Goal: Task Accomplishment & Management: Use online tool/utility

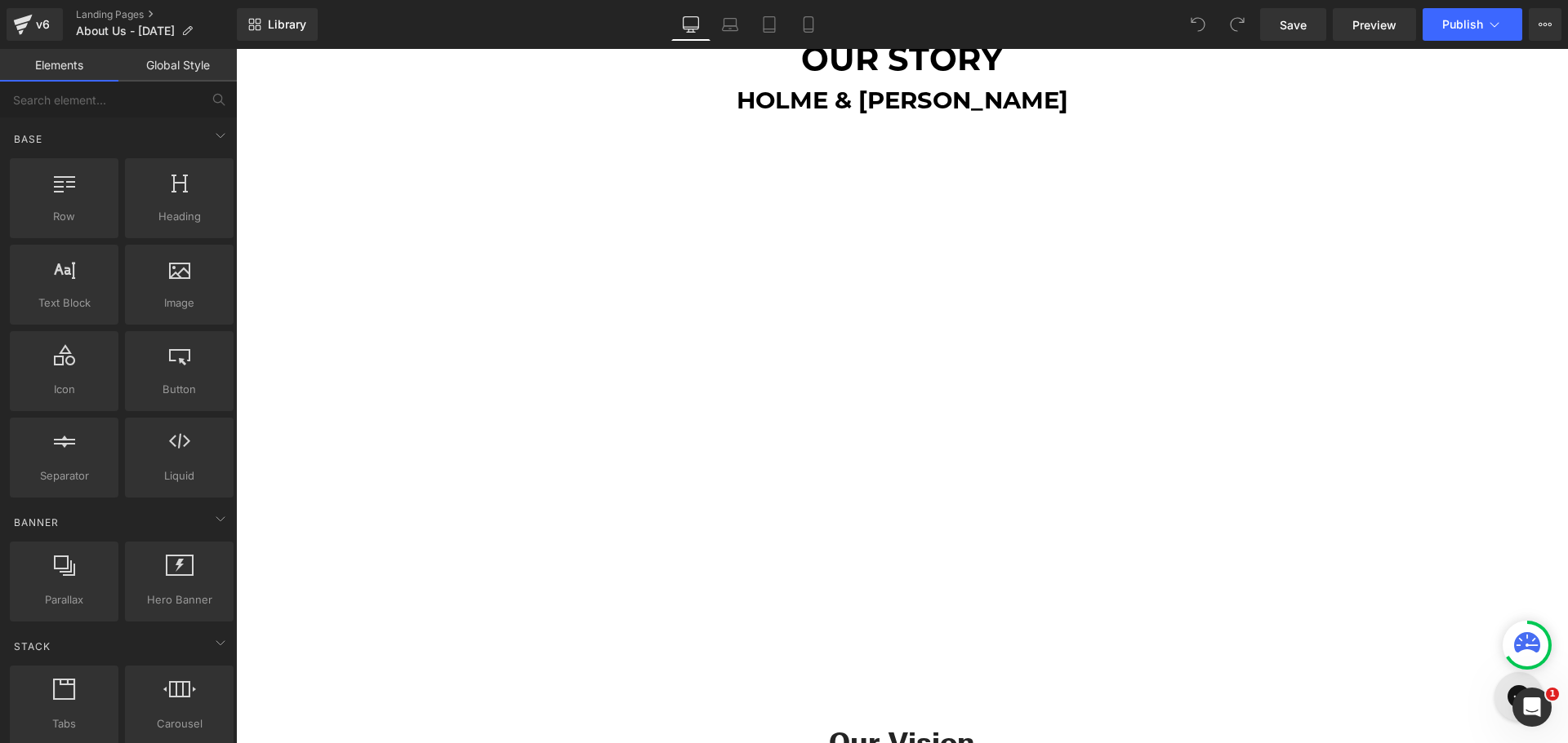
scroll to position [163, 0]
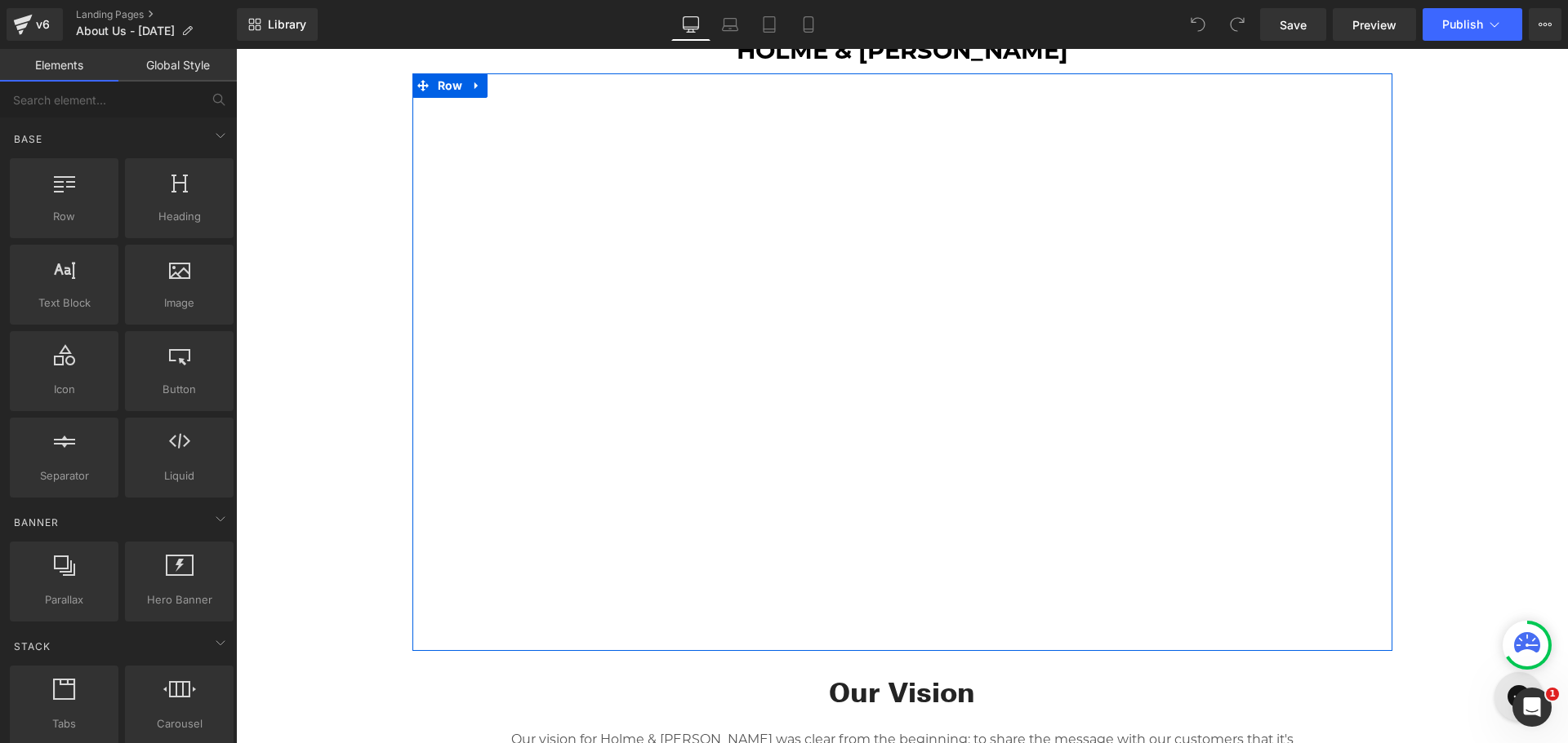
click at [543, 89] on div "Youtube Row" at bounding box center [902, 362] width 980 height 578
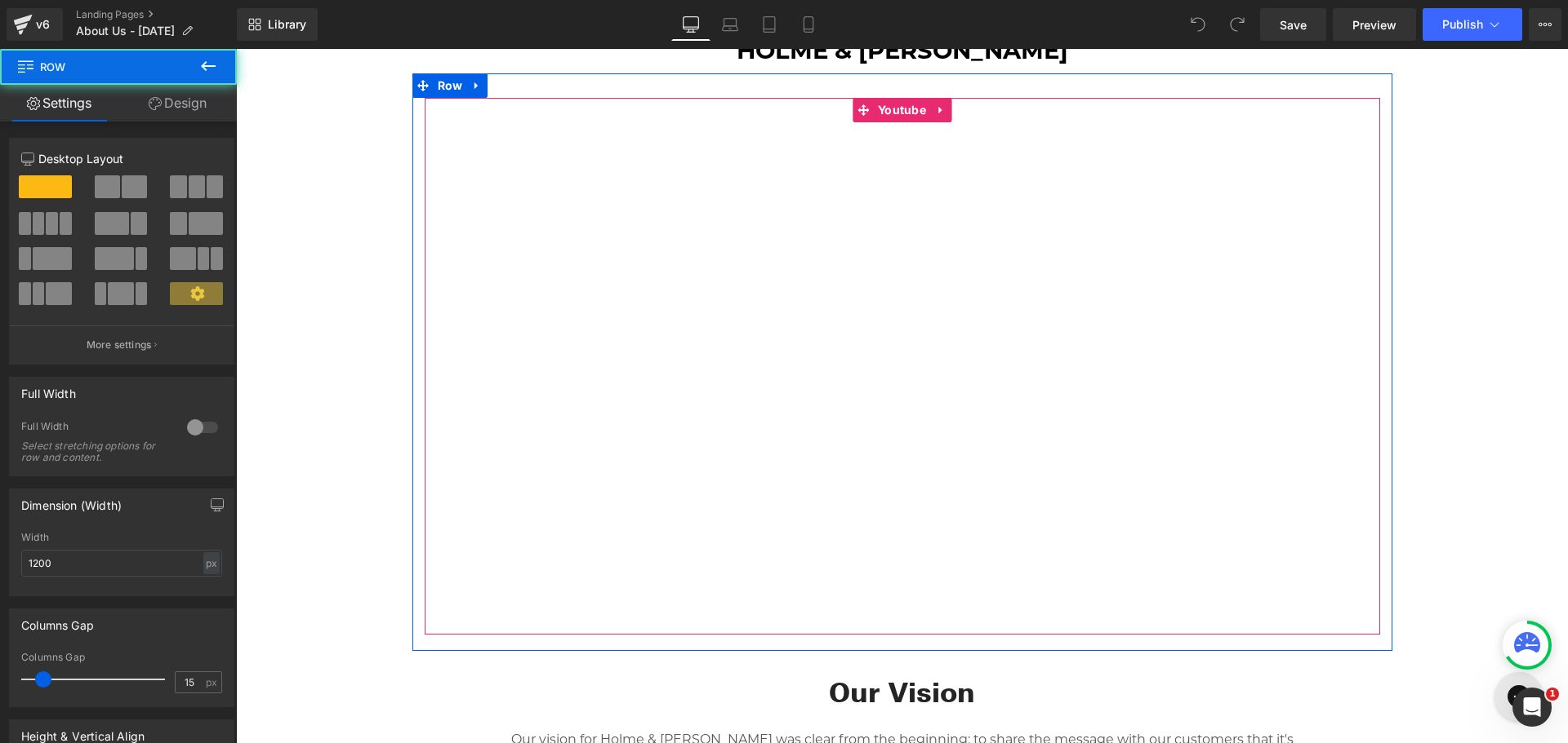
click at [549, 115] on div at bounding box center [902, 366] width 955 height 537
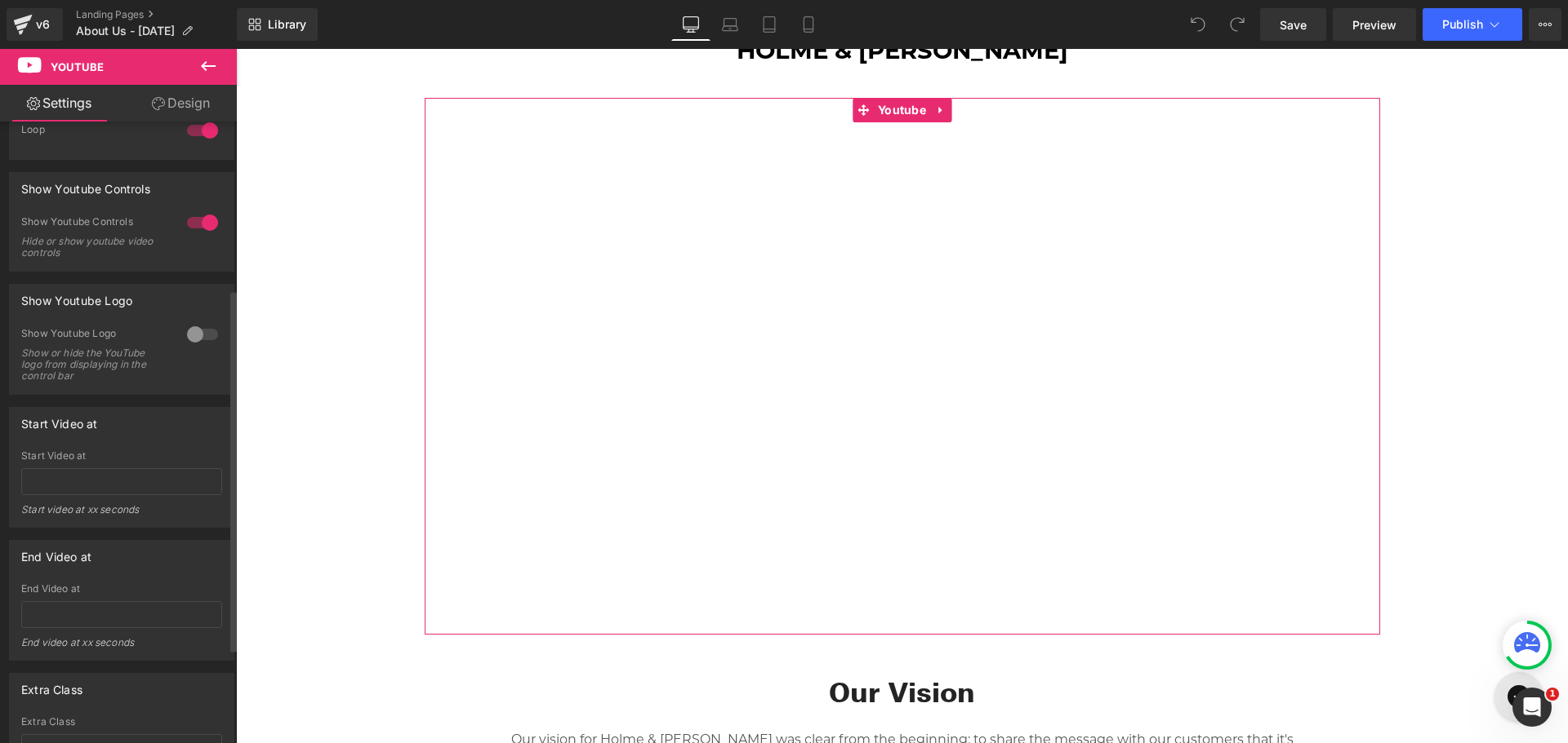
scroll to position [450, 0]
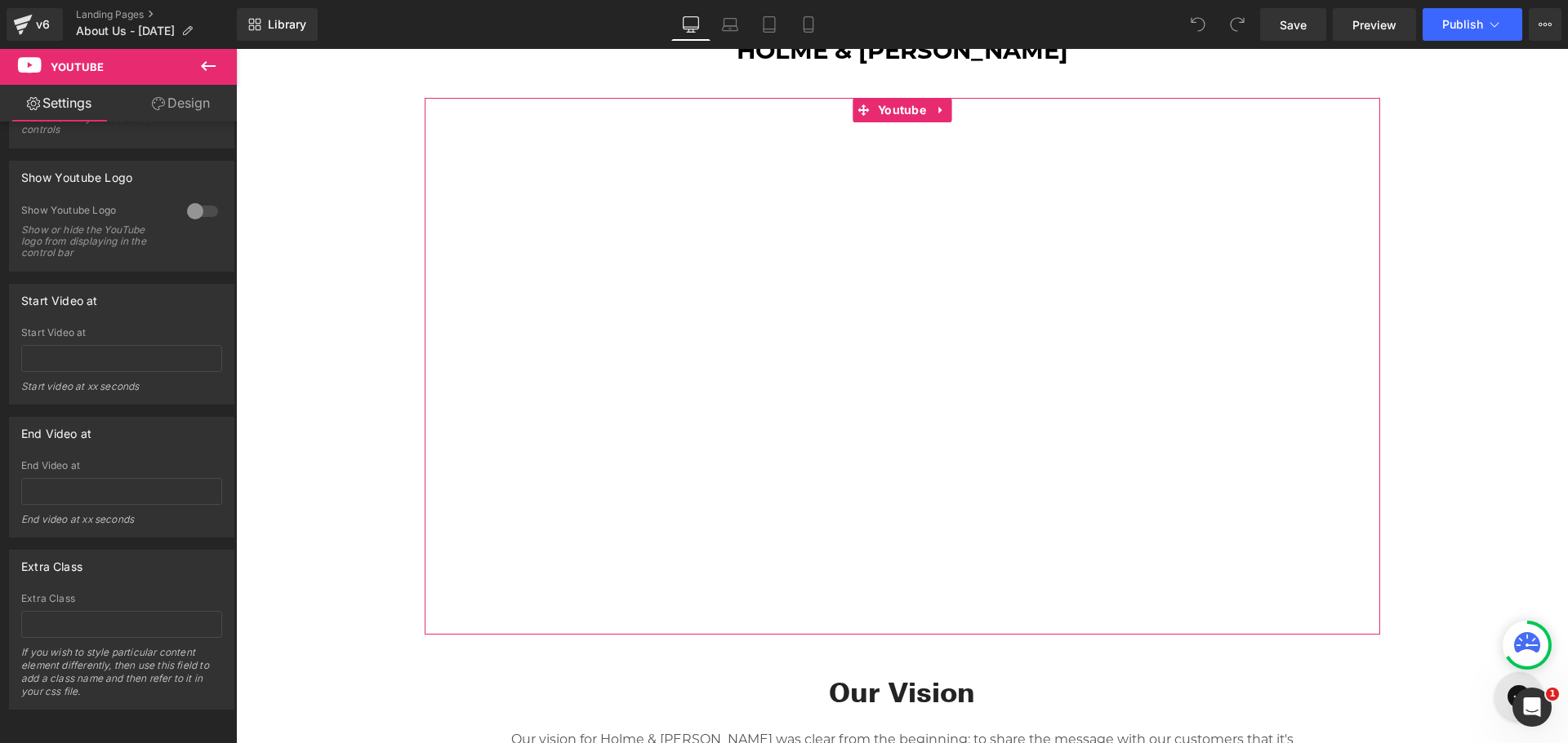
click at [158, 110] on icon at bounding box center [158, 103] width 13 height 13
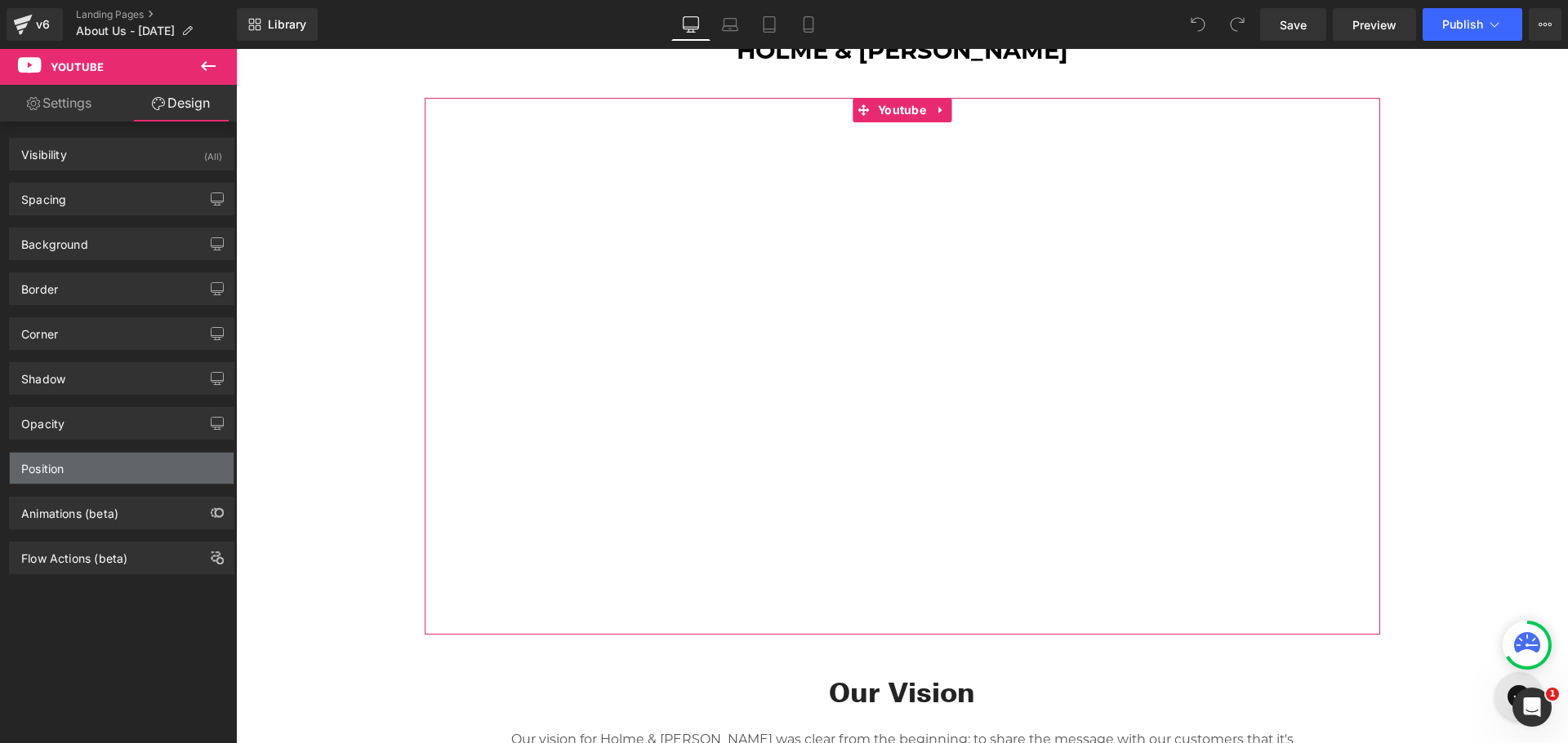
click at [101, 467] on div "Position" at bounding box center [122, 467] width 223 height 31
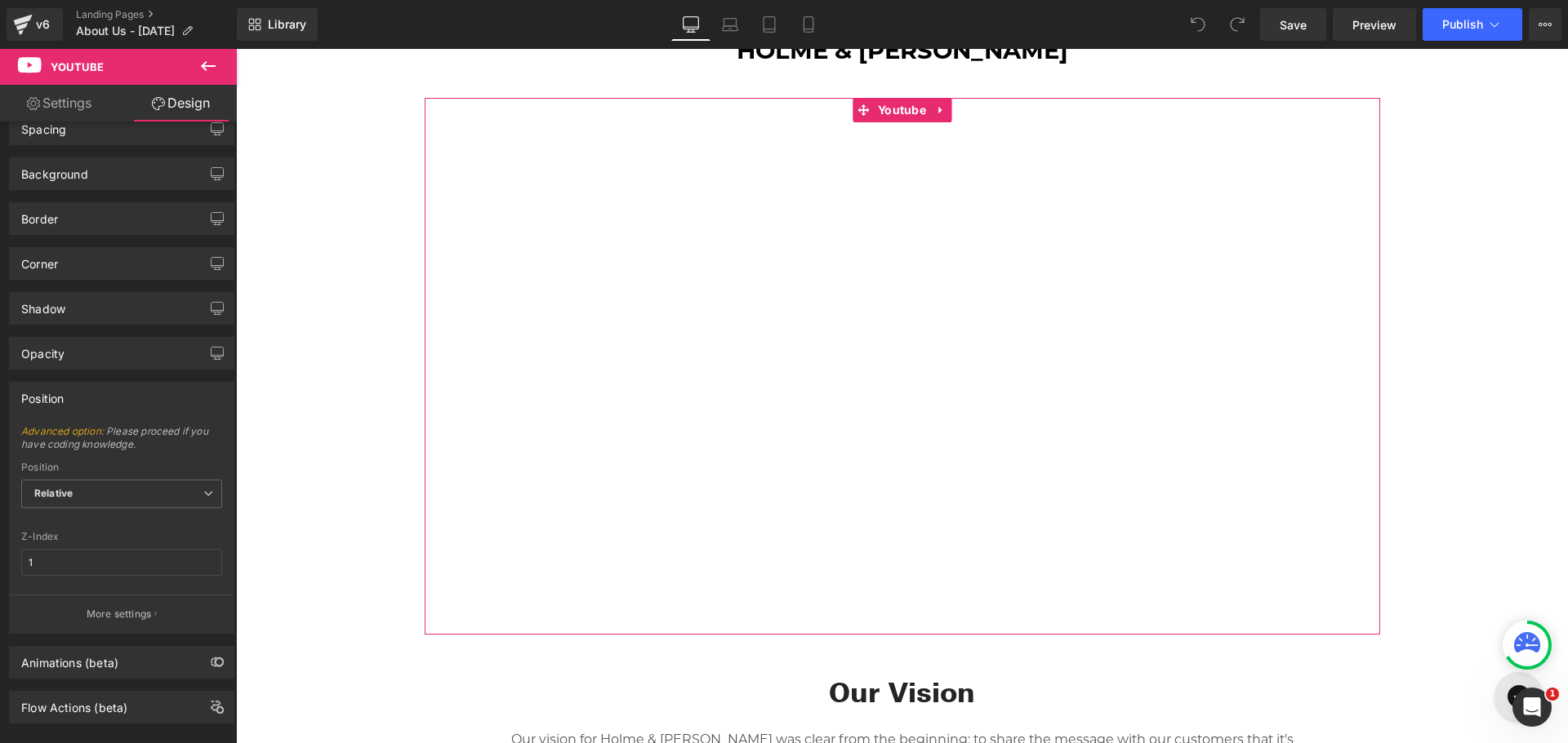
scroll to position [96, 0]
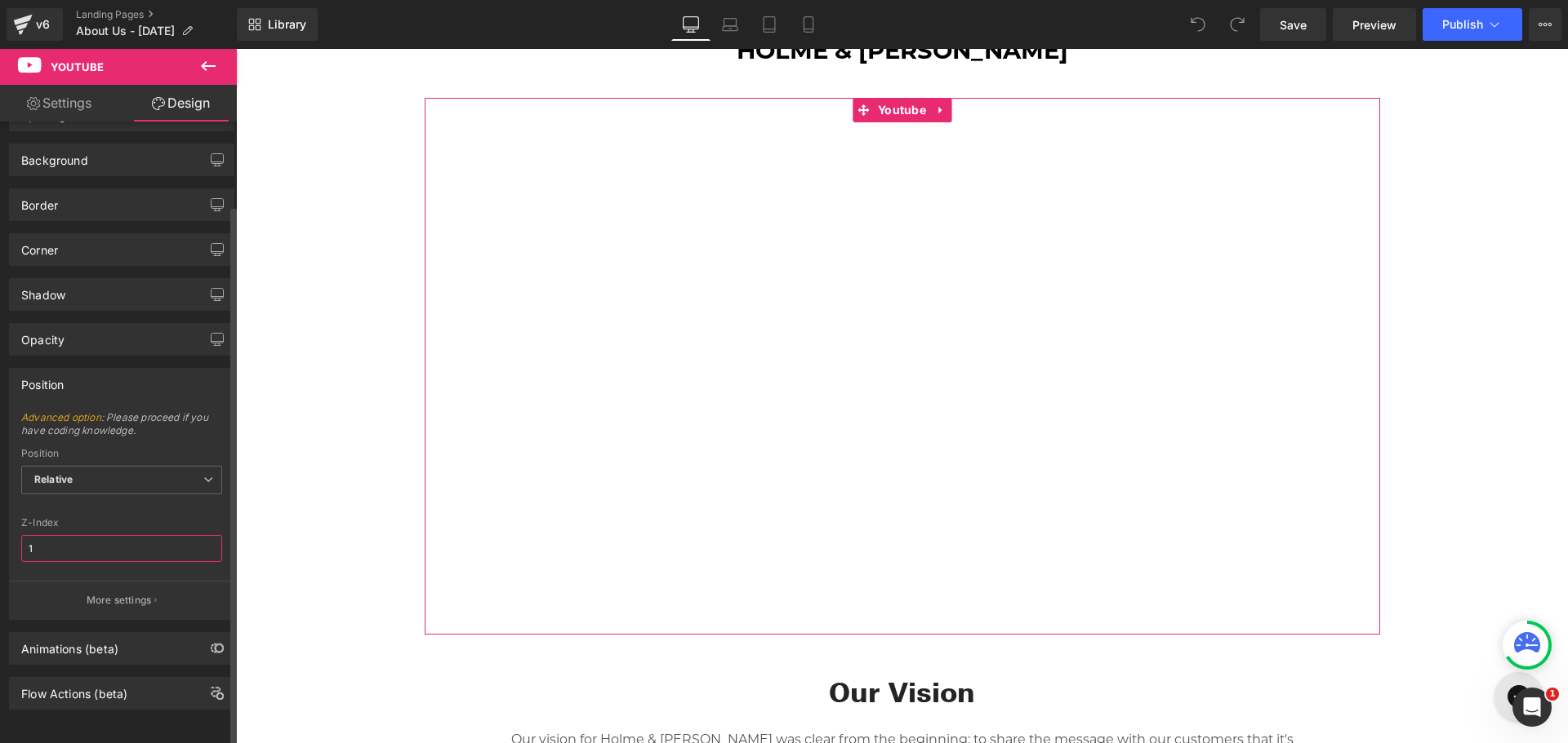
click at [80, 536] on input "1" at bounding box center [121, 548] width 201 height 27
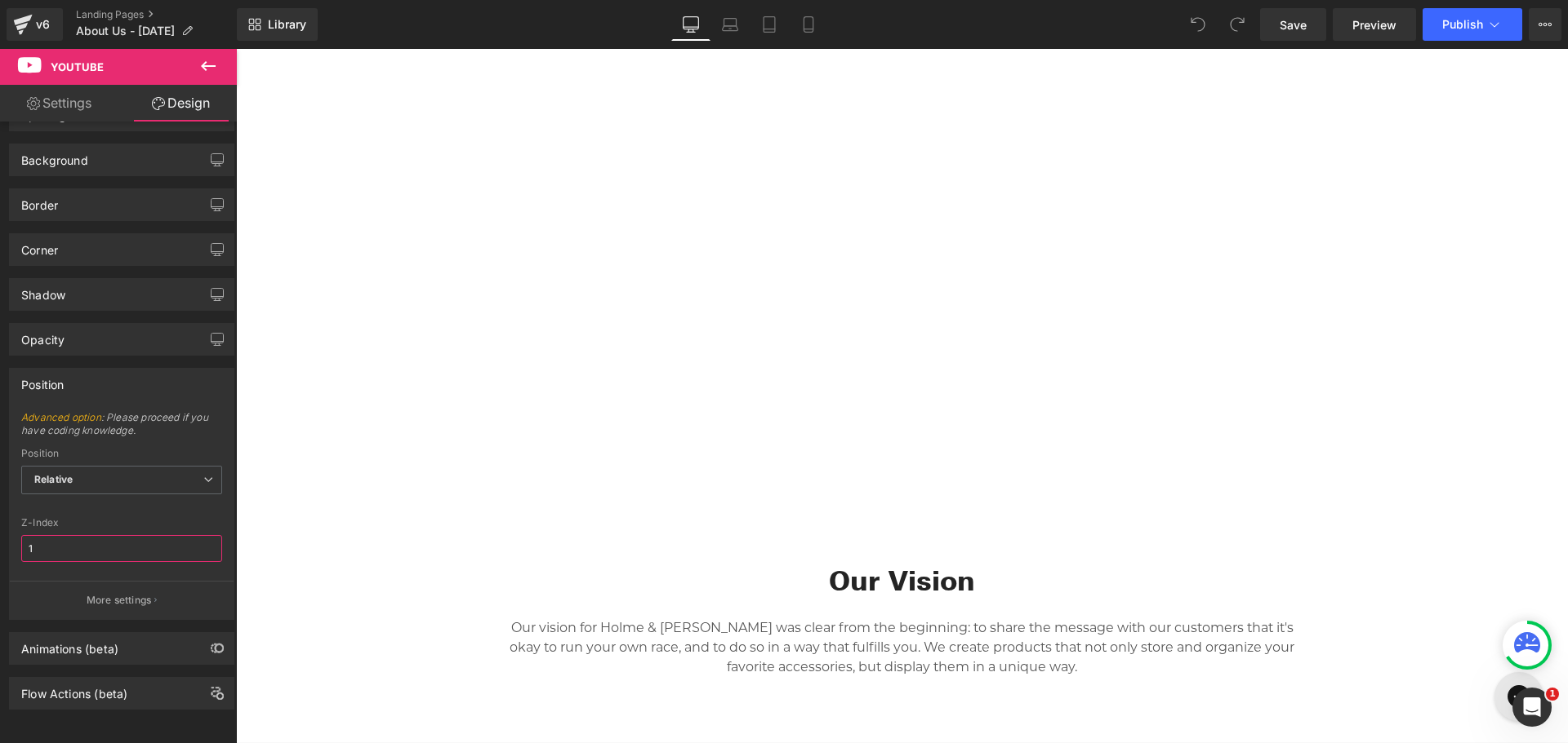
scroll to position [326, 0]
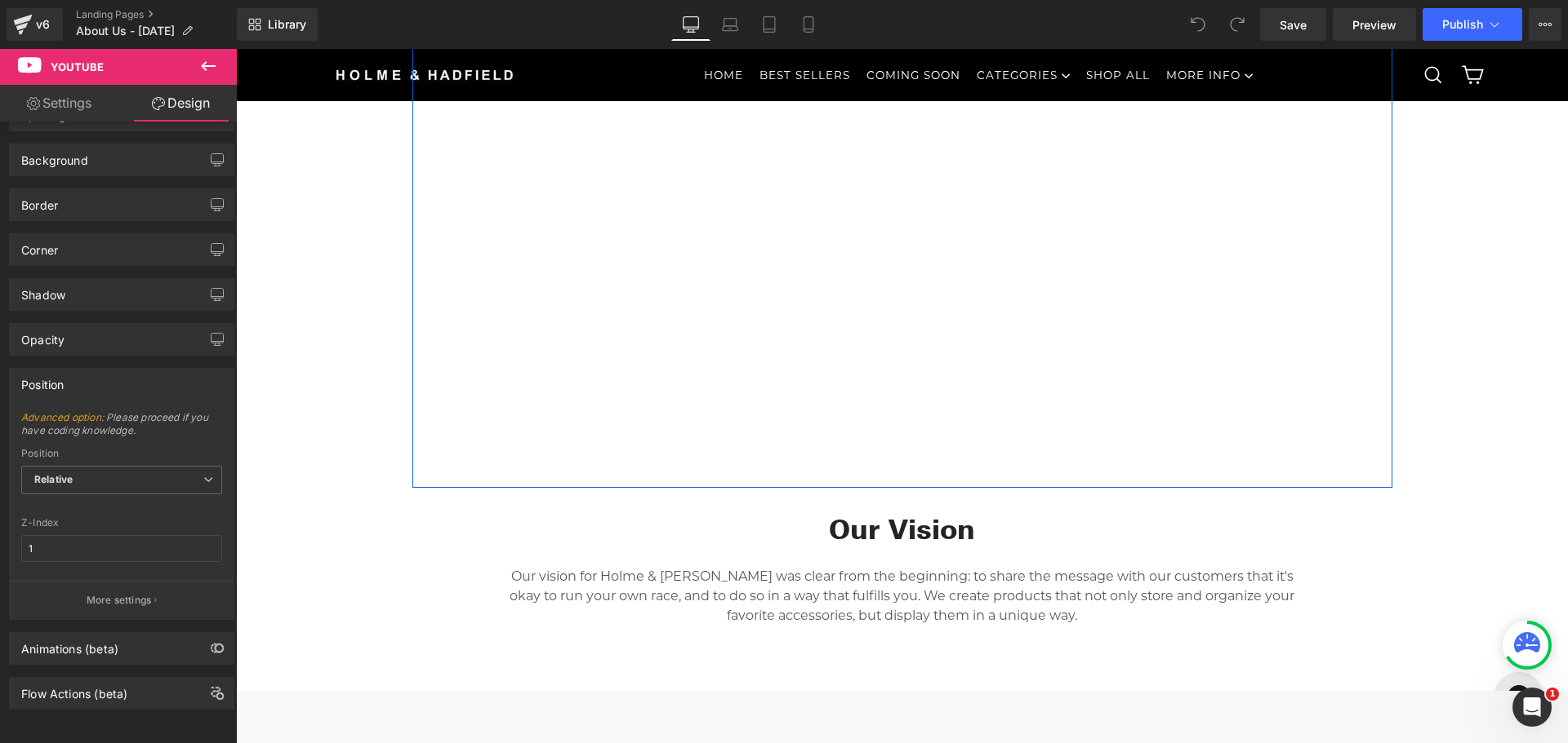
click at [412, 118] on div "Youtube" at bounding box center [902, 203] width 980 height 537
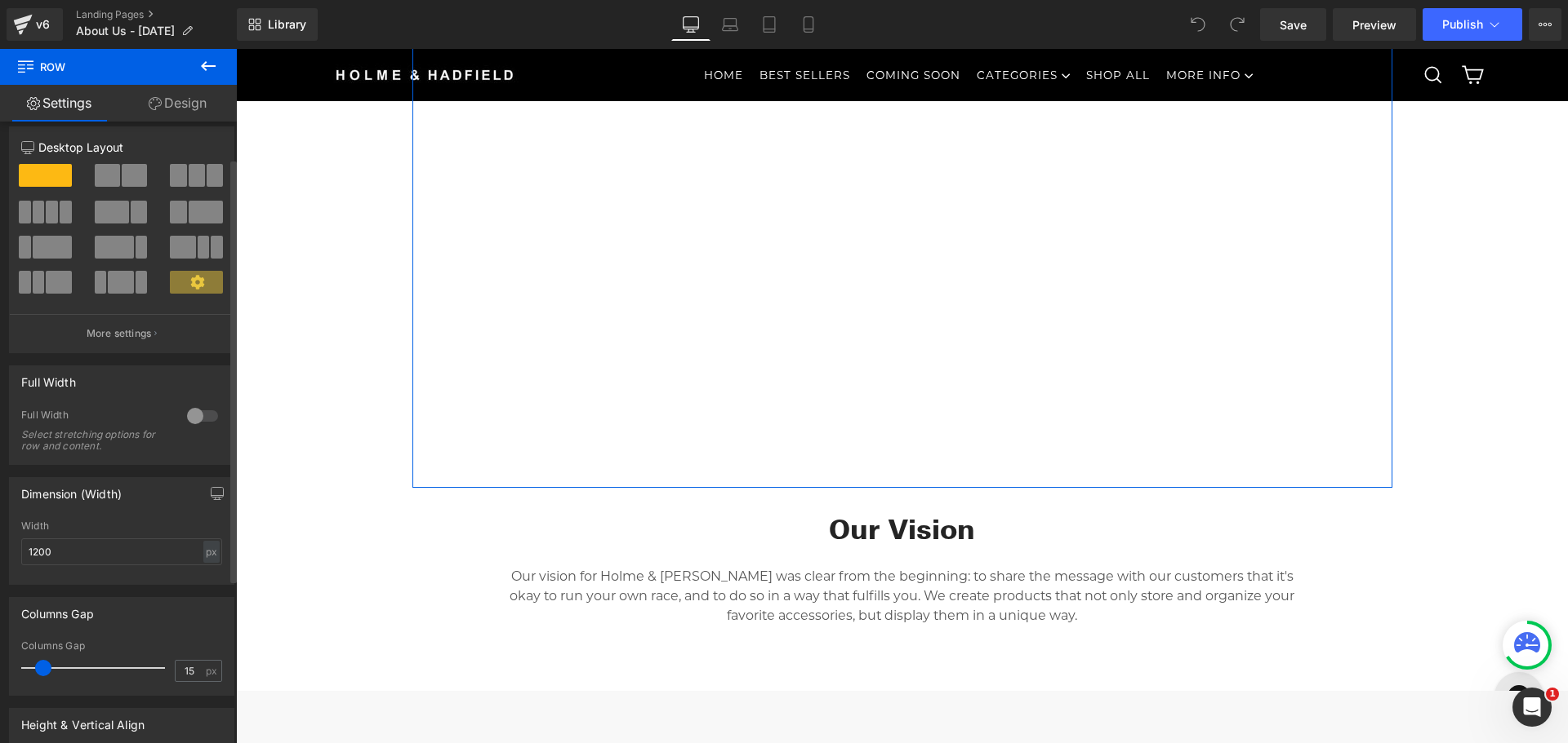
scroll to position [0, 0]
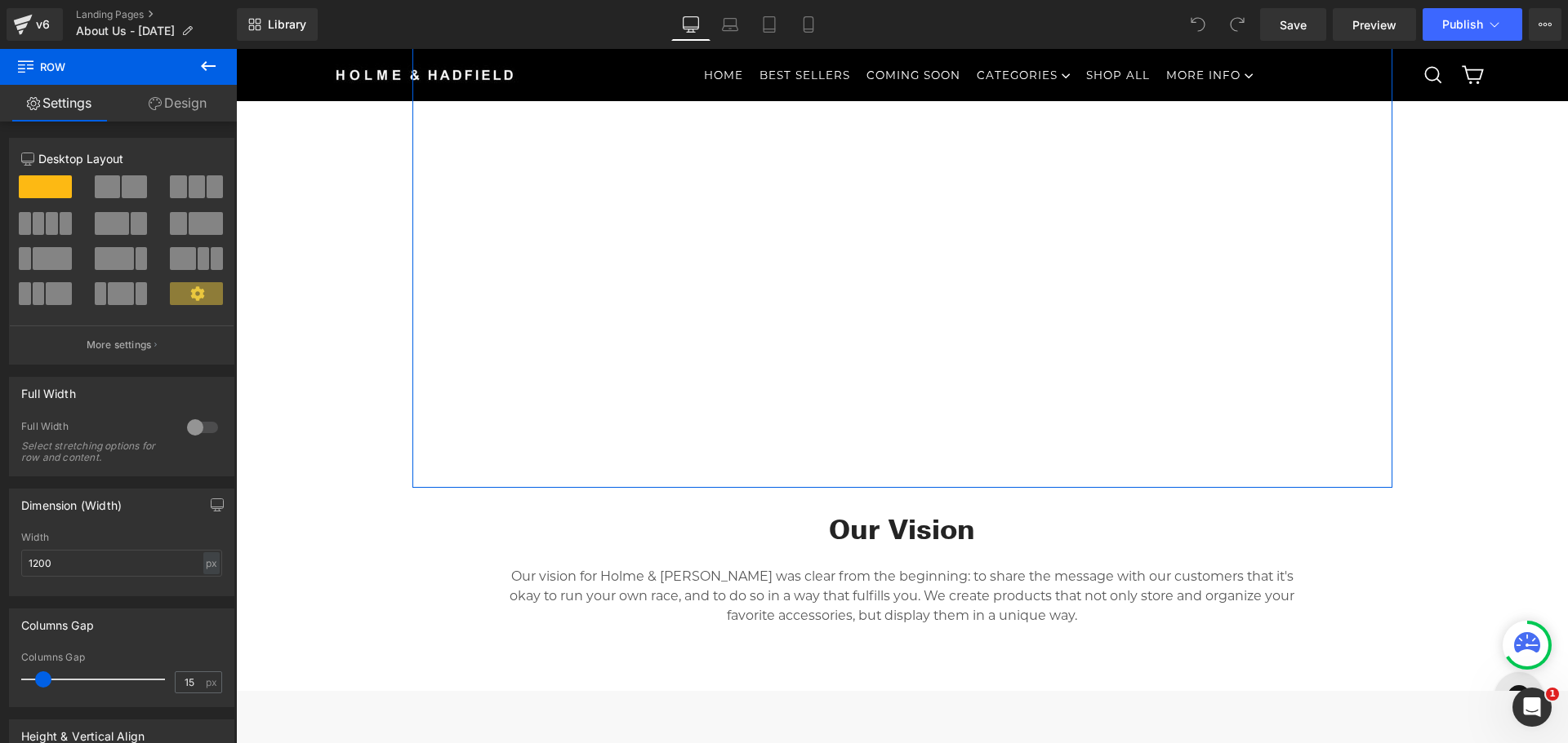
click at [164, 106] on link "Design" at bounding box center [178, 103] width 119 height 37
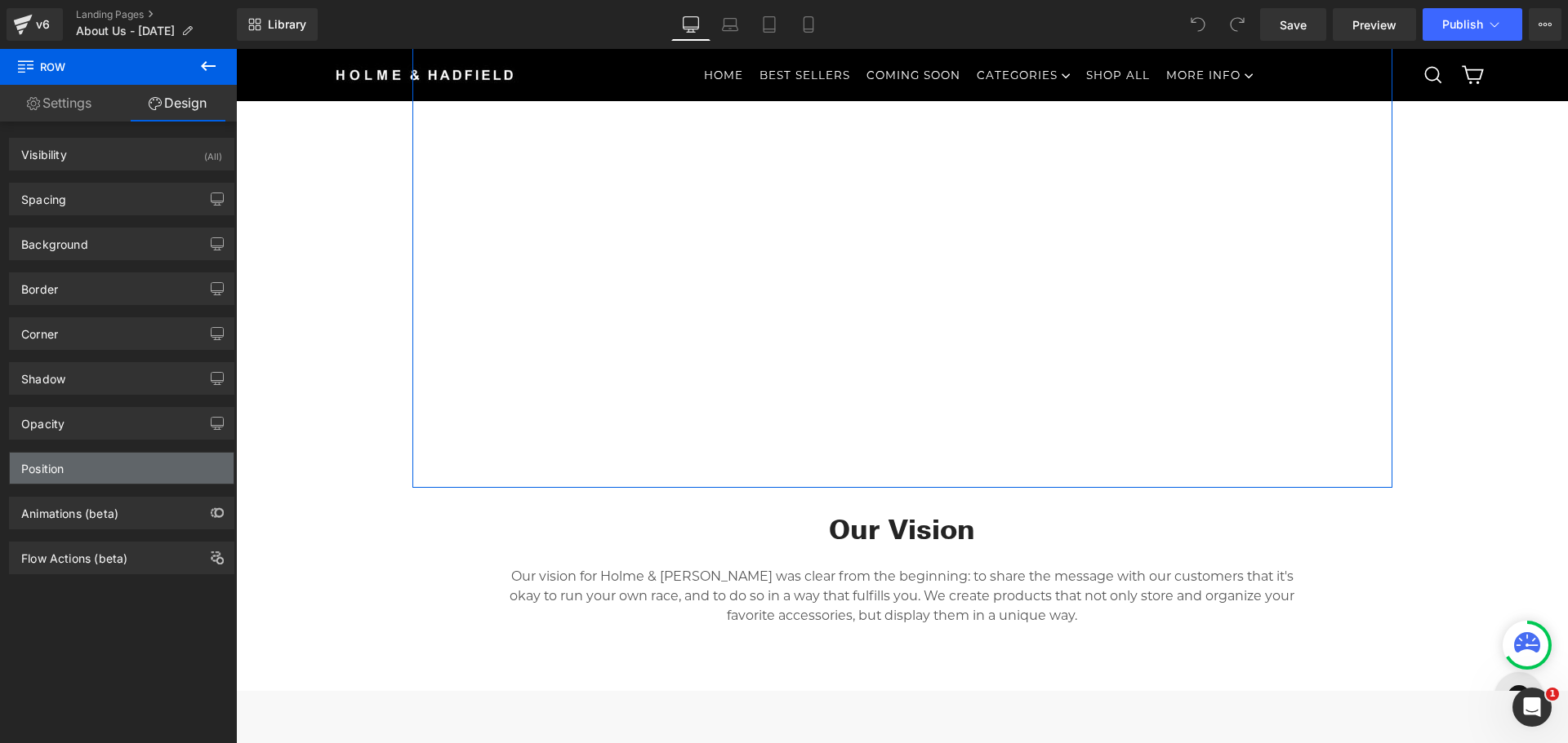
click at [82, 474] on div "Position" at bounding box center [122, 467] width 223 height 31
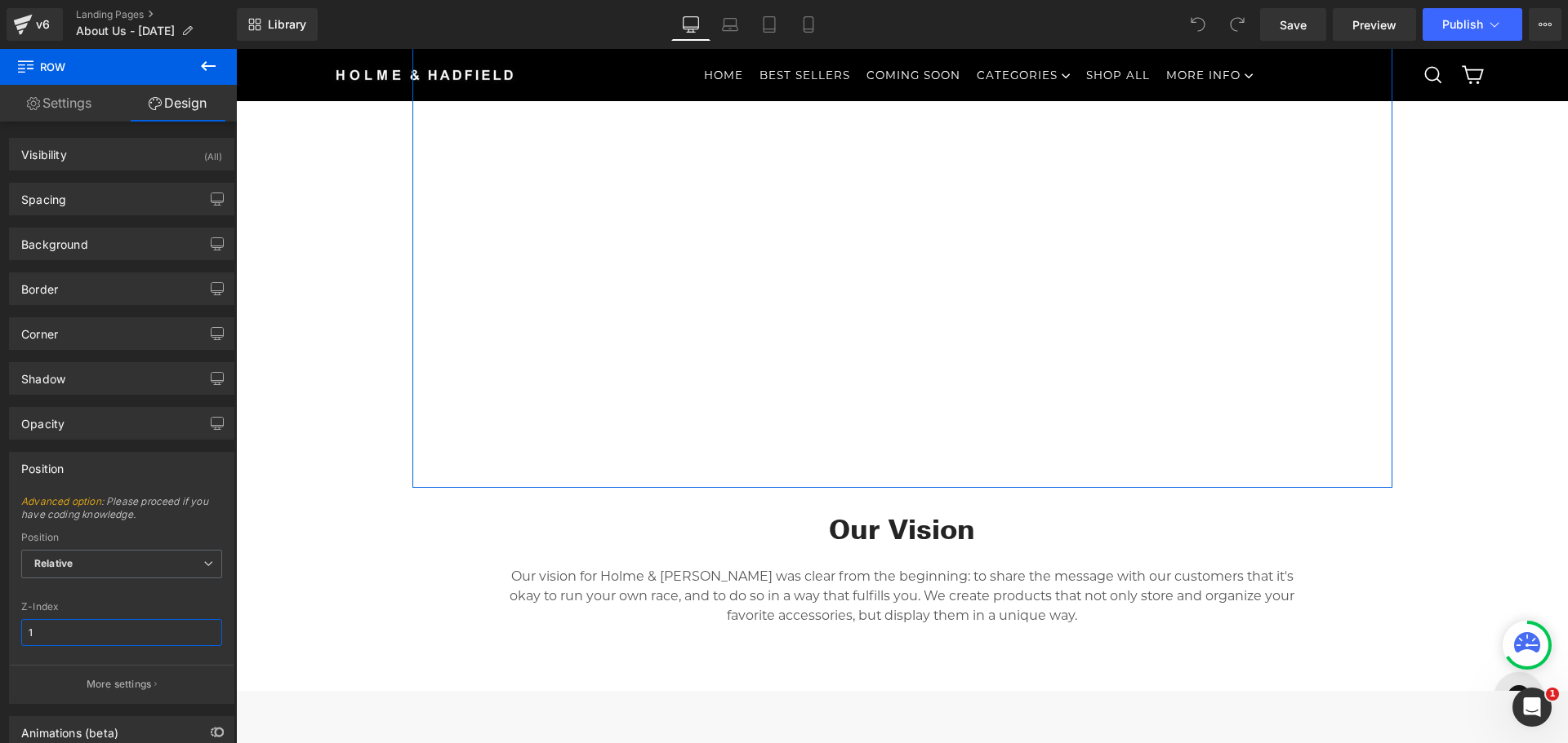
click at [75, 639] on input "1" at bounding box center [121, 632] width 201 height 27
click at [100, 576] on span "Relative" at bounding box center [121, 564] width 201 height 29
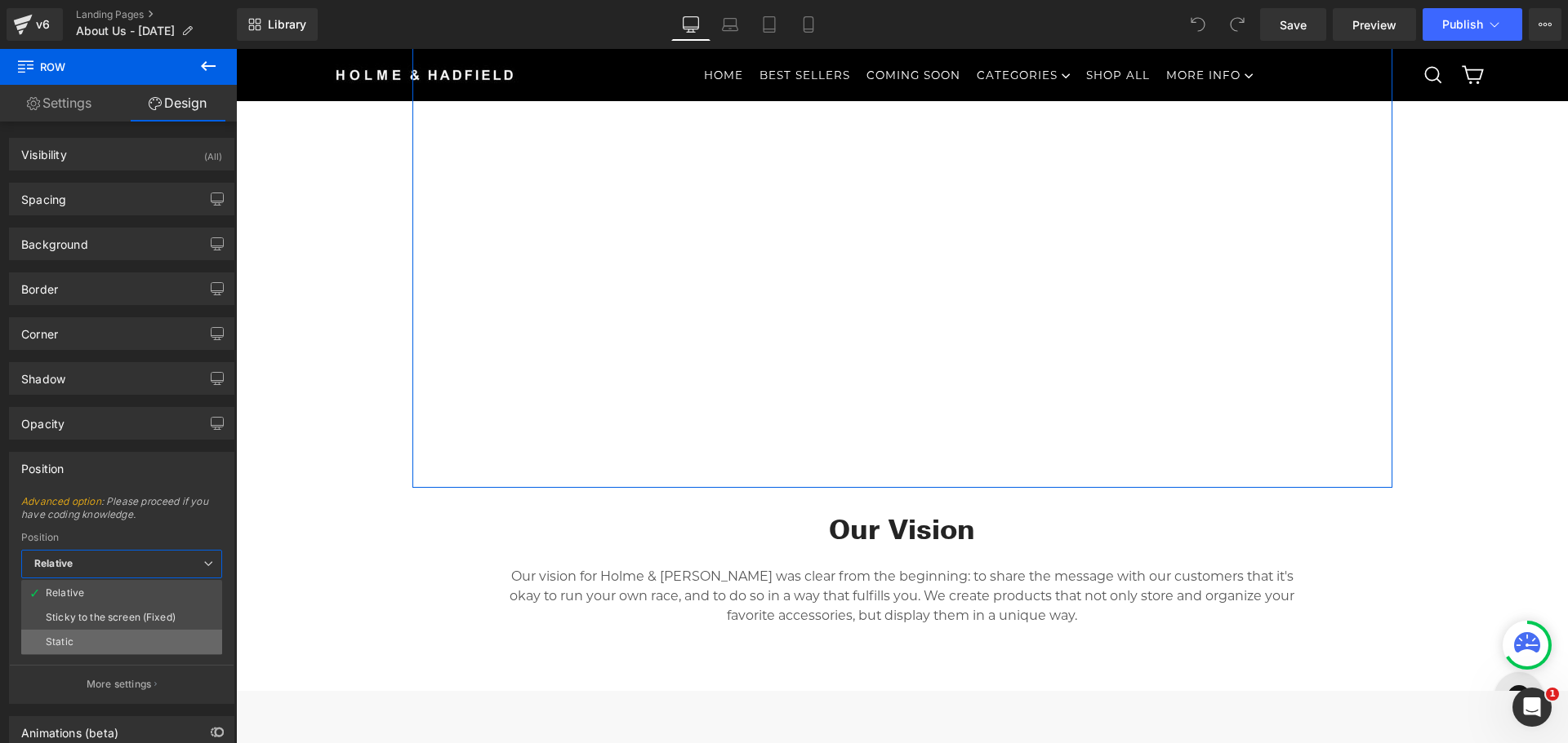
click at [75, 635] on li "Static" at bounding box center [121, 642] width 201 height 25
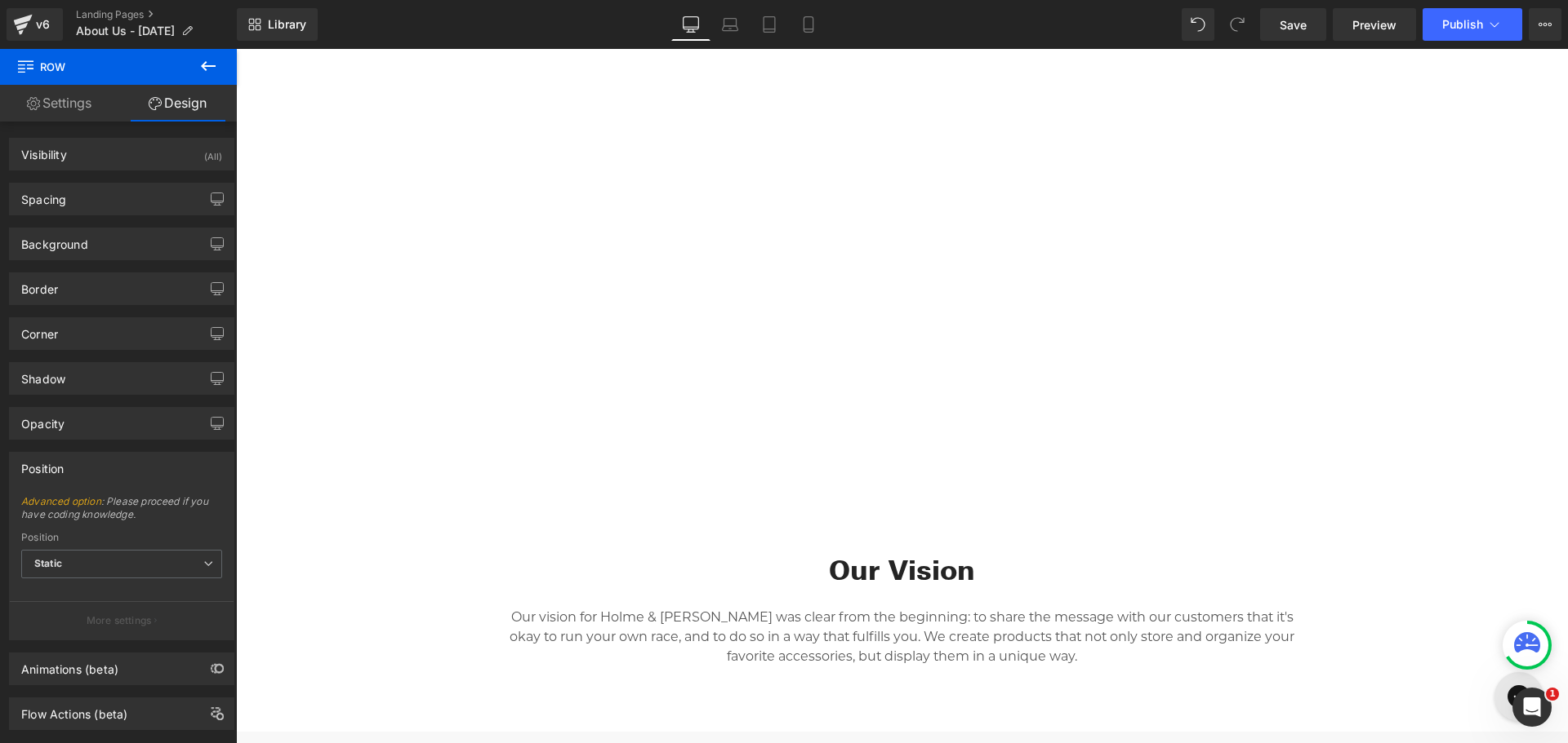
scroll to position [326, 0]
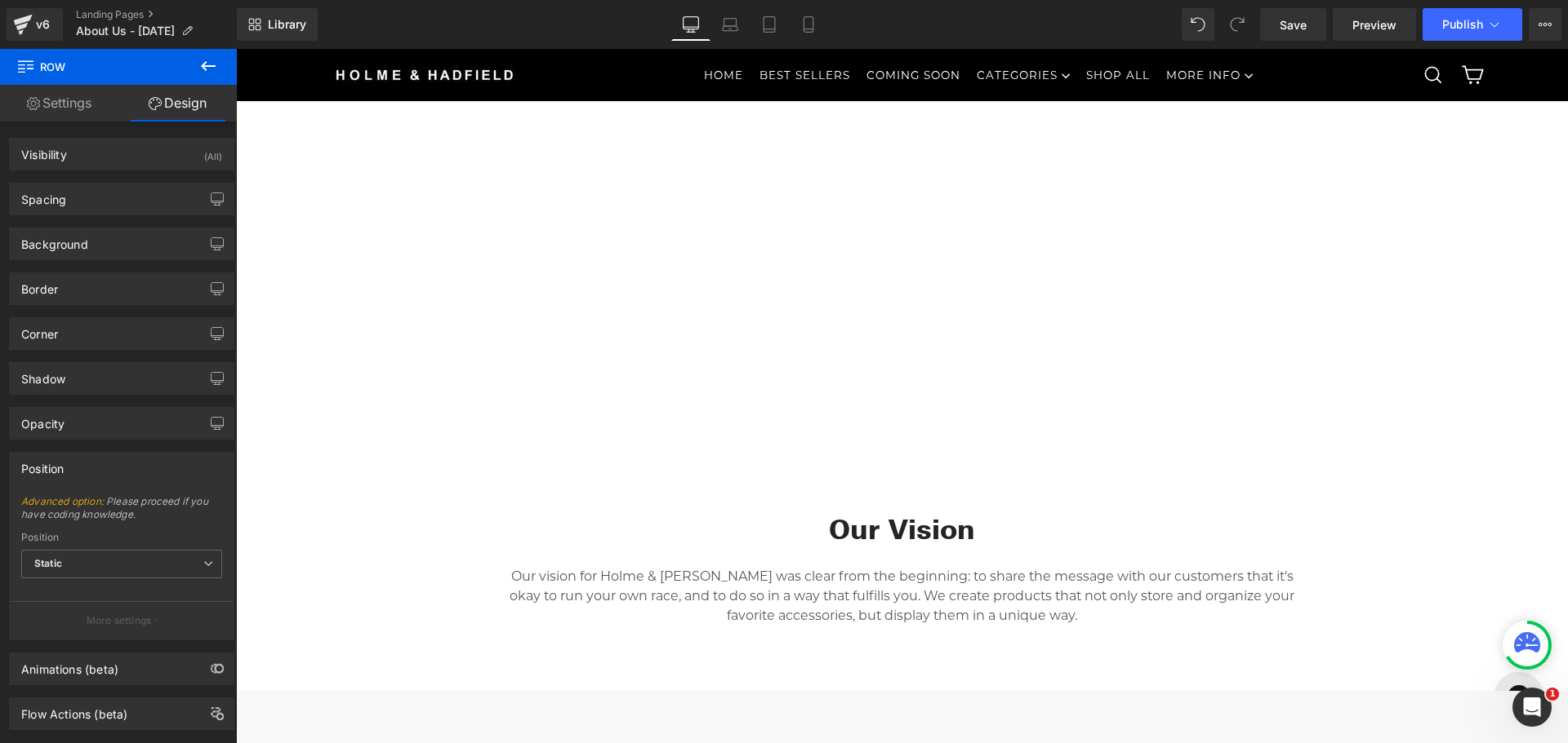
click at [412, 335] on div "Youtube" at bounding box center [902, 203] width 980 height 537
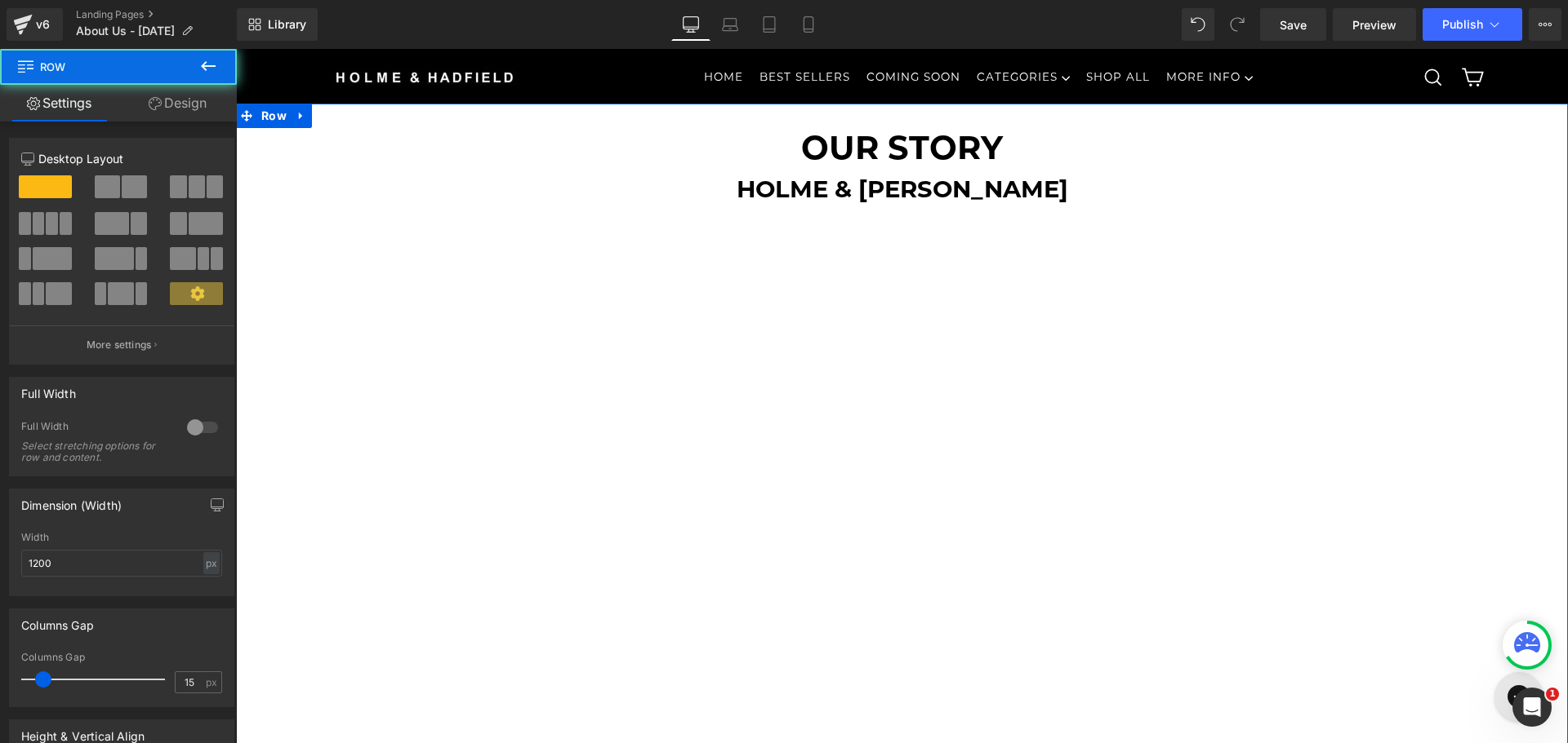
scroll to position [0, 0]
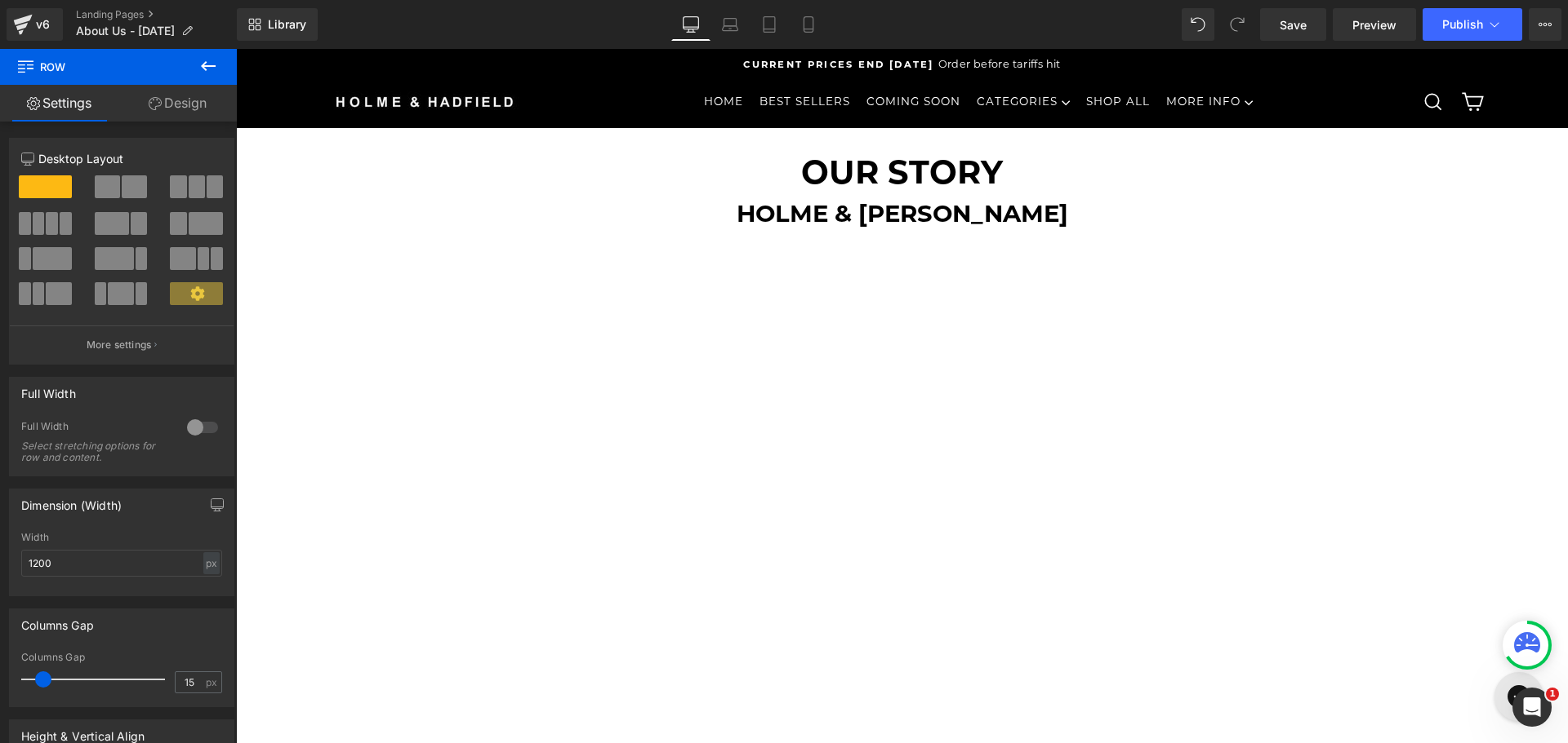
click at [570, 232] on div "OUR STORY Heading Holme & Hadfield Heading Row" at bounding box center [902, 183] width 980 height 109
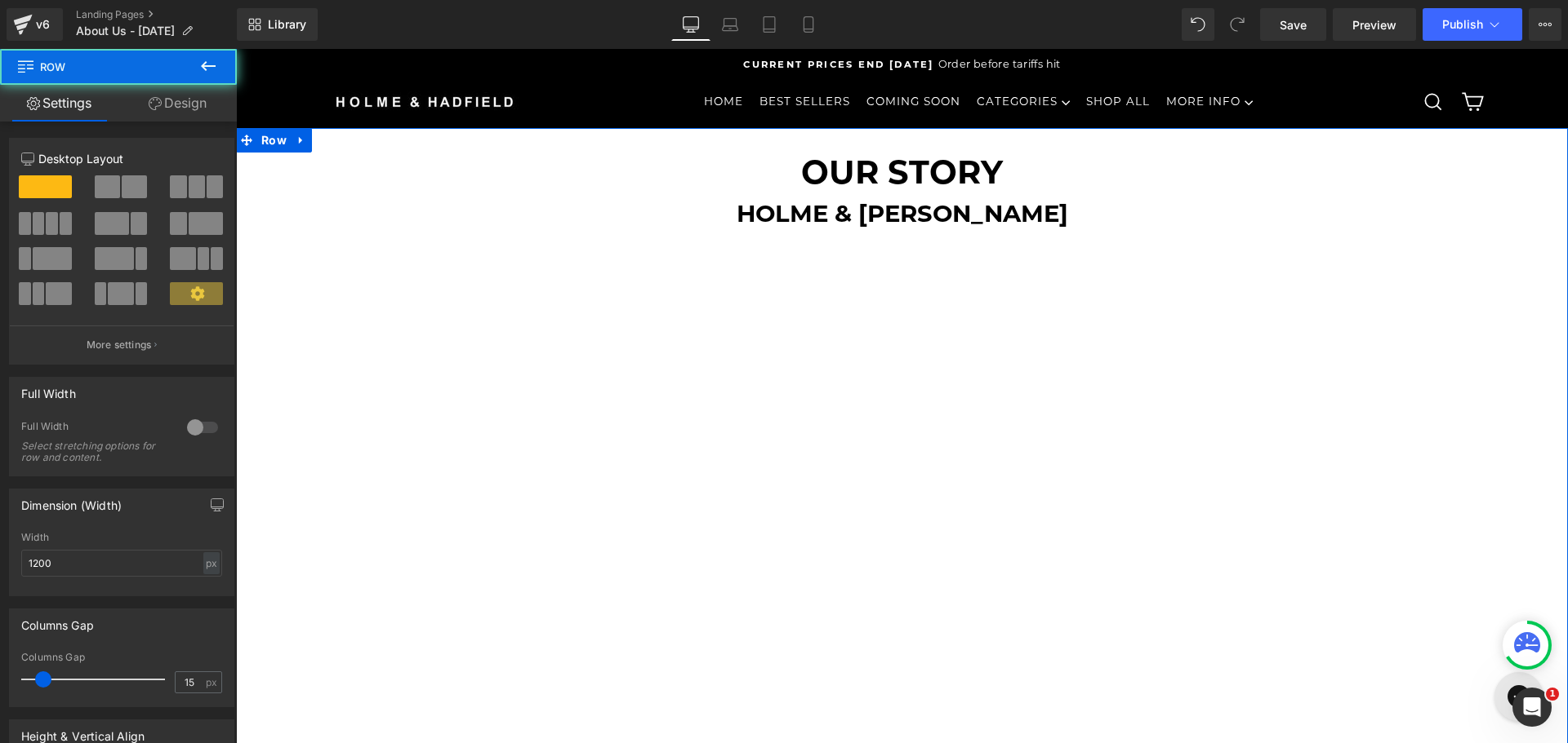
click at [456, 263] on div at bounding box center [902, 529] width 955 height 537
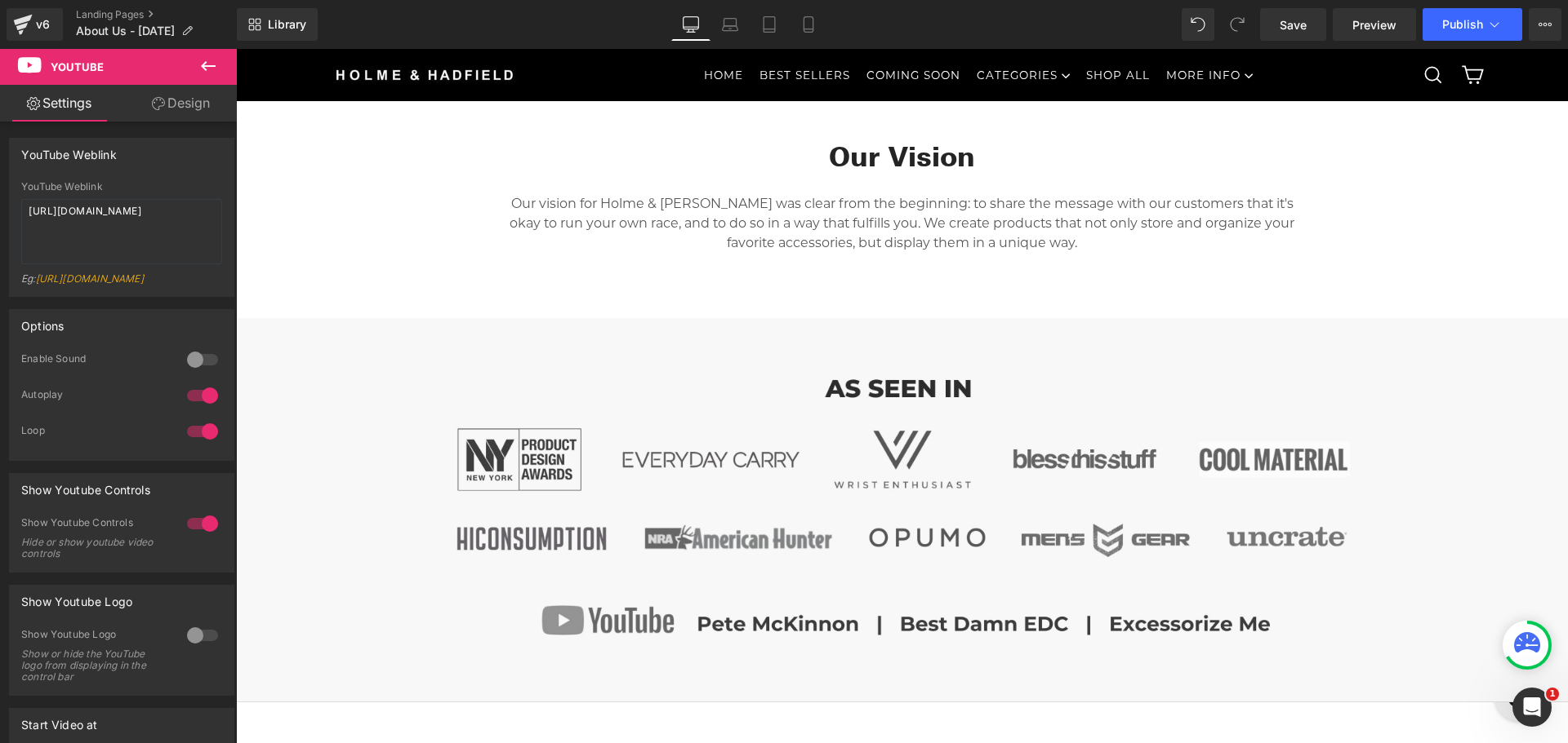
scroll to position [653, 0]
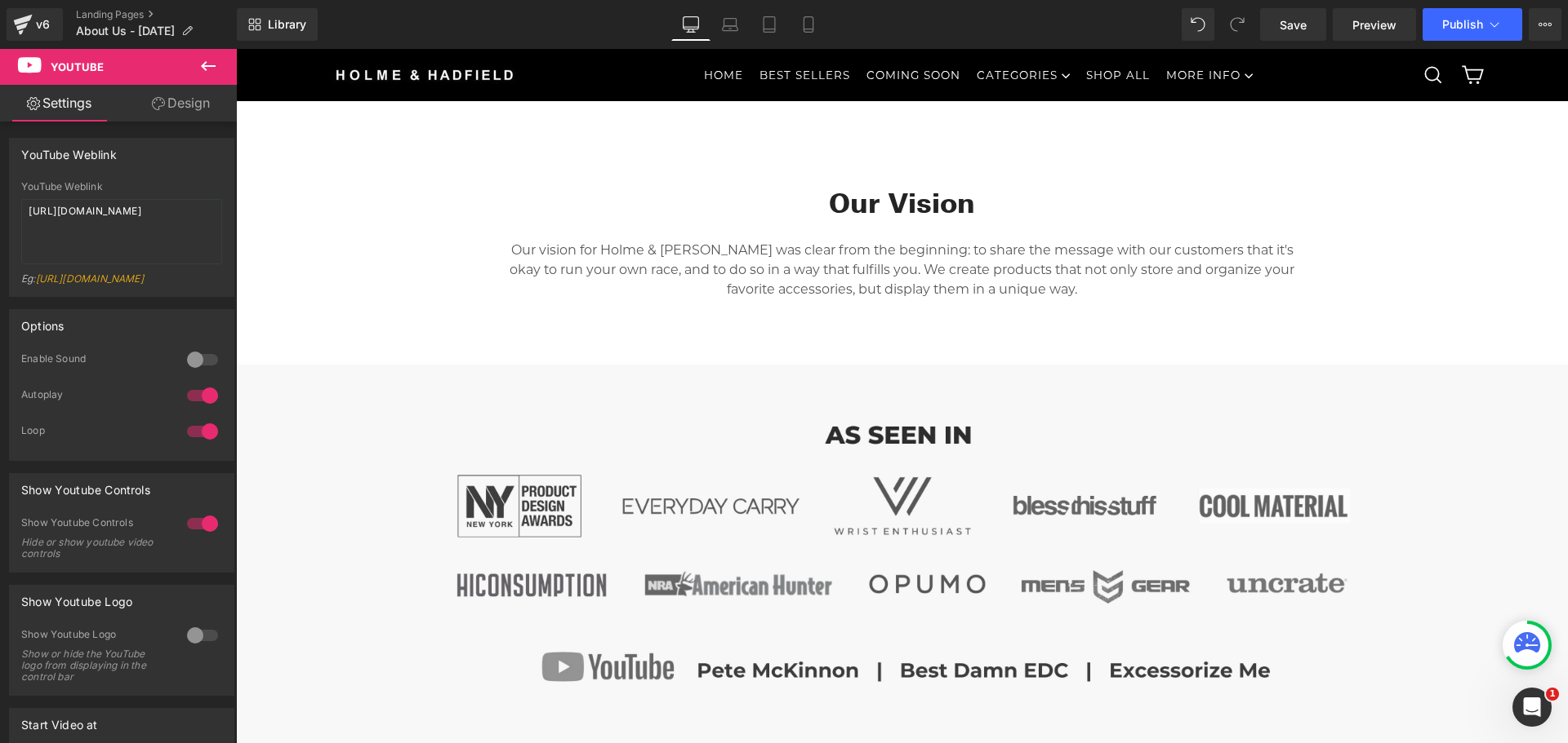
click at [842, 332] on div "Our vision for Holme & [PERSON_NAME] was clear from the beginning: to share the…" at bounding box center [902, 292] width 792 height 143
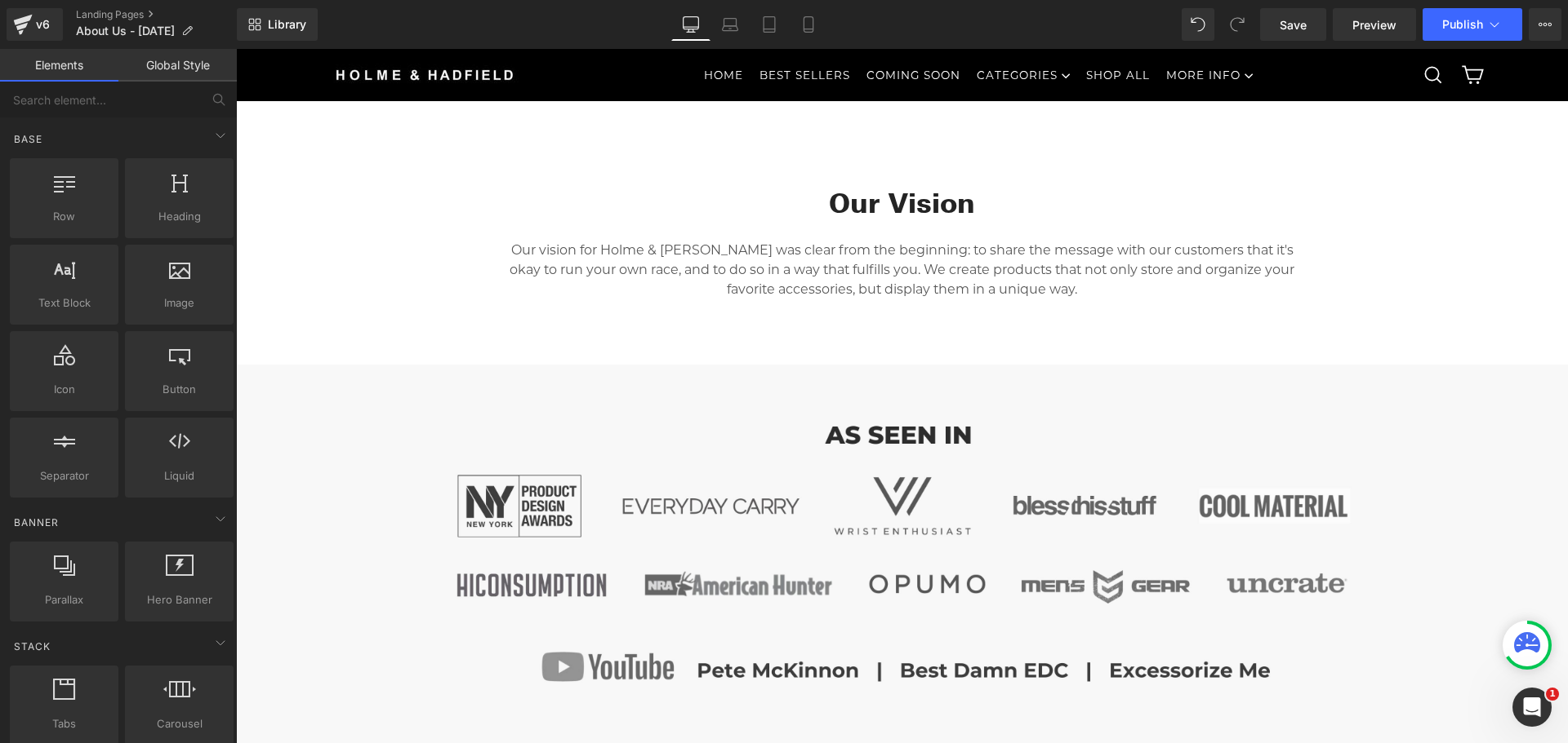
drag, startPoint x: 706, startPoint y: 311, endPoint x: 701, endPoint y: 321, distance: 11.2
click at [706, 311] on div "Our vision for Holme & [PERSON_NAME] was clear from the beginning: to share the…" at bounding box center [902, 292] width 792 height 143
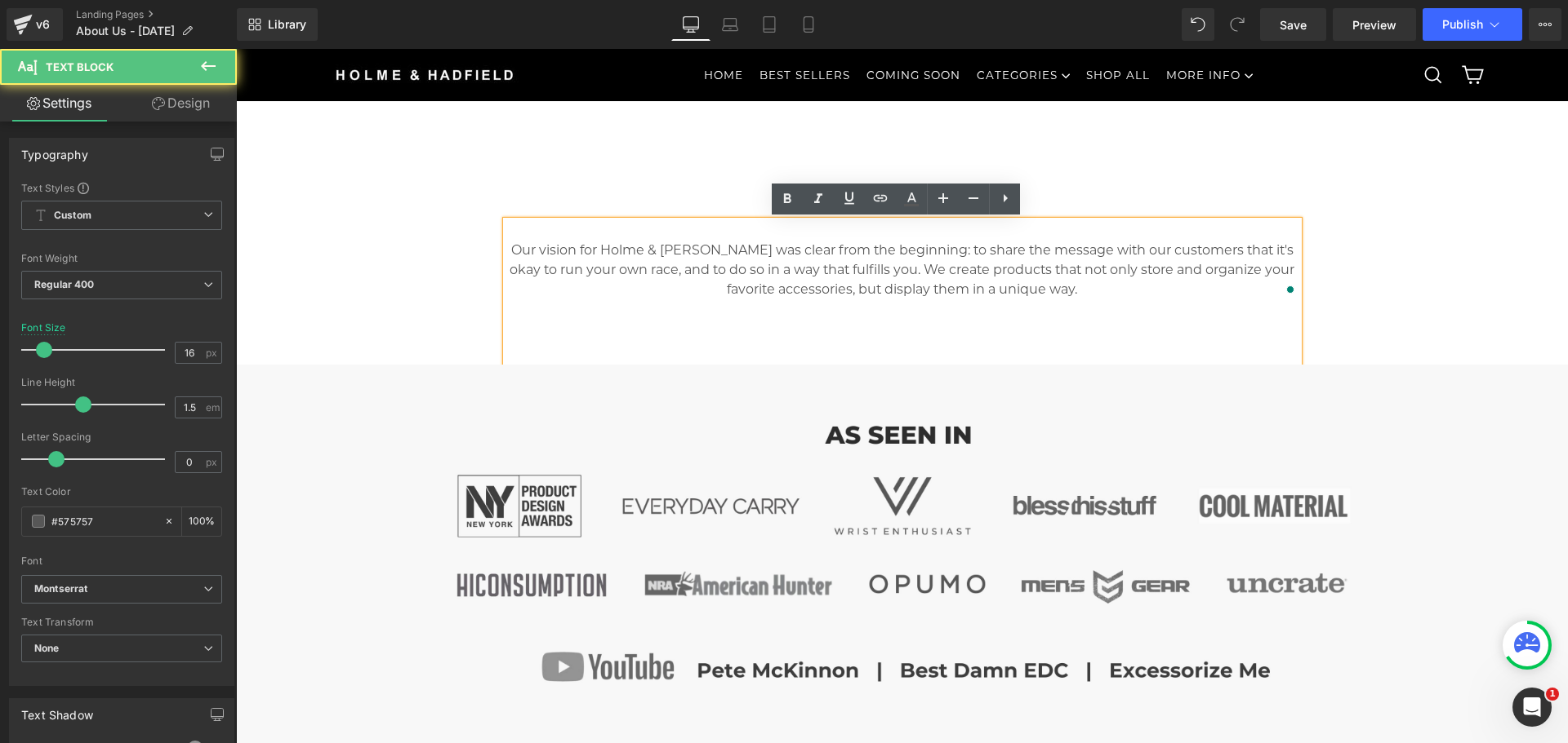
drag, startPoint x: 476, startPoint y: 325, endPoint x: 610, endPoint y: 321, distance: 134.1
click at [476, 325] on div "Our Vision Heading Our vision for Holme & Hadfield was clear from the beginning…" at bounding box center [902, 505] width 980 height 686
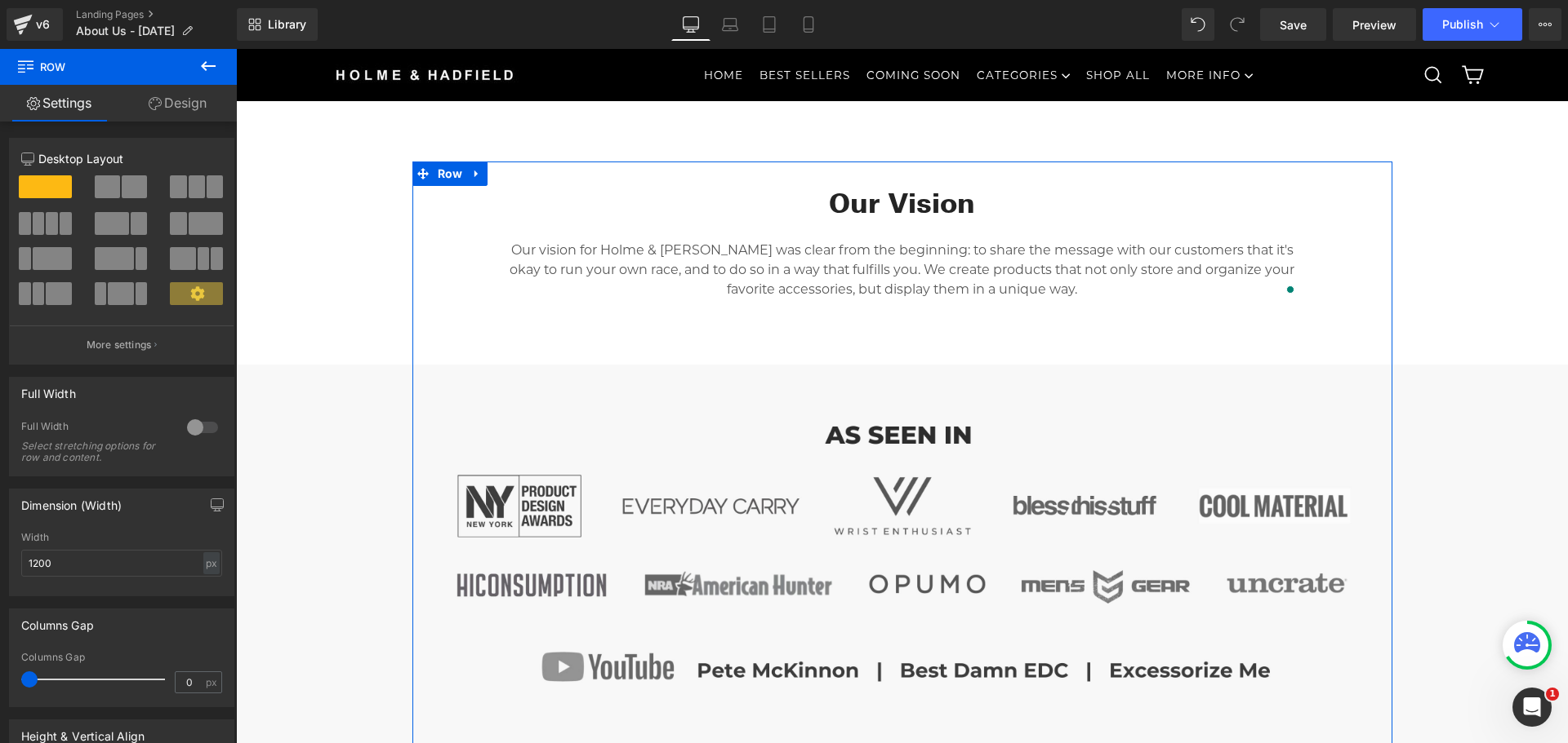
click at [1324, 281] on div "Our Vision Heading Our vision for Holme & Hadfield was clear from the beginning…" at bounding box center [902, 505] width 980 height 686
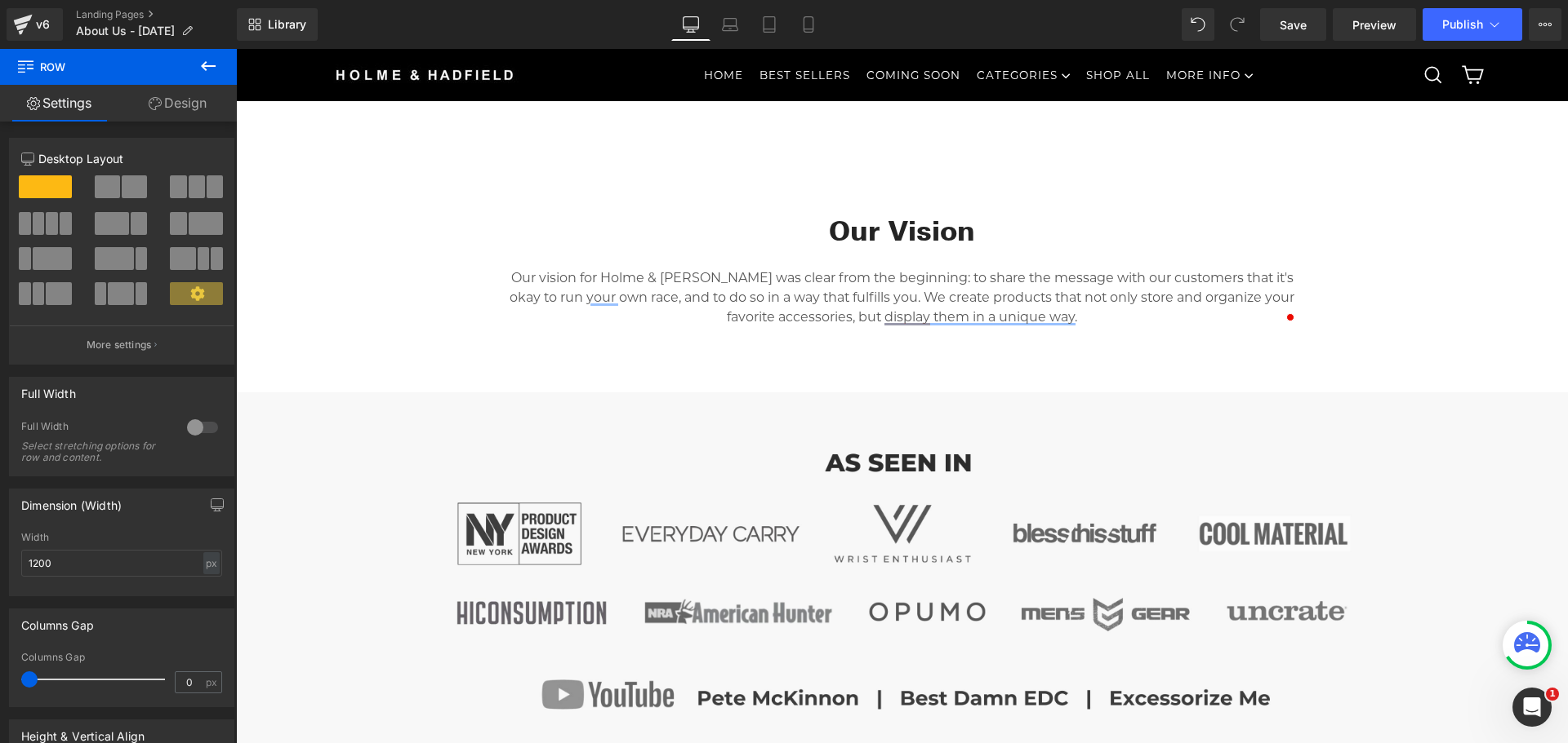
scroll to position [571, 0]
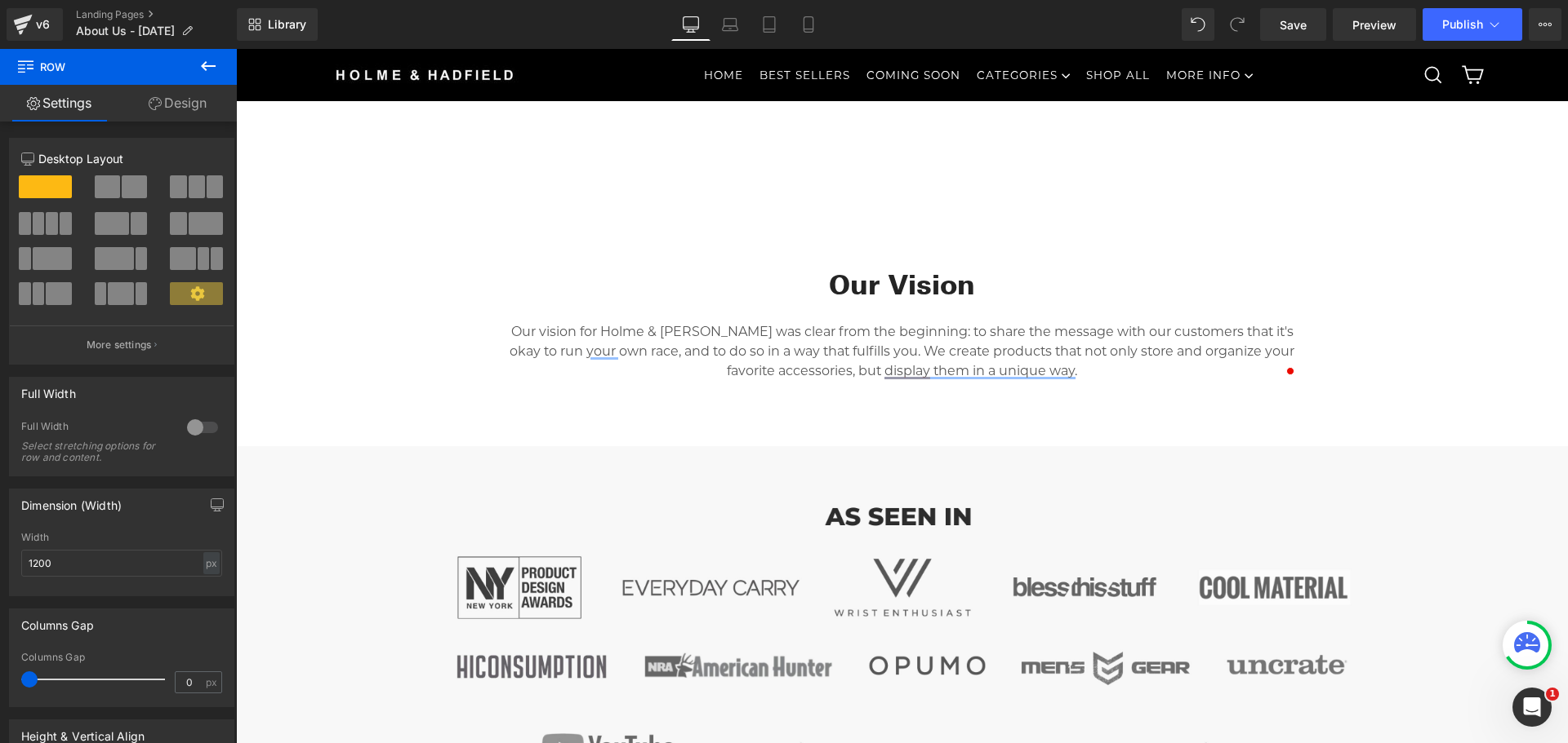
click at [1361, 392] on div "Our Vision Heading Our vision for Holme & Hadfield was clear from the beginning…" at bounding box center [902, 586] width 980 height 686
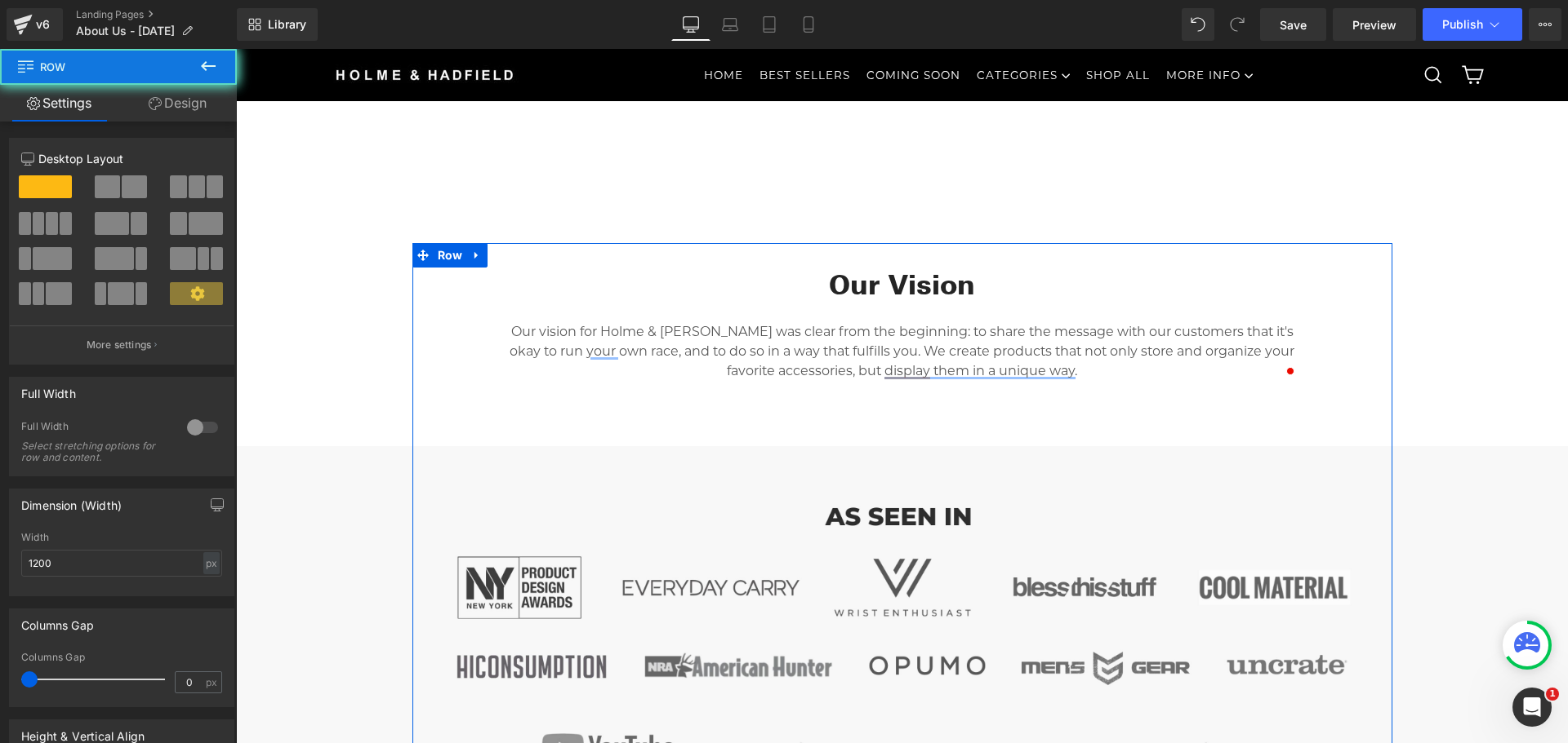
click at [1325, 371] on div "Our Vision Heading Our vision for Holme & Hadfield was clear from the beginning…" at bounding box center [902, 586] width 980 height 686
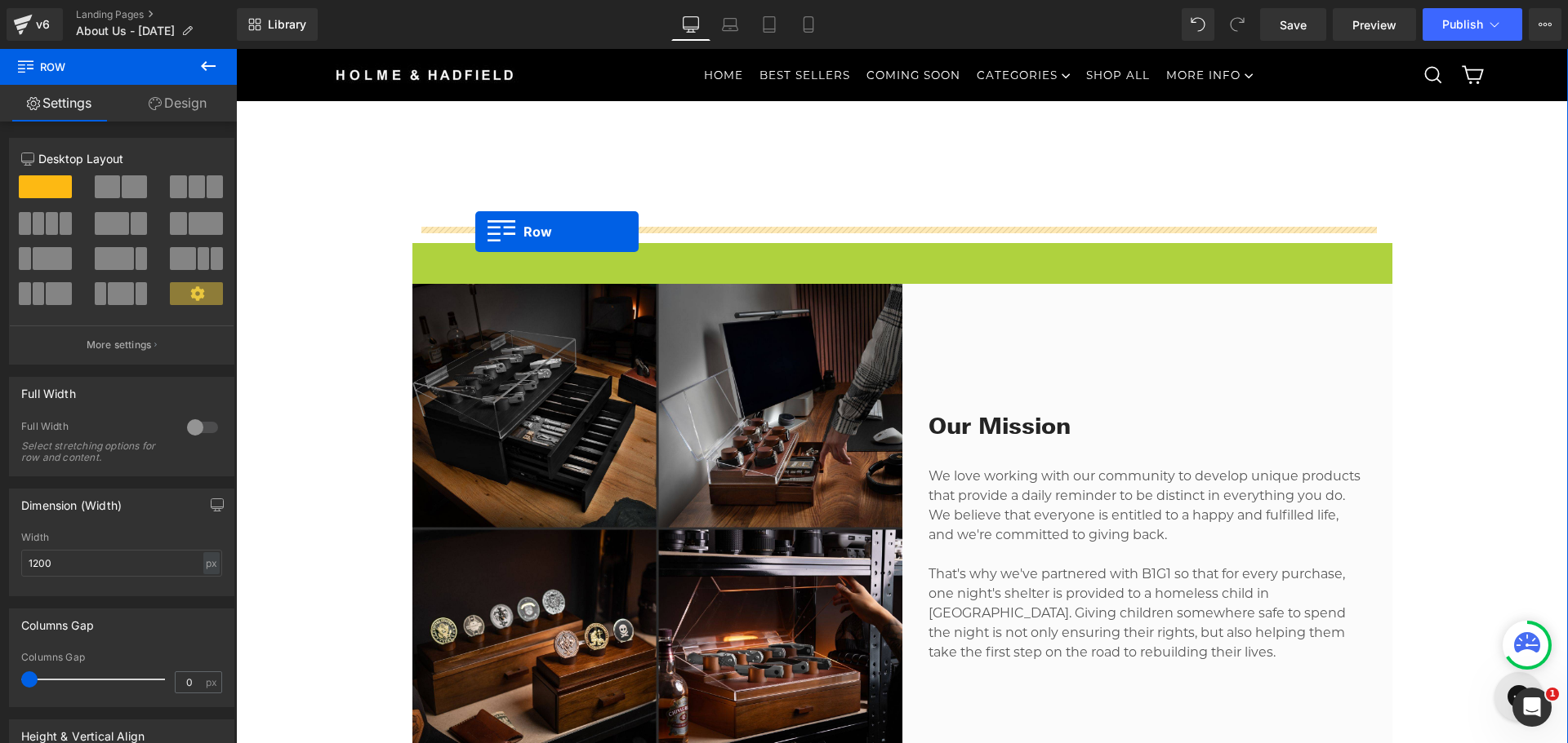
drag, startPoint x: 416, startPoint y: 259, endPoint x: 471, endPoint y: 239, distance: 58.5
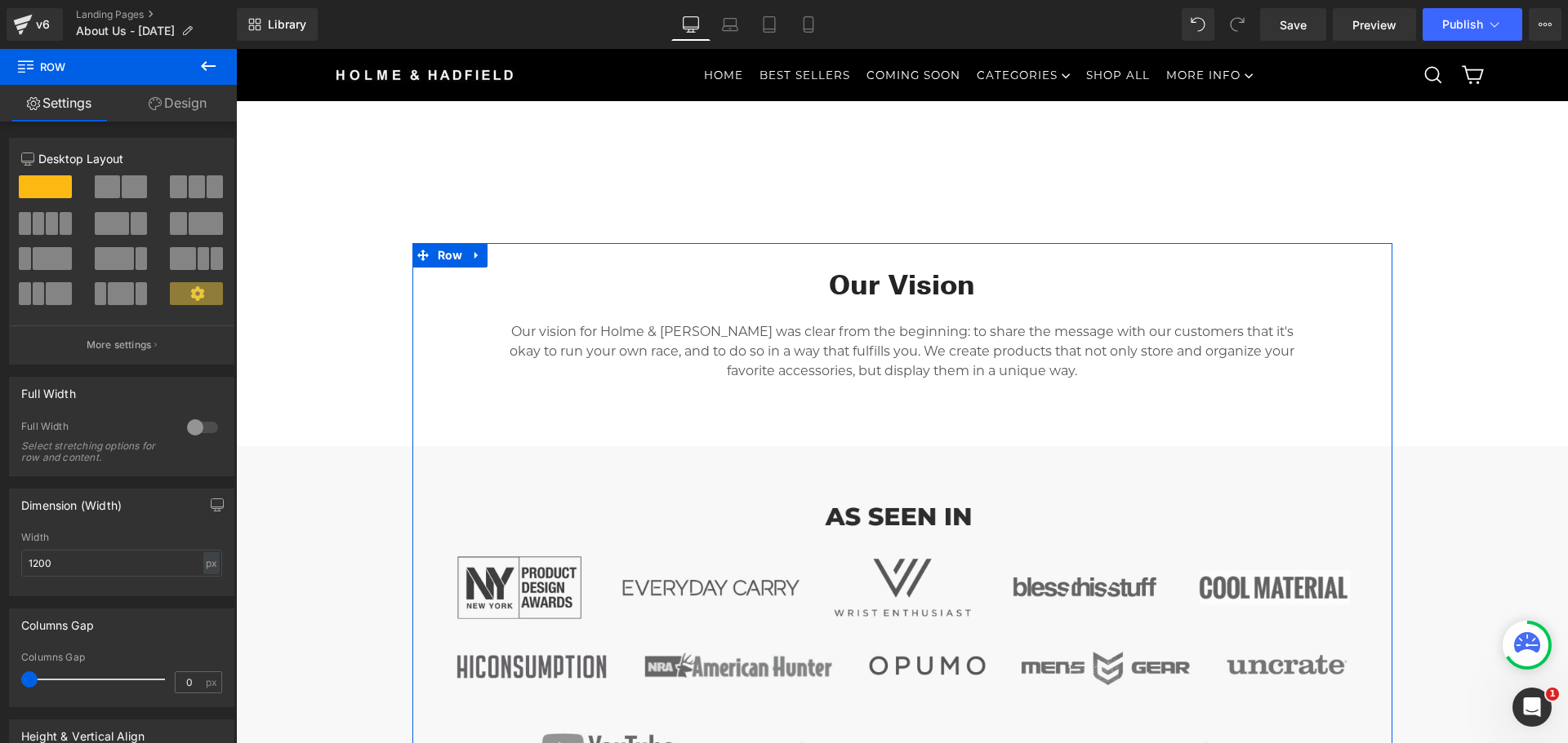
click at [87, 102] on link "Settings" at bounding box center [59, 103] width 119 height 37
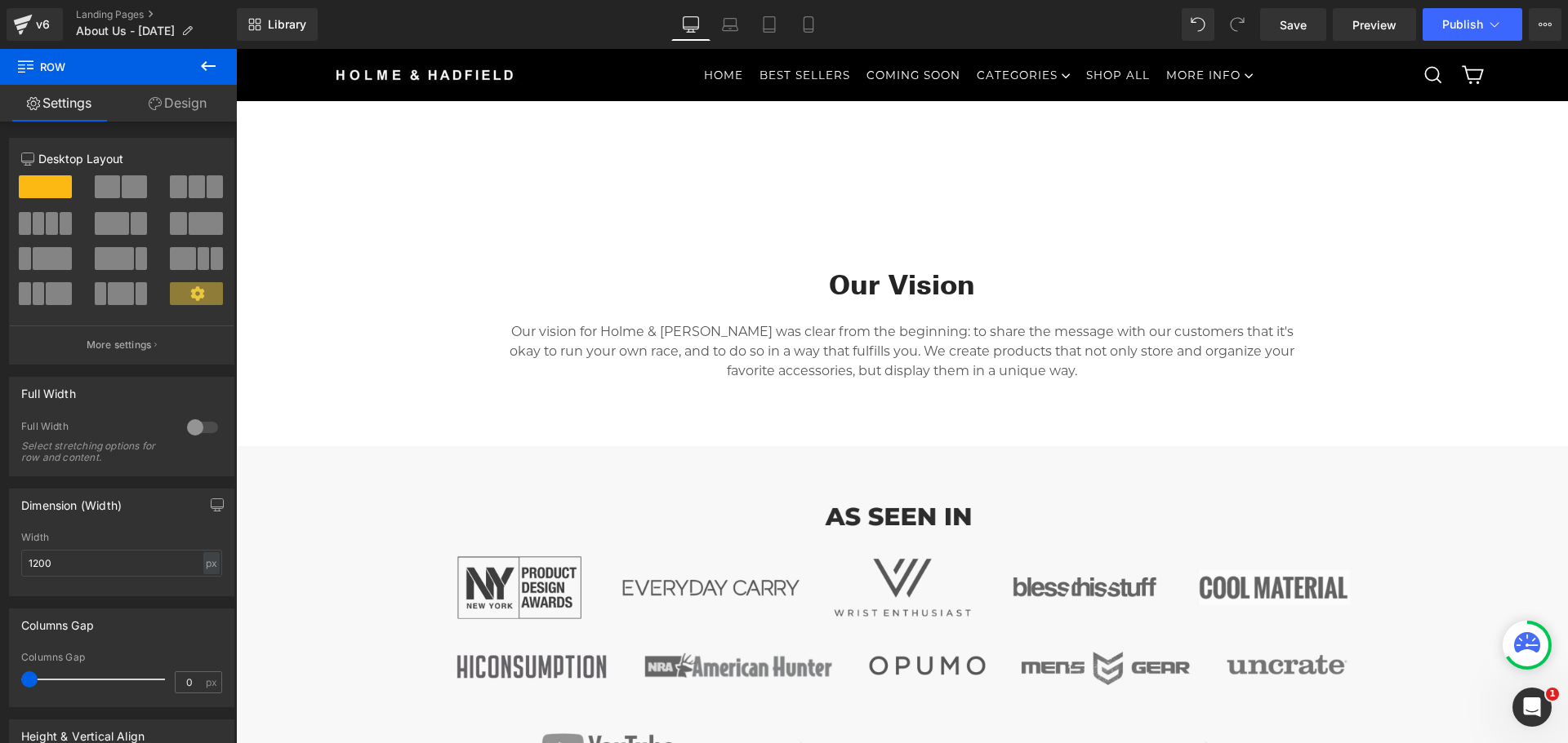
click at [200, 58] on icon at bounding box center [209, 66] width 20 height 20
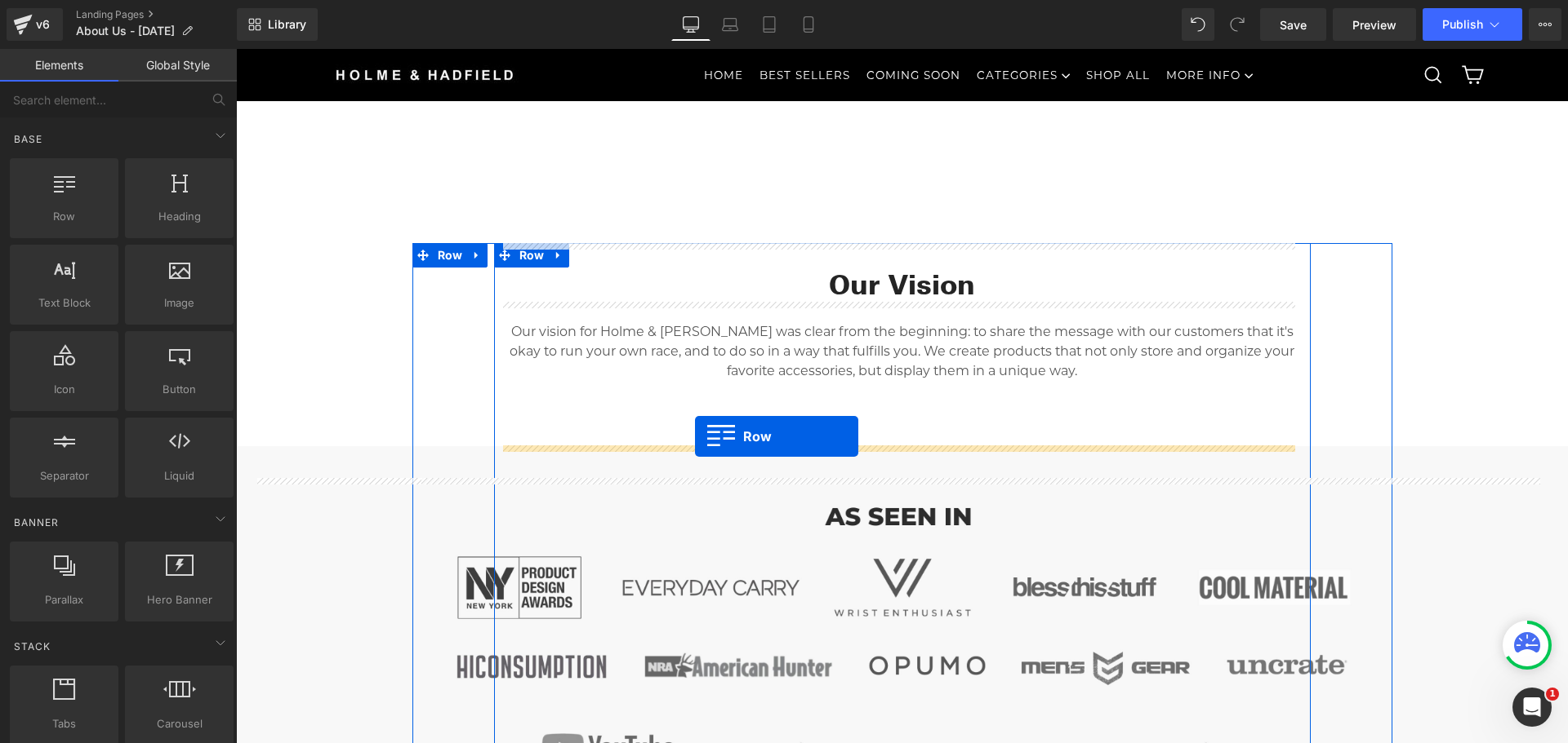
drag, startPoint x: 284, startPoint y: 235, endPoint x: 695, endPoint y: 437, distance: 458.0
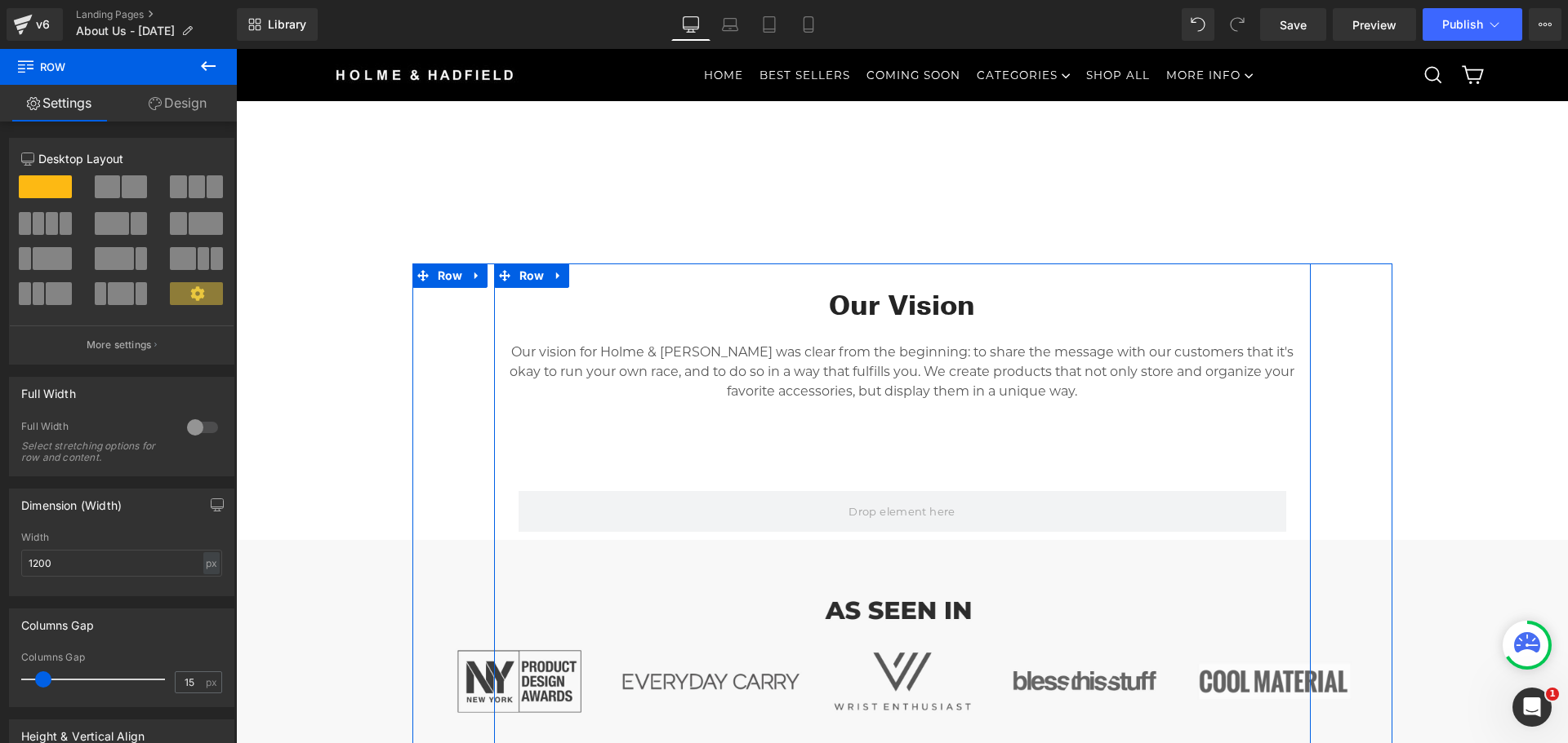
scroll to position [503, 0]
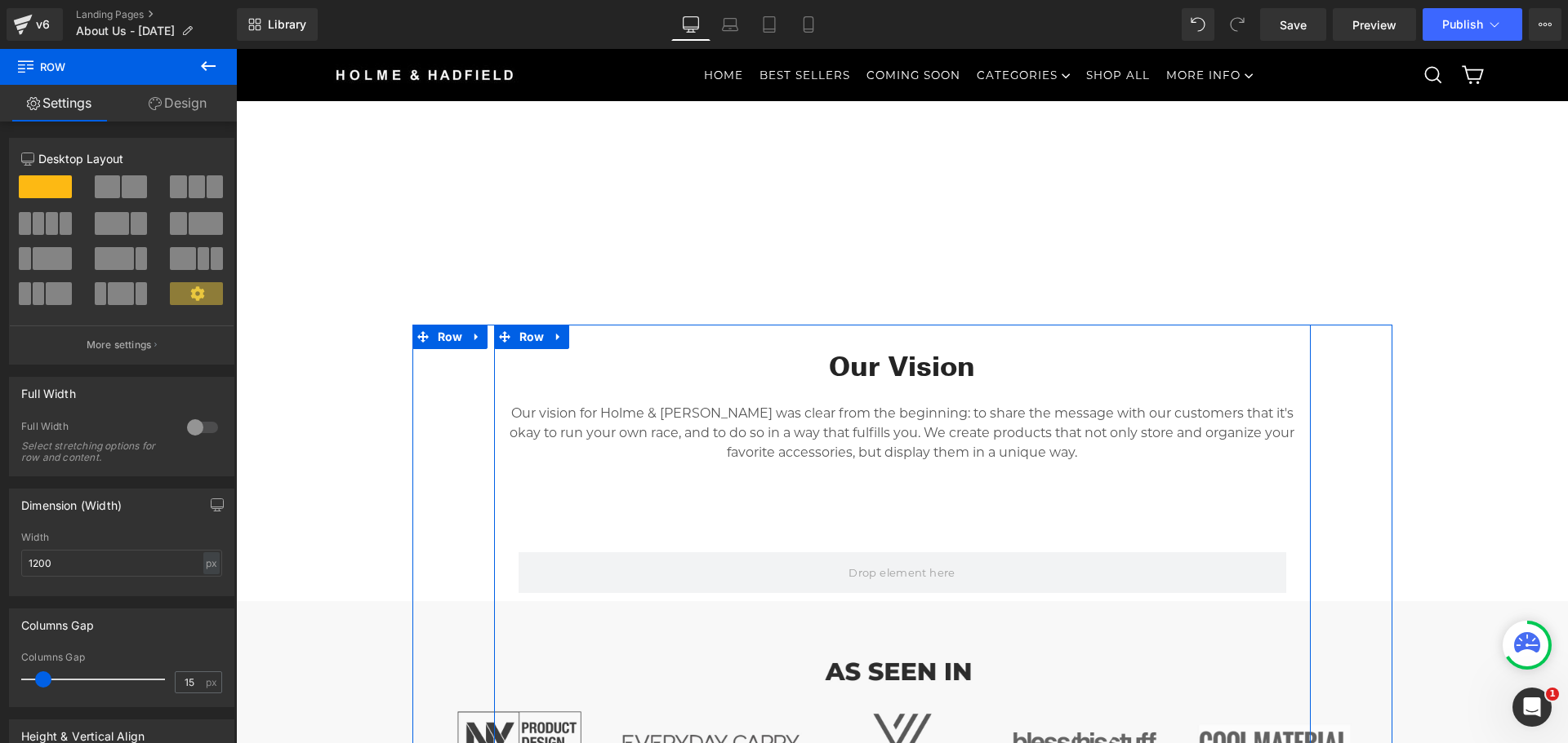
click at [689, 335] on div "Our Vision Heading Our vision for Holme & Hadfield was clear from the beginning…" at bounding box center [903, 655] width 817 height 661
click at [702, 345] on div "Our Vision Heading Our vision for Holme & Hadfield was clear from the beginning…" at bounding box center [903, 655] width 817 height 661
click at [714, 341] on div "Our Vision Heading Our vision for Holme & Hadfield was clear from the beginning…" at bounding box center [903, 655] width 817 height 661
click at [704, 372] on h2 "Our Vision" at bounding box center [902, 367] width 792 height 36
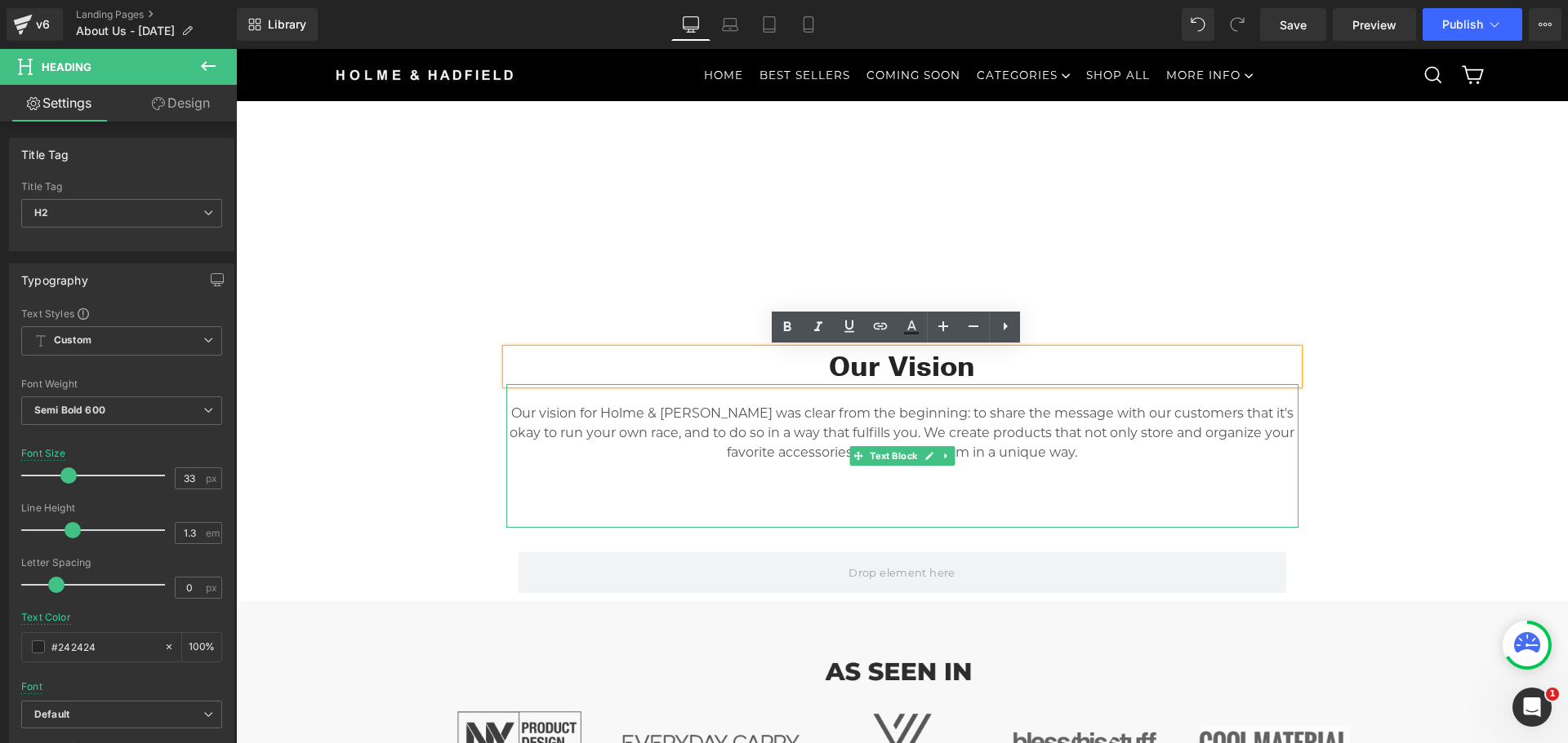
click at [449, 461] on div "Our Vision Heading Our vision for Holme & Hadfield was clear from the beginning…" at bounding box center [902, 704] width 980 height 759
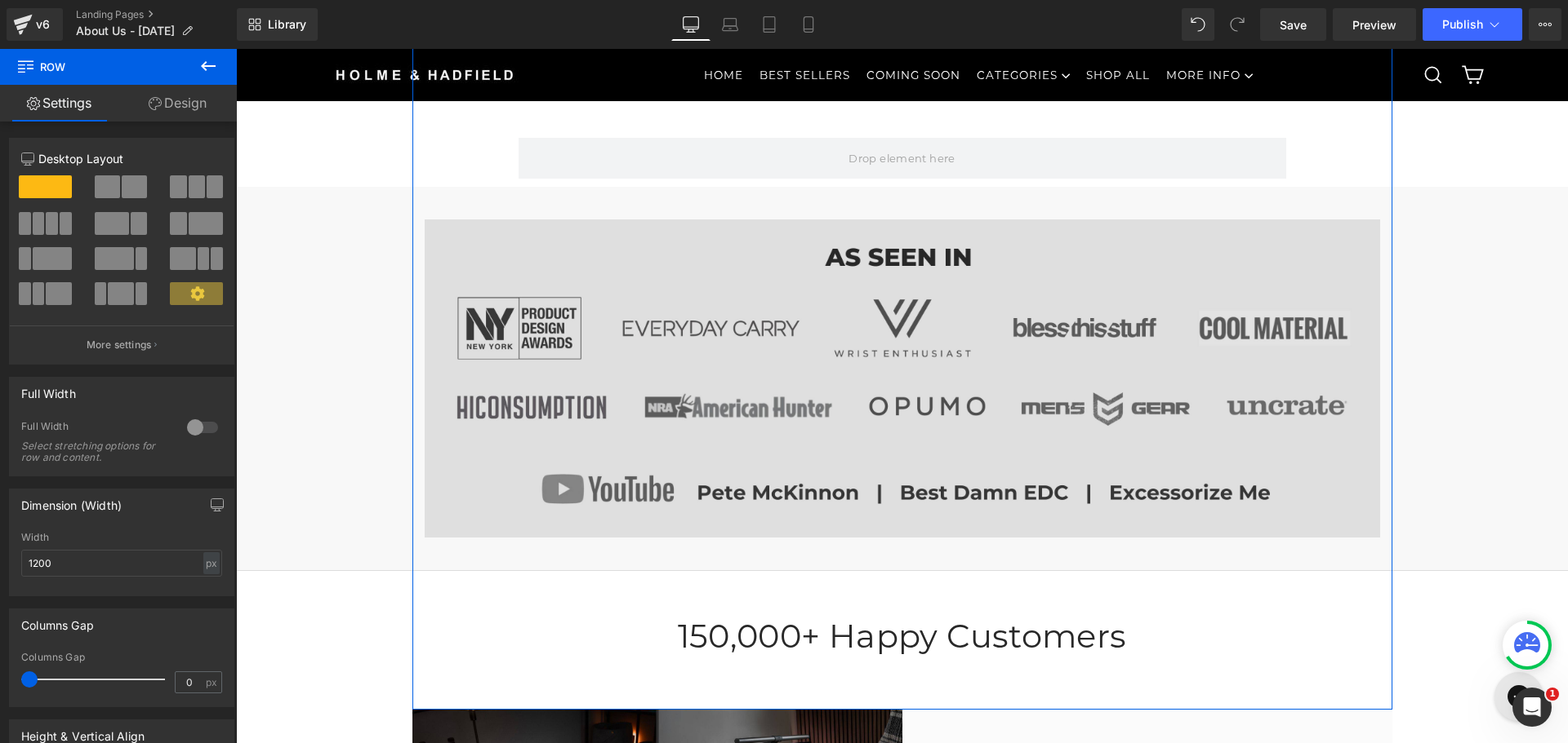
scroll to position [911, 0]
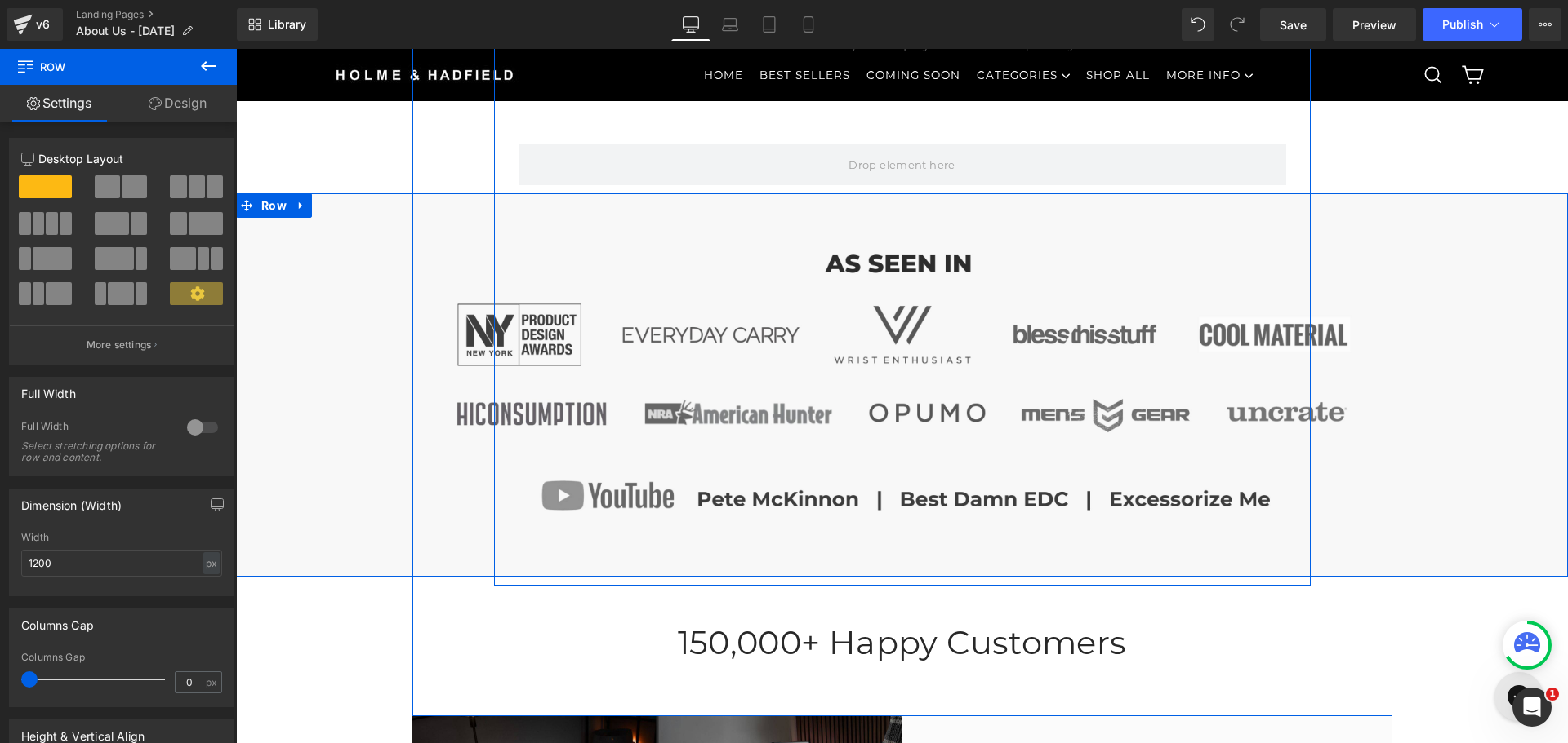
click at [351, 513] on div "Image Row" at bounding box center [901, 385] width 1282 height 318
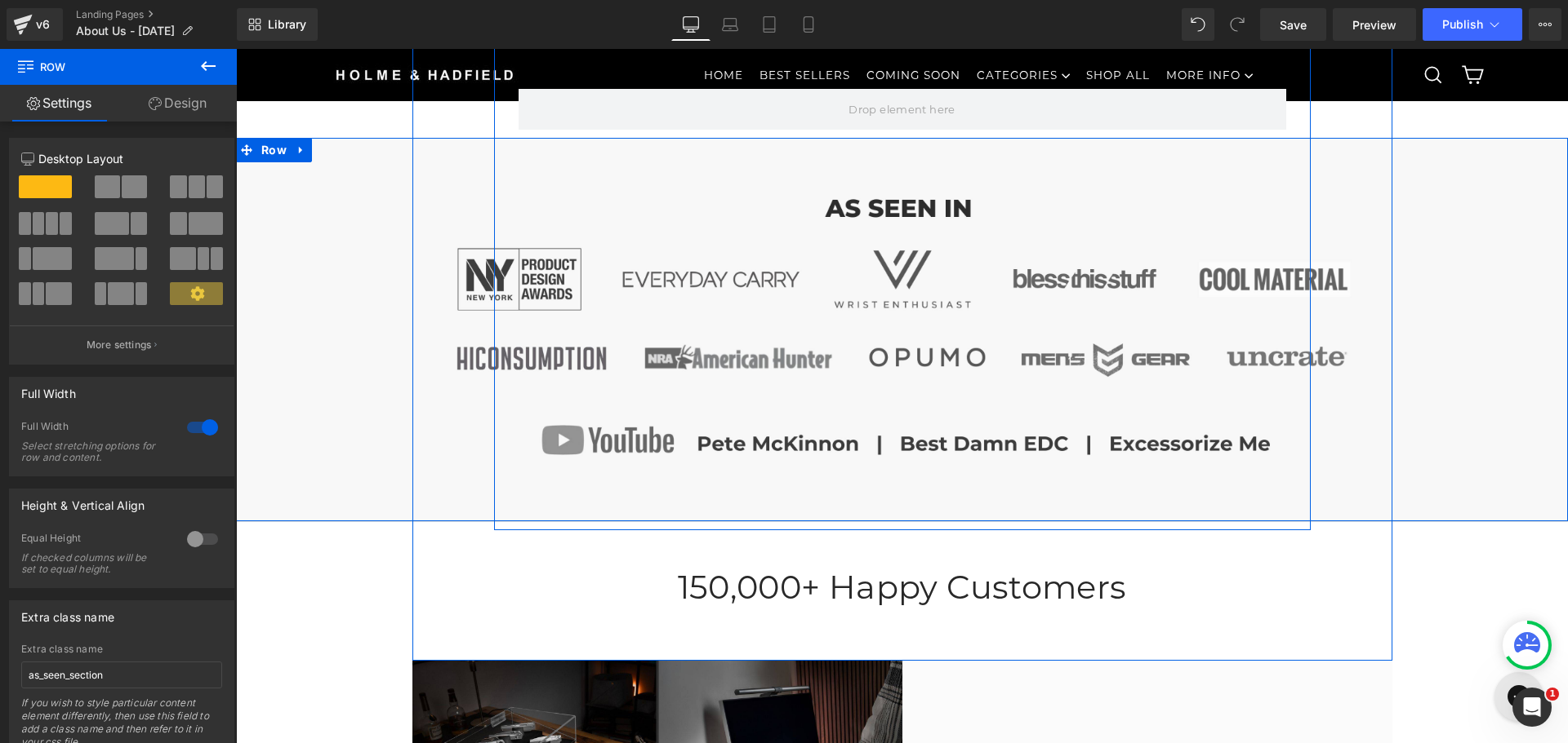
scroll to position [1319, 0]
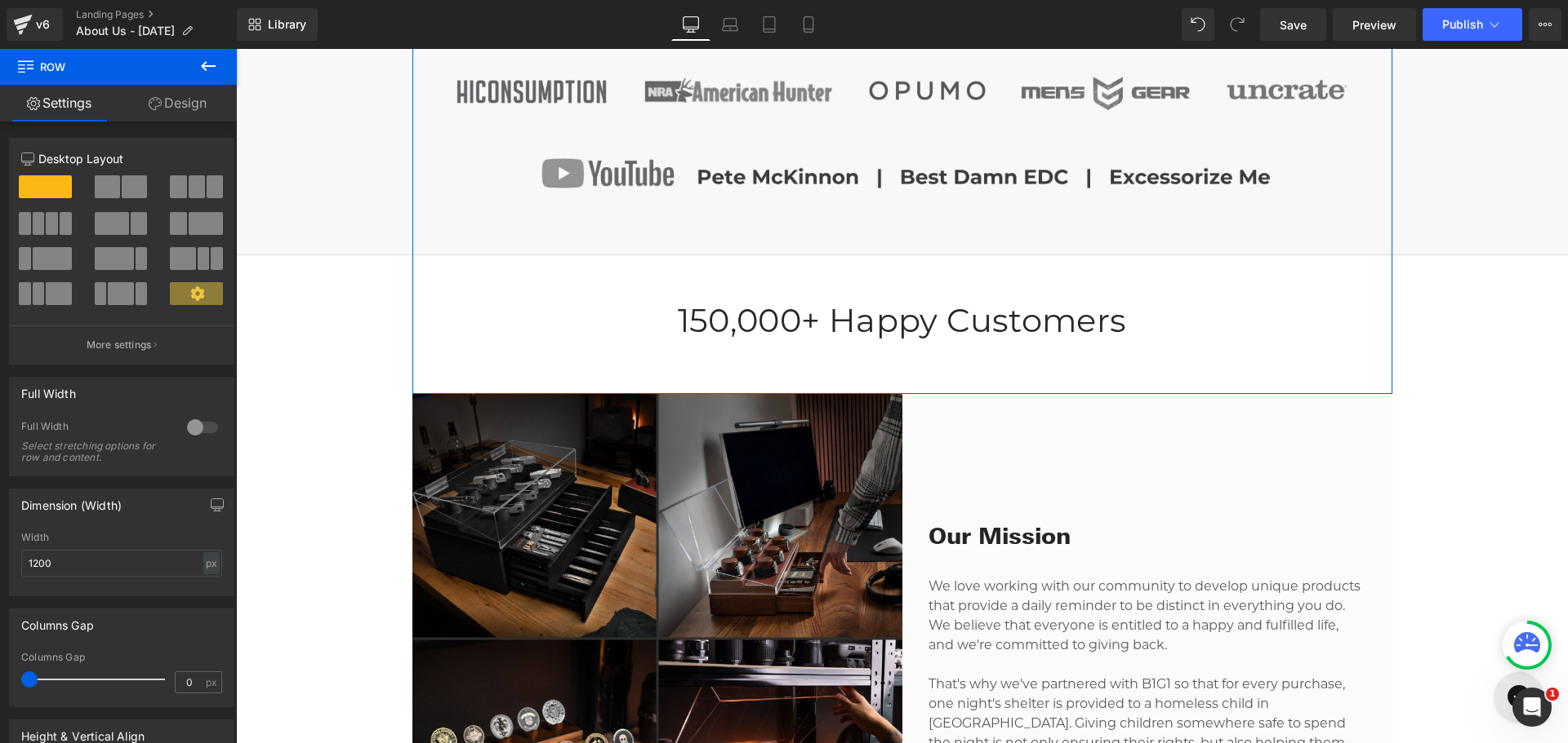
scroll to position [1155, 0]
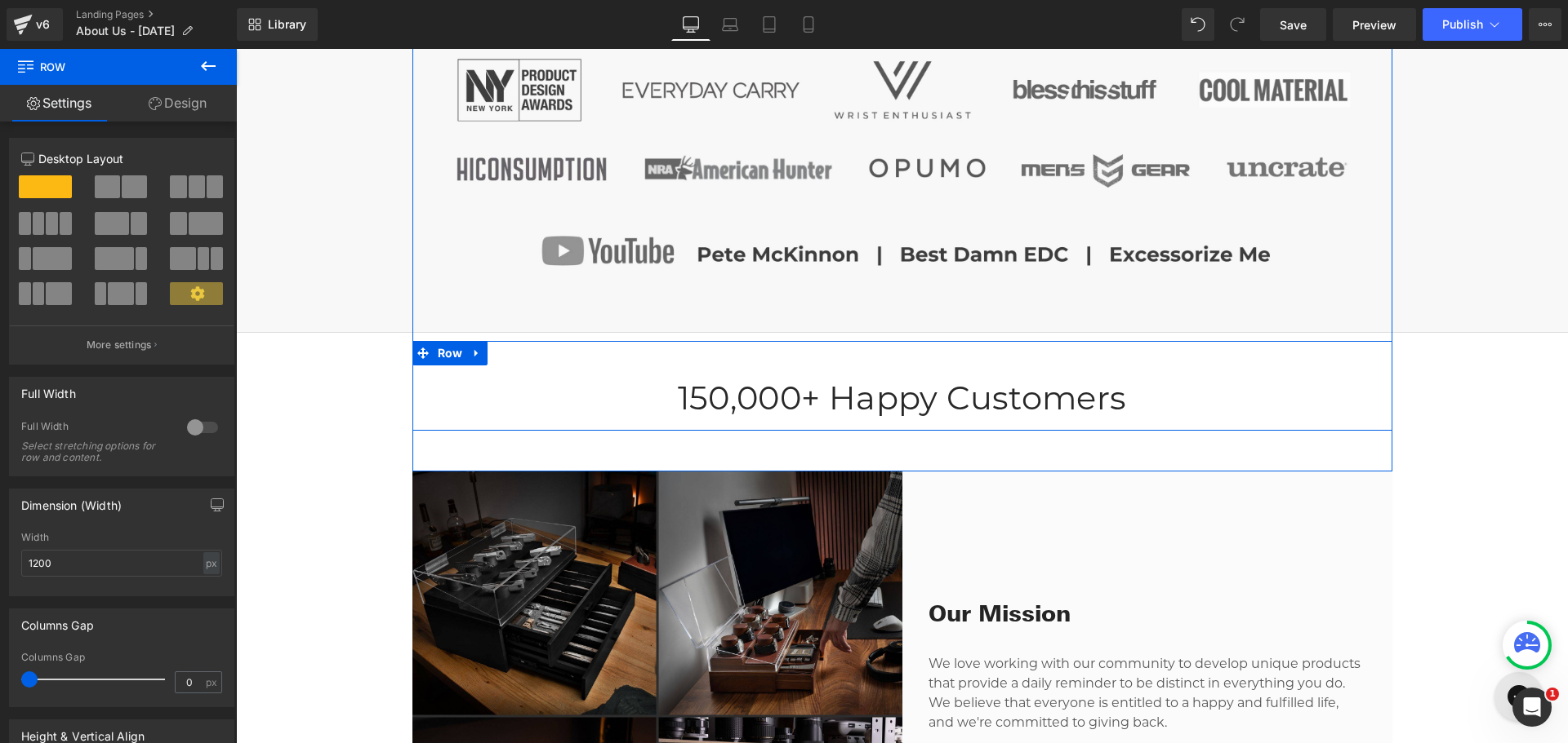
click at [499, 351] on div "150,000 + Happy Customers Counter Row" at bounding box center [902, 385] width 980 height 90
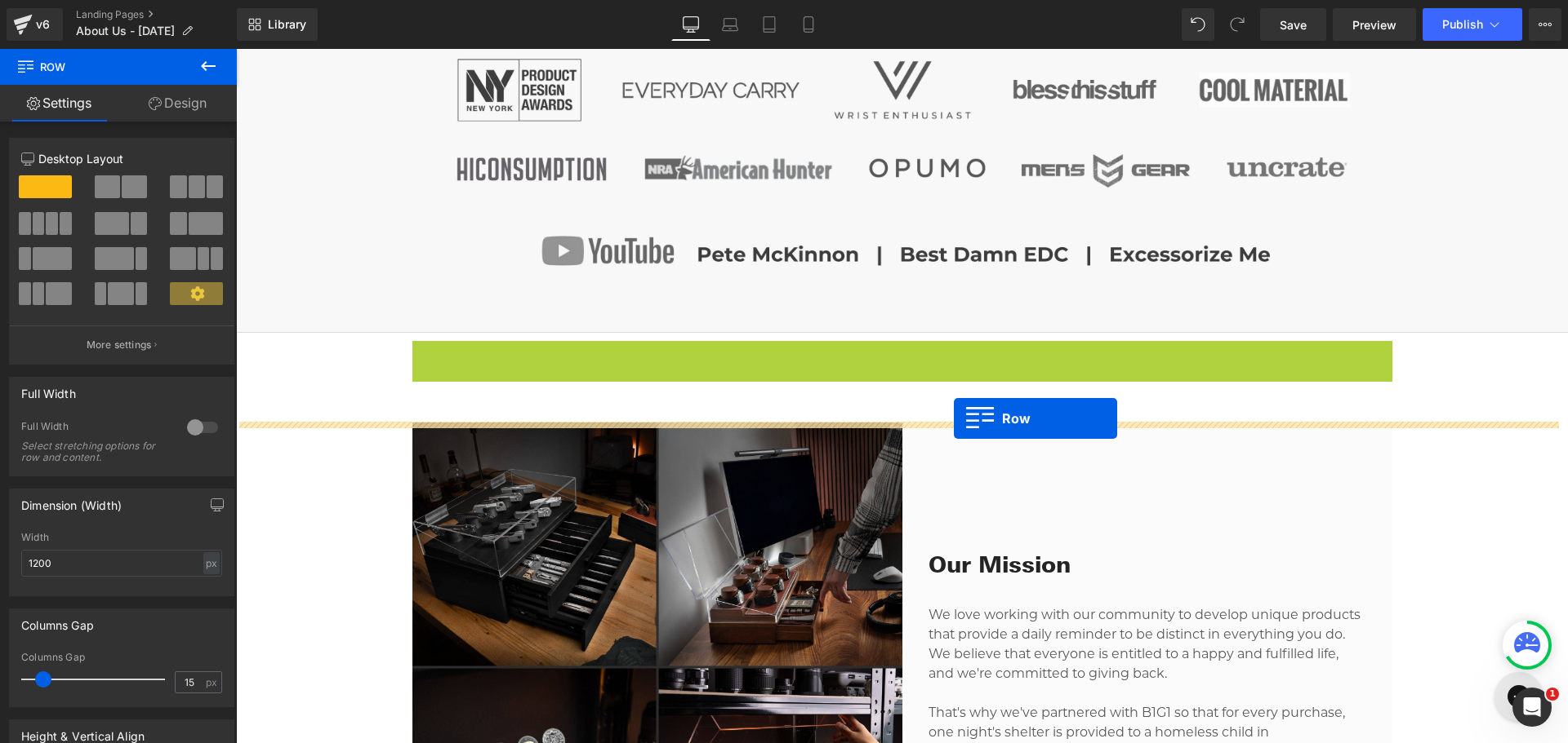
drag, startPoint x: 417, startPoint y: 352, endPoint x: 954, endPoint y: 419, distance: 541.2
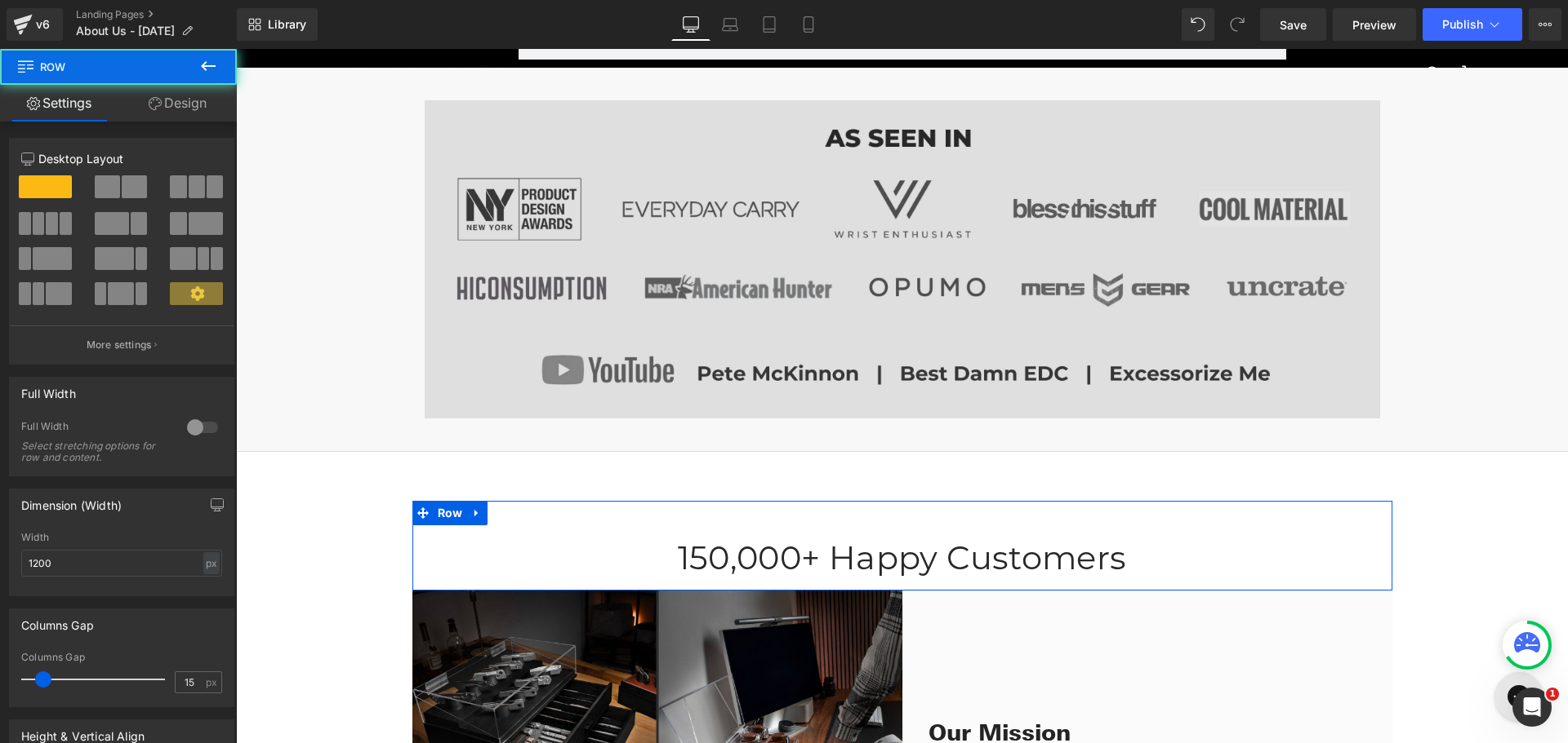
scroll to position [992, 0]
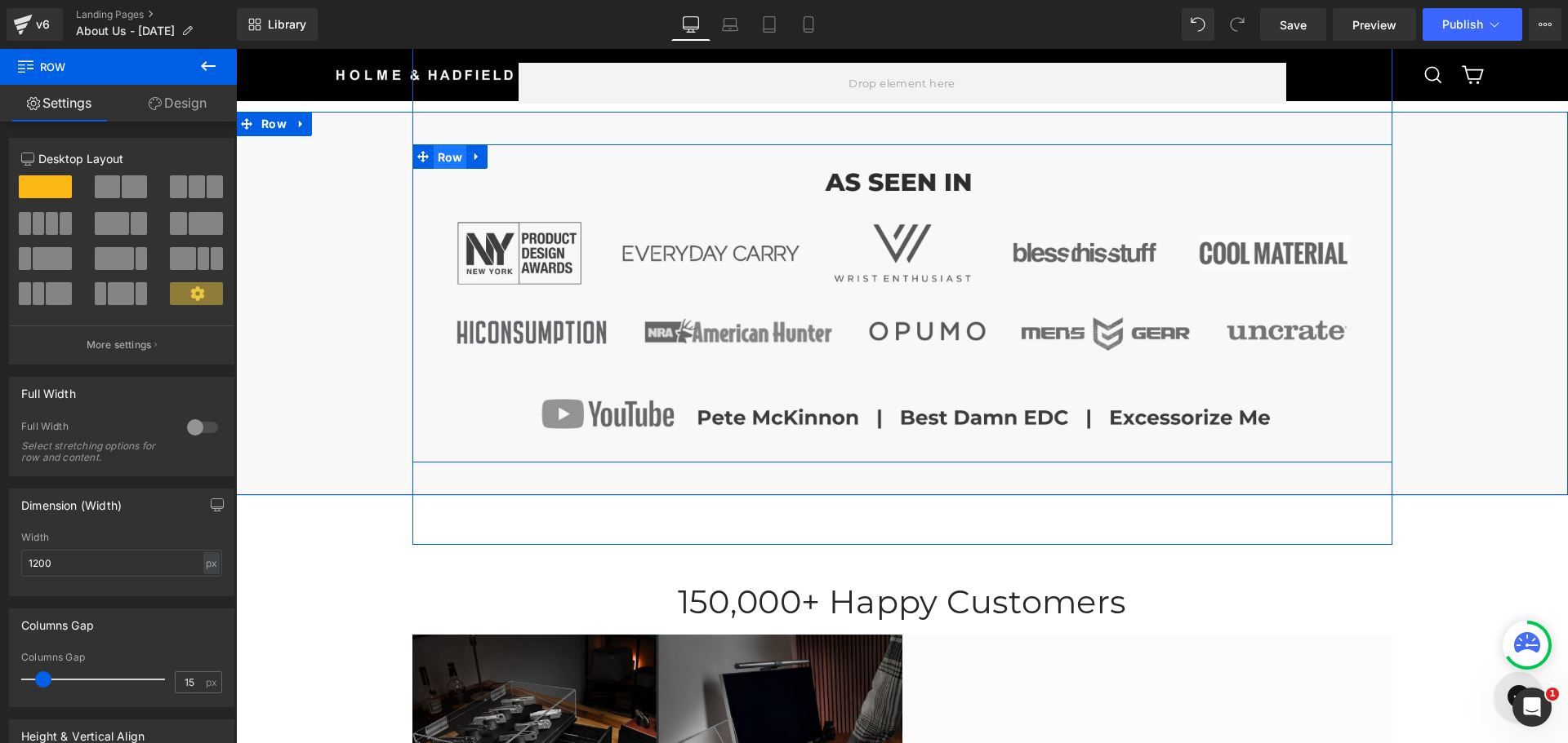
click at [441, 162] on span "Row" at bounding box center [451, 157] width 34 height 25
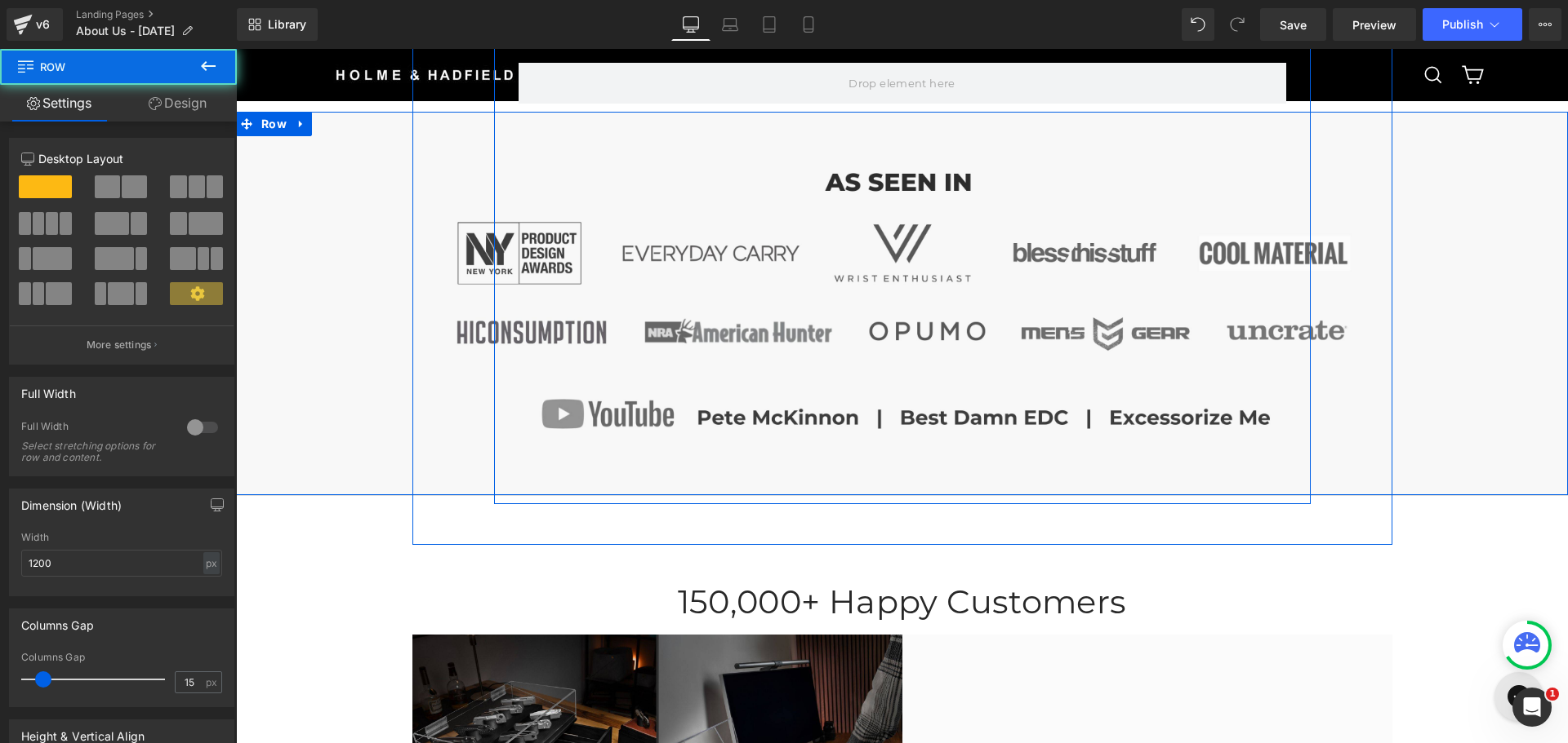
click at [378, 214] on div "Image Row" at bounding box center [901, 303] width 1282 height 318
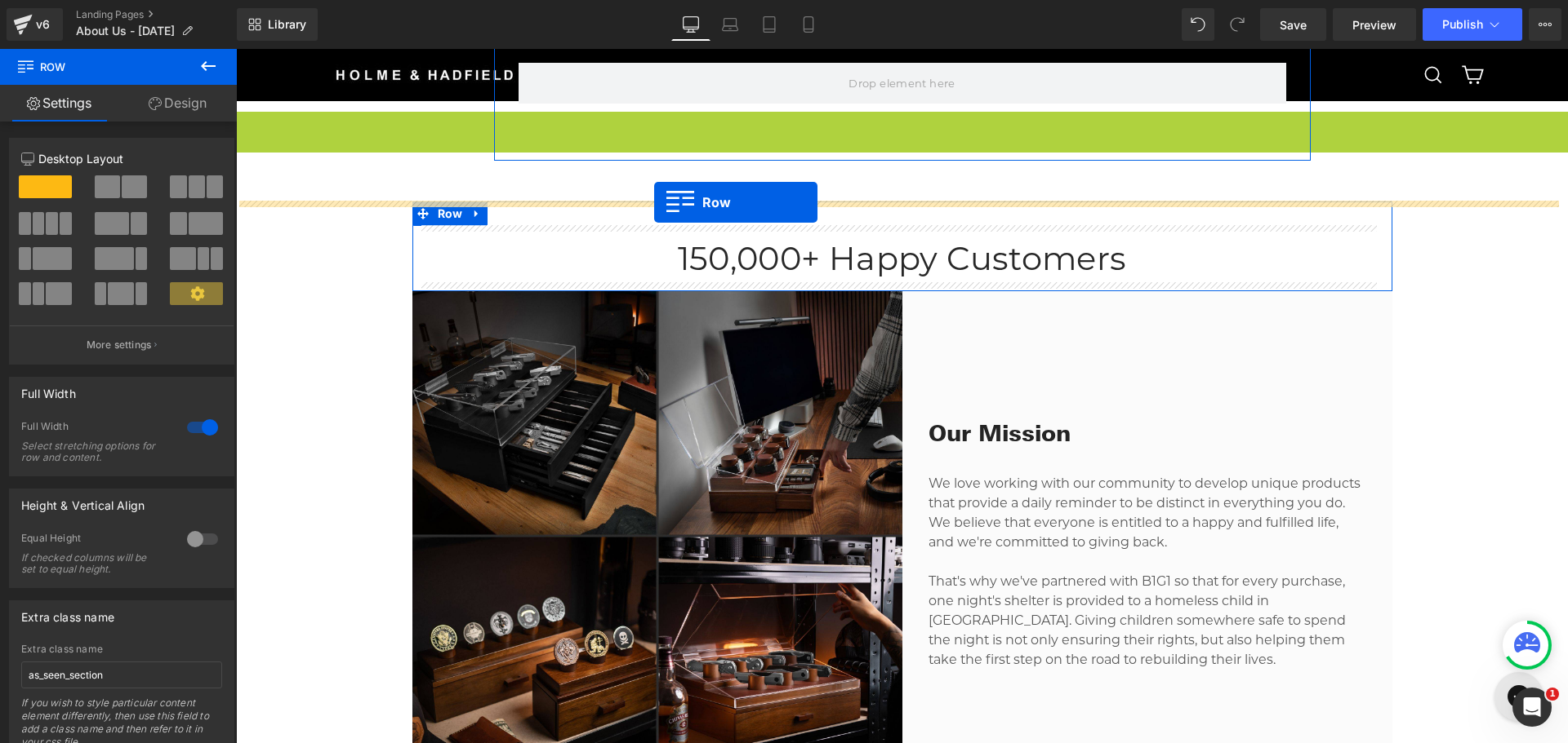
drag, startPoint x: 261, startPoint y: 173, endPoint x: 654, endPoint y: 203, distance: 394.1
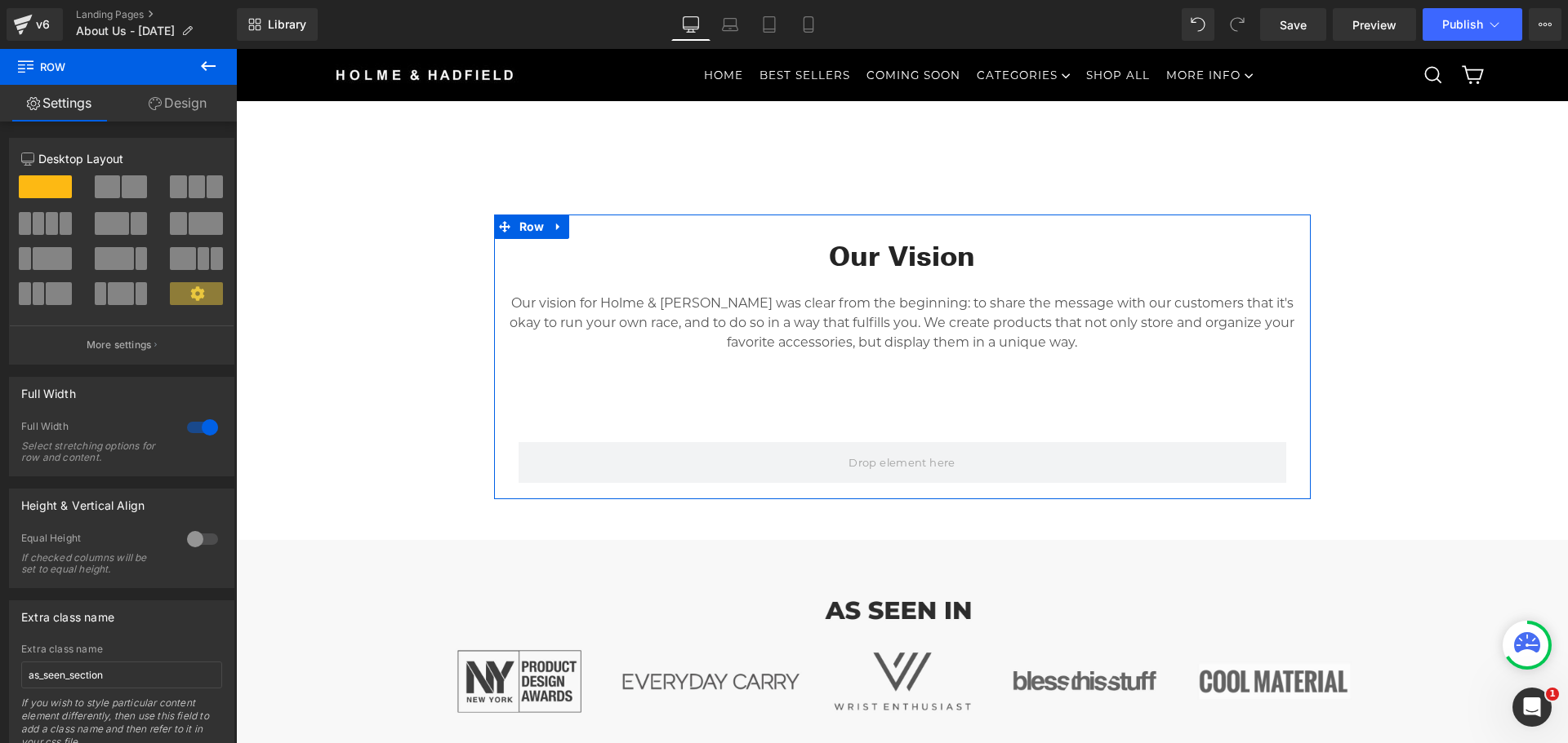
scroll to position [503, 0]
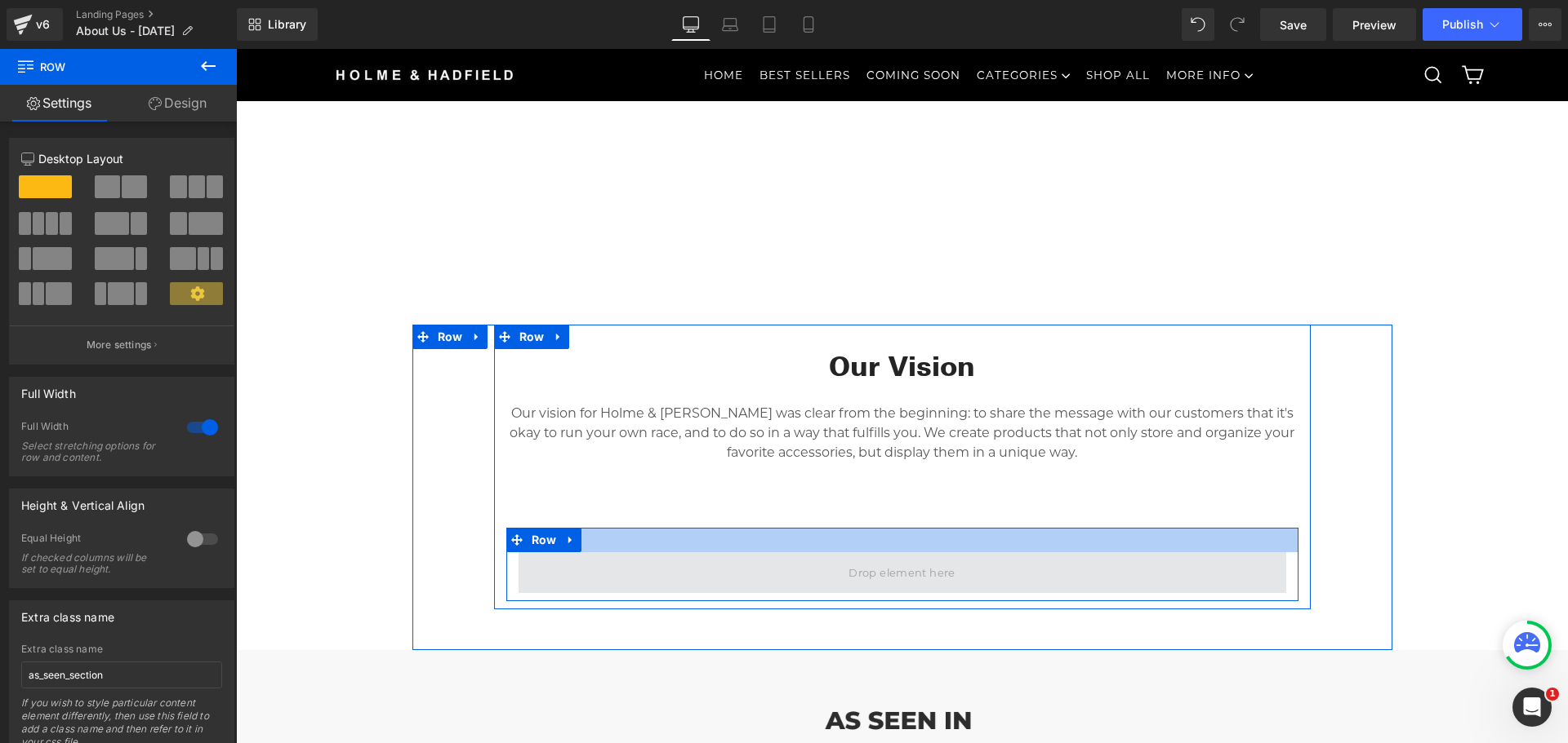
drag, startPoint x: 658, startPoint y: 537, endPoint x: 613, endPoint y: 586, distance: 66.5
click at [658, 537] on div at bounding box center [902, 539] width 792 height 25
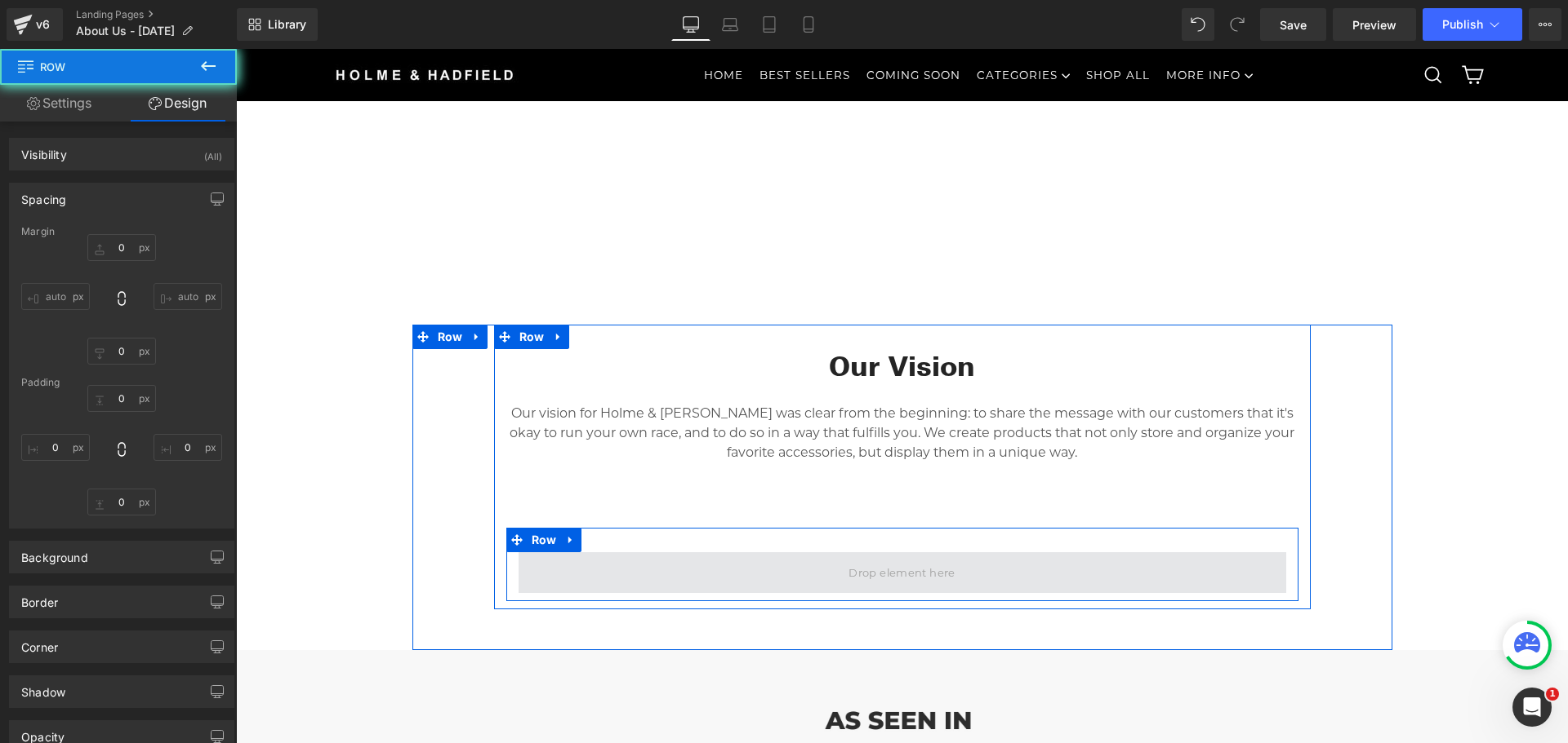
type input "0"
type input "30"
type input "0"
type input "10"
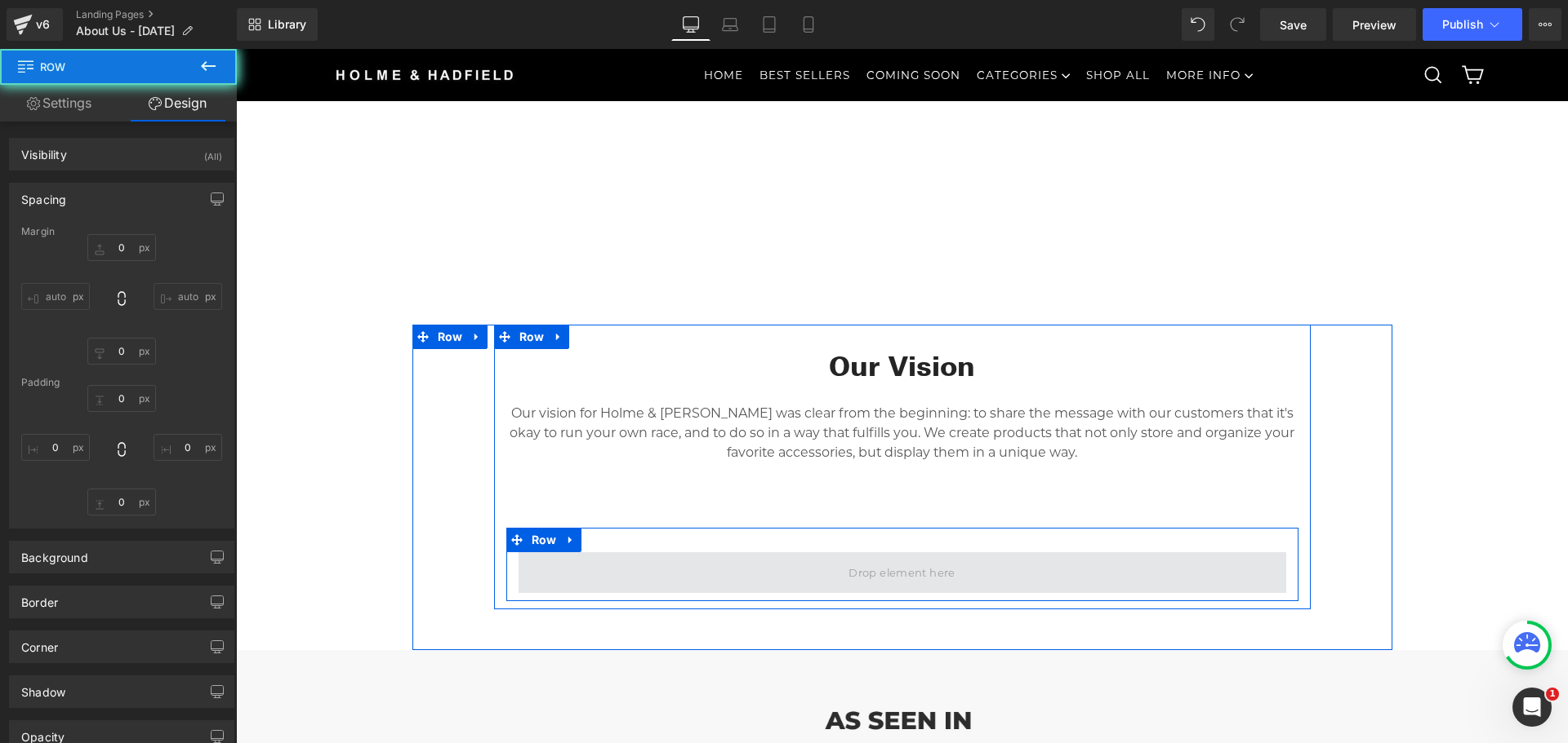
type input "0"
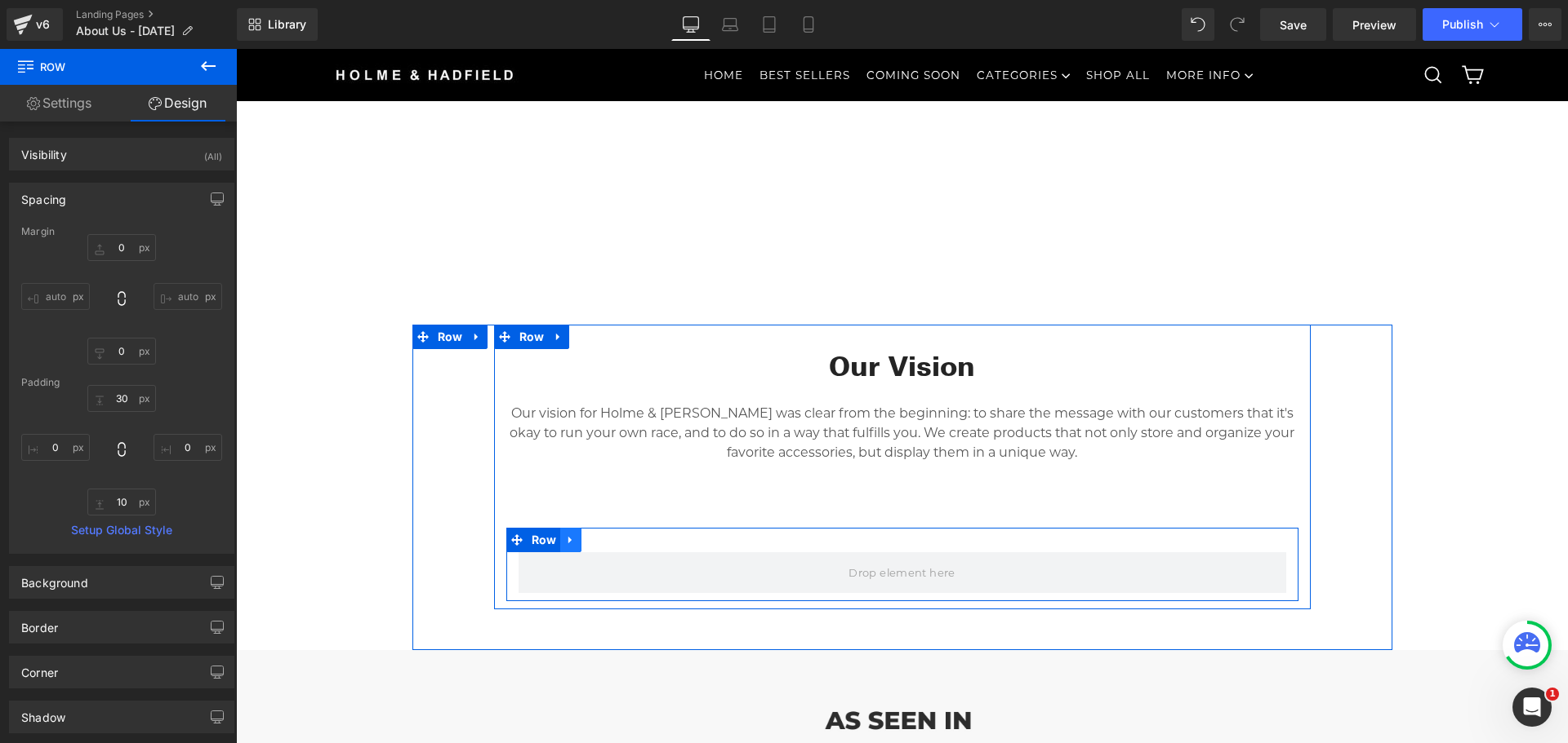
click at [566, 545] on icon at bounding box center [571, 539] width 12 height 12
click at [609, 543] on icon at bounding box center [613, 540] width 12 height 12
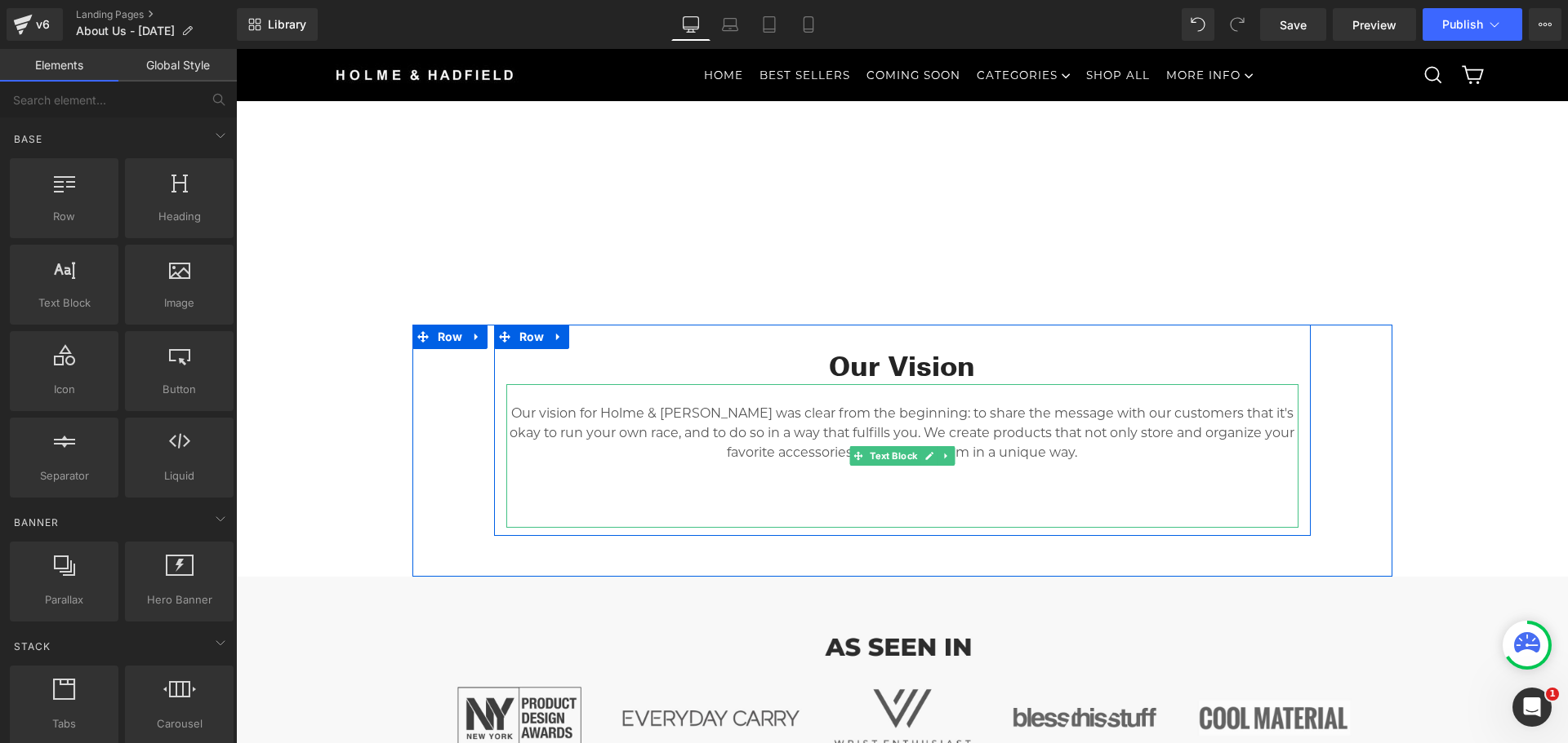
click at [692, 474] on div "Our vision for Holme & [PERSON_NAME] was clear from the beginning: to share the…" at bounding box center [902, 455] width 792 height 143
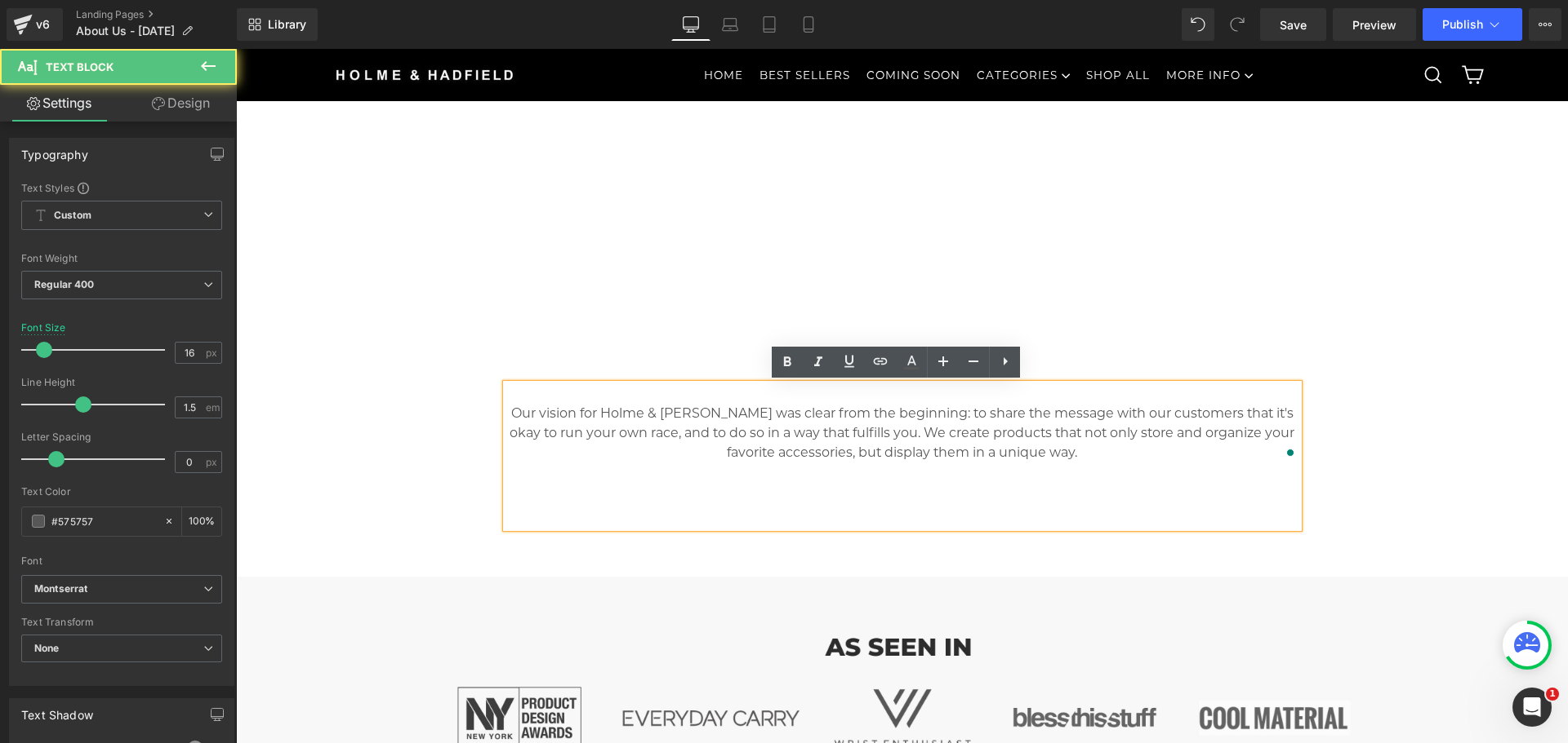
click at [828, 488] on div "Our vision for Holme & [PERSON_NAME] was clear from the beginning: to share the…" at bounding box center [902, 455] width 792 height 143
click at [837, 499] on div "Our vision for Holme & [PERSON_NAME] was clear from the beginning: to share the…" at bounding box center [902, 455] width 792 height 143
drag, startPoint x: 1128, startPoint y: 465, endPoint x: 1271, endPoint y: 453, distance: 143.5
click at [1128, 465] on div "Our vision for Holme & [PERSON_NAME] was clear from the beginning: to share the…" at bounding box center [902, 455] width 792 height 143
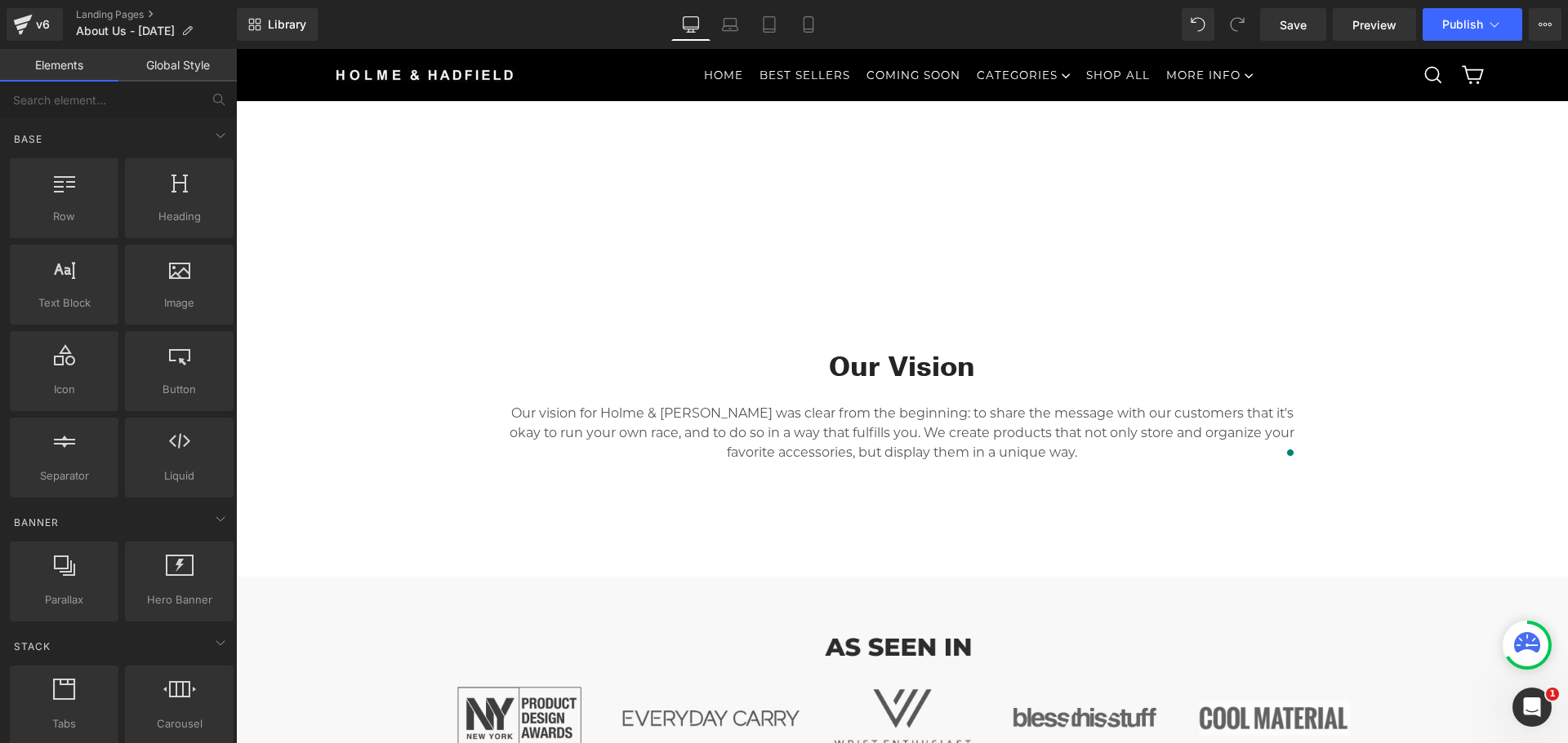
click at [1189, 489] on div "Our vision for Holme & [PERSON_NAME] was clear from the beginning: to share the…" at bounding box center [902, 455] width 792 height 143
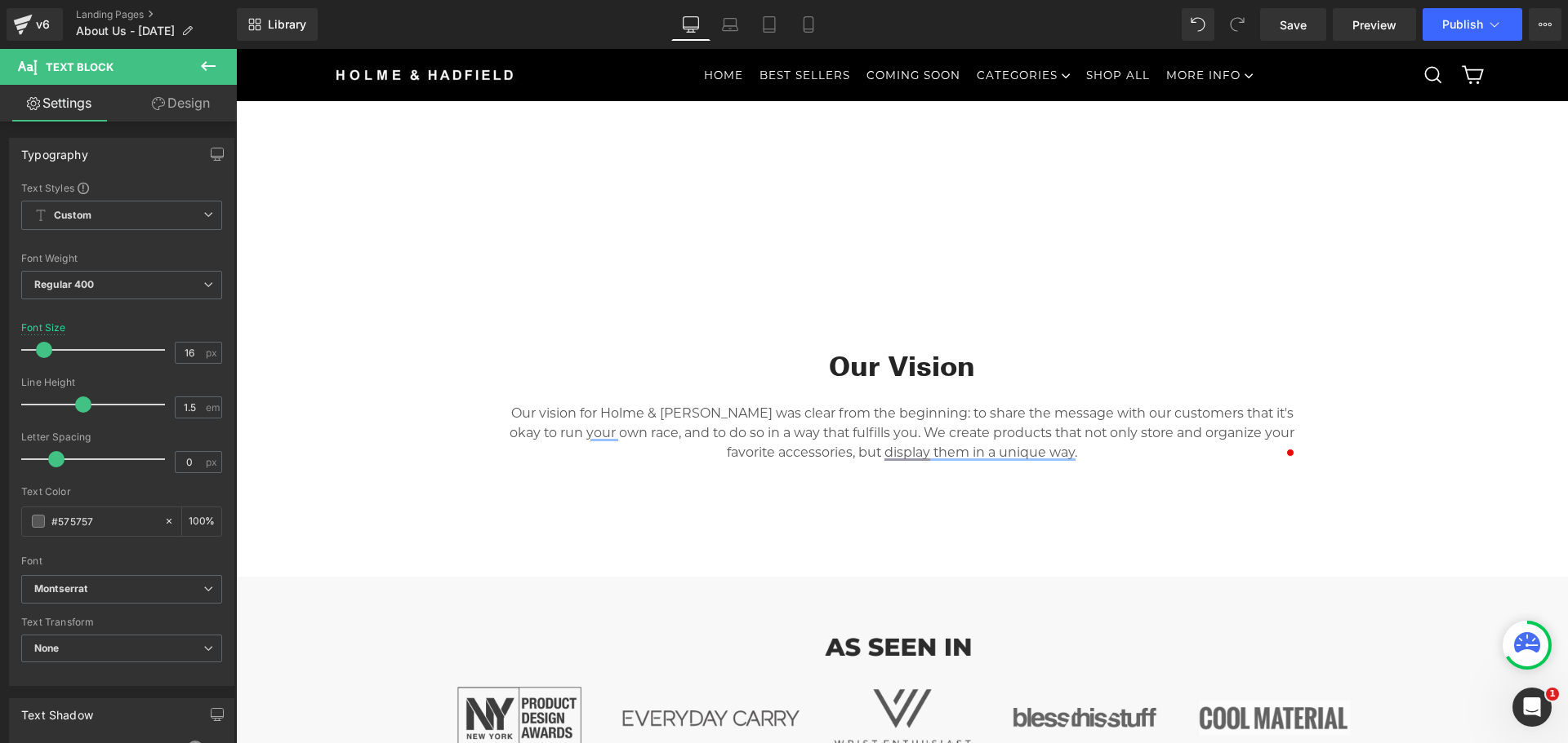
click at [176, 112] on link "Design" at bounding box center [181, 103] width 119 height 37
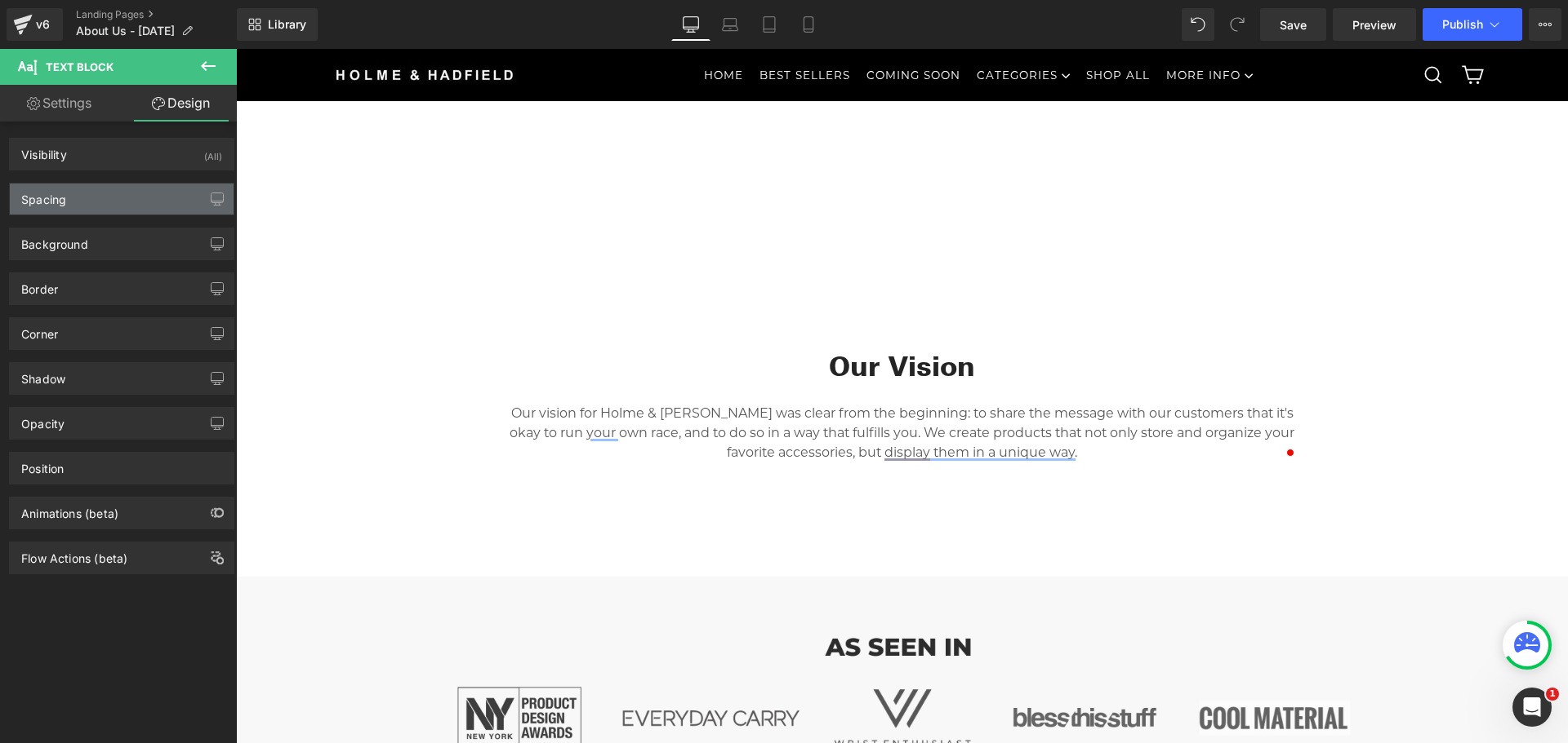
click at [82, 199] on div "Spacing" at bounding box center [122, 199] width 223 height 31
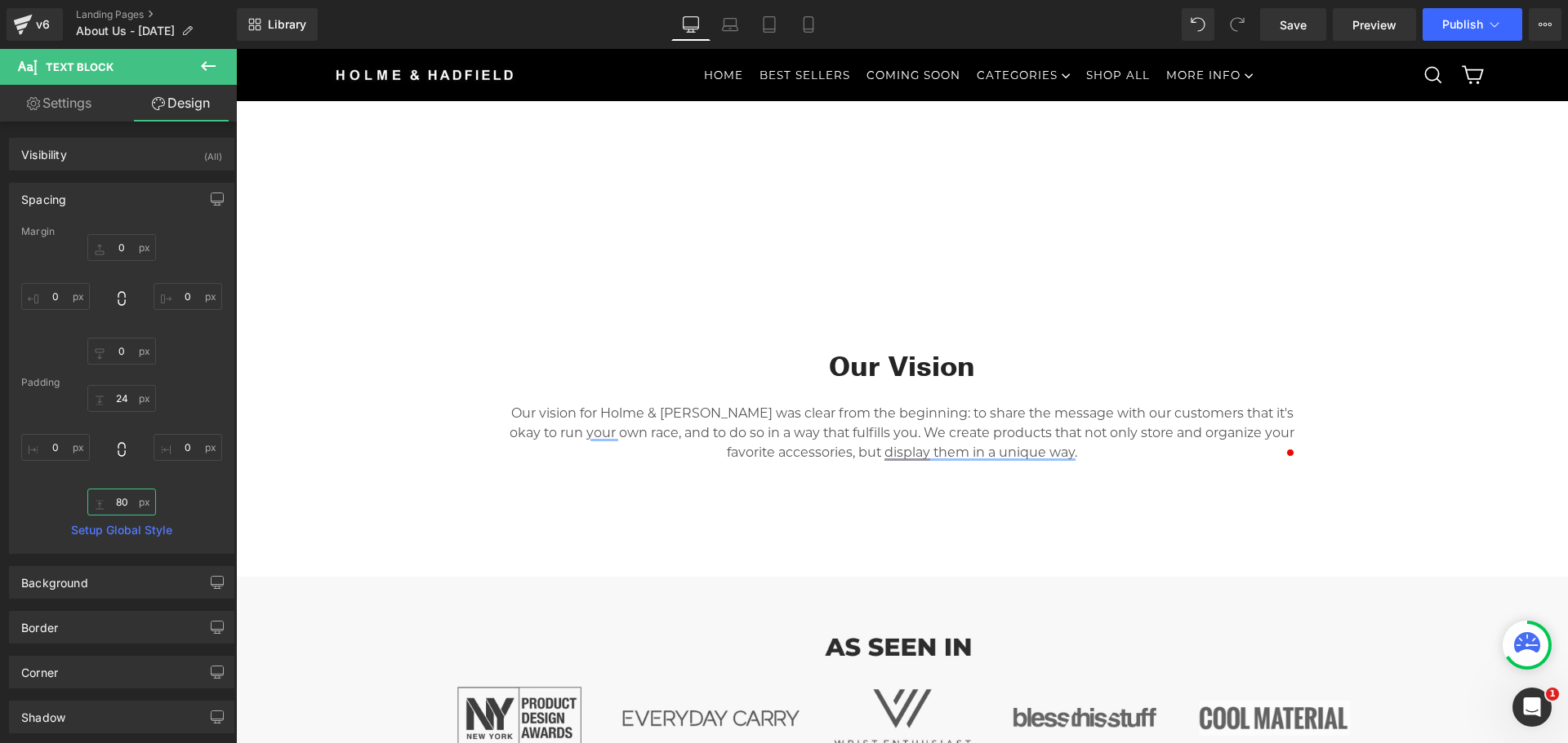
click at [117, 502] on input "80" at bounding box center [121, 502] width 68 height 27
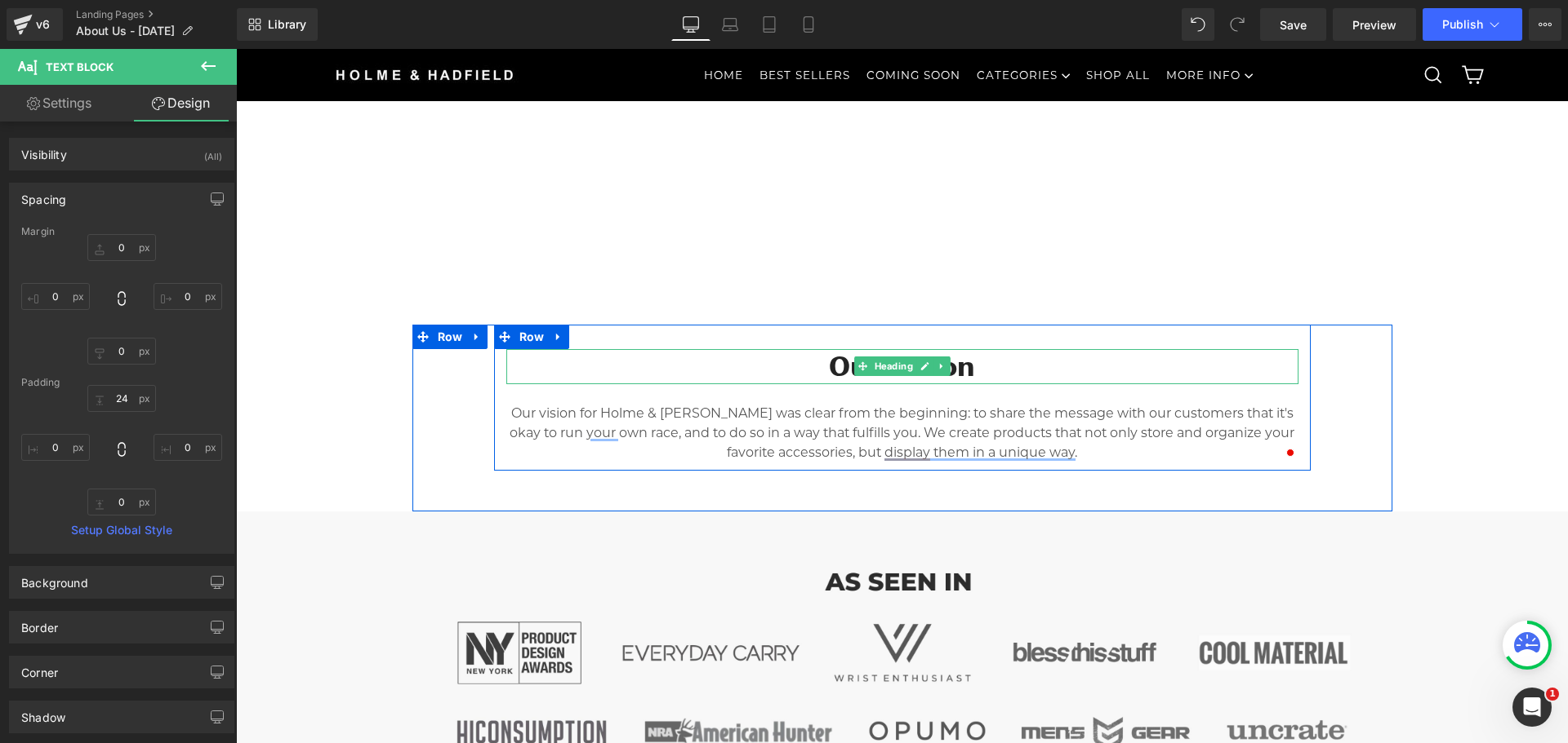
drag, startPoint x: 855, startPoint y: 391, endPoint x: 841, endPoint y: 384, distance: 15.7
click at [855, 387] on div "Our vision for Holme & Hadfield was clear from the beginning: to share the mess…" at bounding box center [902, 423] width 792 height 78
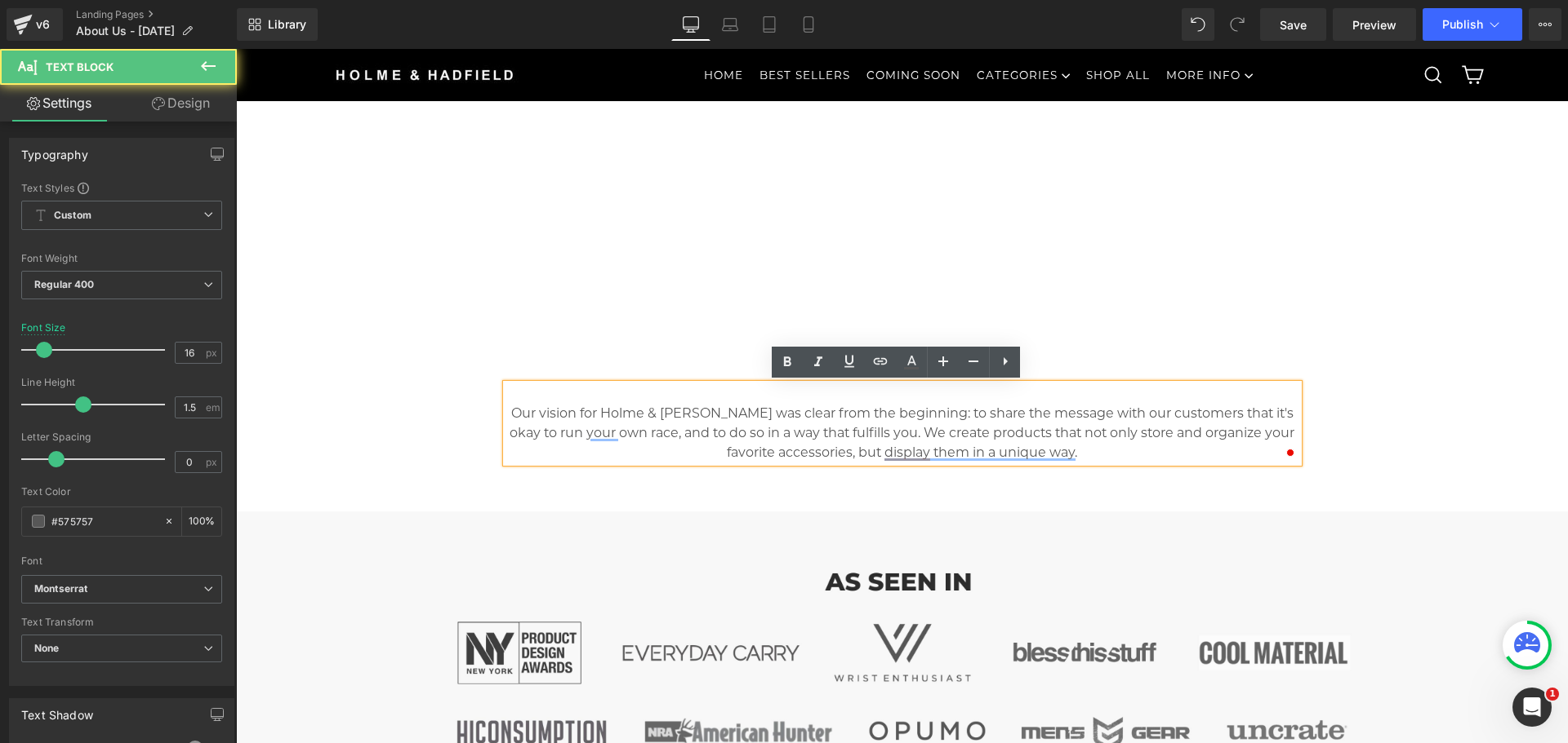
click at [755, 372] on h2 "Our Vision" at bounding box center [902, 367] width 792 height 36
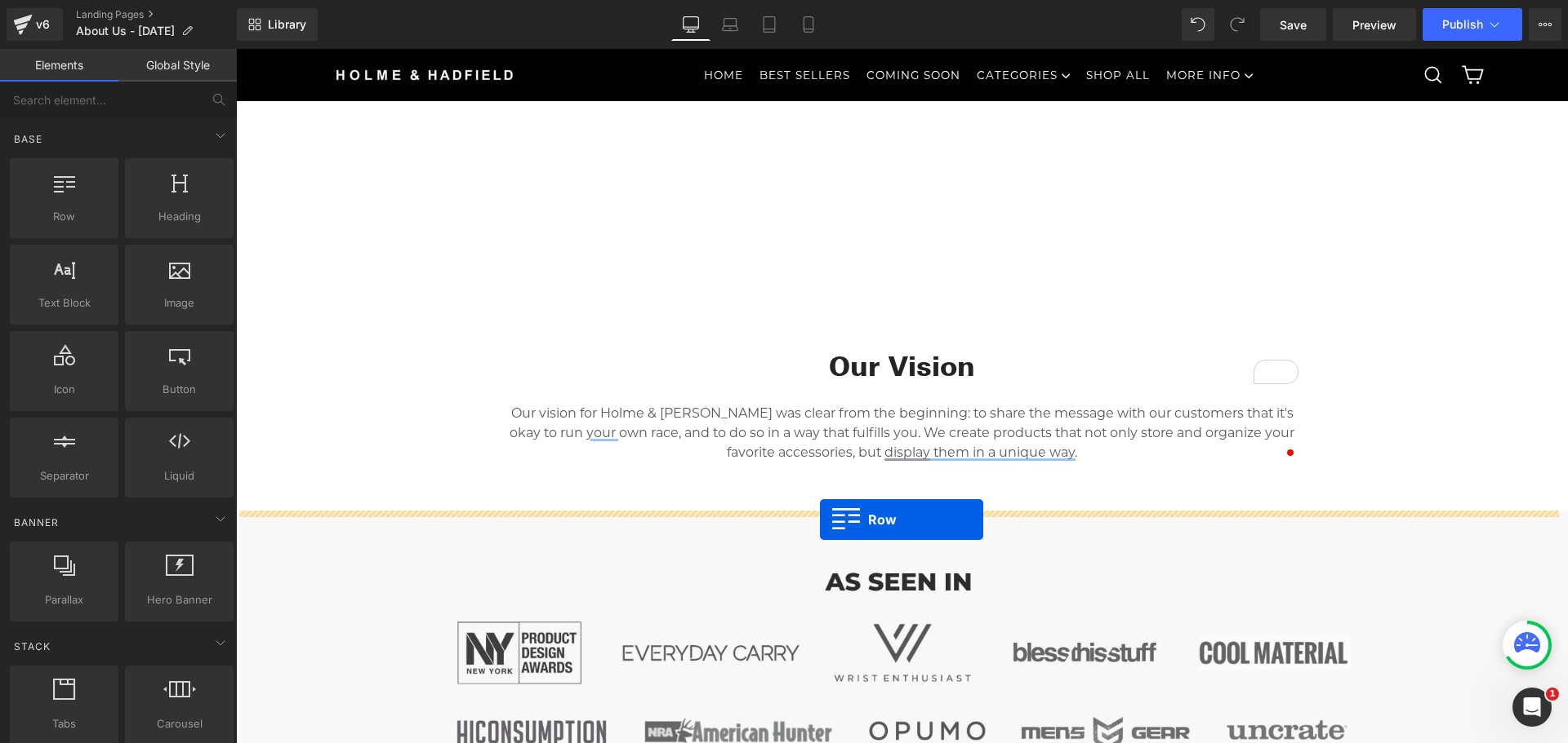
drag, startPoint x: 300, startPoint y: 264, endPoint x: 820, endPoint y: 520, distance: 579.6
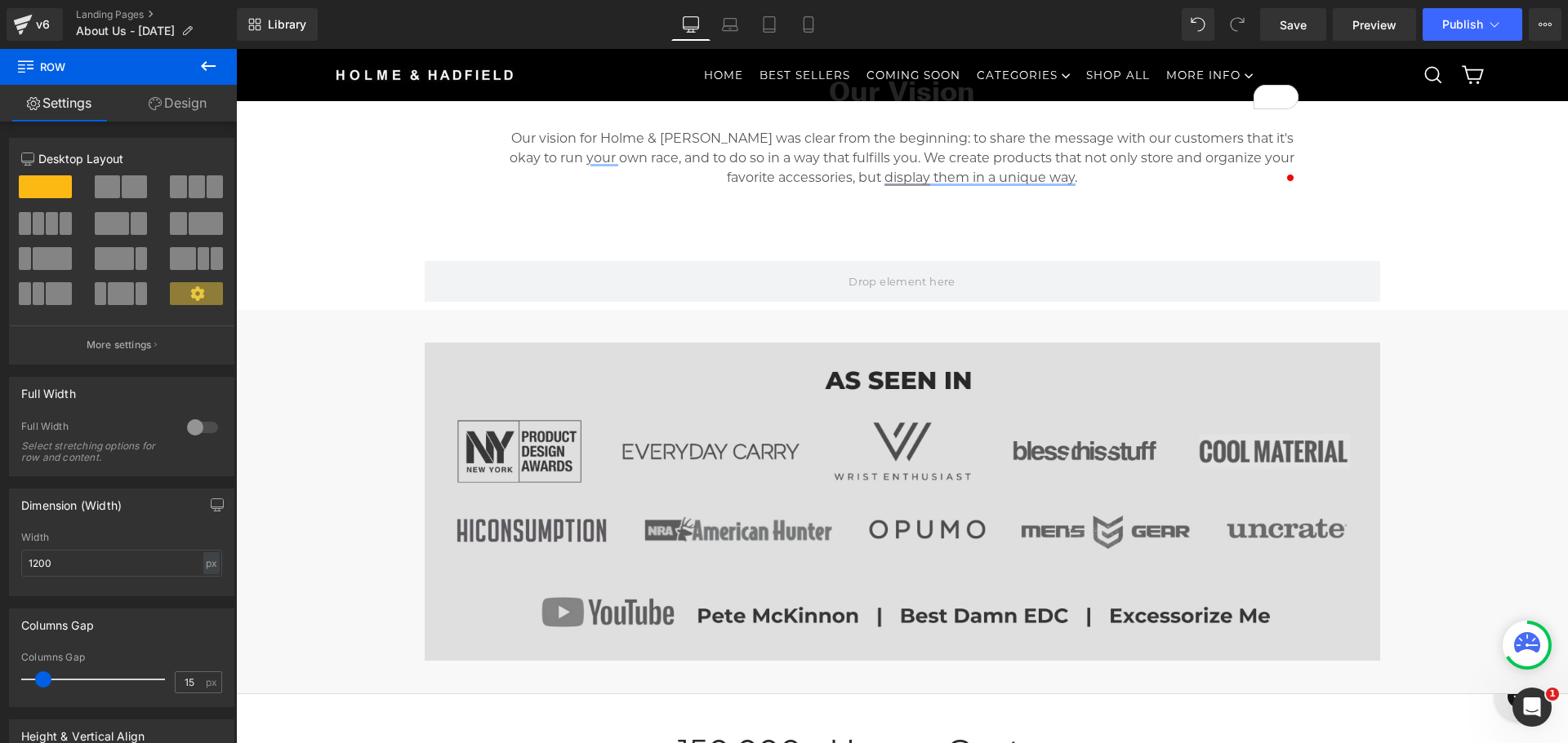
scroll to position [666, 0]
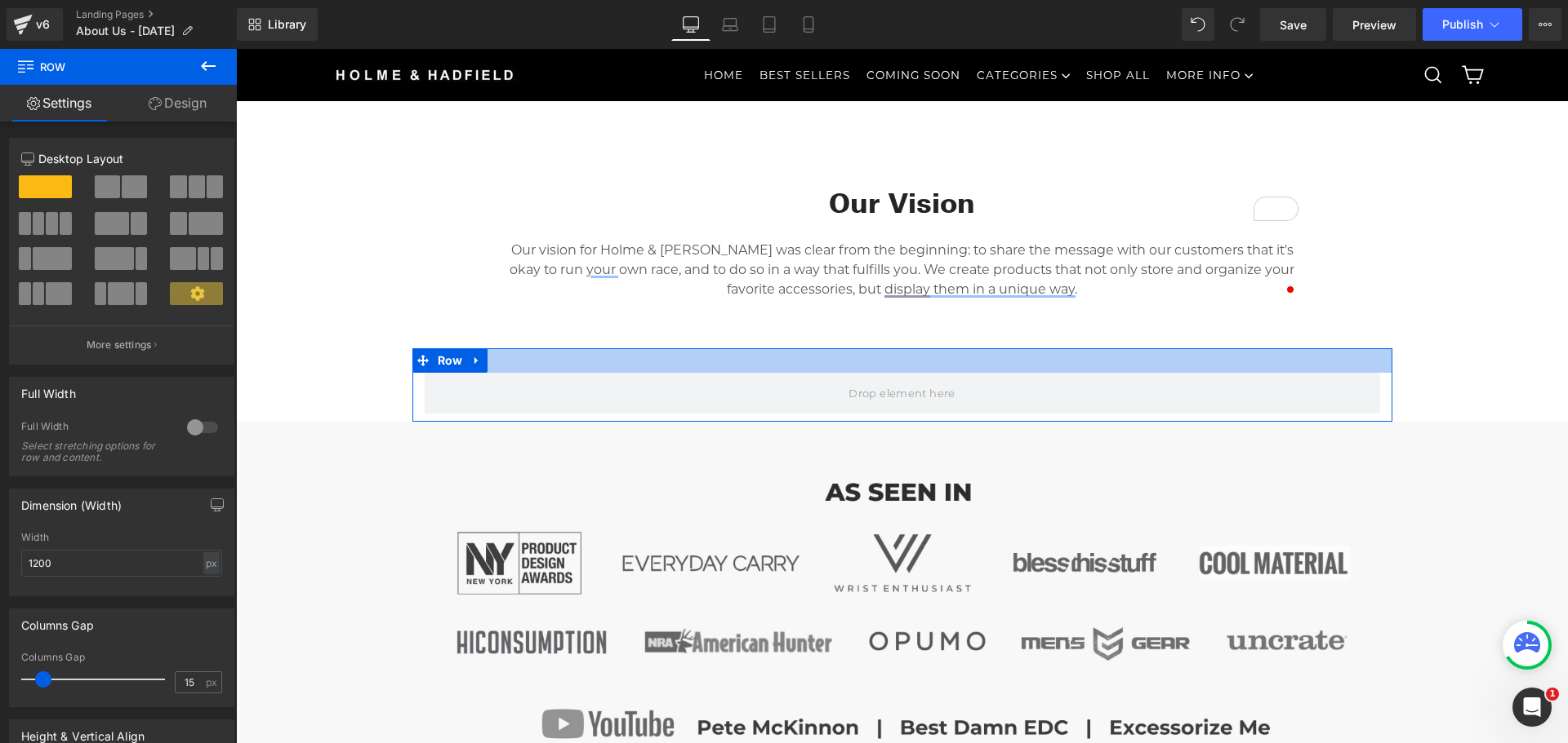
click at [1229, 371] on div at bounding box center [902, 361] width 980 height 25
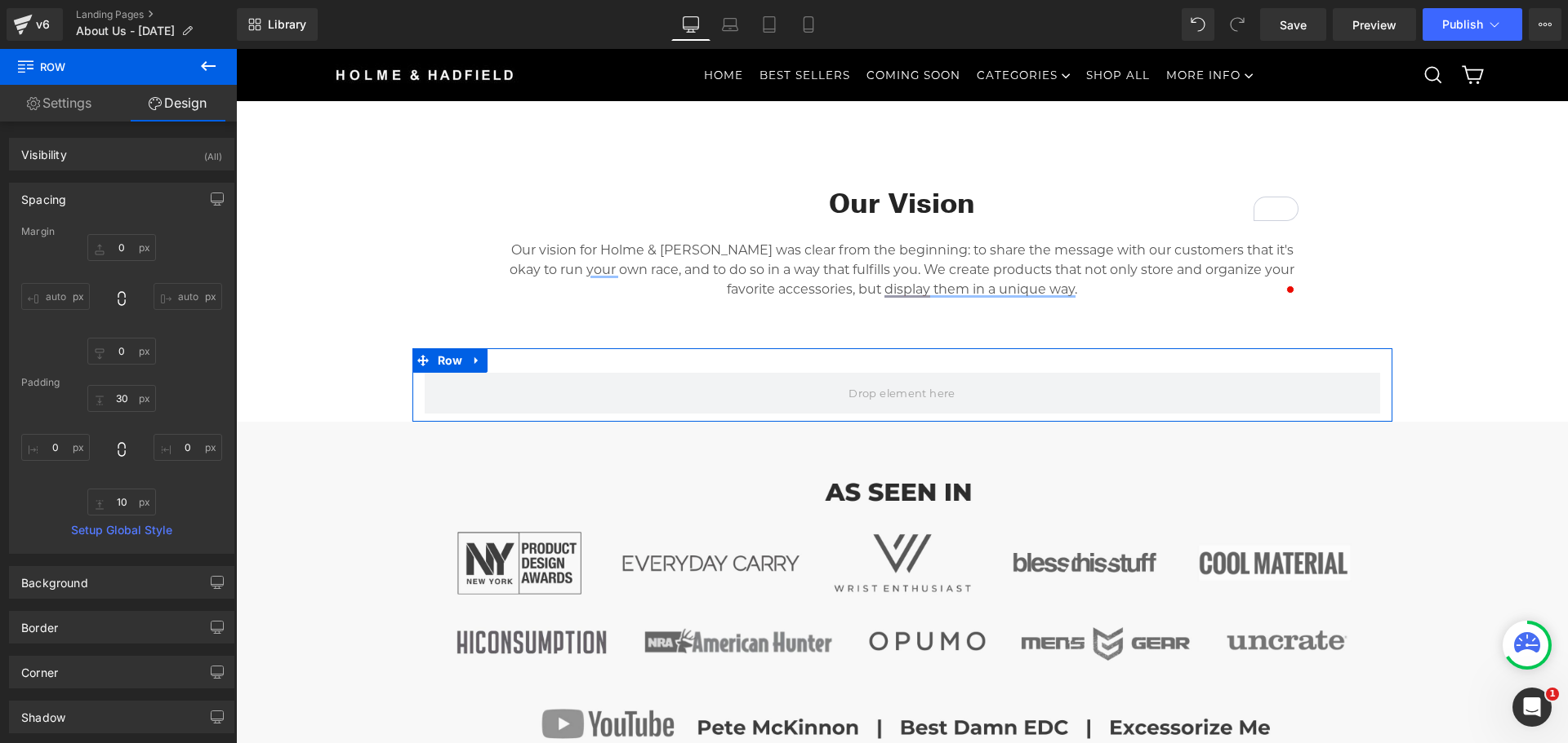
drag, startPoint x: 66, startPoint y: 110, endPoint x: 109, endPoint y: 137, distance: 50.8
click at [66, 110] on link "Settings" at bounding box center [59, 103] width 119 height 37
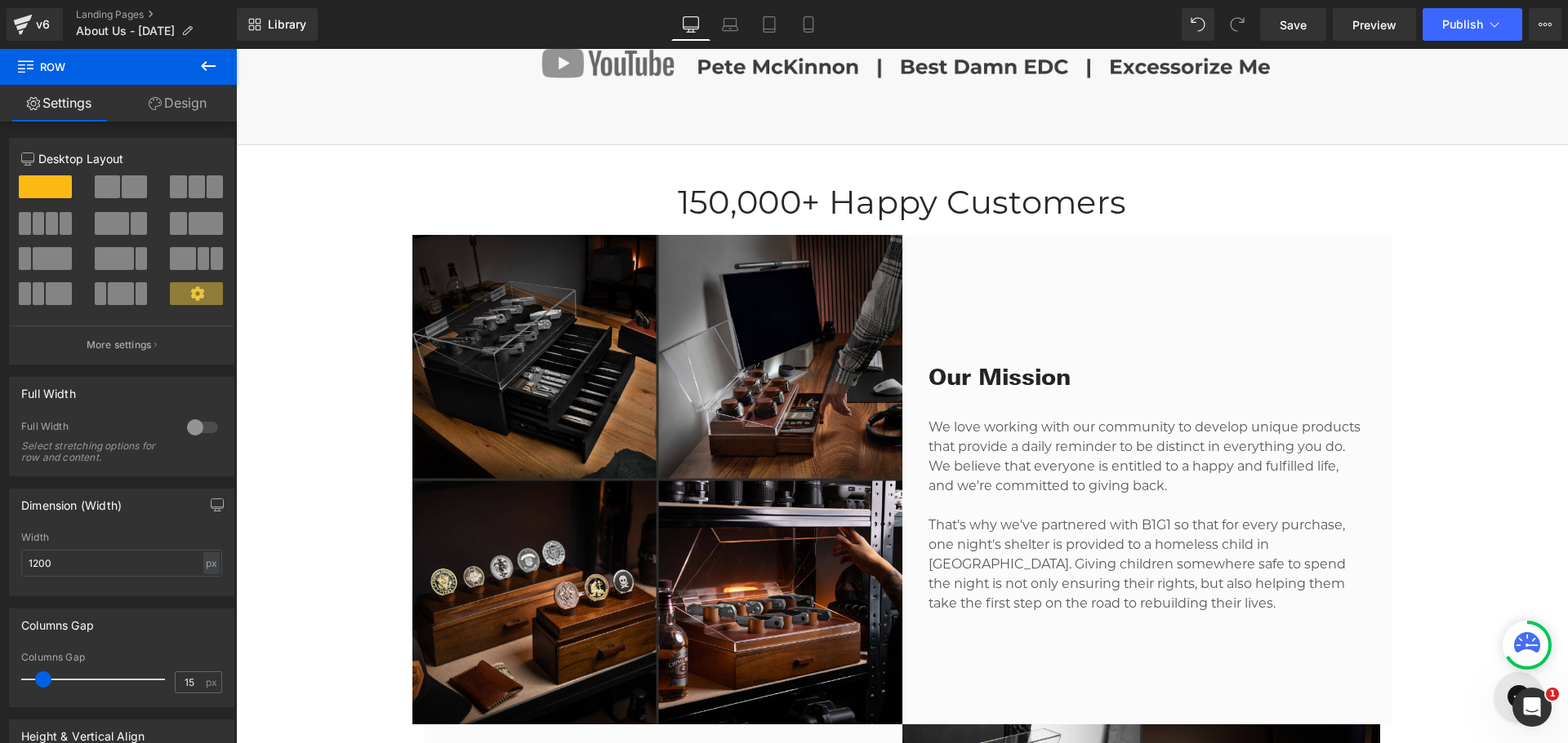
scroll to position [1319, 0]
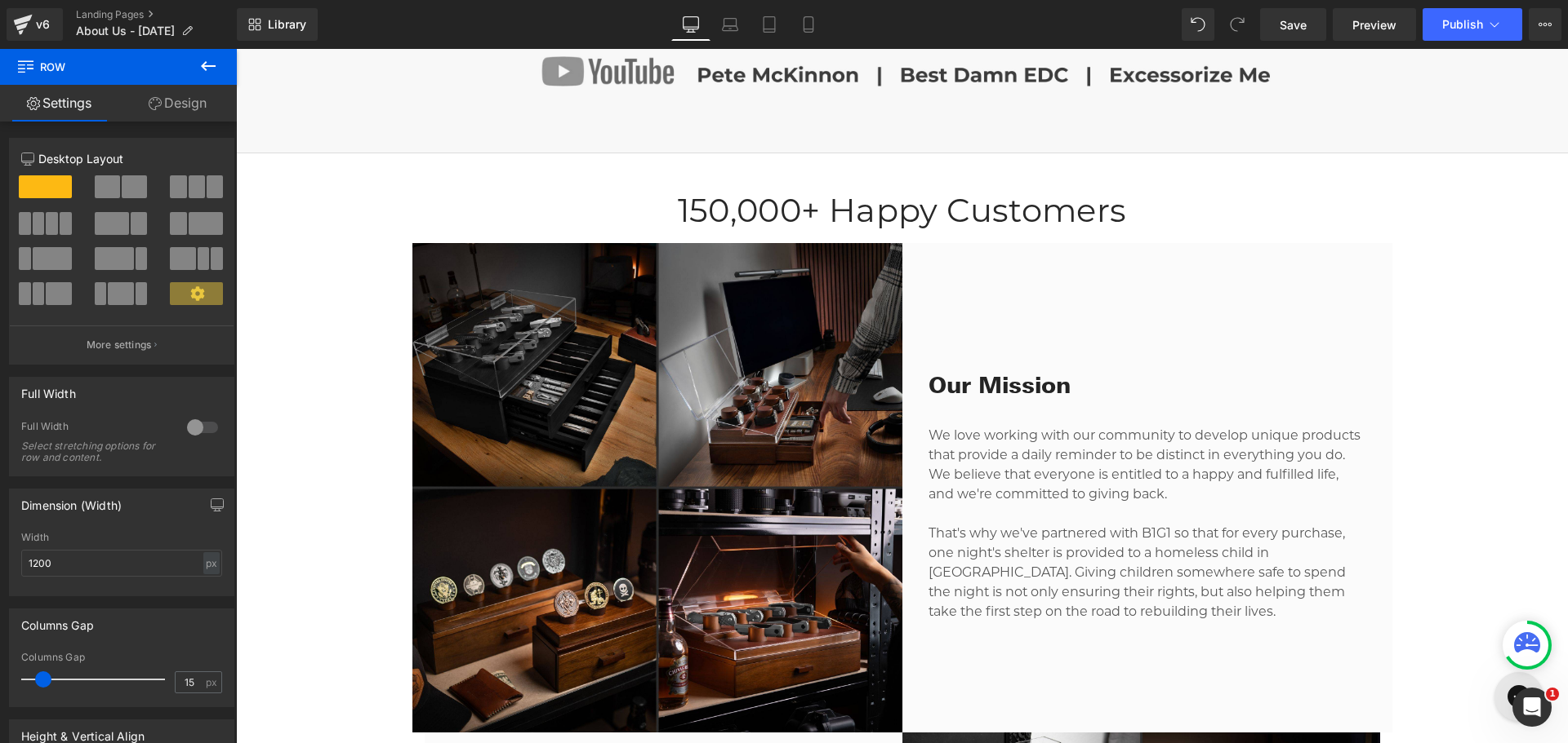
click at [927, 316] on div "Our Mission Heading We love working with our community to develop unique produc…" at bounding box center [1148, 488] width 490 height 490
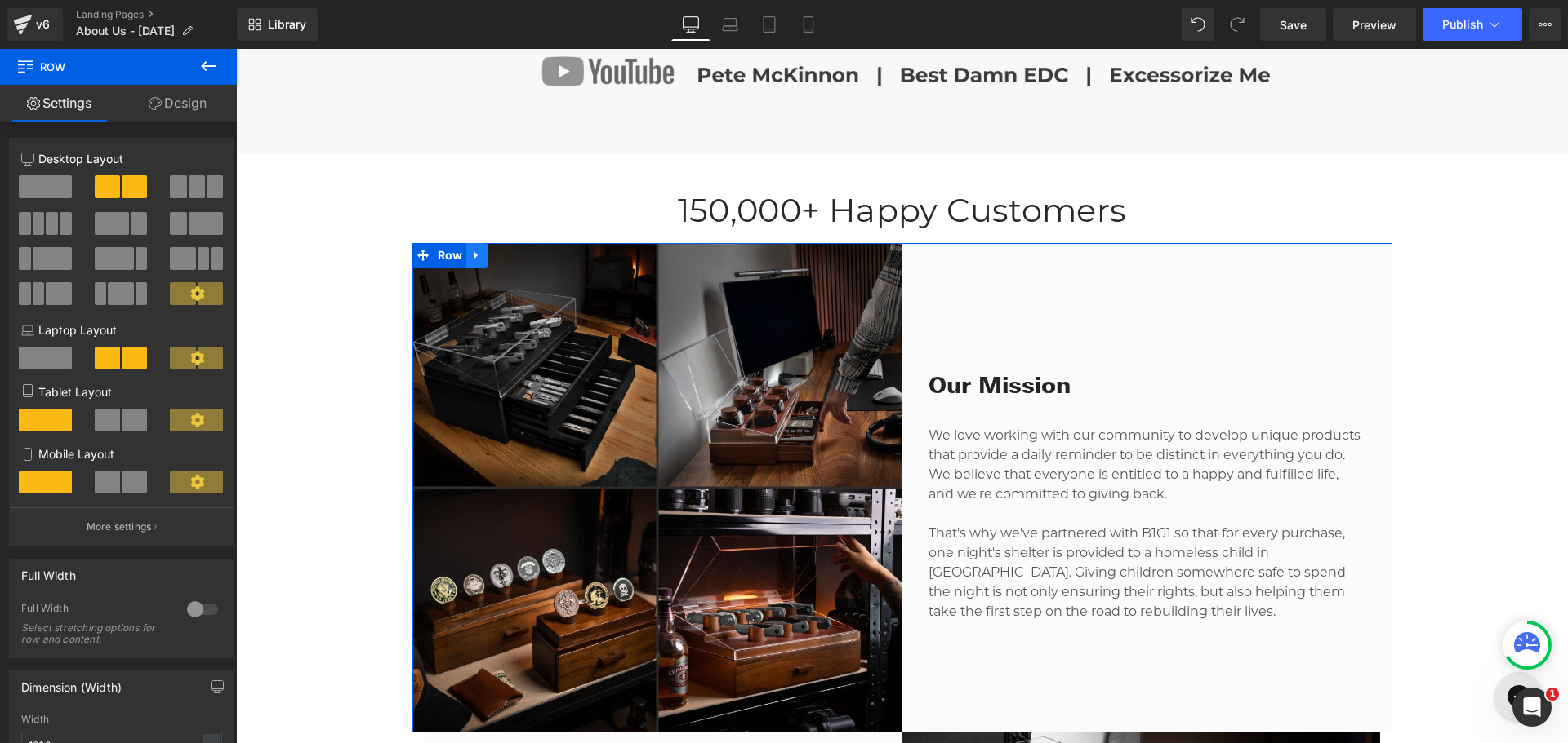
click at [473, 256] on icon at bounding box center [478, 255] width 12 height 12
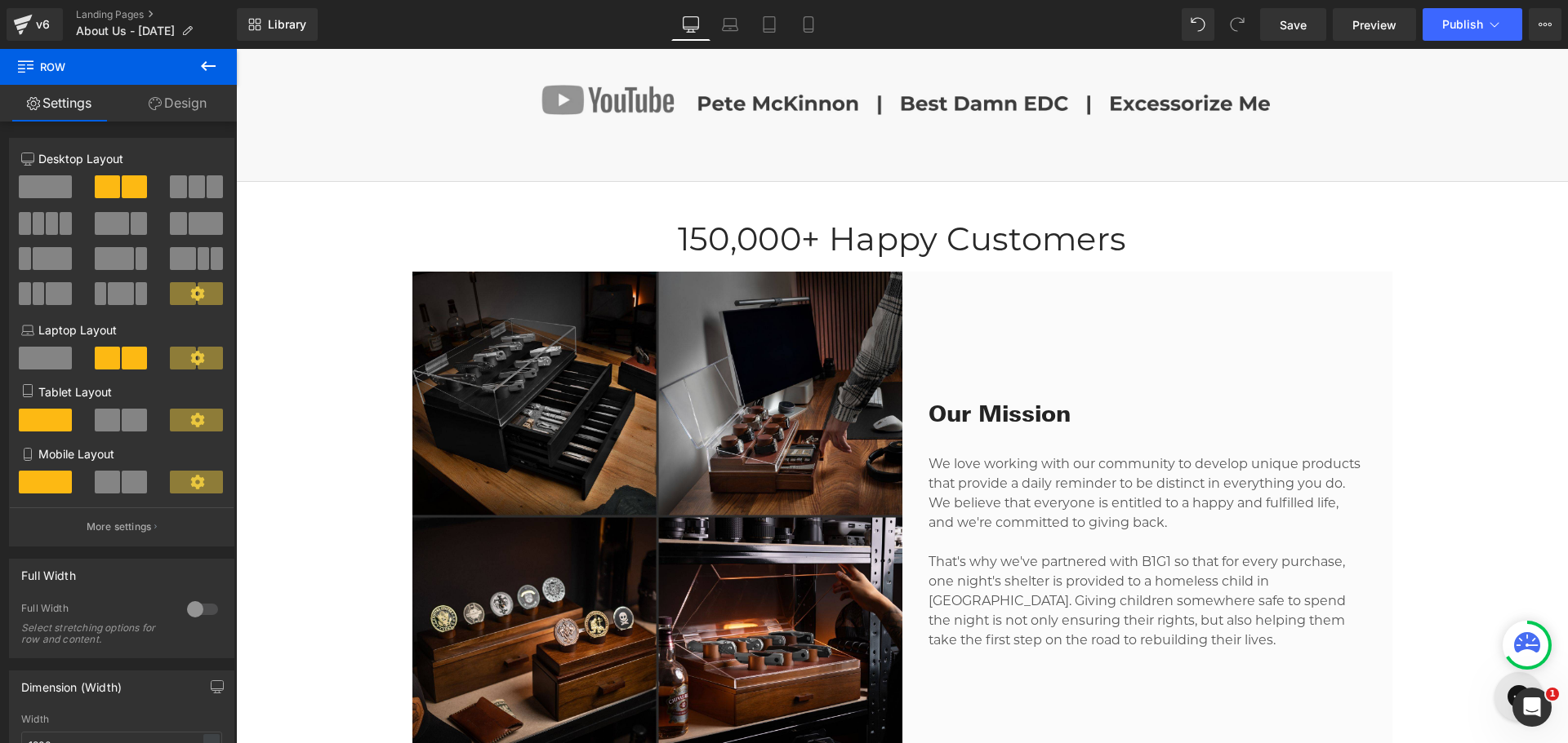
scroll to position [1155, 0]
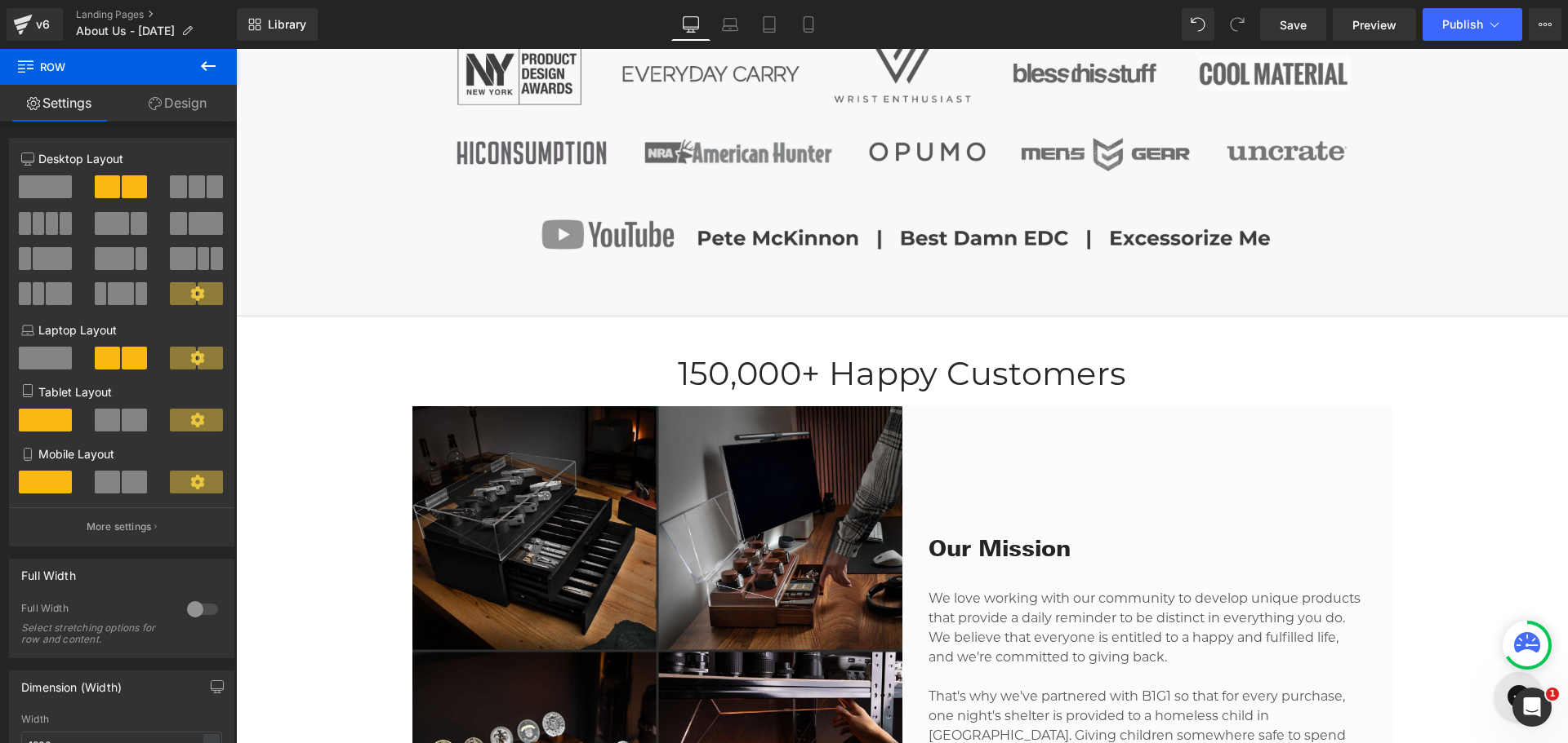
click at [939, 485] on div "Our Mission Heading We love working with our community to develop unique produc…" at bounding box center [1148, 651] width 490 height 490
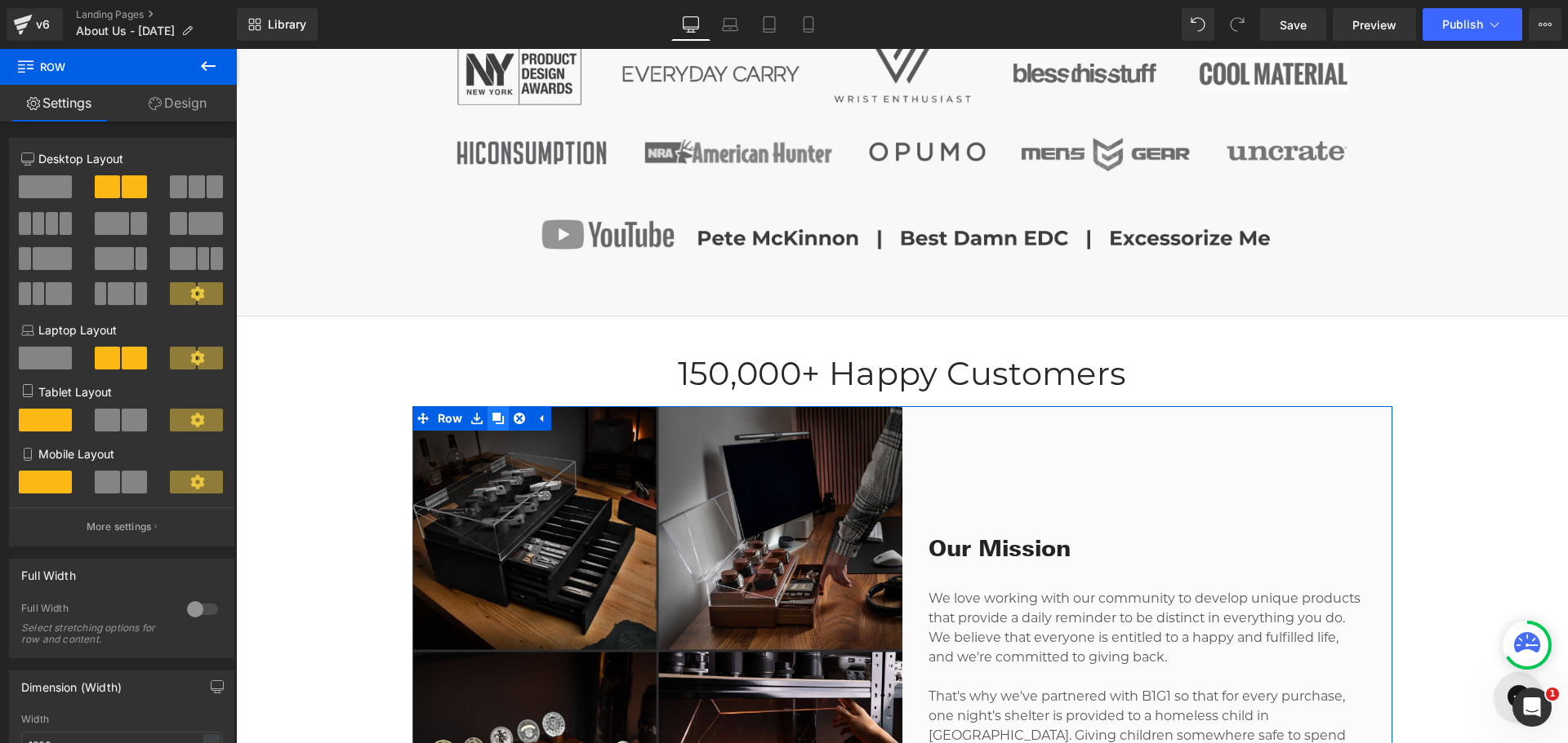
click at [499, 415] on link at bounding box center [497, 418] width 21 height 25
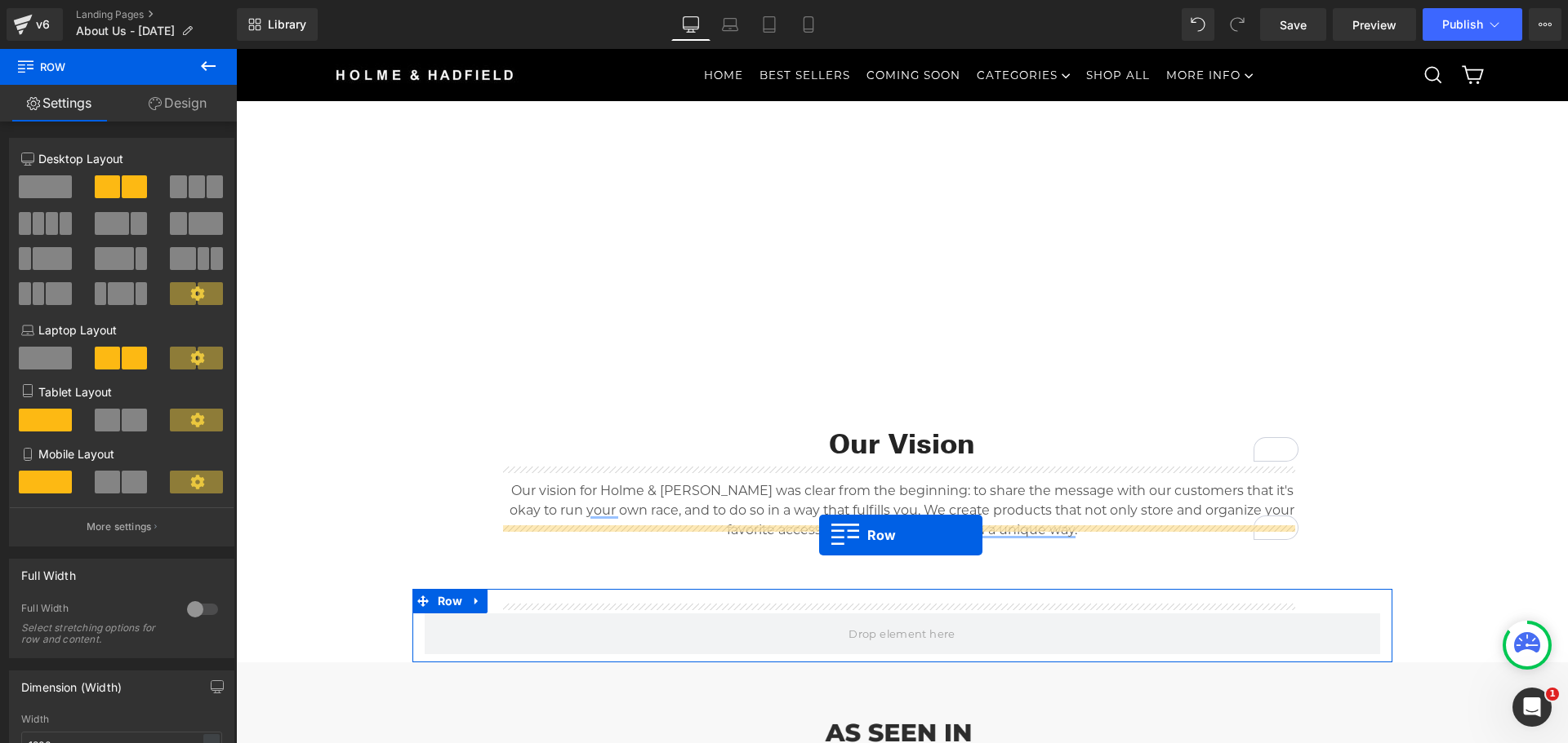
scroll to position [550, 0]
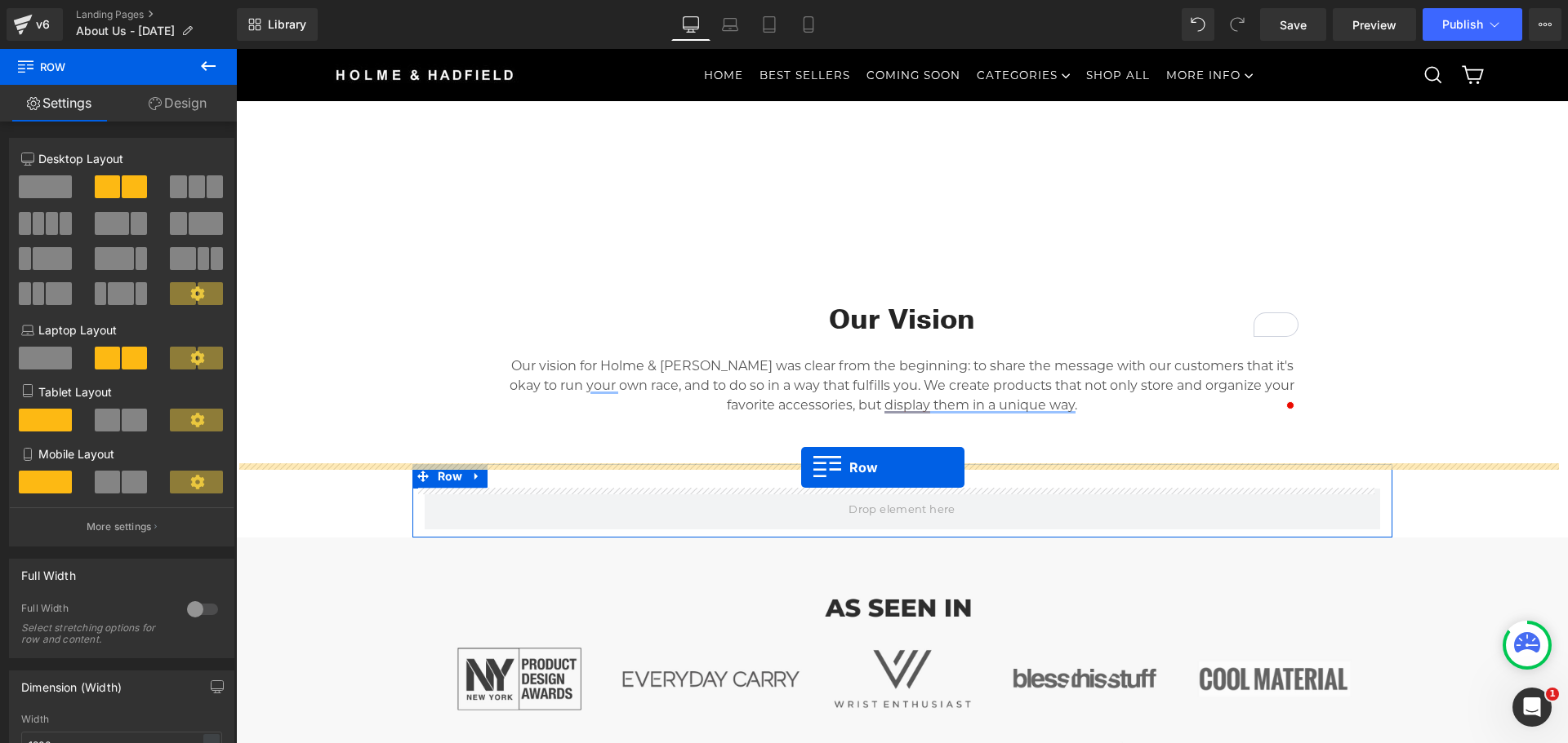
drag, startPoint x: 420, startPoint y: 375, endPoint x: 801, endPoint y: 467, distance: 392.0
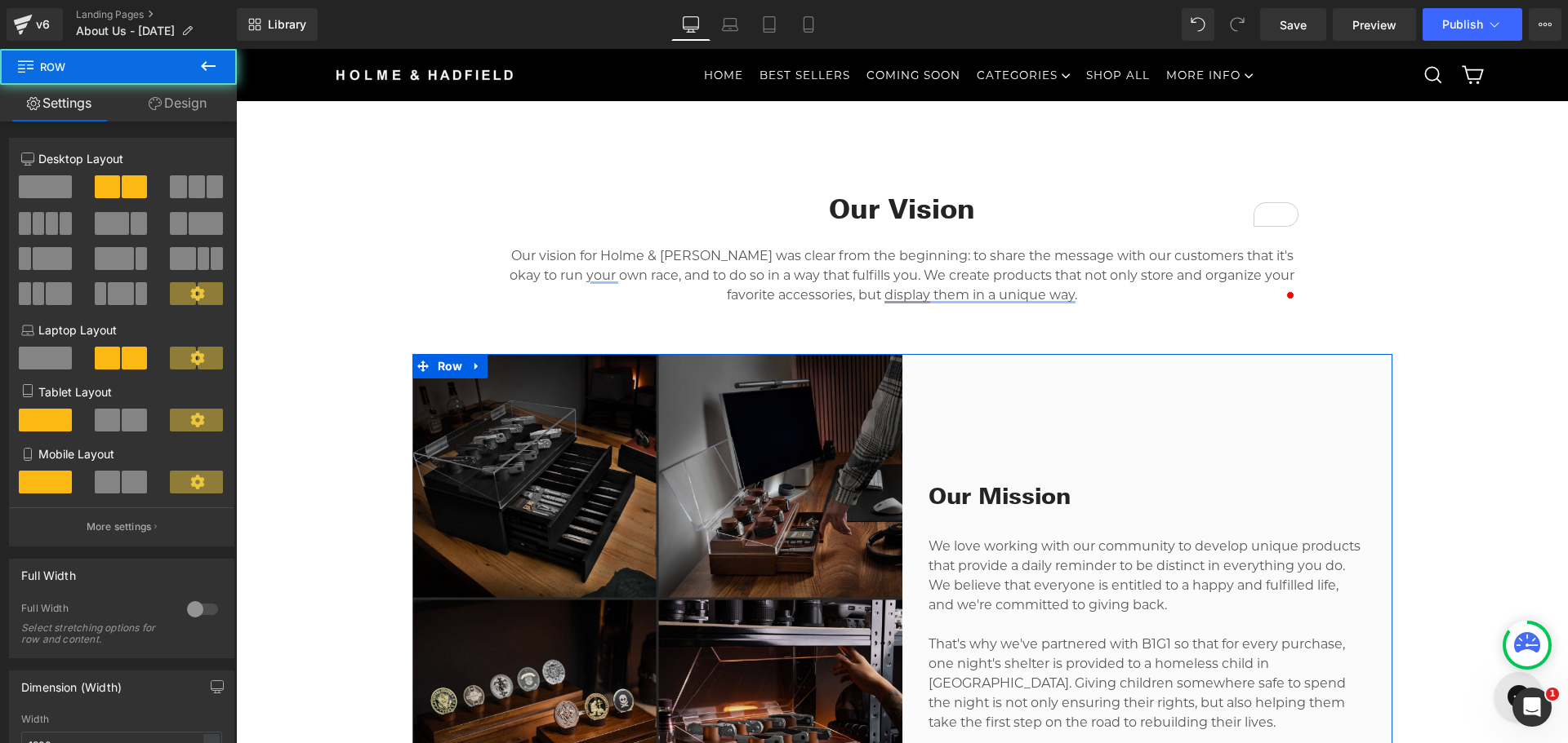
scroll to position [876, 0]
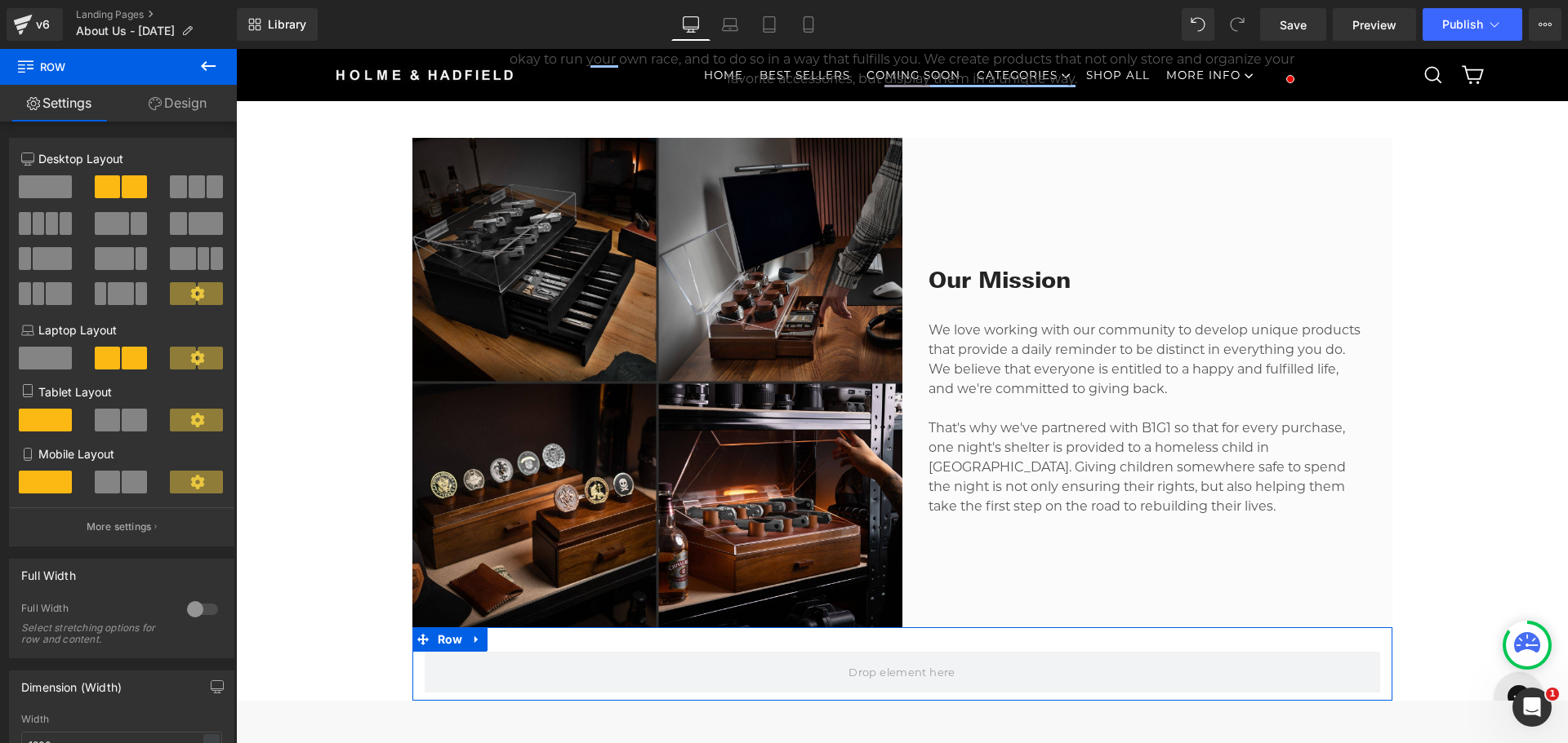
drag, startPoint x: 776, startPoint y: 646, endPoint x: 671, endPoint y: 642, distance: 105.1
click at [776, 646] on div at bounding box center [902, 639] width 980 height 25
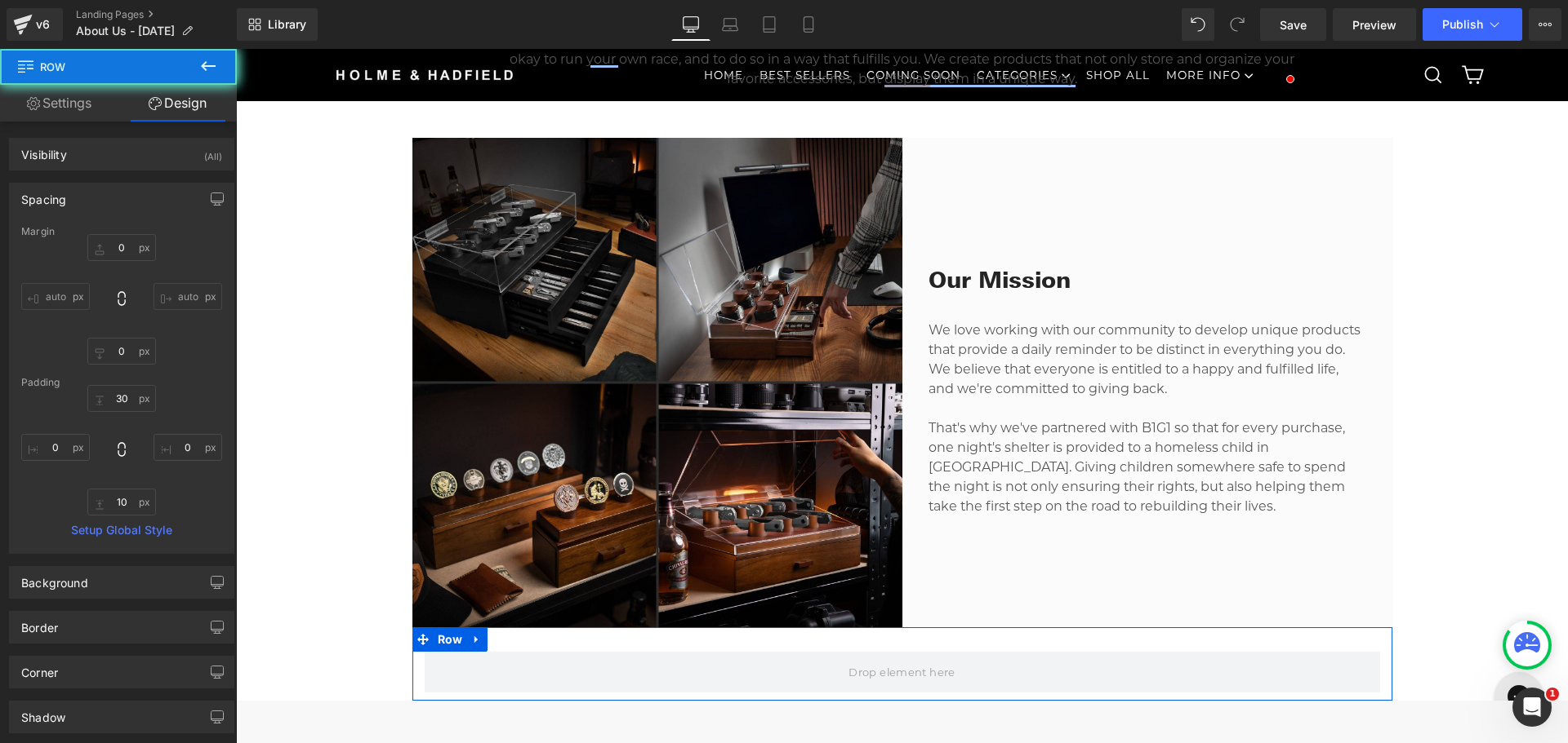
click at [477, 644] on link at bounding box center [477, 639] width 21 height 25
click at [516, 637] on icon at bounding box center [519, 640] width 12 height 12
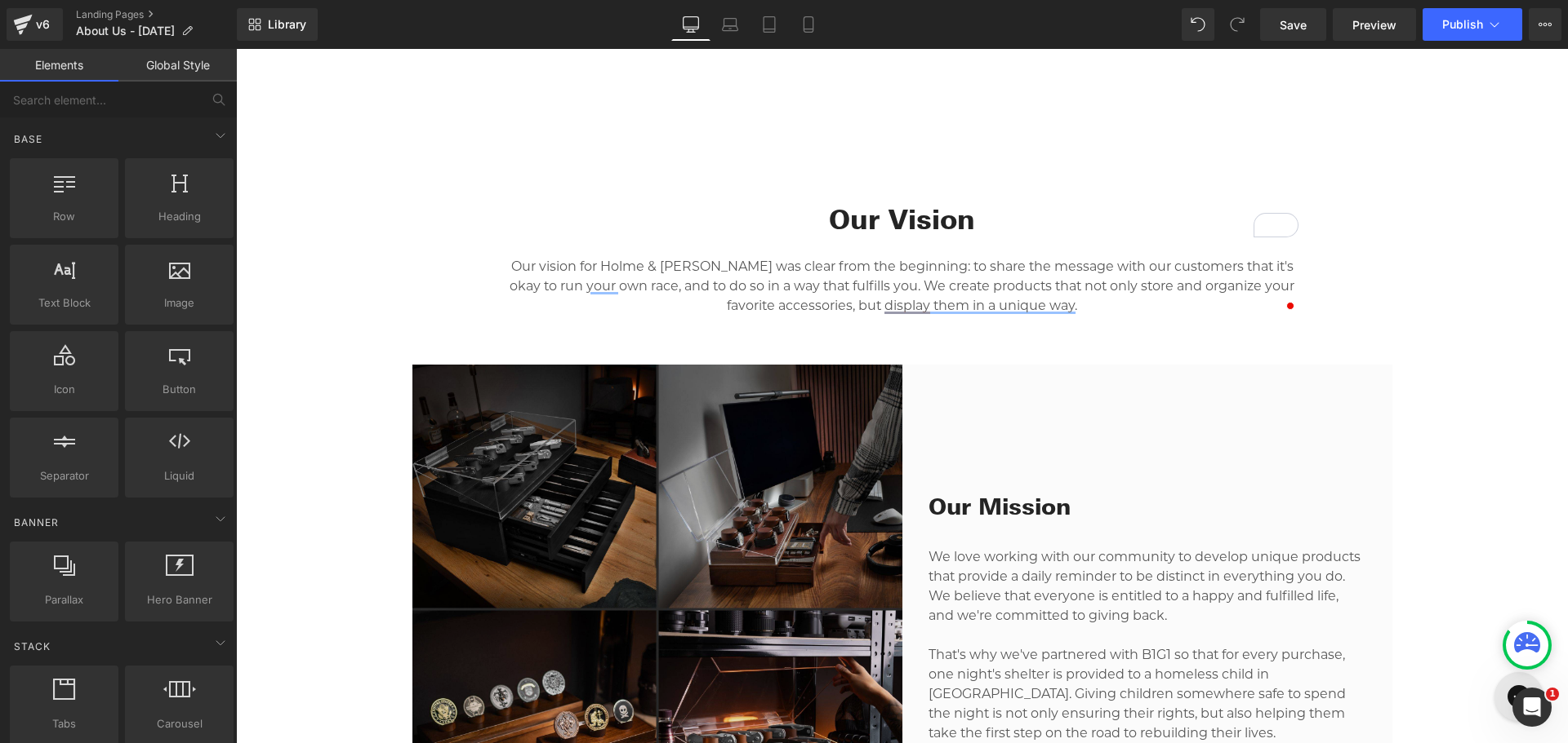
scroll to position [653, 0]
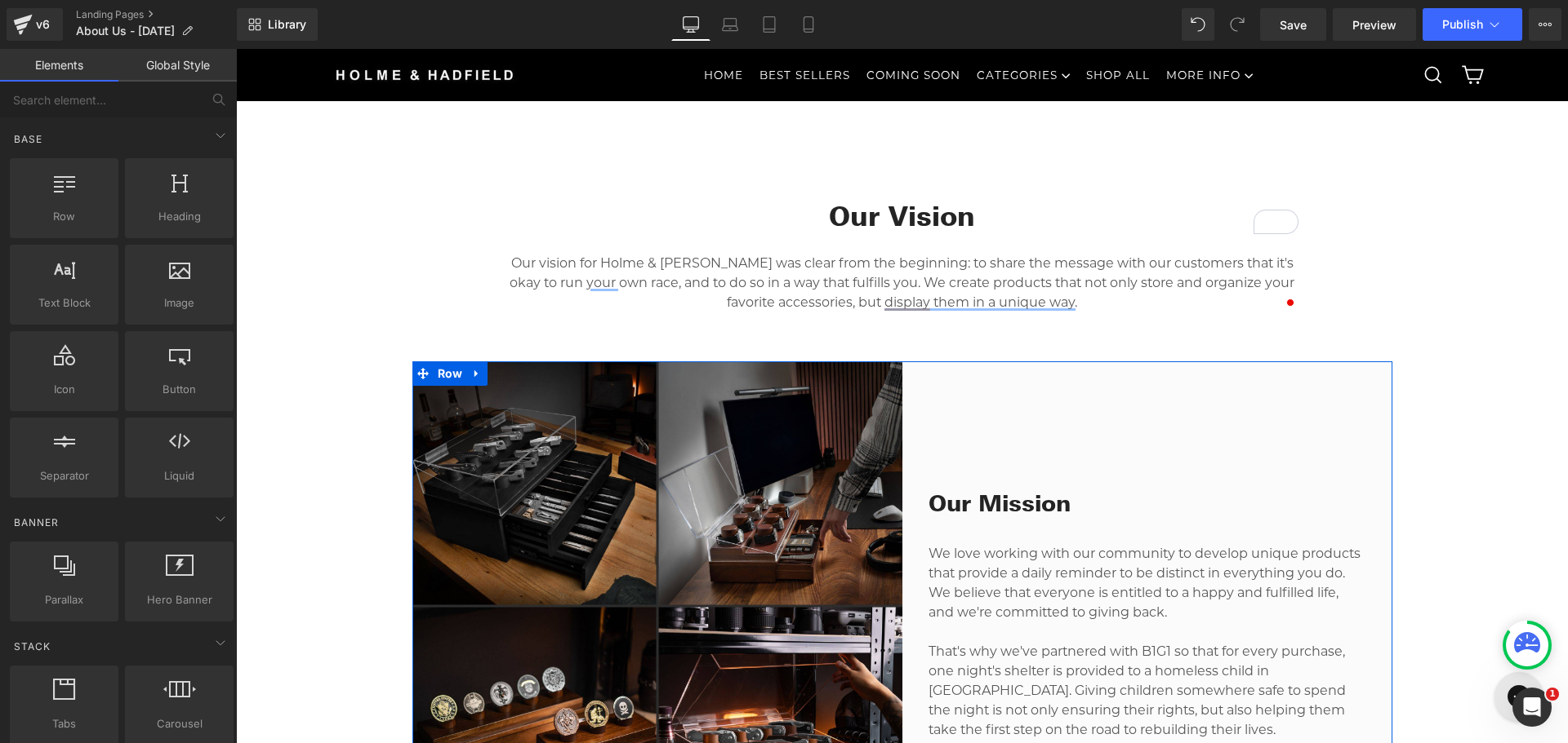
drag, startPoint x: 1037, startPoint y: 432, endPoint x: 1067, endPoint y: 434, distance: 30.1
click at [1037, 432] on div "Our Mission Heading We love working with our community to develop unique produc…" at bounding box center [1148, 607] width 490 height 490
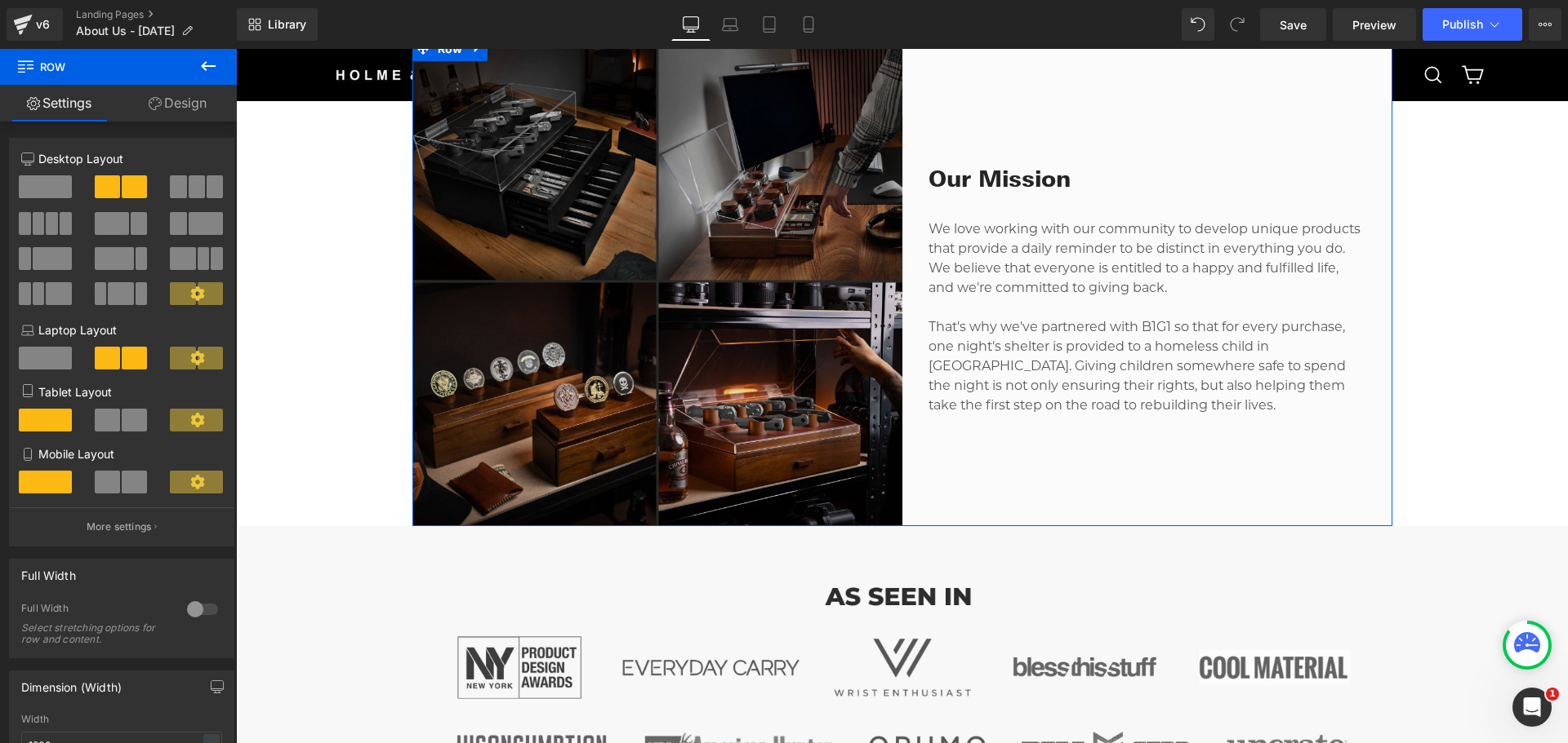
scroll to position [979, 0]
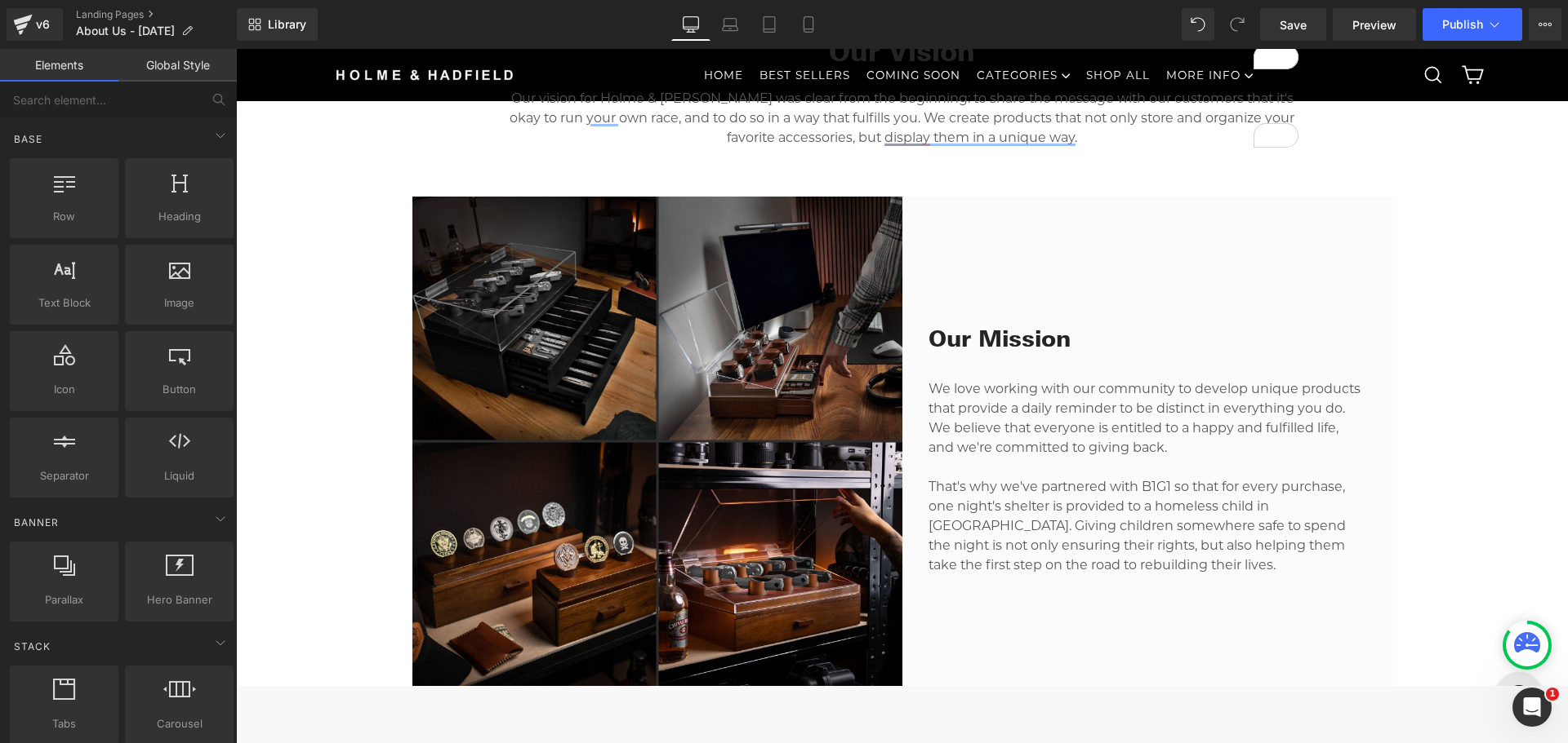
scroll to position [897, 0]
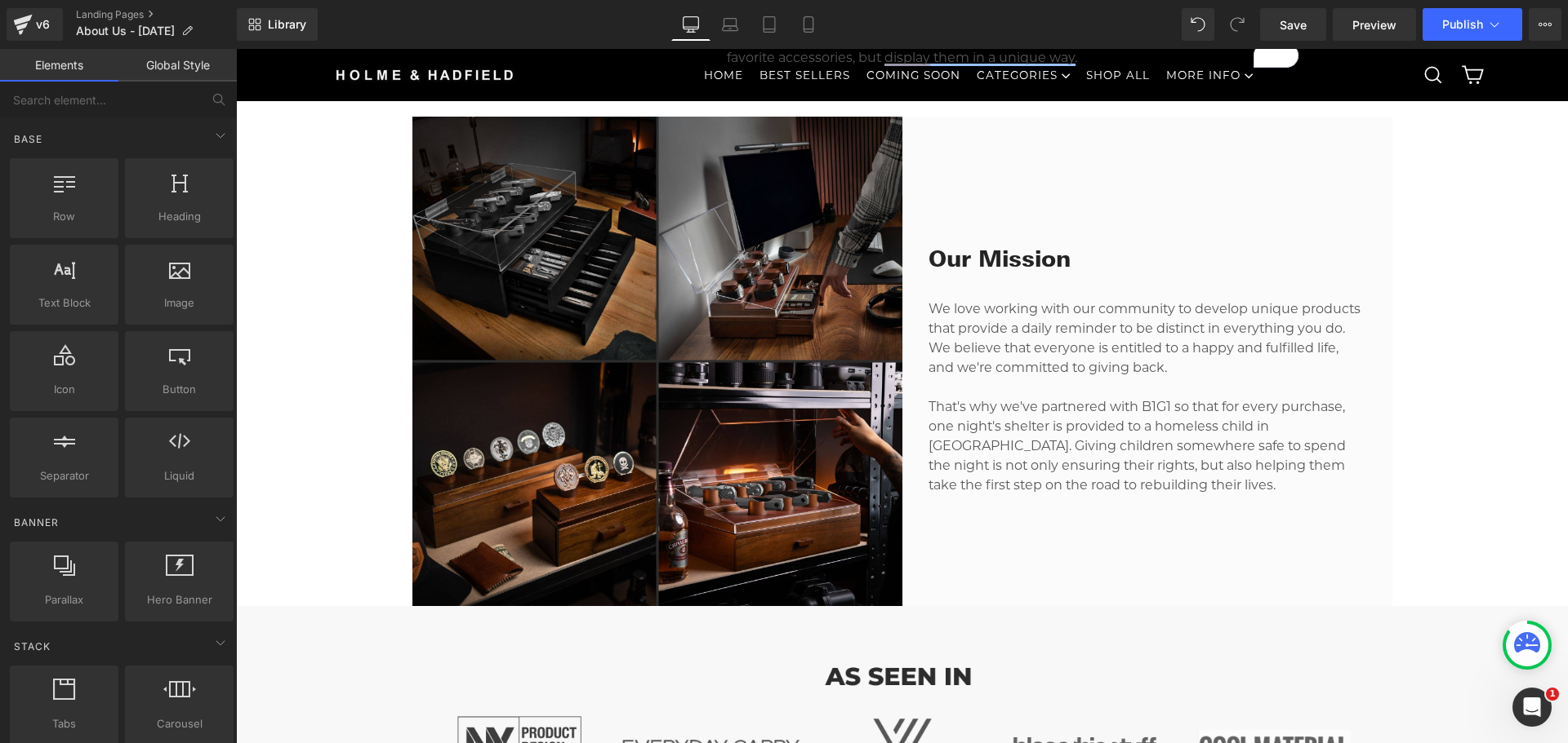
click at [1147, 540] on div "Our Mission Heading We love working with our community to develop unique produc…" at bounding box center [1148, 362] width 490 height 490
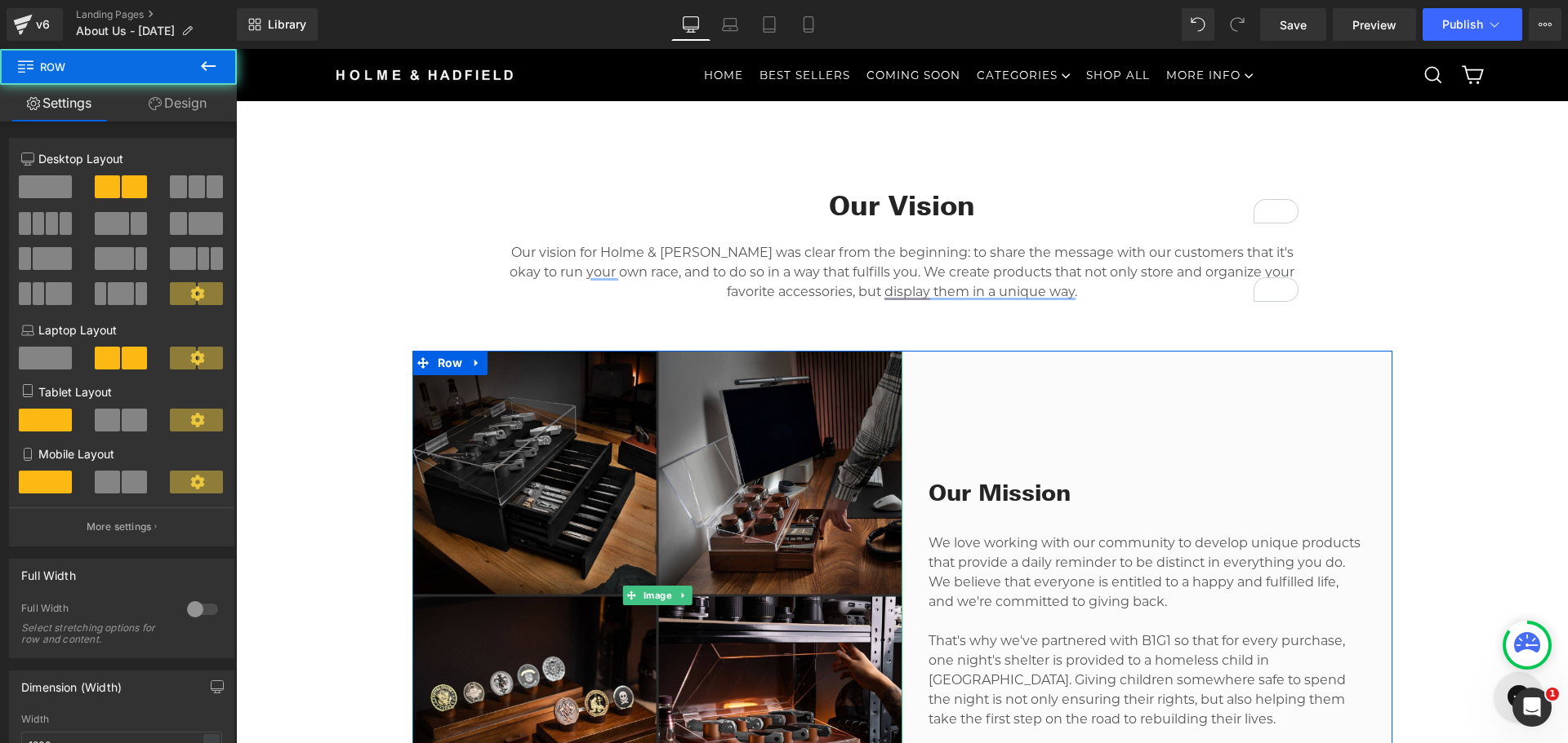
scroll to position [571, 0]
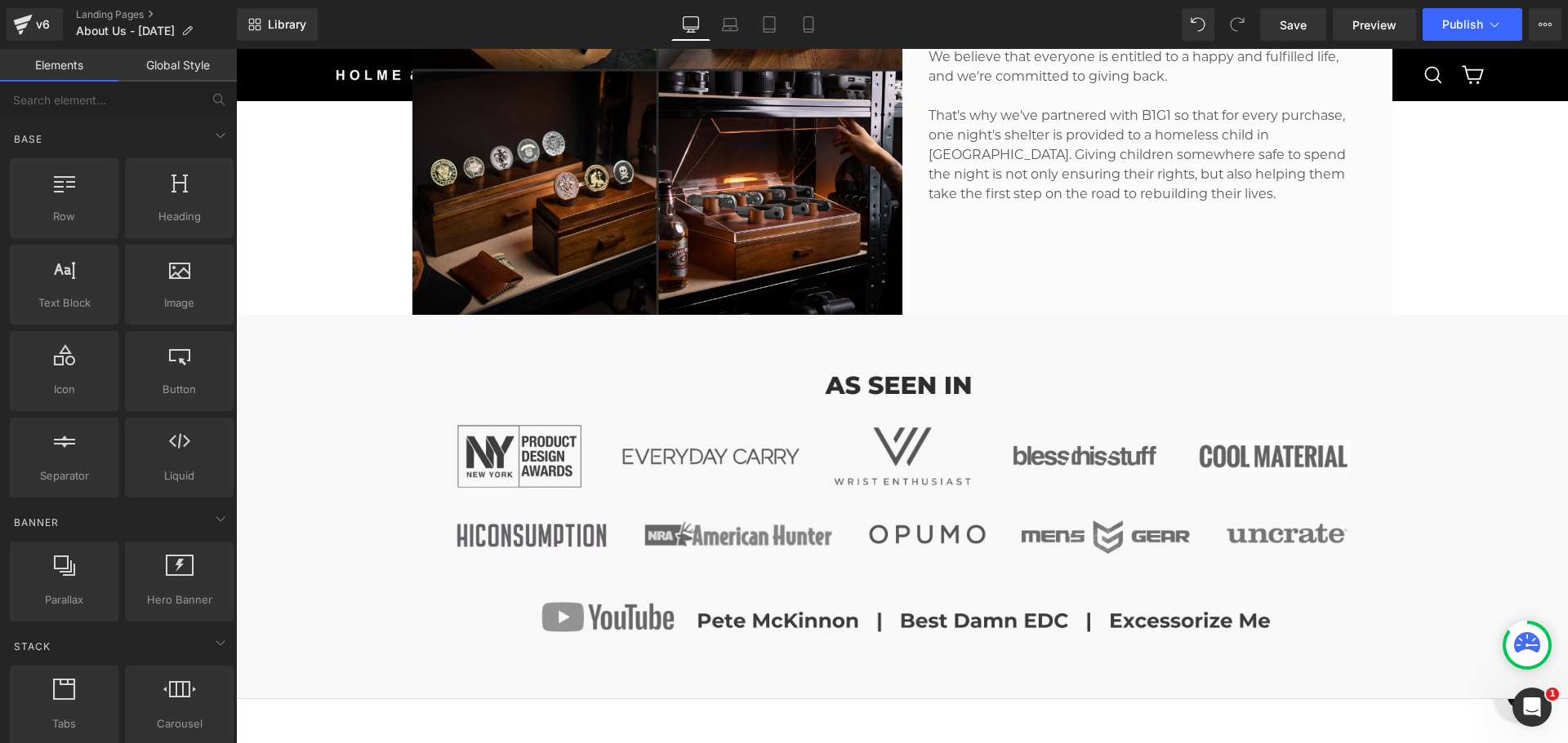
scroll to position [1142, 0]
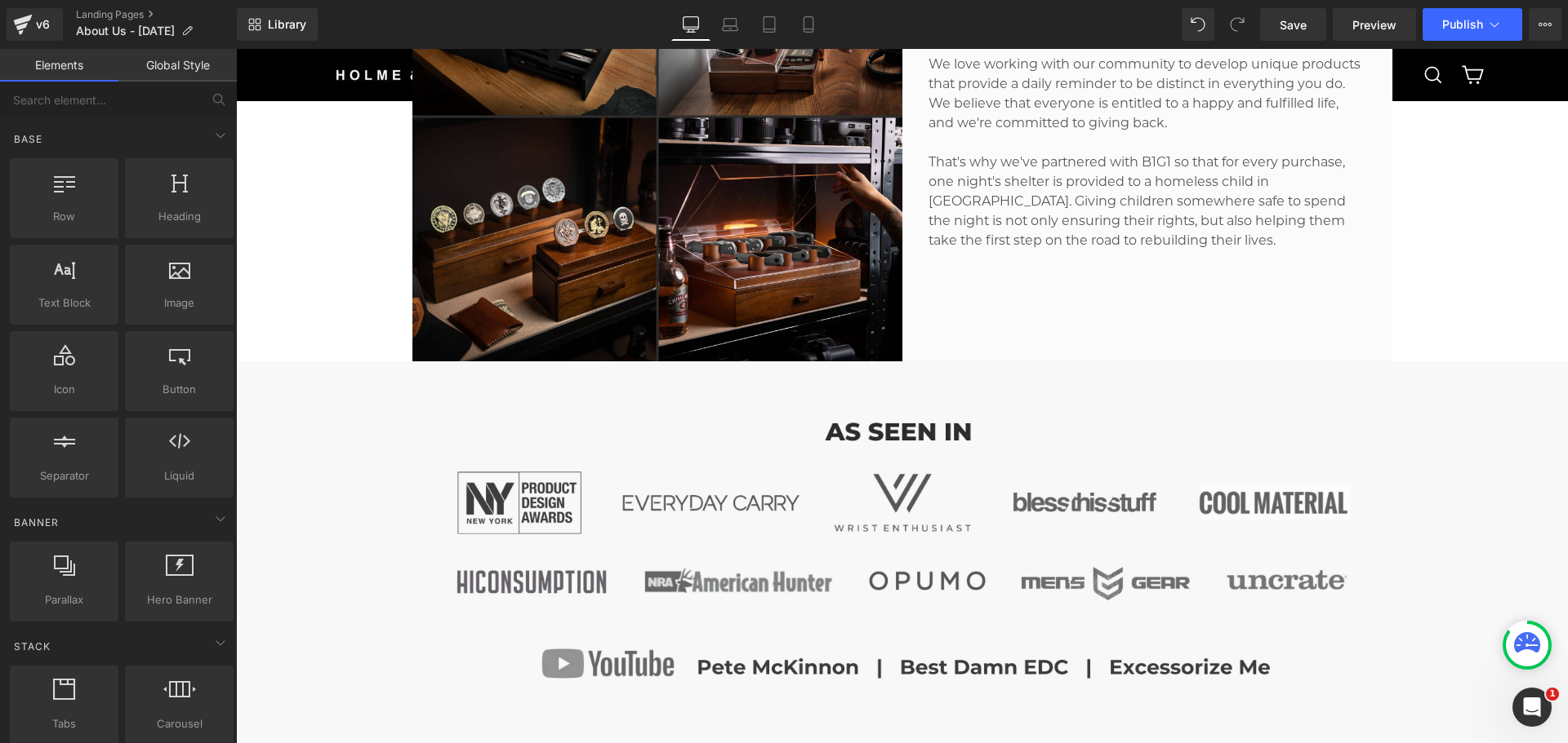
click at [1175, 221] on p "That's why we've partnered with B1G1 so that for every purchase, one night's sh…" at bounding box center [1147, 201] width 438 height 98
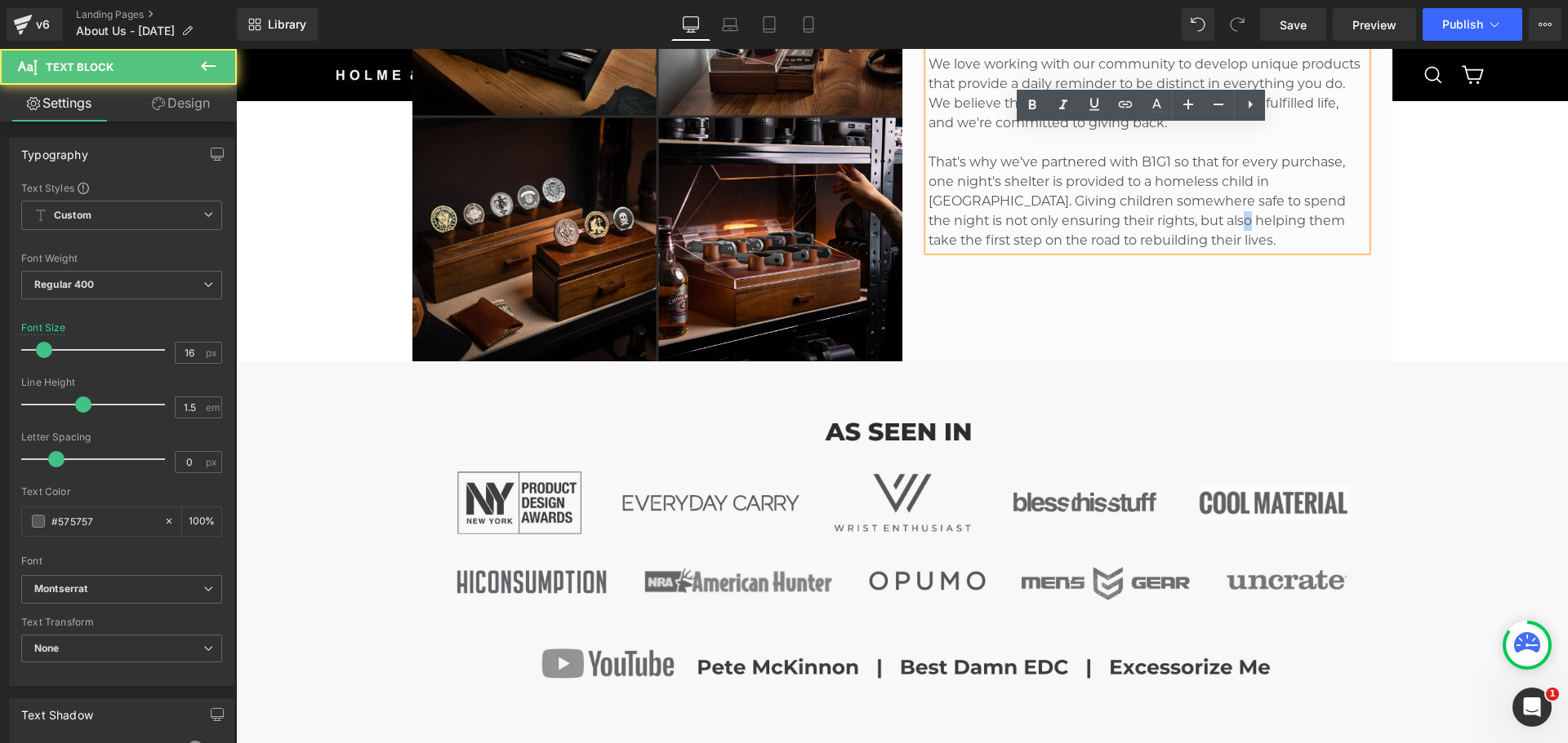
click at [903, 308] on div "Our Mission Heading We love working with our community to develop unique produc…" at bounding box center [1148, 117] width 490 height 490
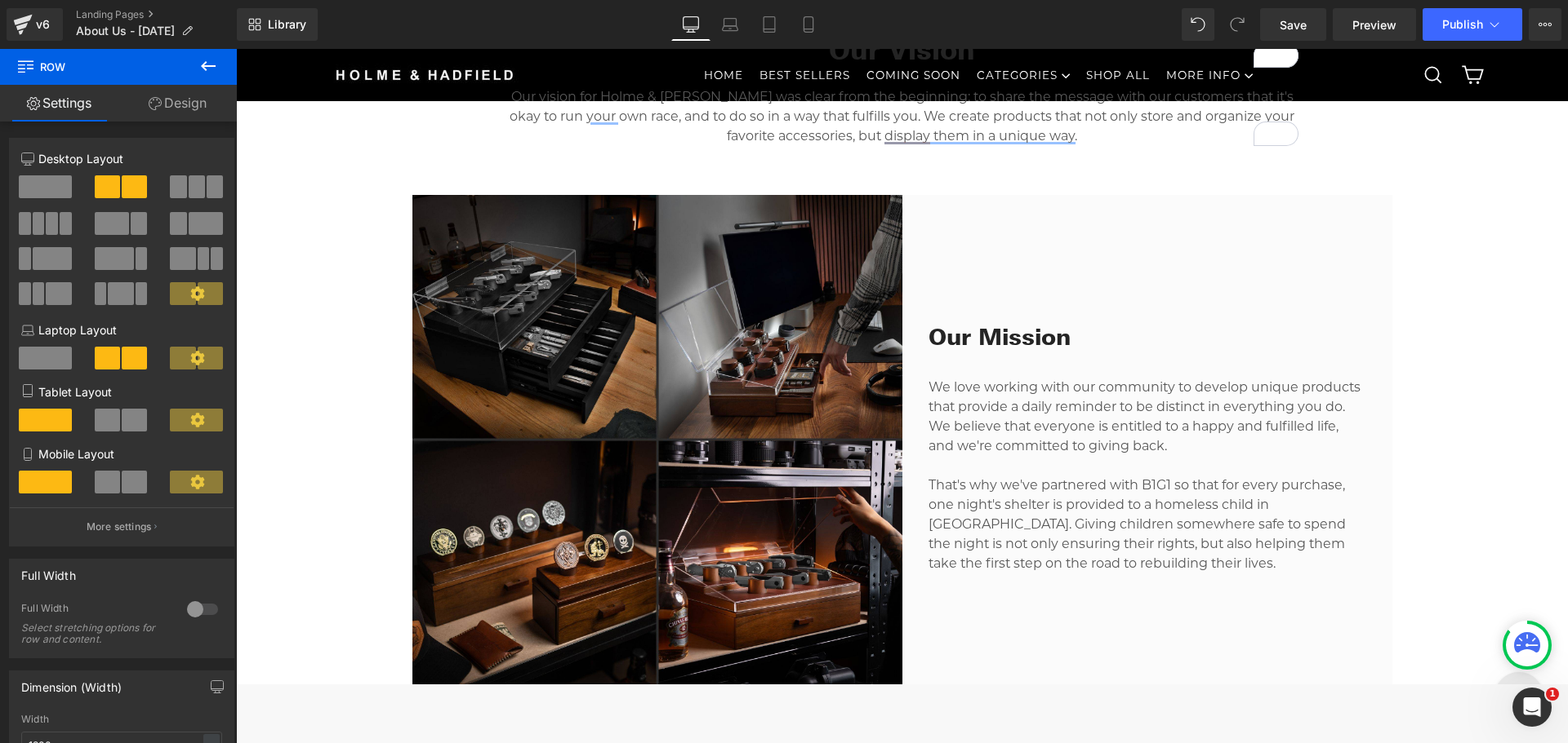
scroll to position [816, 0]
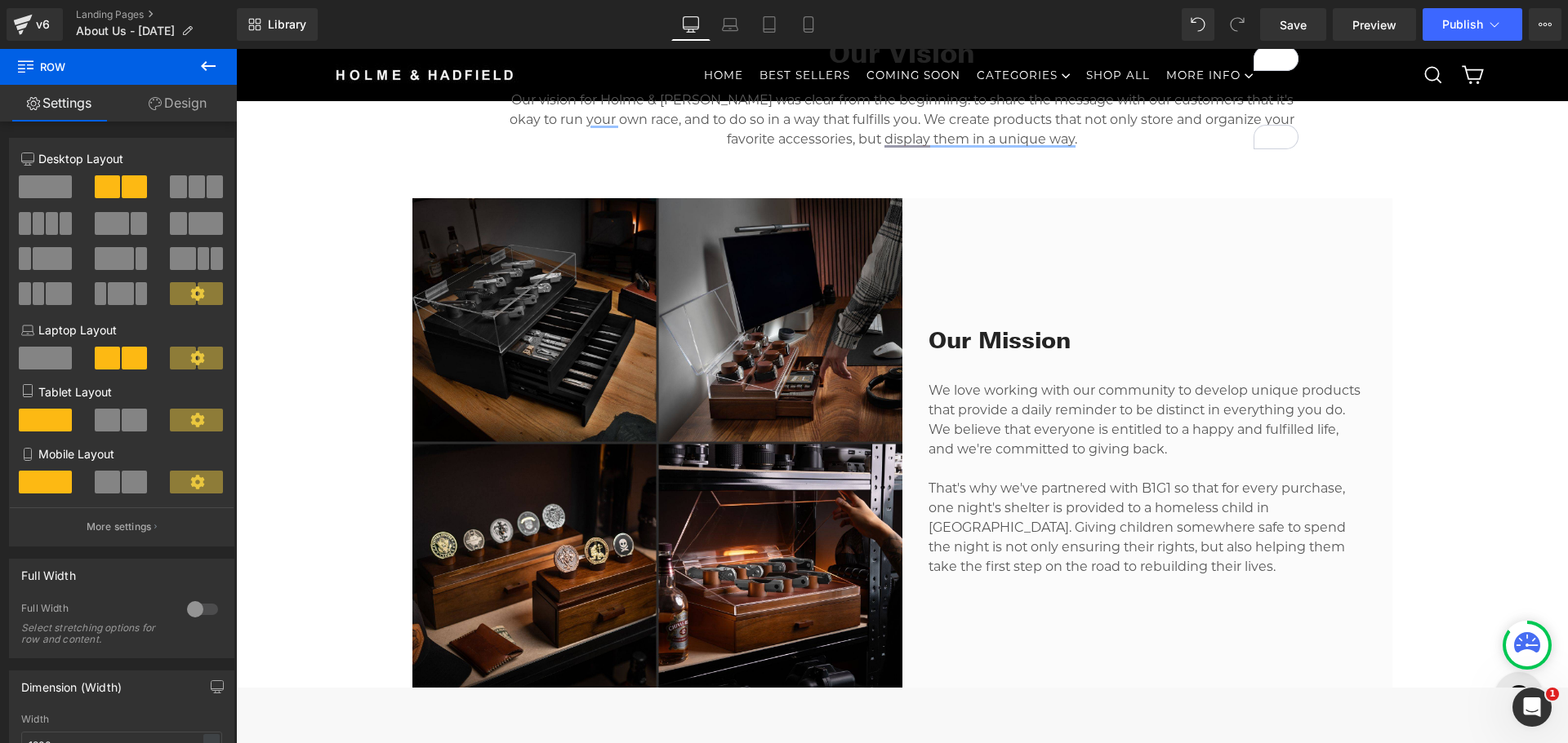
click at [906, 341] on div "Our Mission Heading We love working with our community to develop unique produc…" at bounding box center [1148, 443] width 490 height 284
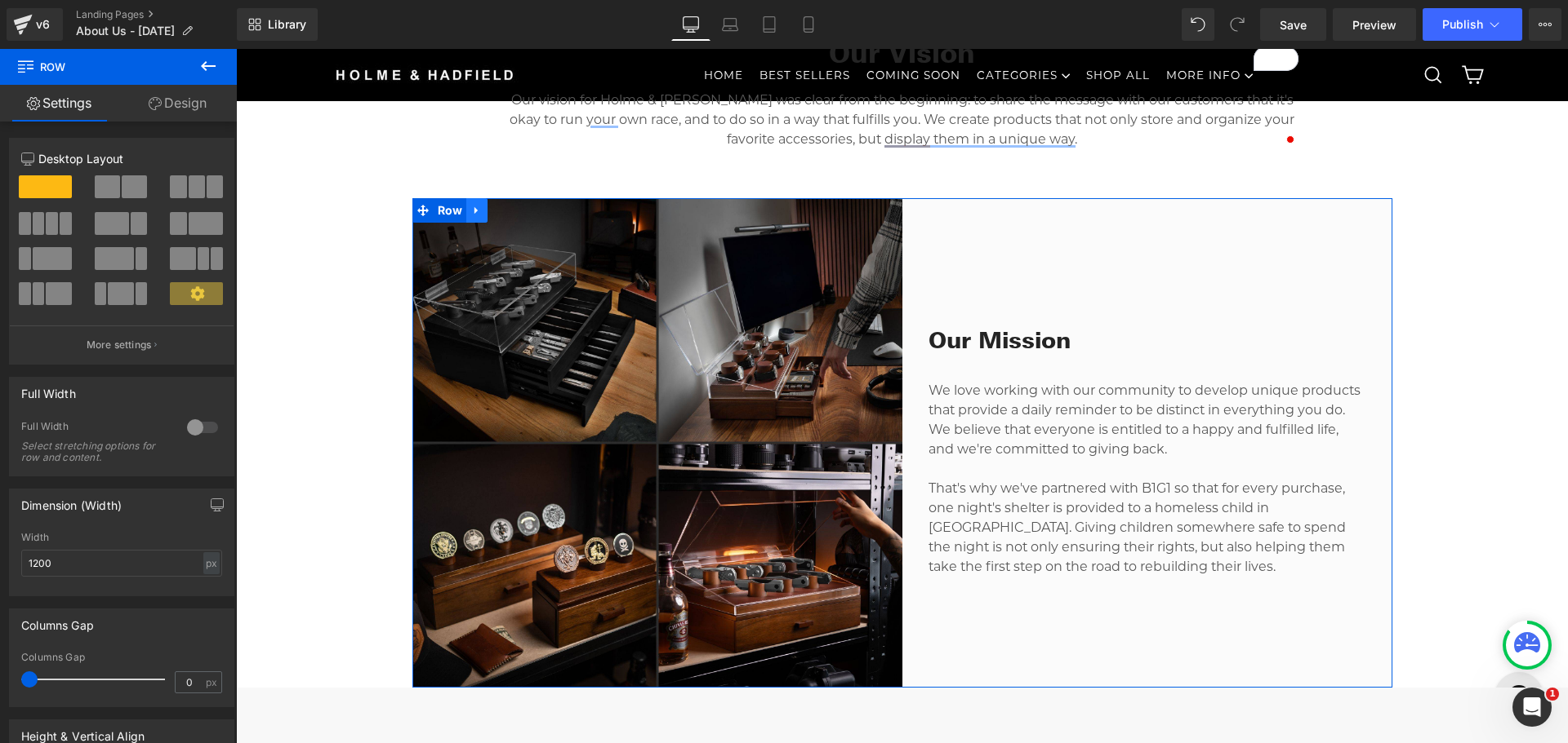
click at [475, 211] on icon at bounding box center [476, 210] width 3 height 7
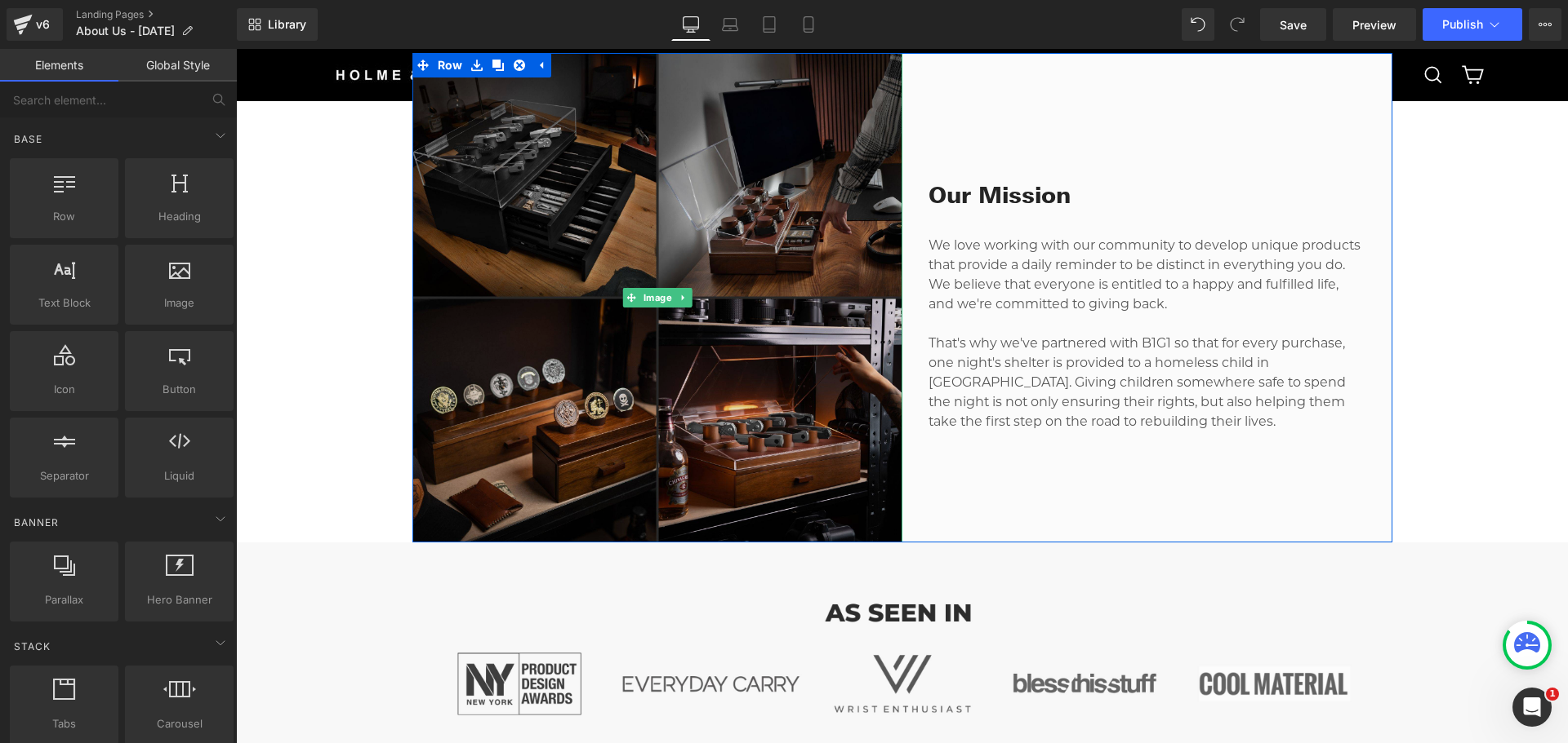
scroll to position [979, 0]
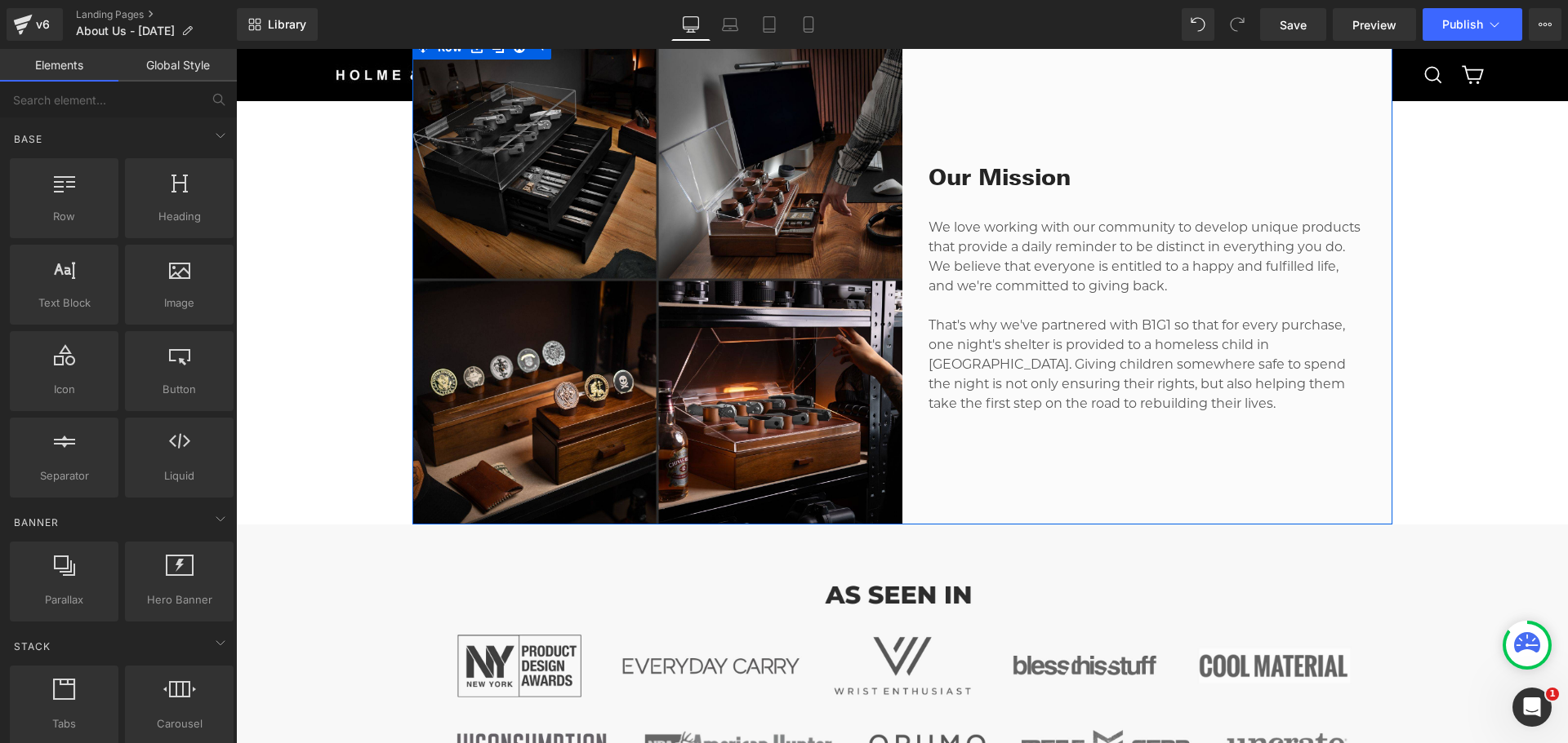
click at [997, 482] on div "Our Mission Heading We love working with our community to develop unique produc…" at bounding box center [1148, 281] width 490 height 490
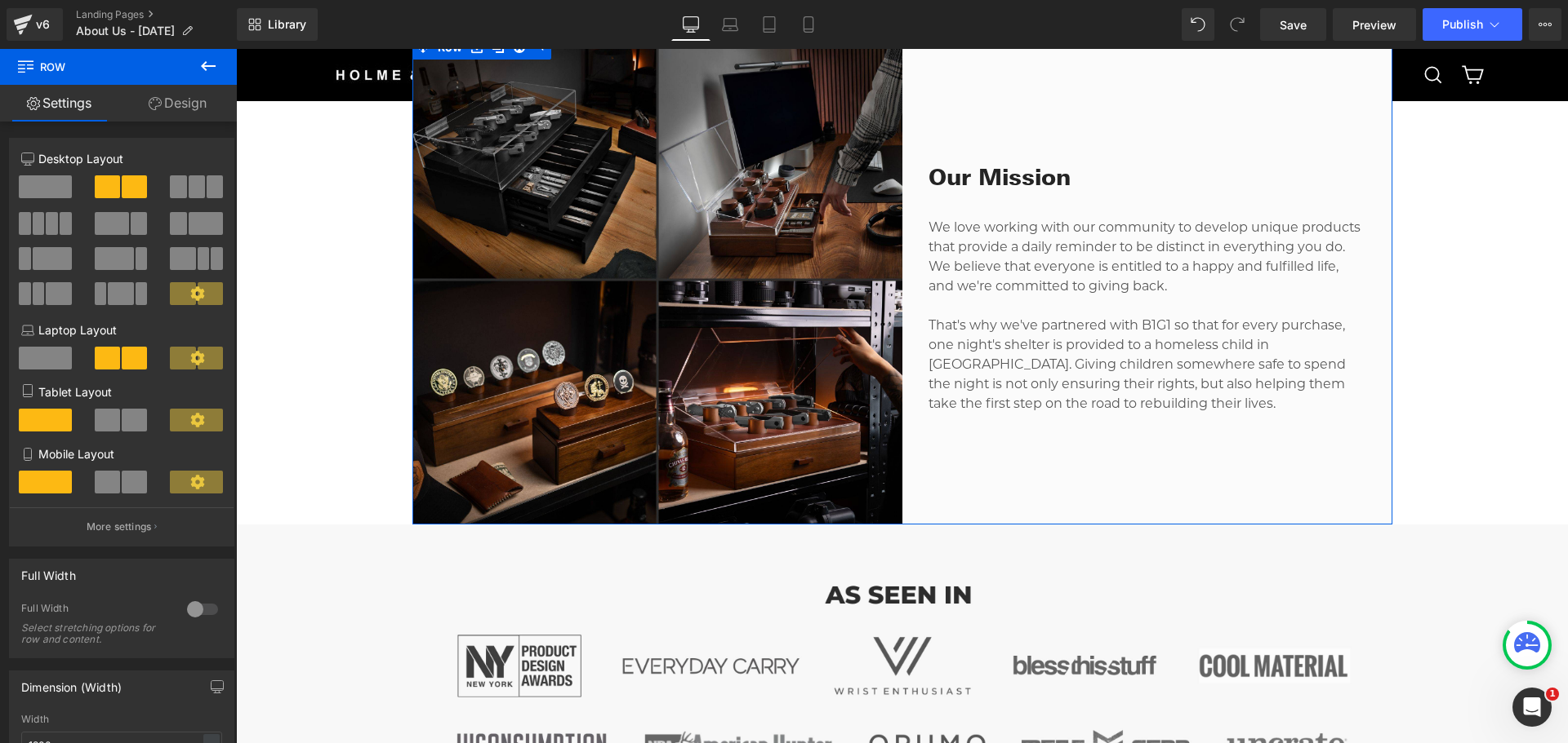
click at [156, 101] on icon at bounding box center [154, 103] width 13 height 13
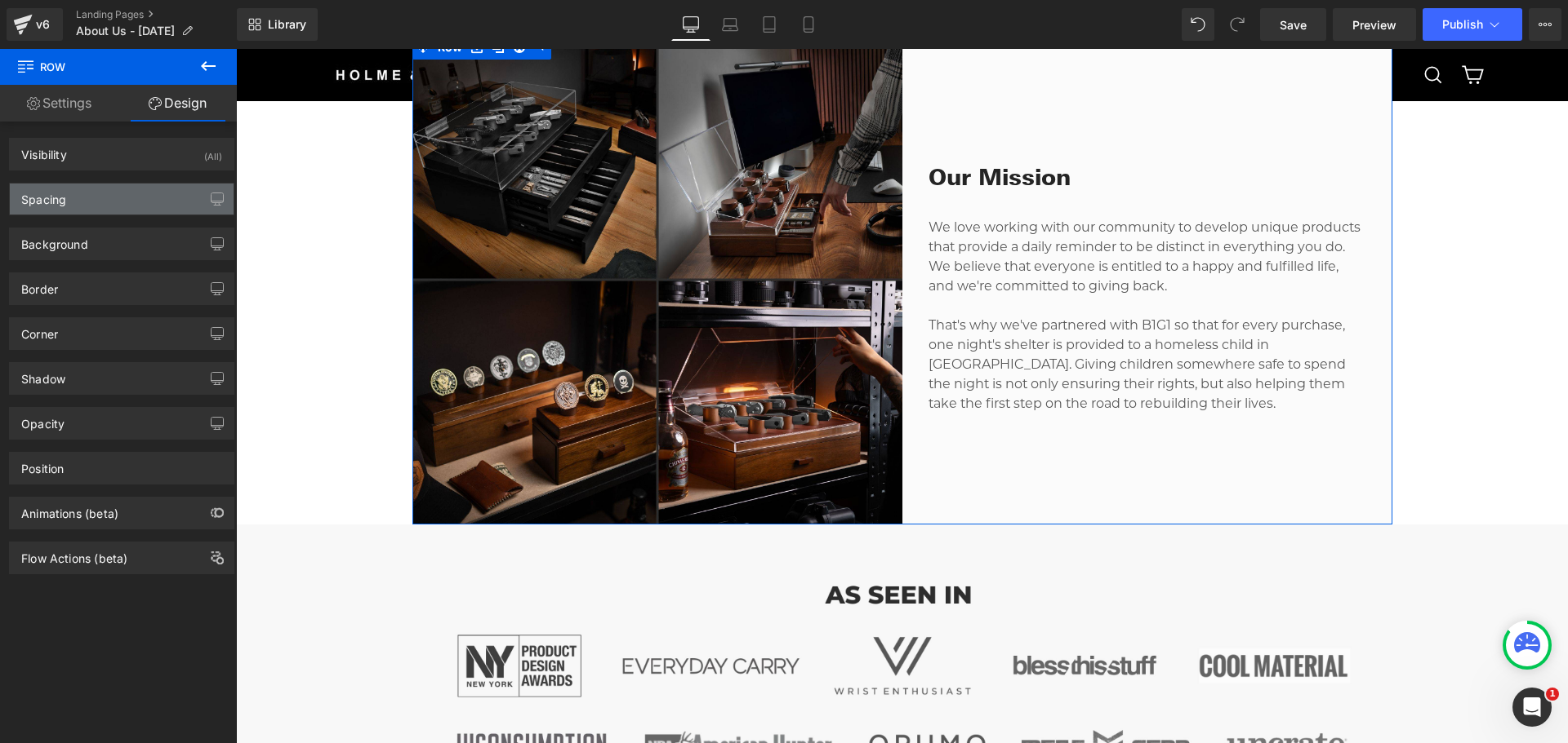
click at [119, 206] on div "Spacing" at bounding box center [122, 199] width 223 height 31
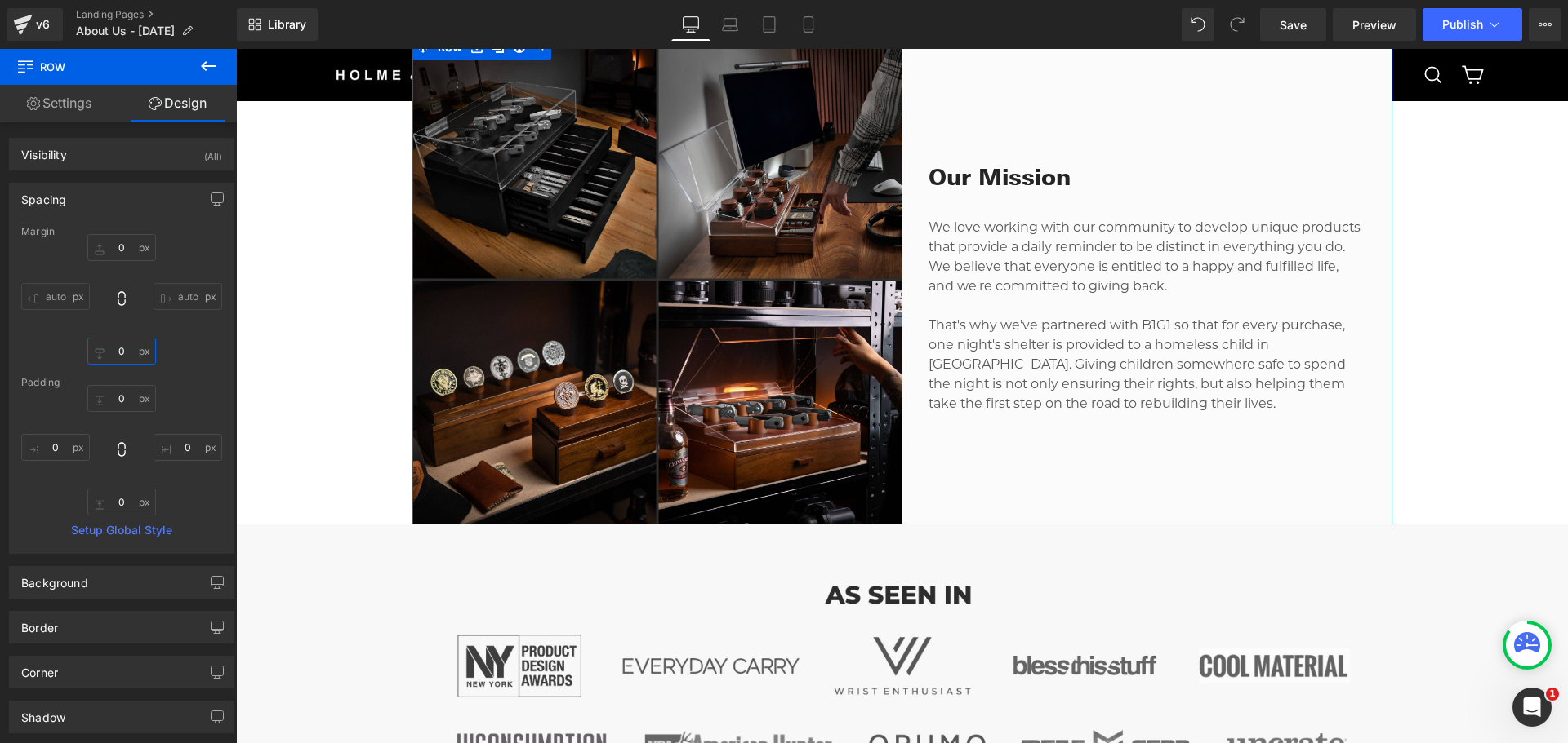
click at [126, 349] on input "0" at bounding box center [121, 351] width 68 height 27
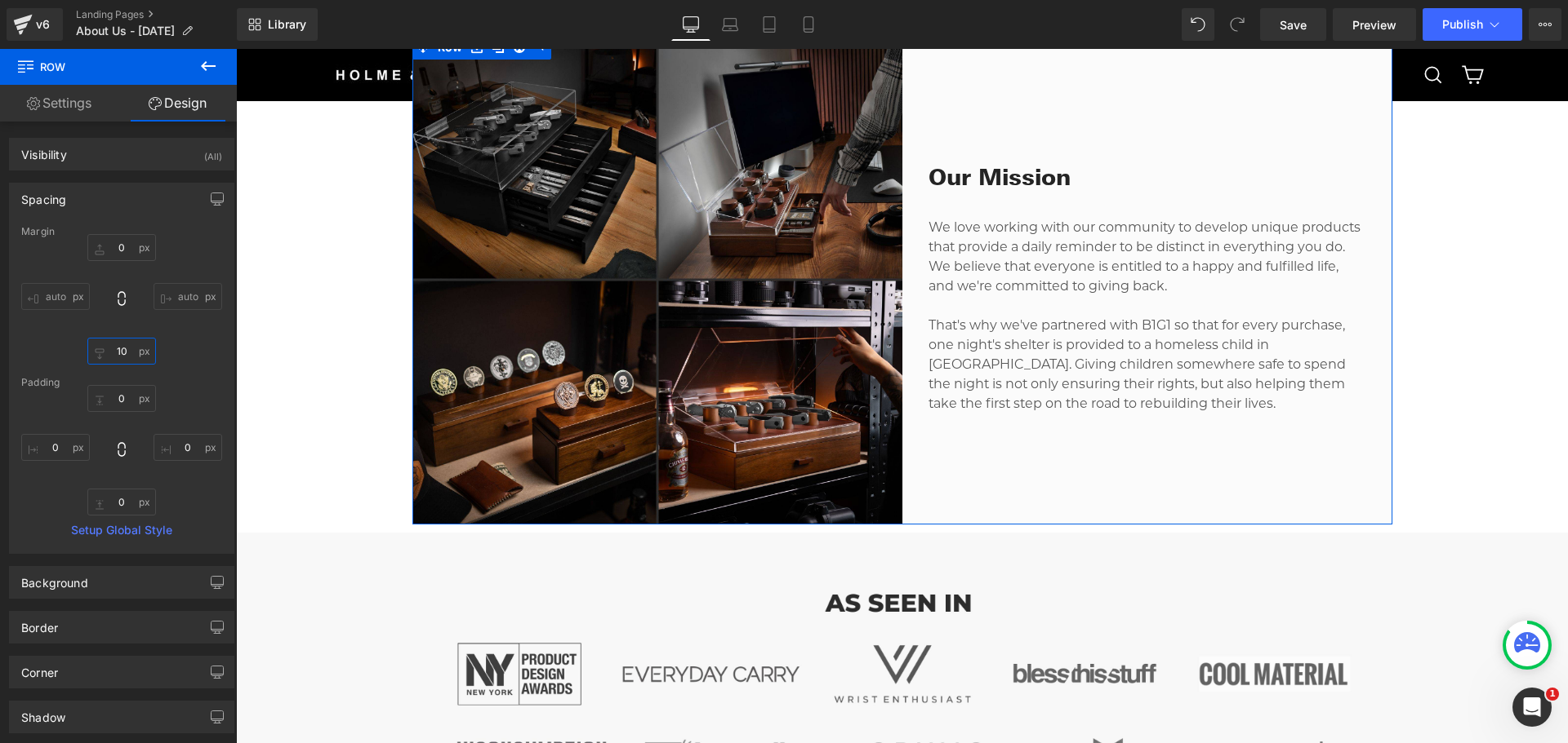
type input "1"
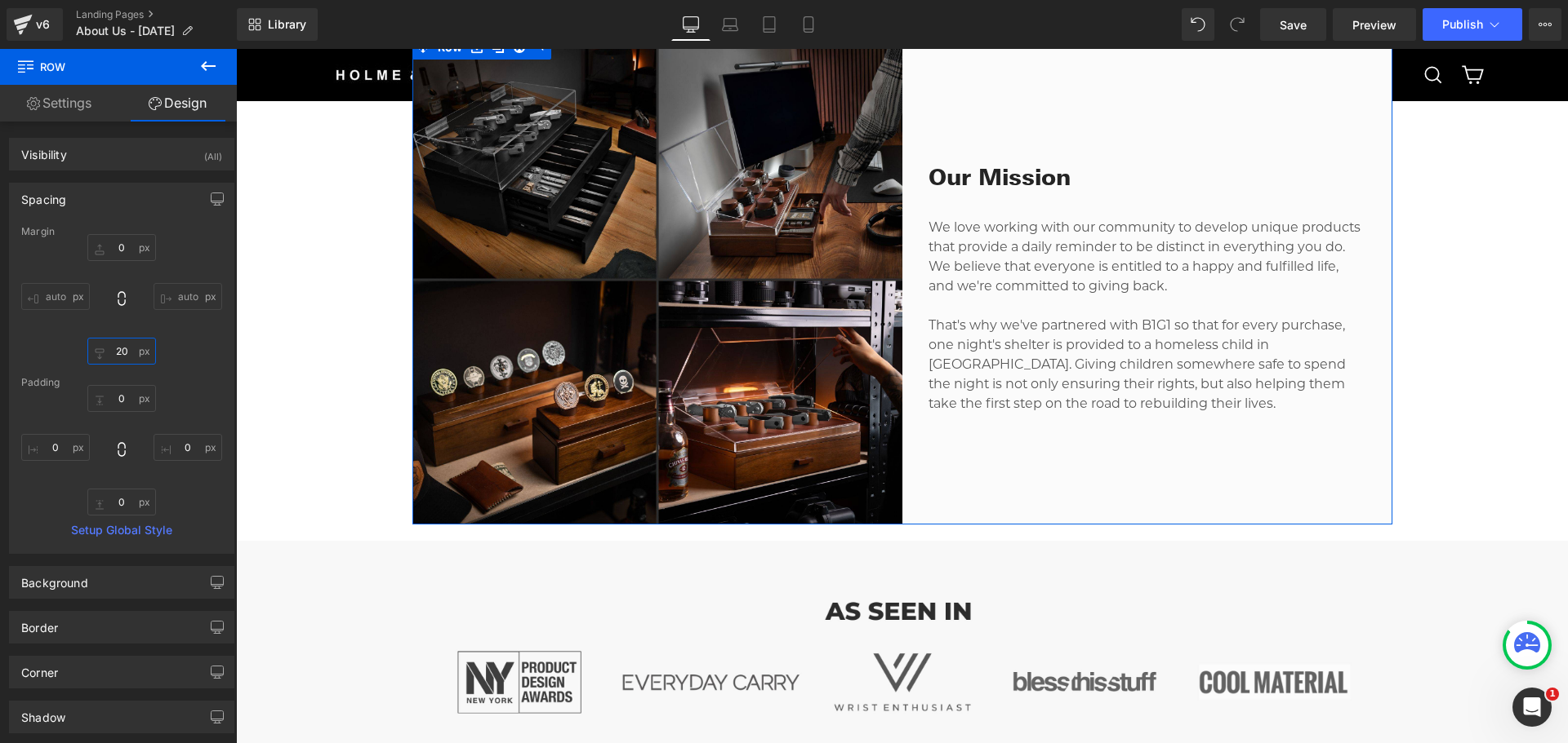
type input "2"
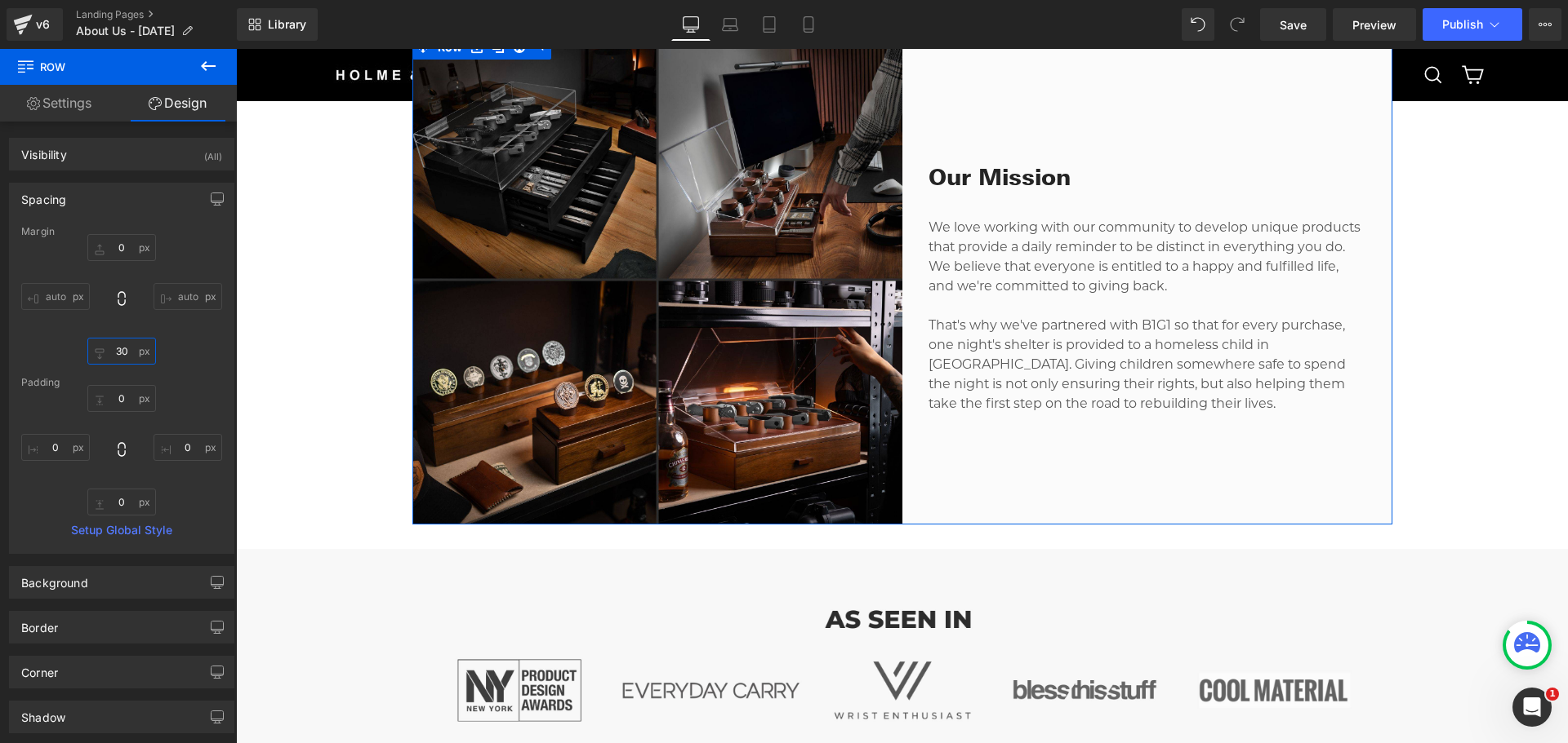
type input "3"
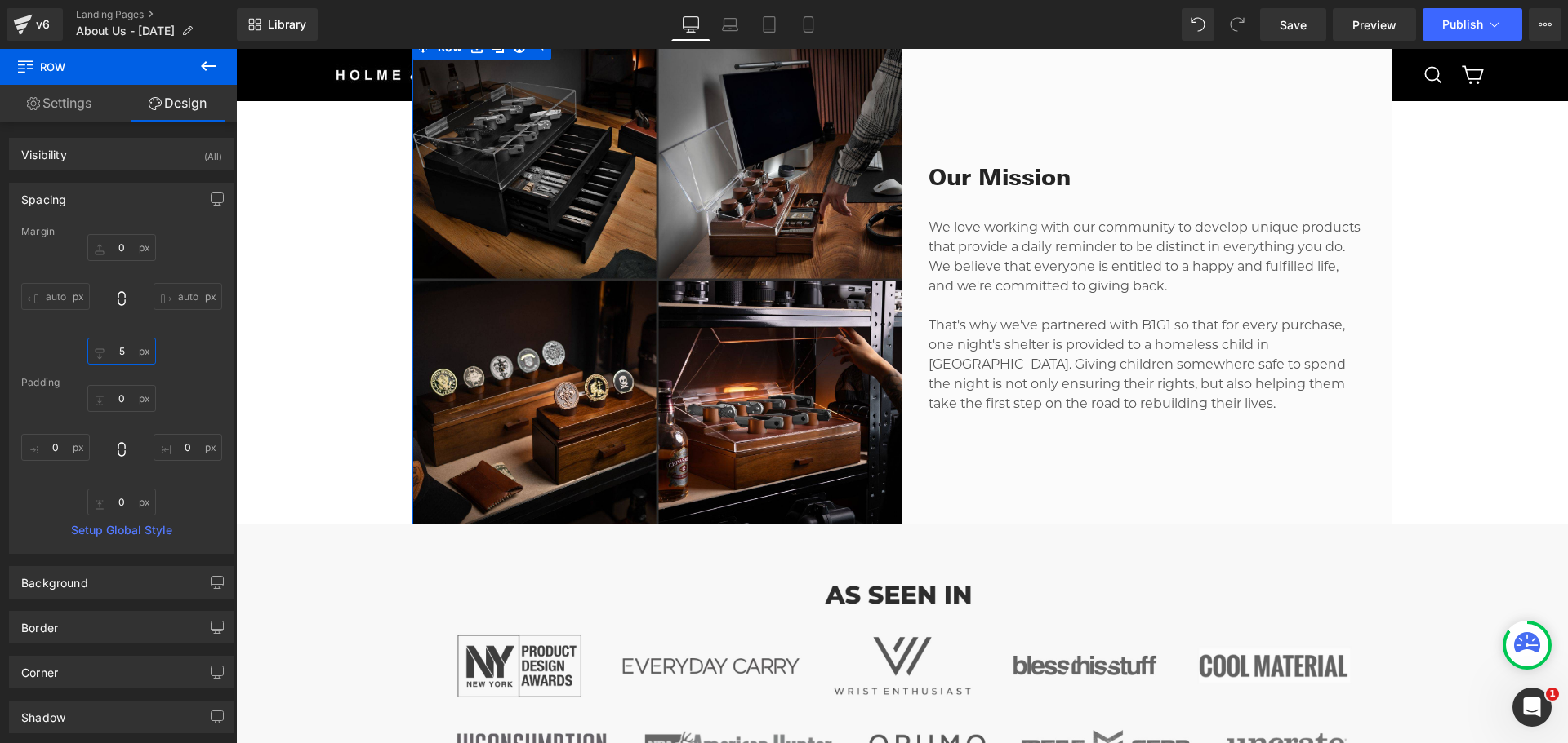
type input "50"
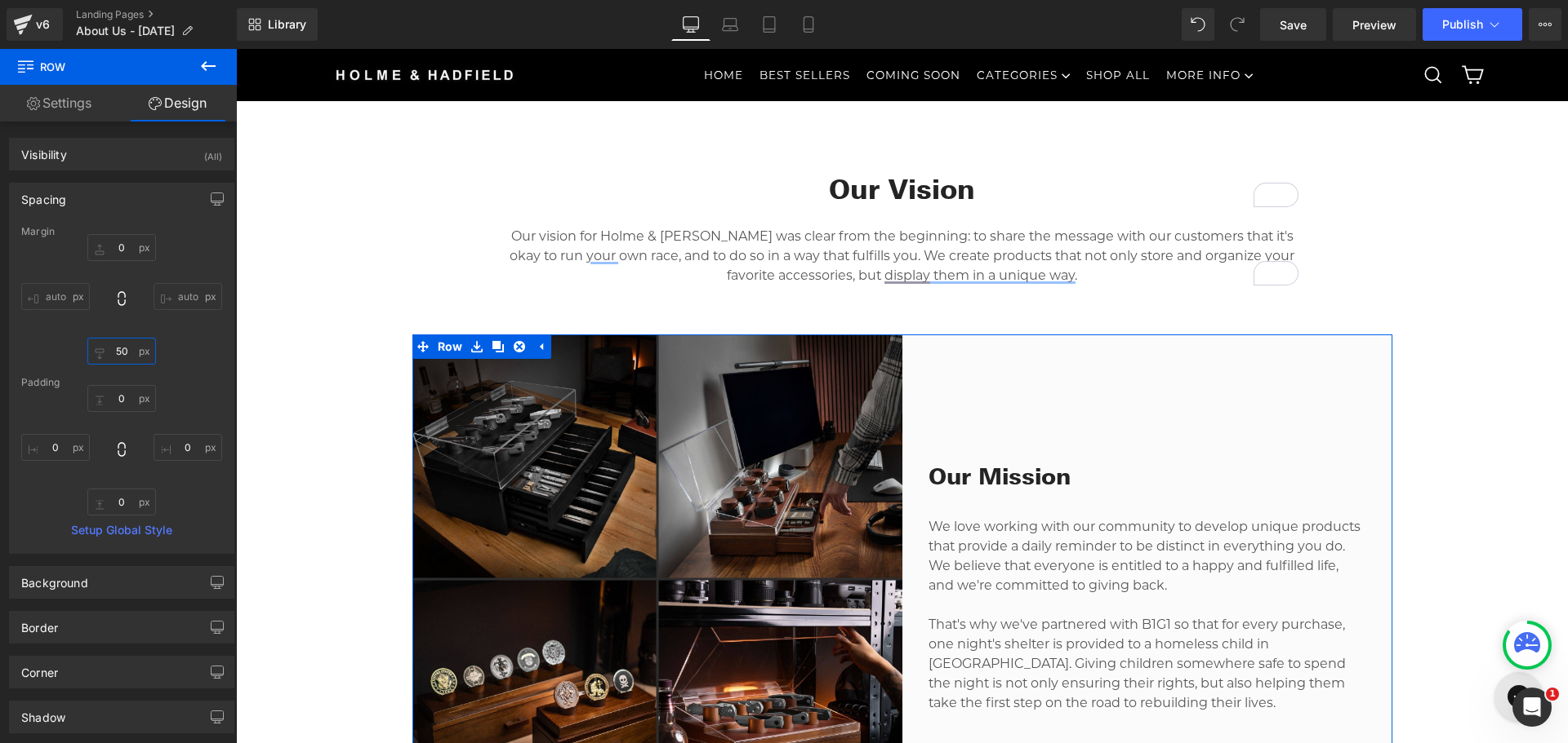
scroll to position [653, 0]
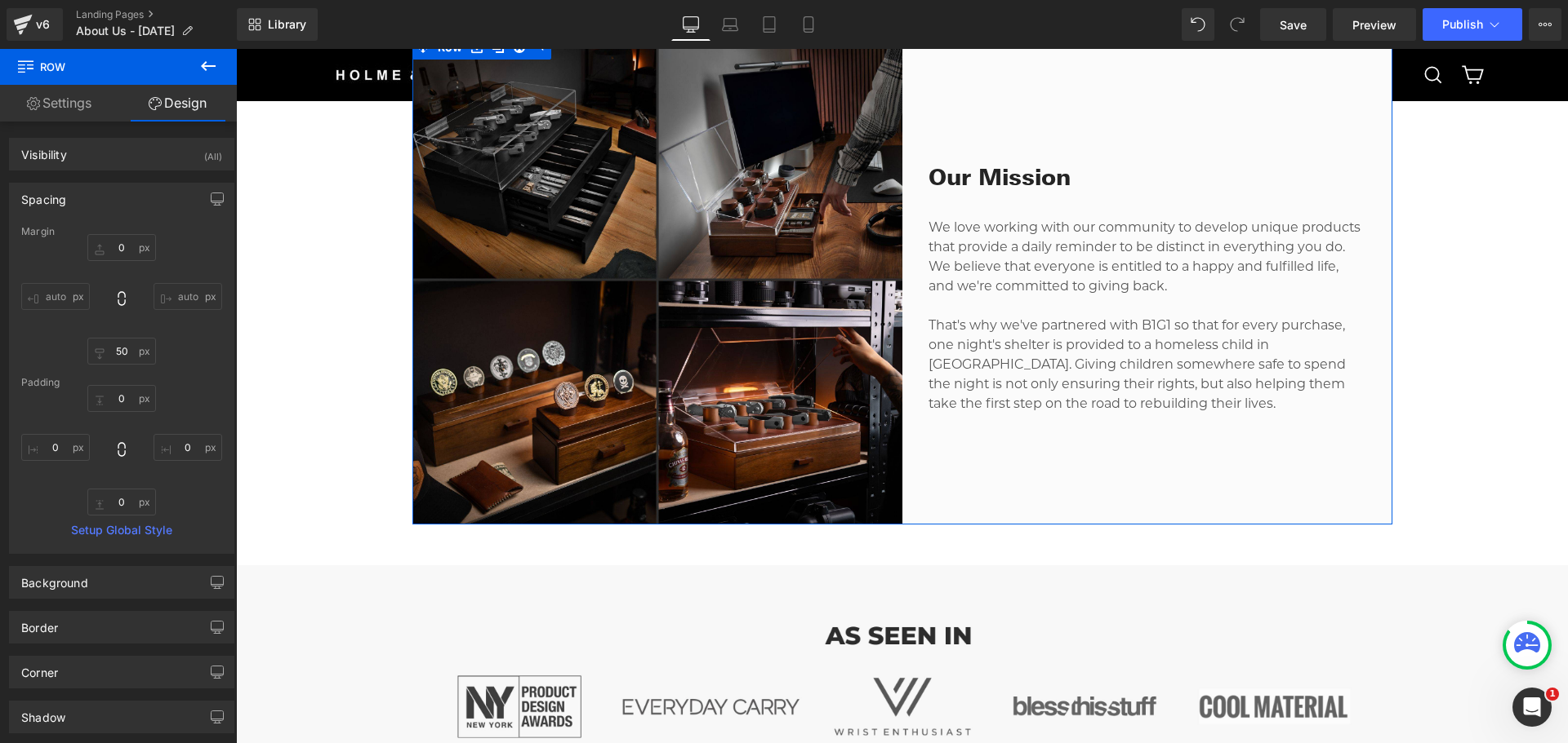
click at [1151, 467] on div "Our Mission Heading We love working with our community to develop unique produc…" at bounding box center [1148, 281] width 490 height 490
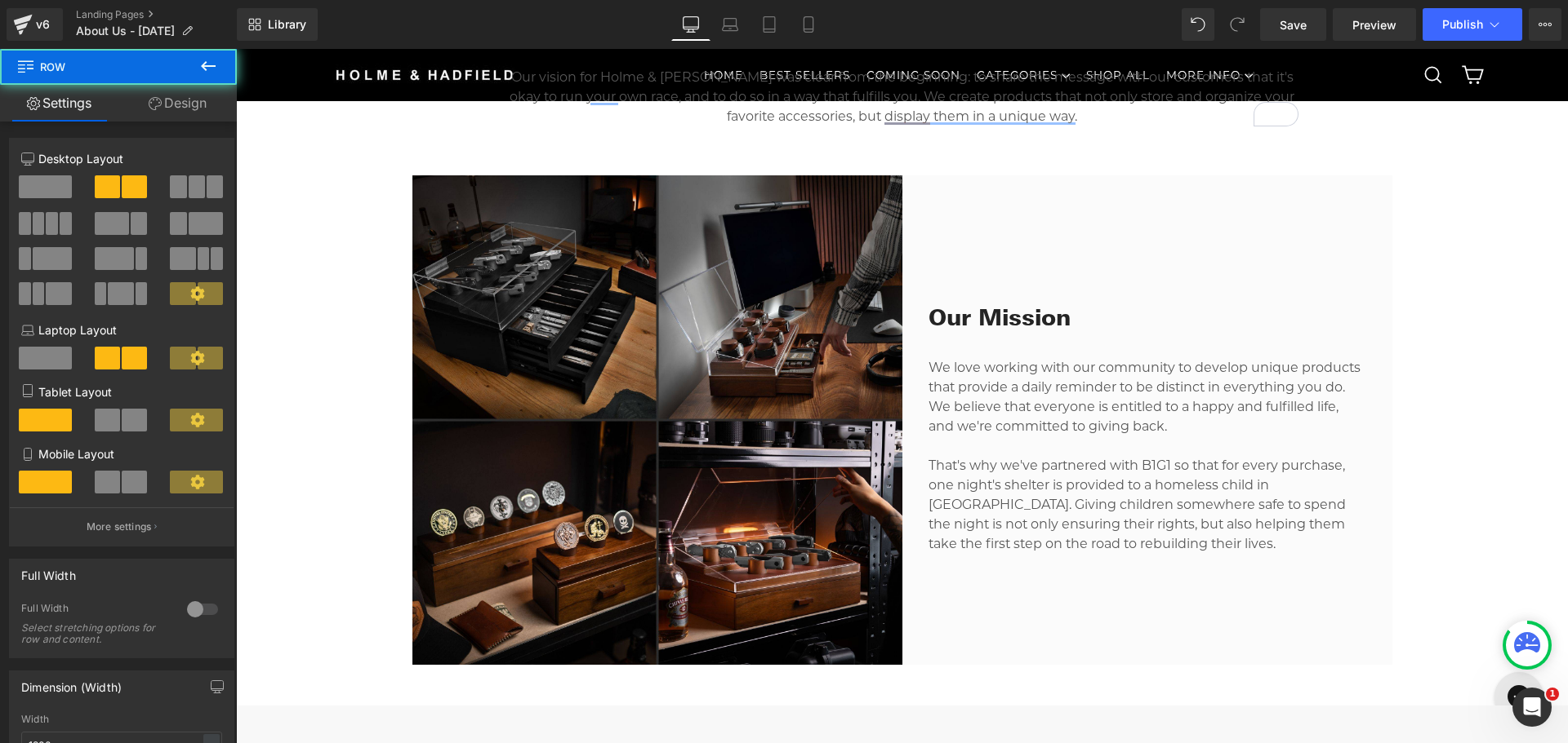
scroll to position [816, 0]
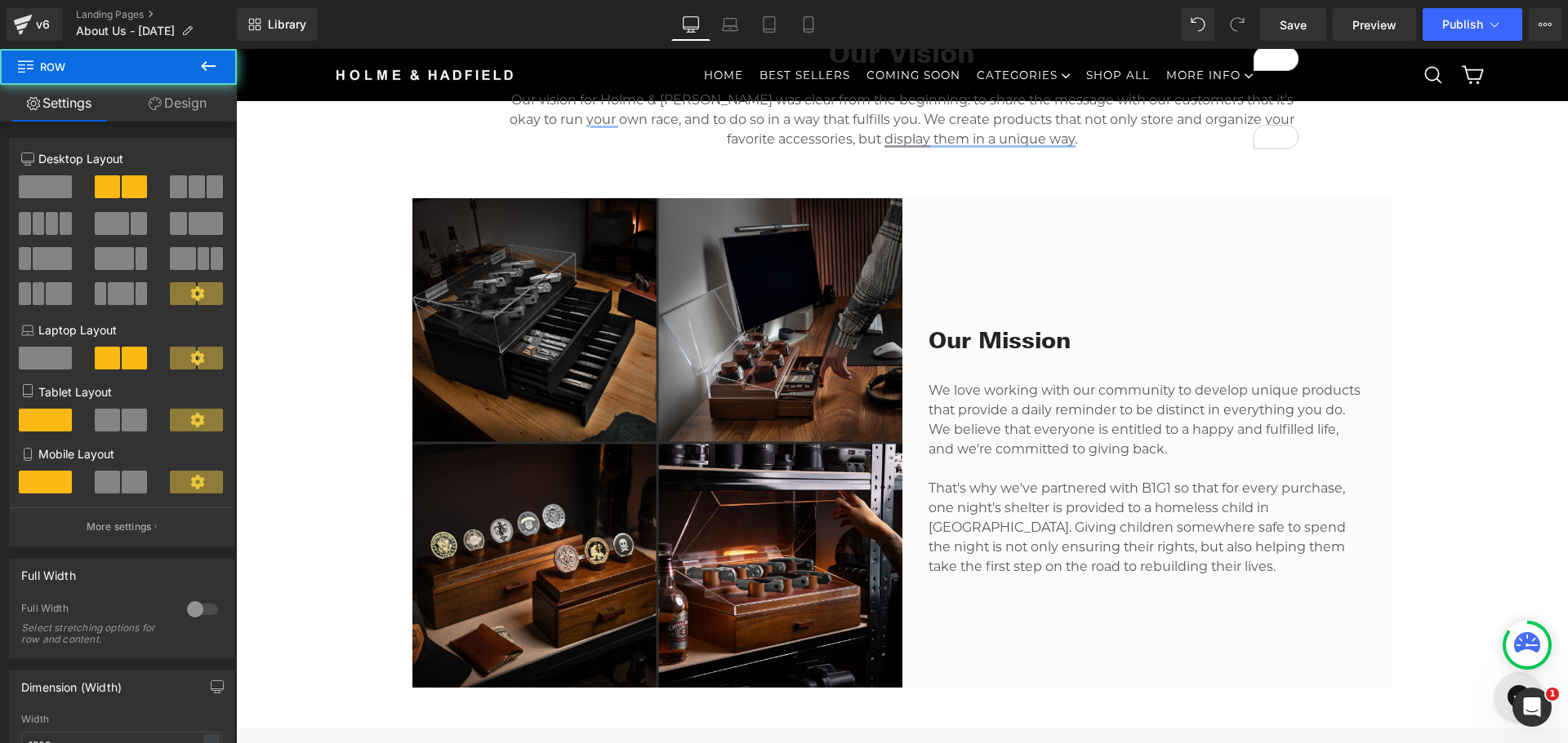
drag, startPoint x: 1437, startPoint y: 404, endPoint x: 1395, endPoint y: 415, distance: 43.4
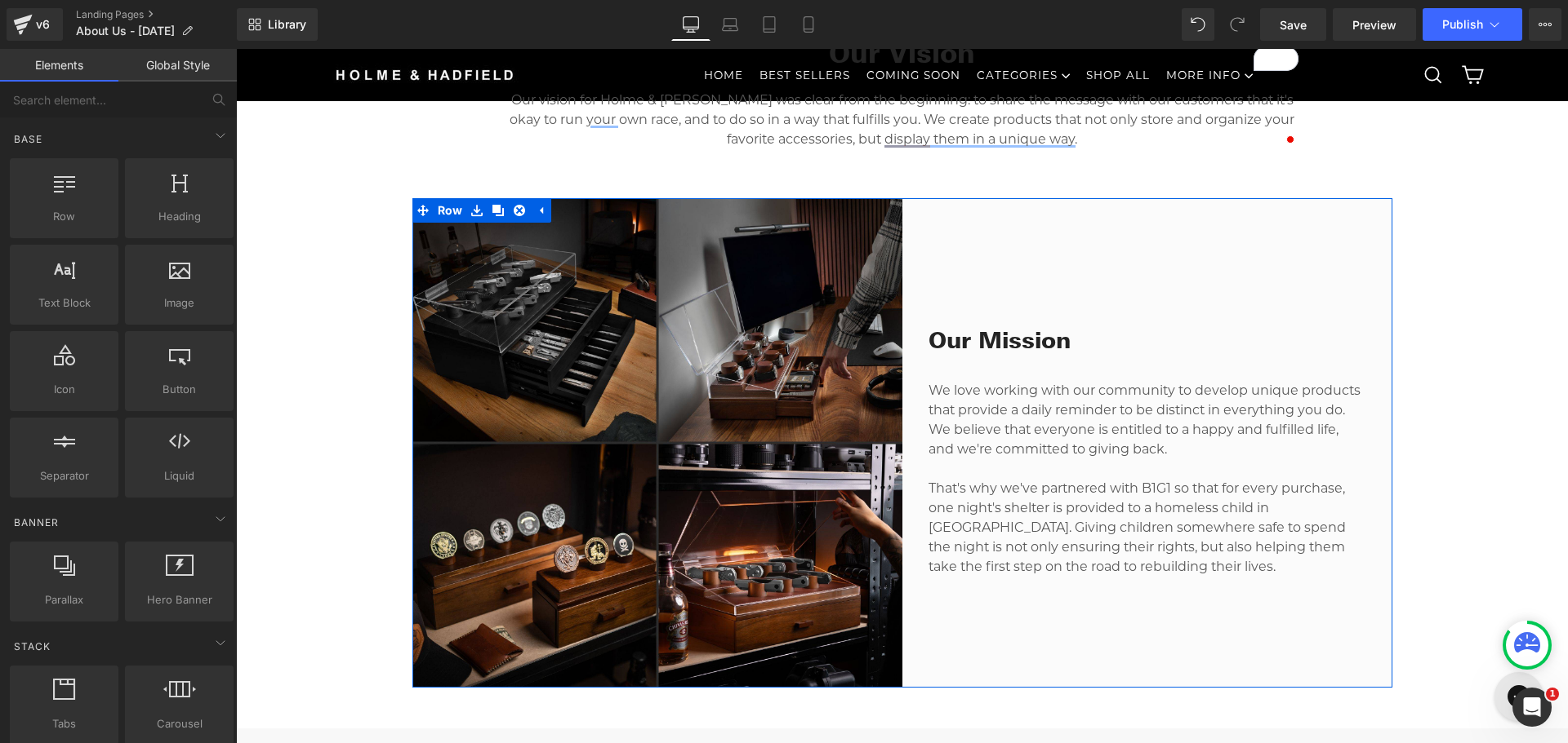
click at [975, 238] on div "Our Mission Heading We love working with our community to develop unique produc…" at bounding box center [1148, 444] width 490 height 490
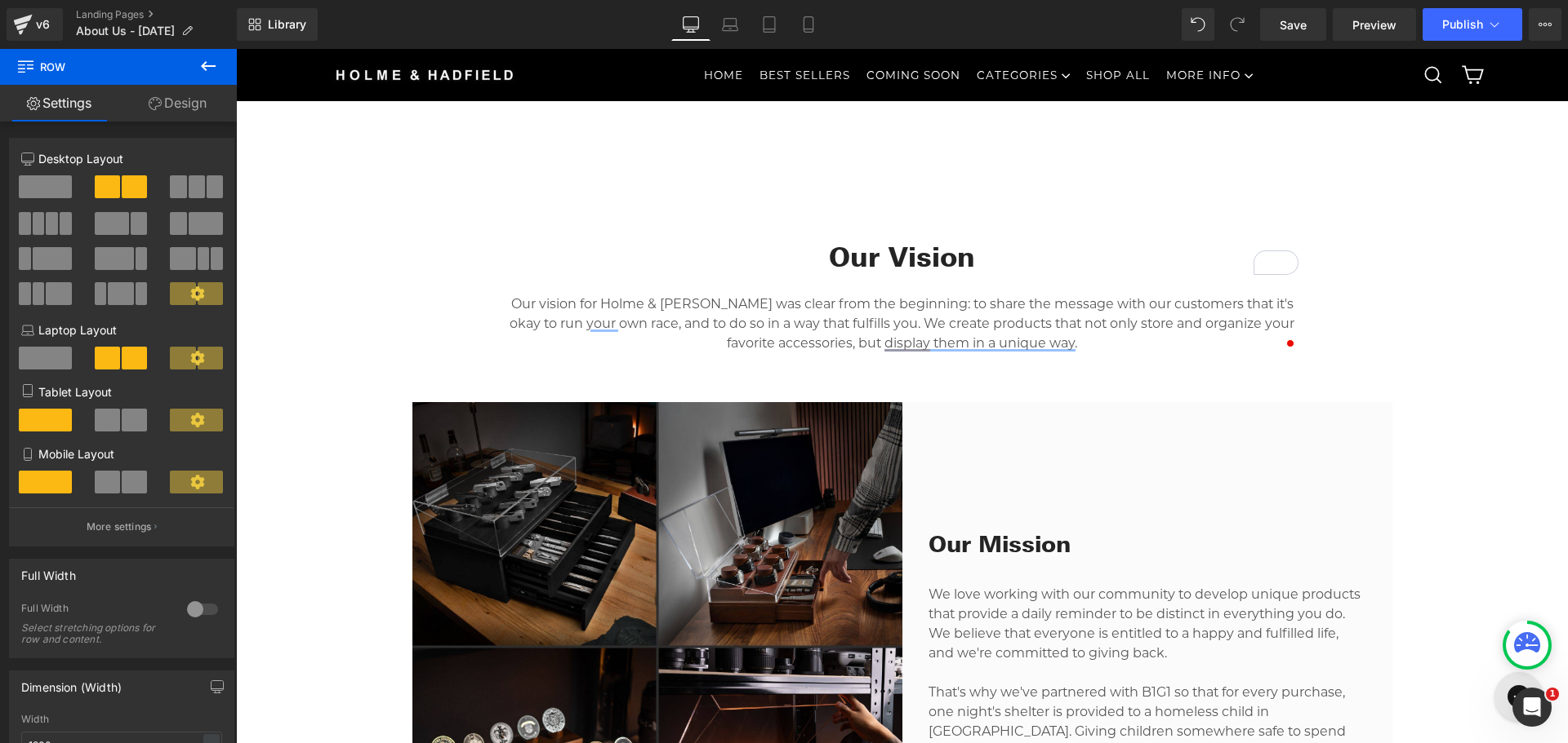
scroll to position [490, 0]
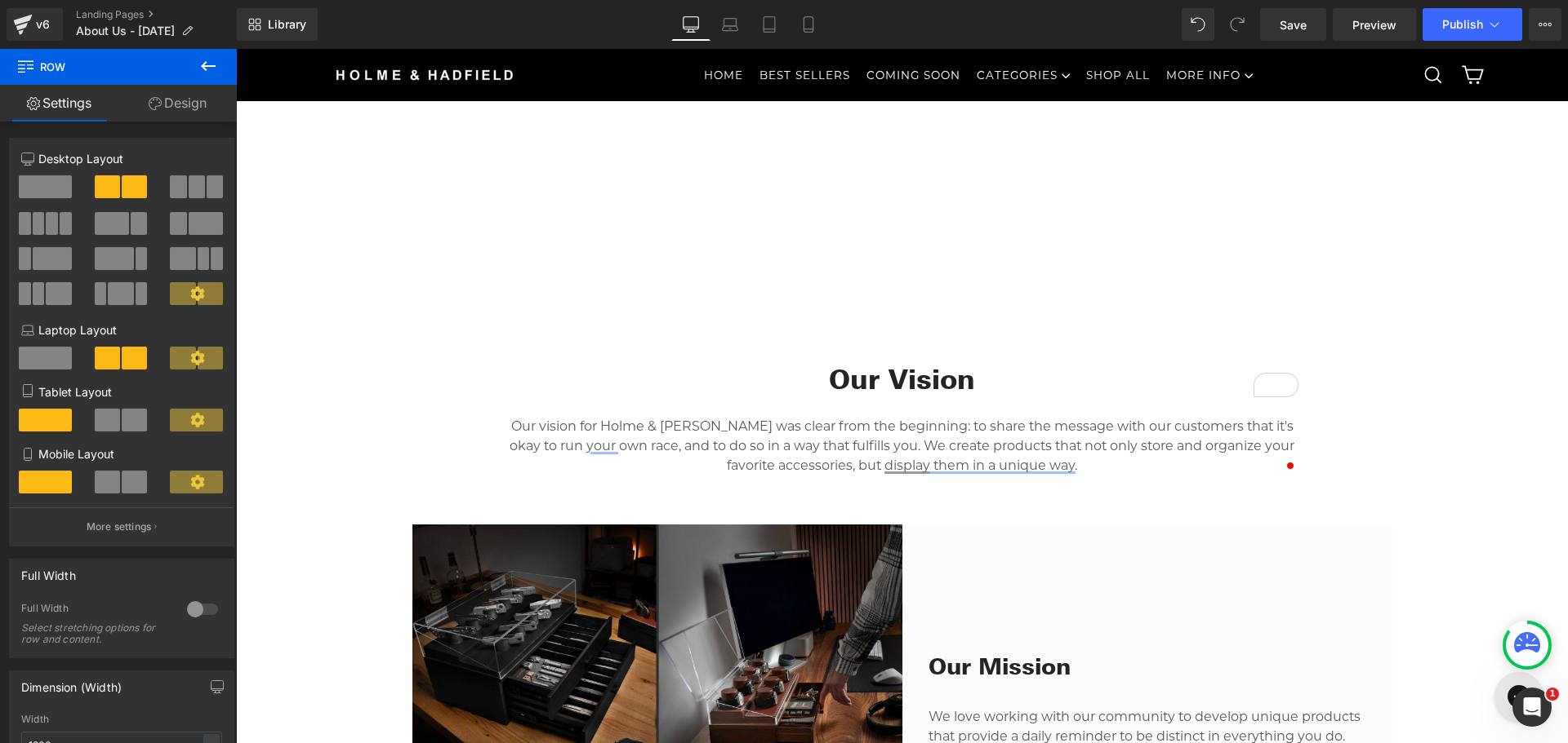
click at [521, 413] on div "Our vision for Holme & Hadfield was clear from the beginning: to share the mess…" at bounding box center [902, 436] width 792 height 78
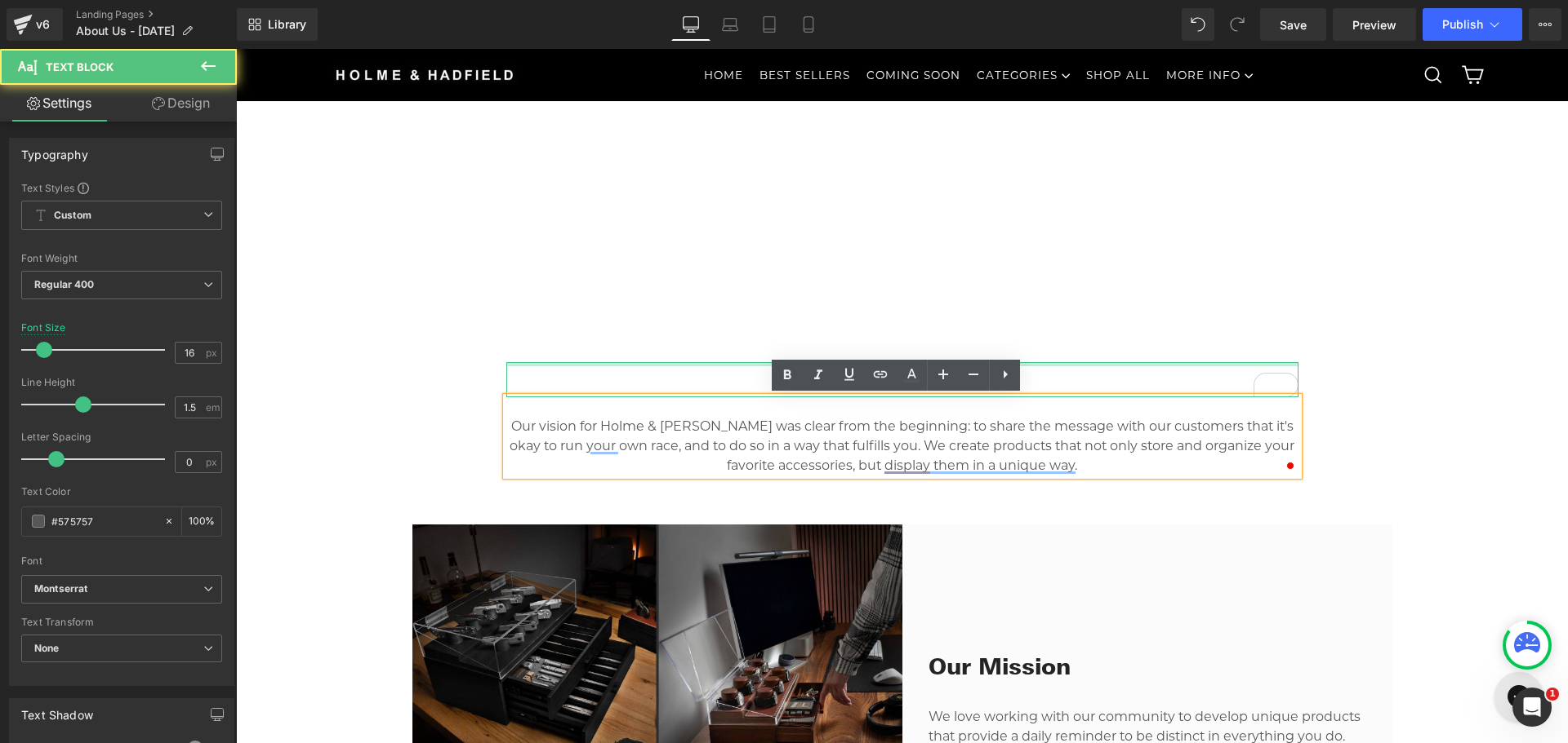
click at [666, 367] on div at bounding box center [902, 365] width 792 height 4
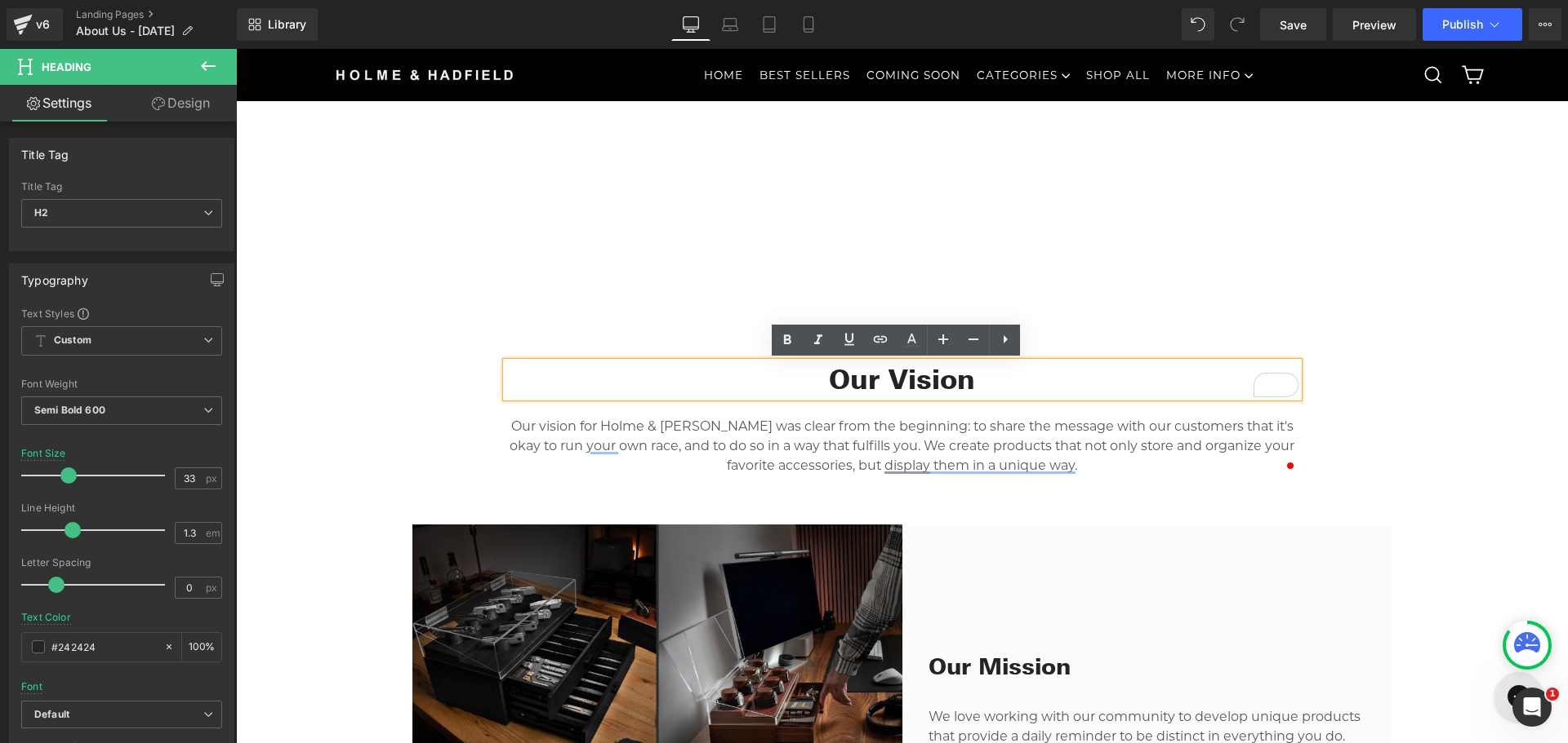
click at [1286, 443] on p "Our vision for Holme & Hadfield was clear from the beginning: to share the mess…" at bounding box center [902, 446] width 792 height 58
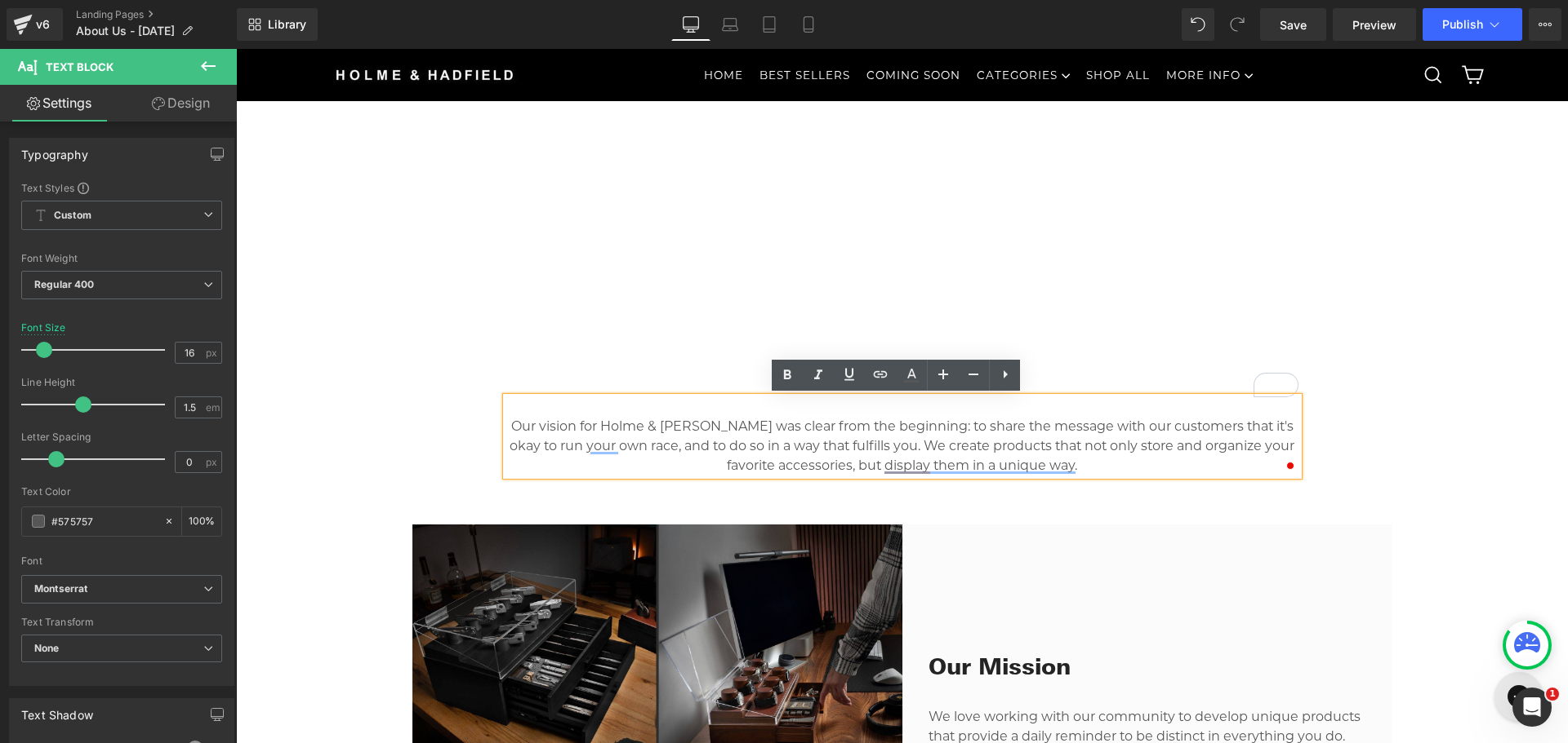
click at [1123, 372] on h2 "Our Vision" at bounding box center [902, 380] width 792 height 36
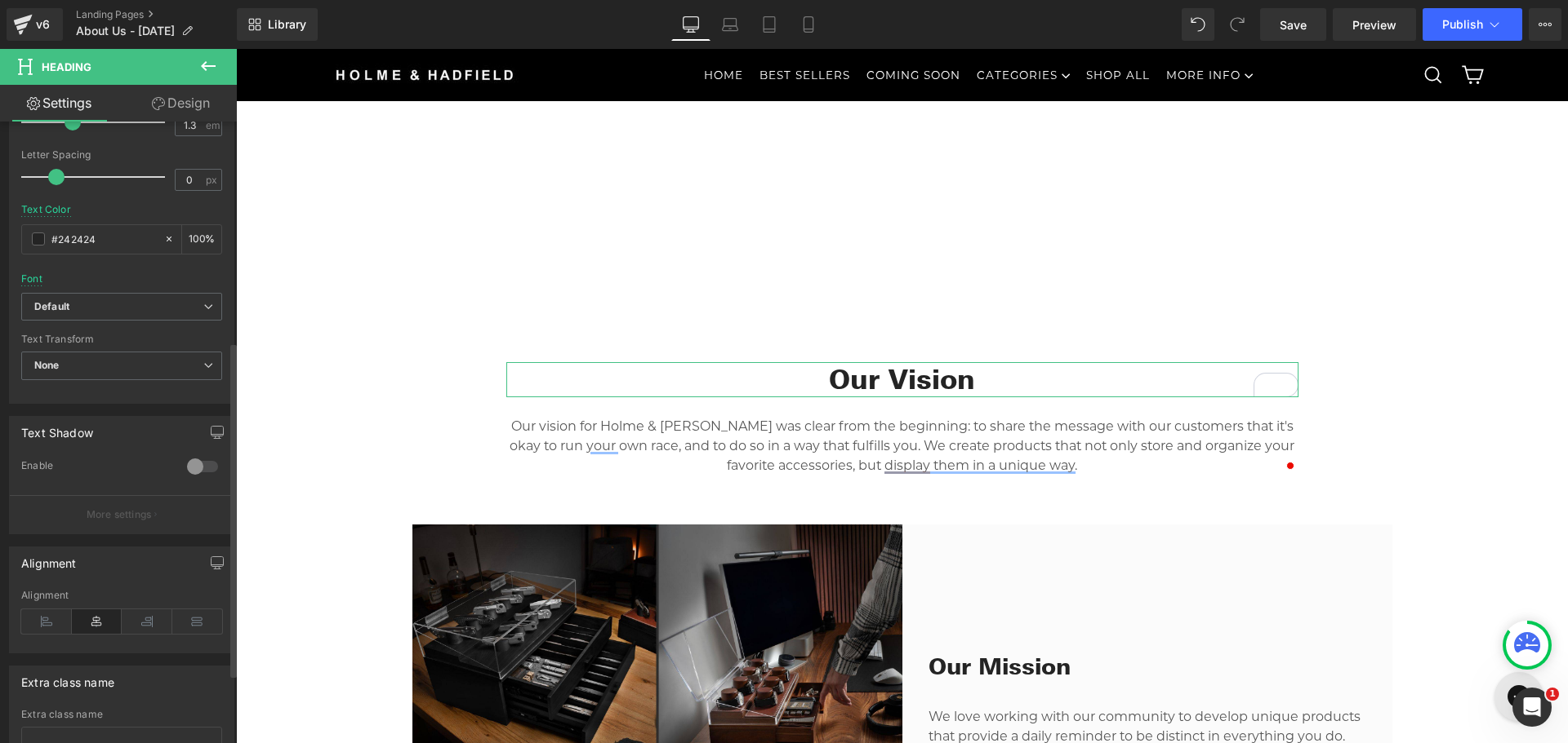
scroll to position [537, 0]
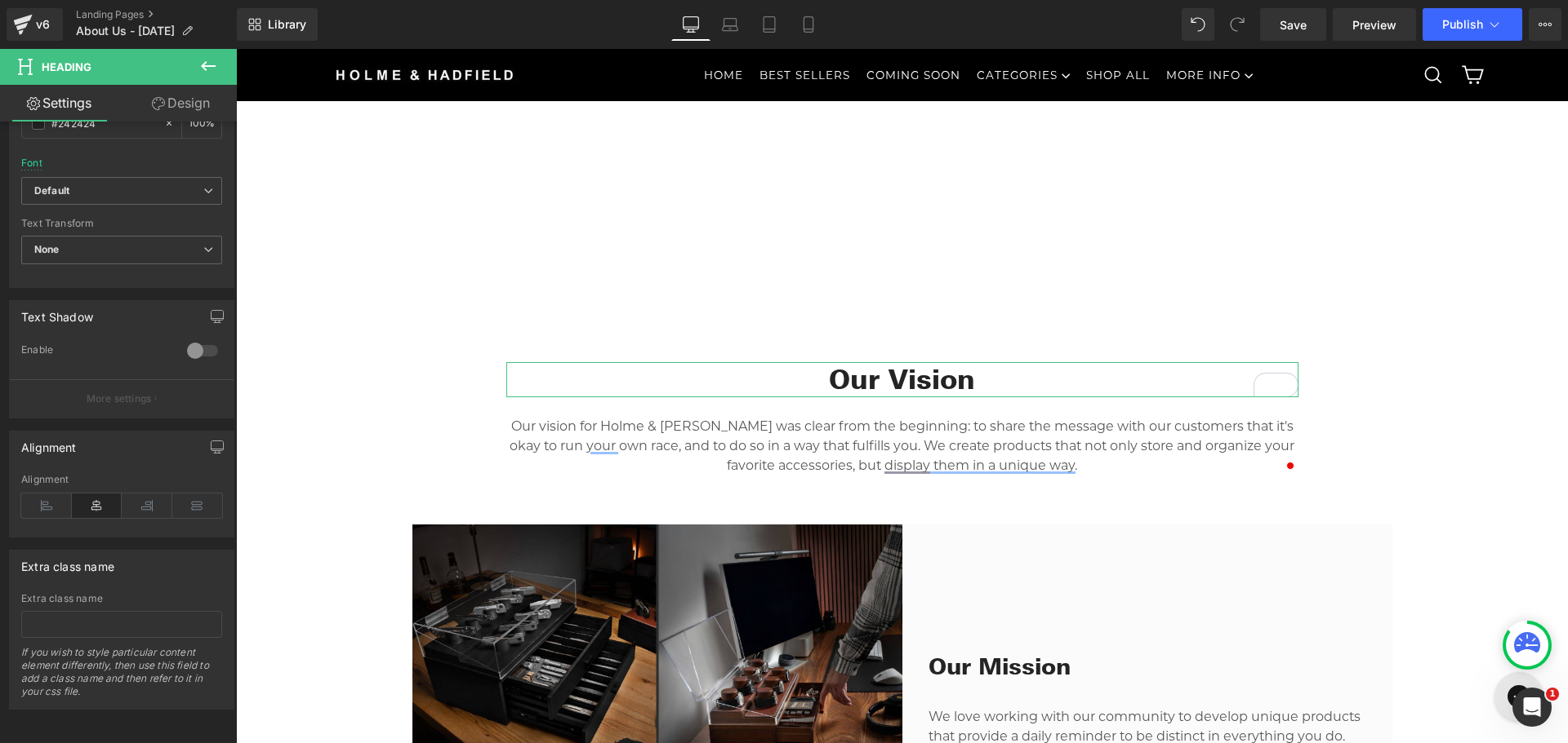
drag, startPoint x: 143, startPoint y: 106, endPoint x: 96, endPoint y: 101, distance: 47.3
click at [143, 106] on link "Design" at bounding box center [181, 103] width 119 height 37
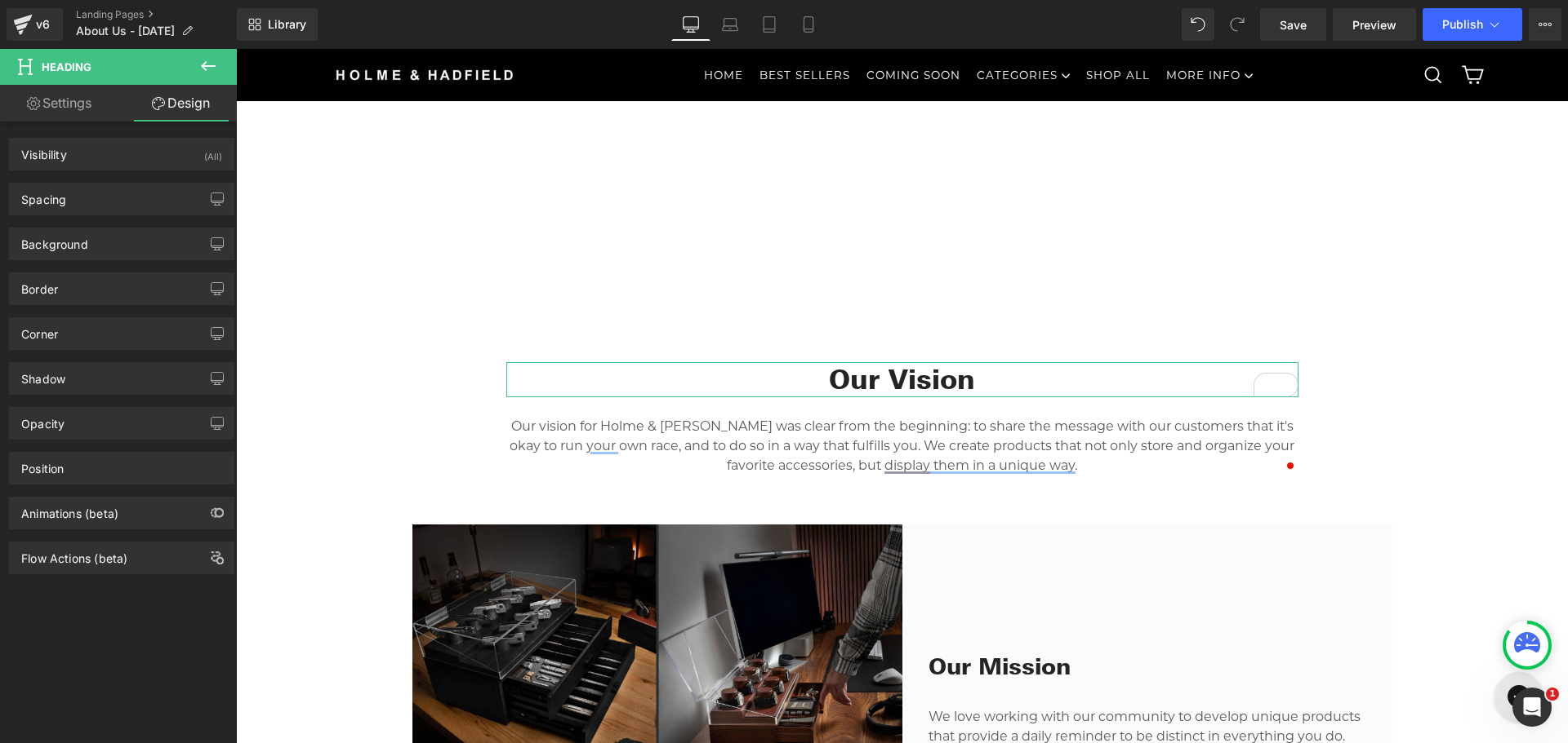
click at [68, 99] on link "Settings" at bounding box center [59, 103] width 119 height 37
type input "100"
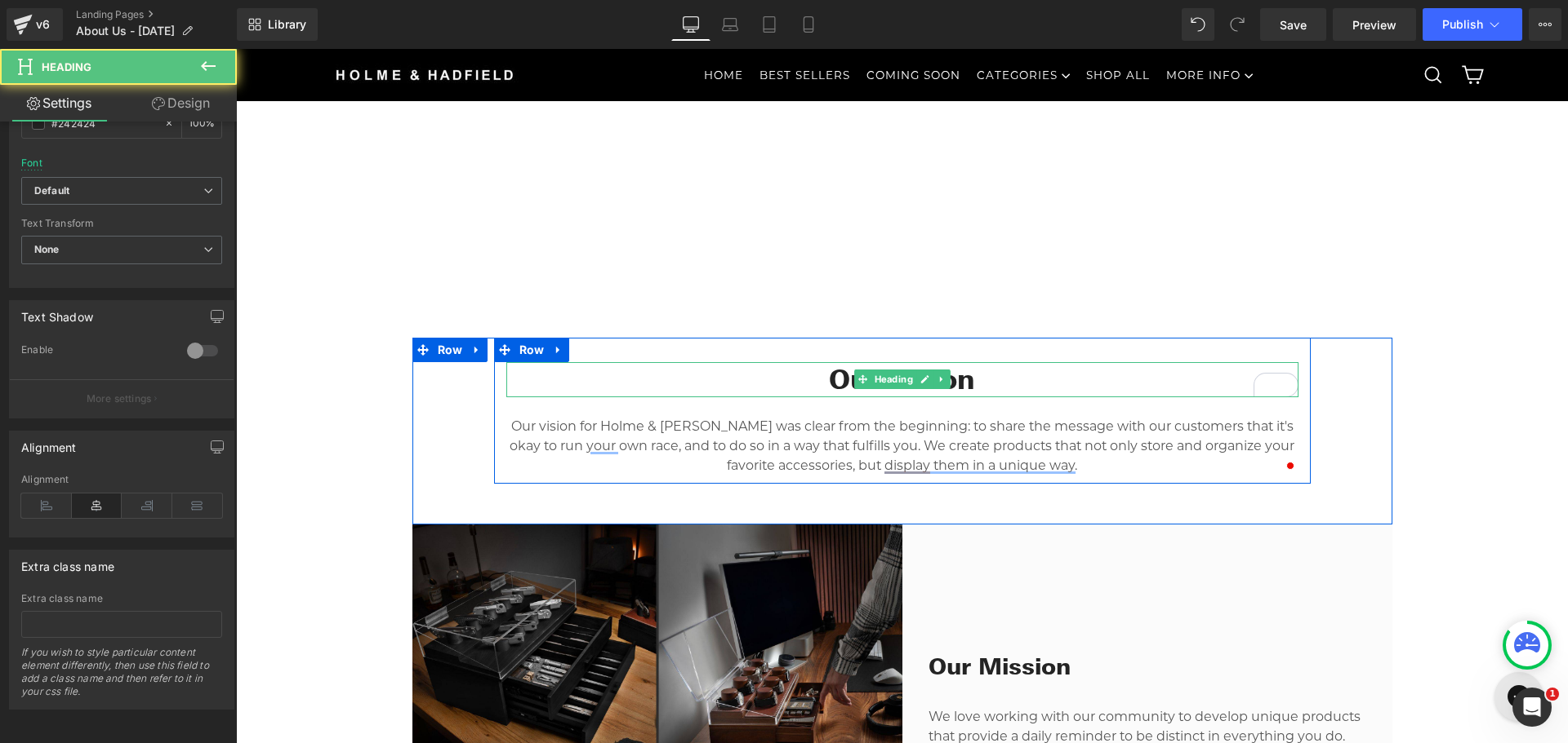
click at [563, 372] on h2 "Our Vision" at bounding box center [902, 380] width 792 height 36
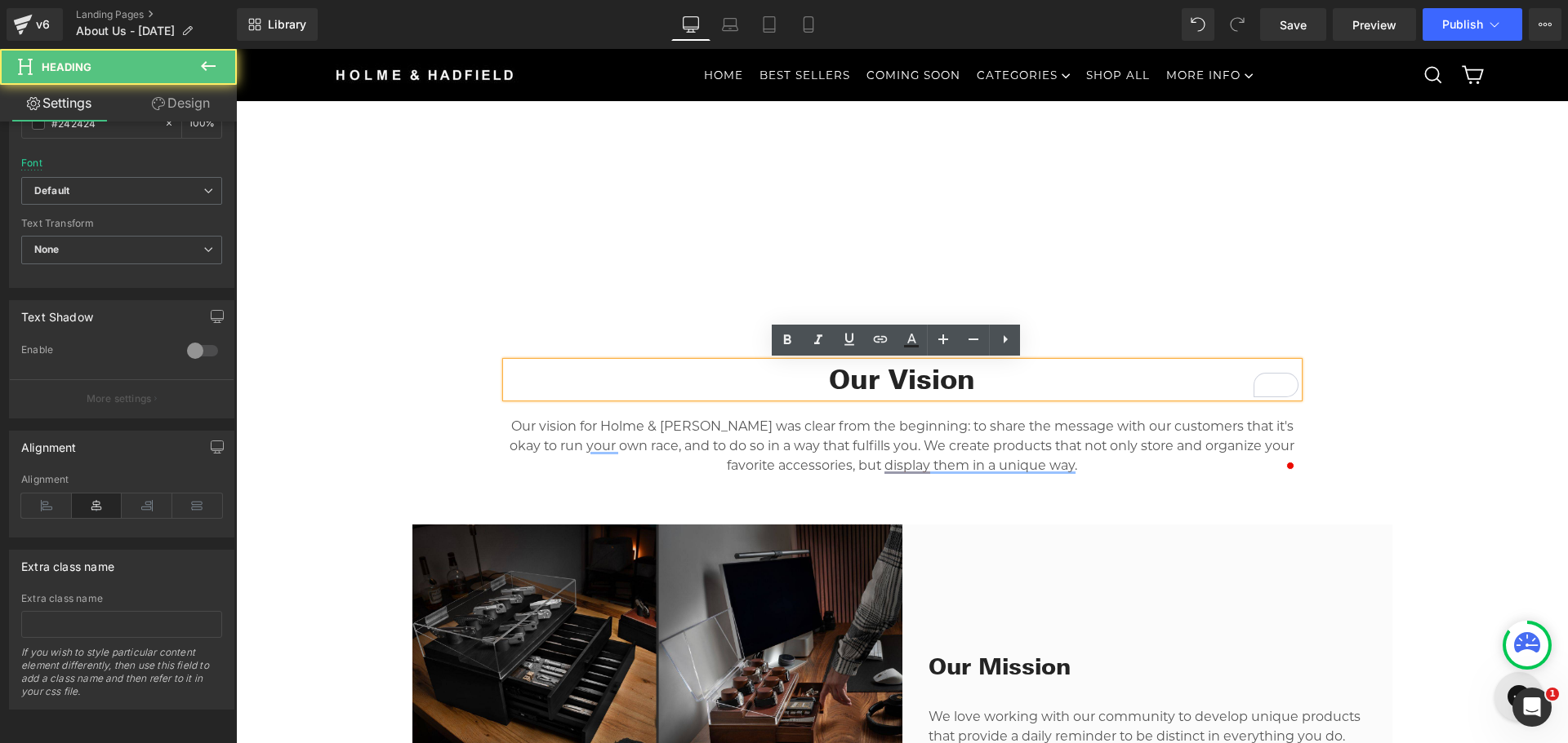
click at [494, 401] on div "Our Vision Heading Our vision for Holme & Hadfield was clear from the beginning…" at bounding box center [903, 407] width 817 height 138
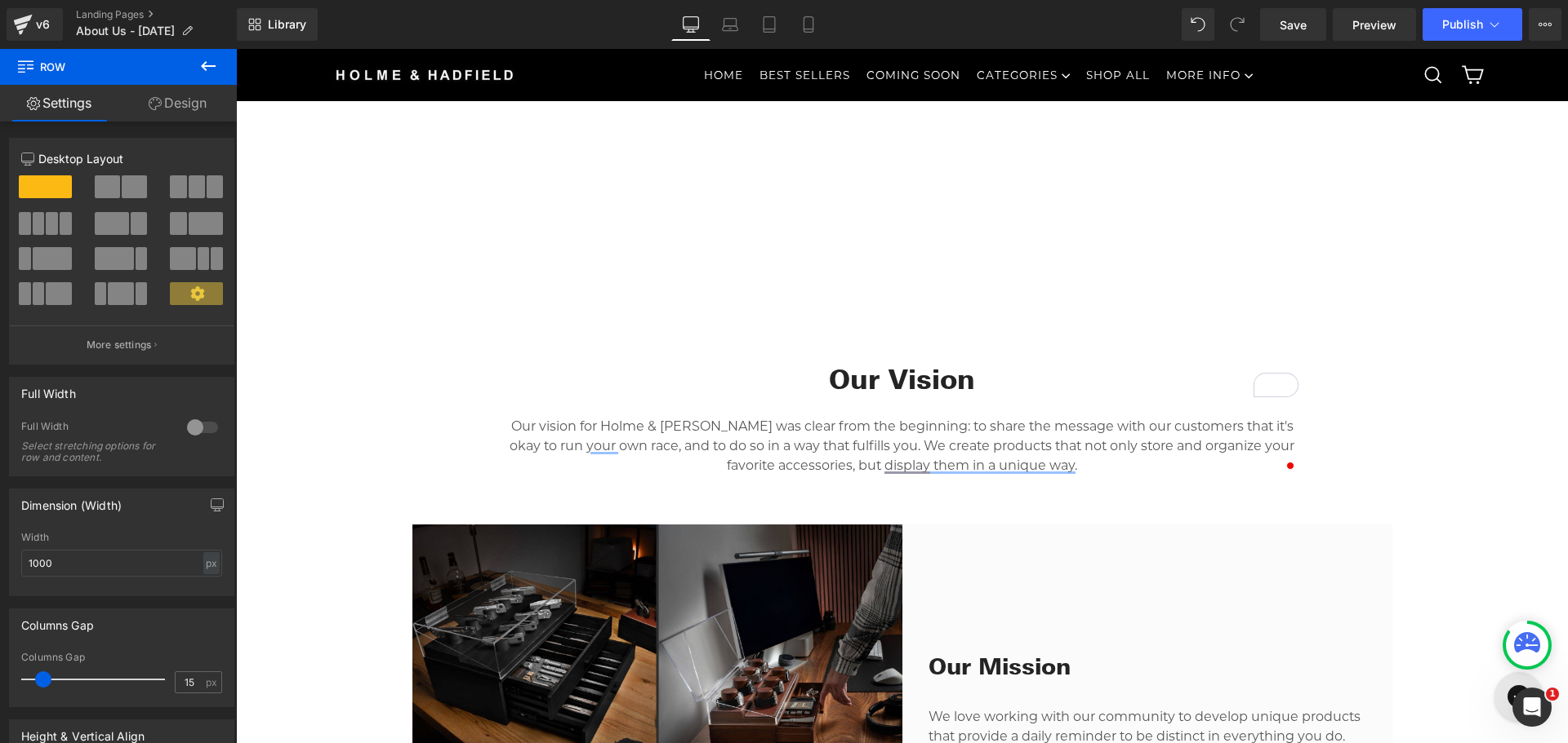
click at [236, 49] on div at bounding box center [236, 49] width 0 height 0
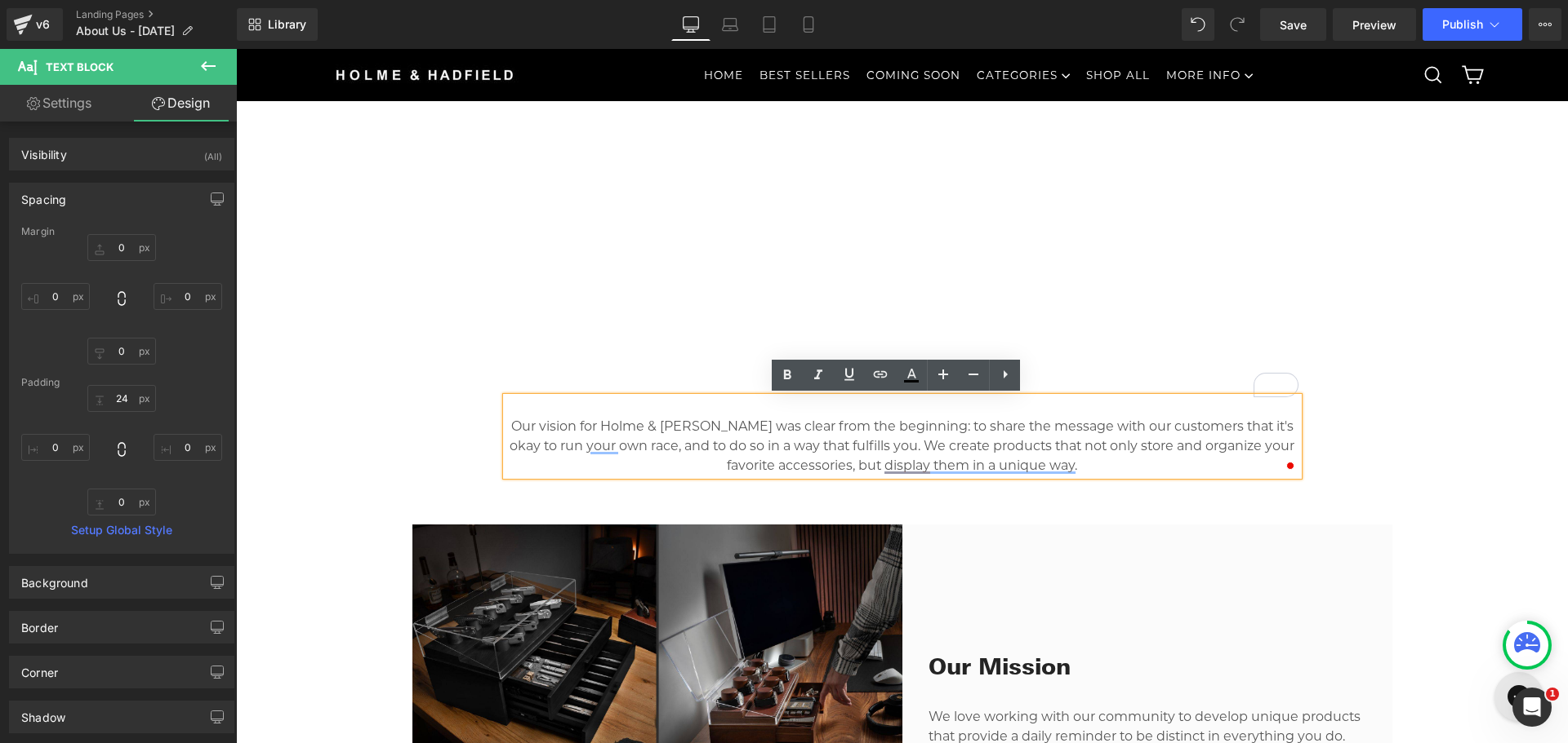
click at [495, 380] on div "Our Vision Heading Our vision for Holme & Hadfield was clear from the beginning…" at bounding box center [903, 407] width 817 height 138
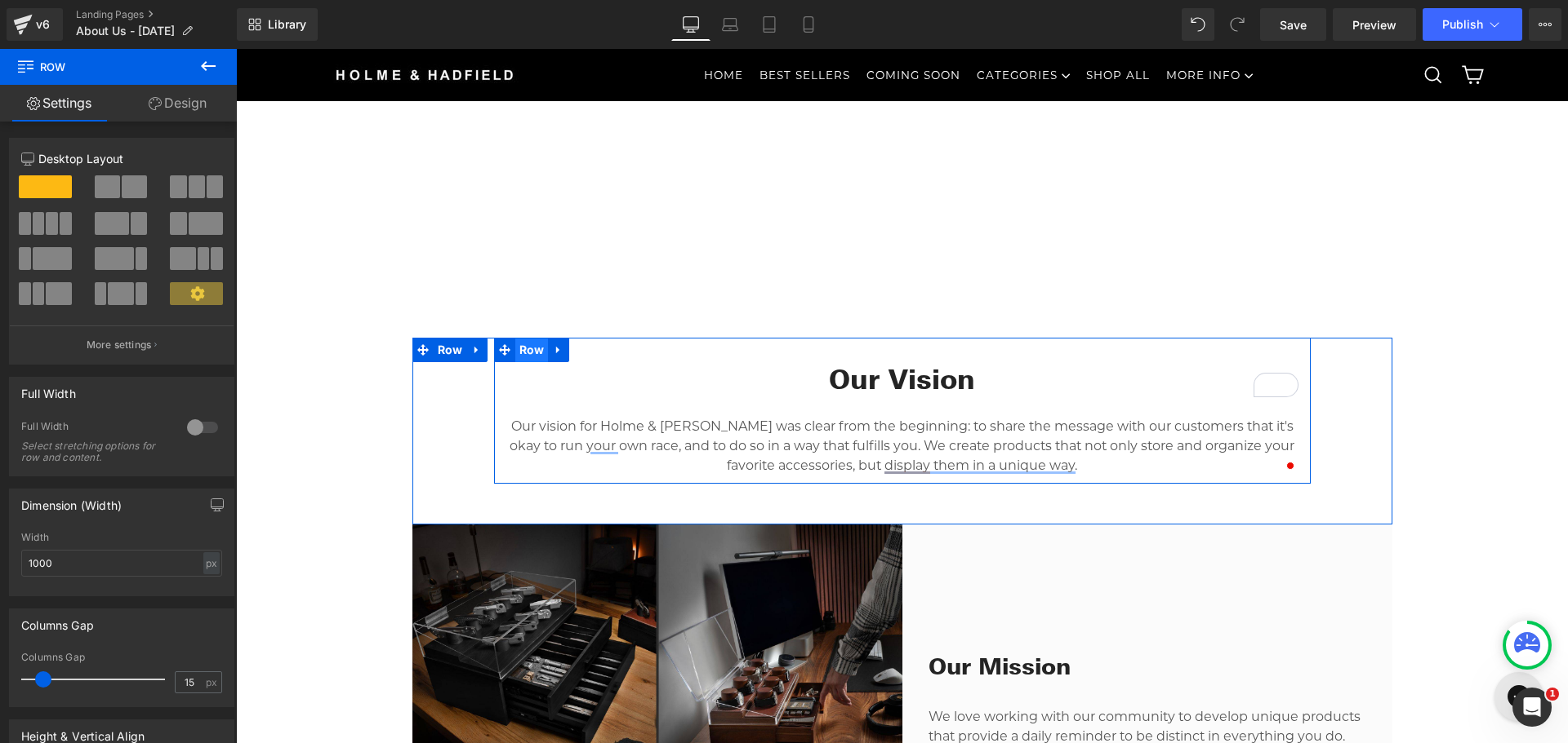
click at [521, 354] on span "Row" at bounding box center [532, 350] width 34 height 25
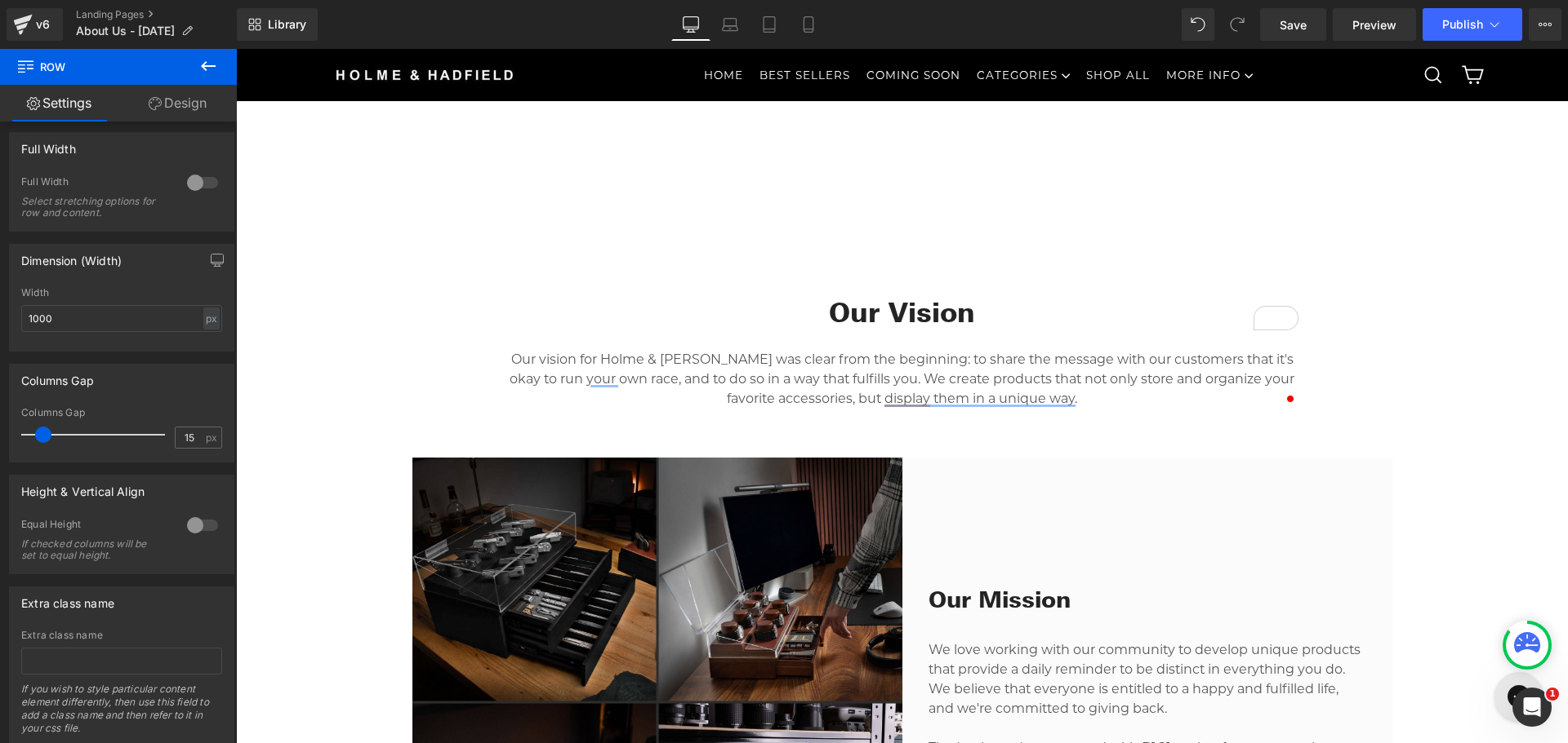
scroll to position [734, 0]
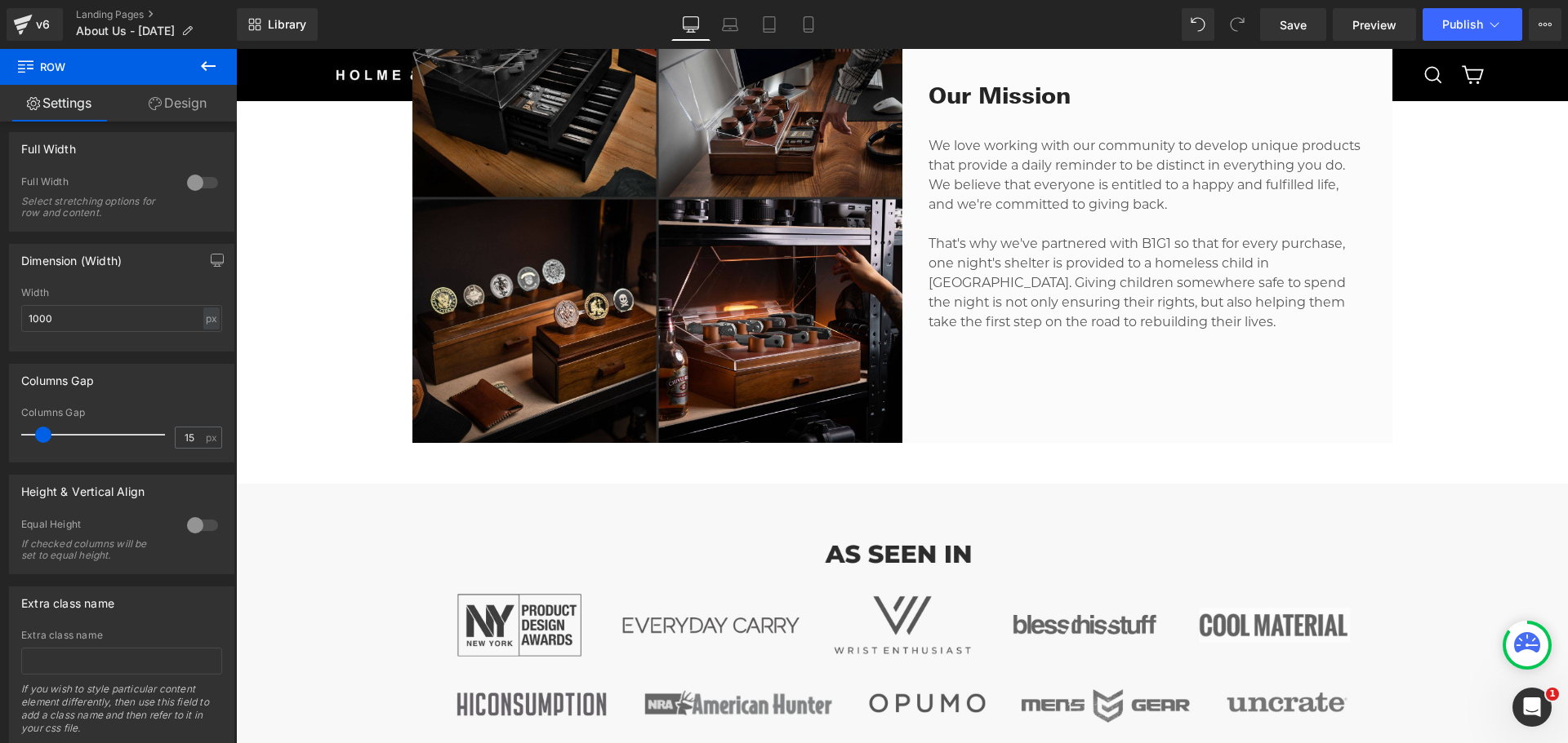
click at [909, 408] on div "Our Mission Heading We love working with our community to develop unique produc…" at bounding box center [1148, 199] width 490 height 490
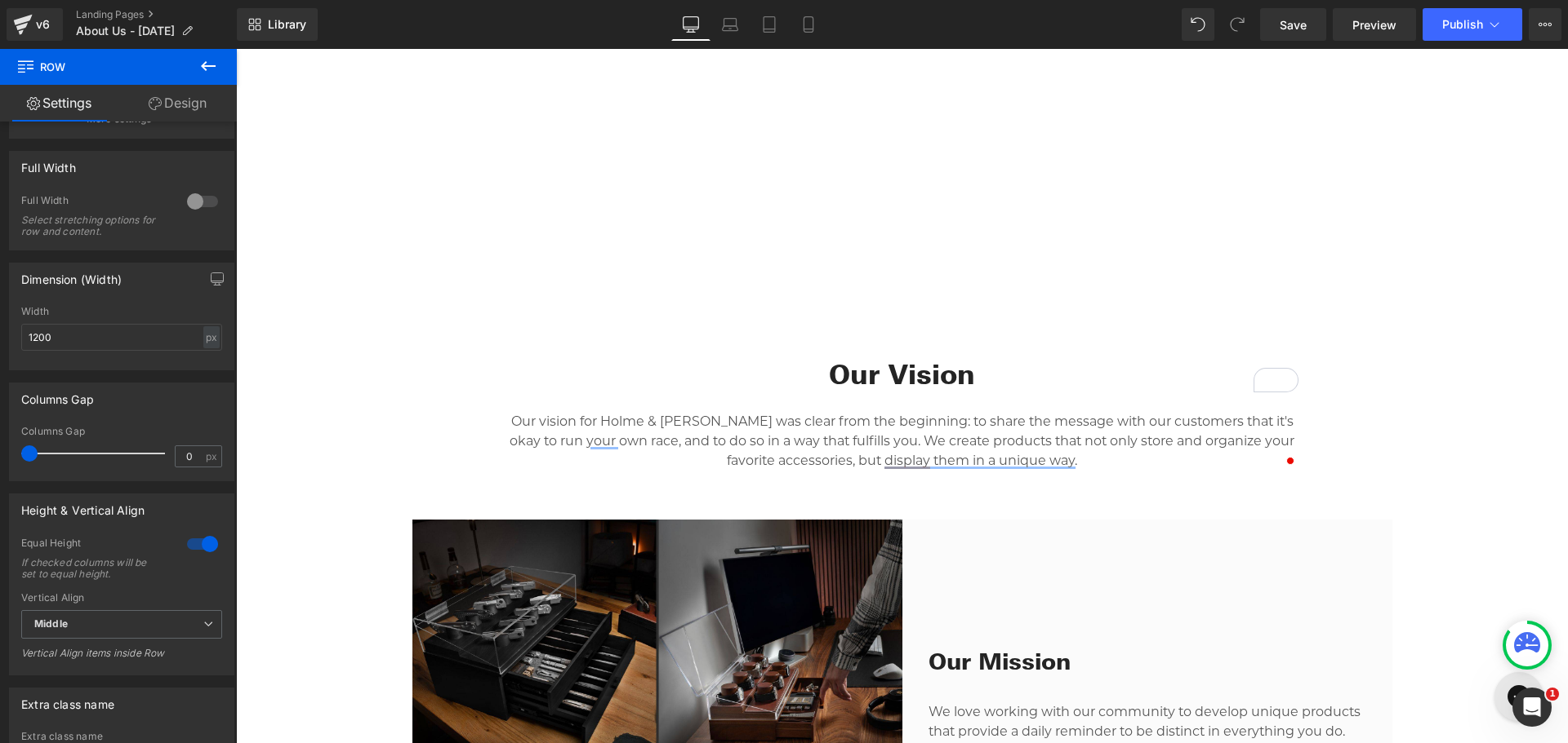
scroll to position [571, 0]
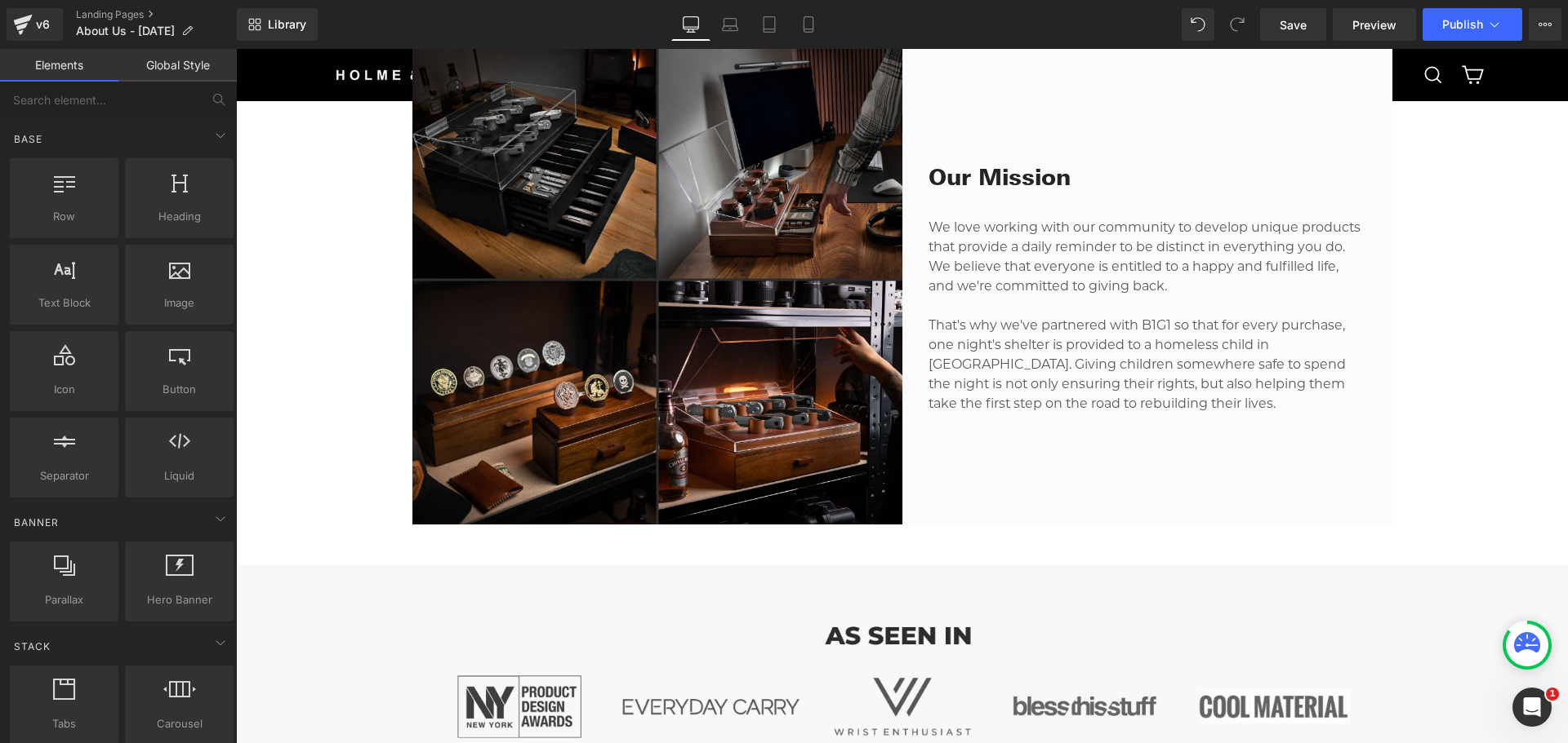
click at [917, 495] on div "Our Mission Heading We love working with our community to develop unique produc…" at bounding box center [1148, 281] width 490 height 490
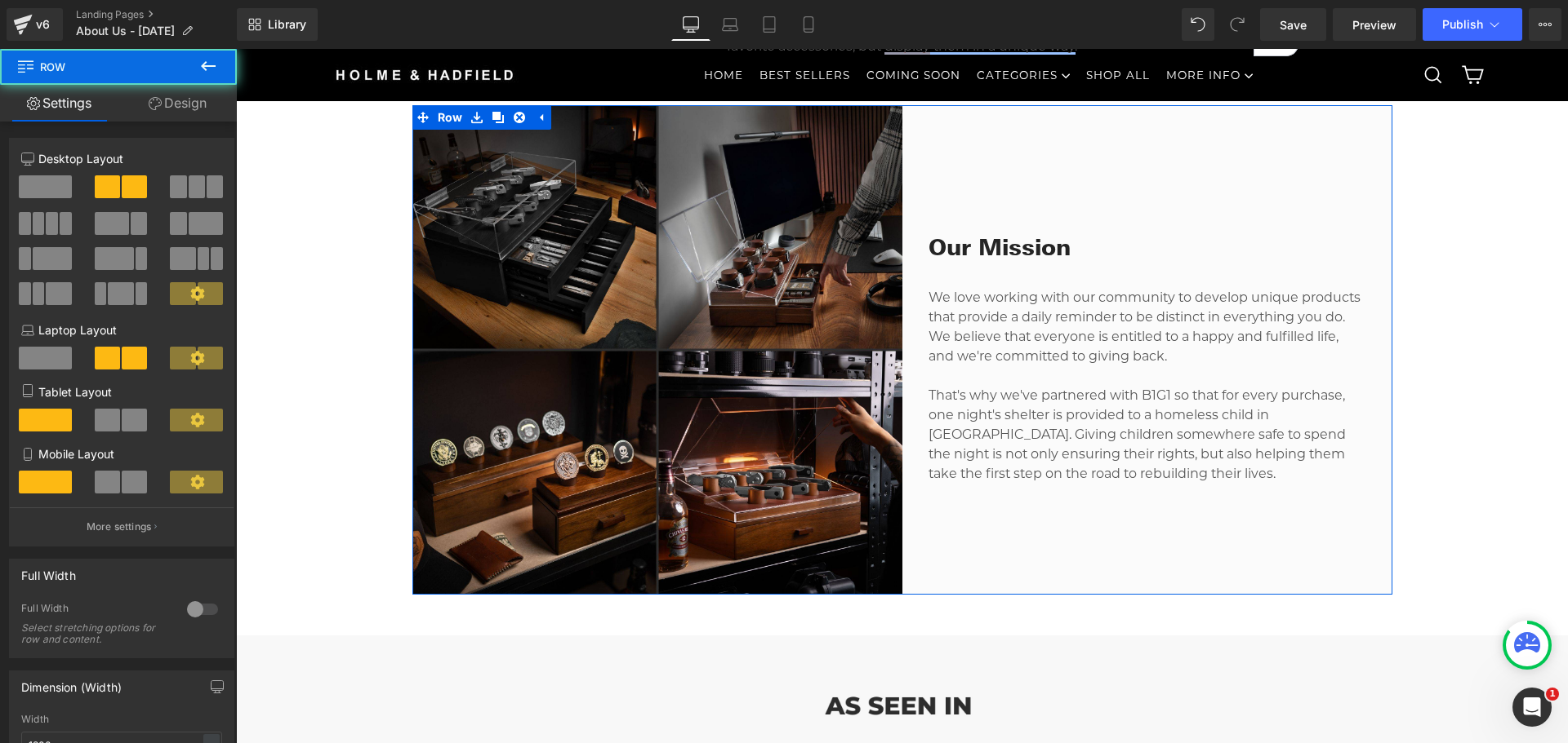
scroll to position [897, 0]
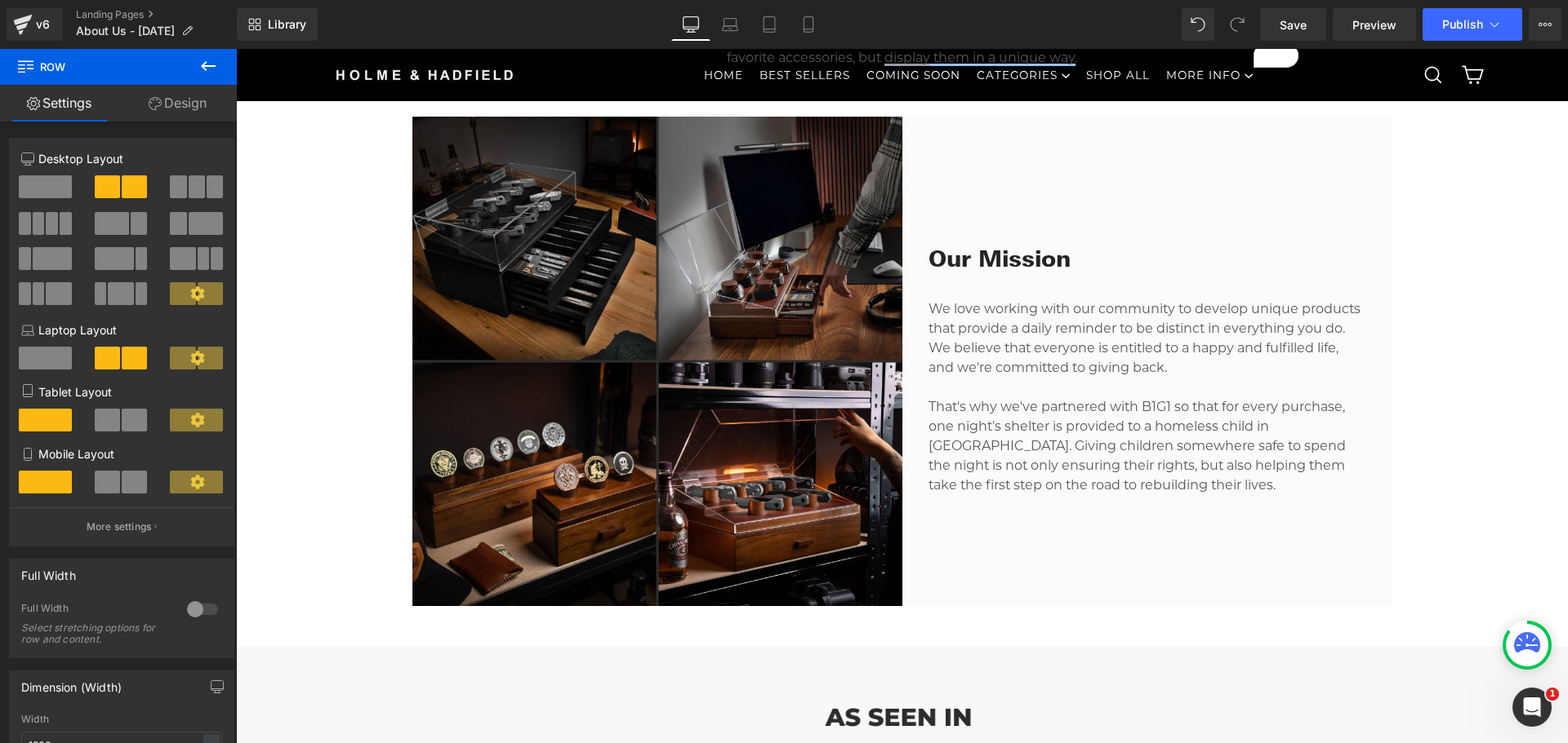
click at [204, 68] on icon at bounding box center [208, 66] width 15 height 10
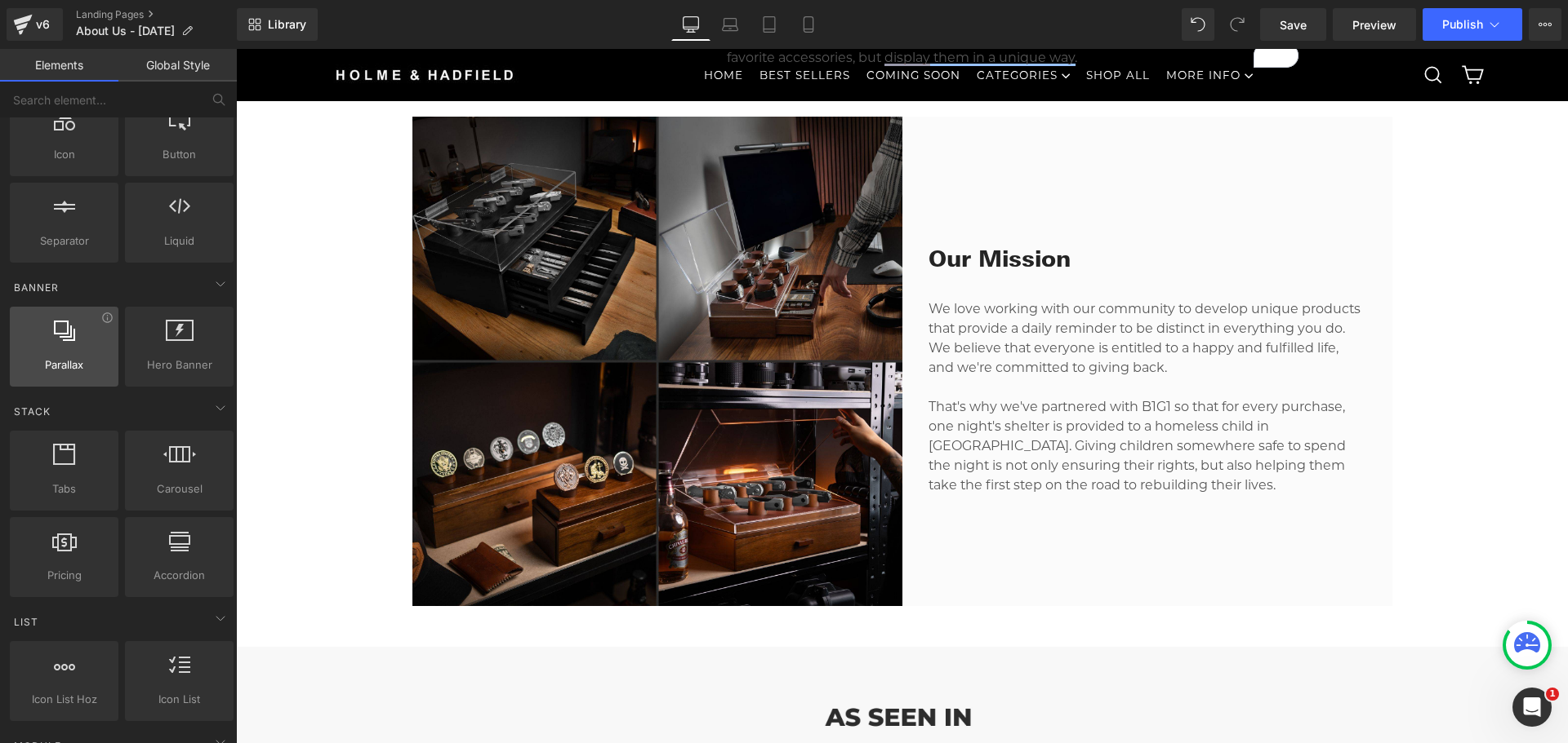
scroll to position [245, 0]
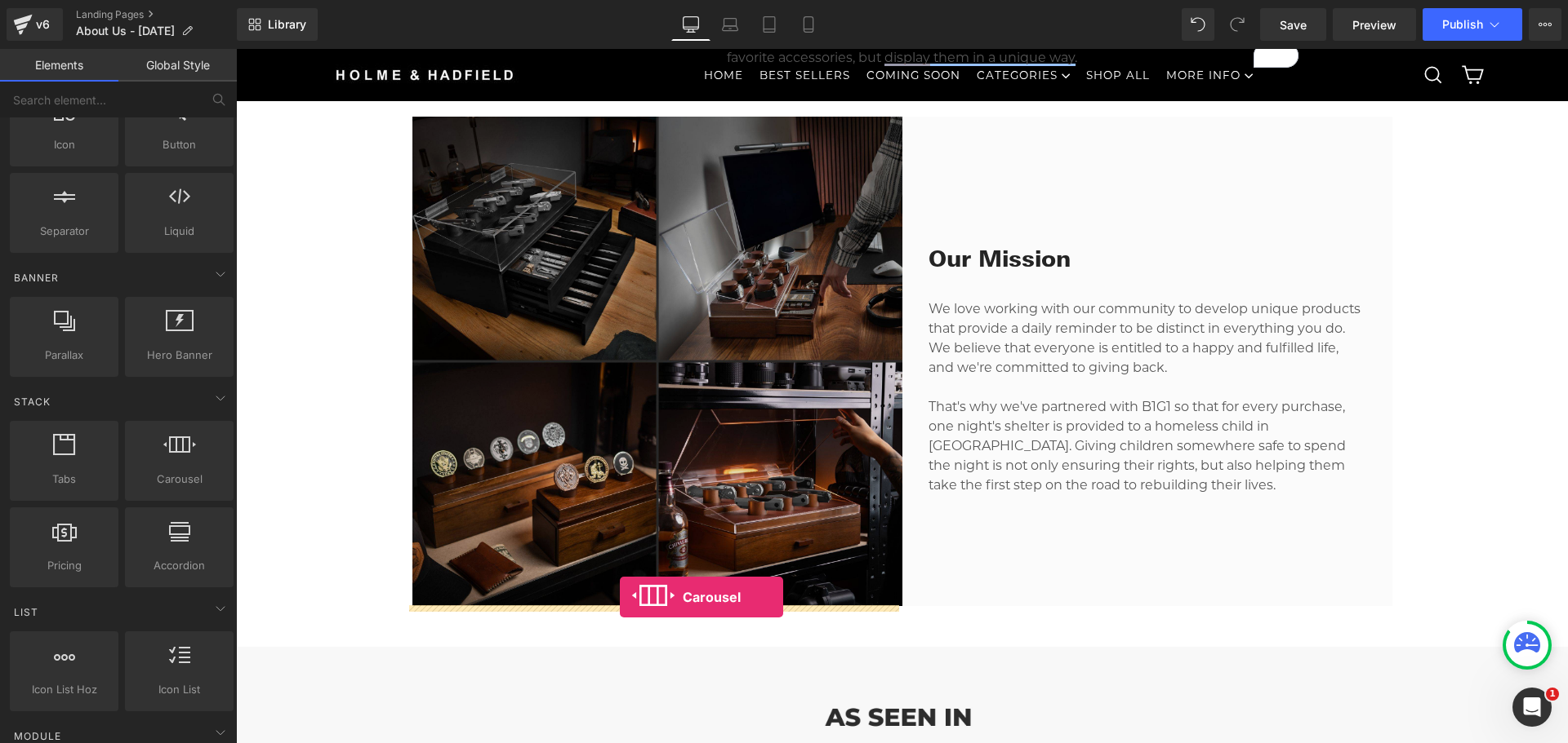
drag, startPoint x: 467, startPoint y: 560, endPoint x: 612, endPoint y: 605, distance: 151.8
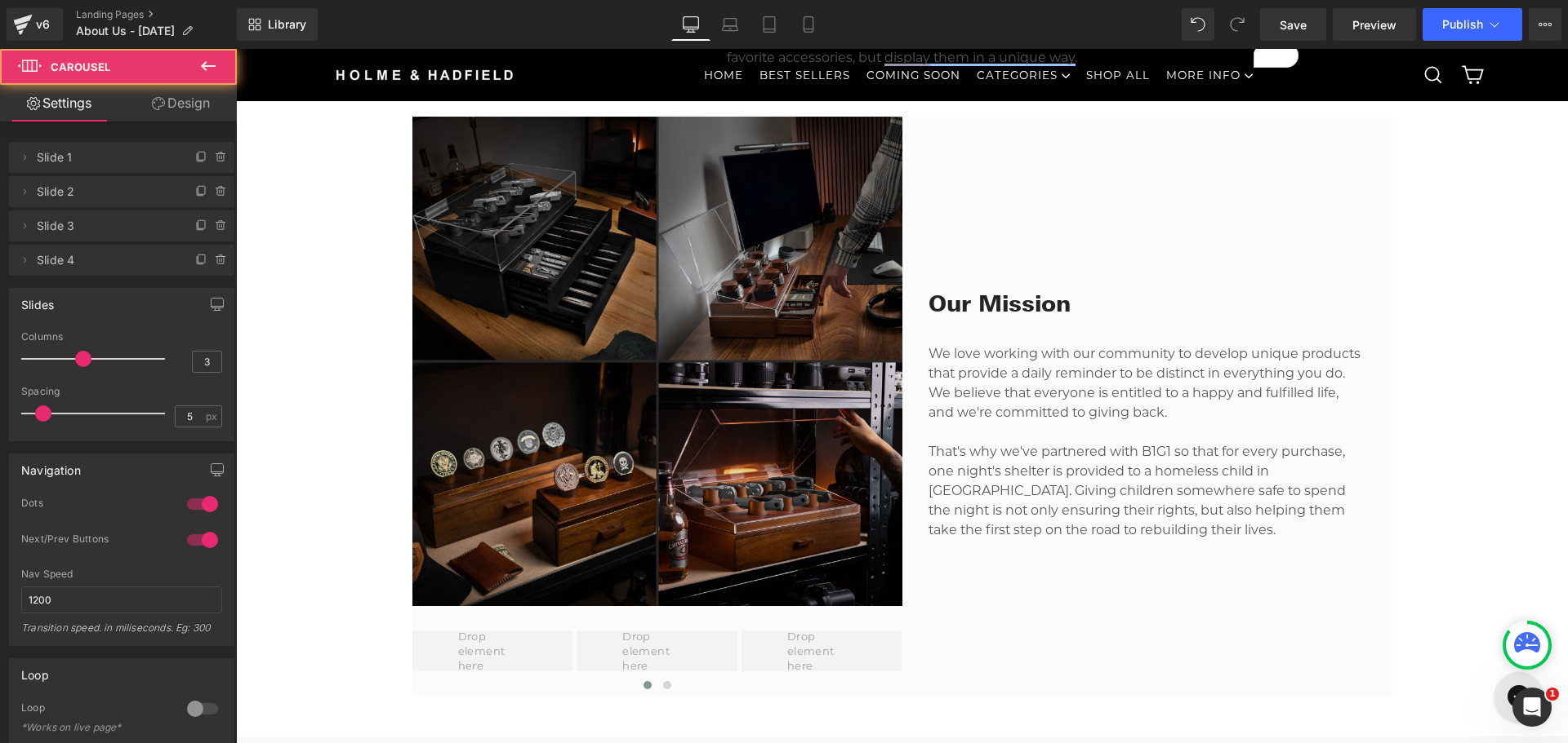
click at [719, 398] on img at bounding box center [657, 362] width 490 height 490
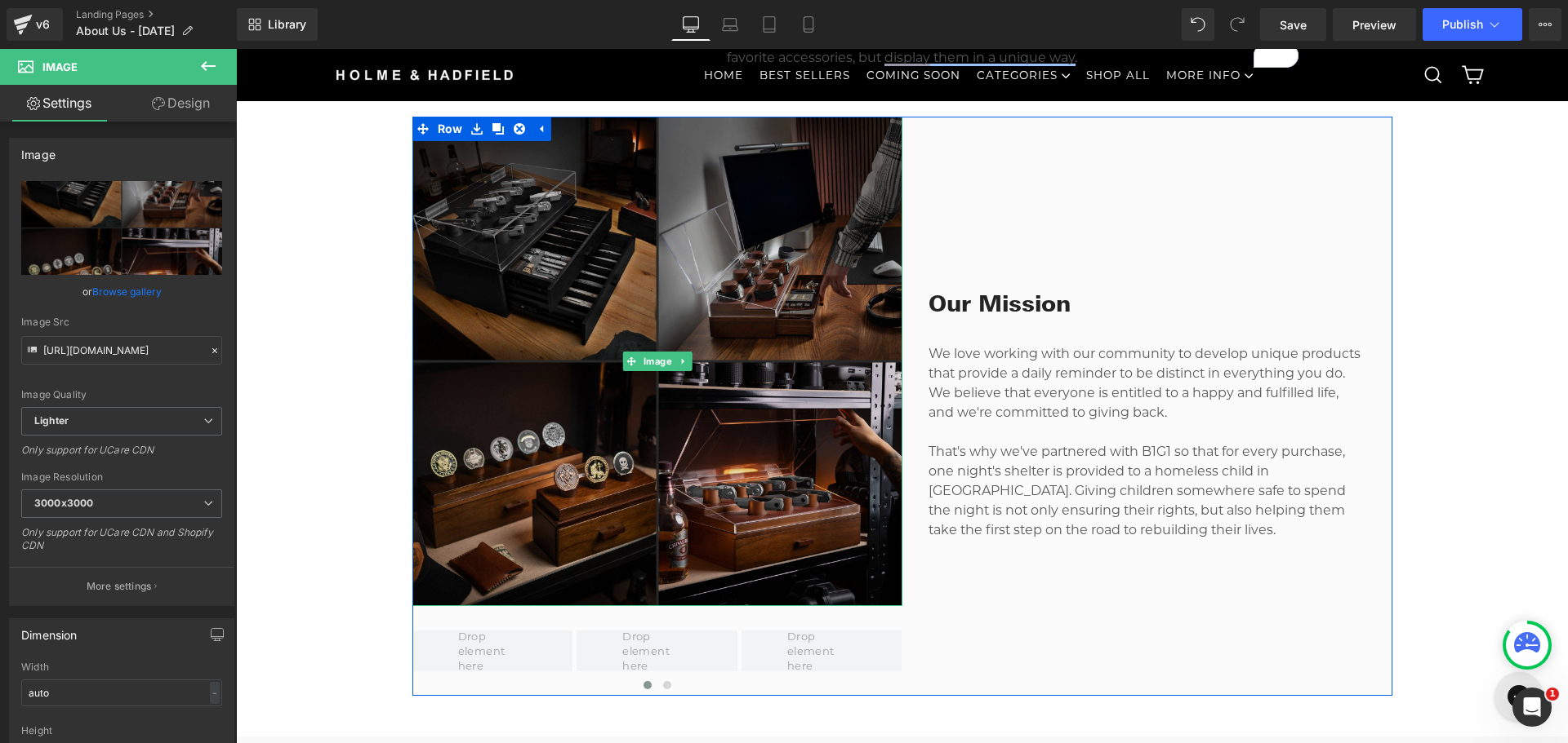
click at [780, 246] on img at bounding box center [657, 362] width 490 height 490
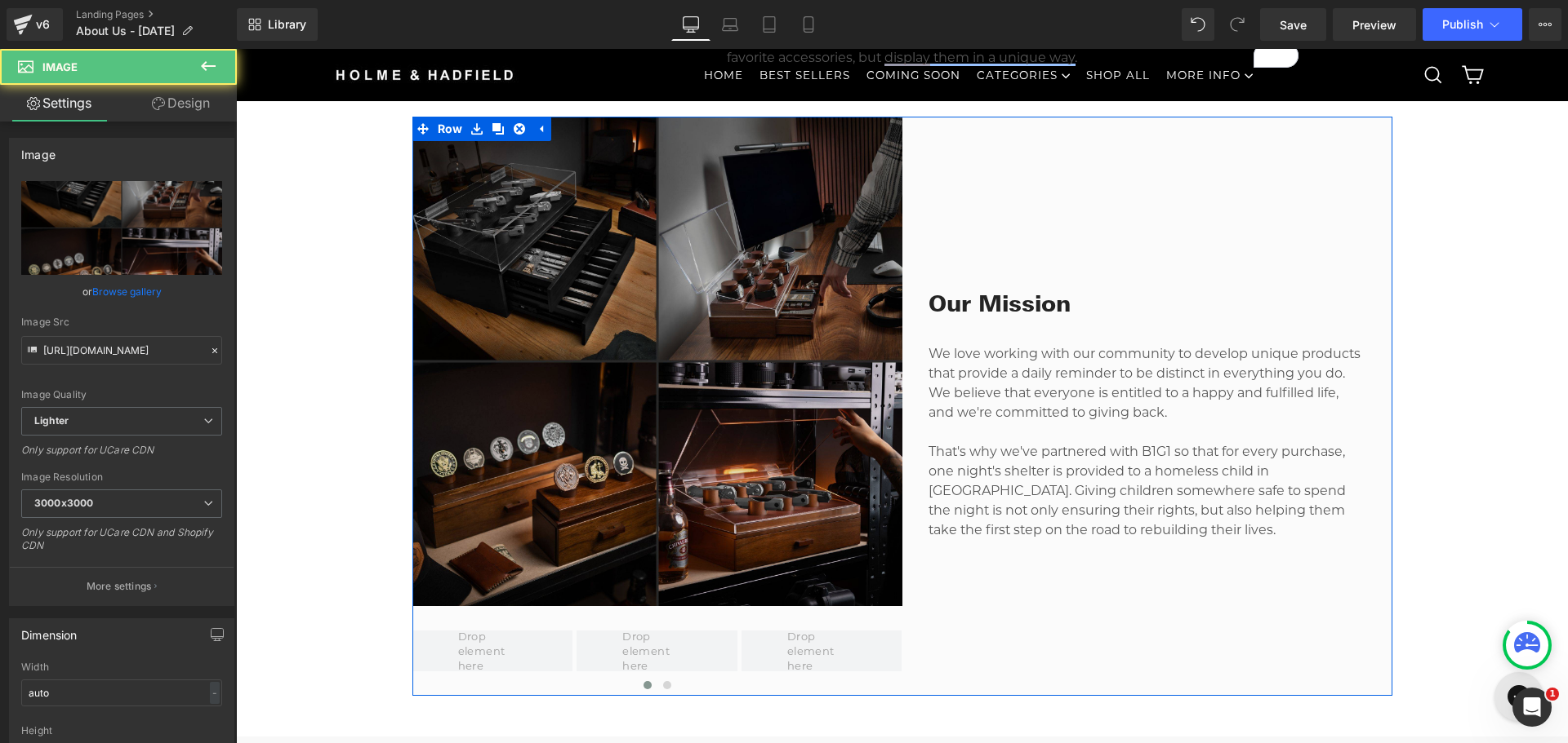
click at [1004, 507] on p "That's why we've partnered with B1G1 so that for every purchase, one night's sh…" at bounding box center [1147, 491] width 438 height 98
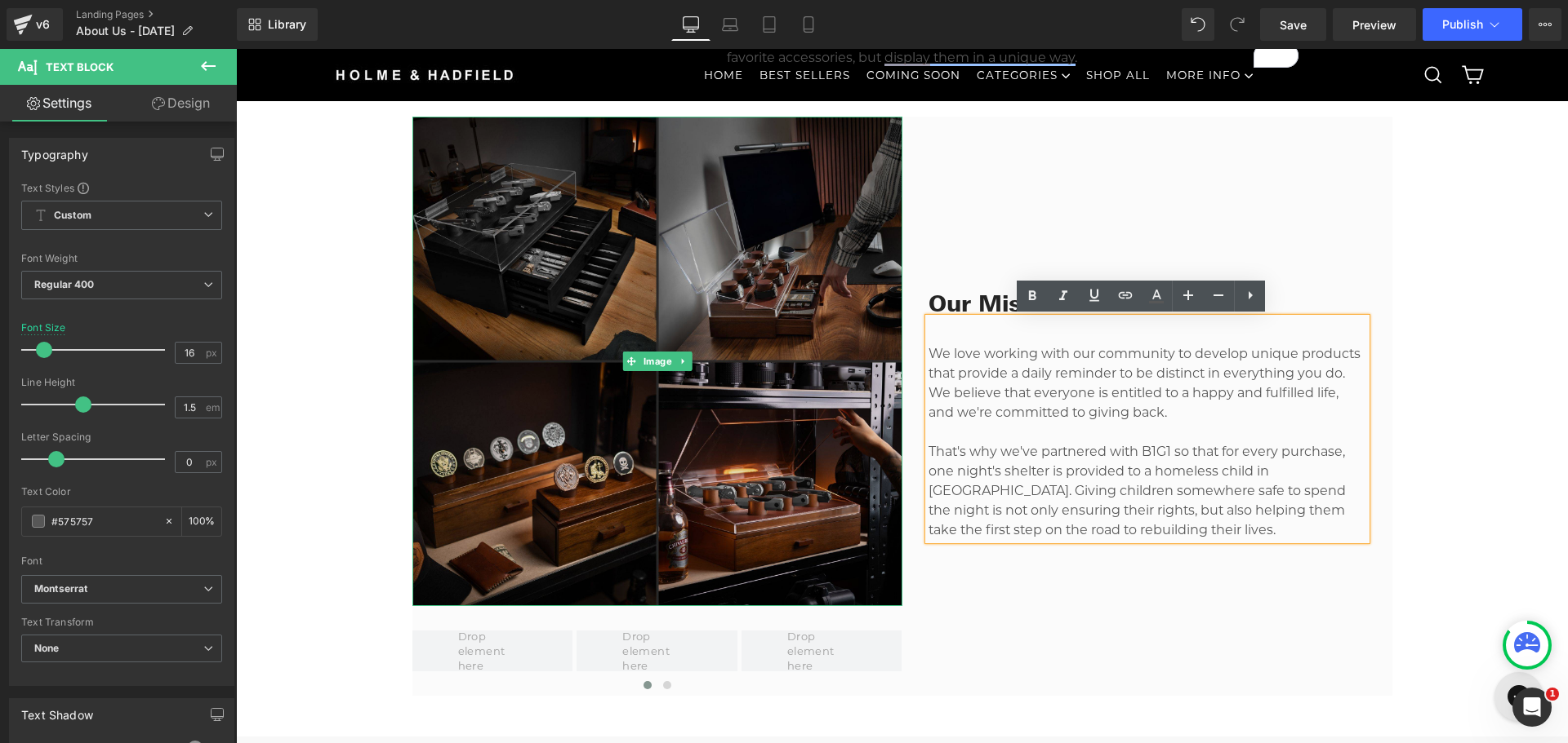
click at [811, 453] on img at bounding box center [657, 362] width 490 height 490
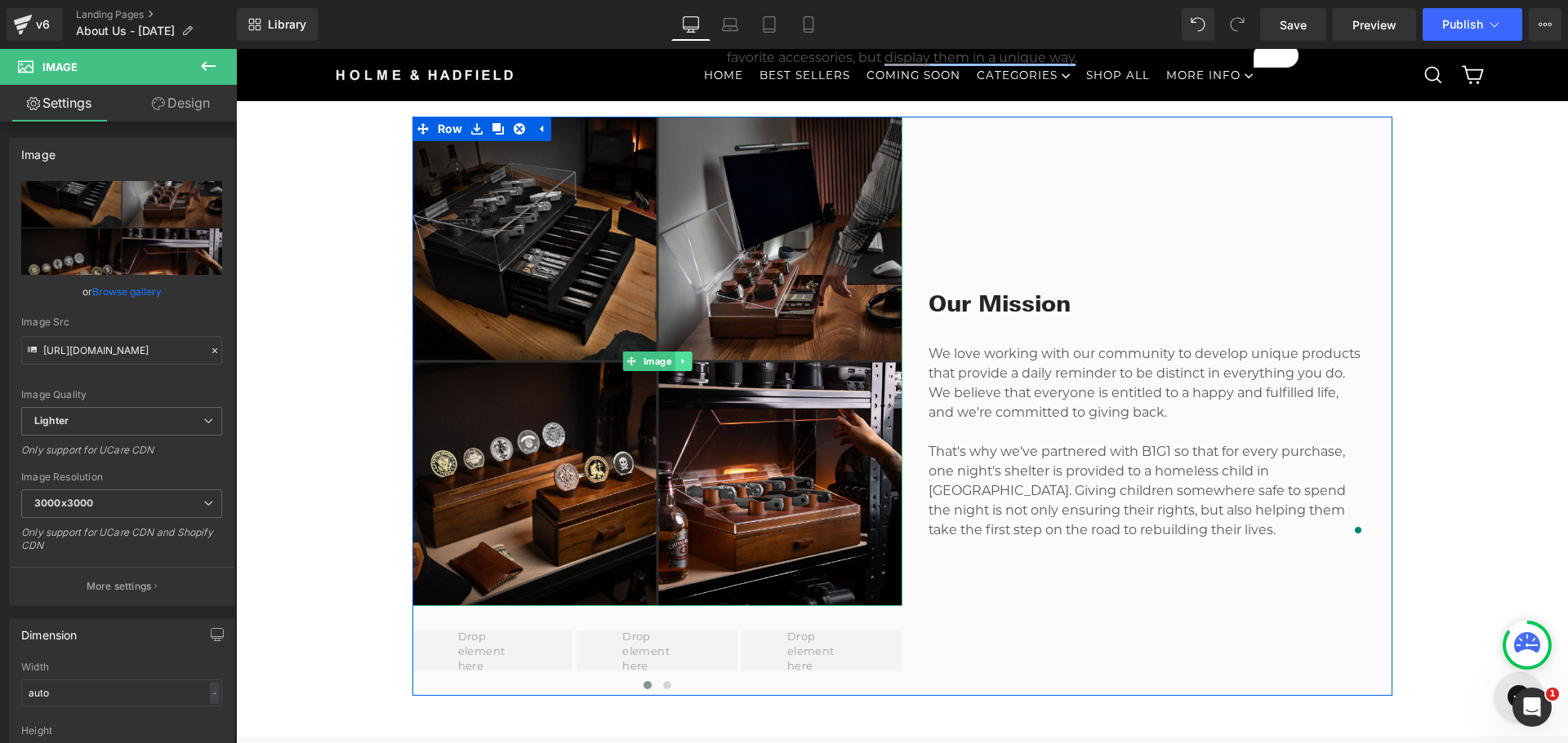
click at [678, 359] on icon at bounding box center [682, 362] width 9 height 10
click at [687, 364] on icon at bounding box center [691, 362] width 9 height 10
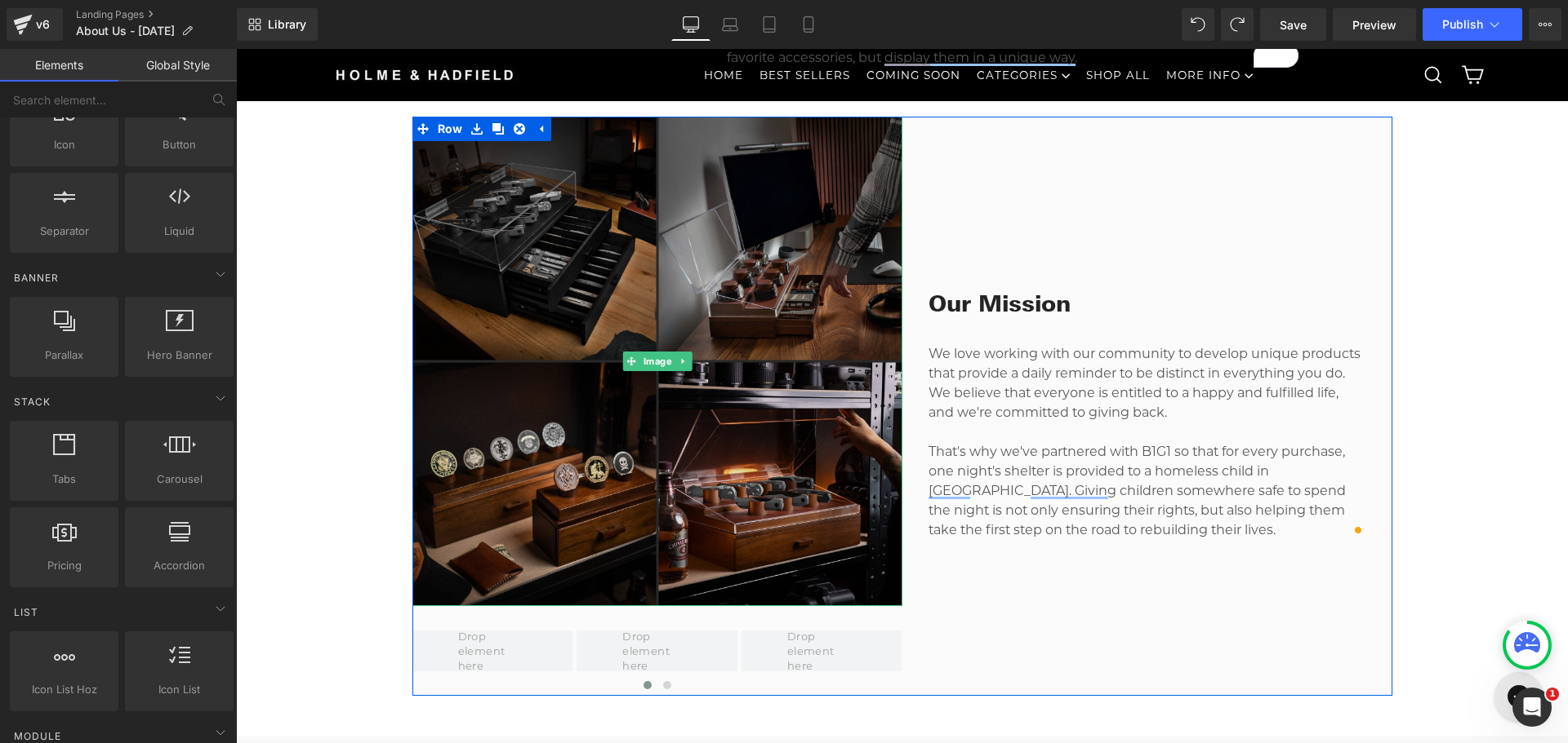
click at [650, 322] on img at bounding box center [657, 362] width 490 height 490
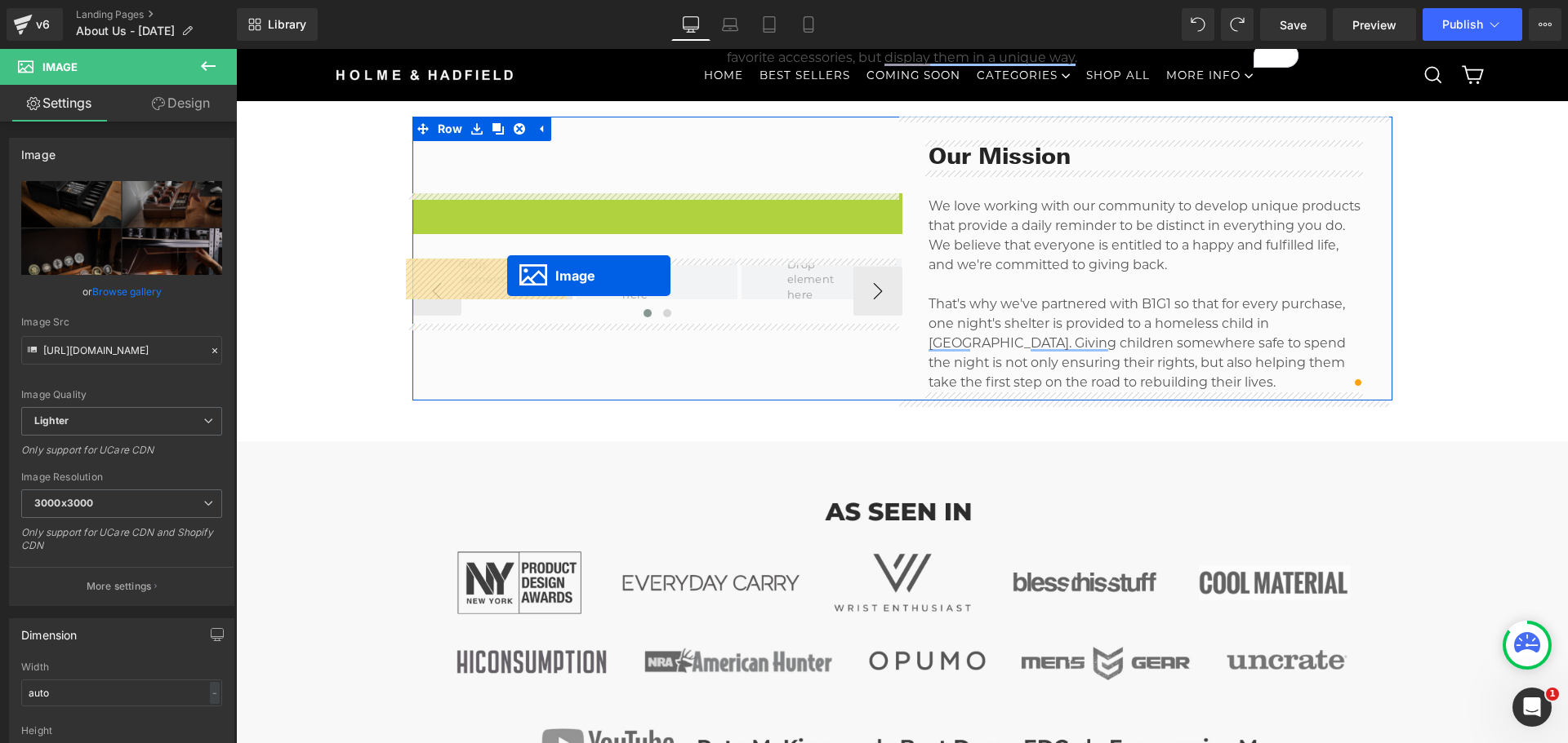
drag, startPoint x: 625, startPoint y: 368, endPoint x: 507, endPoint y: 276, distance: 149.6
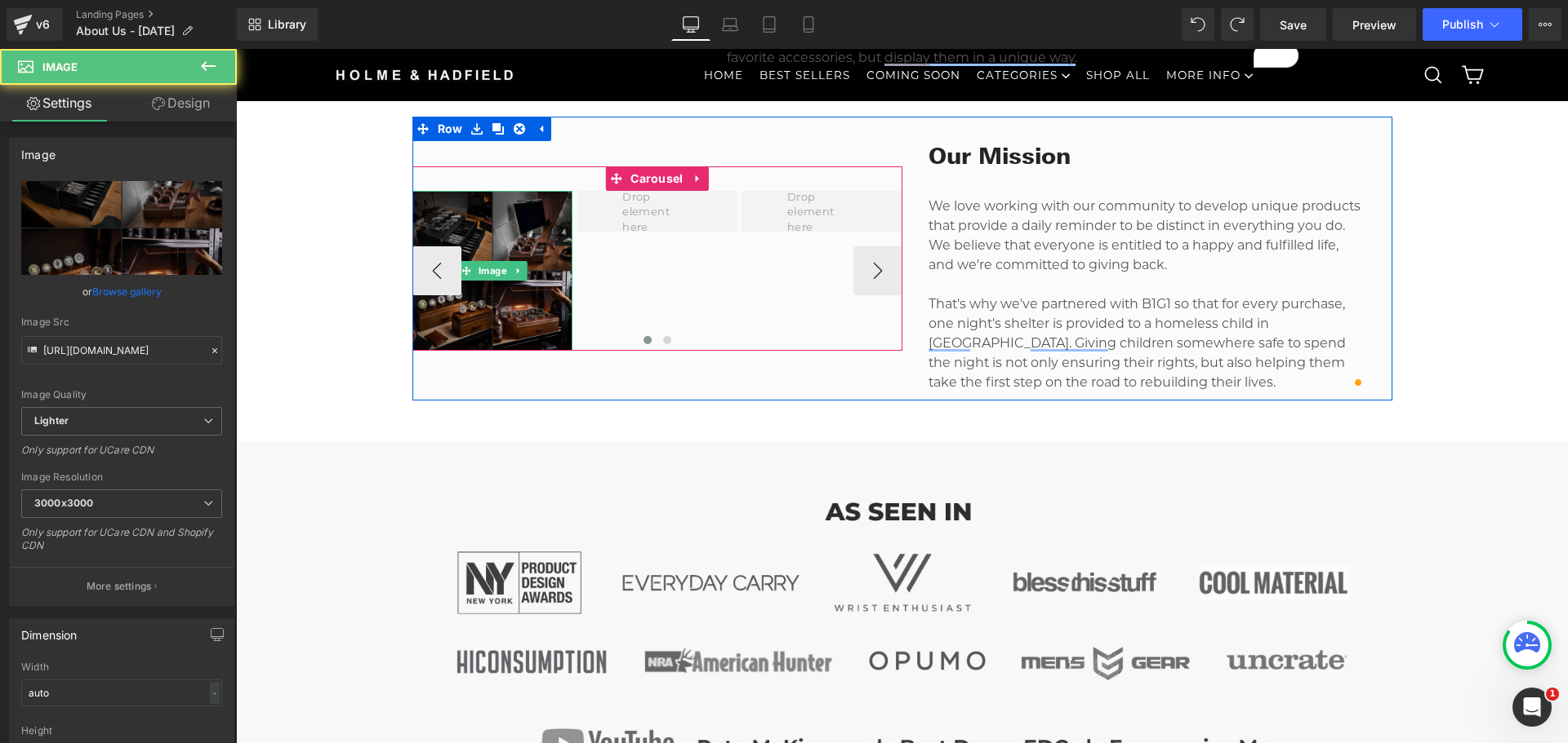
click at [531, 284] on img at bounding box center [492, 271] width 161 height 161
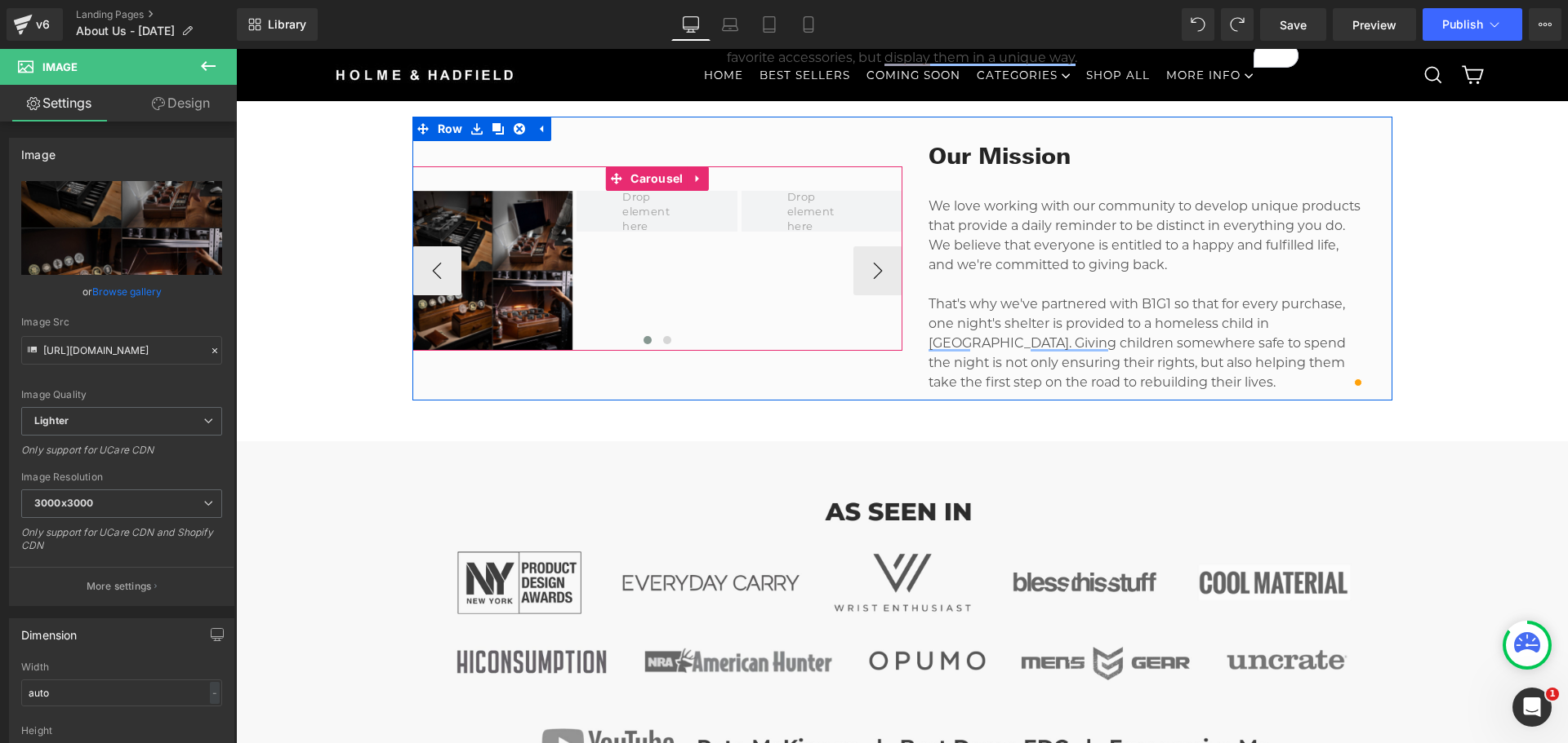
click at [650, 274] on div "Image" at bounding box center [741, 271] width 658 height 161
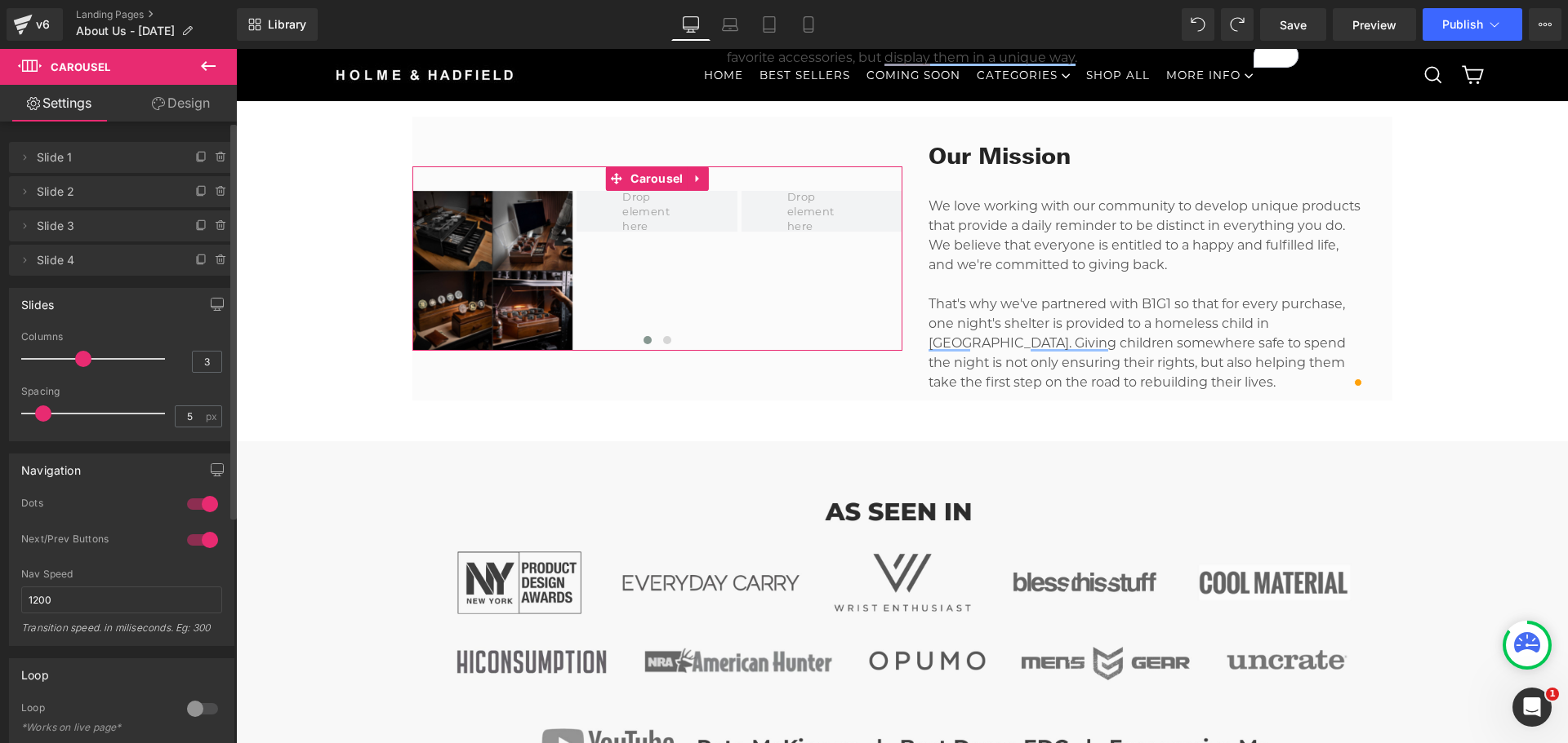
click at [70, 356] on div at bounding box center [97, 359] width 135 height 33
type input "1"
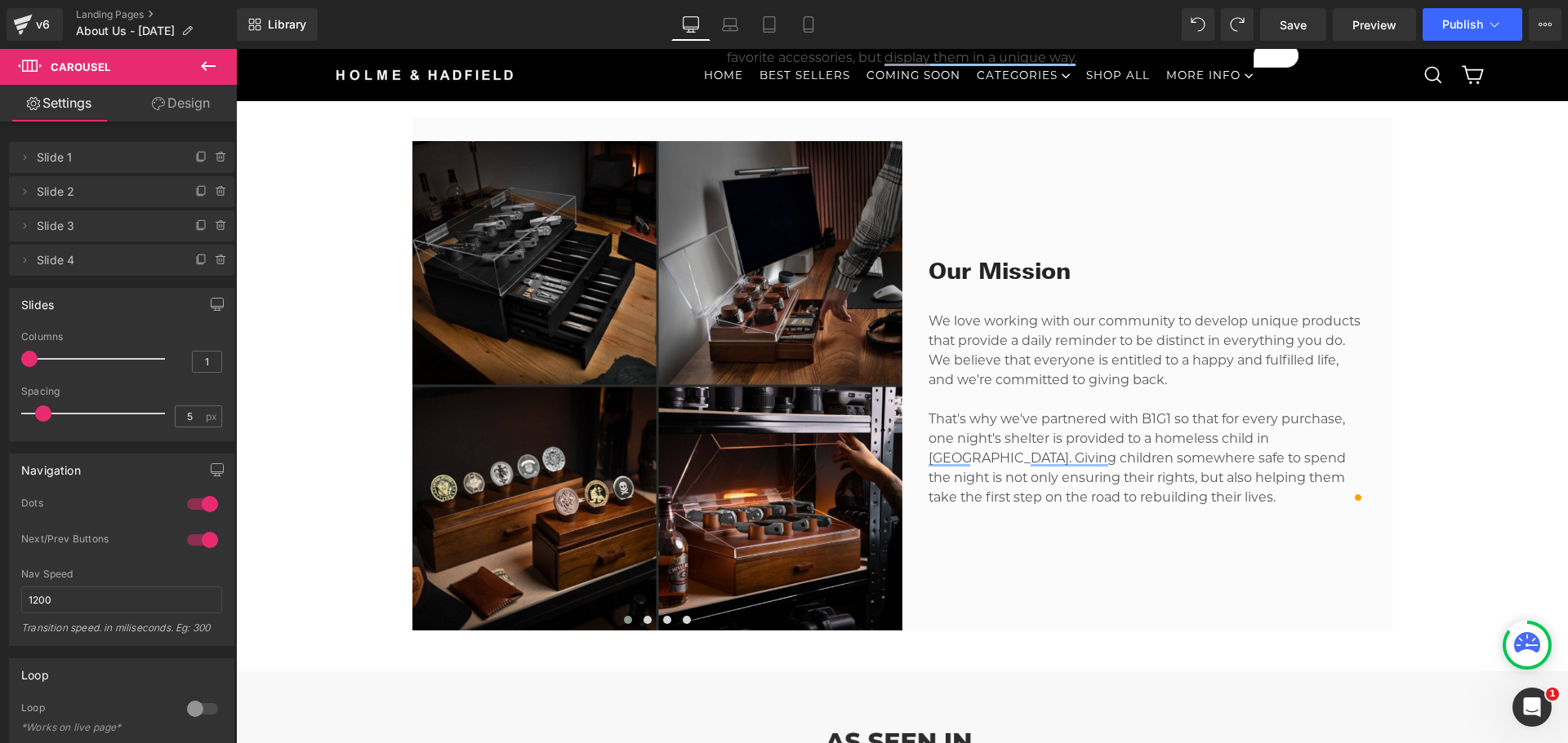
drag, startPoint x: 78, startPoint y: 363, endPoint x: -7, endPoint y: 361, distance: 85.0
click at [0, 361] on html "Image You are previewing how the will restyle your page. You can not edit Eleme…" at bounding box center [784, 372] width 1568 height 743
type input "0"
drag, startPoint x: 43, startPoint y: 416, endPoint x: -21, endPoint y: 415, distance: 64.0
click at [0, 415] on html "Image You are previewing how the will restyle your page. You can not edit Eleme…" at bounding box center [784, 372] width 1568 height 743
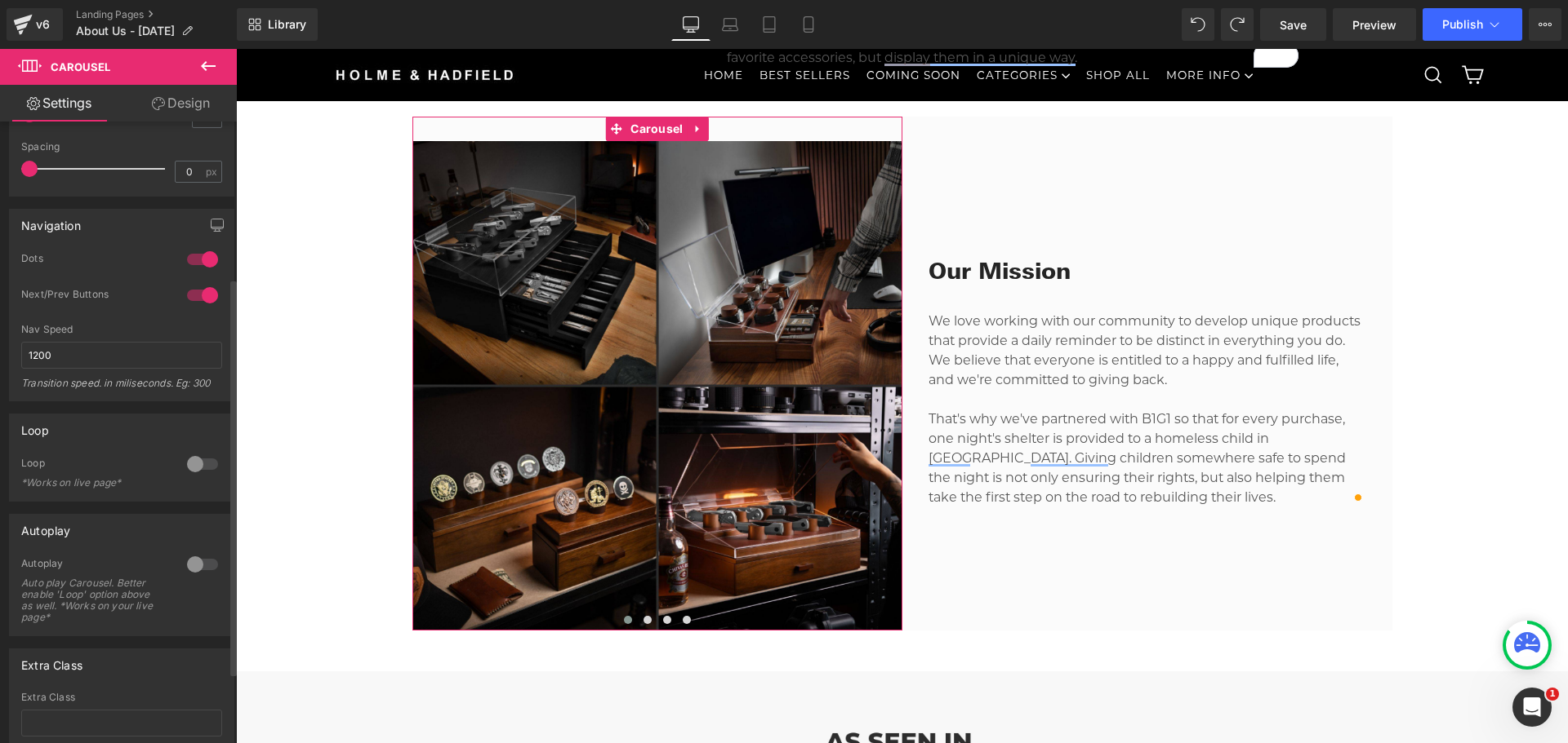
click at [196, 293] on div at bounding box center [203, 295] width 40 height 26
click at [197, 296] on div at bounding box center [203, 295] width 40 height 26
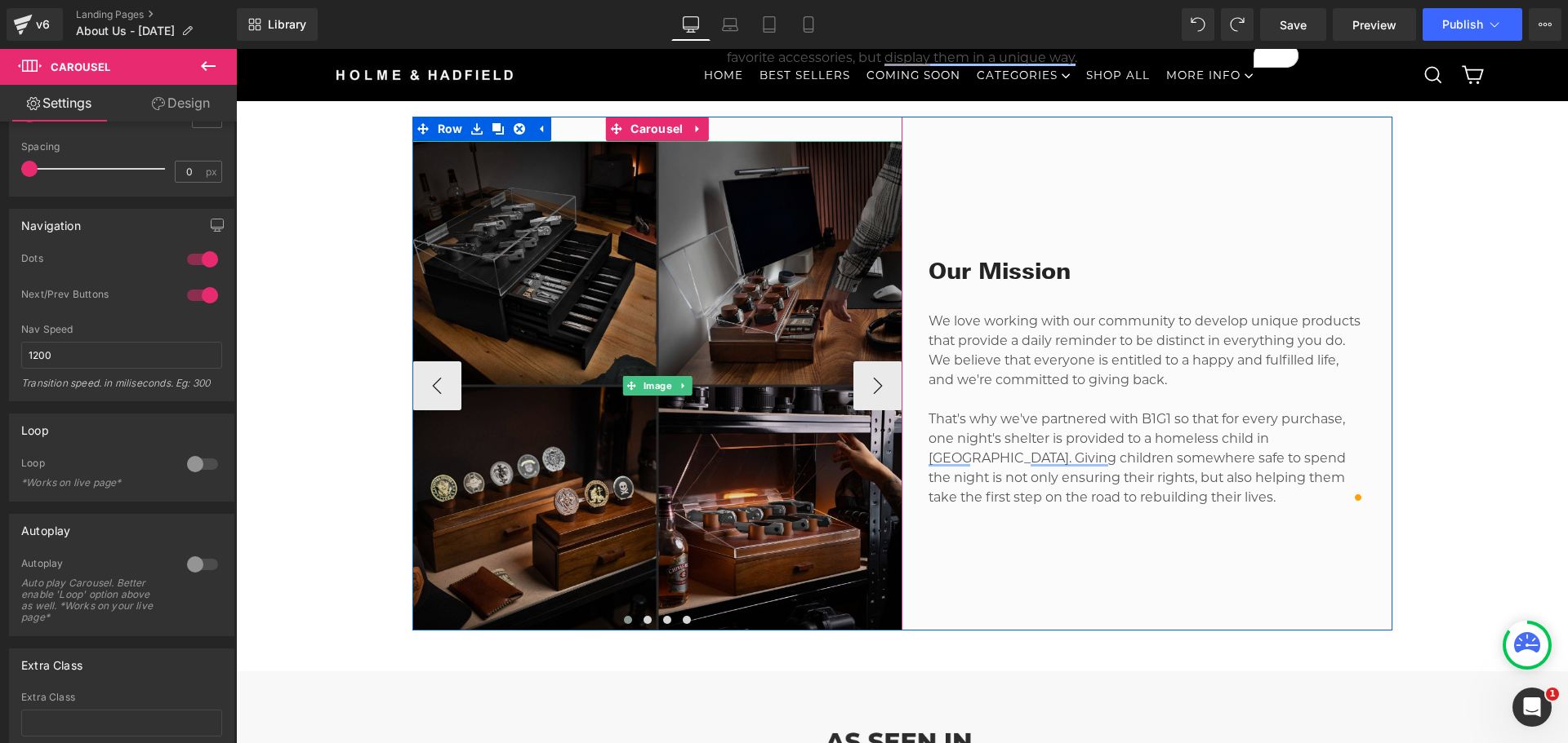
click at [865, 388] on button "›" at bounding box center [878, 386] width 49 height 49
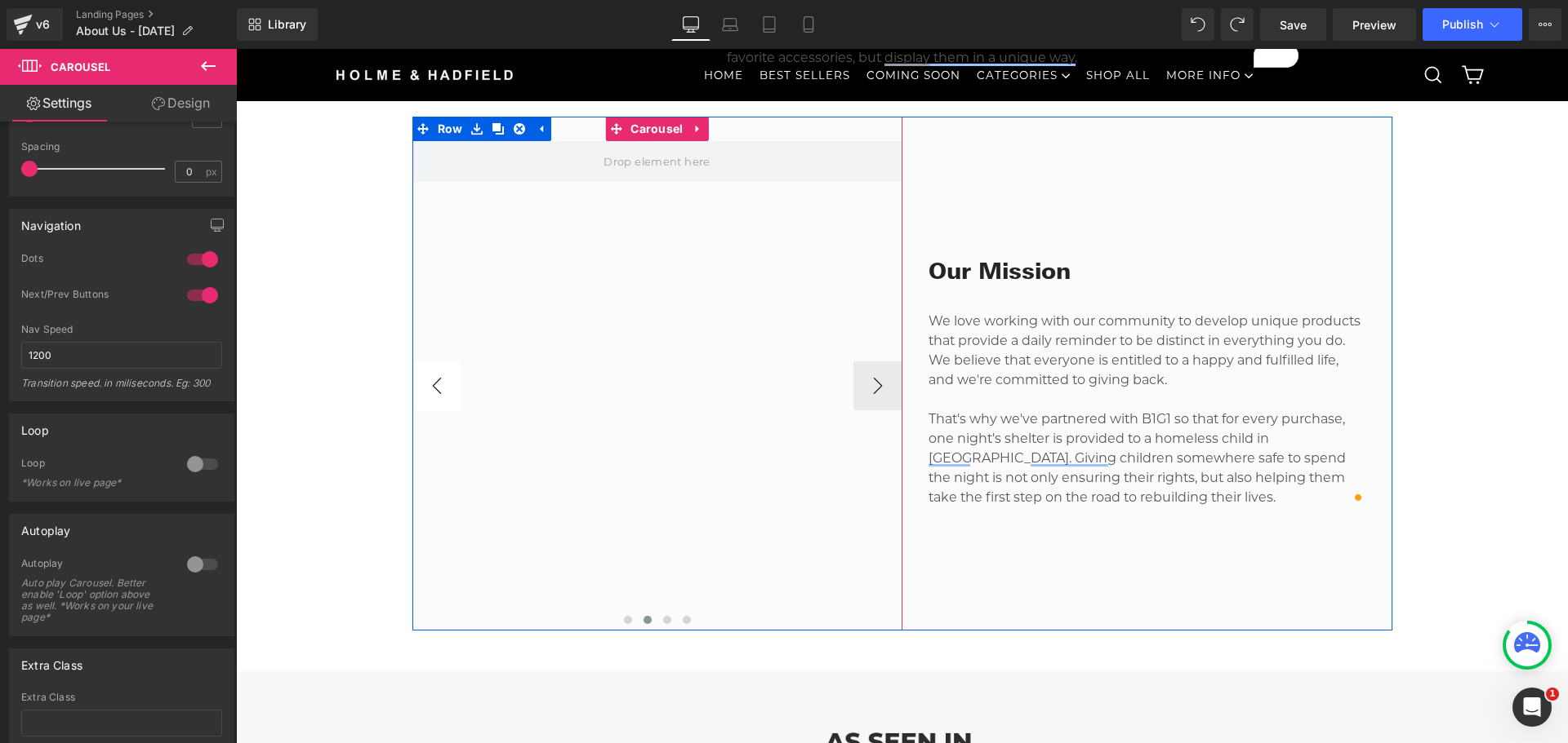
click at [428, 384] on button "‹" at bounding box center [437, 386] width 49 height 49
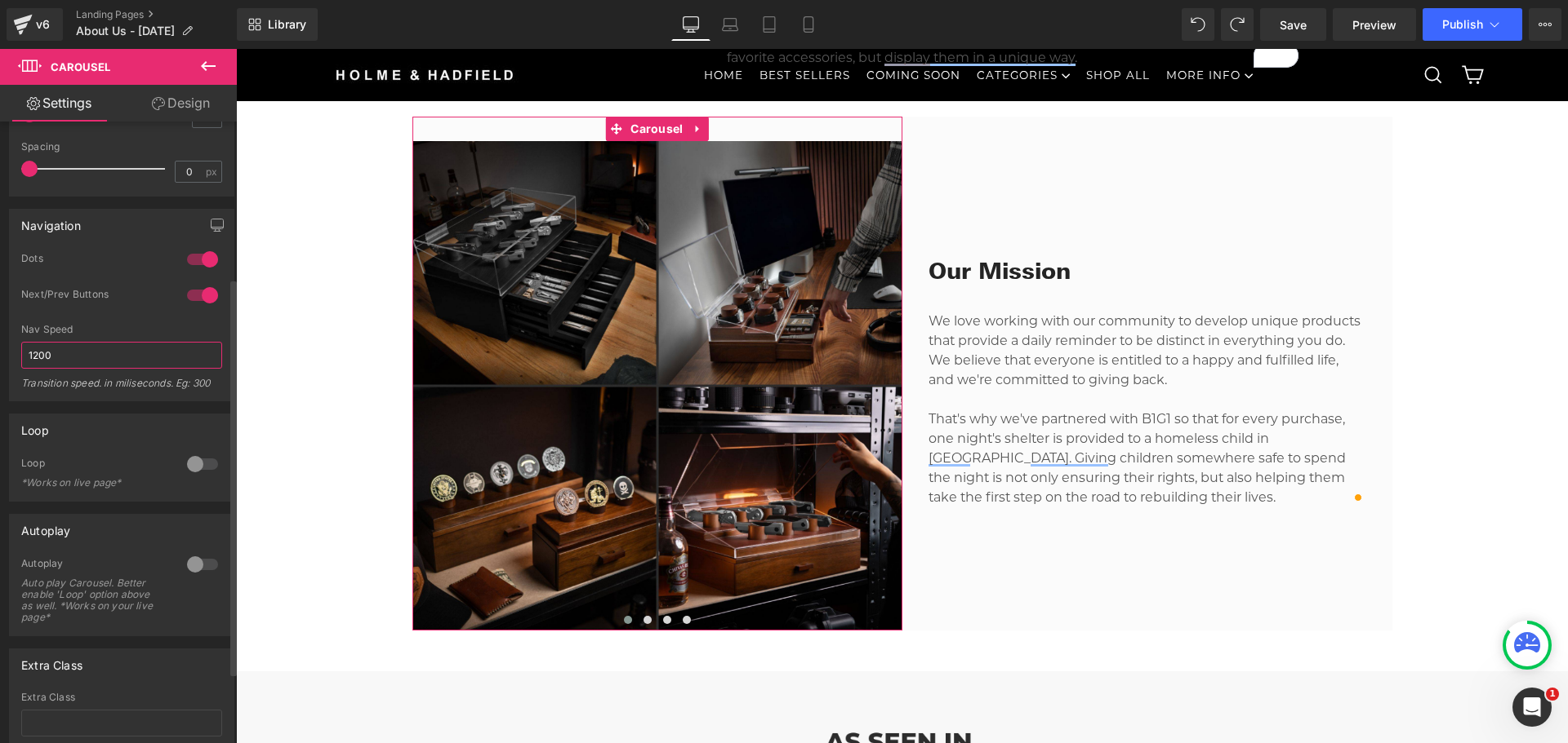
click at [159, 360] on input "1200" at bounding box center [121, 355] width 201 height 27
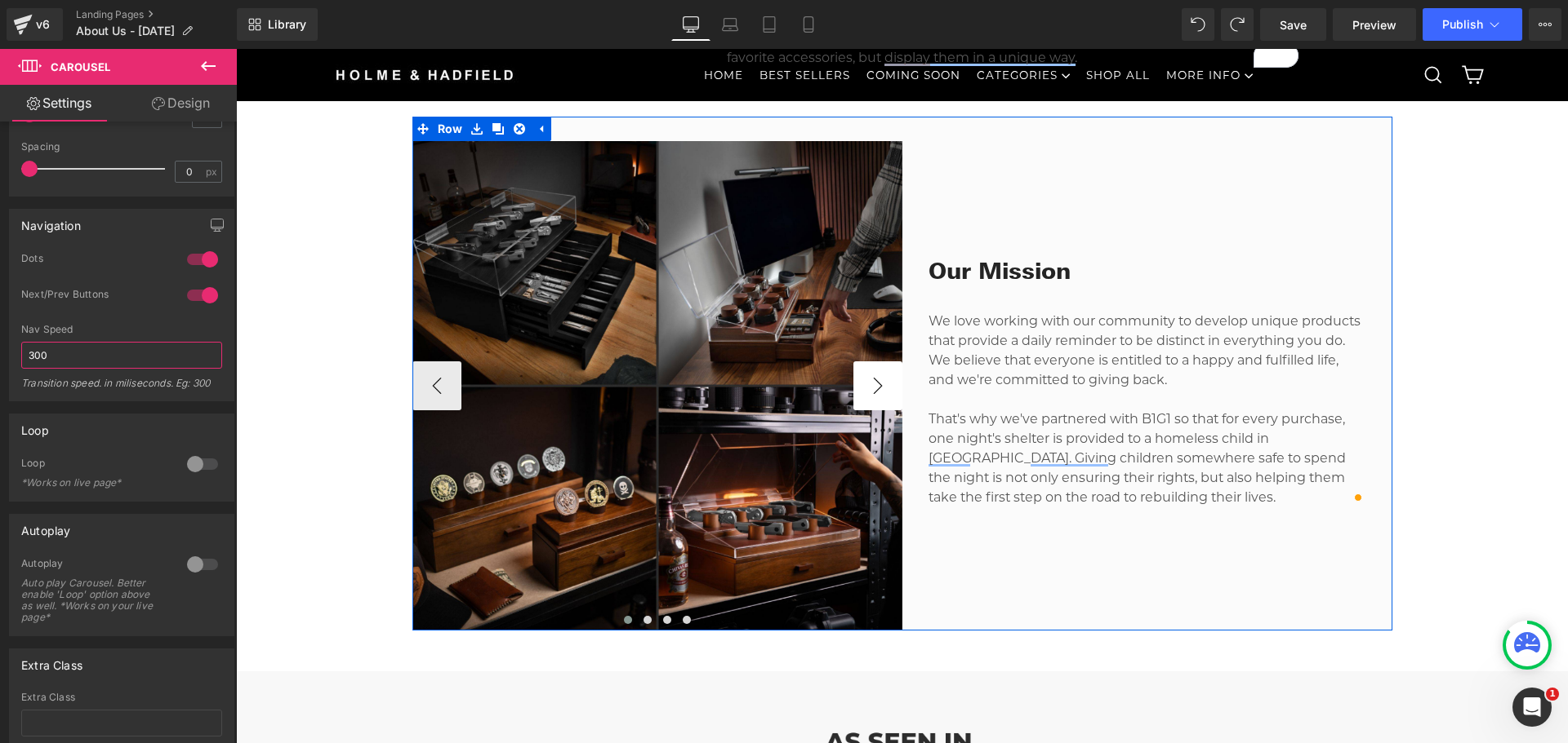
type input "300"
click at [872, 385] on button "›" at bounding box center [878, 386] width 49 height 49
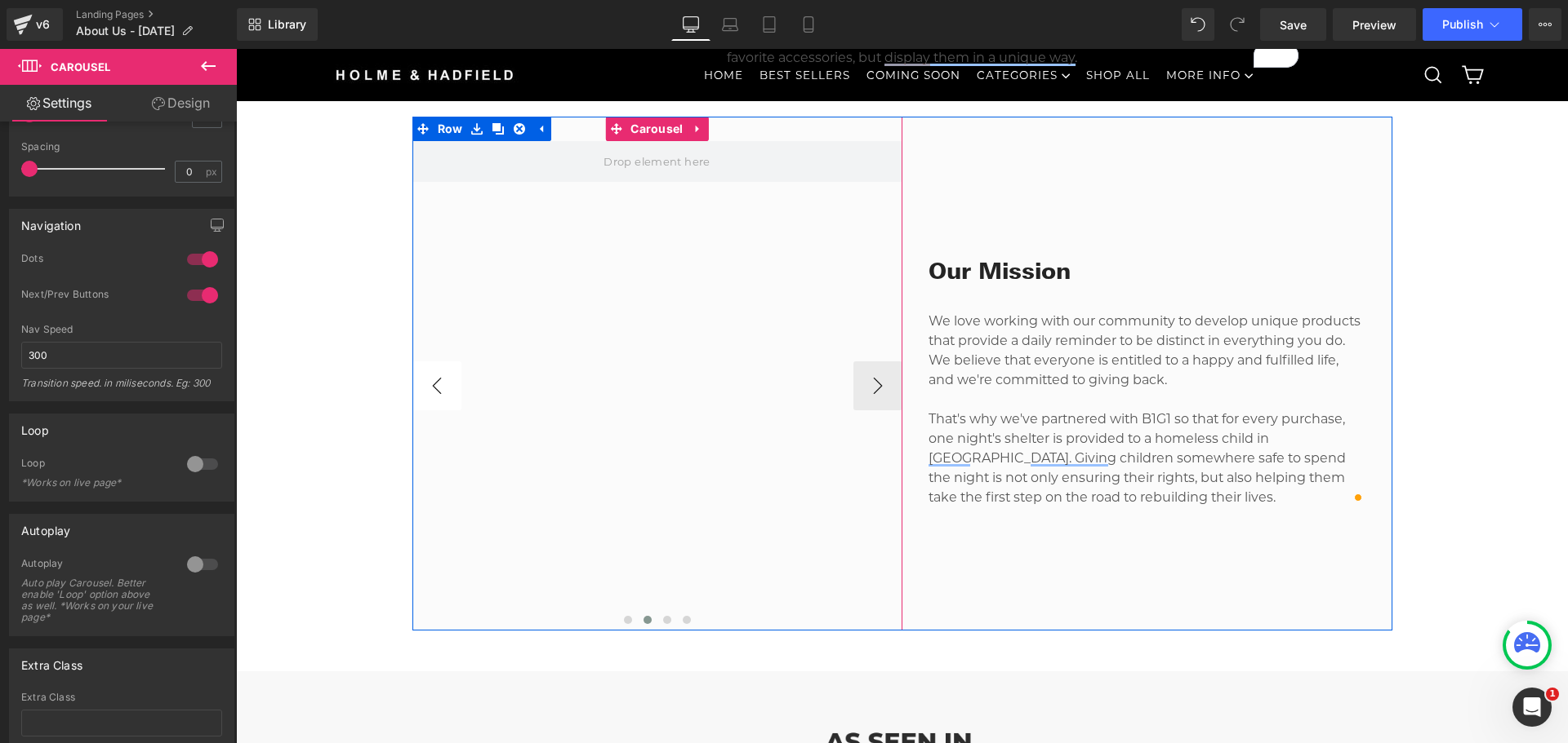
click at [440, 382] on button "‹" at bounding box center [437, 386] width 49 height 49
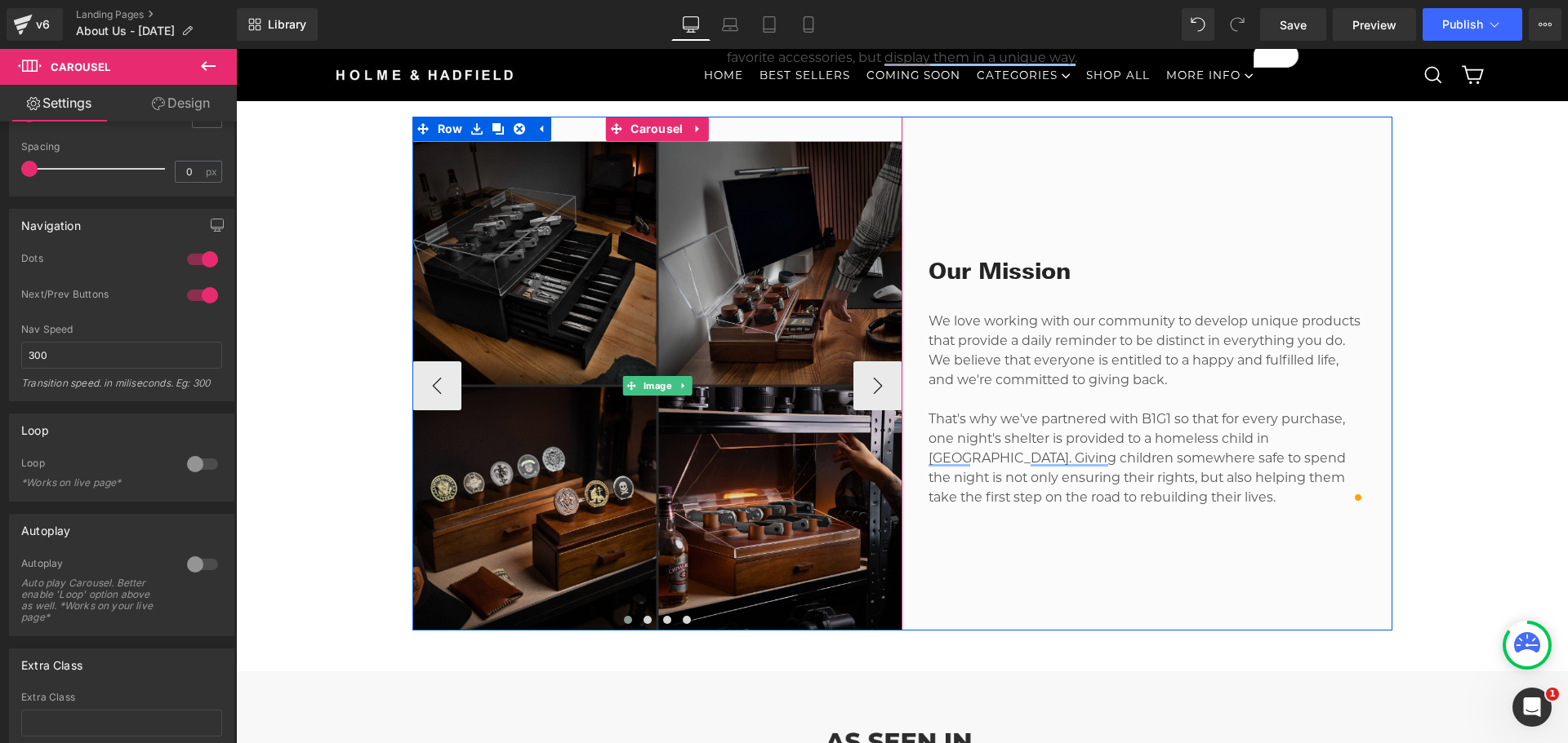
drag, startPoint x: 638, startPoint y: 228, endPoint x: 595, endPoint y: 208, distance: 47.4
click at [638, 228] on img at bounding box center [657, 386] width 490 height 490
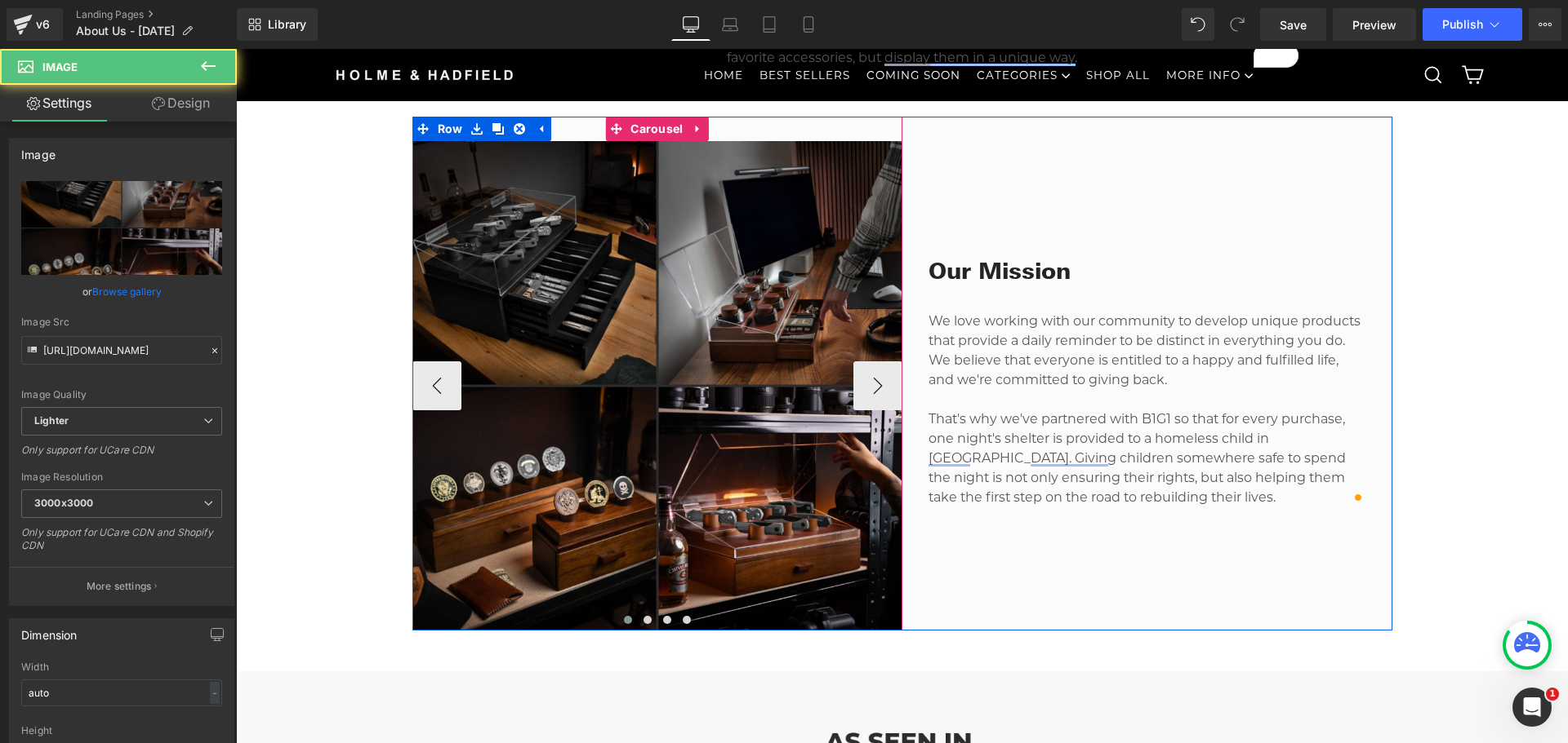
click at [772, 121] on div "Image ‹ › Carousel" at bounding box center [657, 373] width 490 height 514
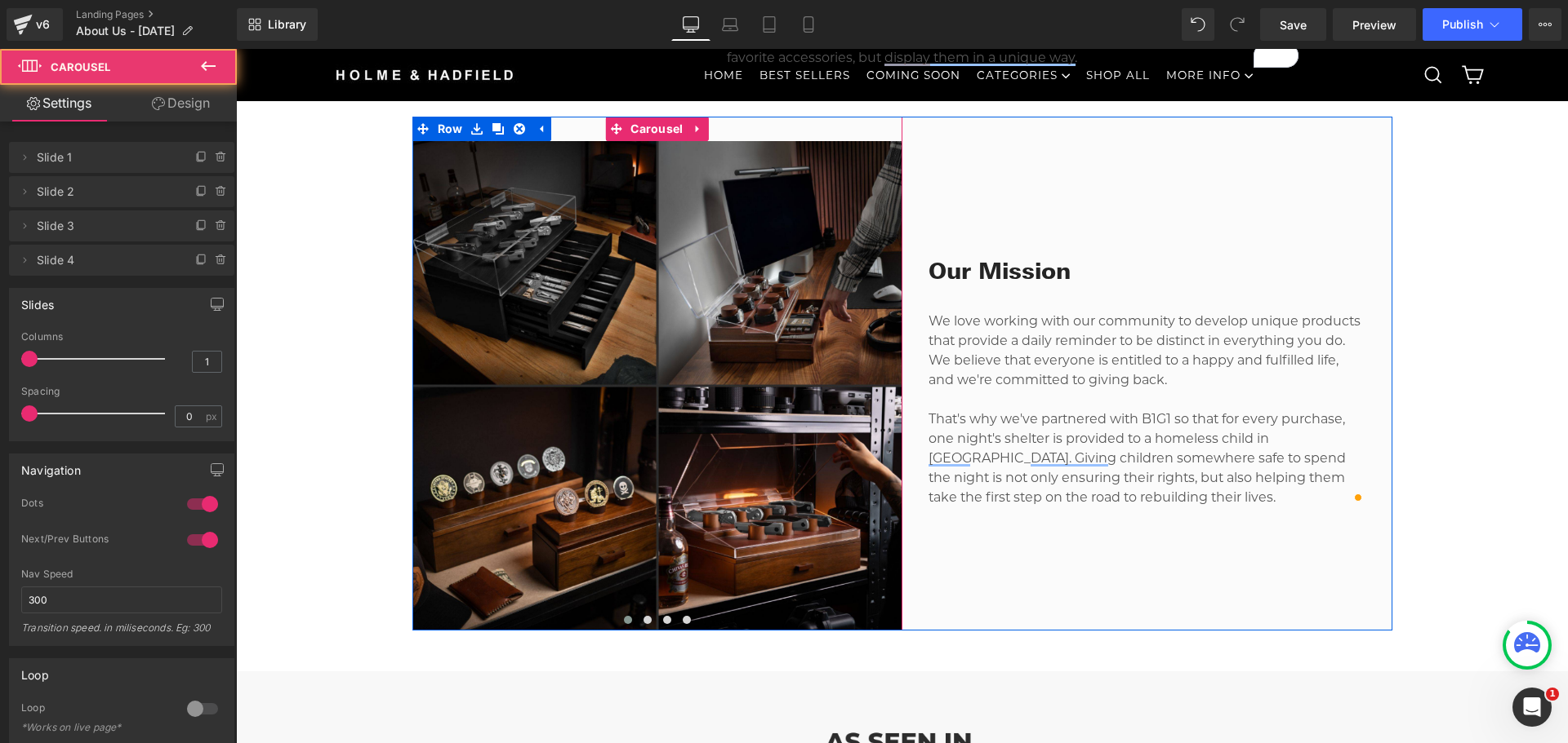
click at [1010, 248] on div "Our Mission Heading We love working with our community to develop unique produc…" at bounding box center [1148, 373] width 490 height 284
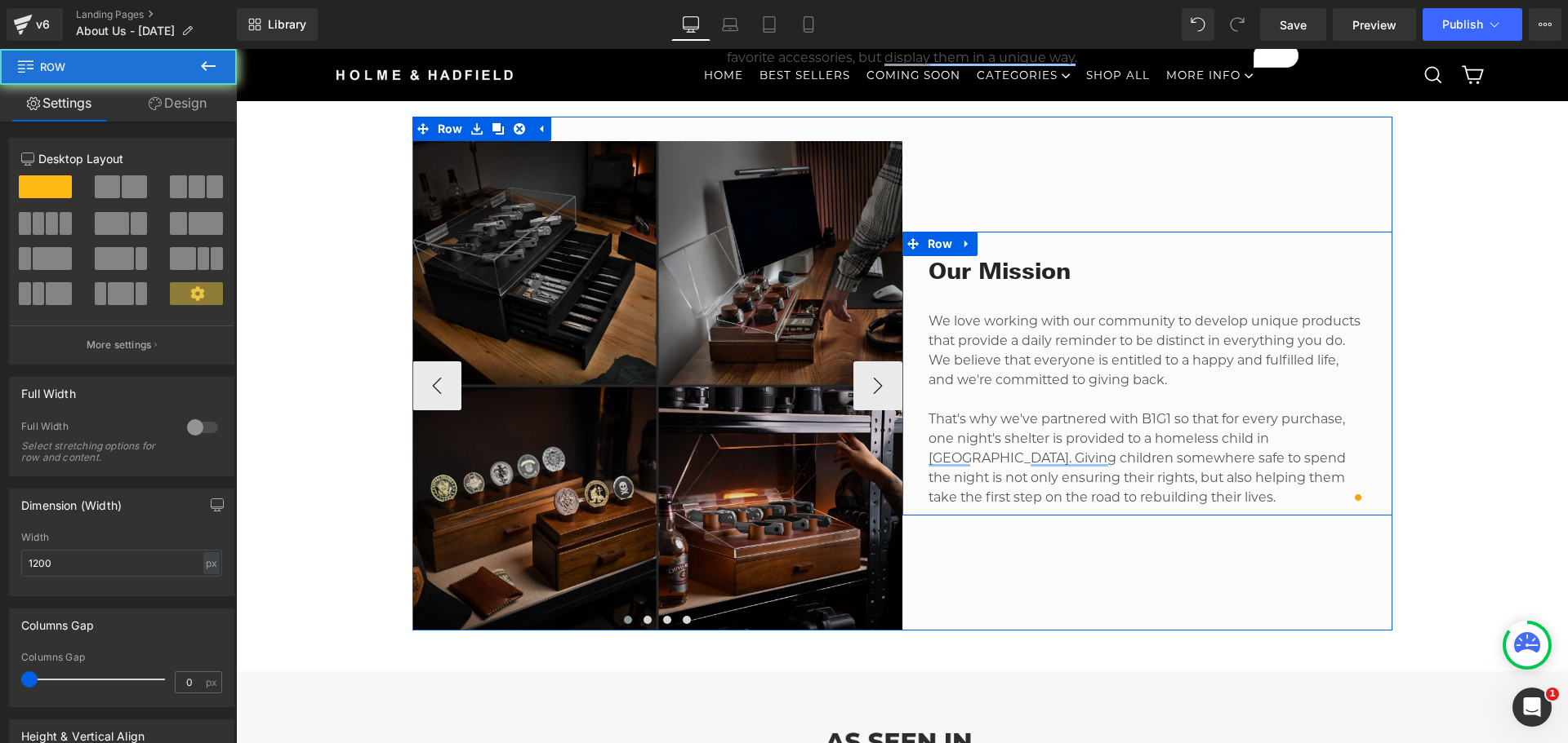
click at [962, 363] on p "We love working with our community to develop unique products that provide a da…" at bounding box center [1147, 350] width 438 height 78
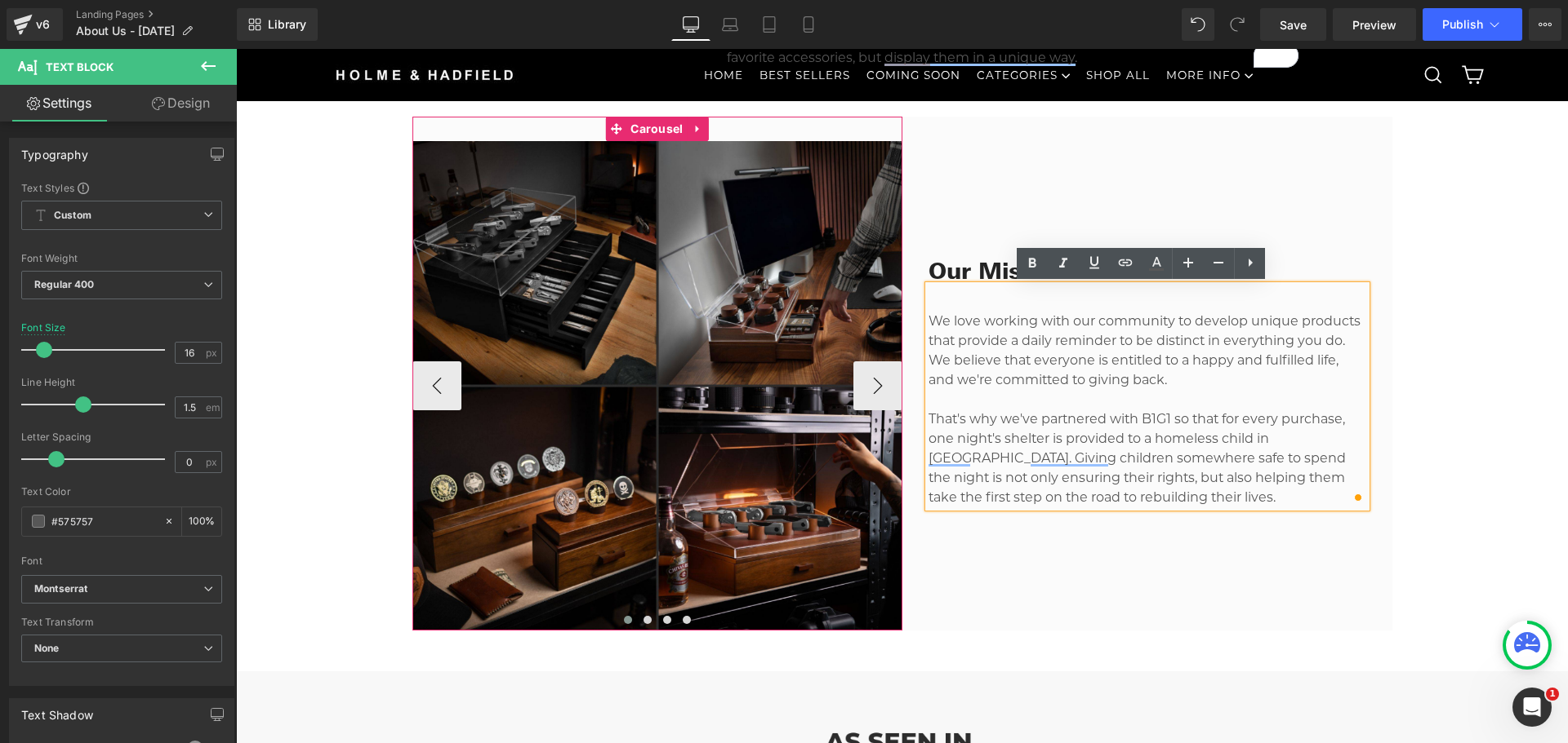
click at [844, 130] on div "Image ‹ › Carousel" at bounding box center [657, 373] width 490 height 514
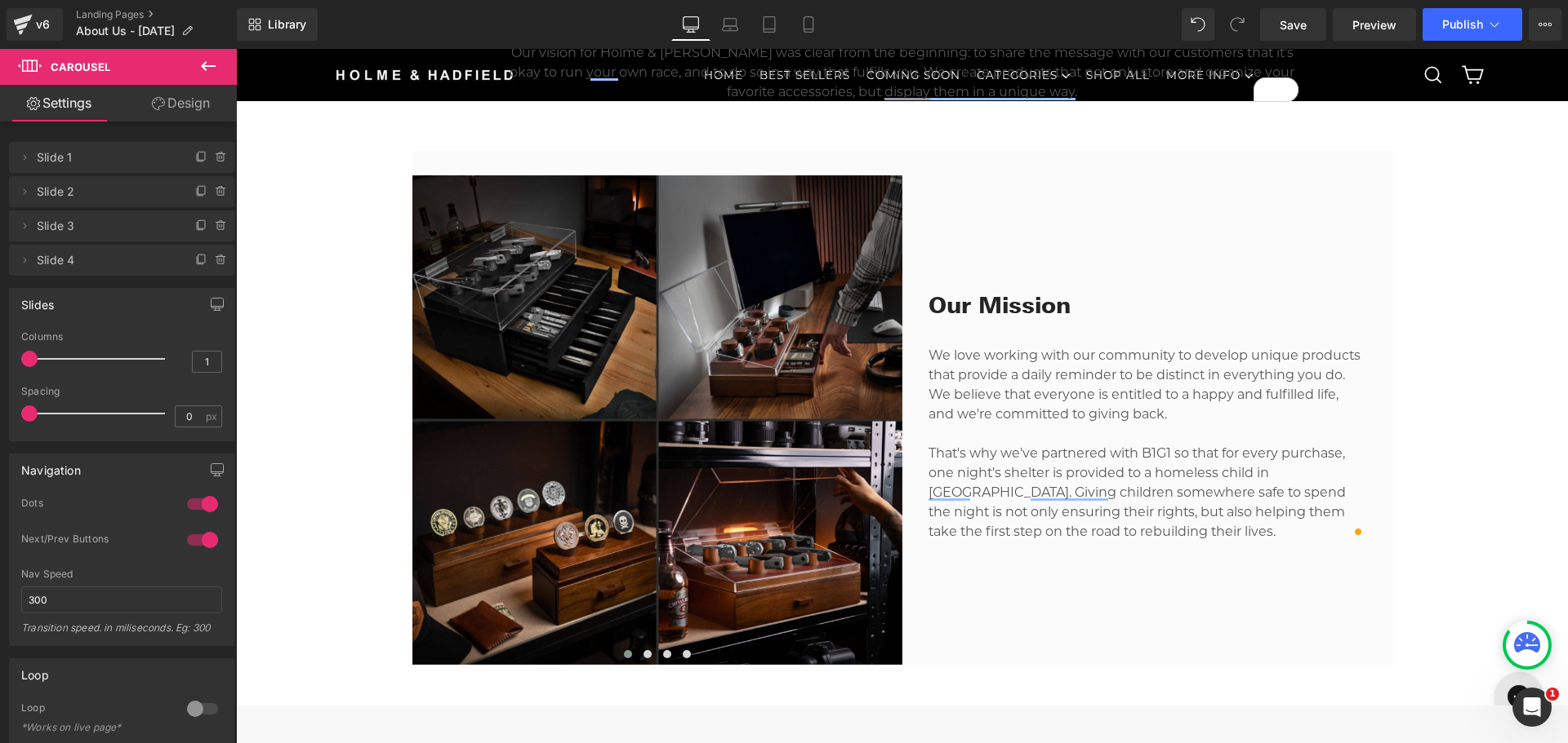
scroll to position [734, 0]
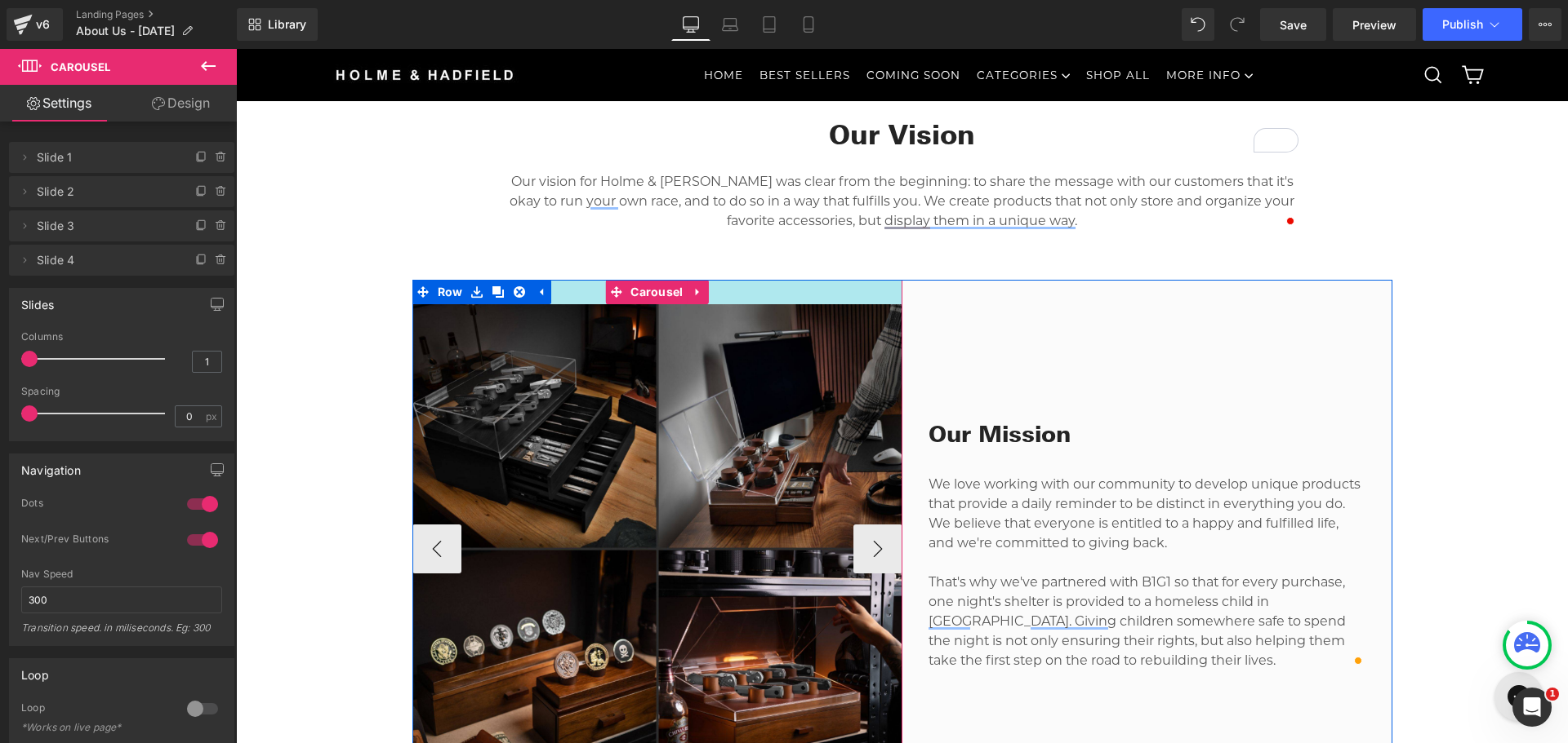
drag, startPoint x: 725, startPoint y: 292, endPoint x: 750, endPoint y: 287, distance: 25.5
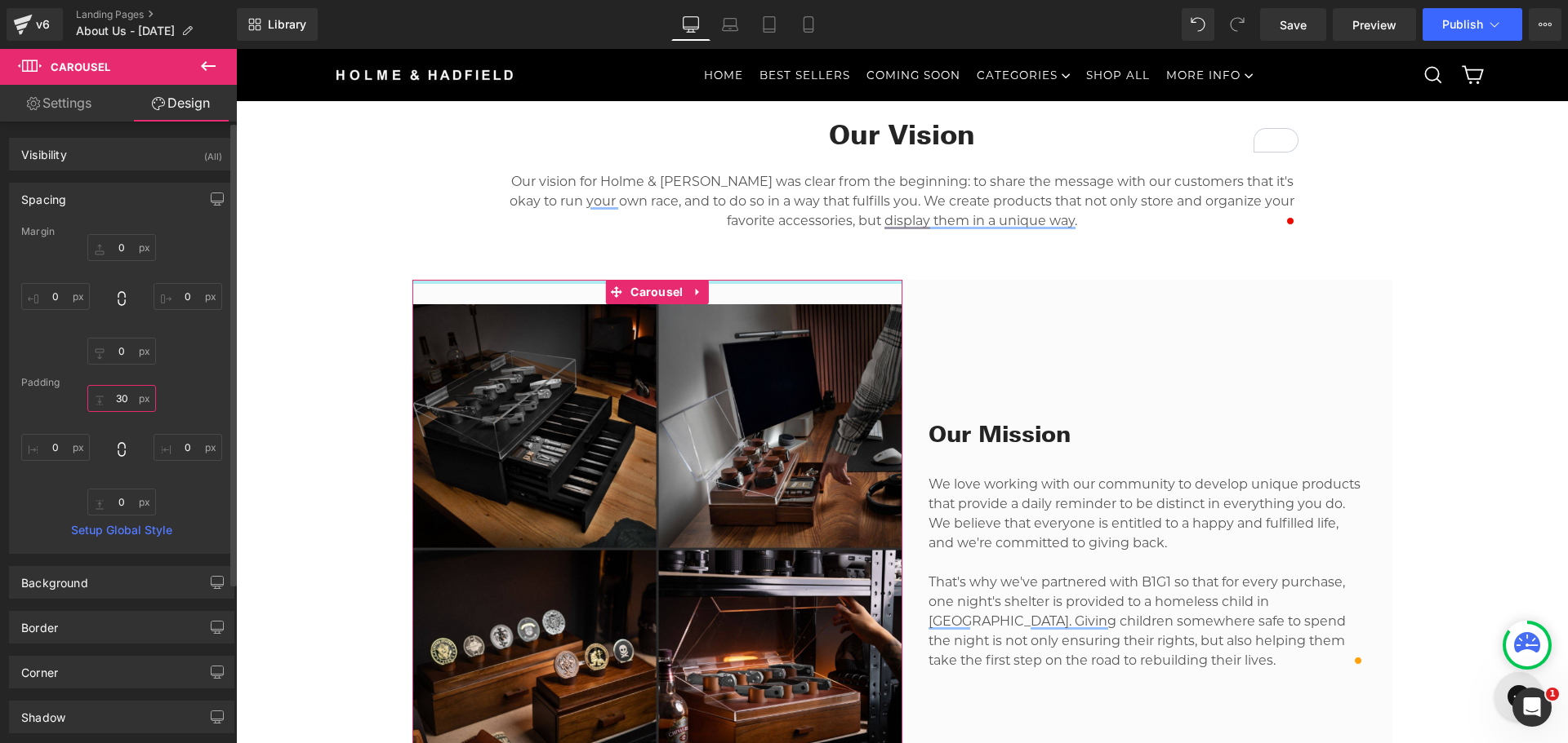
click at [117, 396] on input "30" at bounding box center [121, 398] width 68 height 27
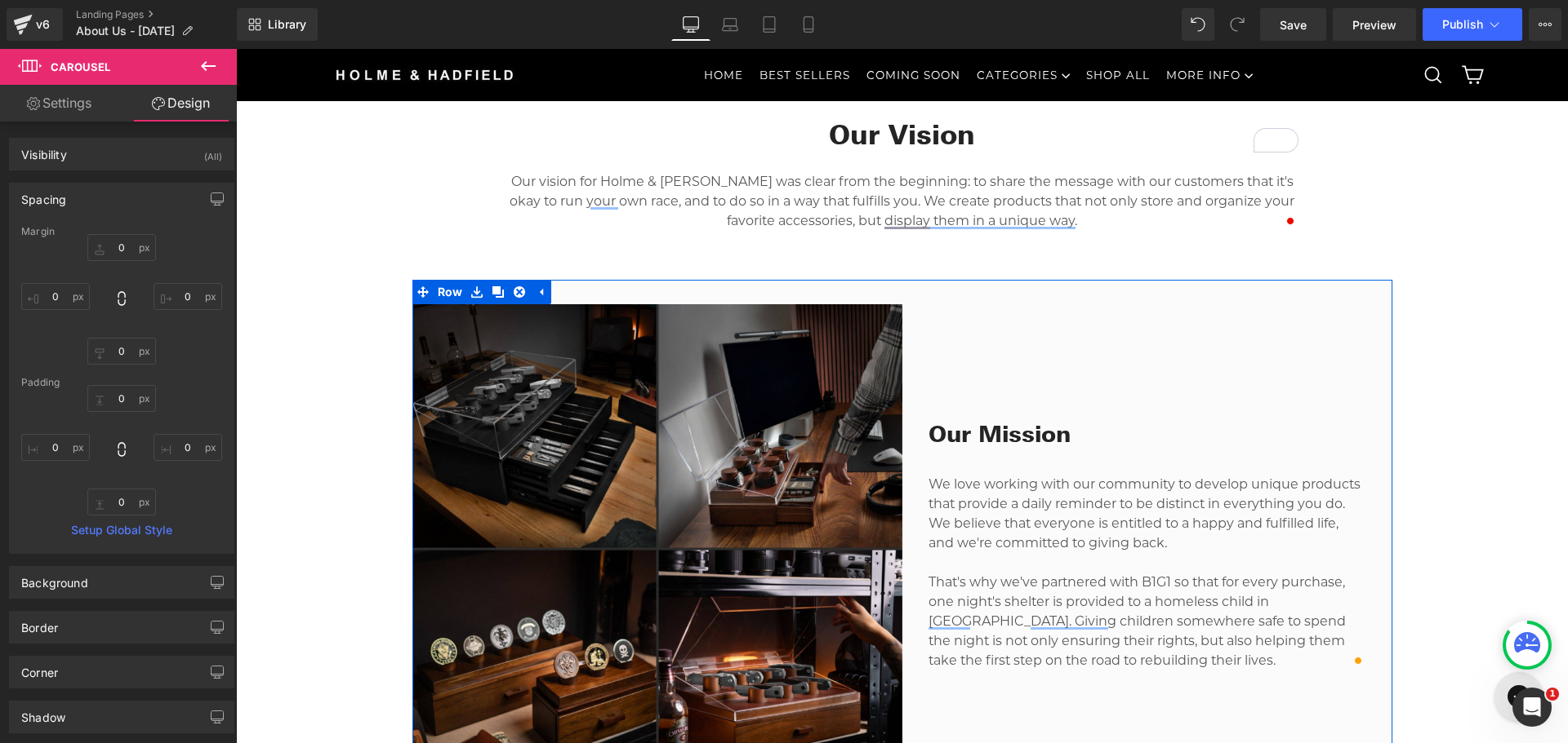
click at [1054, 306] on div "Our Mission Heading We love working with our community to develop unique produc…" at bounding box center [1148, 537] width 490 height 514
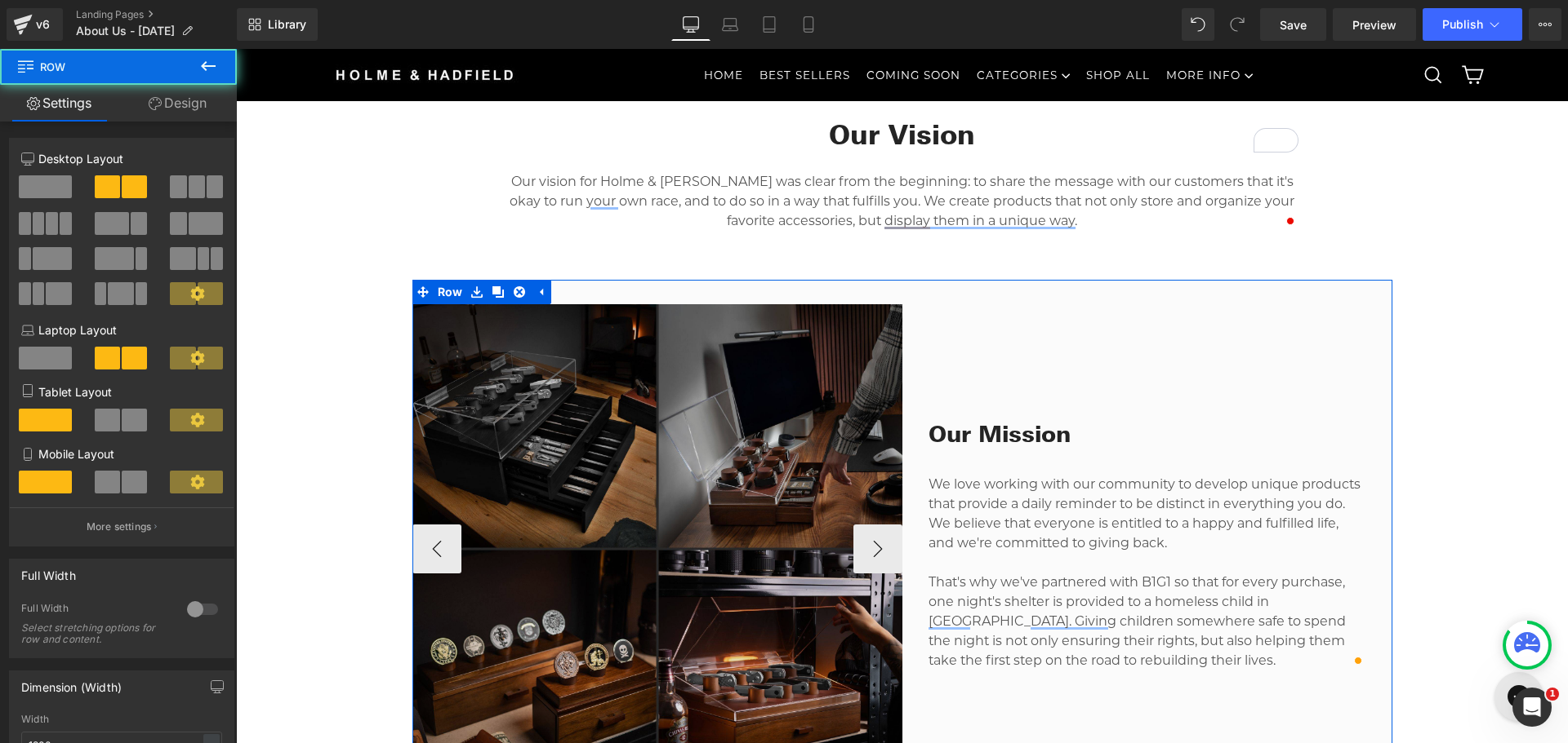
click at [744, 349] on img at bounding box center [657, 549] width 490 height 490
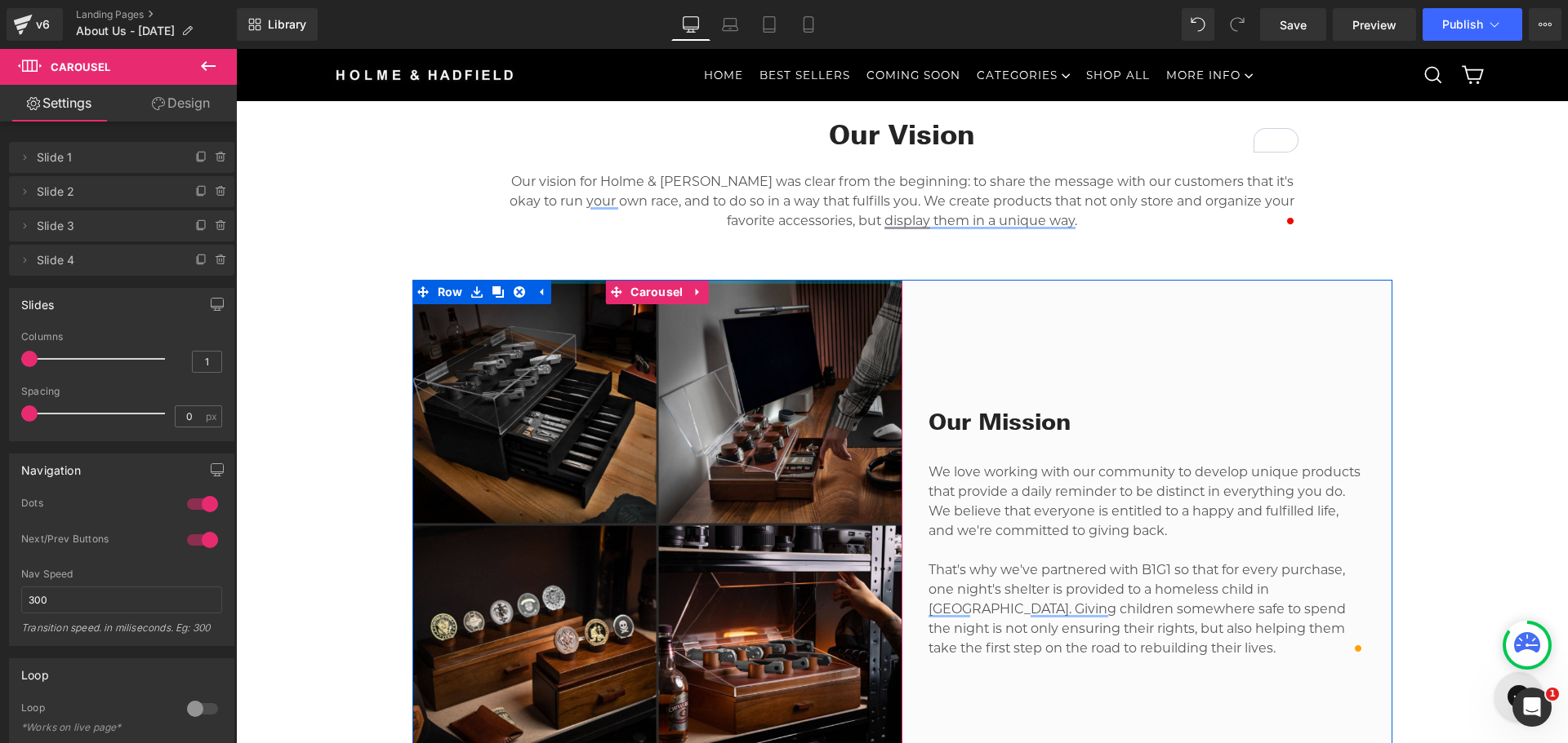
drag, startPoint x: 741, startPoint y: 293, endPoint x: 793, endPoint y: 280, distance: 53.6
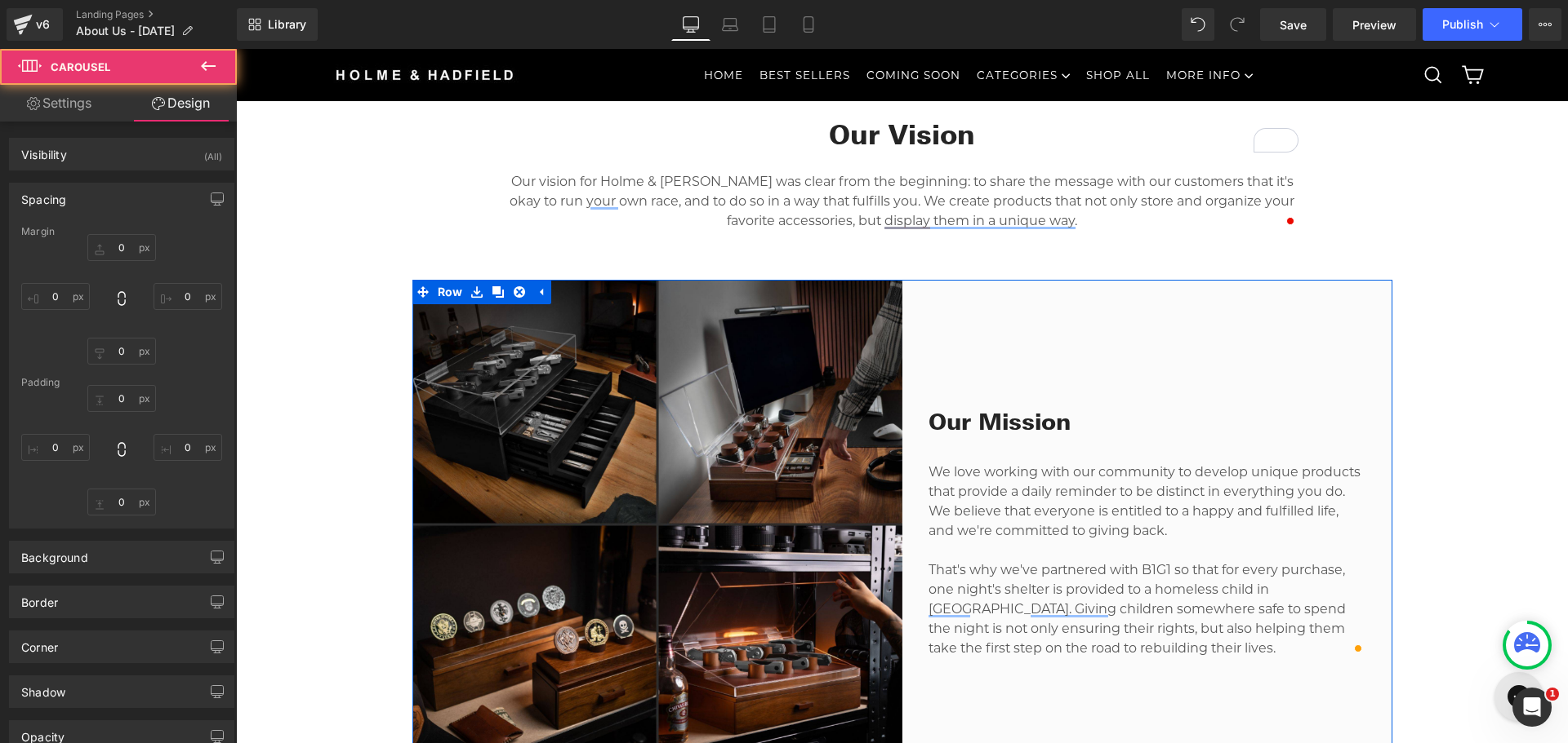
click at [1012, 381] on div "Our Mission Heading We love working with our community to develop unique produc…" at bounding box center [1148, 525] width 490 height 490
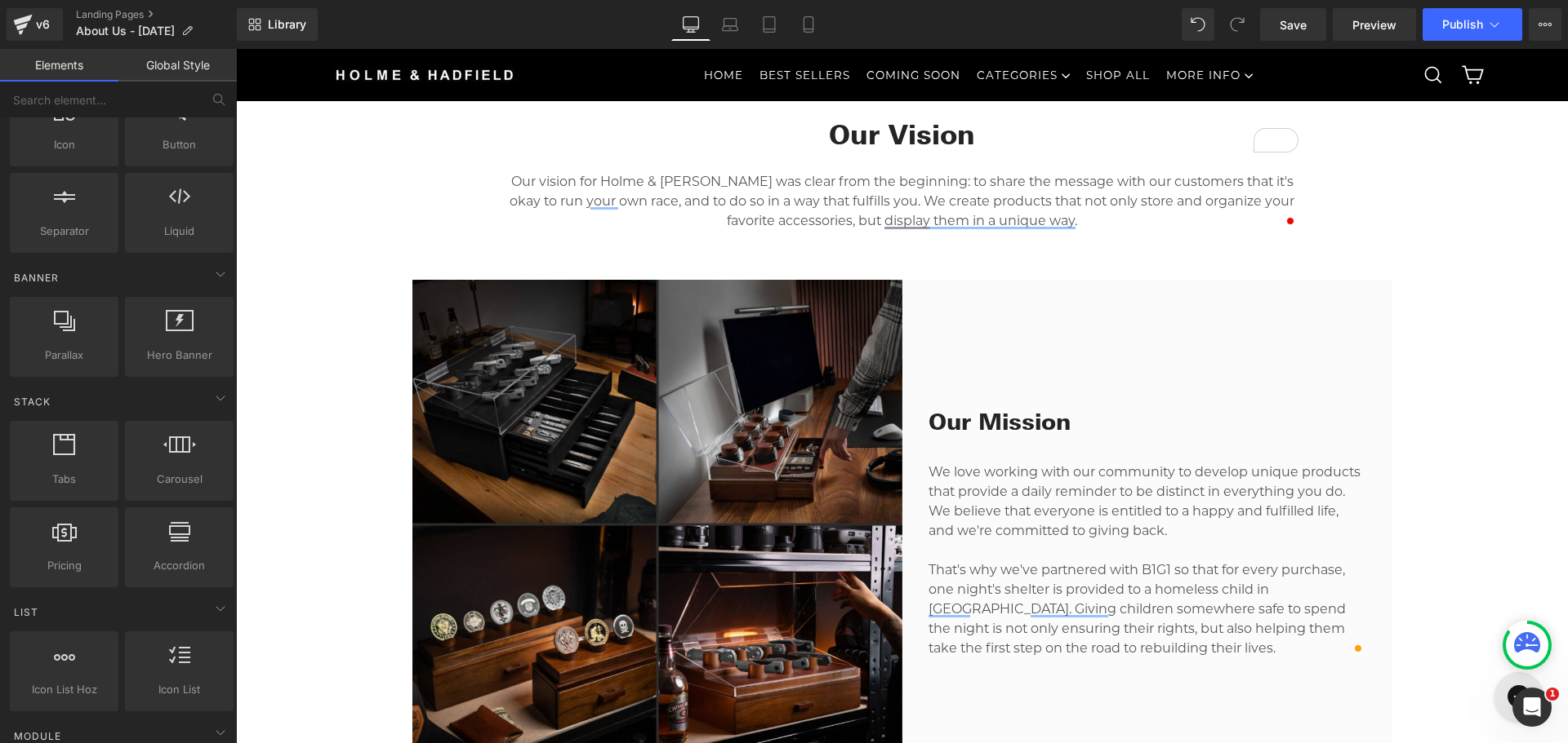
click at [1004, 352] on div "Our Mission Heading We love working with our community to develop unique produc…" at bounding box center [1148, 525] width 490 height 490
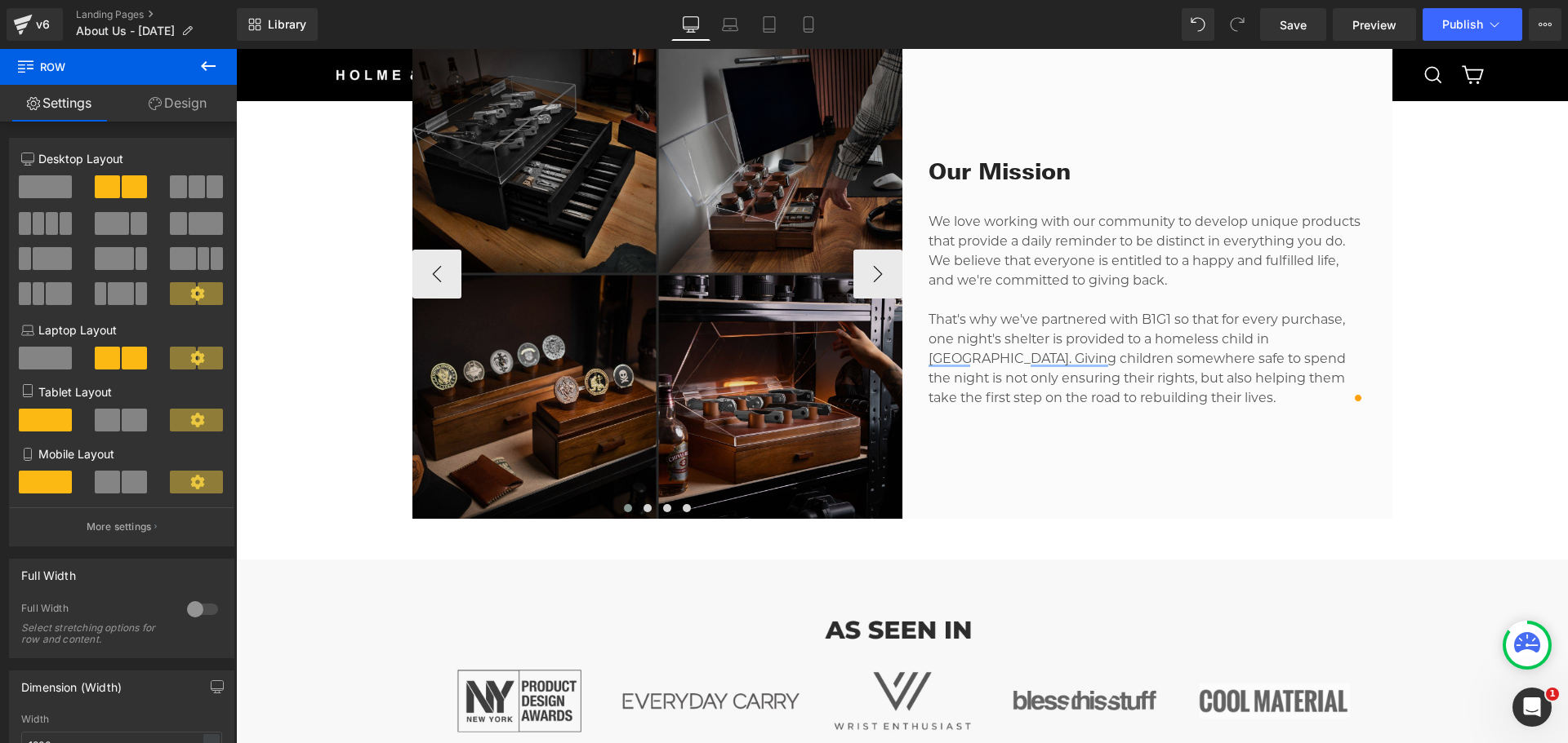
scroll to position [816, 0]
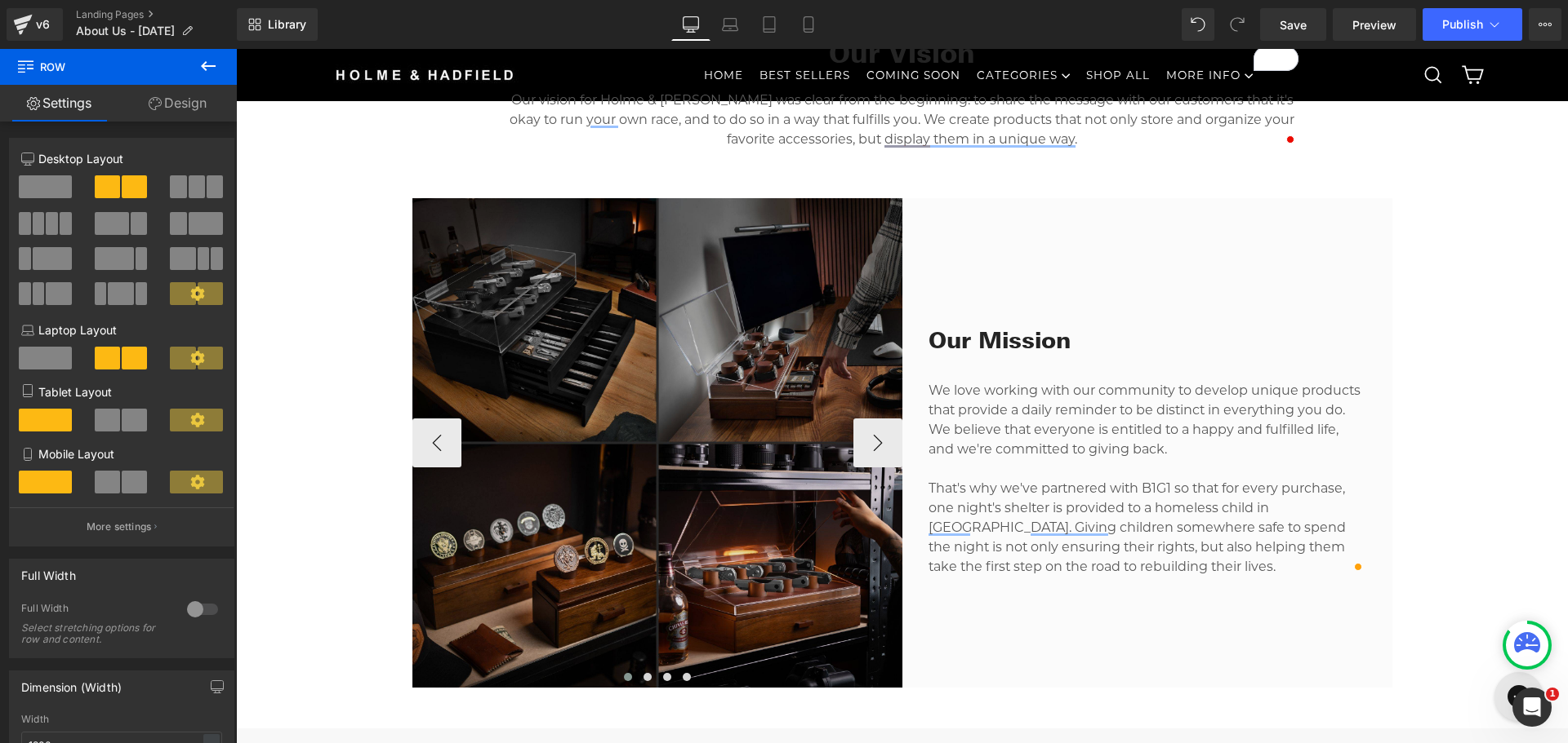
click at [752, 471] on img at bounding box center [657, 444] width 490 height 490
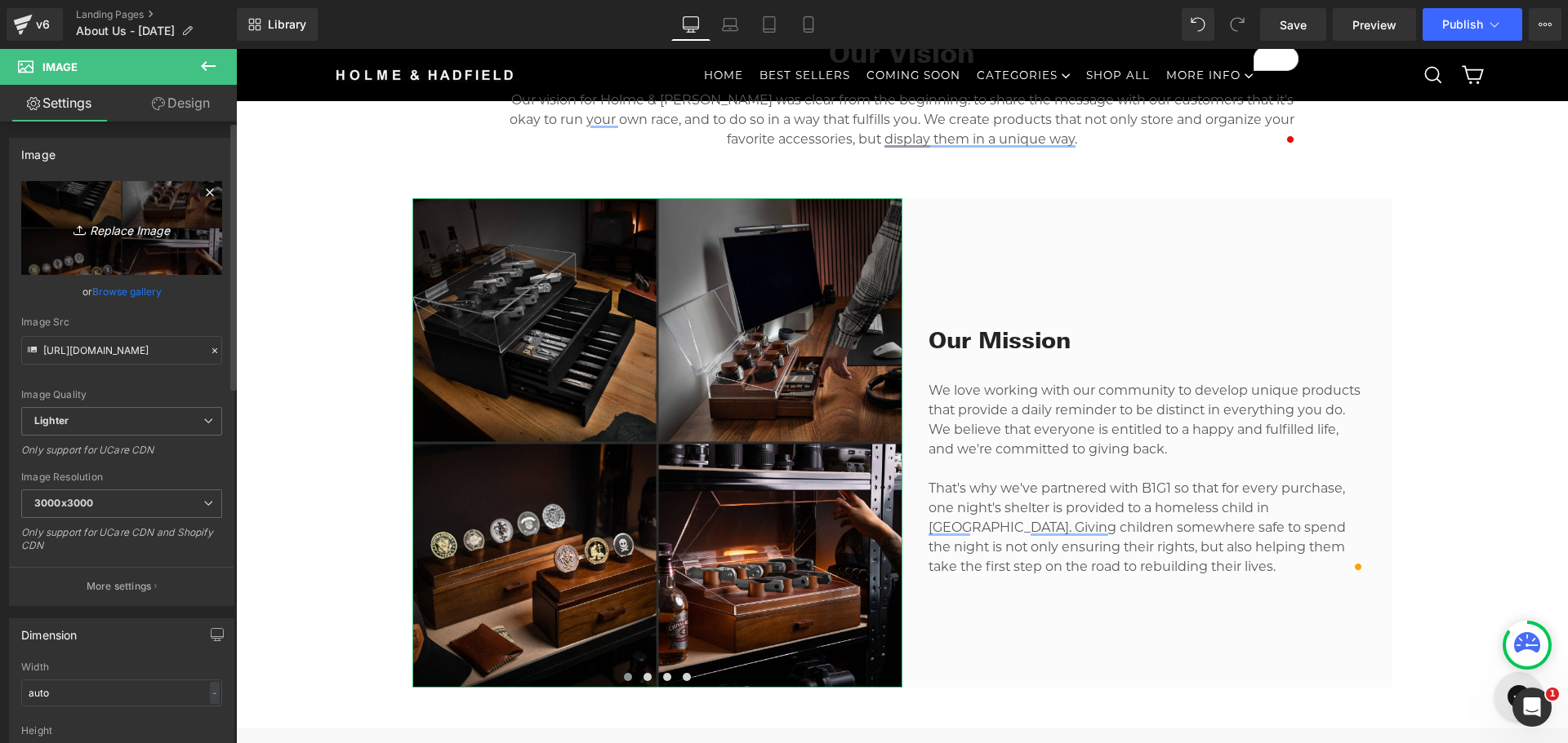
click at [131, 223] on icon "Replace Image" at bounding box center [122, 228] width 131 height 21
click at [102, 289] on link "Browse gallery" at bounding box center [127, 291] width 69 height 29
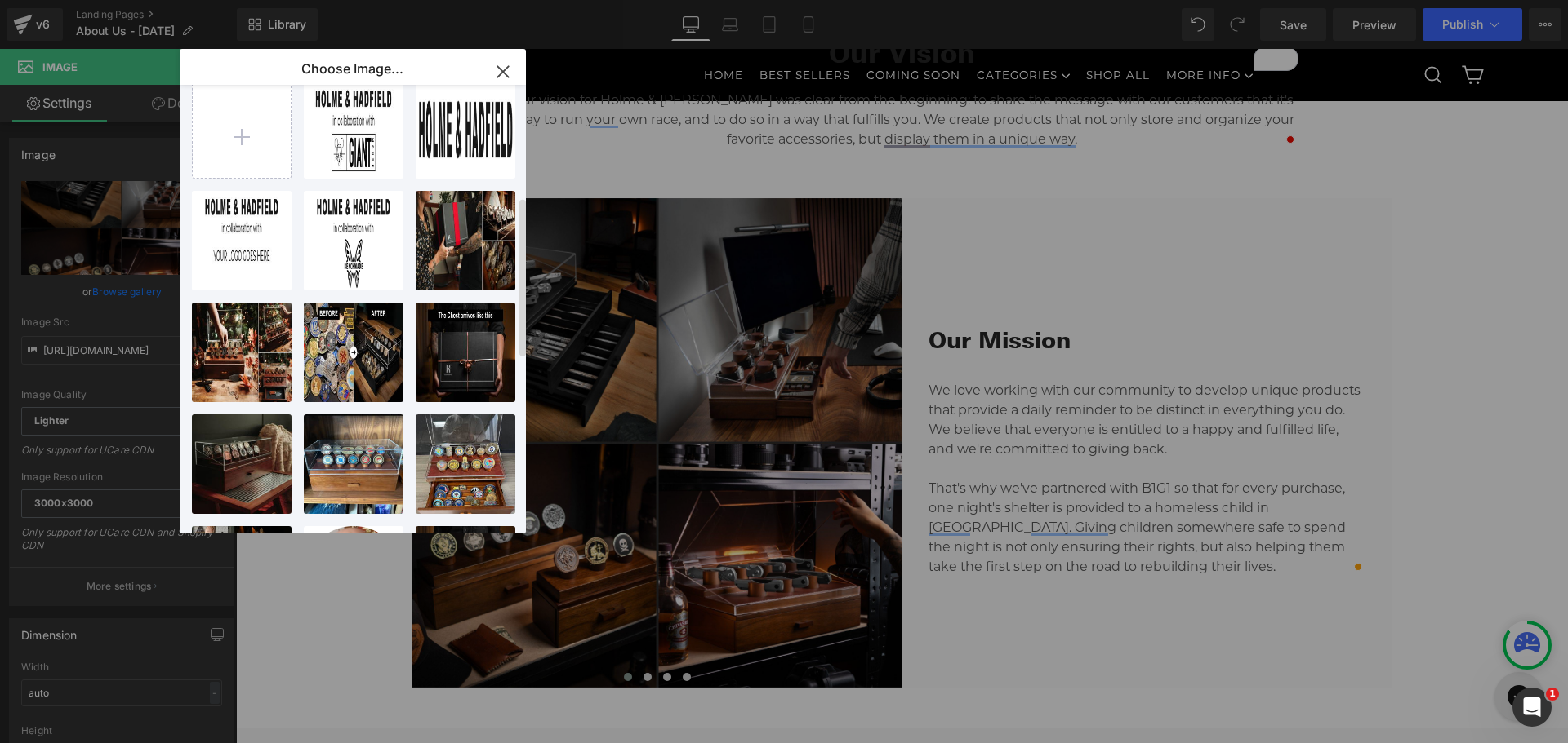
scroll to position [0, 0]
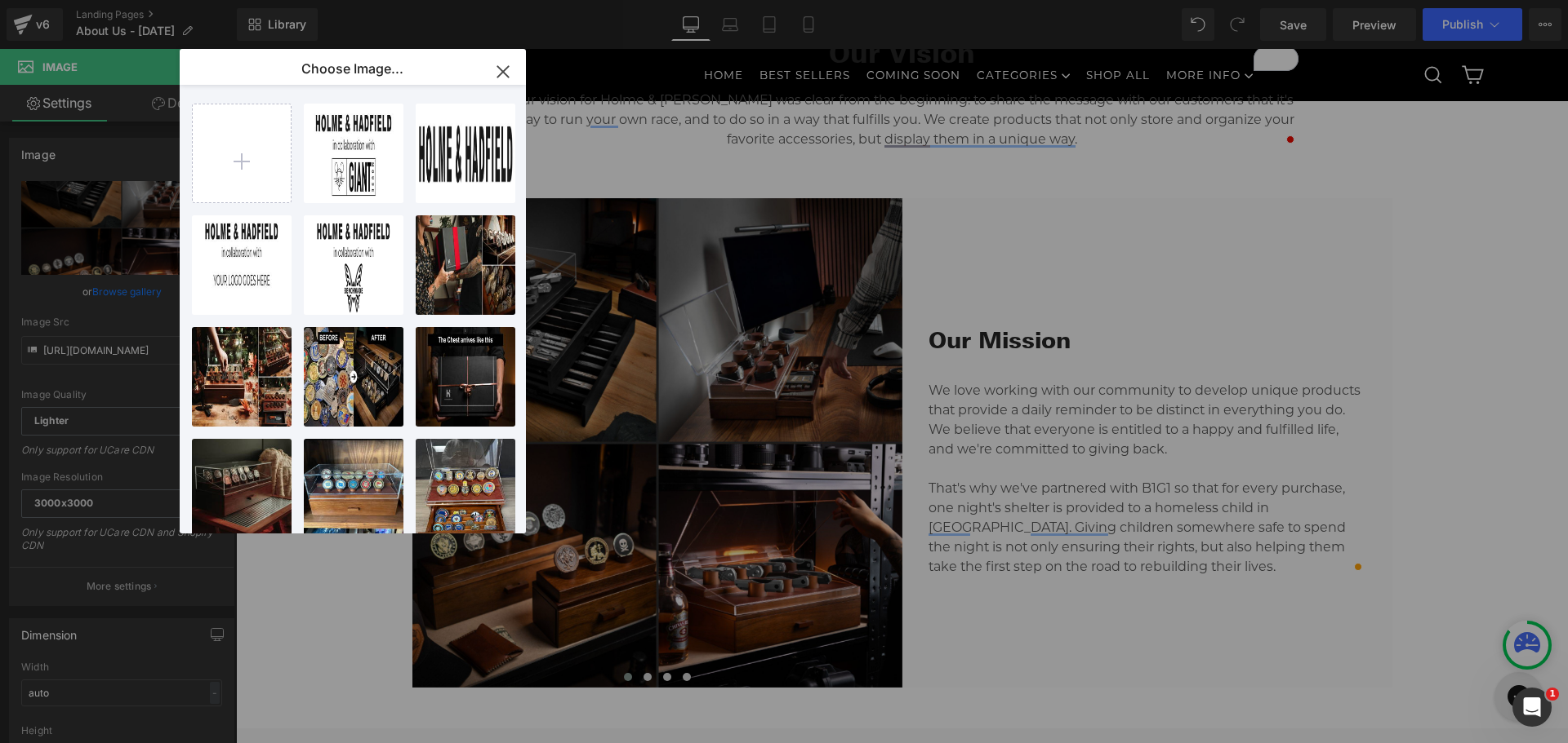
click at [509, 67] on icon "button" at bounding box center [503, 71] width 26 height 26
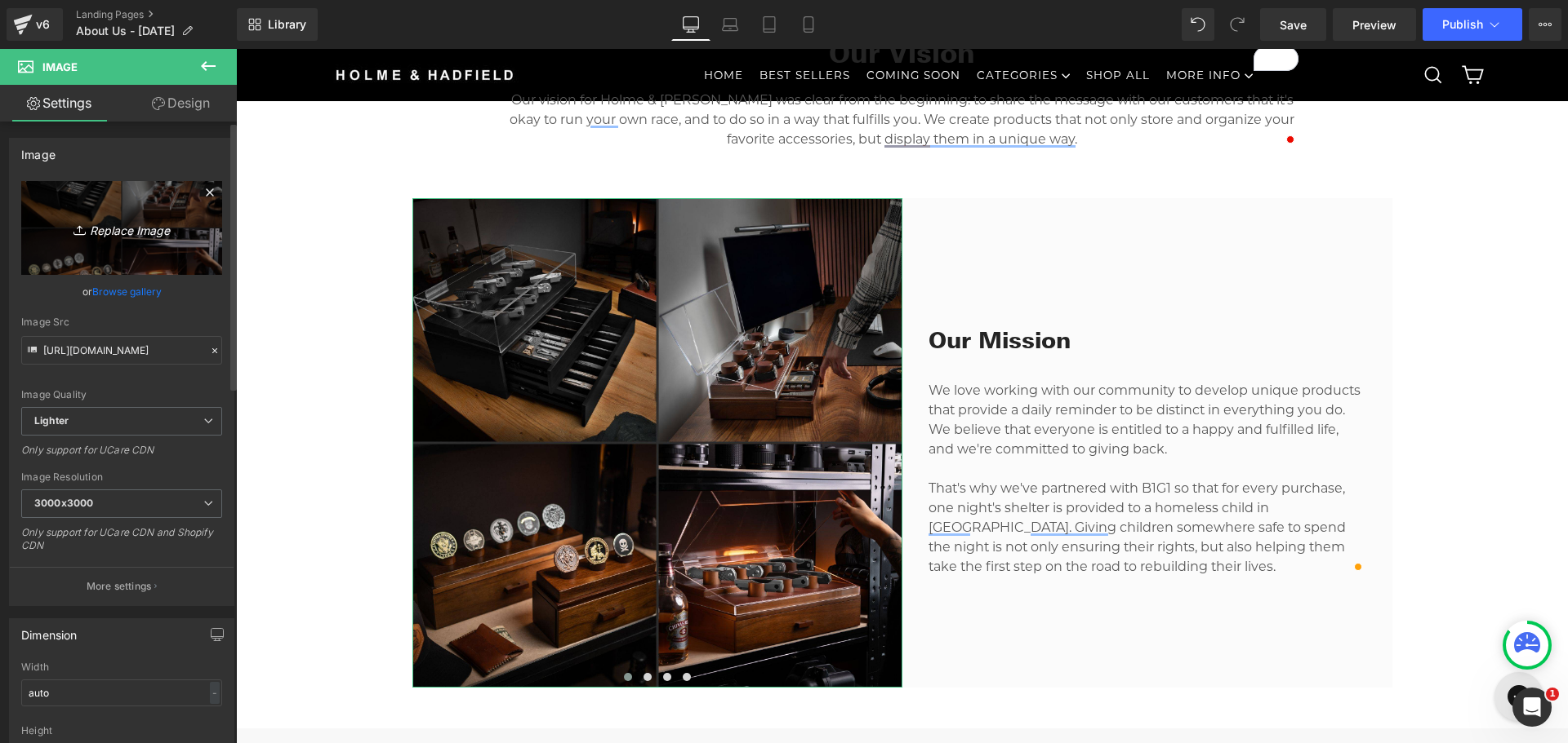
click at [102, 221] on icon "Replace Image" at bounding box center [122, 228] width 131 height 21
type input "C:\fakepath\PDP Lander - Hero 34.jpg"
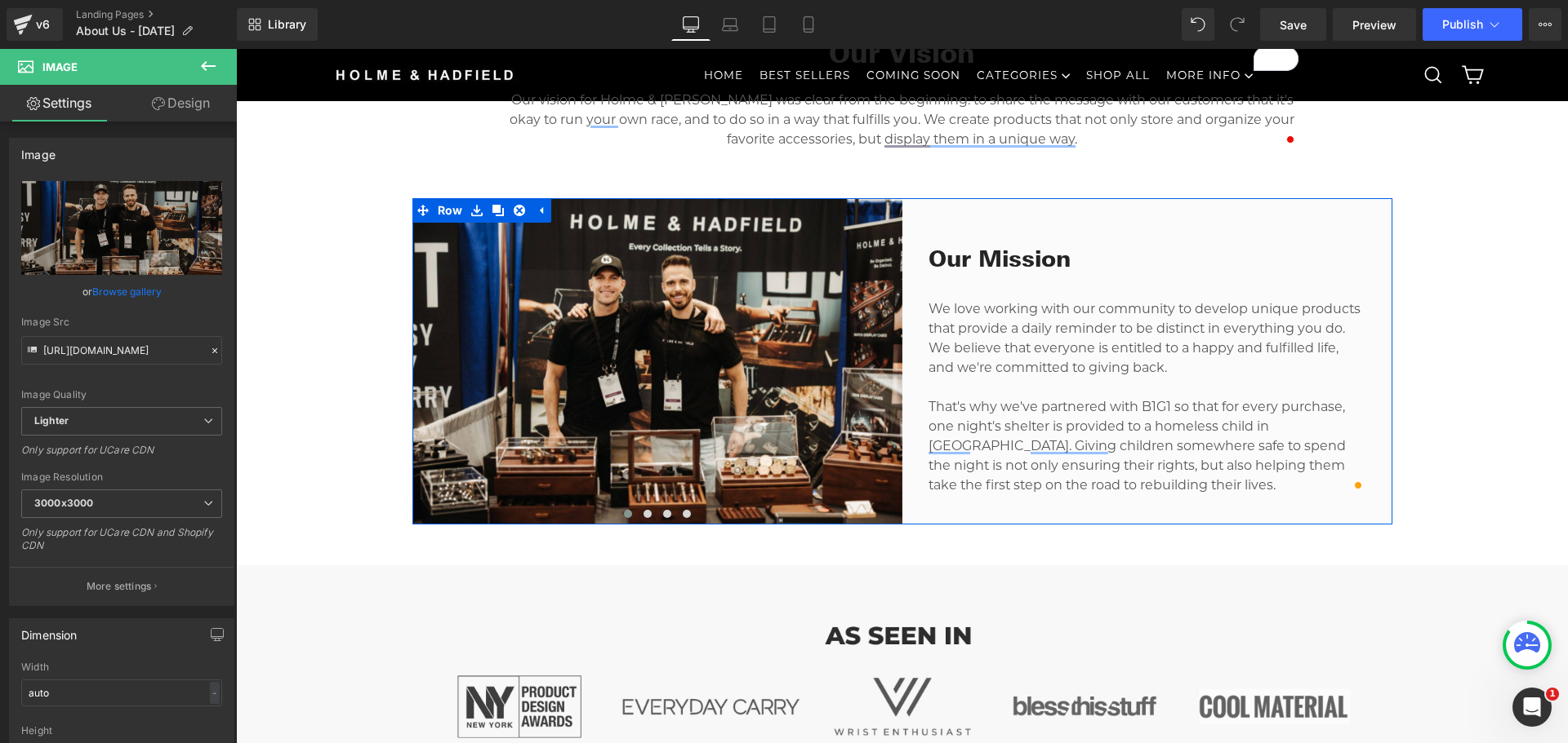
type input "[URL][DOMAIN_NAME]"
click at [904, 207] on div "Our Mission Heading We love working with our community to develop unique produc…" at bounding box center [1148, 362] width 490 height 326
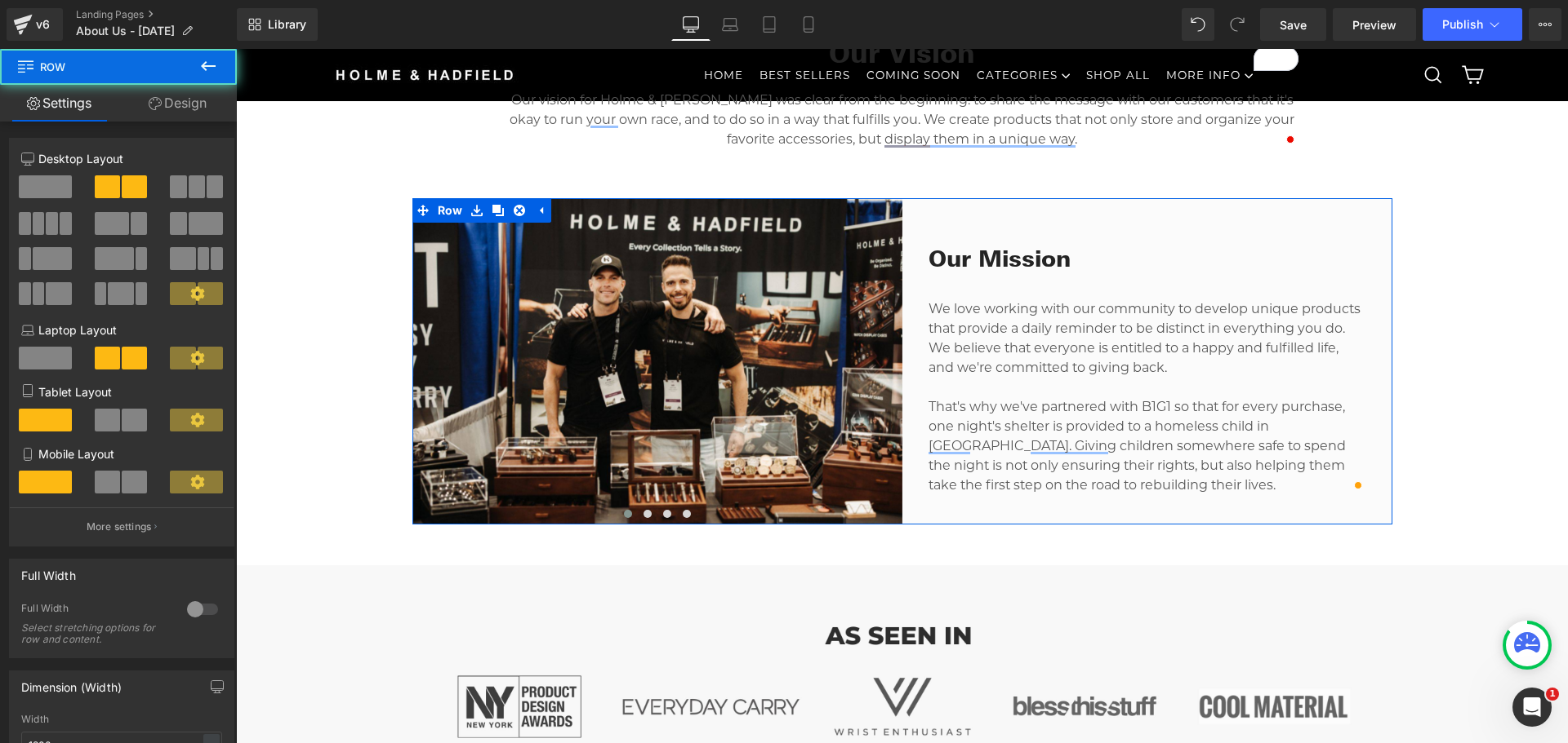
click at [152, 112] on link "Design" at bounding box center [178, 103] width 119 height 37
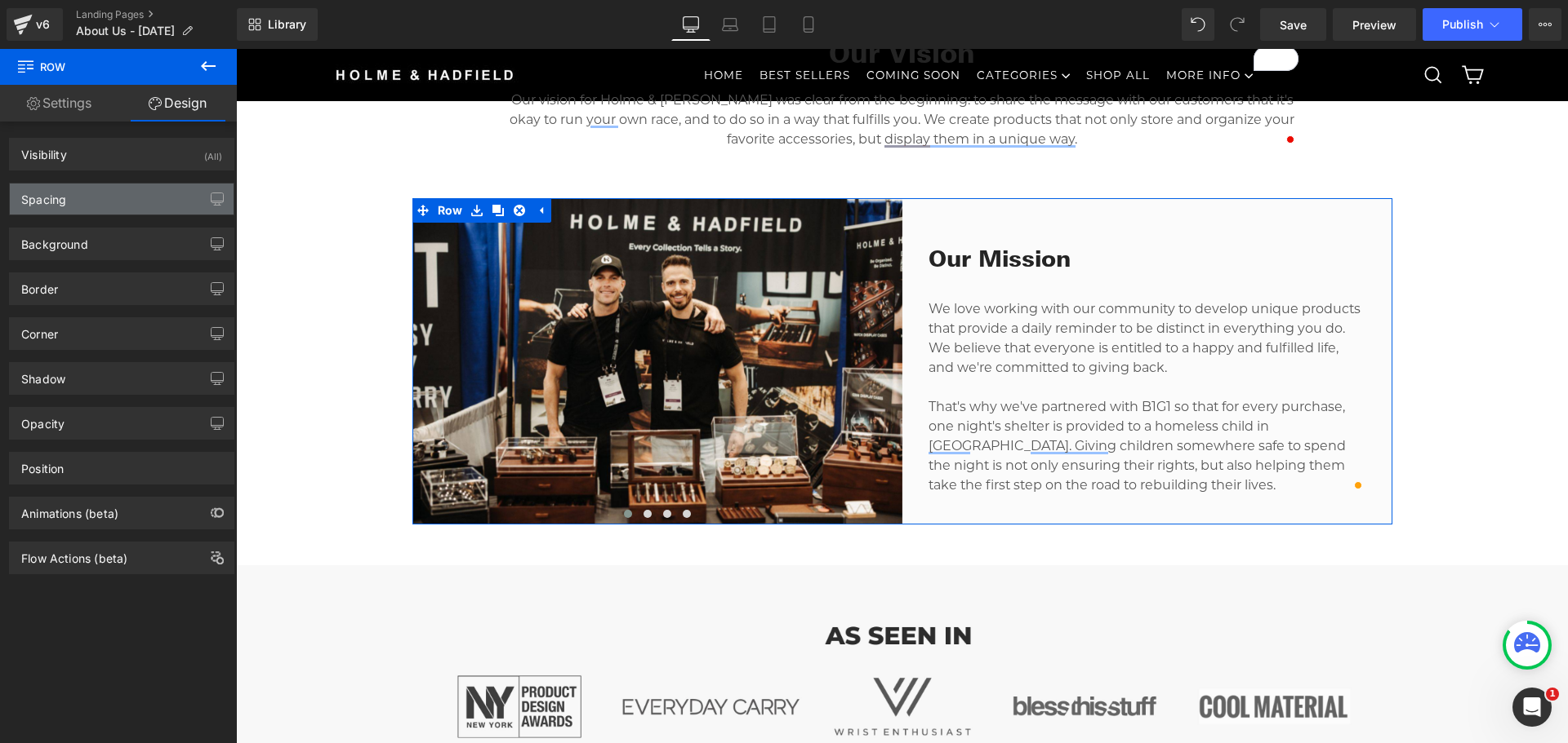
click at [102, 199] on div "Spacing" at bounding box center [122, 199] width 223 height 31
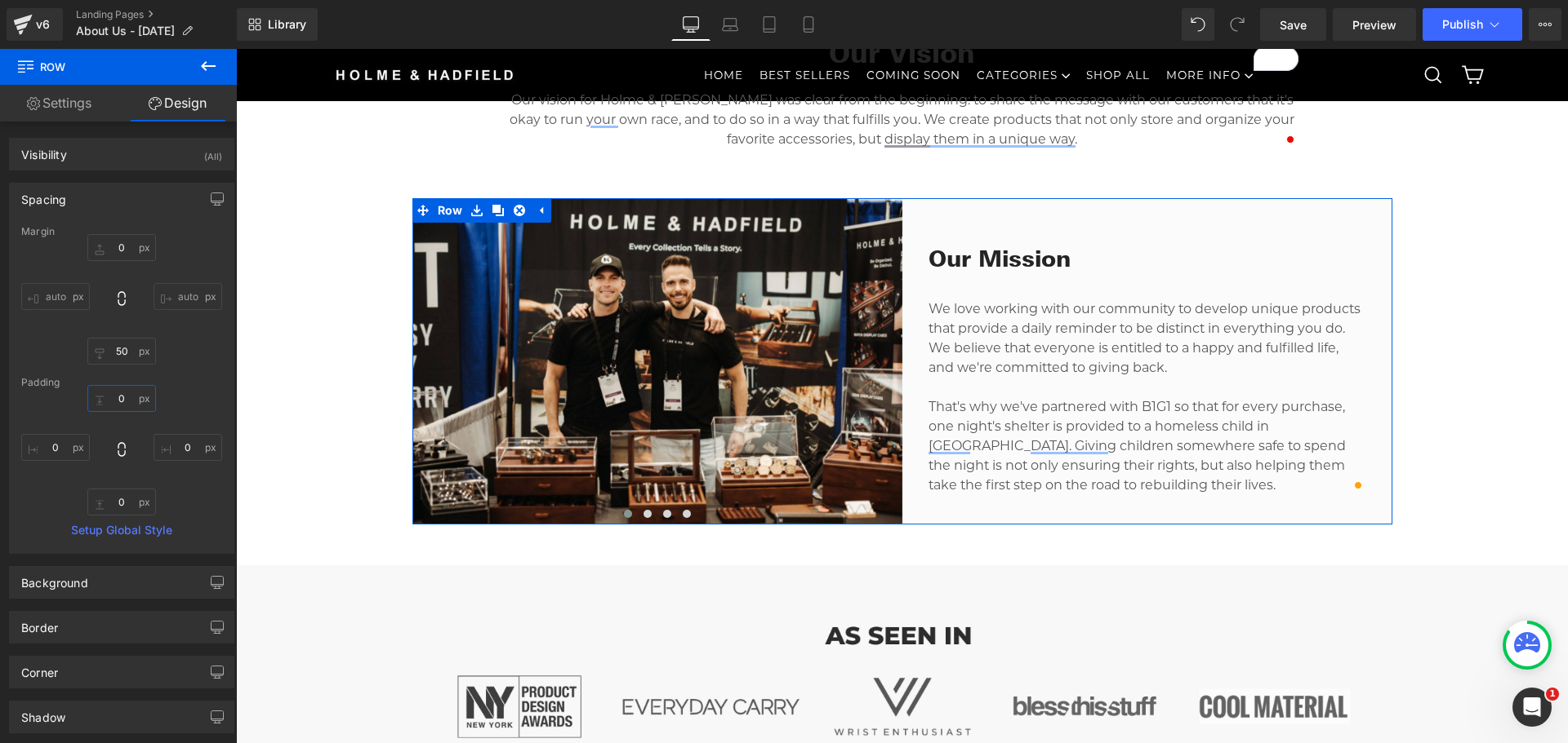
click at [122, 406] on input "0" at bounding box center [121, 398] width 68 height 27
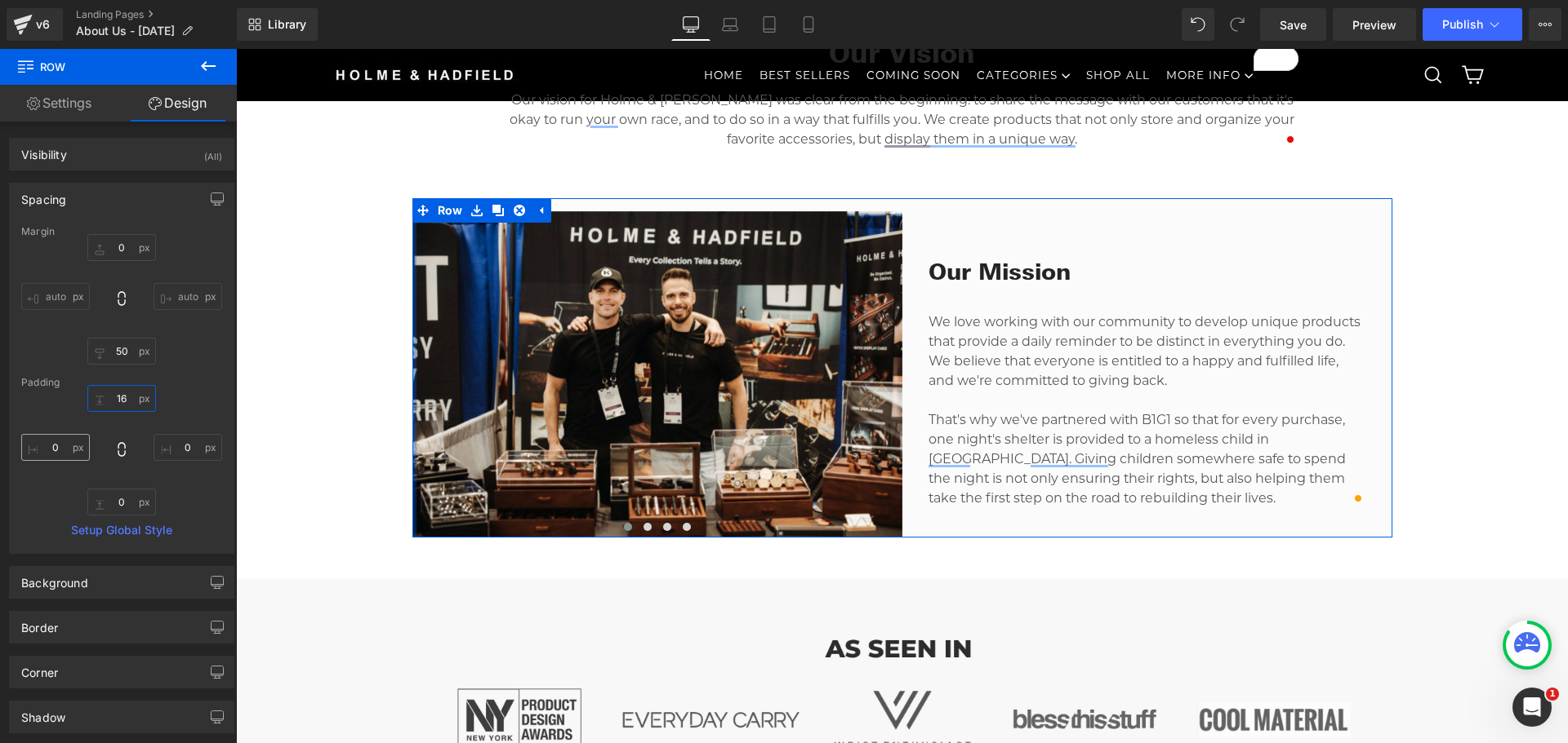
type input "16"
click at [51, 442] on input "0" at bounding box center [54, 447] width 68 height 27
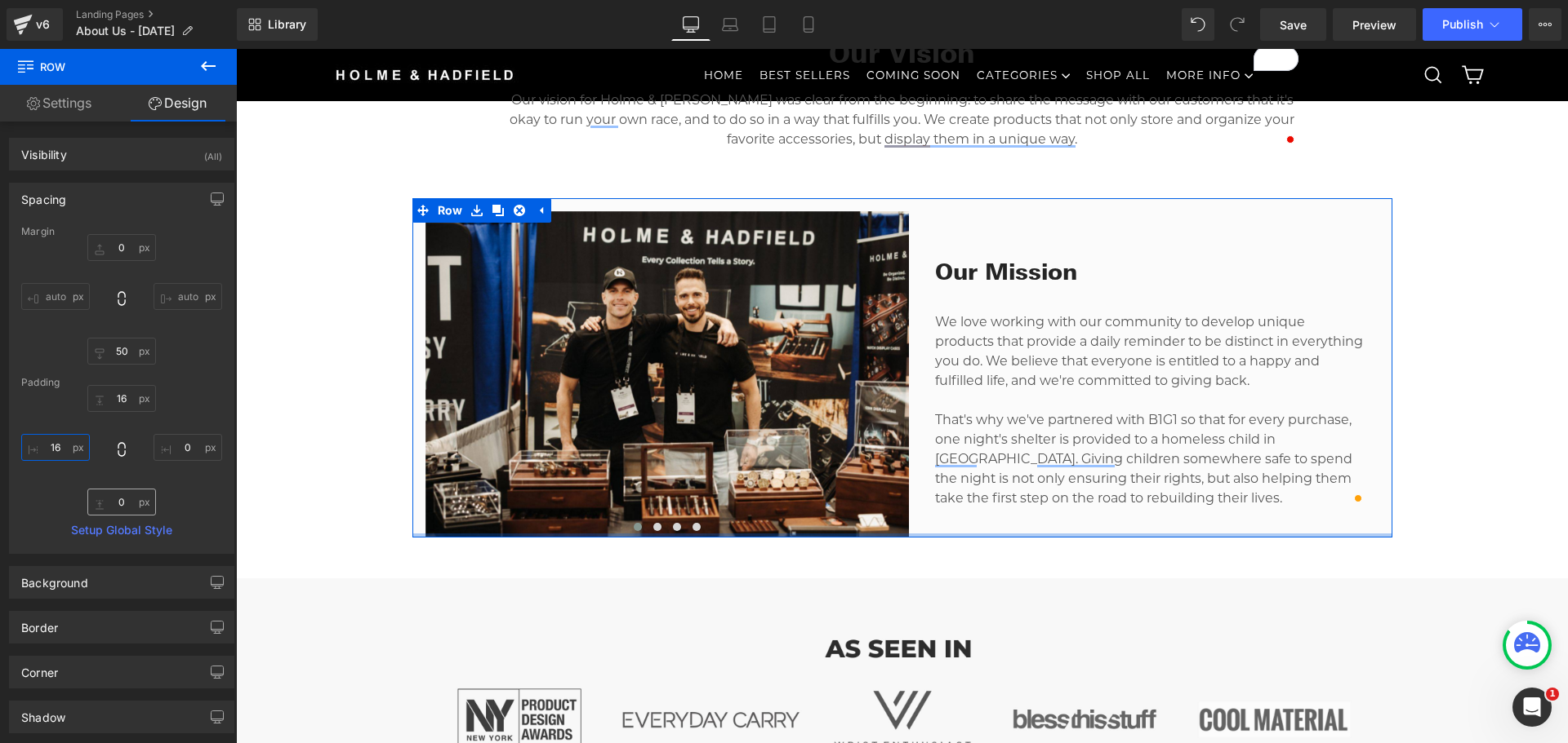
type input "16"
click at [106, 507] on input "0" at bounding box center [121, 502] width 68 height 27
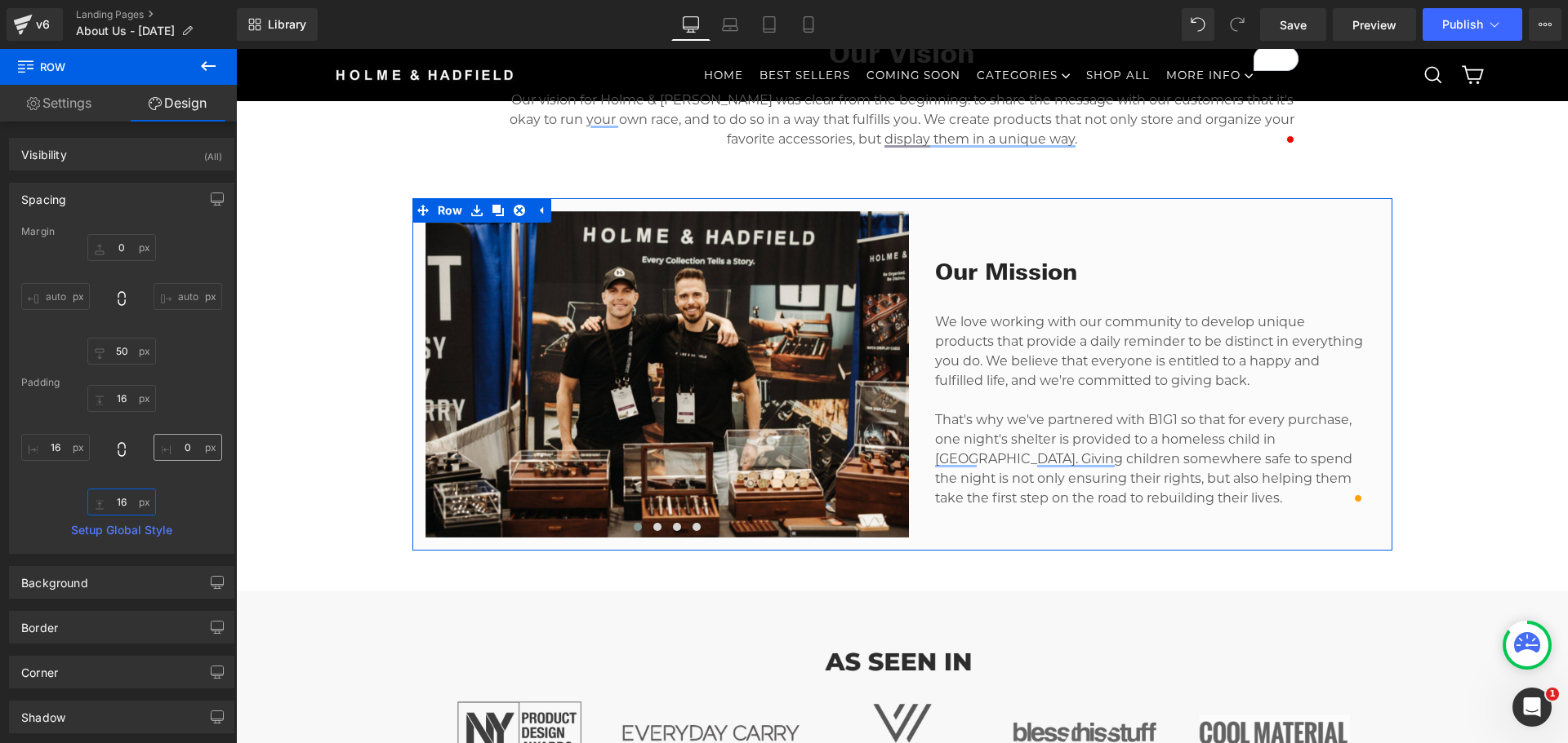
type input "16"
click at [181, 449] on input "0" at bounding box center [187, 447] width 68 height 27
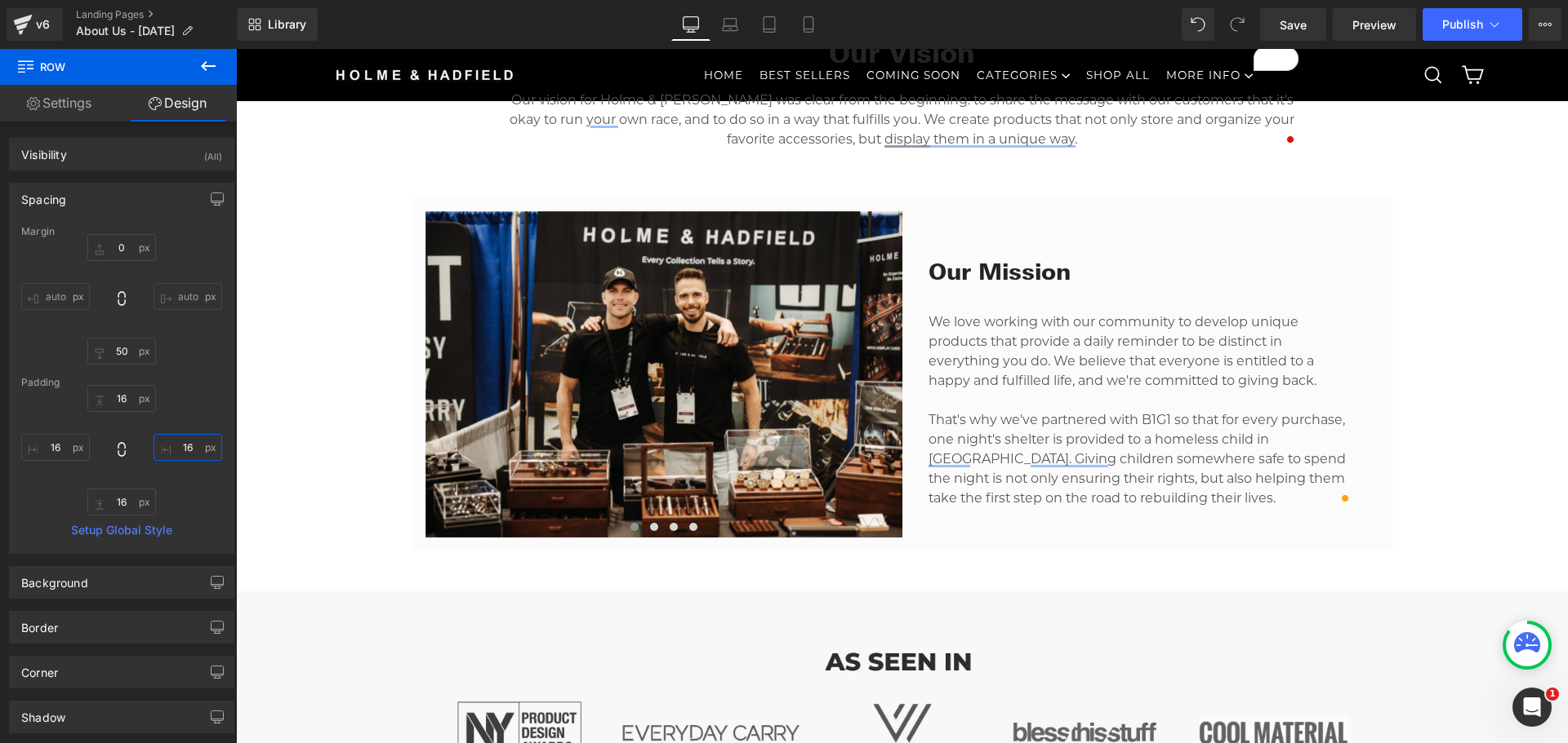
type input "16"
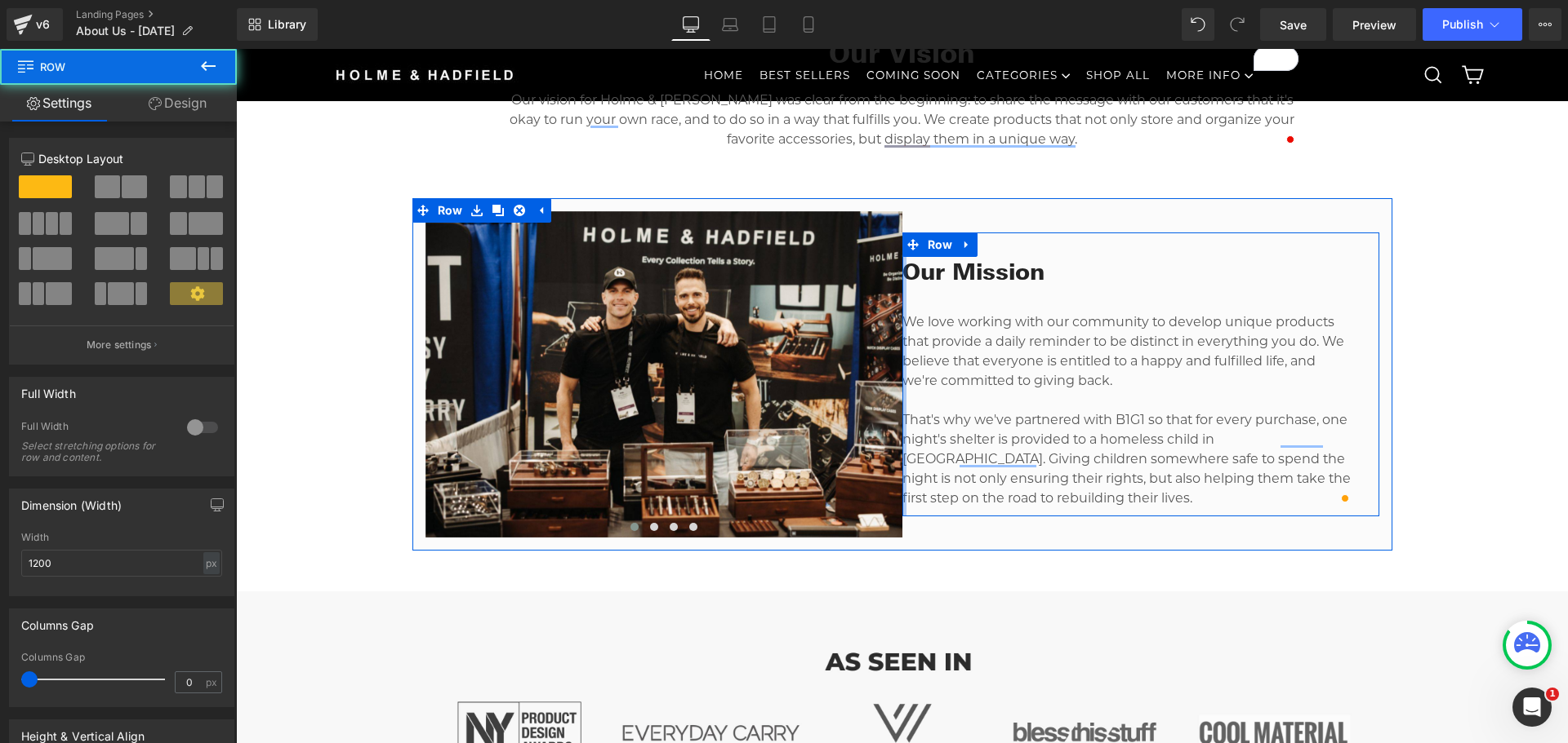
drag, startPoint x: 904, startPoint y: 311, endPoint x: 936, endPoint y: 230, distance: 87.1
click at [794, 318] on div "Our Mission Heading We love working with our community to develop unique produc…" at bounding box center [902, 374] width 980 height 353
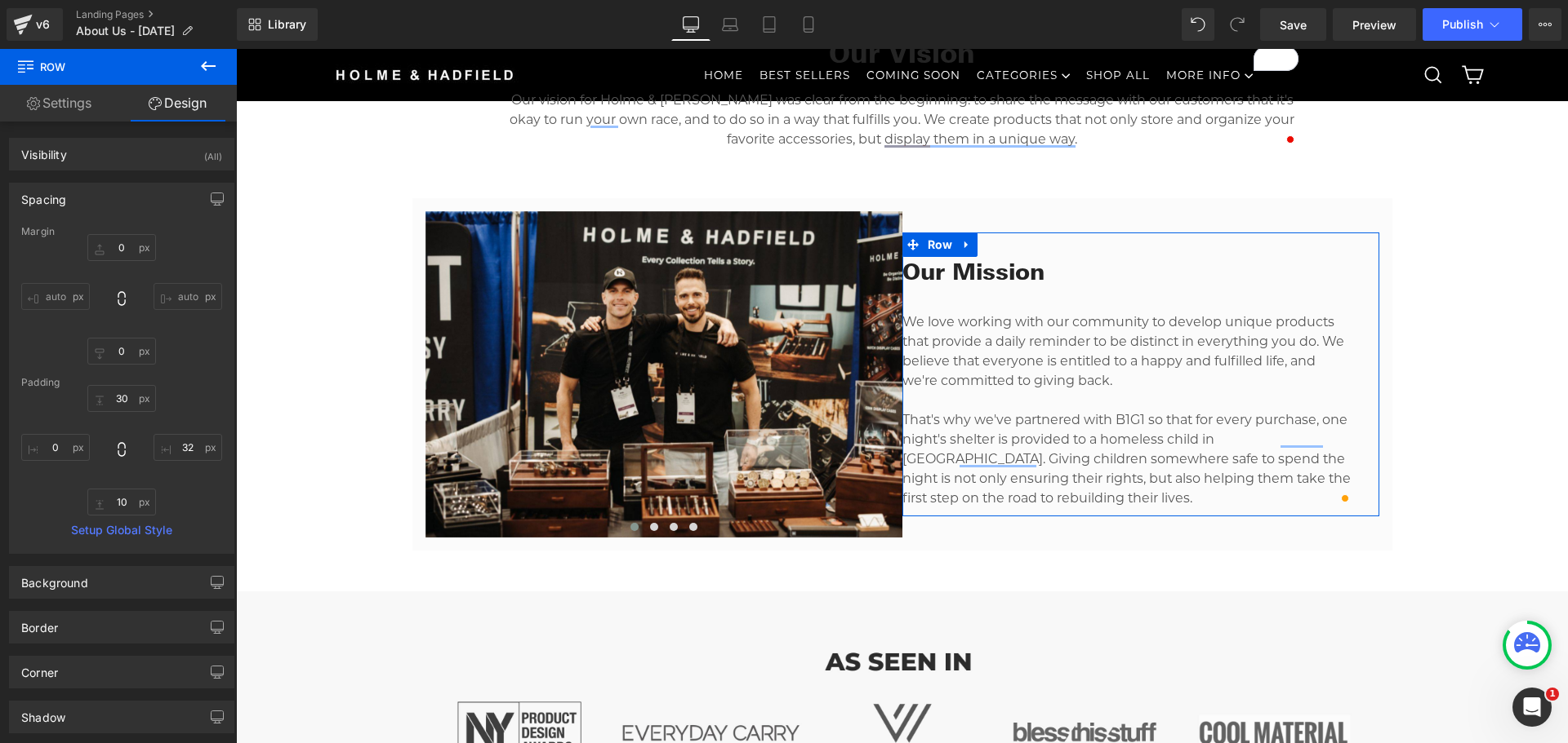
click at [70, 101] on link "Settings" at bounding box center [59, 103] width 119 height 37
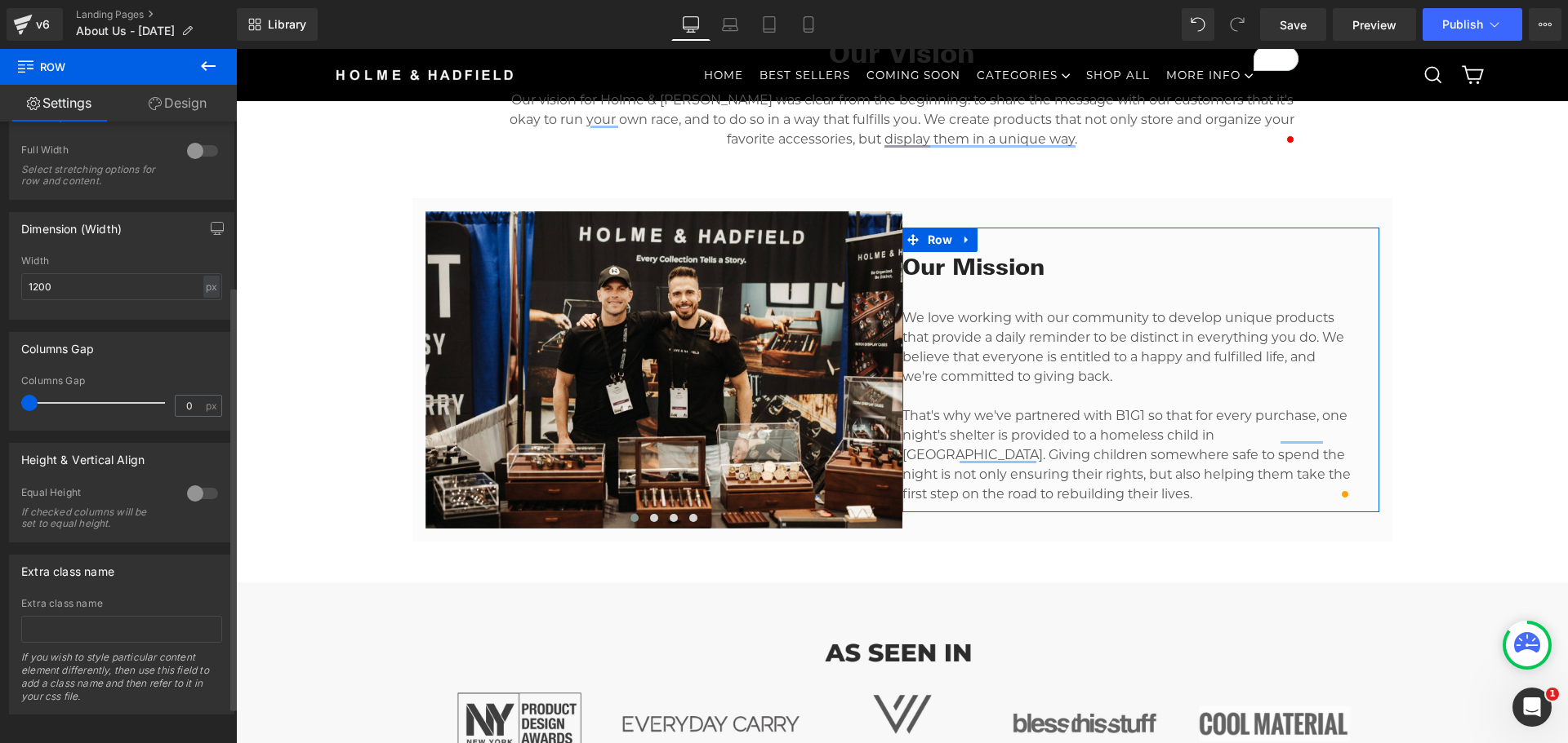
scroll to position [293, 0]
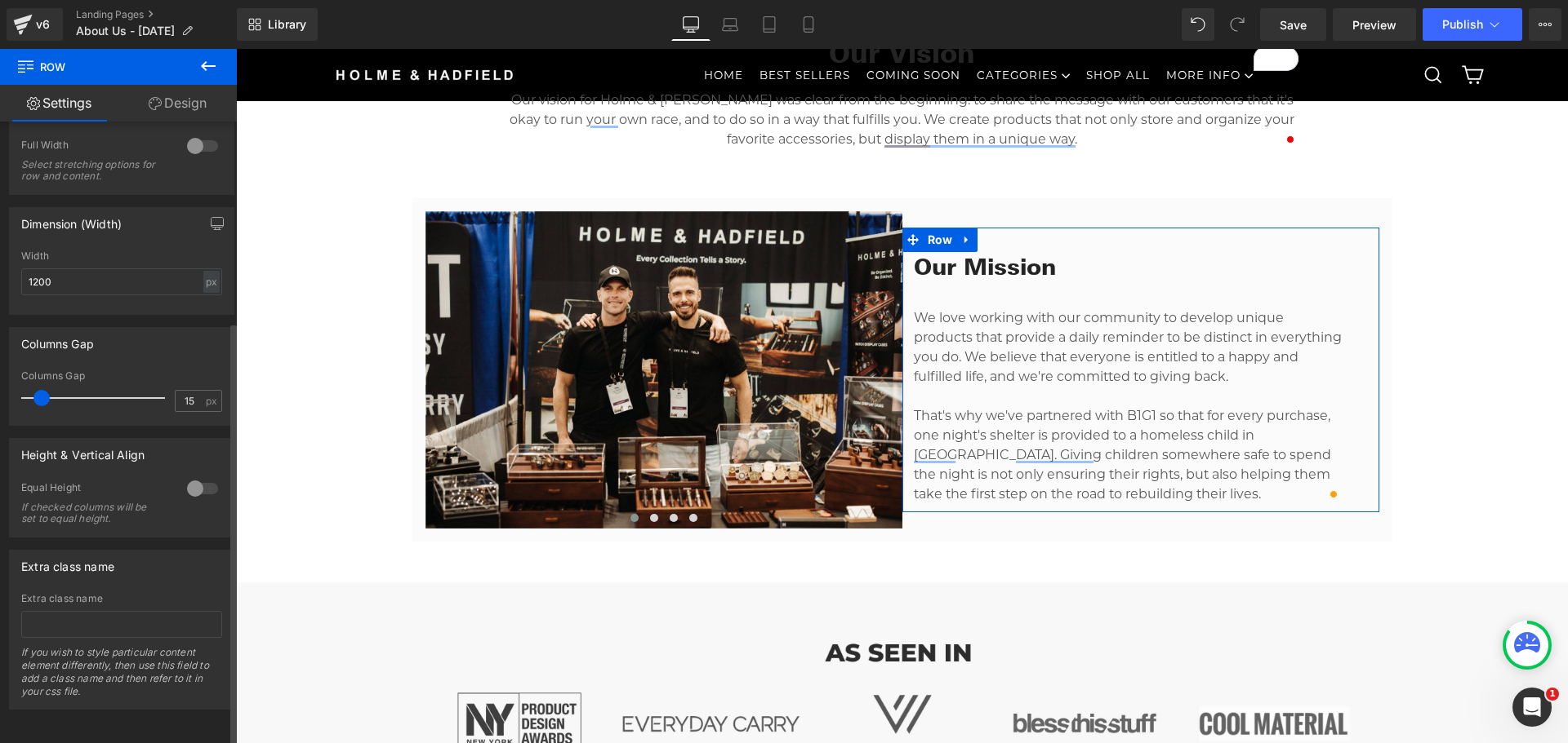
type input "16"
drag, startPoint x: 27, startPoint y: 384, endPoint x: 41, endPoint y: 386, distance: 14.1
click at [41, 390] on span at bounding box center [44, 398] width 17 height 17
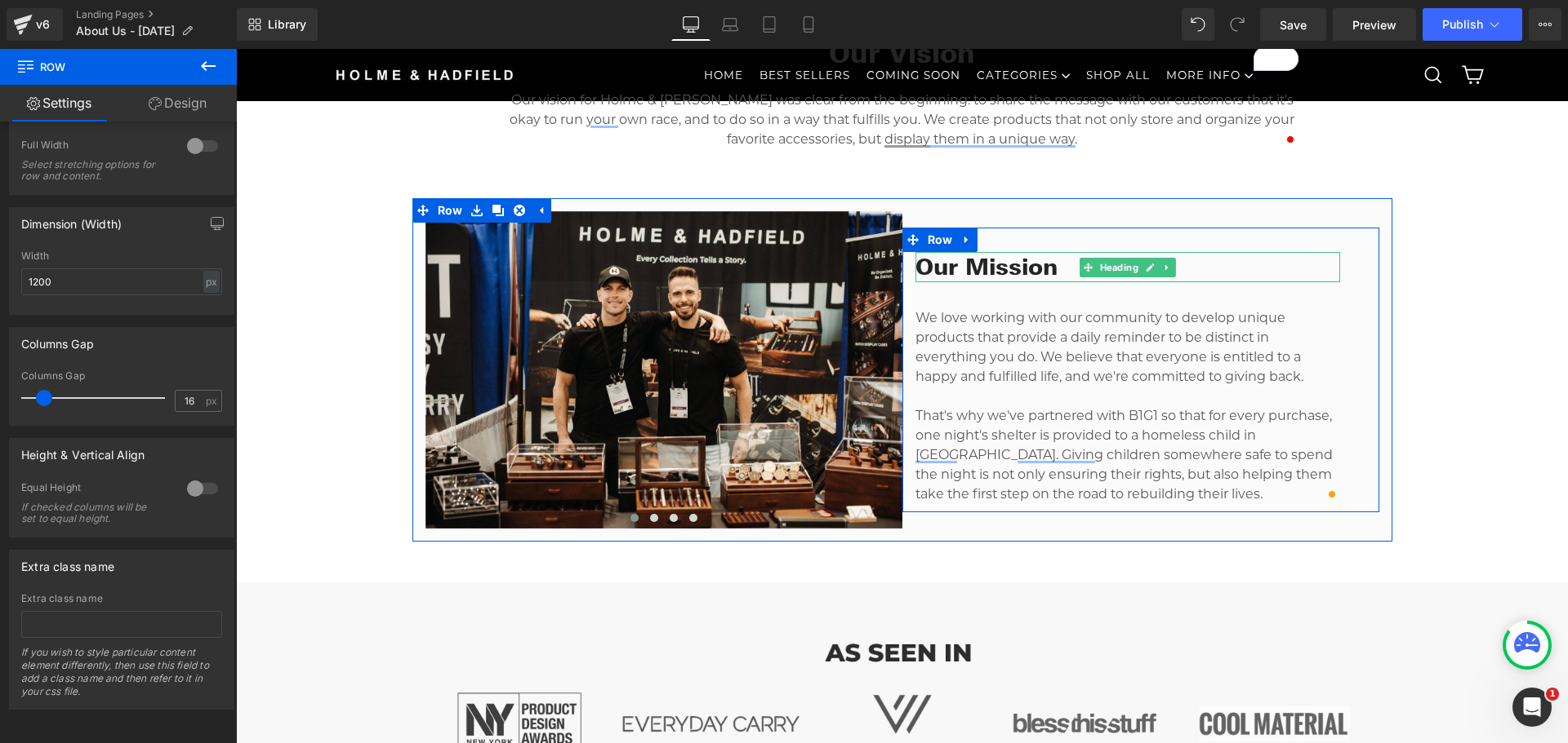
drag, startPoint x: 997, startPoint y: 273, endPoint x: 243, endPoint y: 276, distance: 754.0
click at [997, 273] on h2 "Our Mission" at bounding box center [1127, 267] width 424 height 30
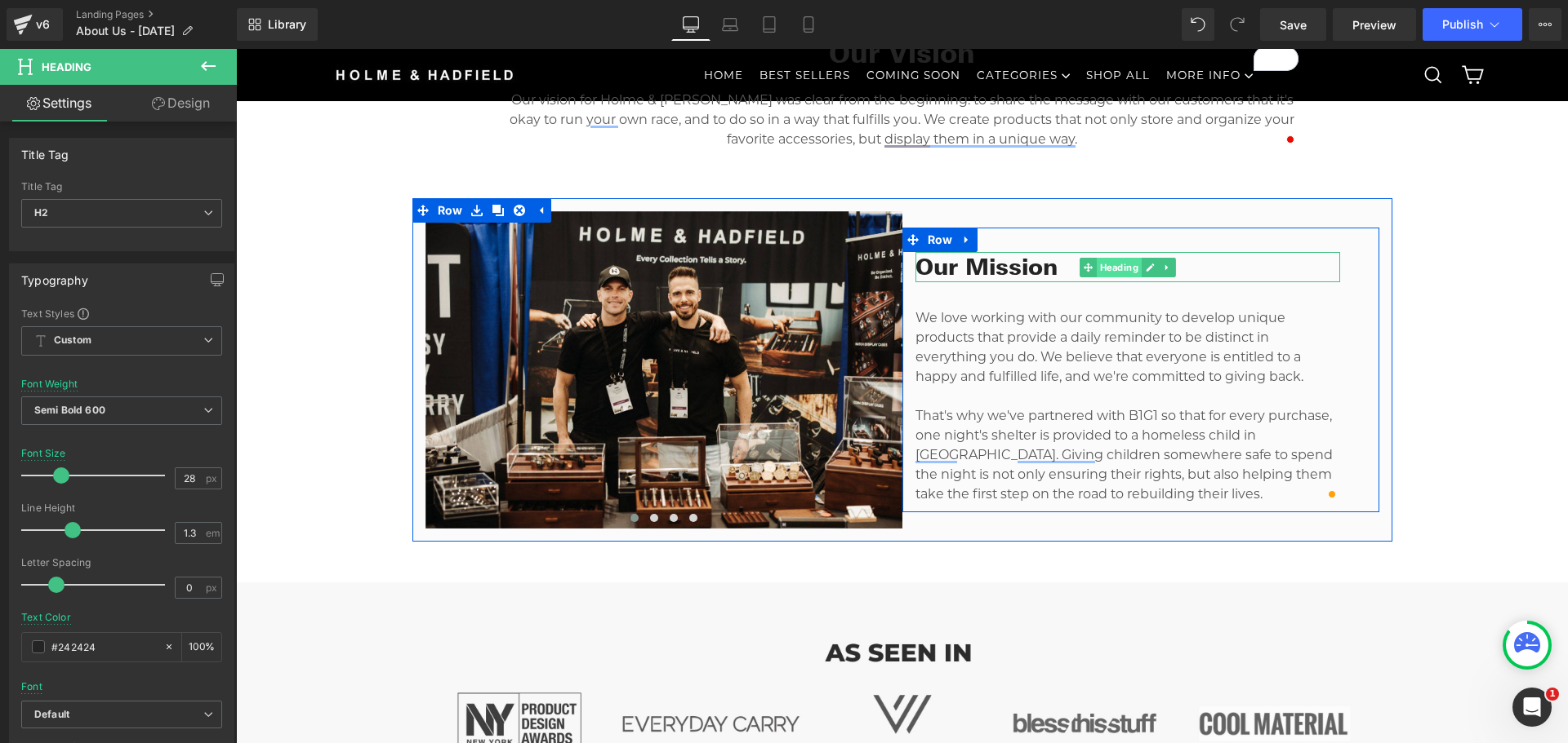
click at [1095, 270] on span "Heading" at bounding box center [1117, 268] width 44 height 20
click at [1114, 270] on span "Heading" at bounding box center [1117, 268] width 44 height 20
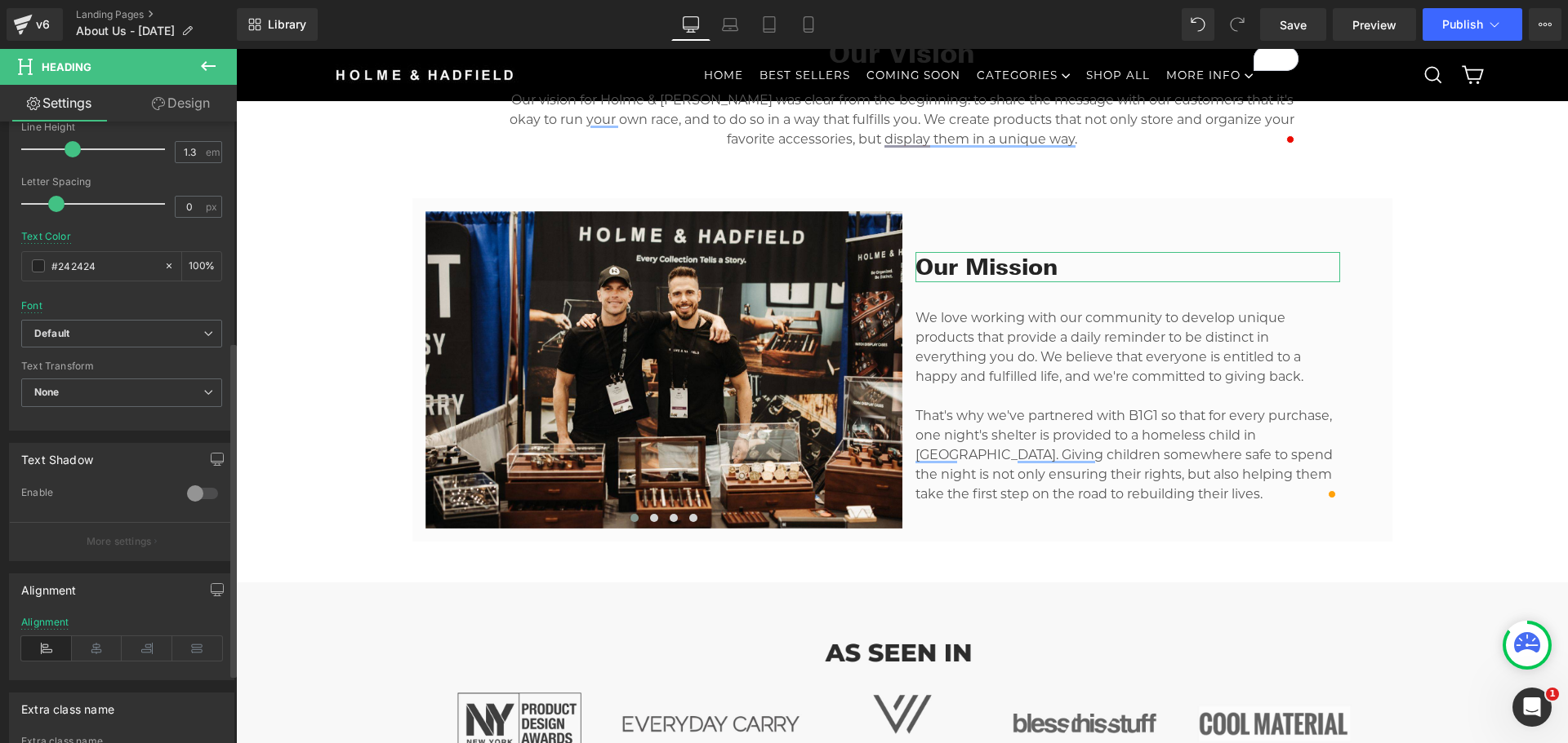
scroll to position [326, 0]
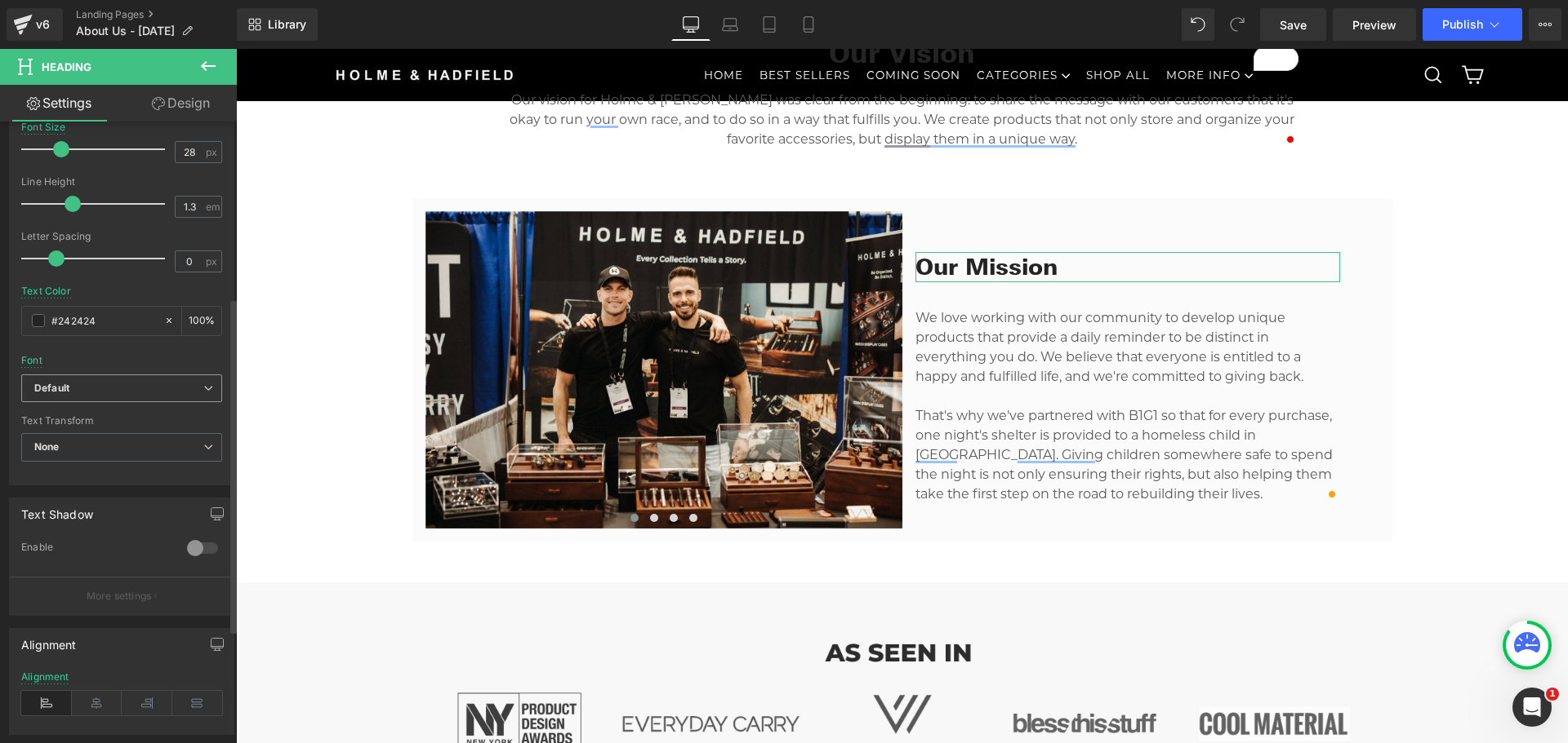
click at [112, 397] on span "Default" at bounding box center [121, 388] width 201 height 29
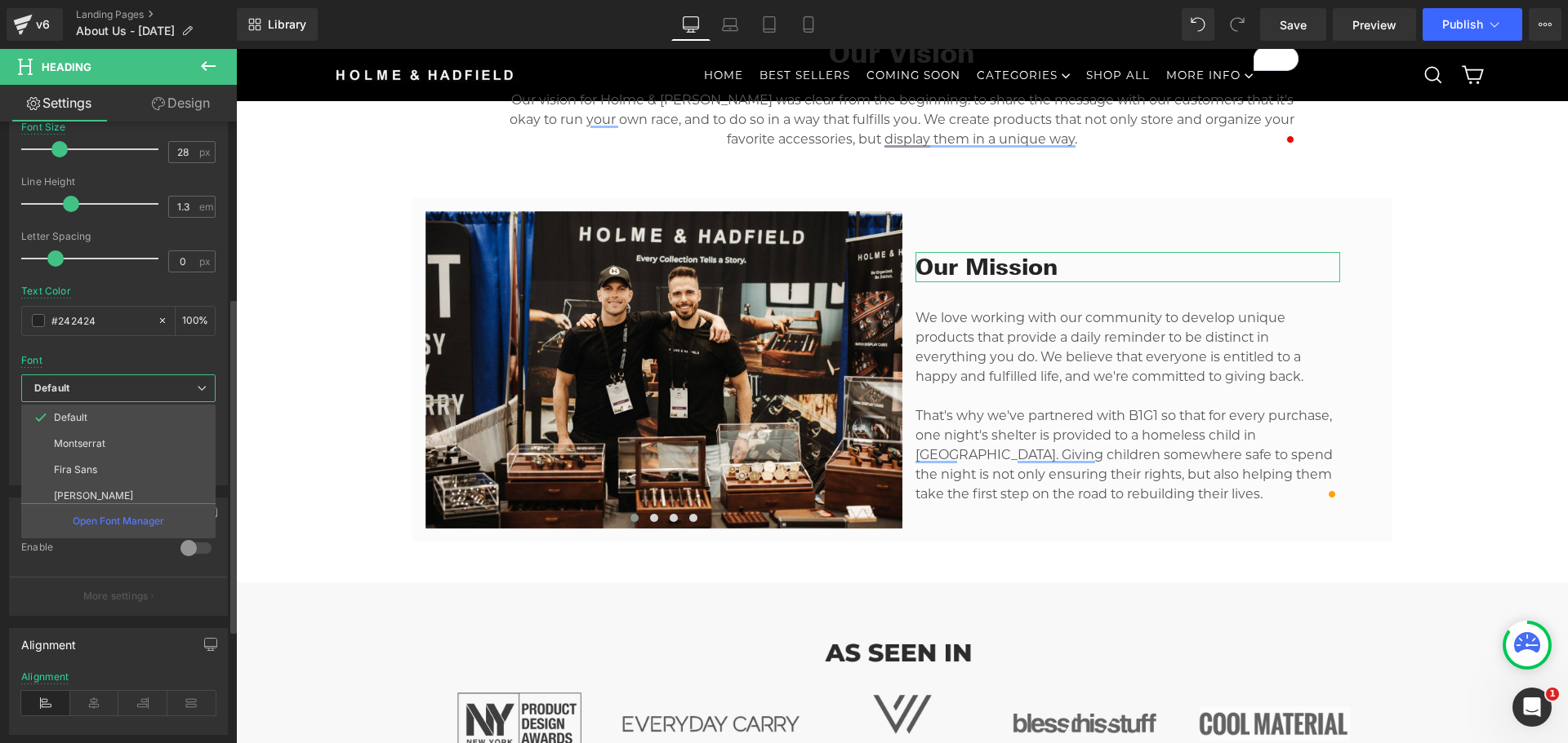
click at [110, 390] on b "Default" at bounding box center [116, 389] width 162 height 14
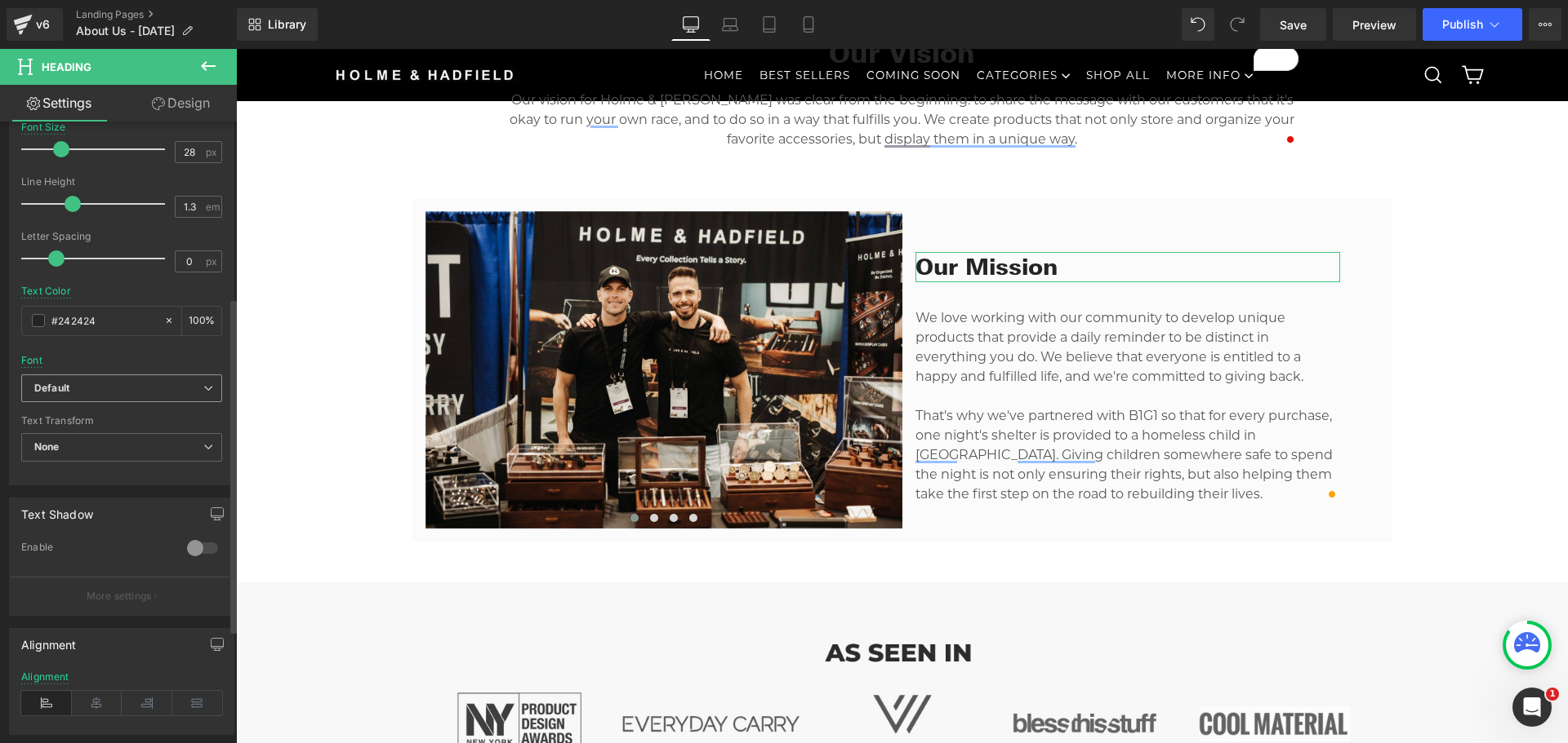
click at [110, 390] on b "Default" at bounding box center [119, 389] width 169 height 14
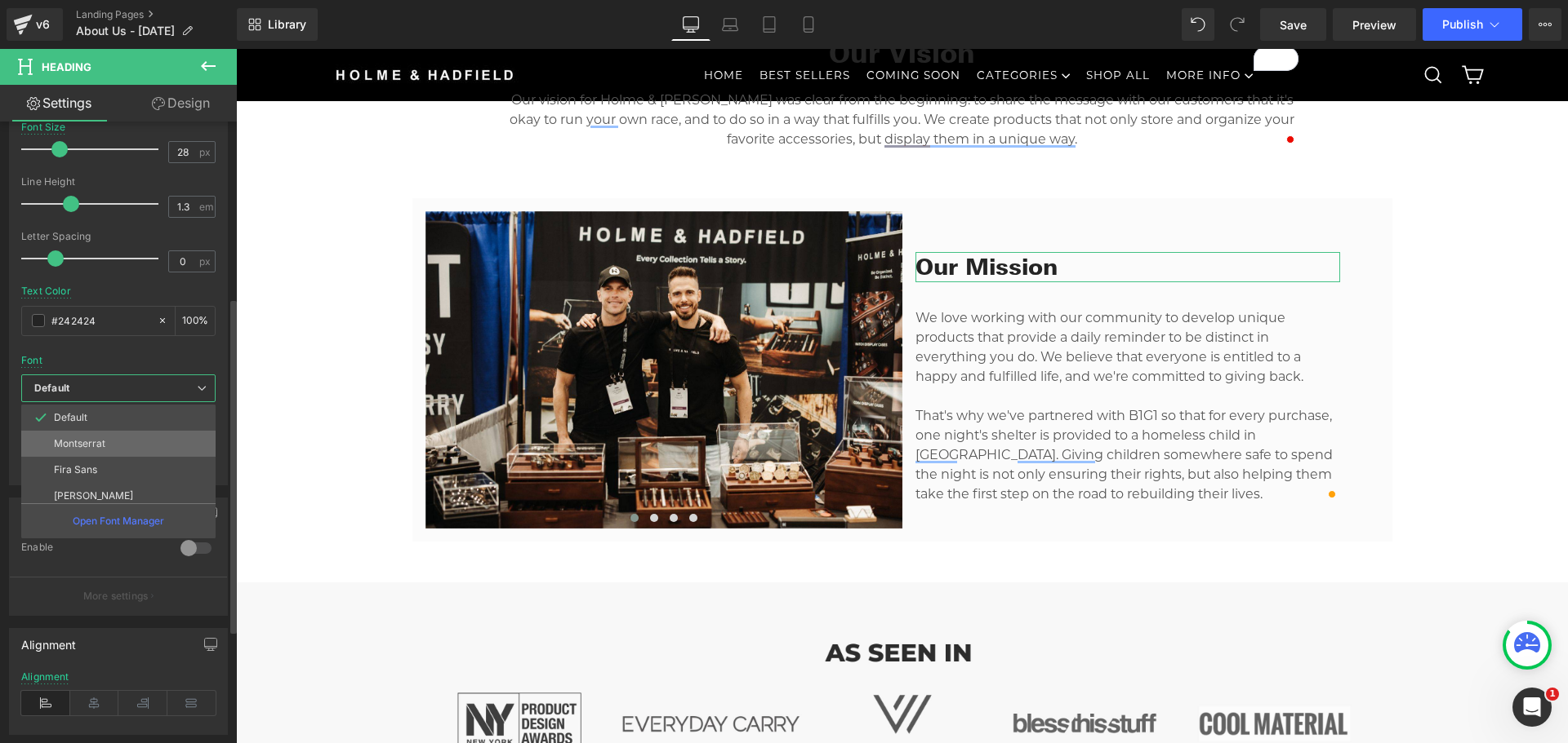
click at [94, 433] on li "Montserrat" at bounding box center [122, 444] width 202 height 26
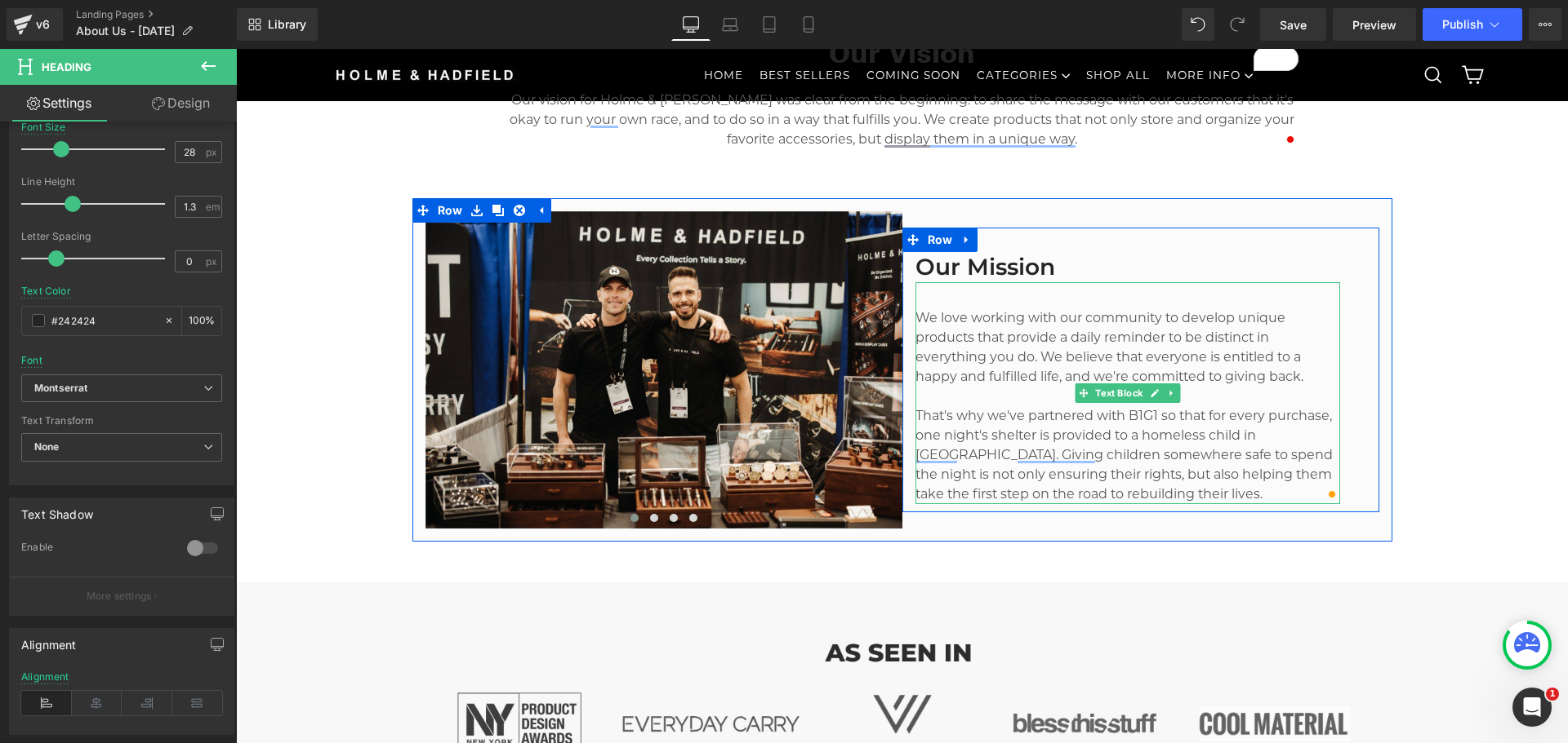
click at [1122, 349] on p "We love working with our community to develop unique products that provide a da…" at bounding box center [1127, 347] width 424 height 78
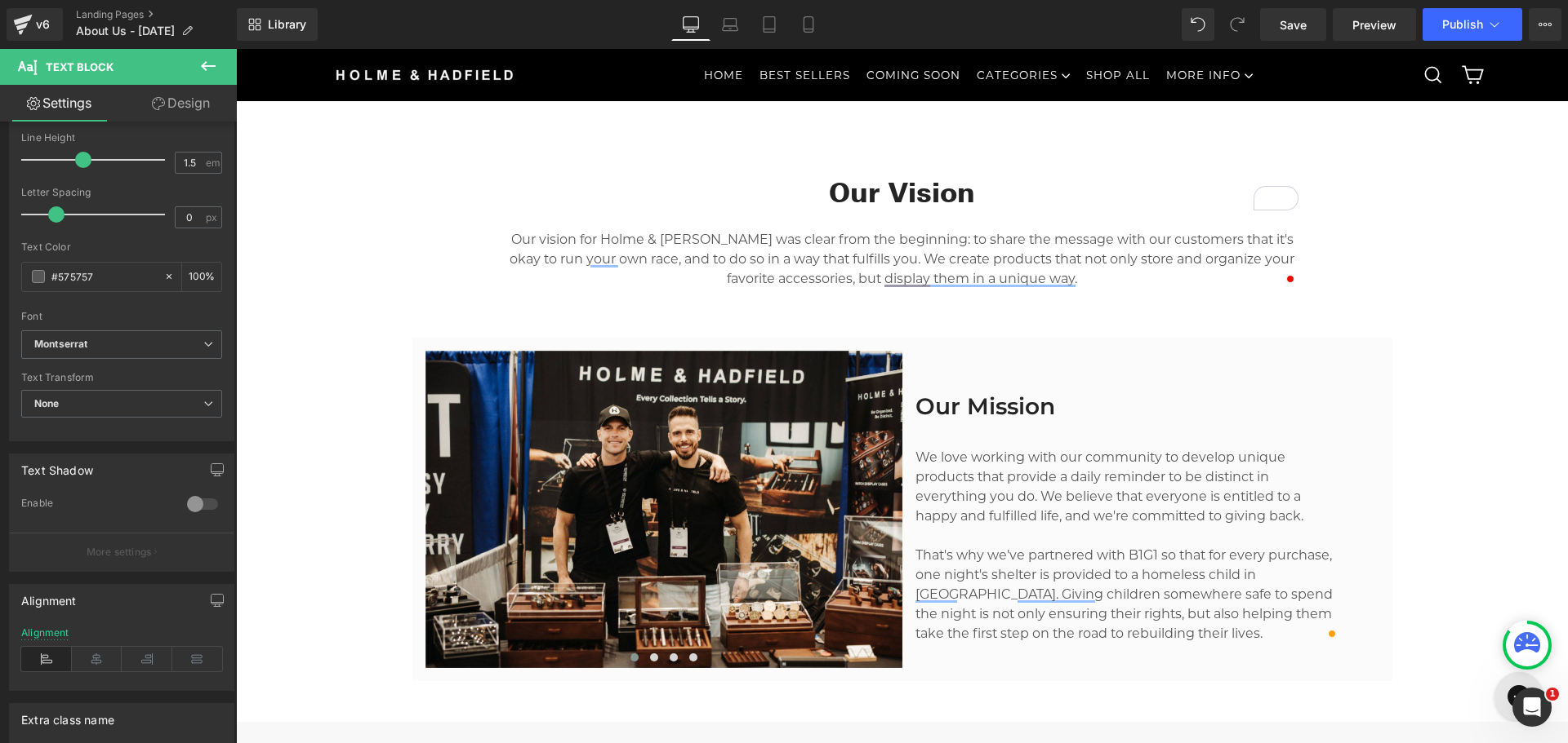
scroll to position [571, 0]
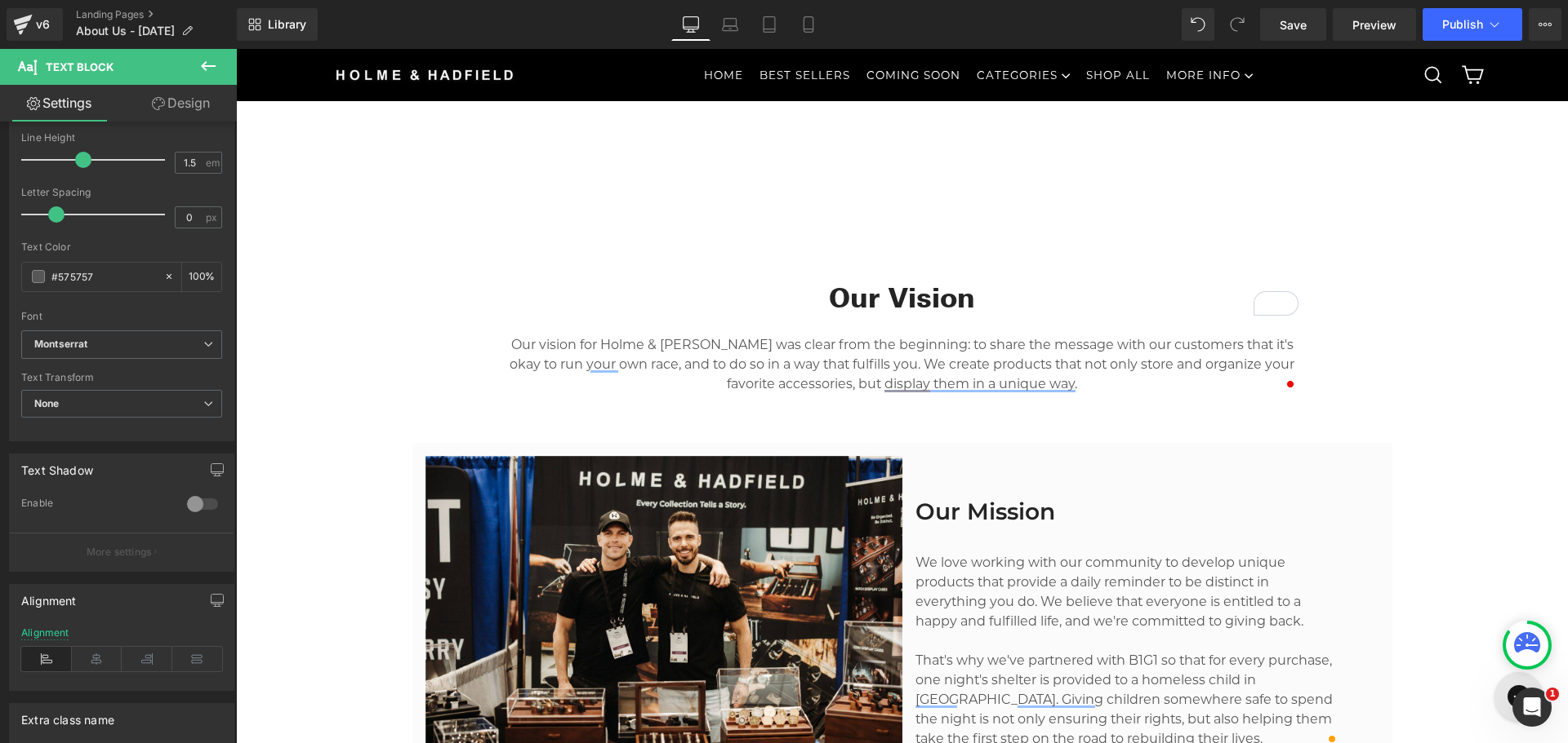
click at [832, 363] on p "Our vision for Holme & Hadfield was clear from the beginning: to share the mess…" at bounding box center [902, 364] width 792 height 58
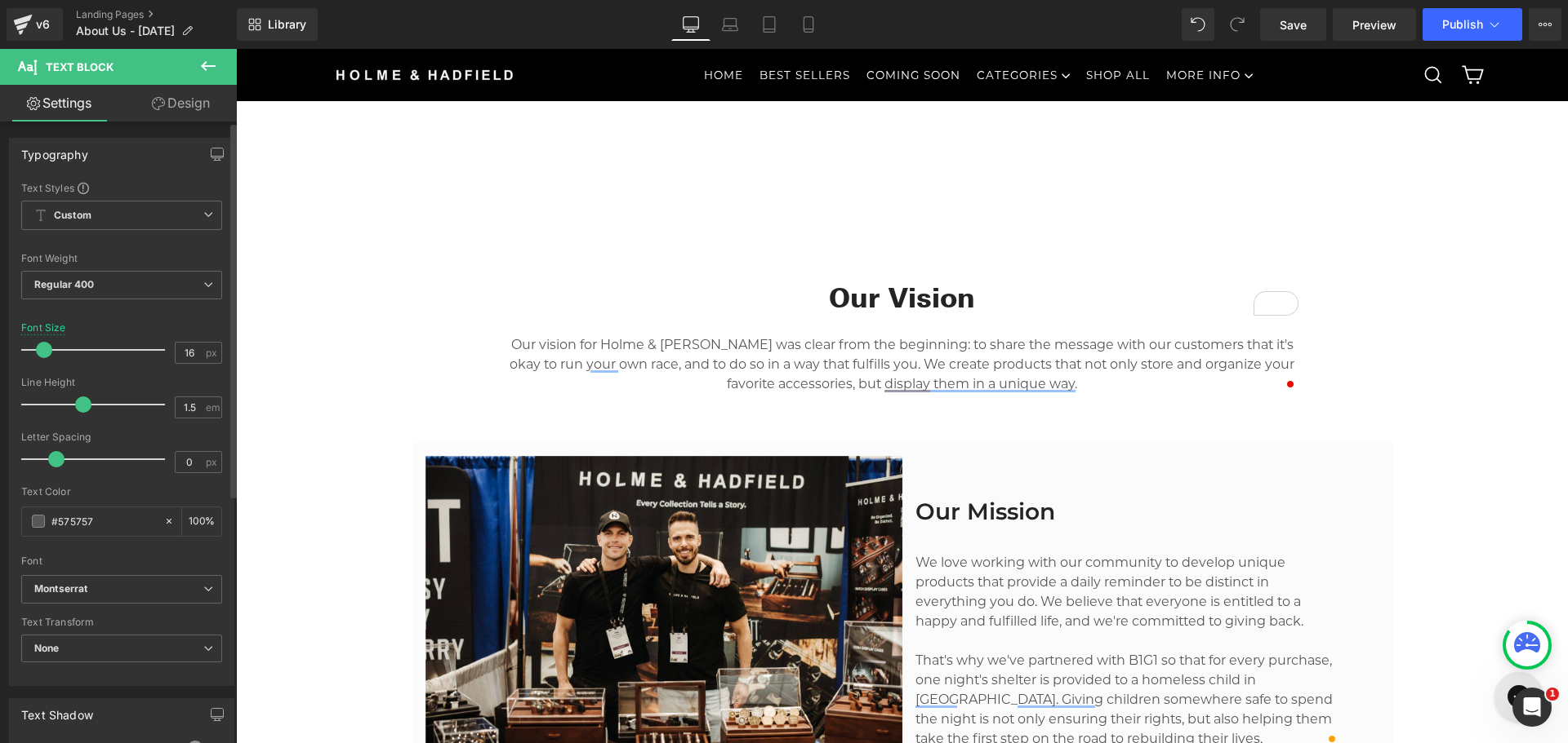
scroll to position [326, 0]
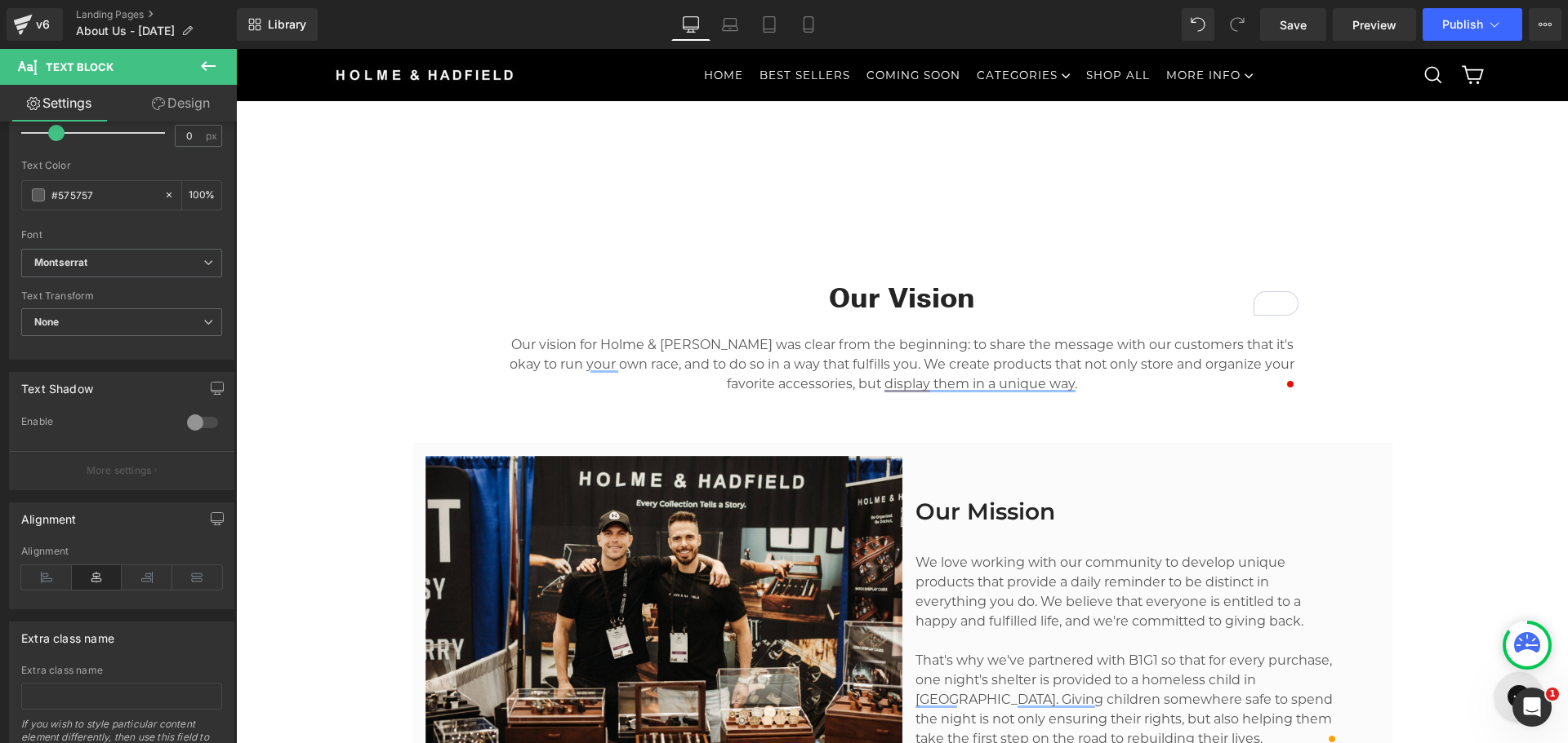
drag, startPoint x: 1068, startPoint y: 588, endPoint x: 1012, endPoint y: 562, distance: 61.7
click at [1067, 588] on p "We love working with our community to develop unique products that provide a da…" at bounding box center [1127, 592] width 424 height 78
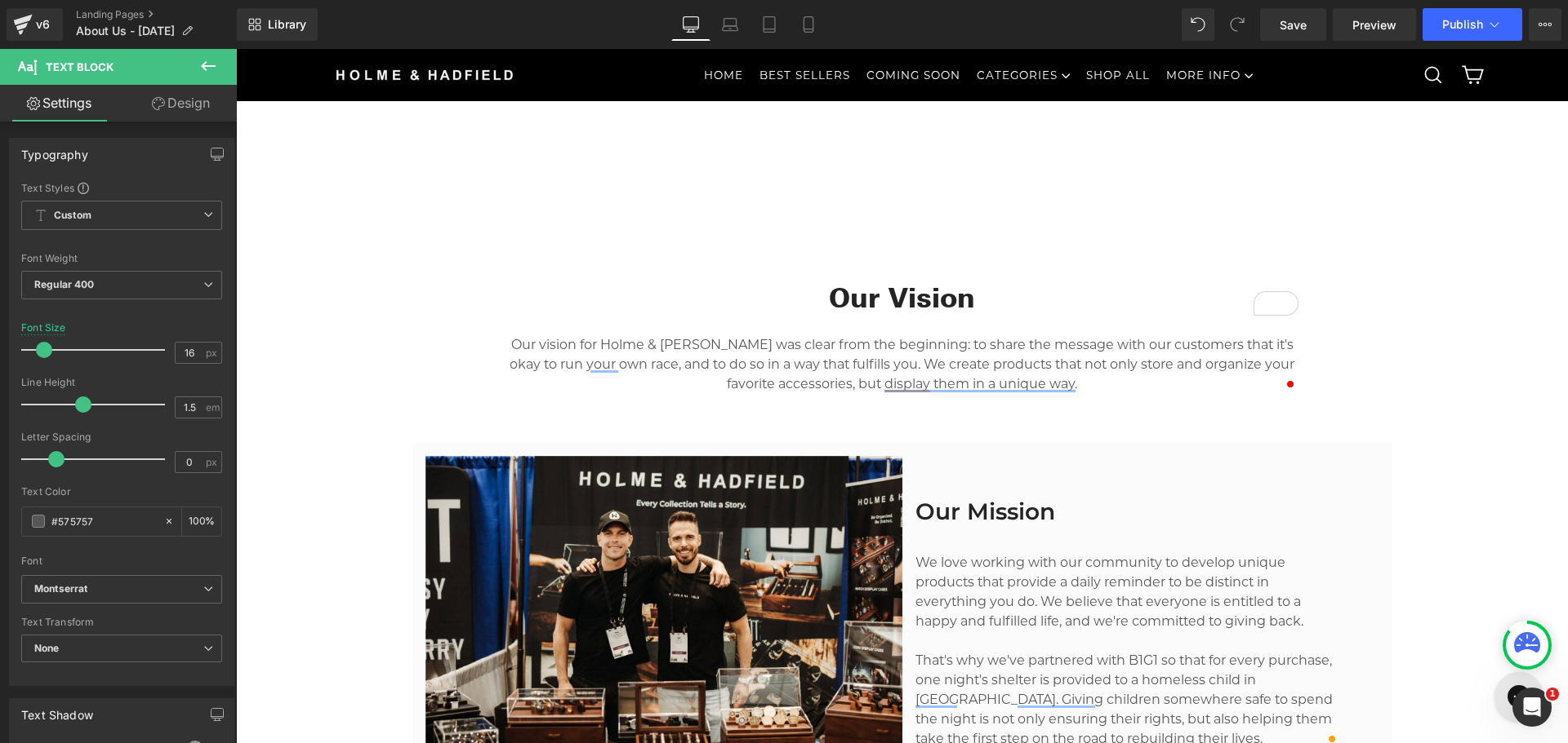
drag, startPoint x: 983, startPoint y: 510, endPoint x: 982, endPoint y: 520, distance: 10.0
click at [983, 510] on h2 "Our Mission" at bounding box center [1127, 512] width 424 height 30
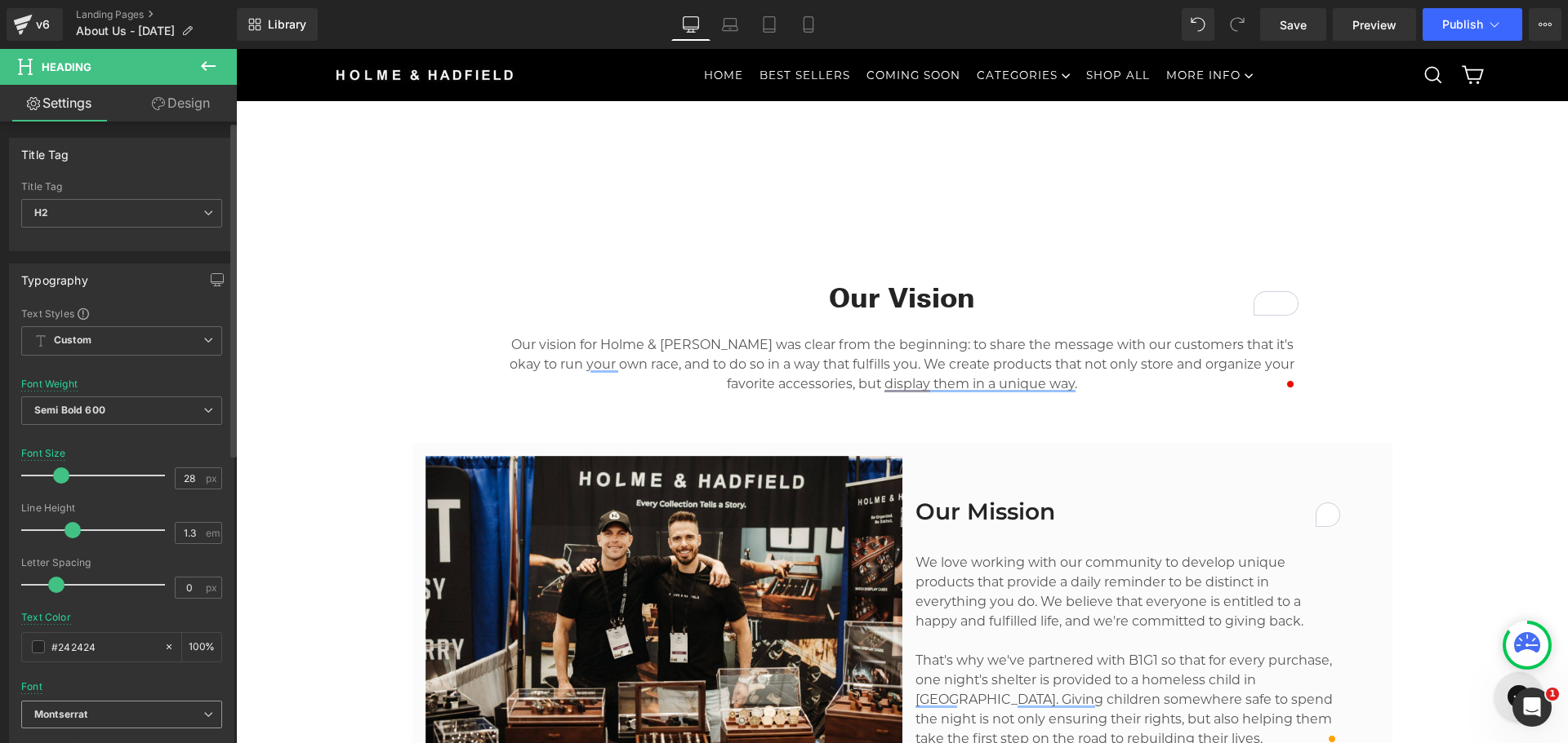
scroll to position [245, 0]
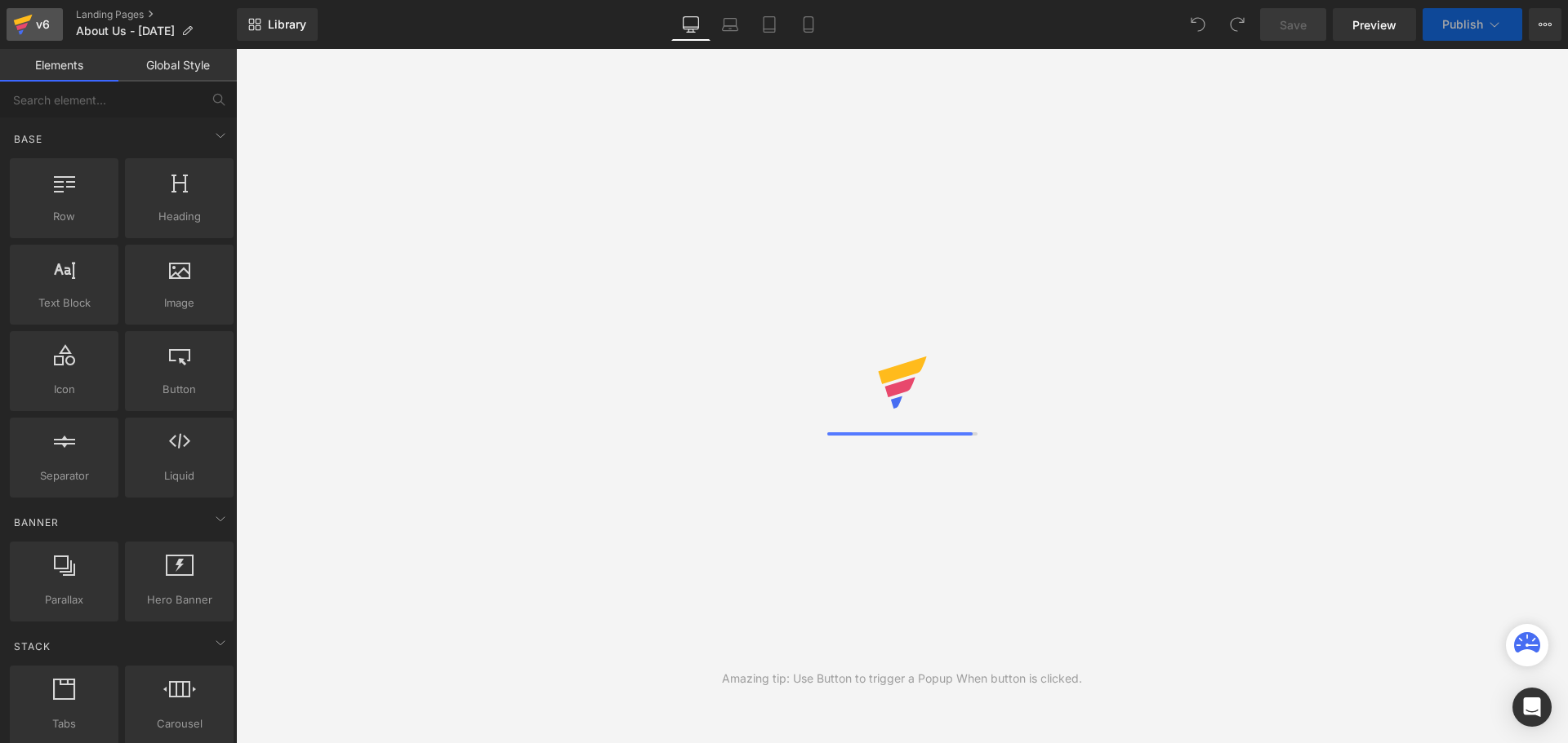
click at [58, 27] on link "v6" at bounding box center [35, 24] width 56 height 33
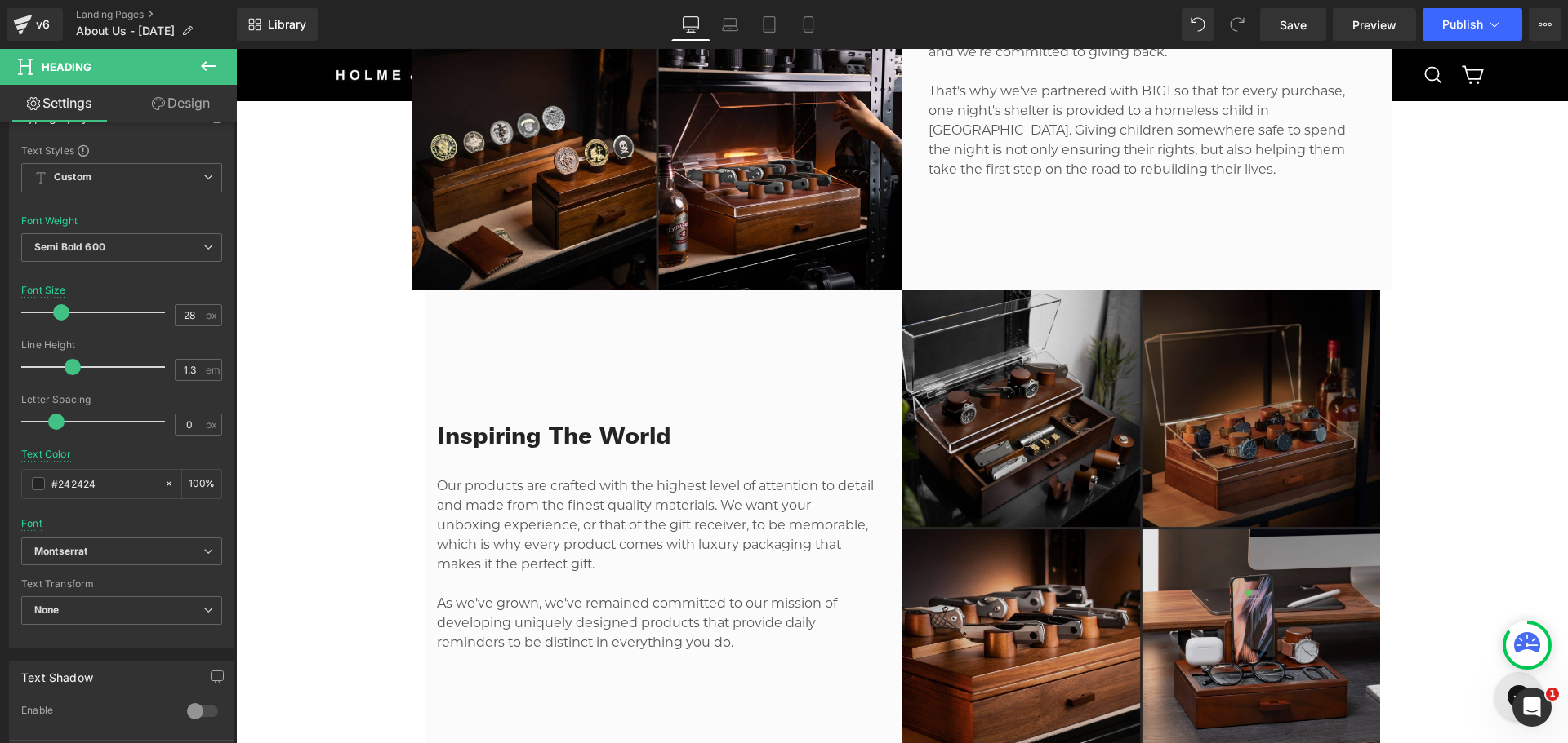
scroll to position [2040, 0]
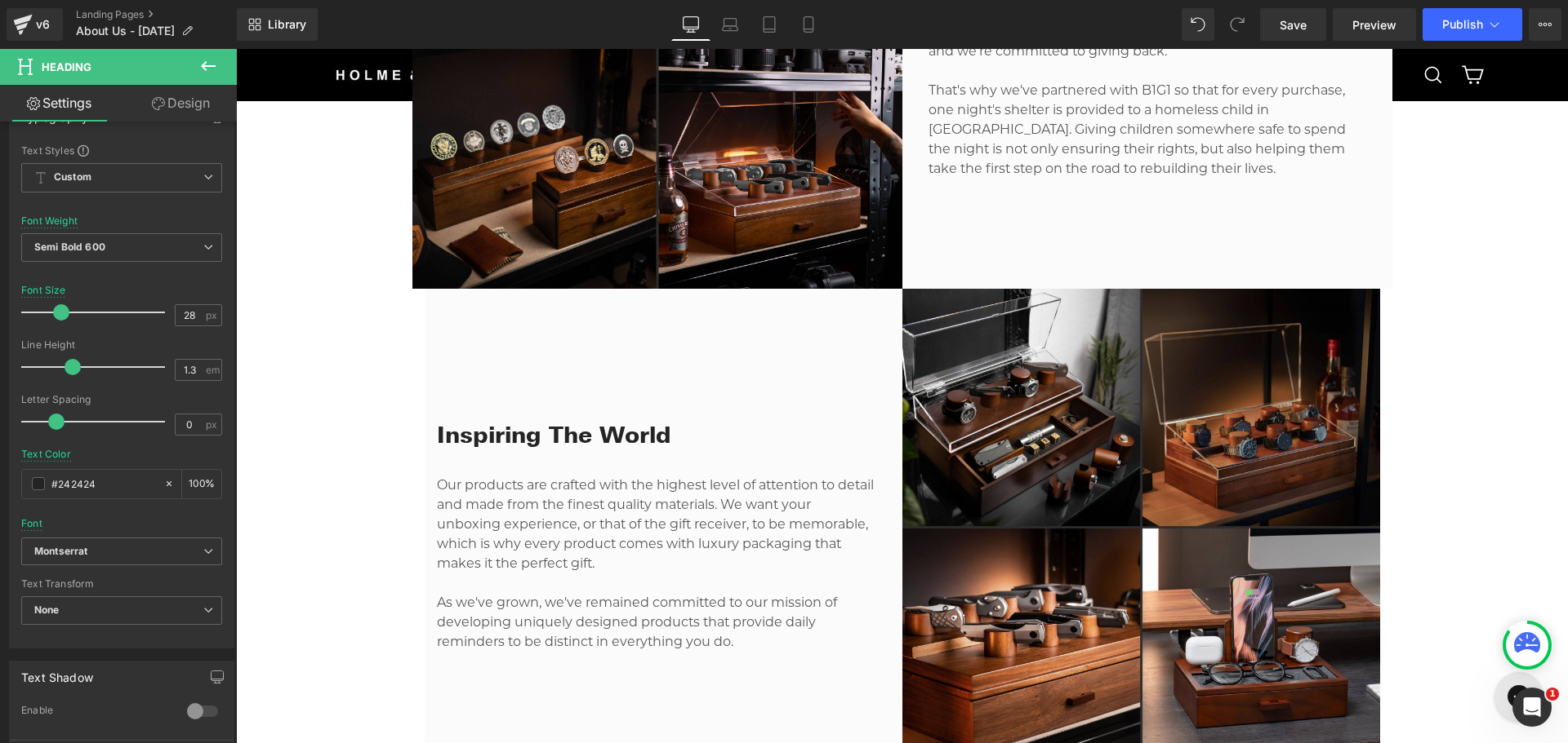
click at [562, 450] on h2 "Inspiring The World" at bounding box center [656, 435] width 439 height 30
click at [111, 547] on b "Default" at bounding box center [119, 552] width 169 height 14
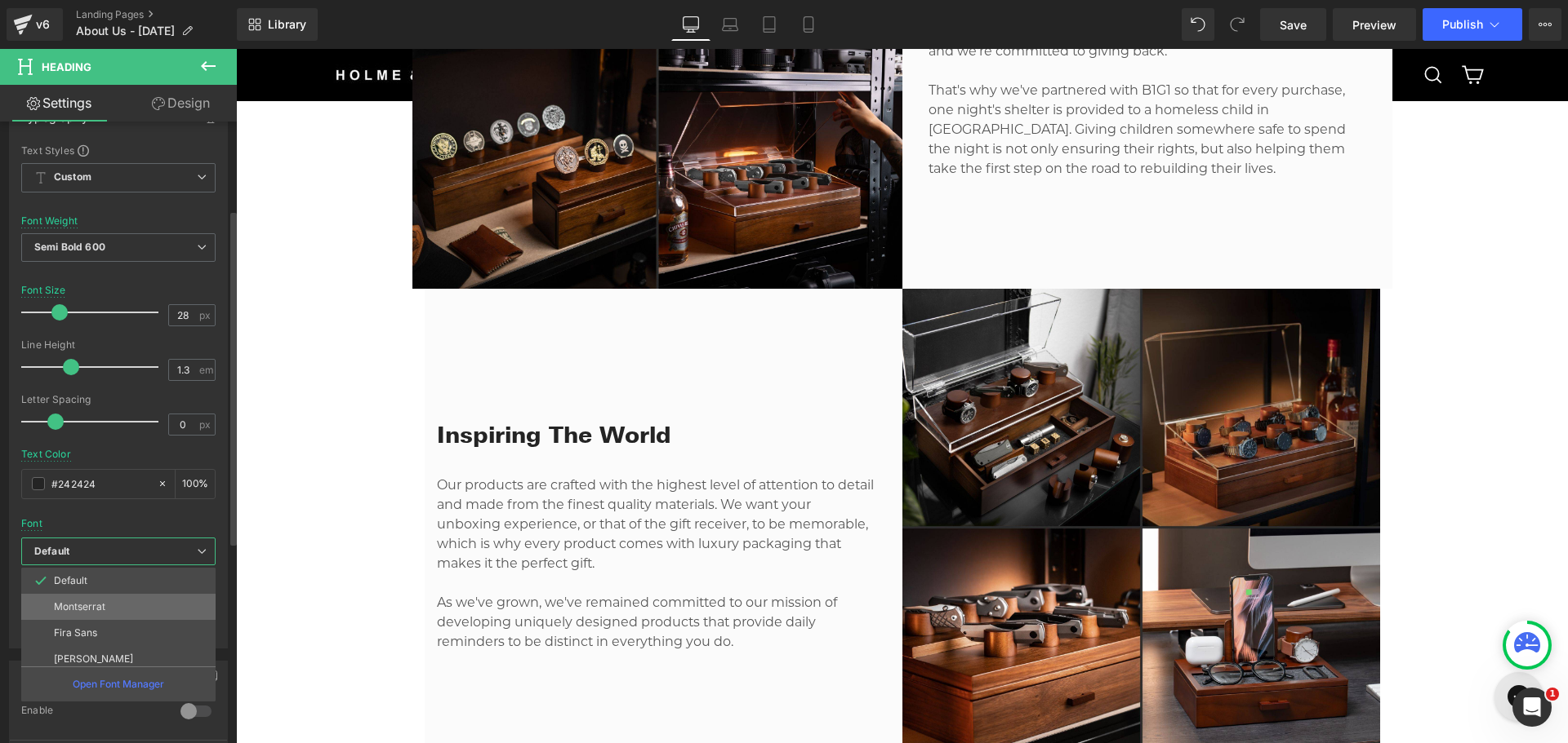
click at [91, 611] on p "Montserrat" at bounding box center [80, 608] width 51 height 12
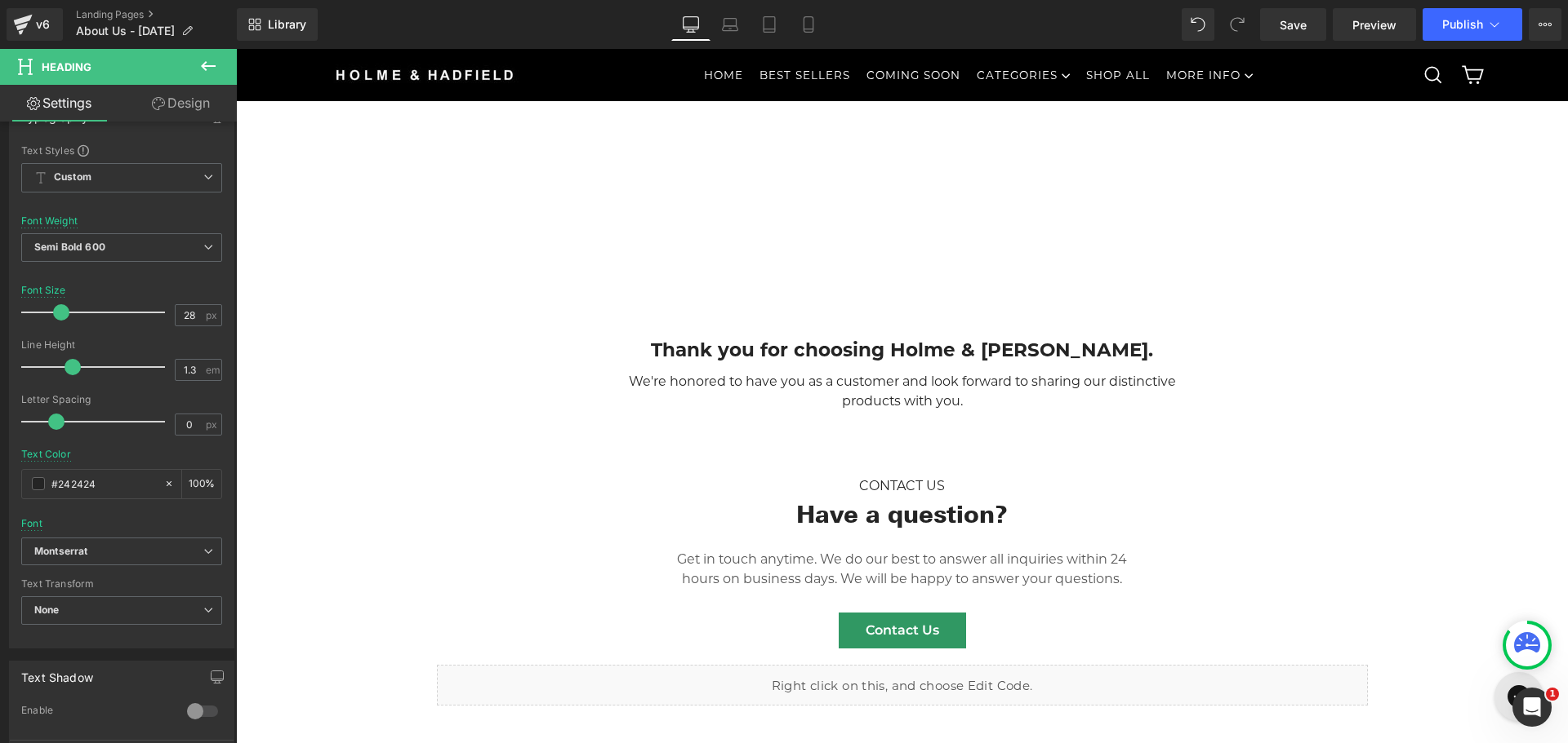
scroll to position [3100, 0]
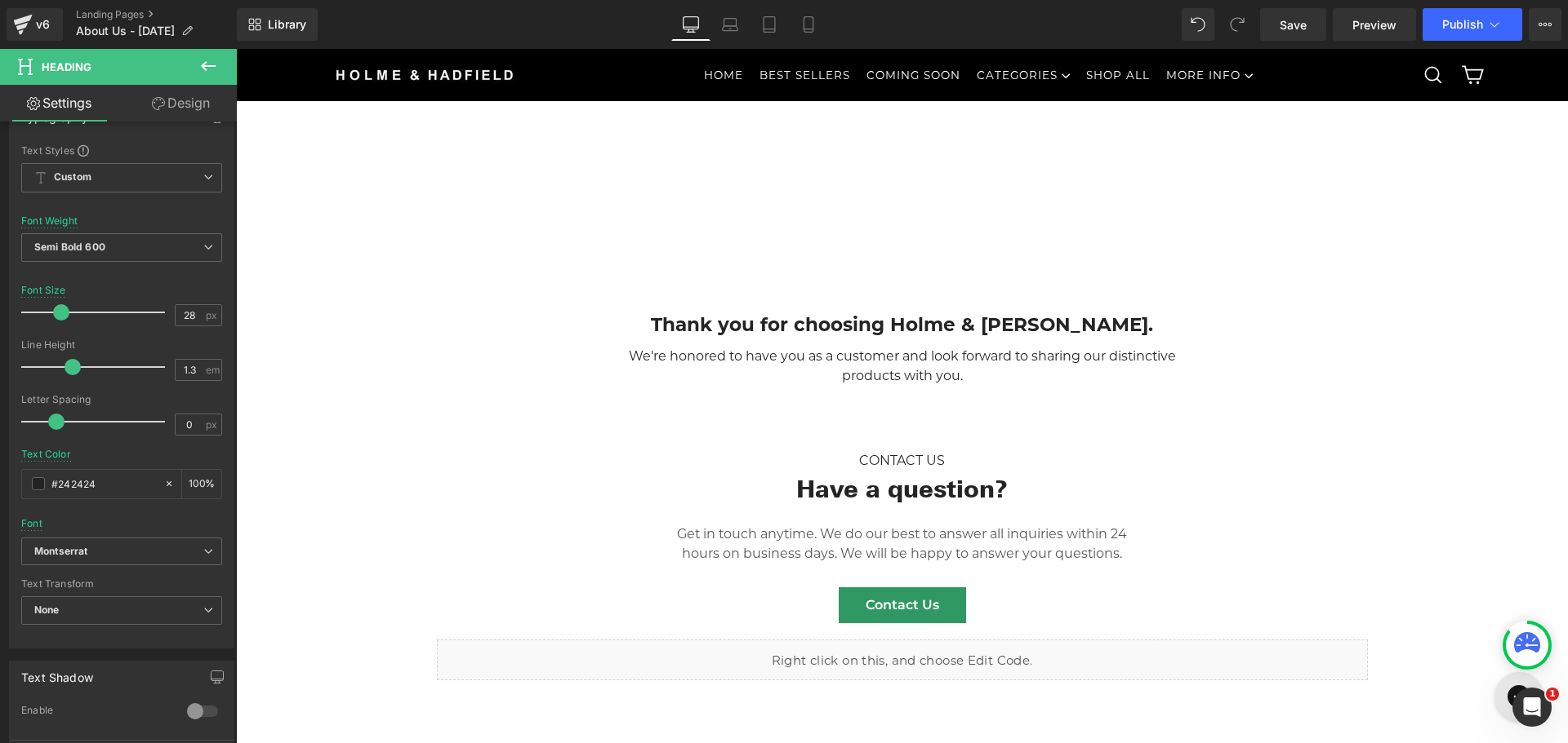
click at [869, 505] on div "Have a question? Heading" at bounding box center [903, 488] width 490 height 35
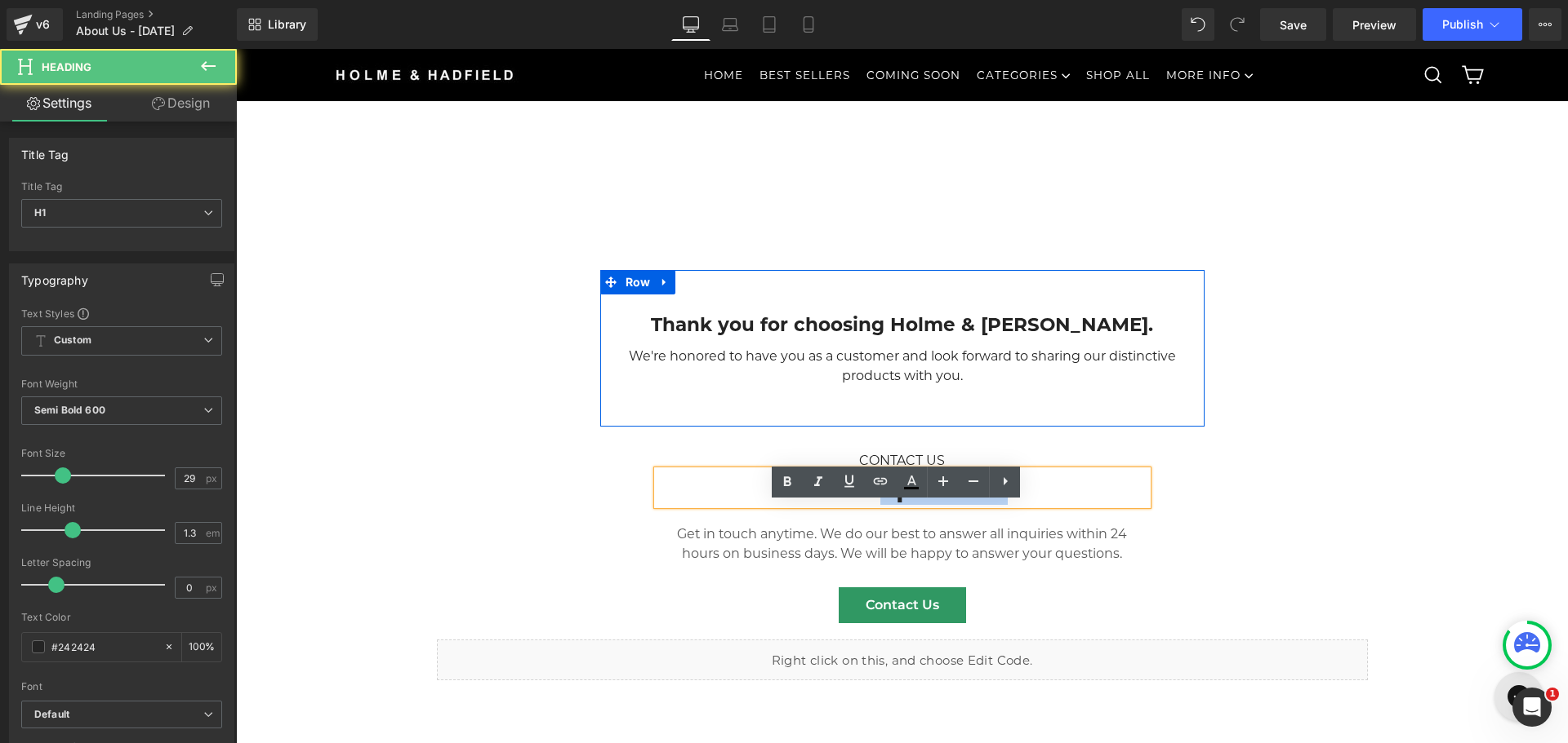
click at [857, 335] on span at bounding box center [857, 325] width 17 height 20
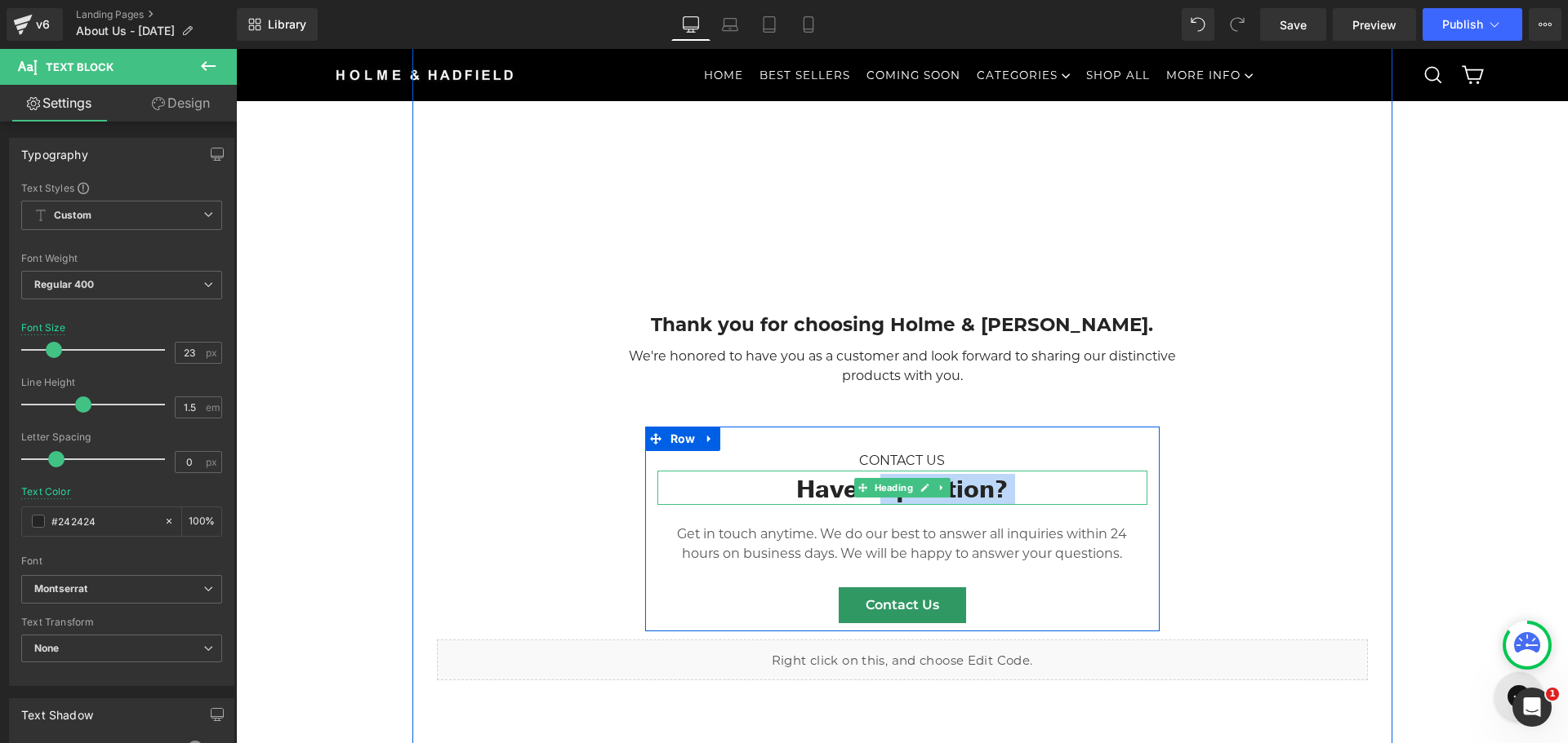
click at [827, 505] on h1 "Have a question?" at bounding box center [903, 489] width 490 height 31
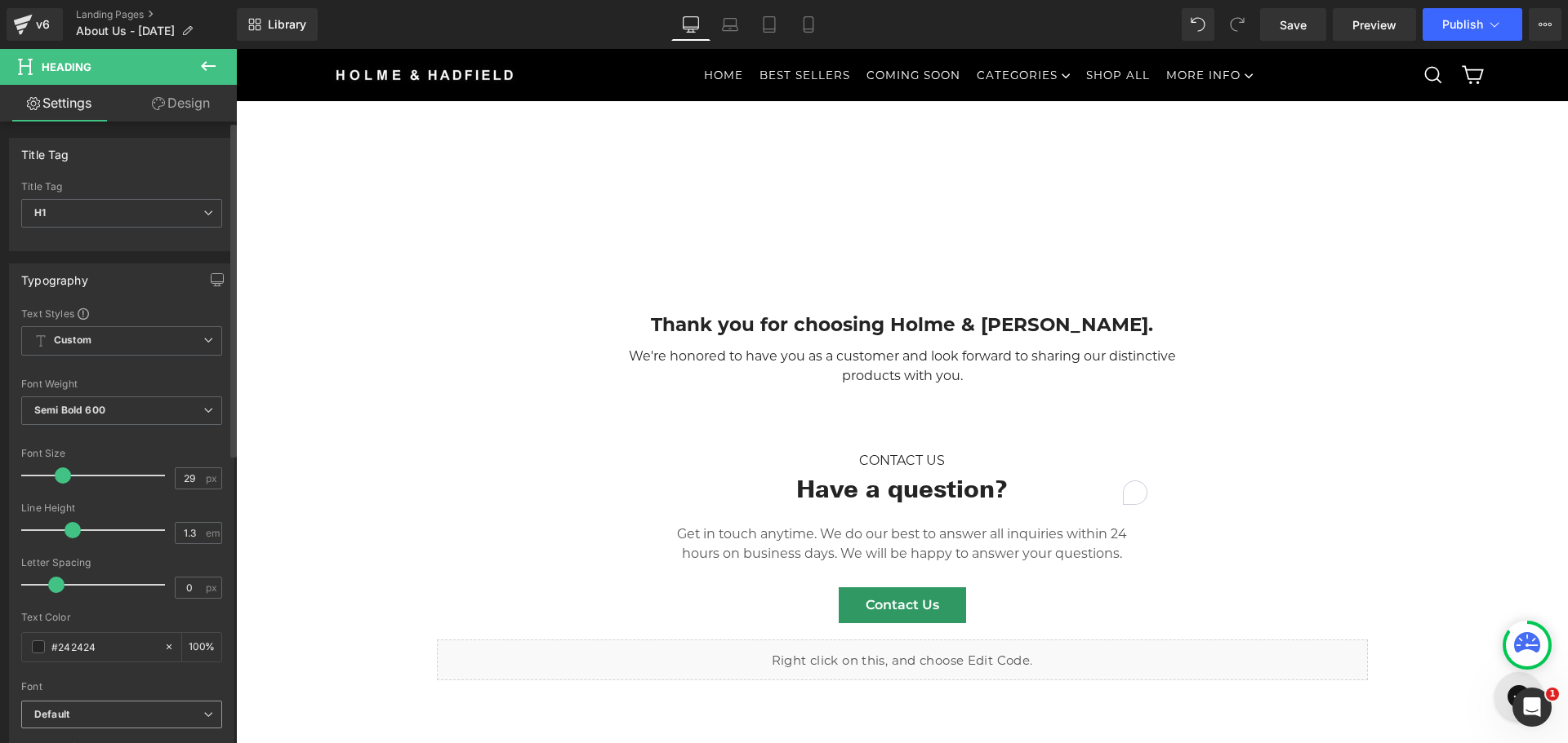
click at [89, 717] on b "Default" at bounding box center [119, 715] width 169 height 14
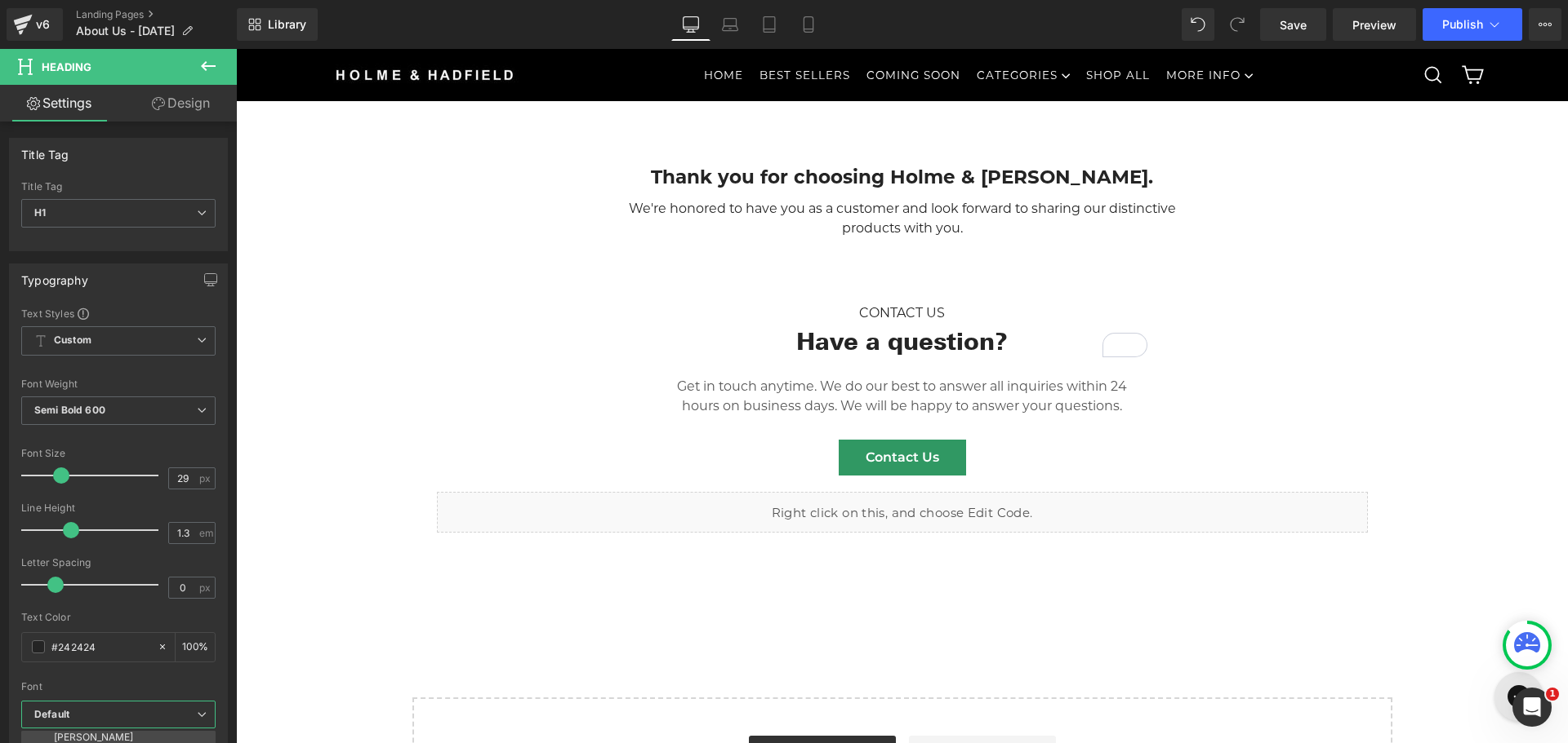
scroll to position [3427, 0]
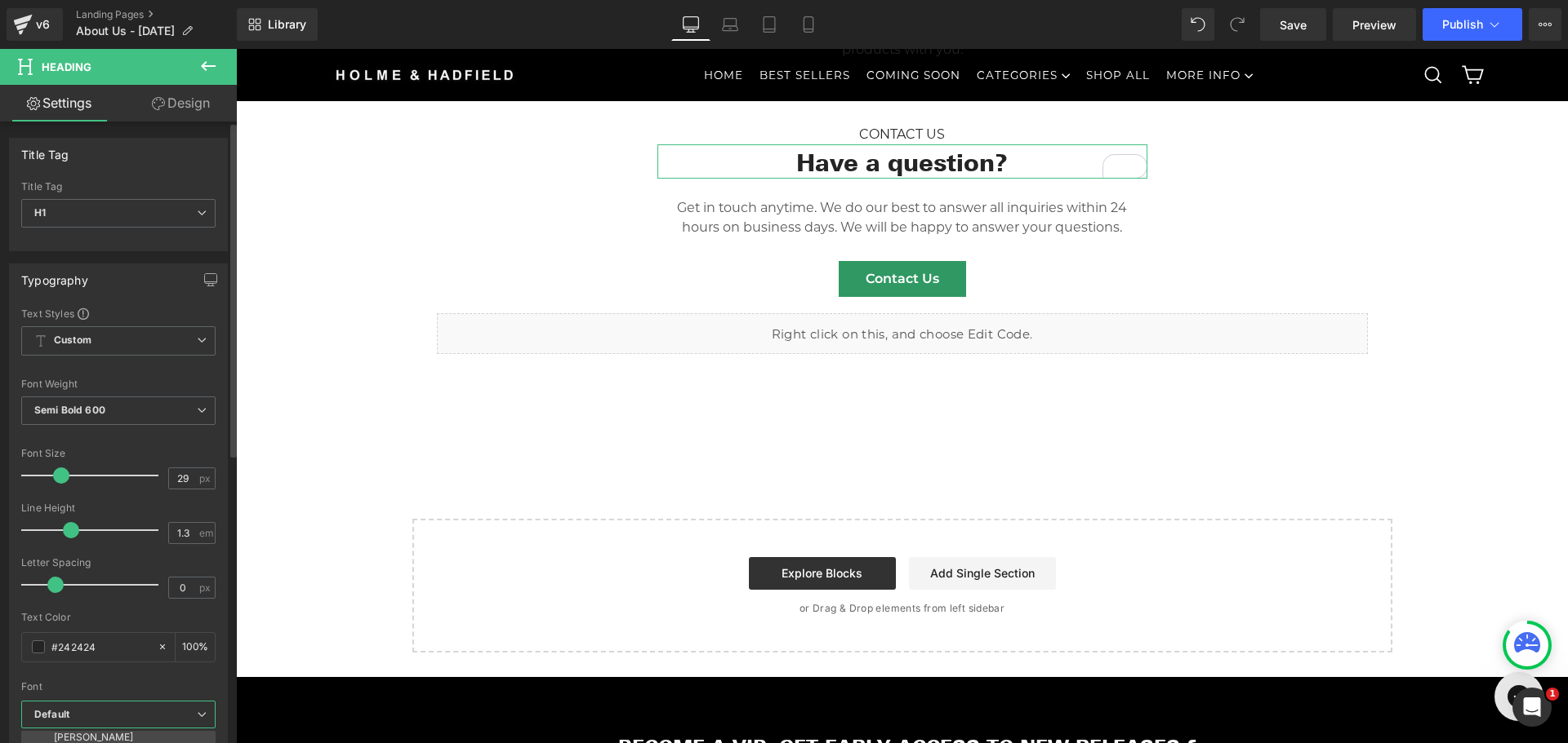
click at [106, 714] on b "Default" at bounding box center [116, 715] width 162 height 14
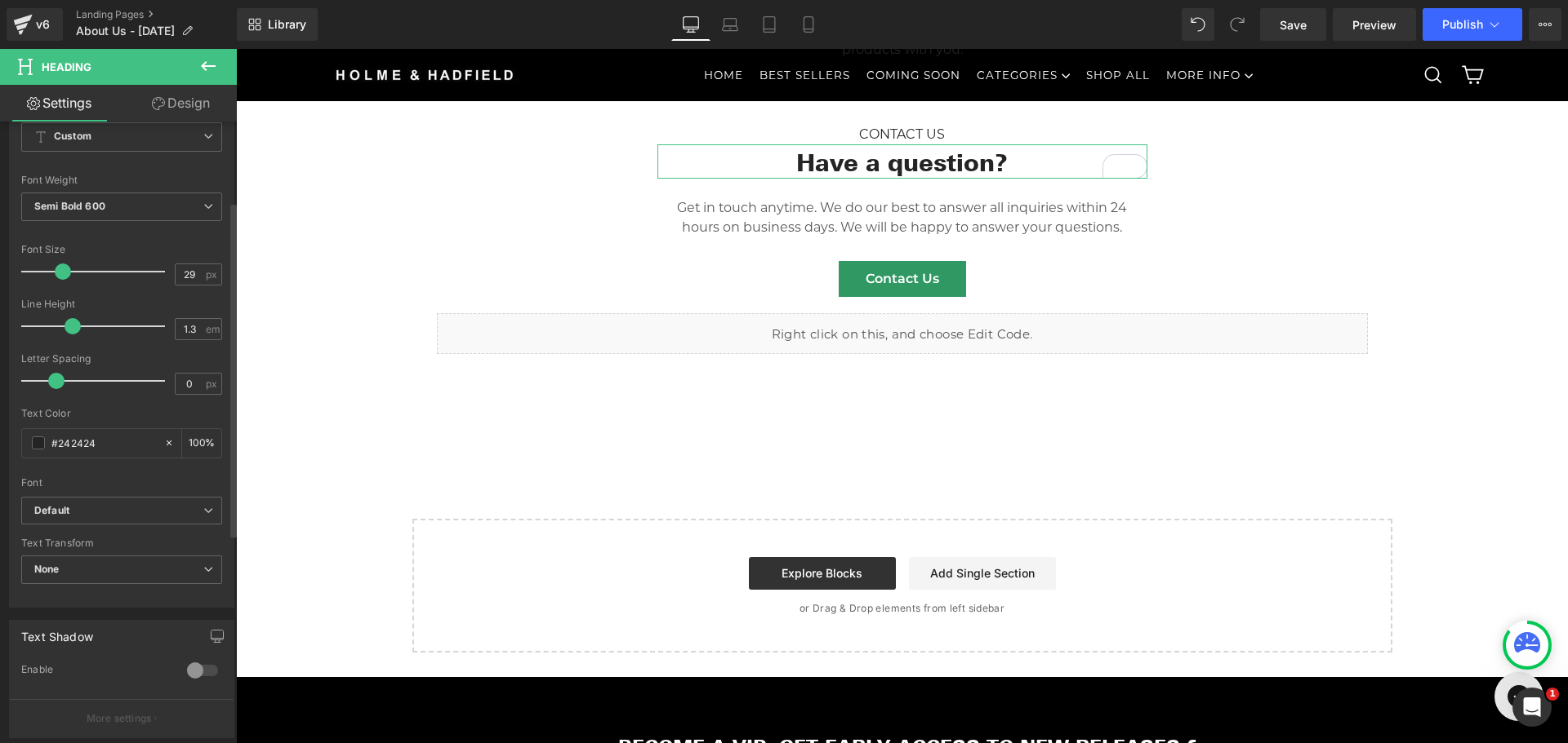
scroll to position [326, 0]
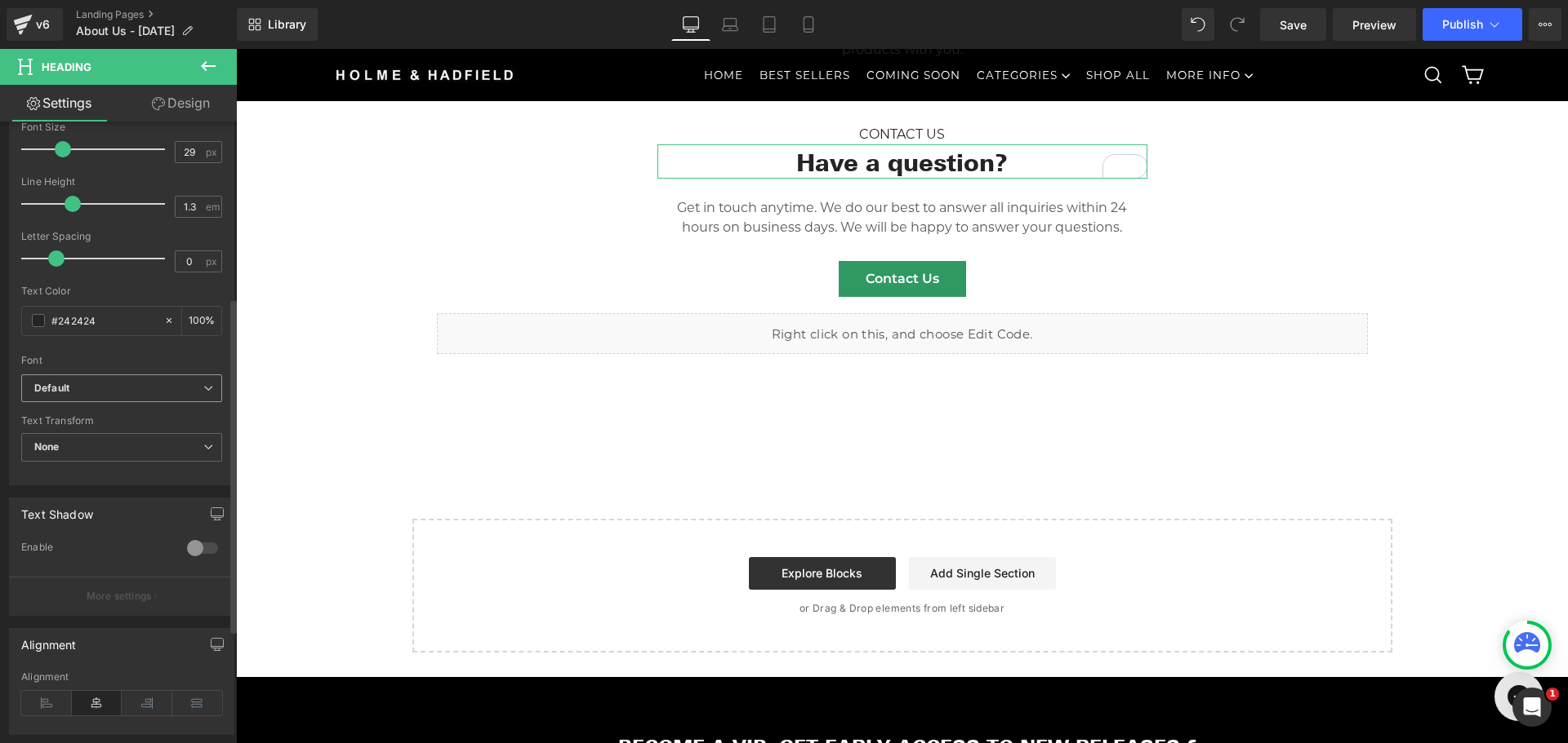
click at [69, 394] on icon "Default" at bounding box center [52, 389] width 36 height 14
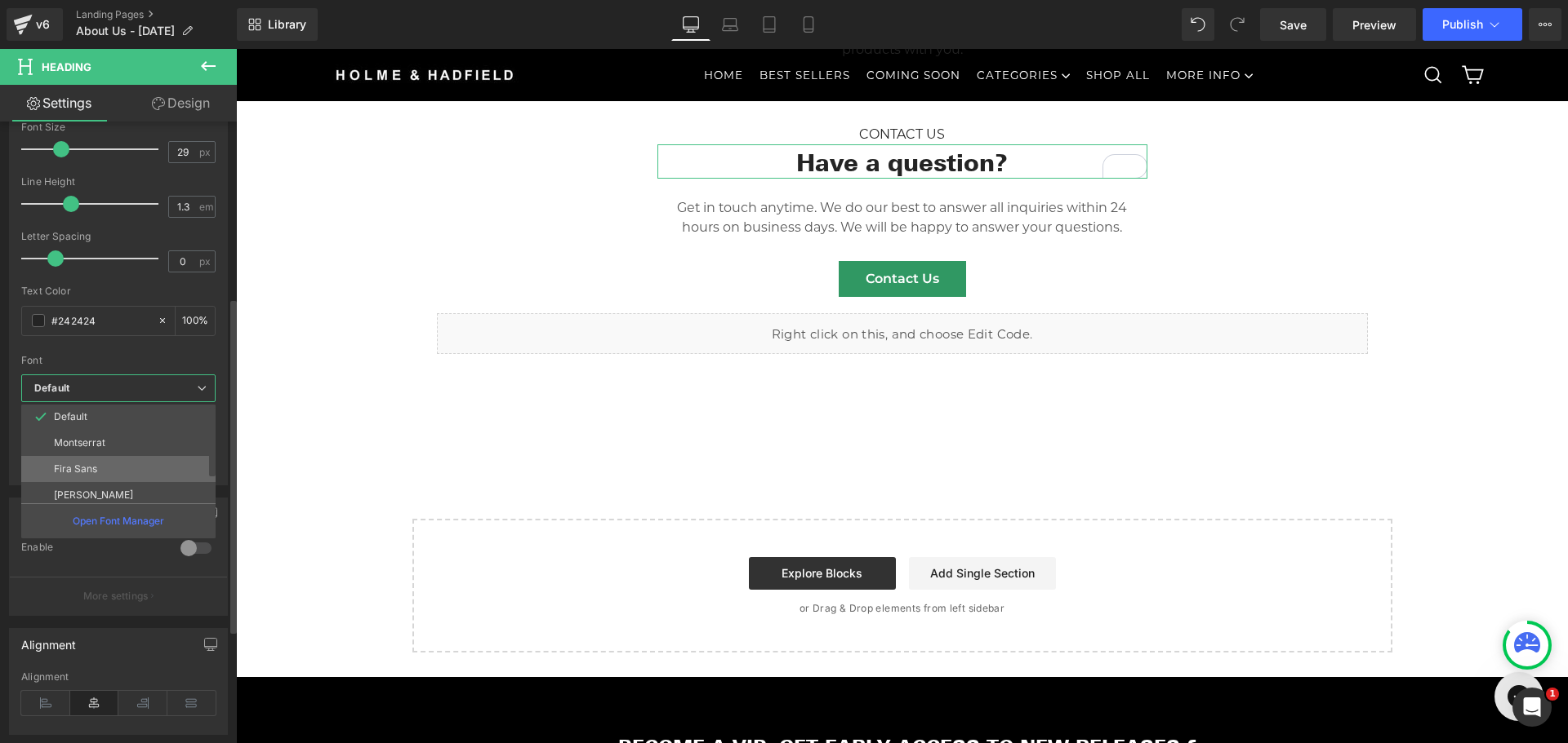
scroll to position [0, 0]
click at [91, 443] on p "Montserrat" at bounding box center [80, 444] width 51 height 12
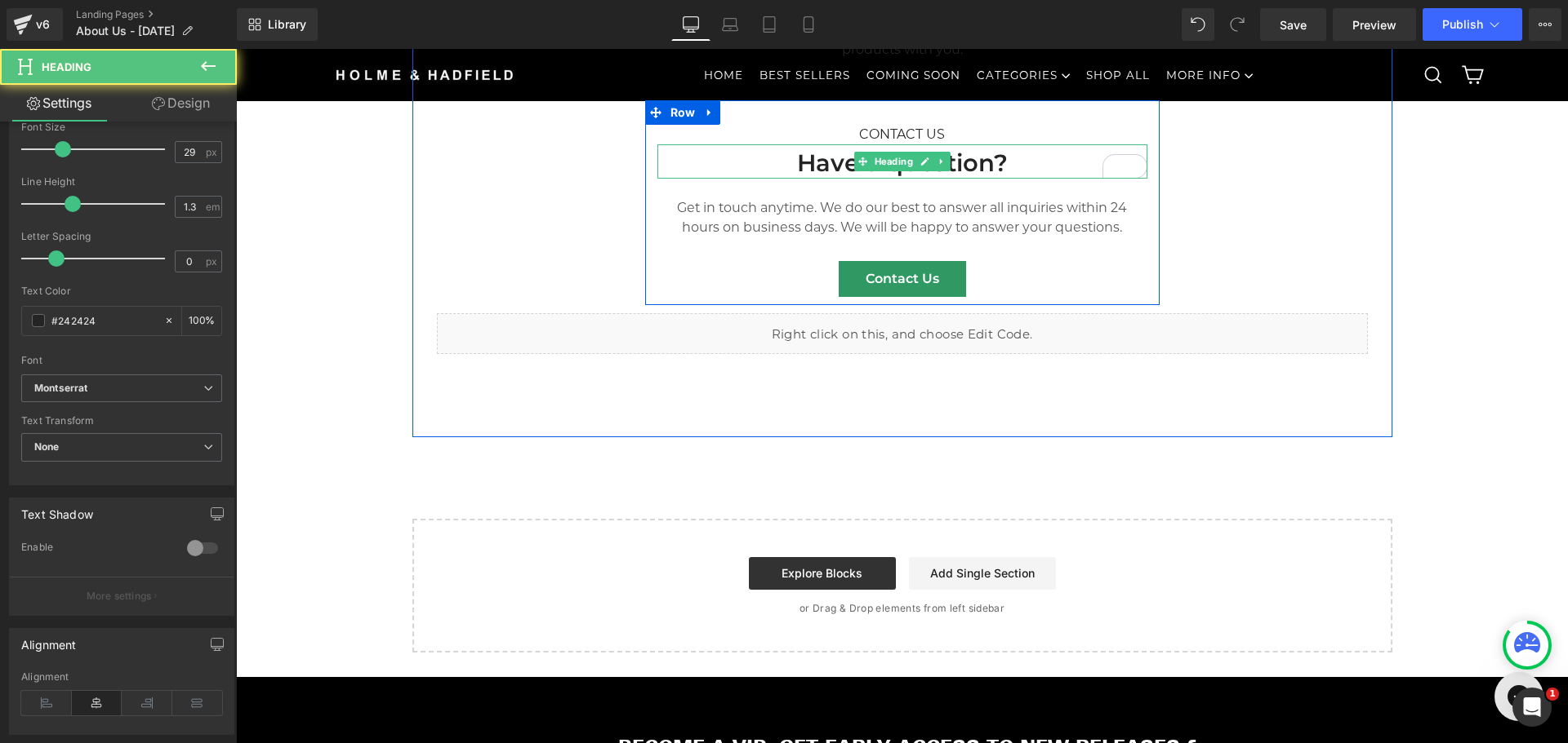
drag, startPoint x: 812, startPoint y: 204, endPoint x: 767, endPoint y: 214, distance: 46.1
click at [812, 179] on h1 "Have a question?" at bounding box center [903, 162] width 490 height 31
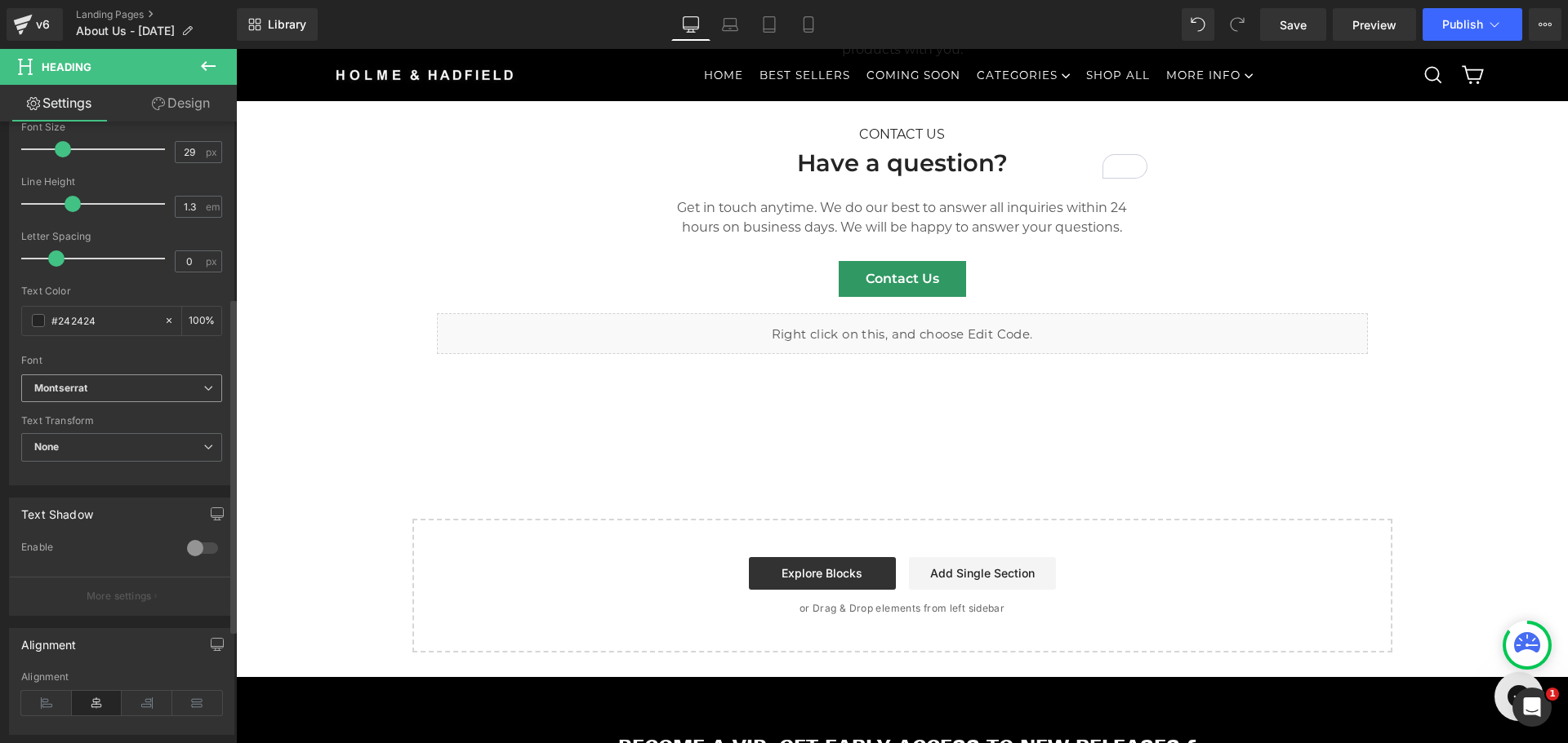
click at [143, 393] on b "Montserrat" at bounding box center [119, 389] width 169 height 14
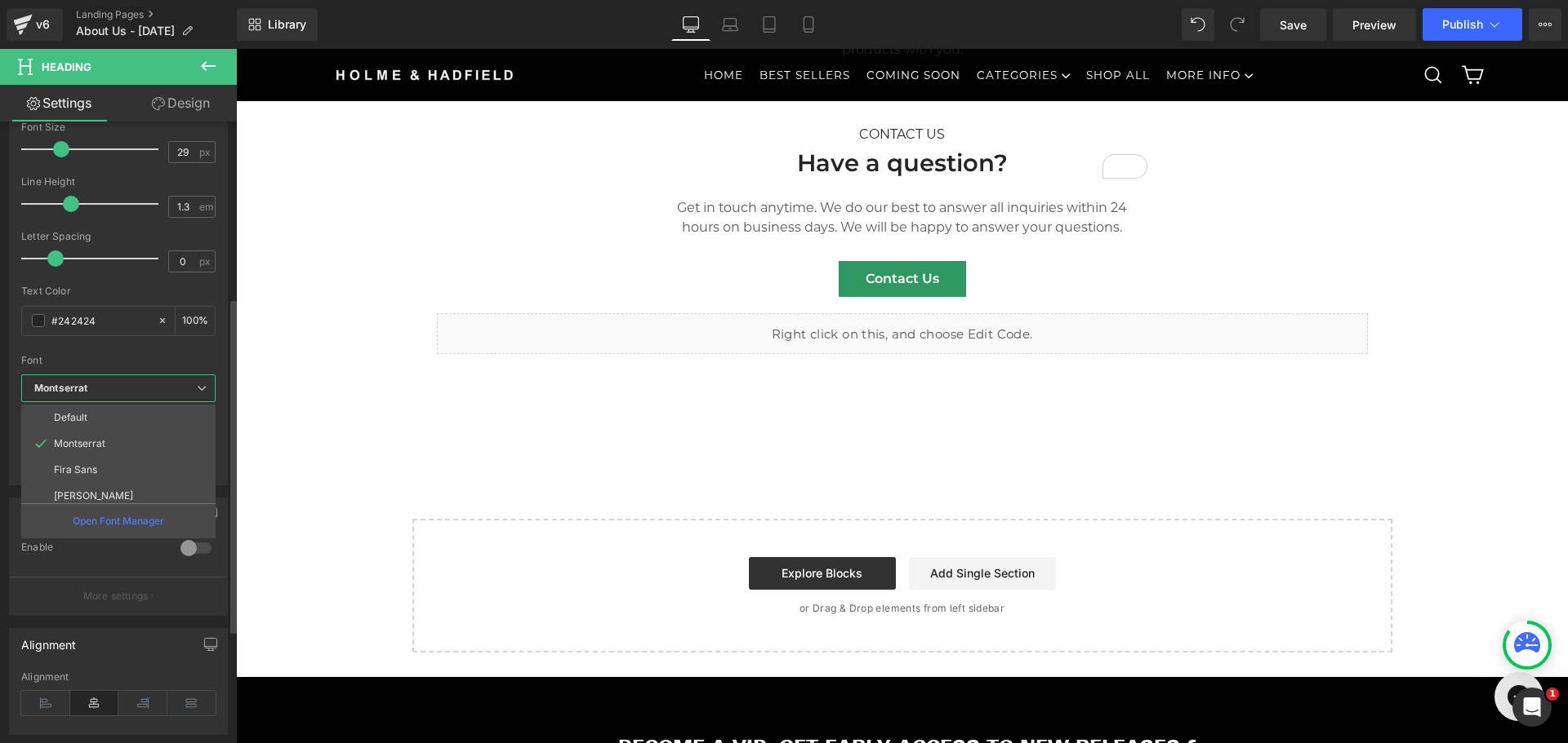
click at [142, 390] on b "Montserrat" at bounding box center [116, 389] width 162 height 14
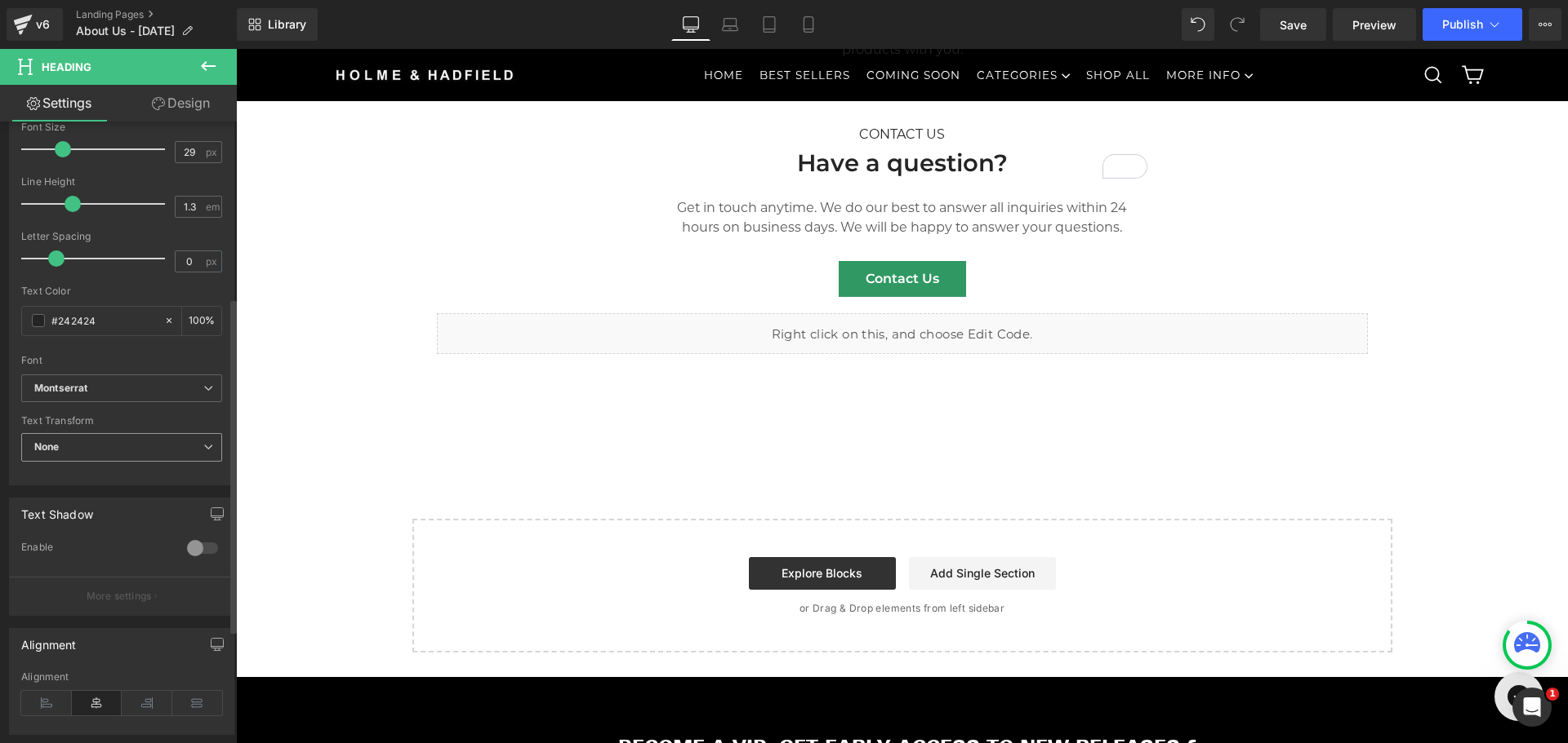
click at [91, 441] on span "None" at bounding box center [121, 448] width 201 height 29
click at [90, 441] on span "None" at bounding box center [121, 448] width 201 height 29
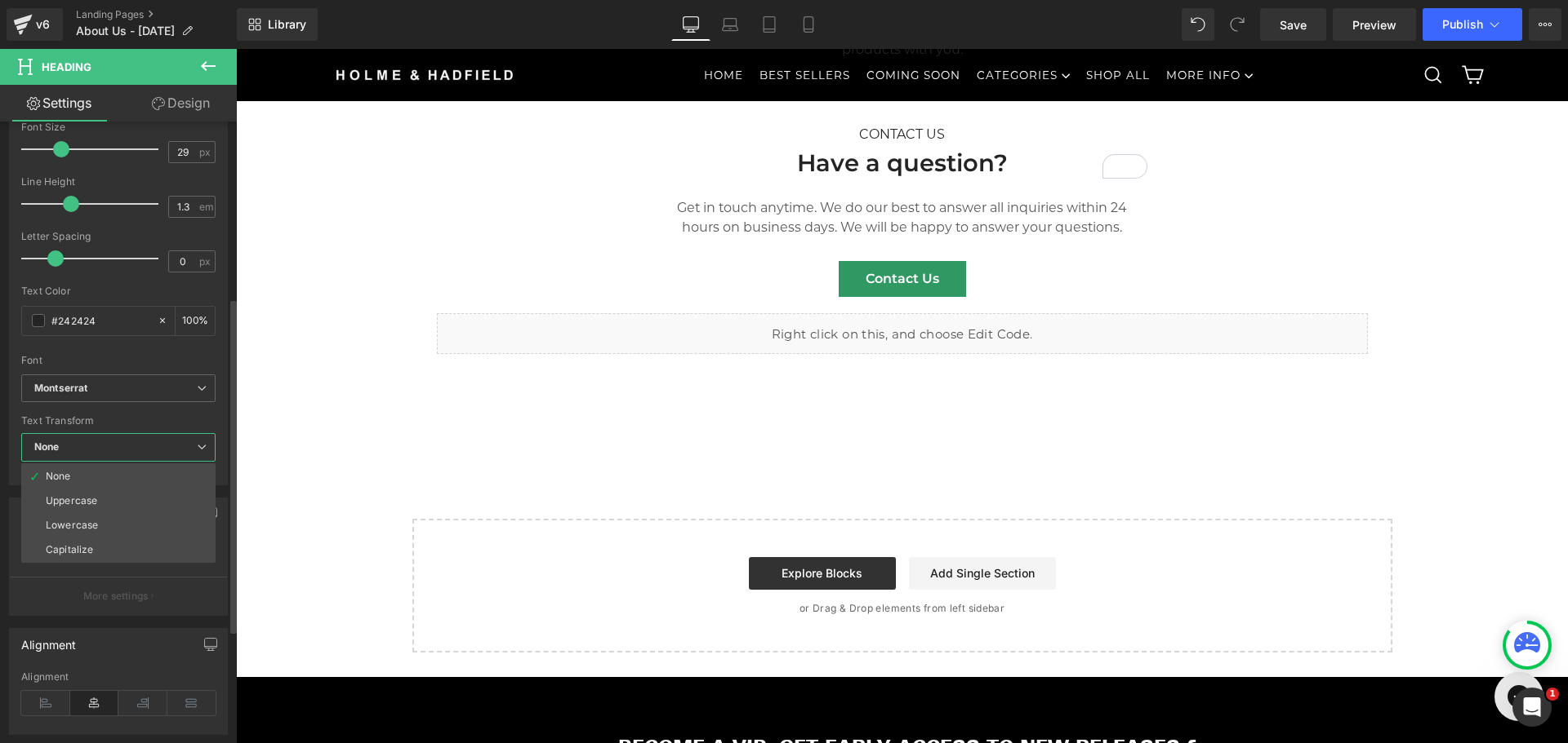
click at [90, 448] on span "None" at bounding box center [118, 448] width 195 height 29
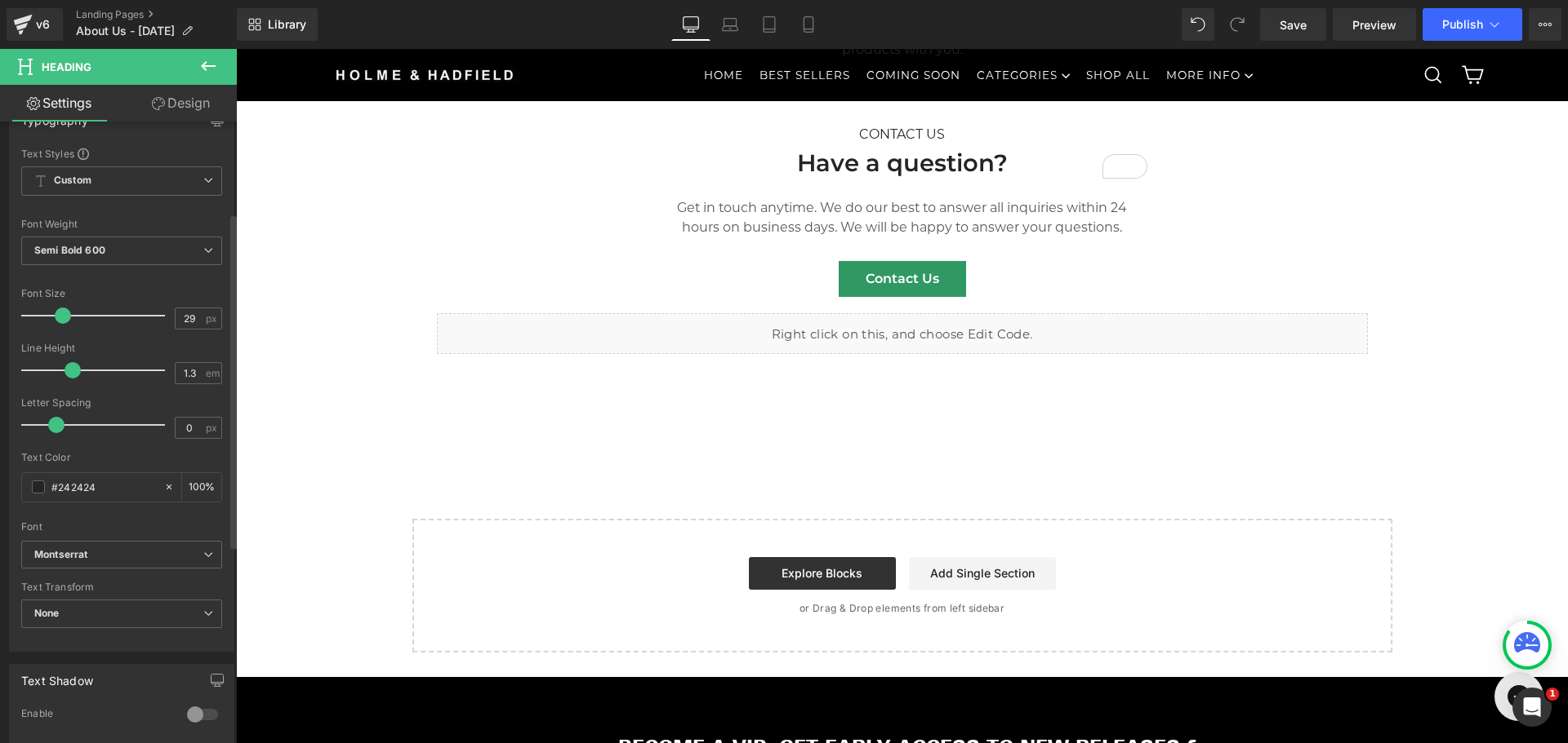
scroll to position [82, 0]
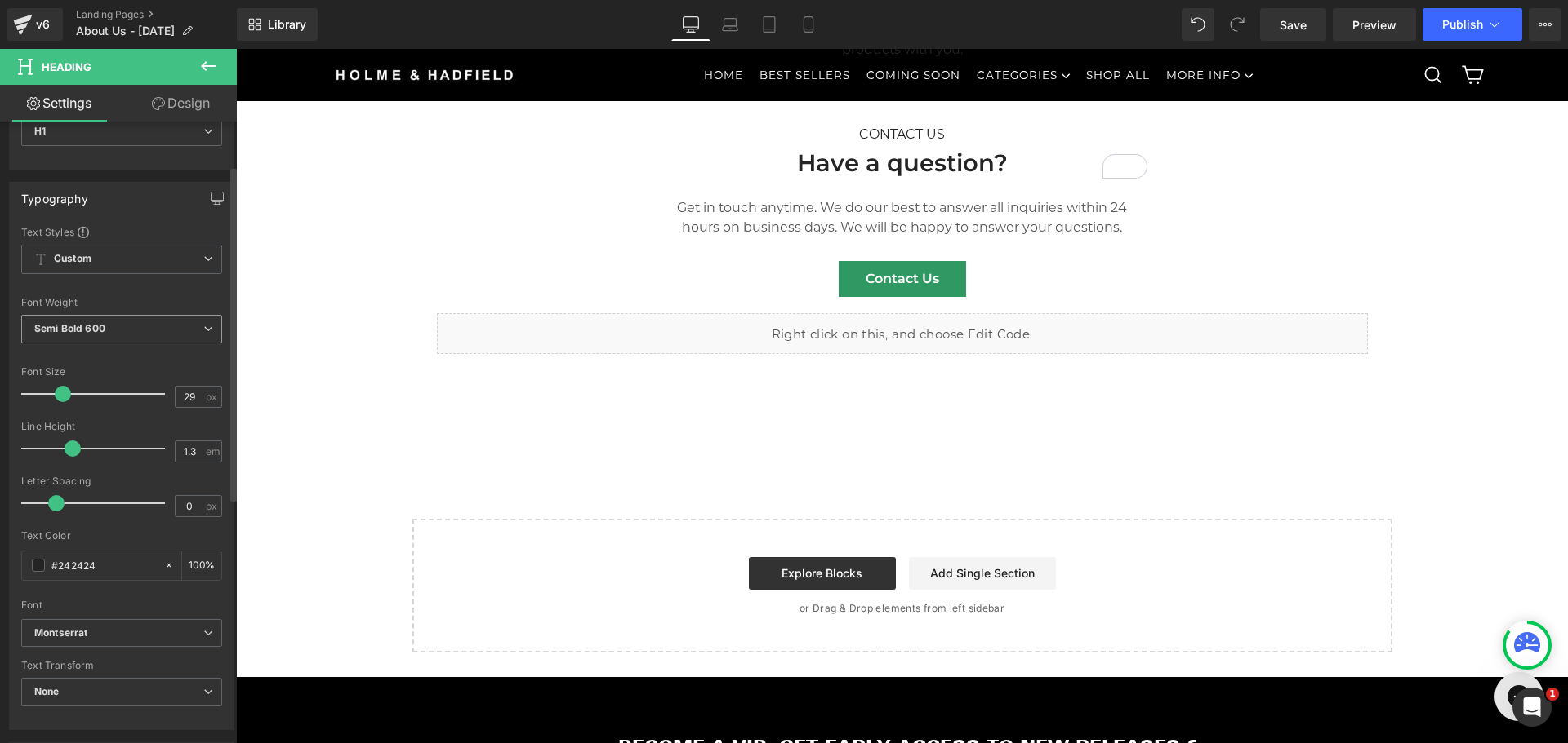
click at [142, 337] on span "Semi Bold 600" at bounding box center [121, 329] width 201 height 29
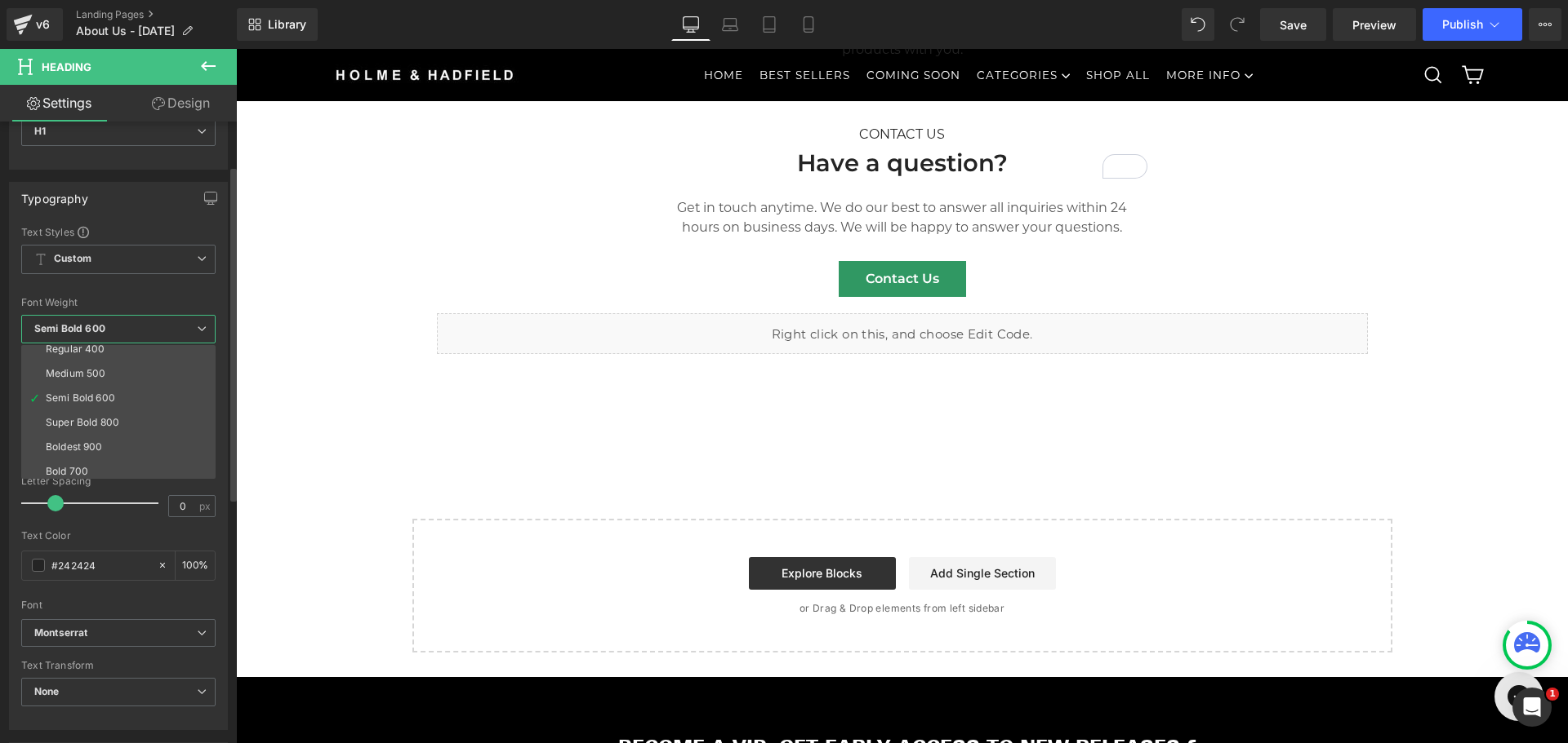
click at [91, 470] on li "Bold 700" at bounding box center [122, 471] width 202 height 25
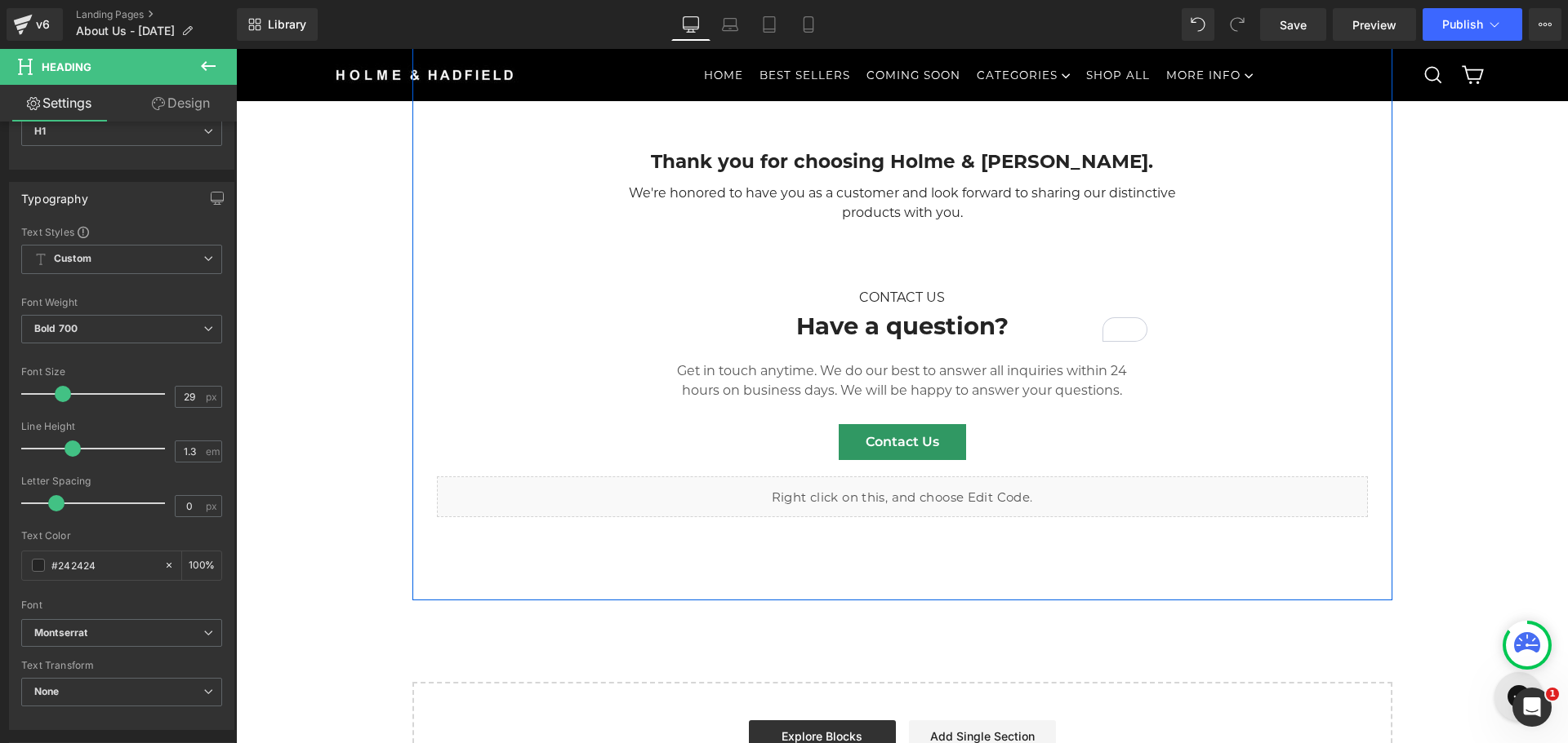
scroll to position [3182, 0]
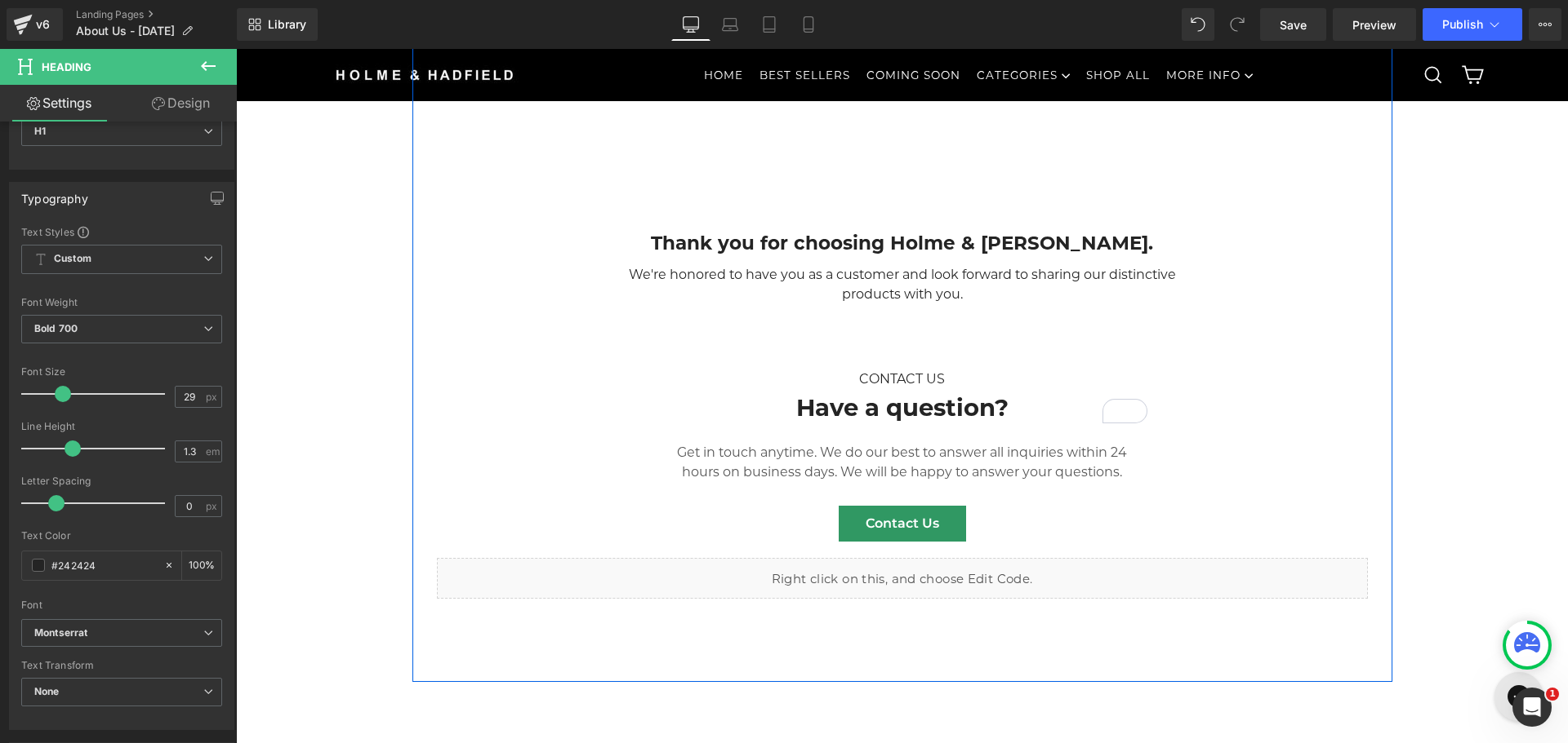
drag, startPoint x: 929, startPoint y: 254, endPoint x: 923, endPoint y: 265, distance: 12.5
click at [929, 254] on div "Thank you for choosing Holme & Hadfield. Text Block We're honored to have you a…" at bounding box center [902, 267] width 604 height 157
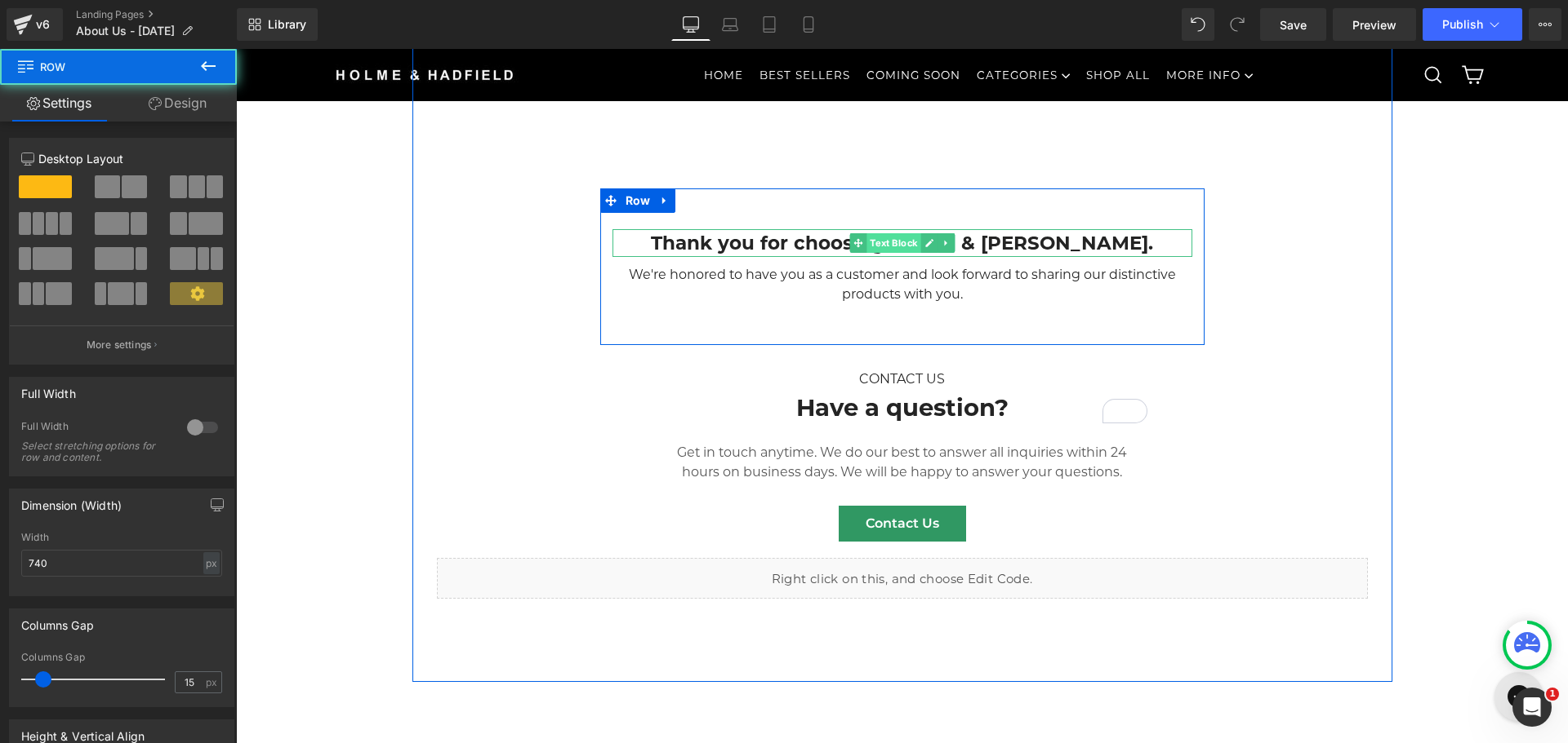
click at [911, 253] on span "Text Block" at bounding box center [893, 243] width 54 height 20
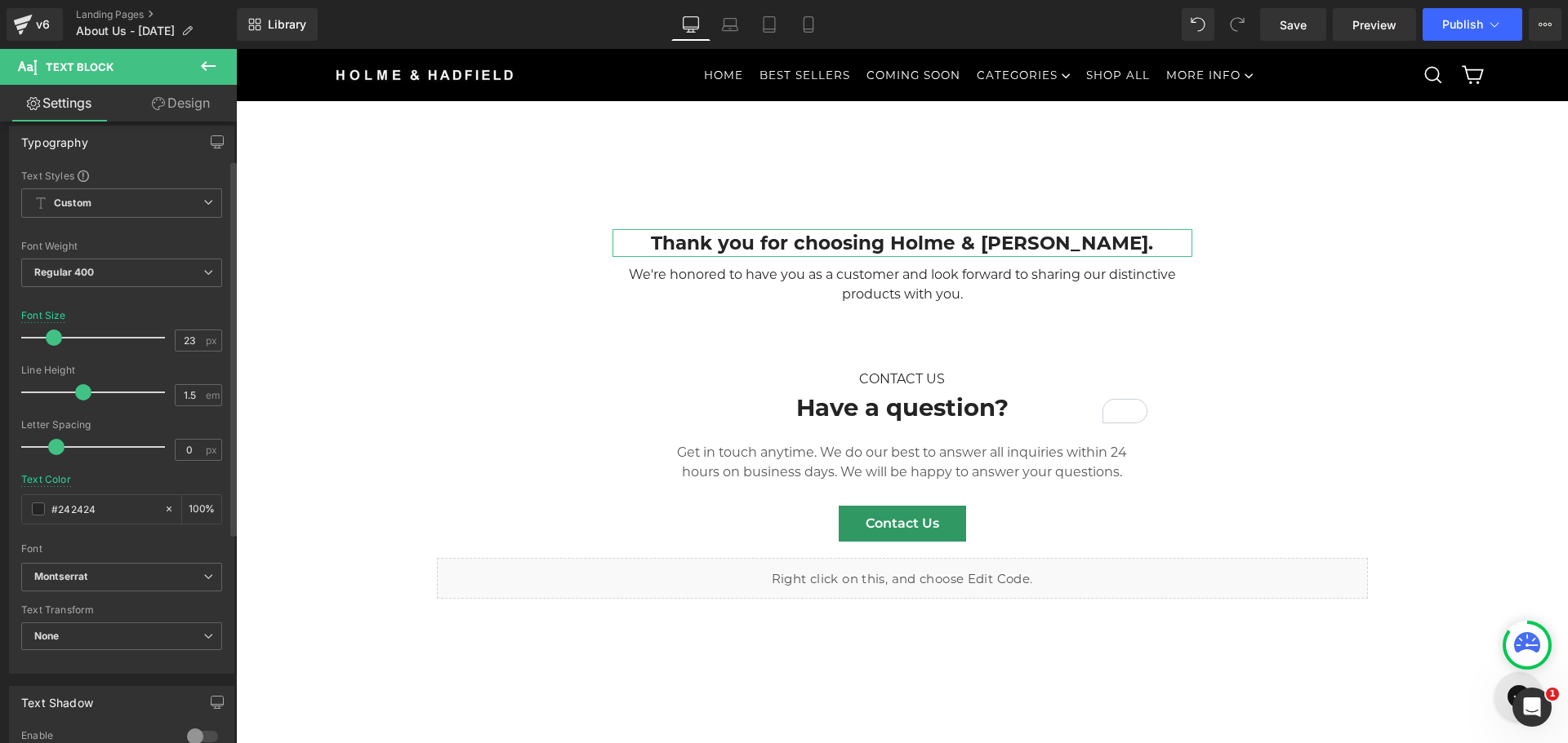
scroll to position [0, 0]
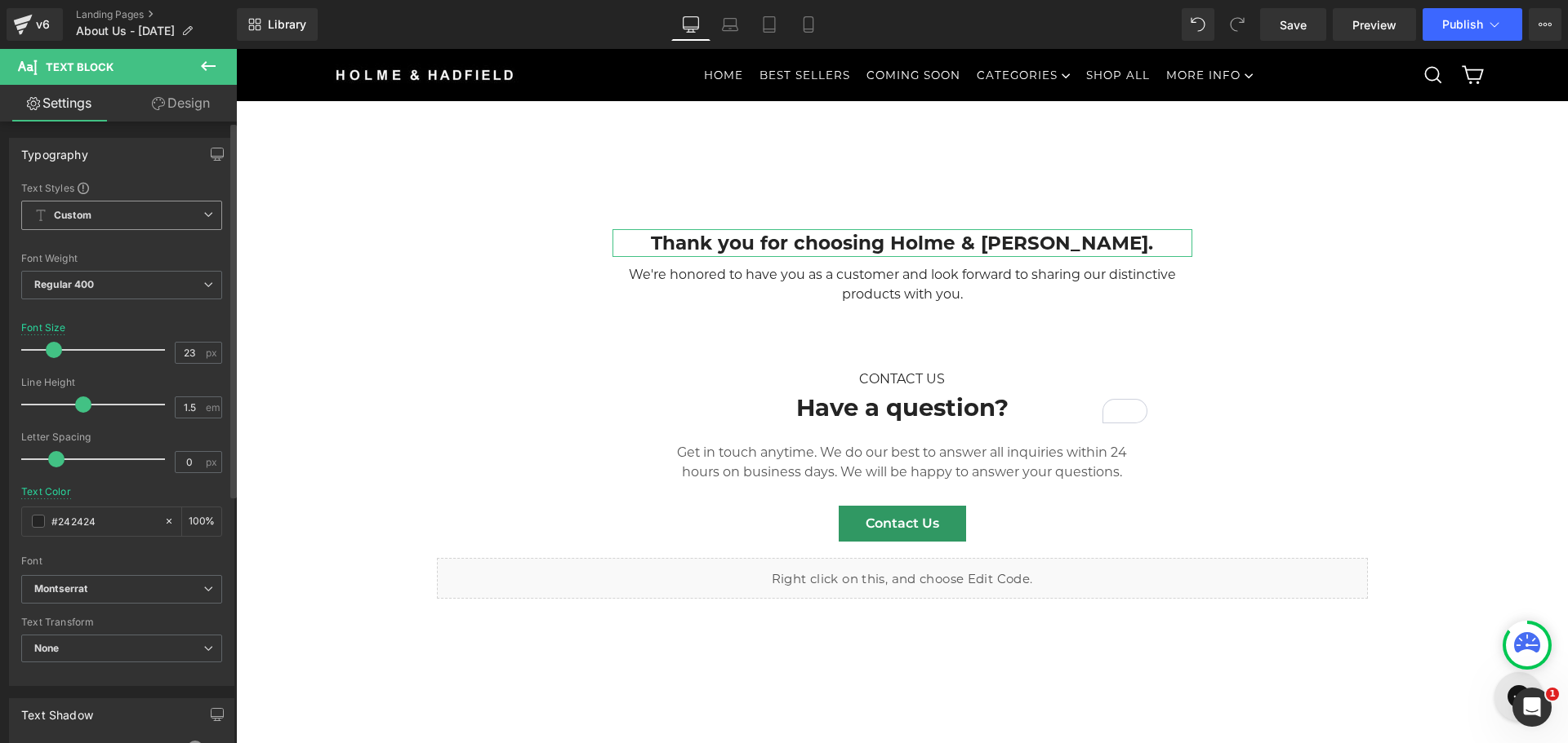
click at [132, 218] on span "Custom Setup Global Style" at bounding box center [121, 215] width 201 height 30
click at [132, 218] on span "Custom Setup Global Style" at bounding box center [118, 215] width 195 height 30
click at [130, 285] on span "Regular 400" at bounding box center [121, 285] width 201 height 29
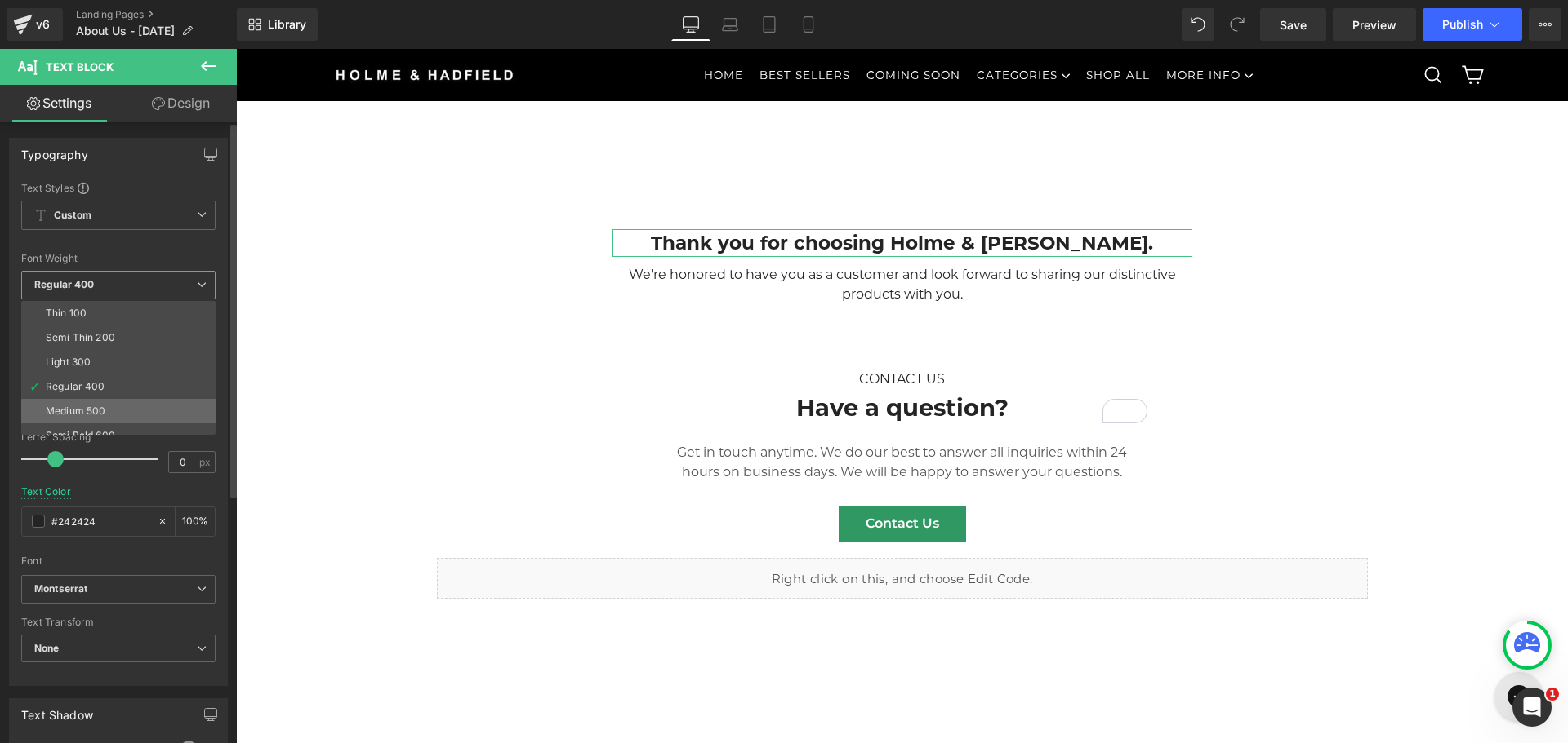
scroll to position [82, 0]
click at [95, 426] on li "Bold 700" at bounding box center [122, 427] width 202 height 25
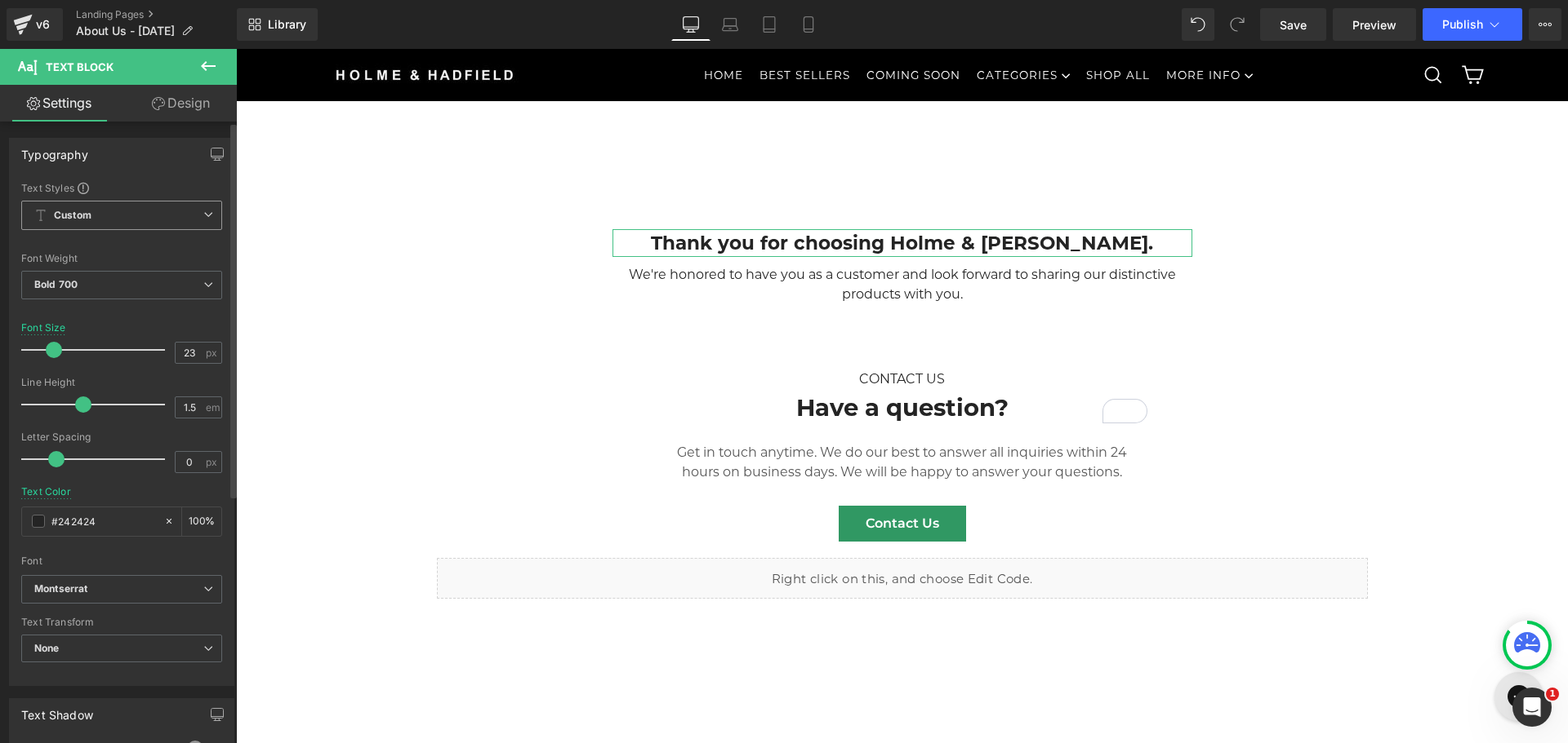
click at [131, 219] on span "Custom Setup Global Style" at bounding box center [121, 215] width 201 height 30
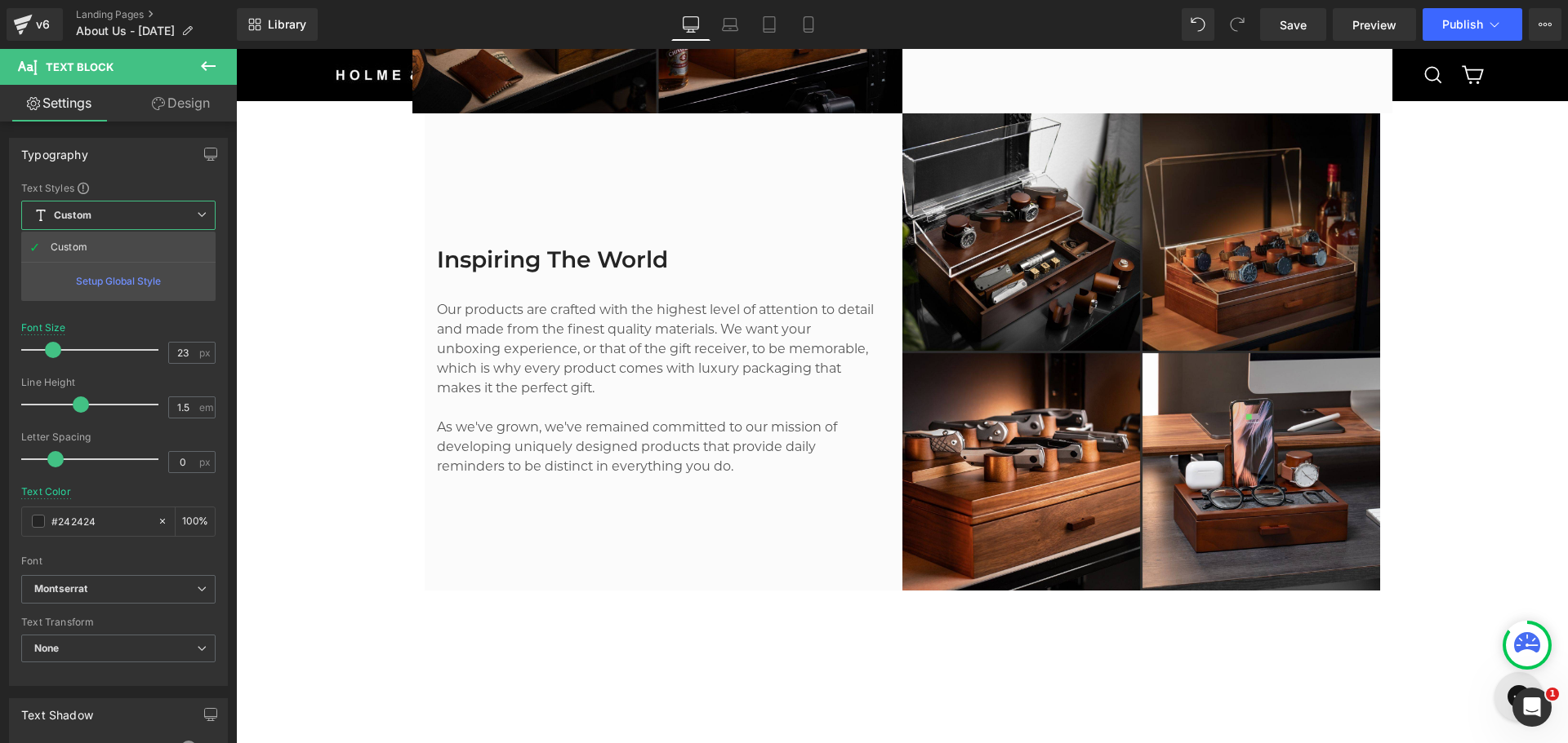
scroll to position [2203, 0]
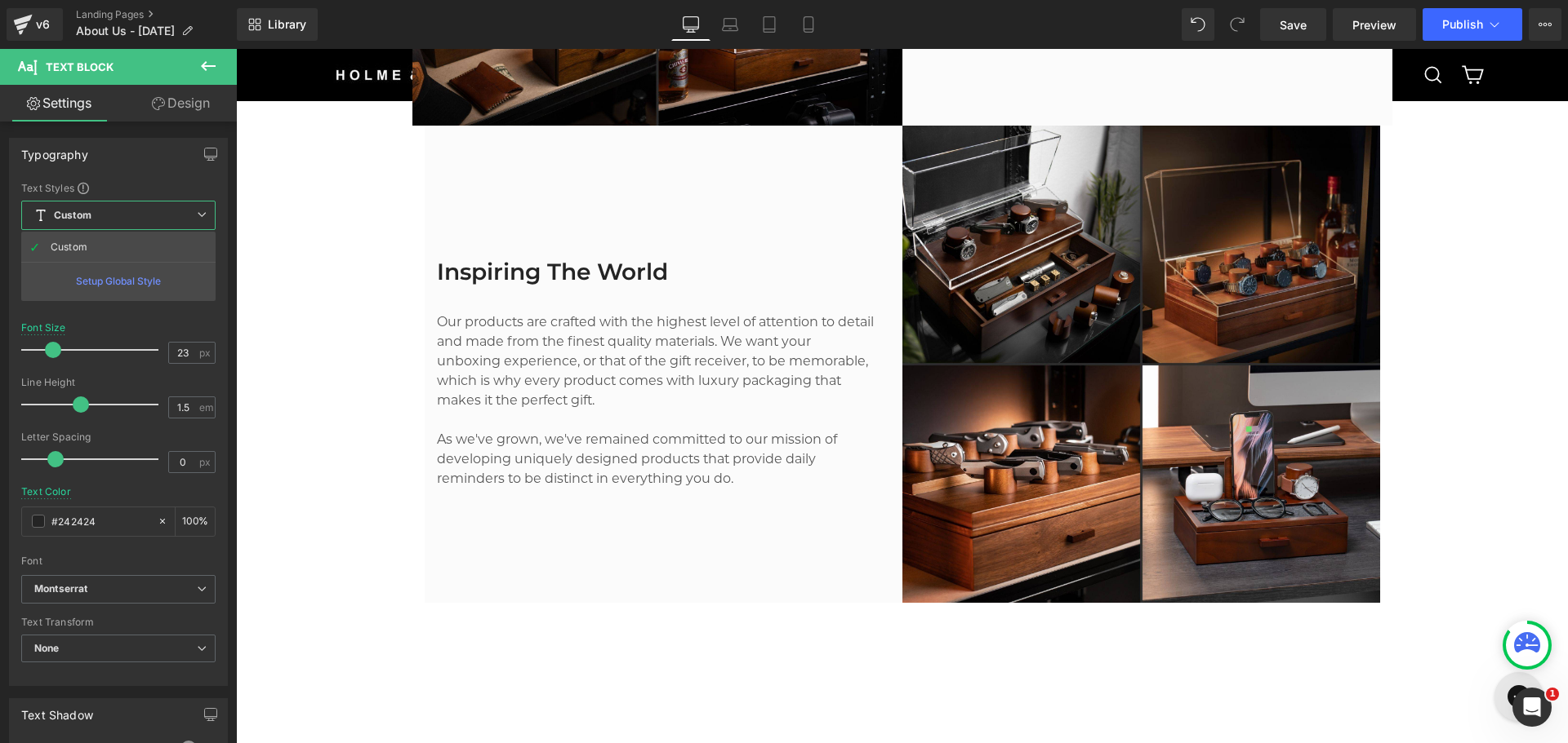
click at [557, 304] on body "Skip to content Pause slideshow Play slideshow Current prices end August 31st O…" at bounding box center [902, 265] width 1332 height 4837
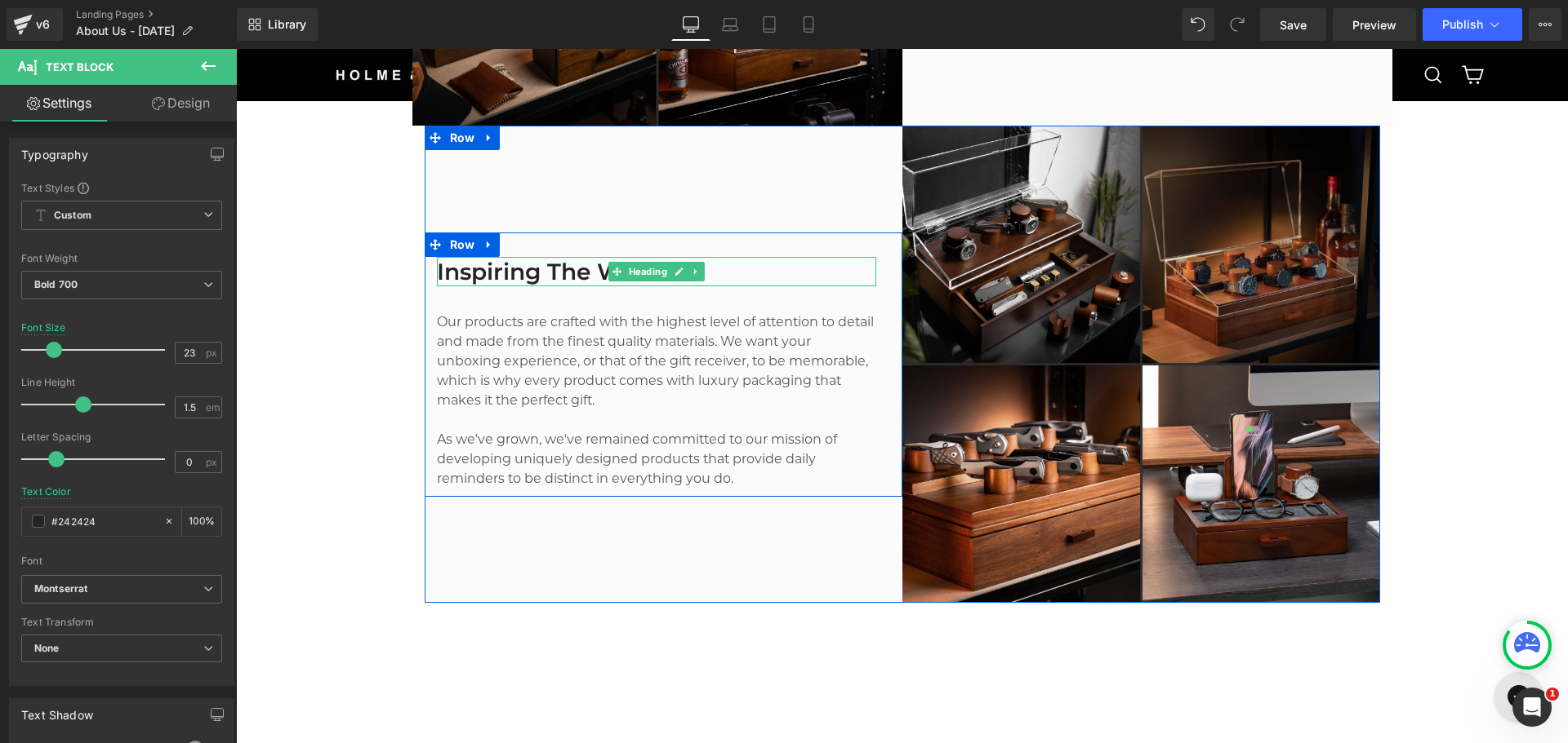
click at [561, 287] on h2 "Inspiring The World" at bounding box center [656, 272] width 439 height 30
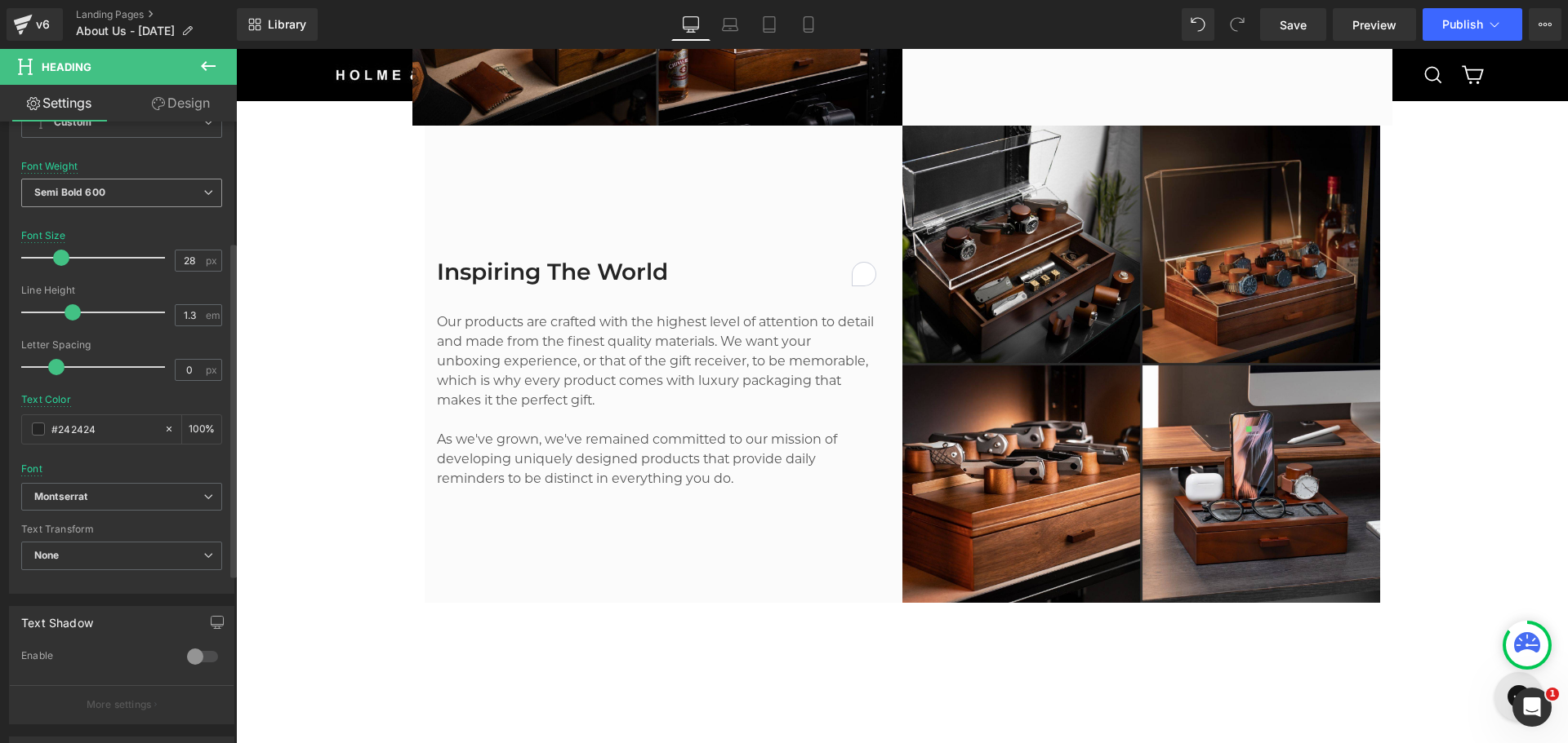
scroll to position [163, 0]
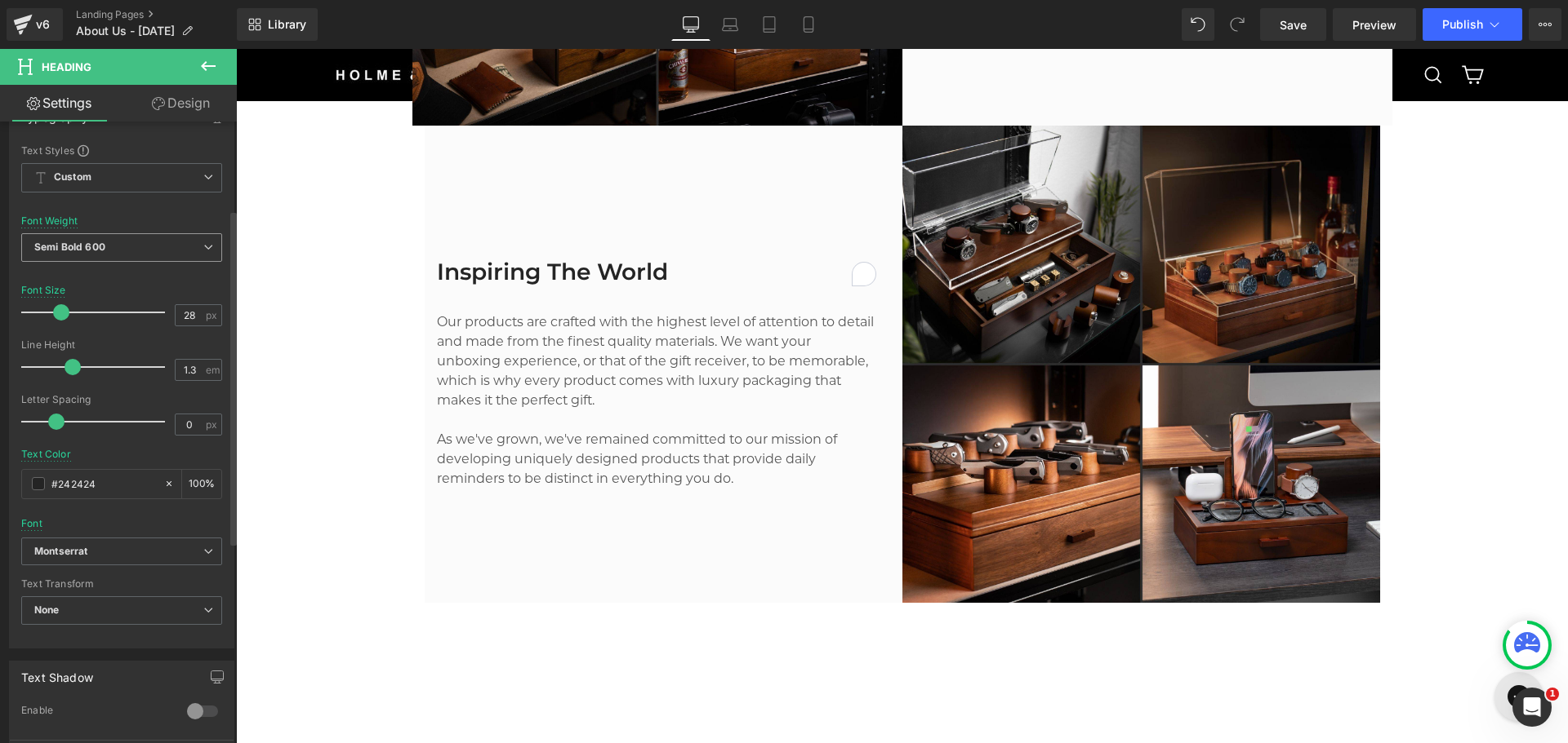
click at [111, 254] on span "Semi Bold 600" at bounding box center [121, 247] width 201 height 29
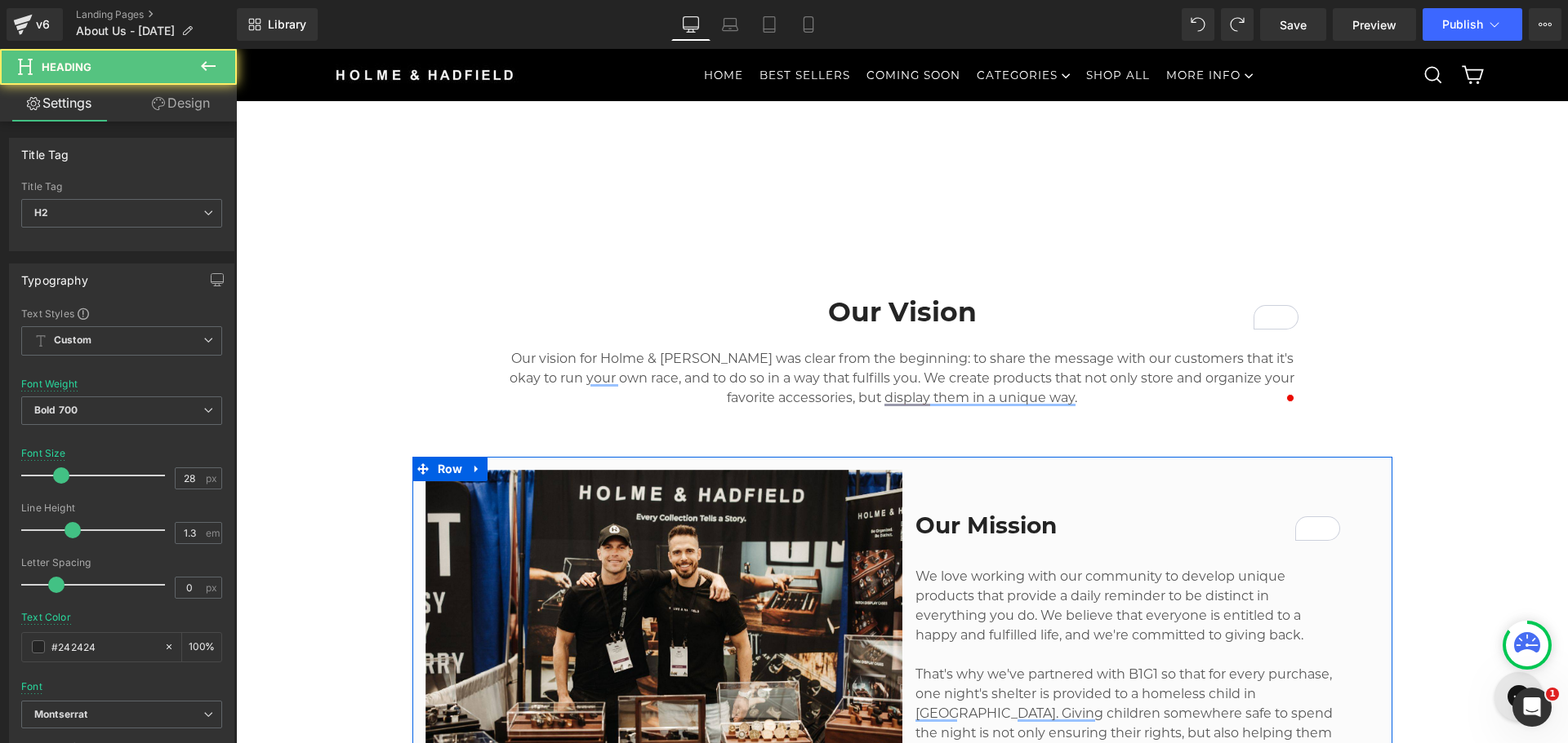
click at [991, 523] on h2 "Our Mission" at bounding box center [1127, 526] width 424 height 30
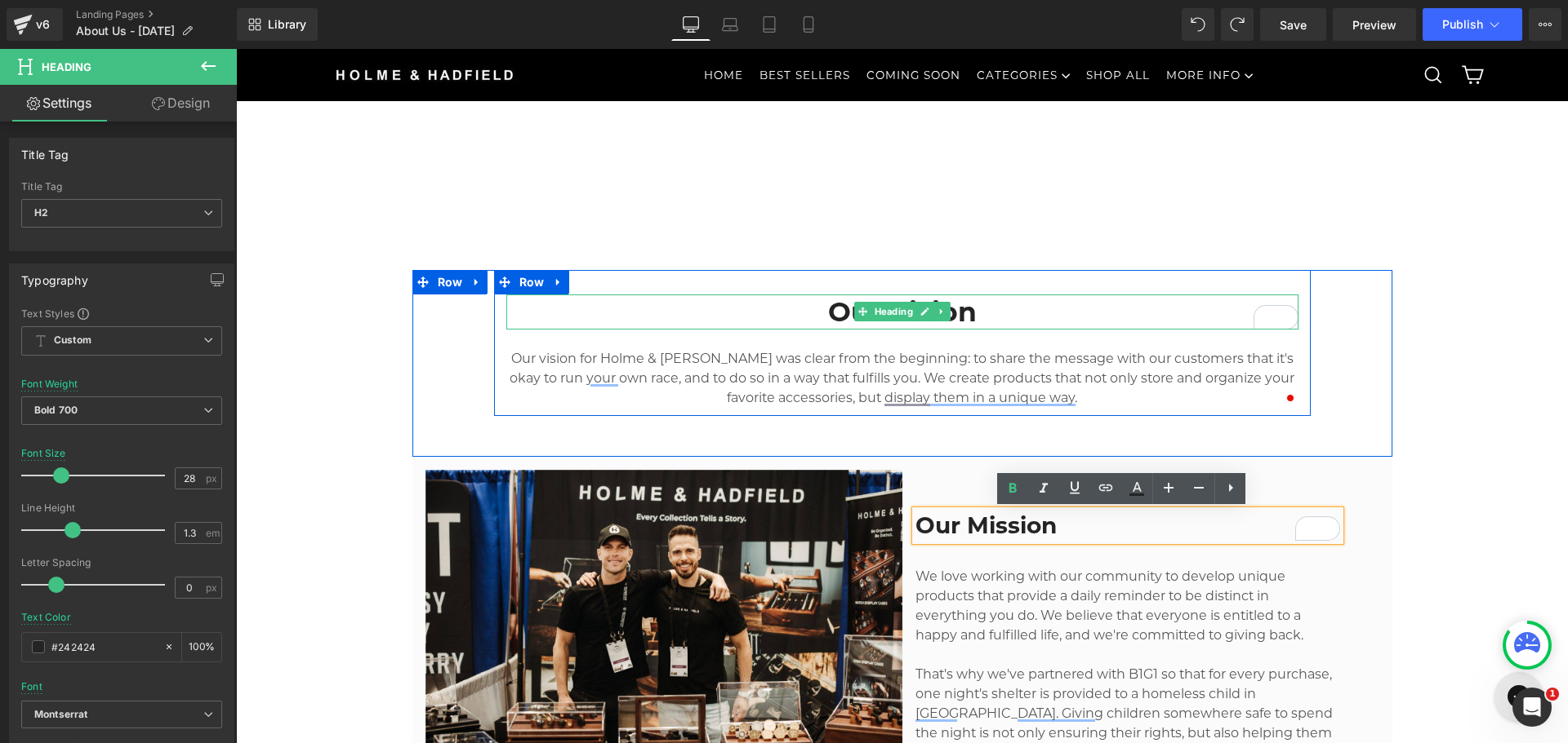
click at [1002, 311] on h2 "Our Vision" at bounding box center [902, 312] width 792 height 36
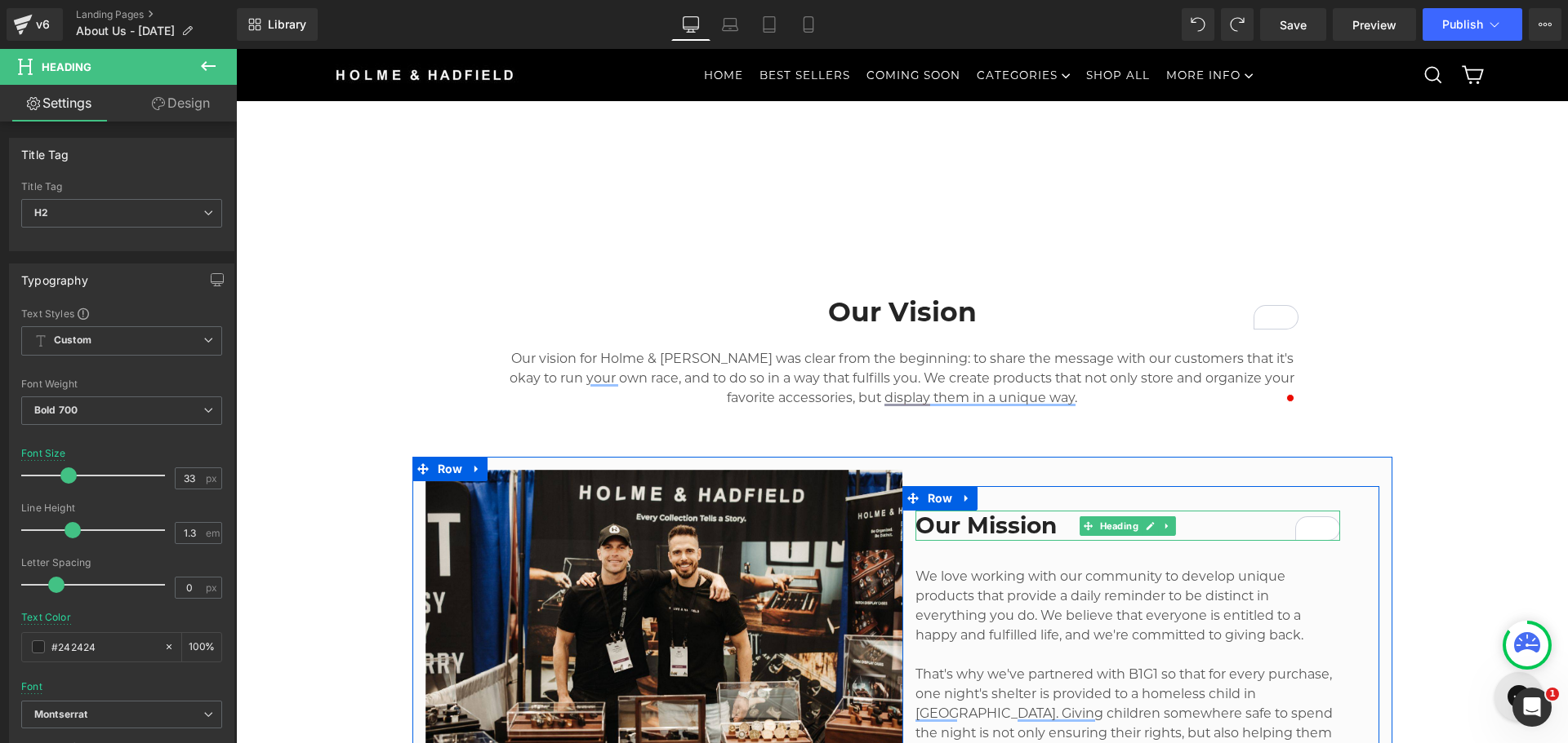
click at [965, 531] on h2 "Our Mission" at bounding box center [1127, 526] width 424 height 30
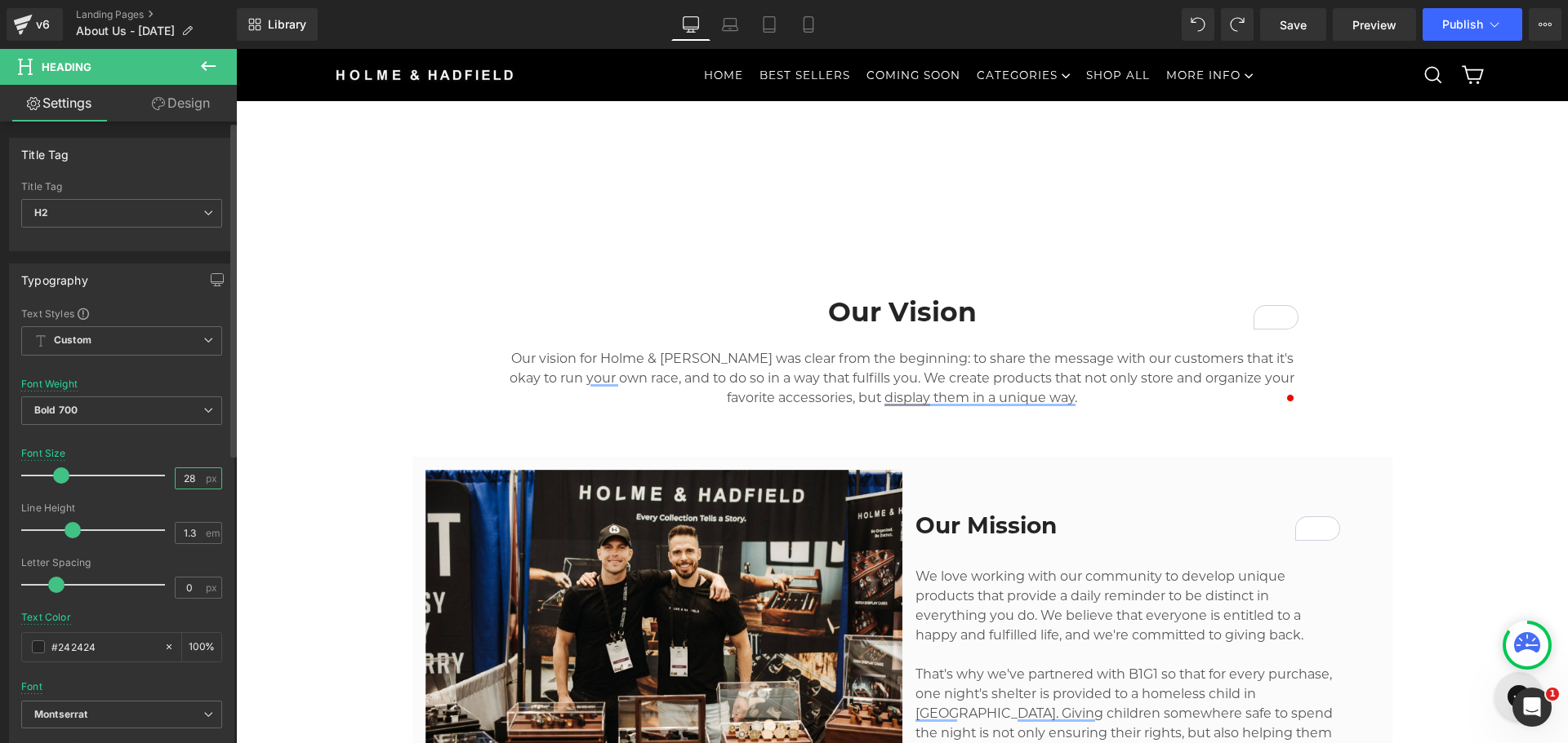
click at [187, 478] on input "28" at bounding box center [190, 478] width 29 height 21
type input "33"
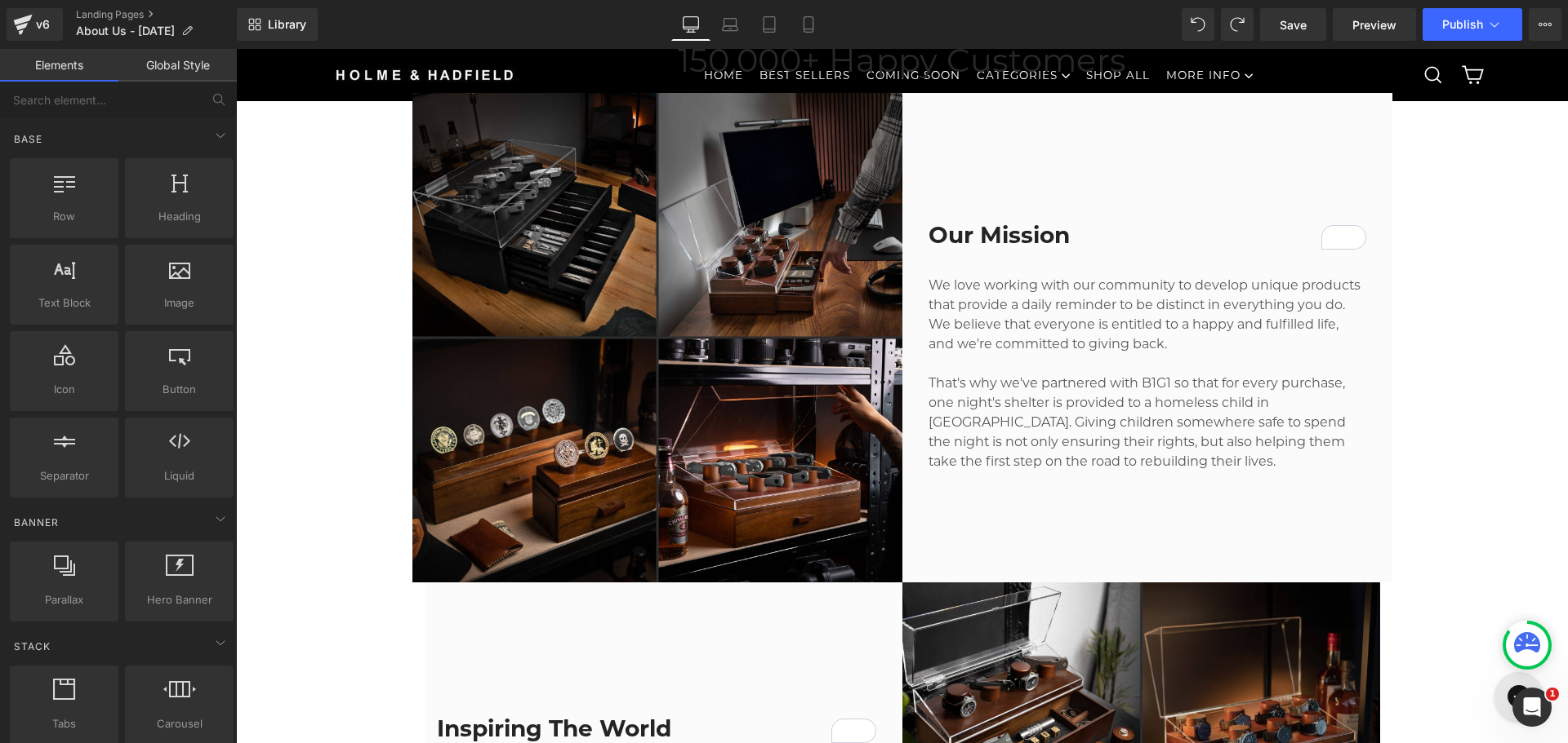
scroll to position [1699, 0]
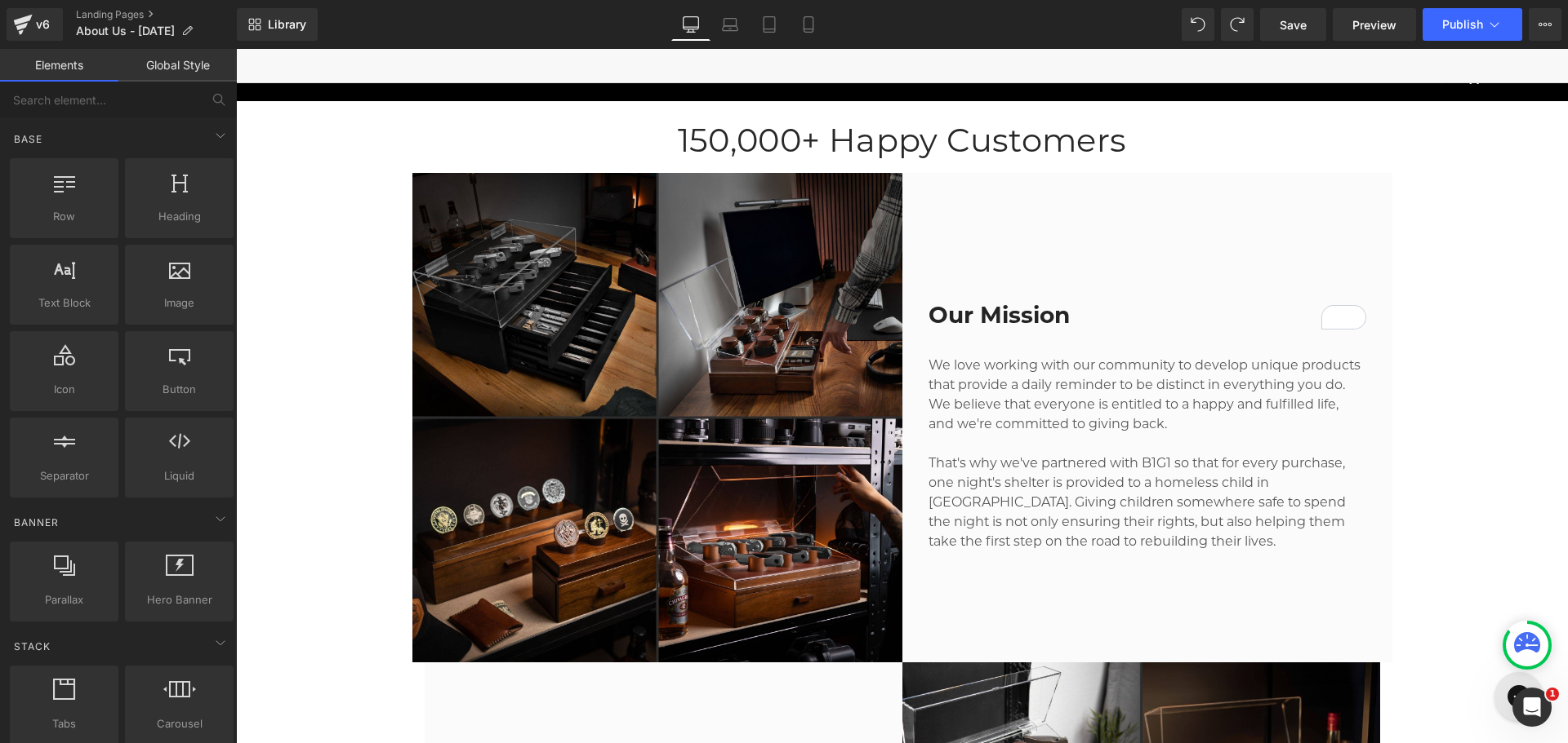
click at [979, 316] on h2 "Our Mission" at bounding box center [1147, 315] width 438 height 30
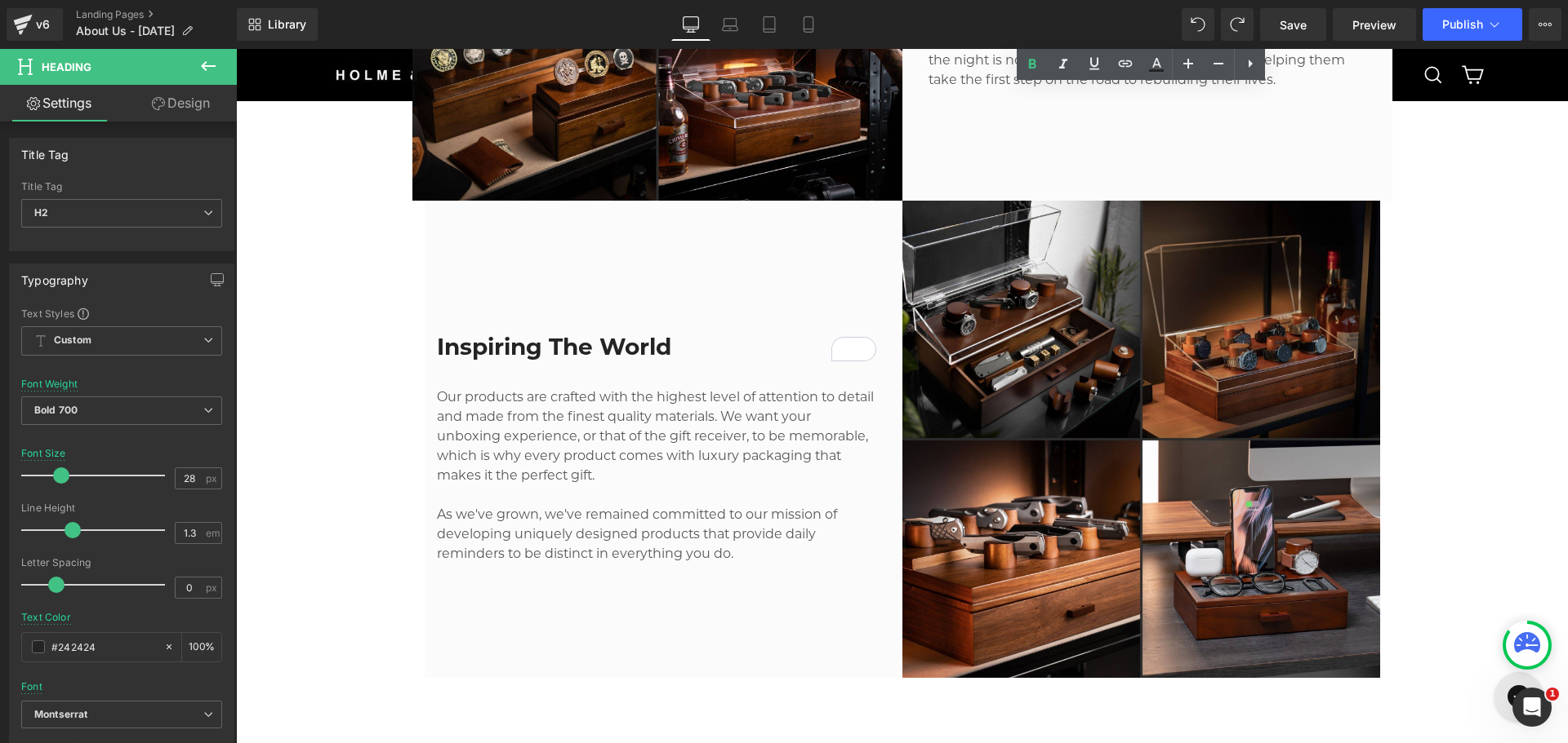
scroll to position [2189, 0]
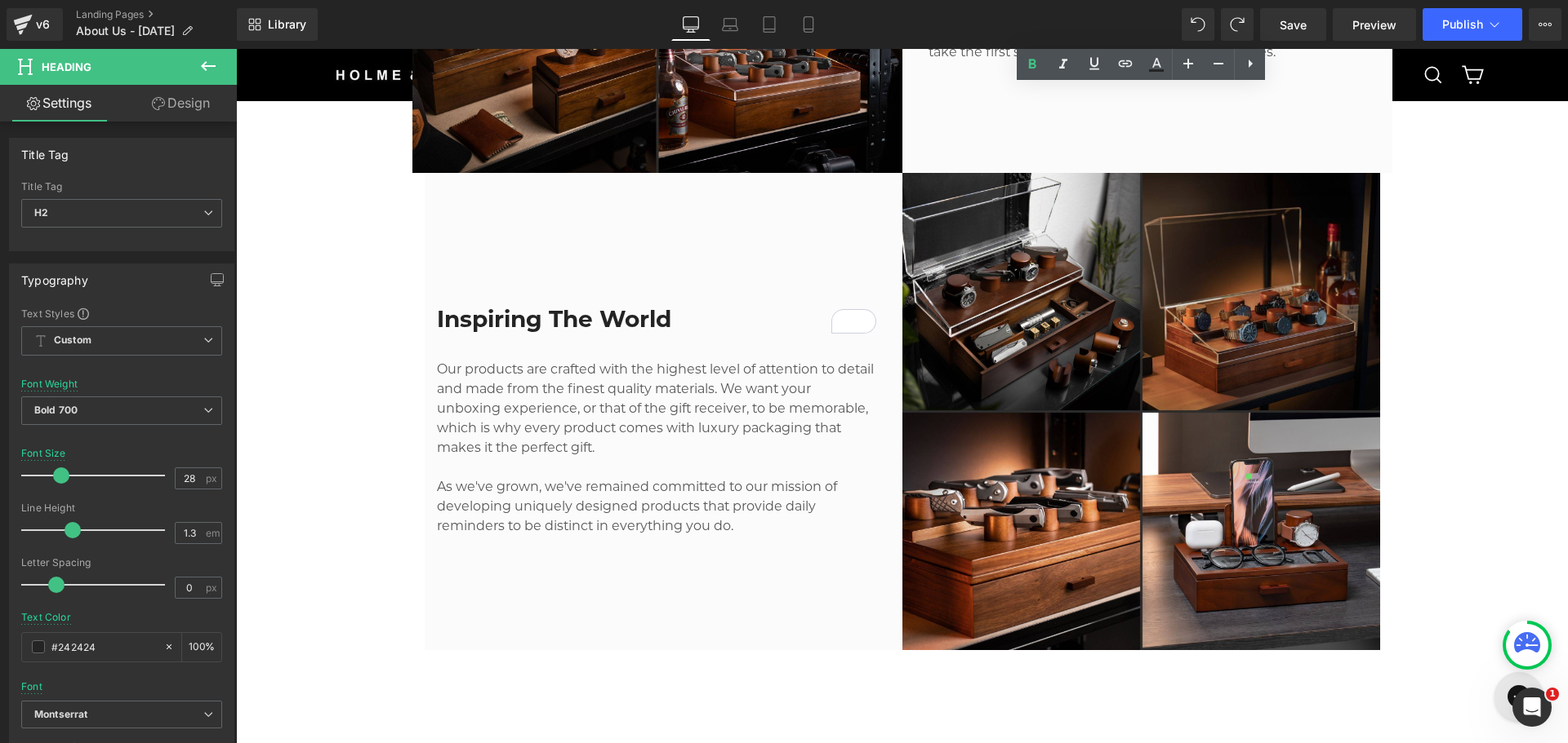
click at [632, 300] on div "Inspiring The World Heading Our products are crafted with the highest level of …" at bounding box center [662, 412] width 478 height 265
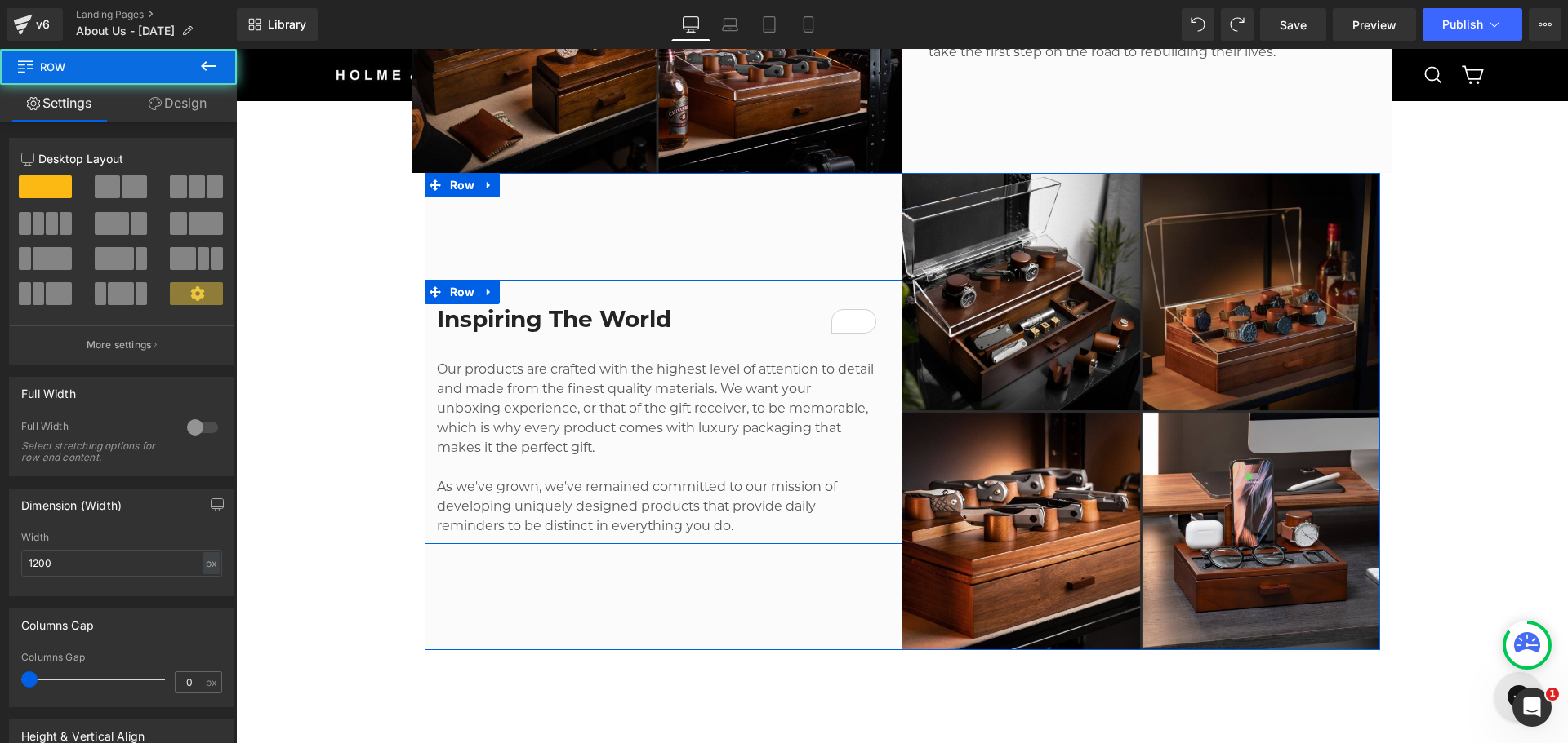
click at [631, 323] on span "Heading" at bounding box center [647, 319] width 44 height 20
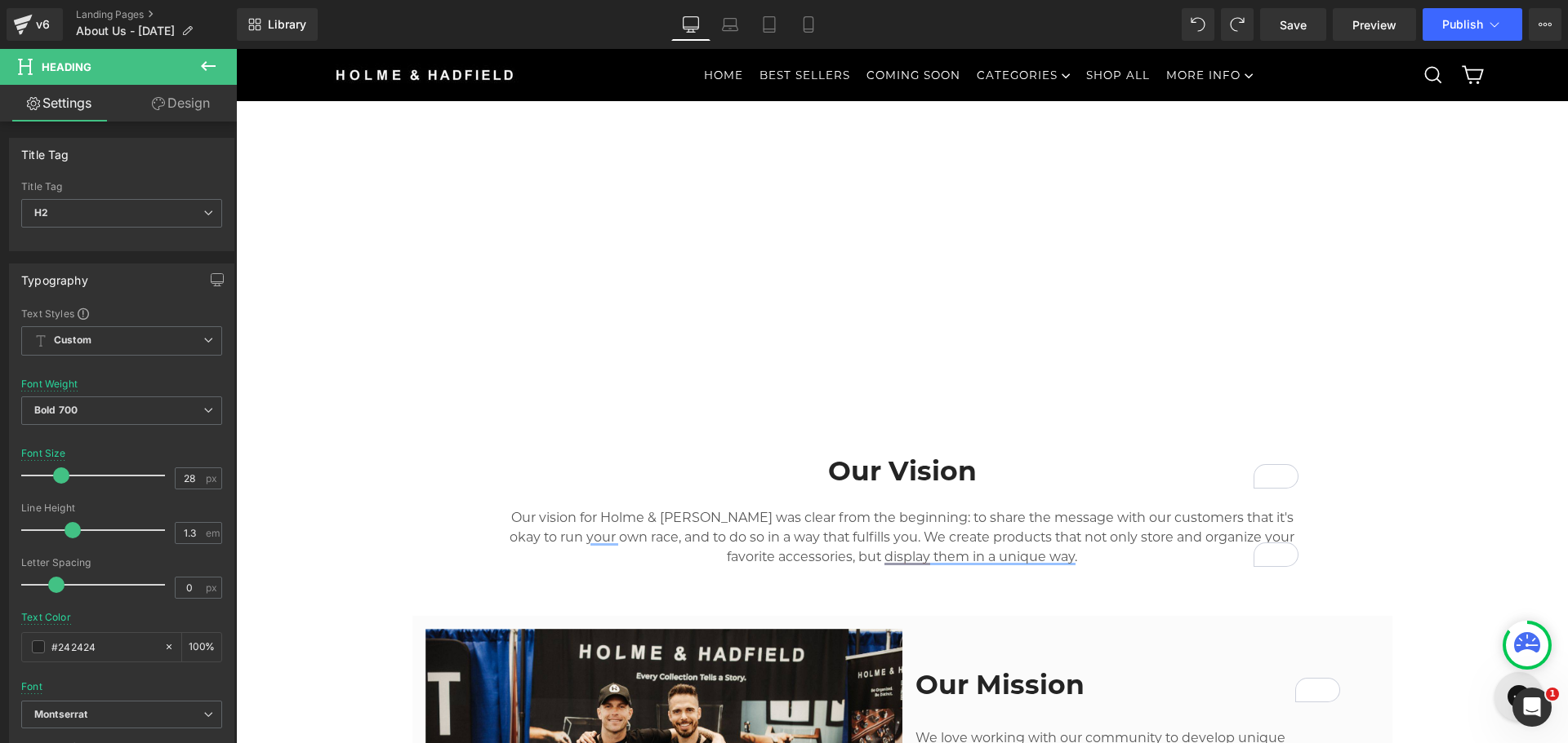
scroll to position [394, 0]
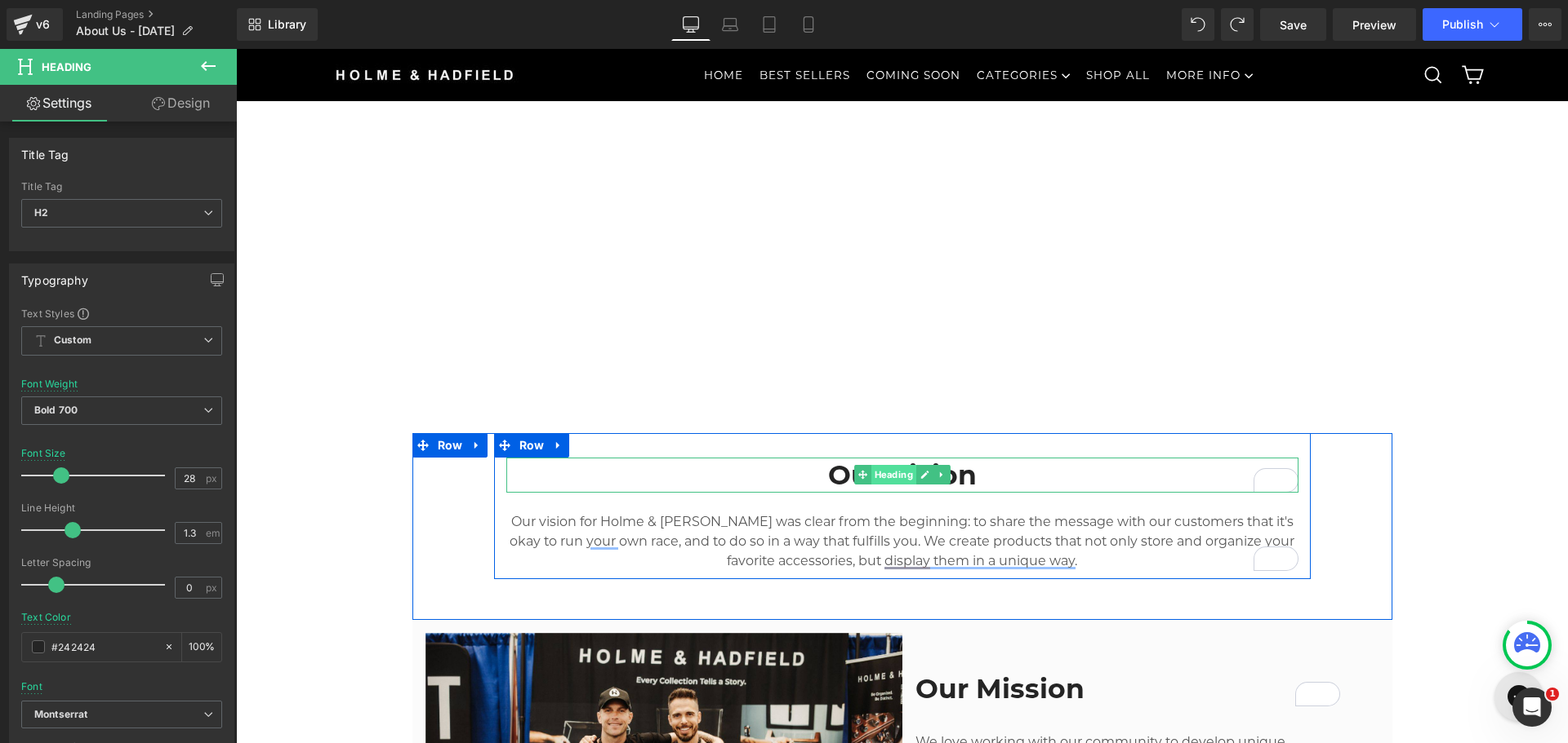
click at [880, 477] on span "Heading" at bounding box center [892, 475] width 44 height 20
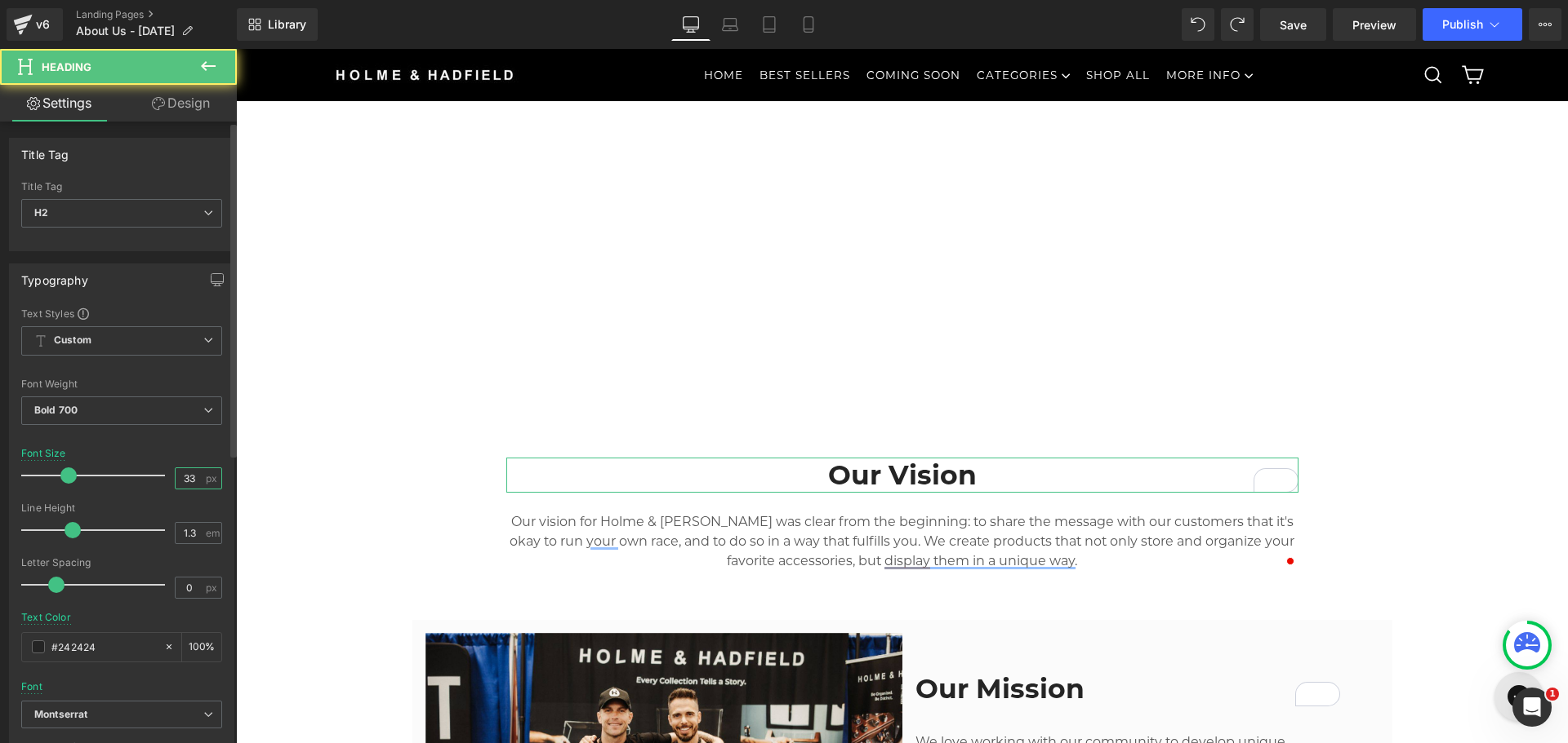
click at [180, 480] on input "33" at bounding box center [190, 478] width 29 height 21
type input "28"
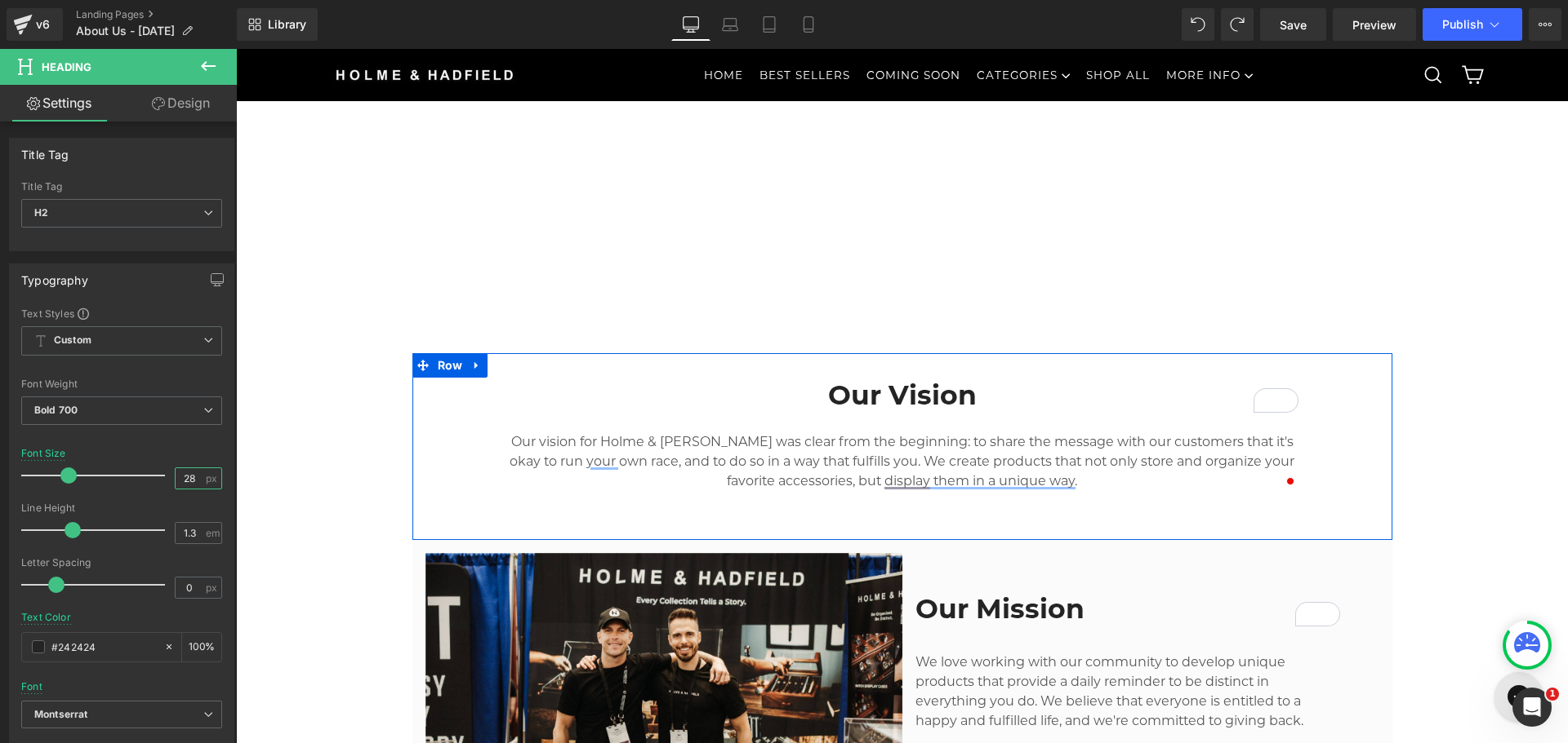
scroll to position [475, 0]
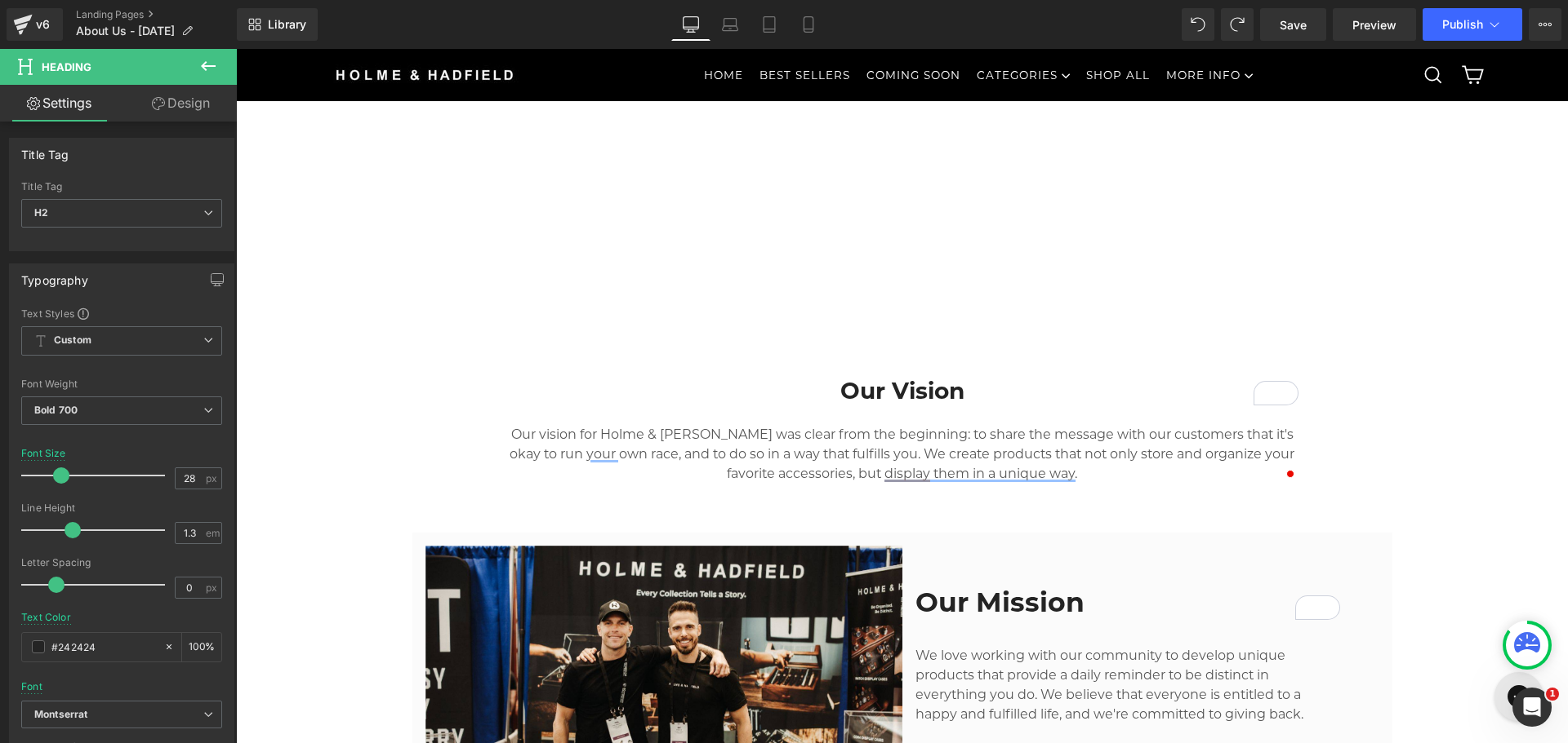
drag, startPoint x: 995, startPoint y: 588, endPoint x: 991, endPoint y: 604, distance: 16.5
click at [995, 588] on div "Our Mission Heading" at bounding box center [1127, 603] width 424 height 36
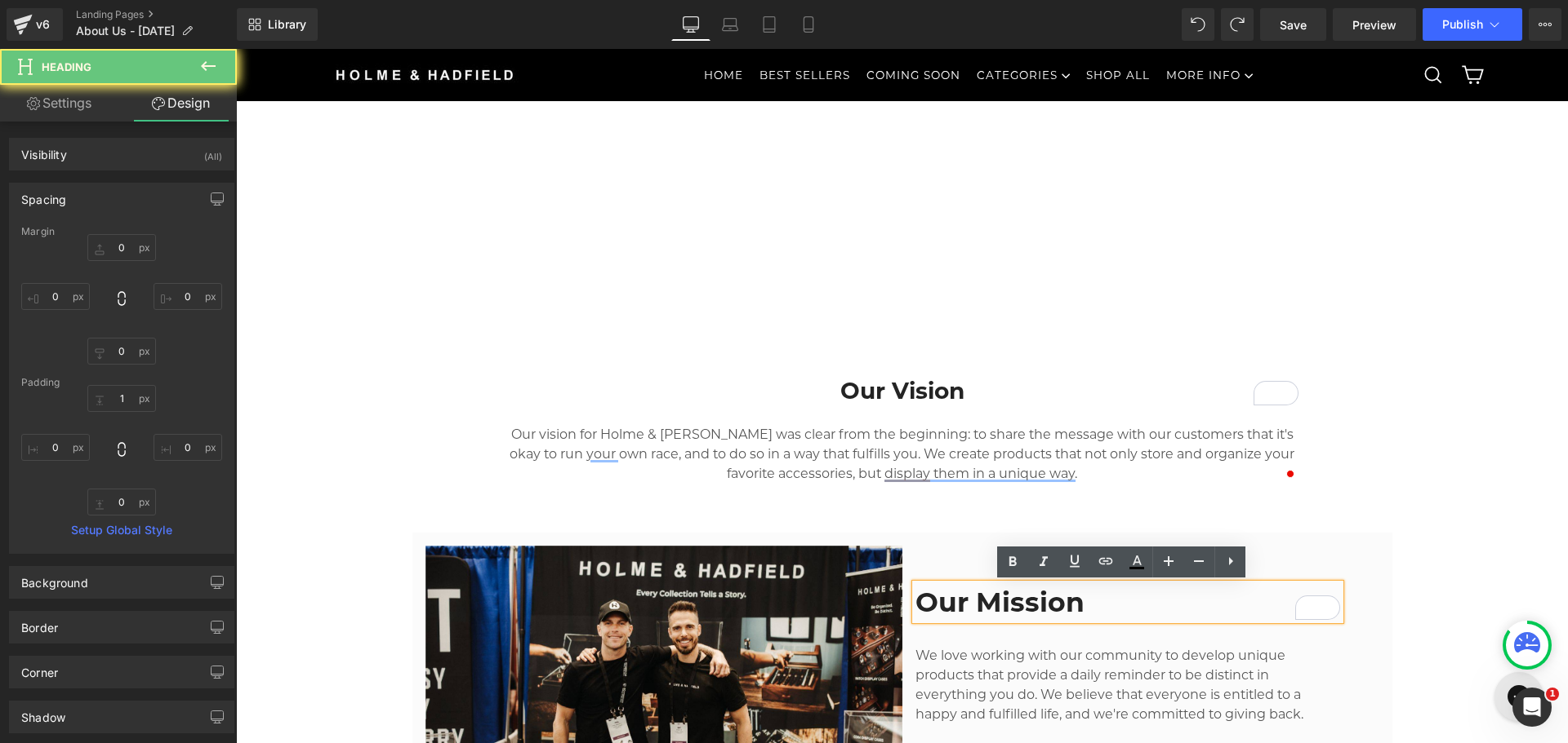
click at [998, 595] on h2 "Our Mission" at bounding box center [1127, 603] width 424 height 36
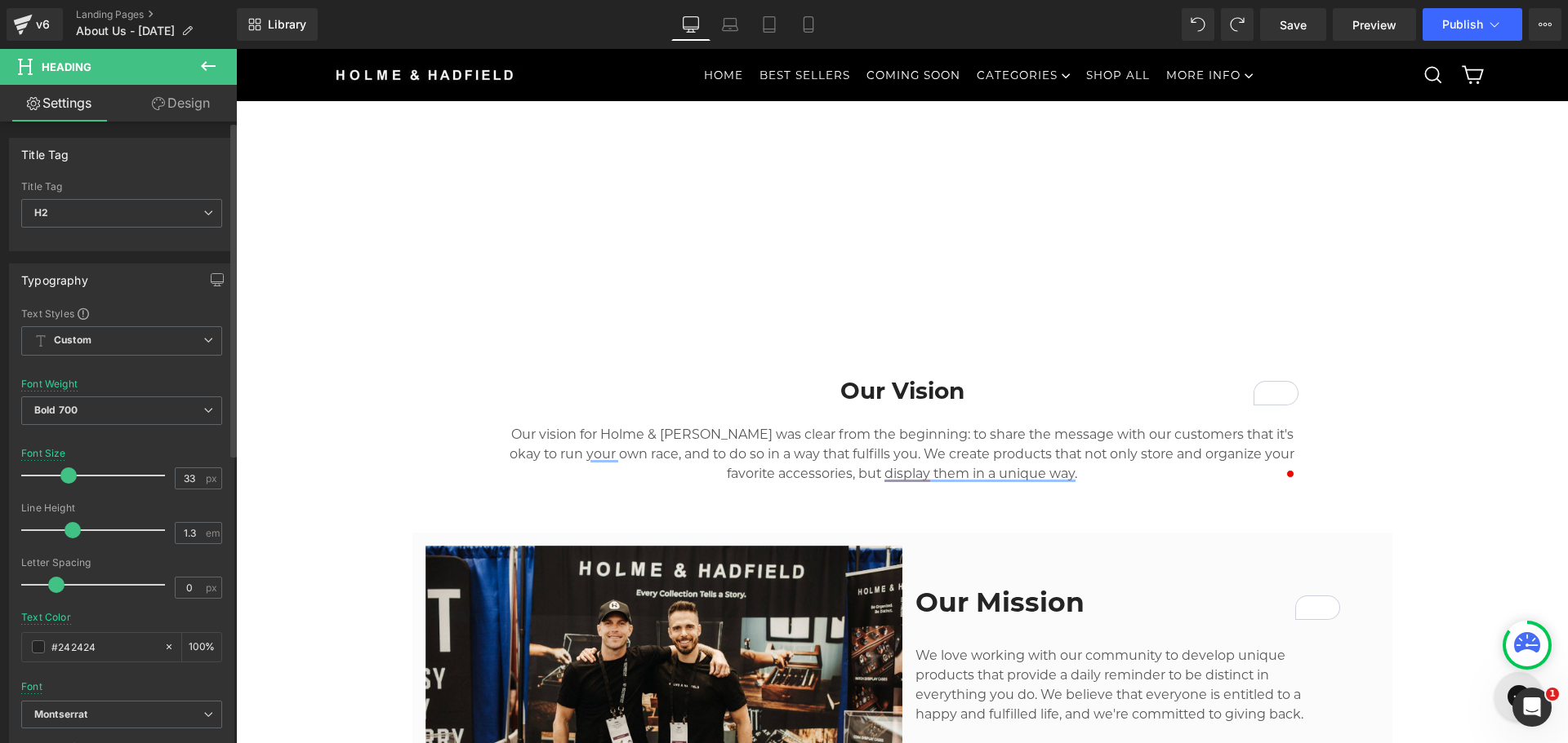
click at [187, 493] on div at bounding box center [121, 497] width 201 height 11
click at [183, 479] on input "33" at bounding box center [190, 478] width 29 height 21
type input "28"
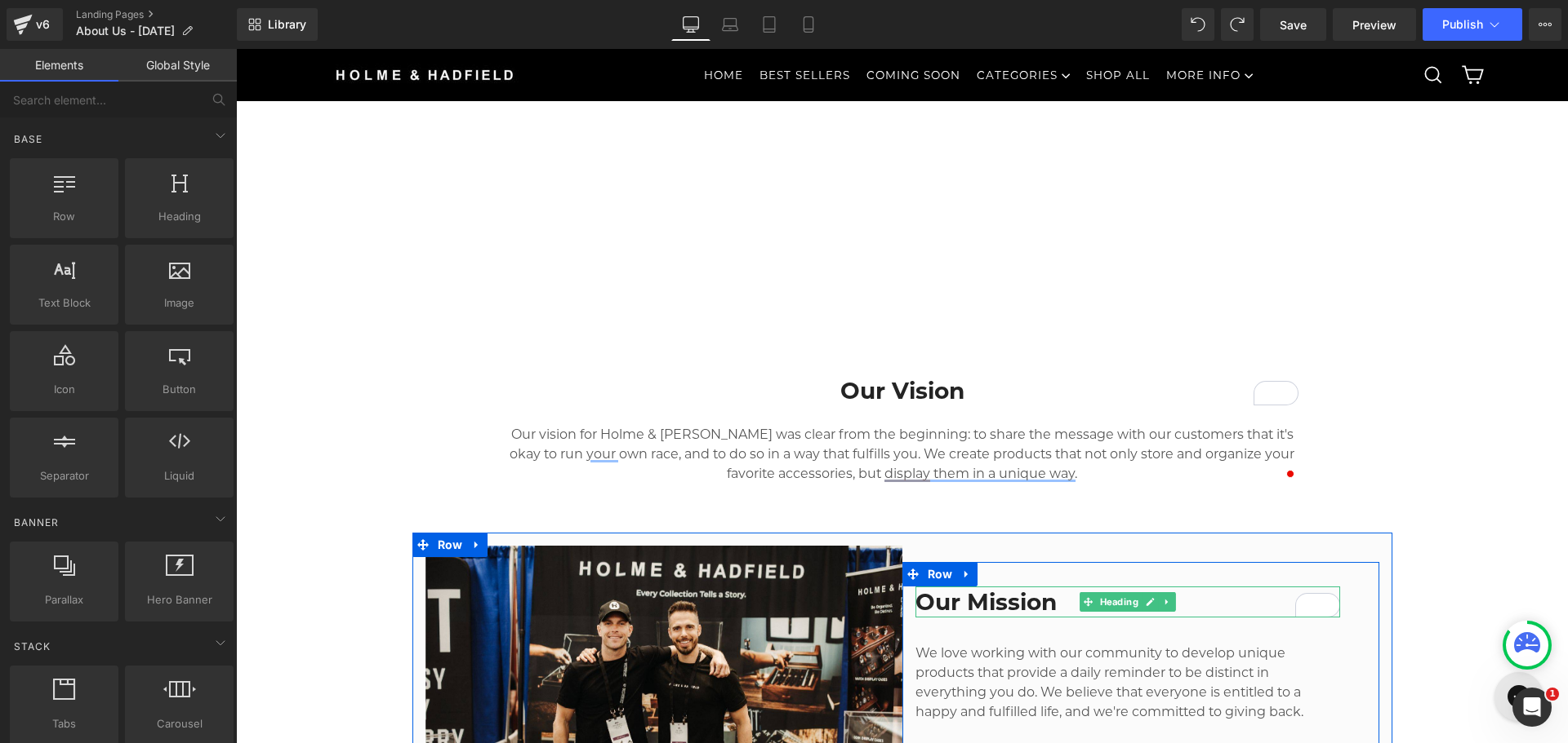
click at [967, 607] on h2 "Our Mission" at bounding box center [1127, 603] width 424 height 30
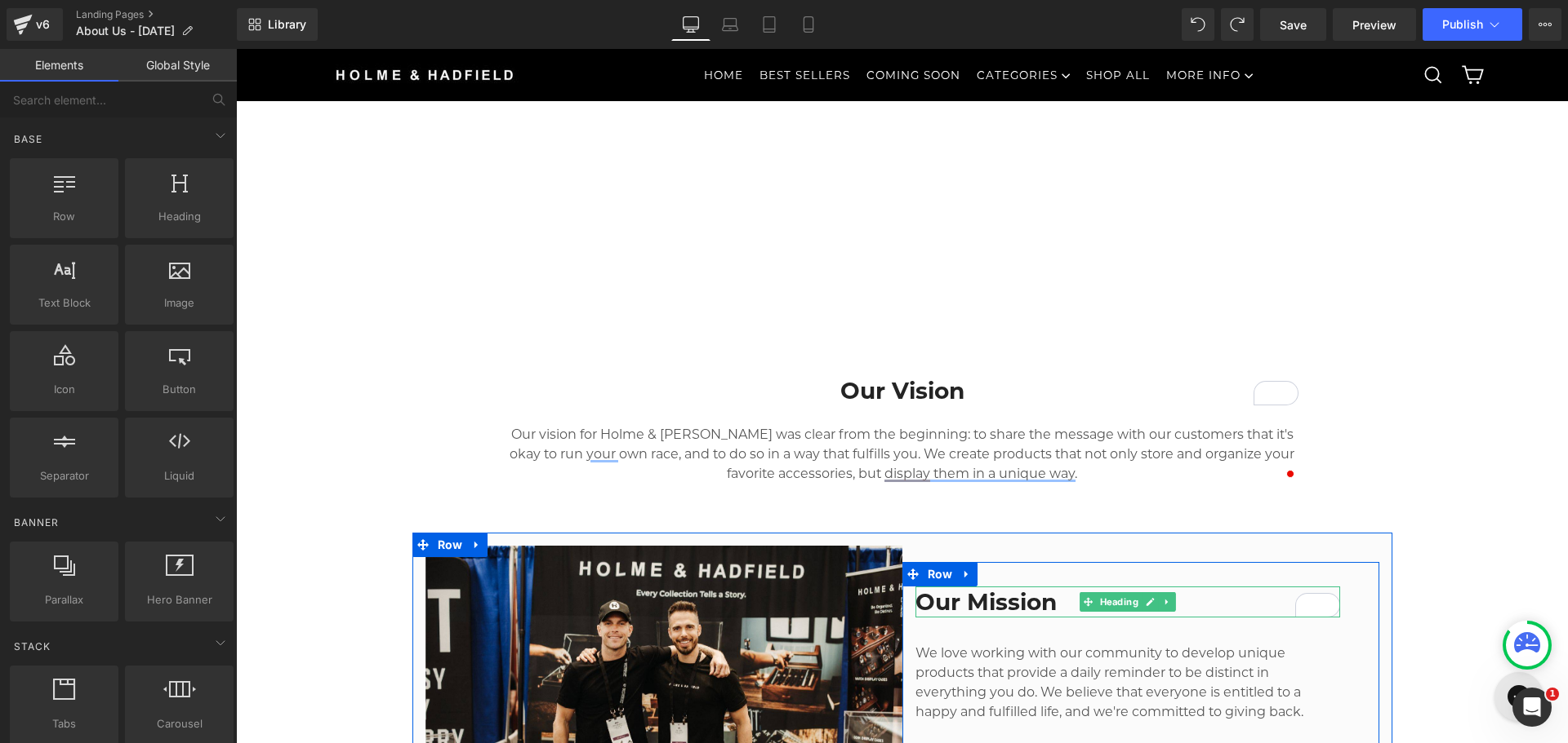
click at [996, 606] on h2 "Our Mission" at bounding box center [1127, 603] width 424 height 30
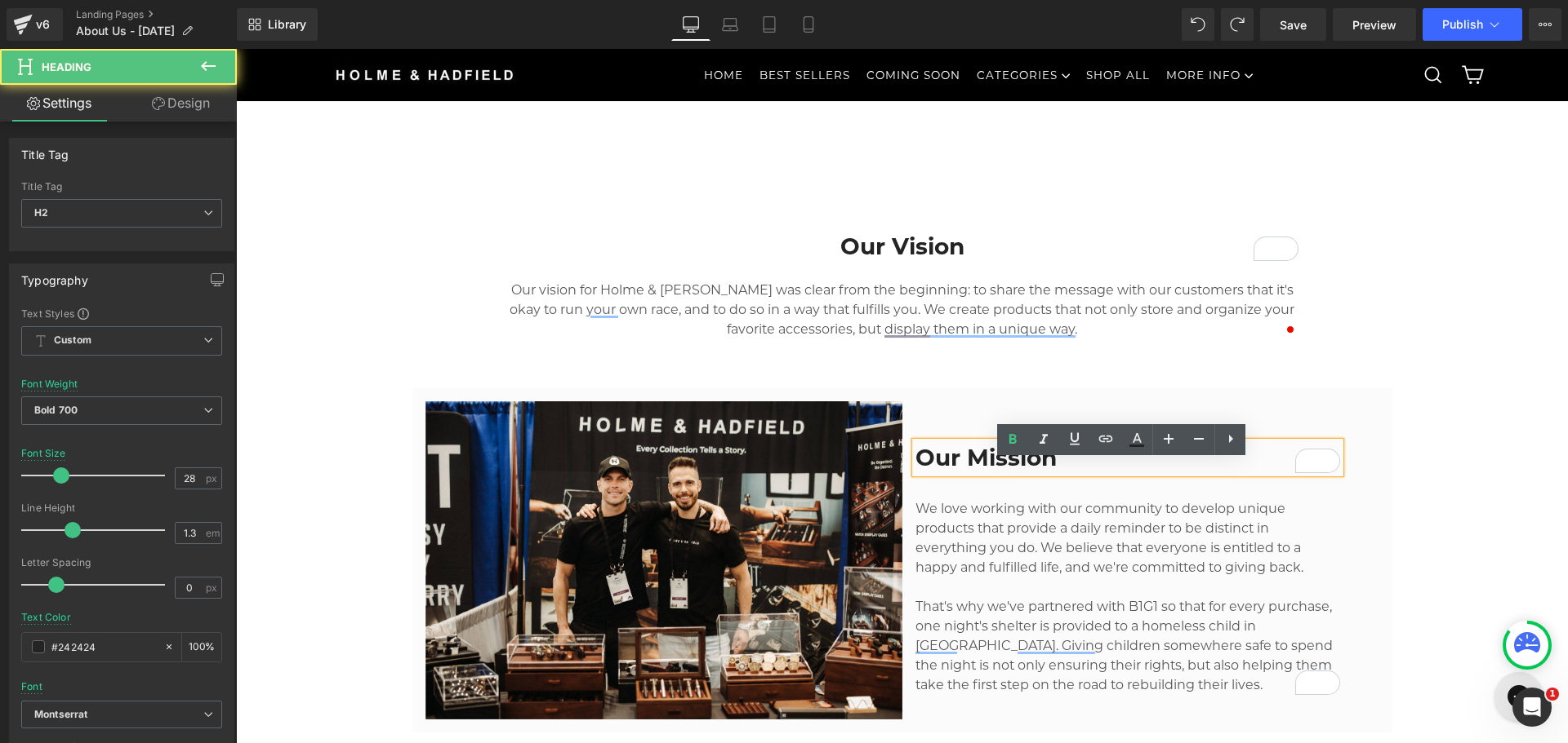
scroll to position [720, 0]
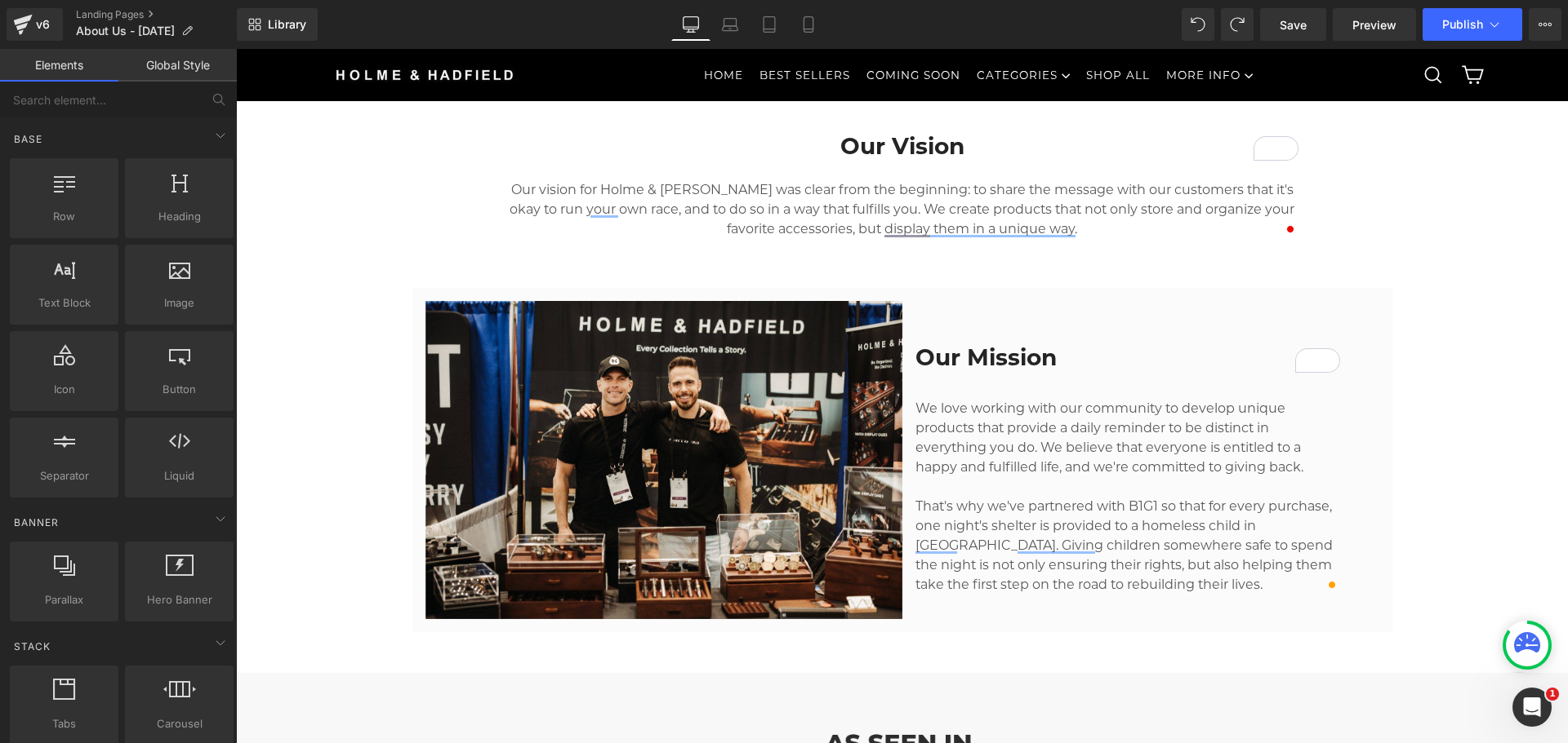
click at [1194, 251] on div "Our Vision Heading Our vision for Holme & Hadfield was clear from the beginning…" at bounding box center [902, 197] width 980 height 181
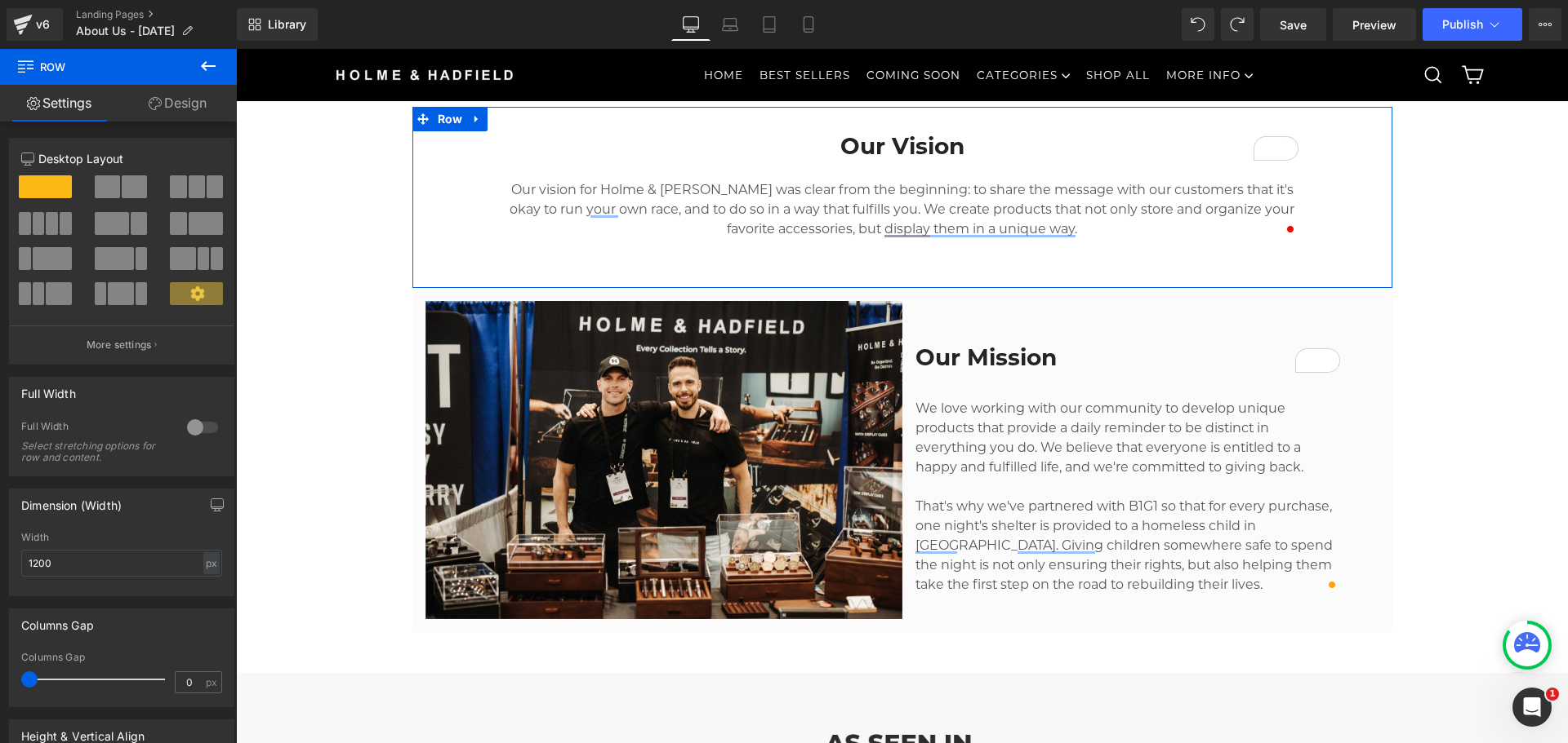
click at [475, 123] on icon at bounding box center [476, 119] width 3 height 7
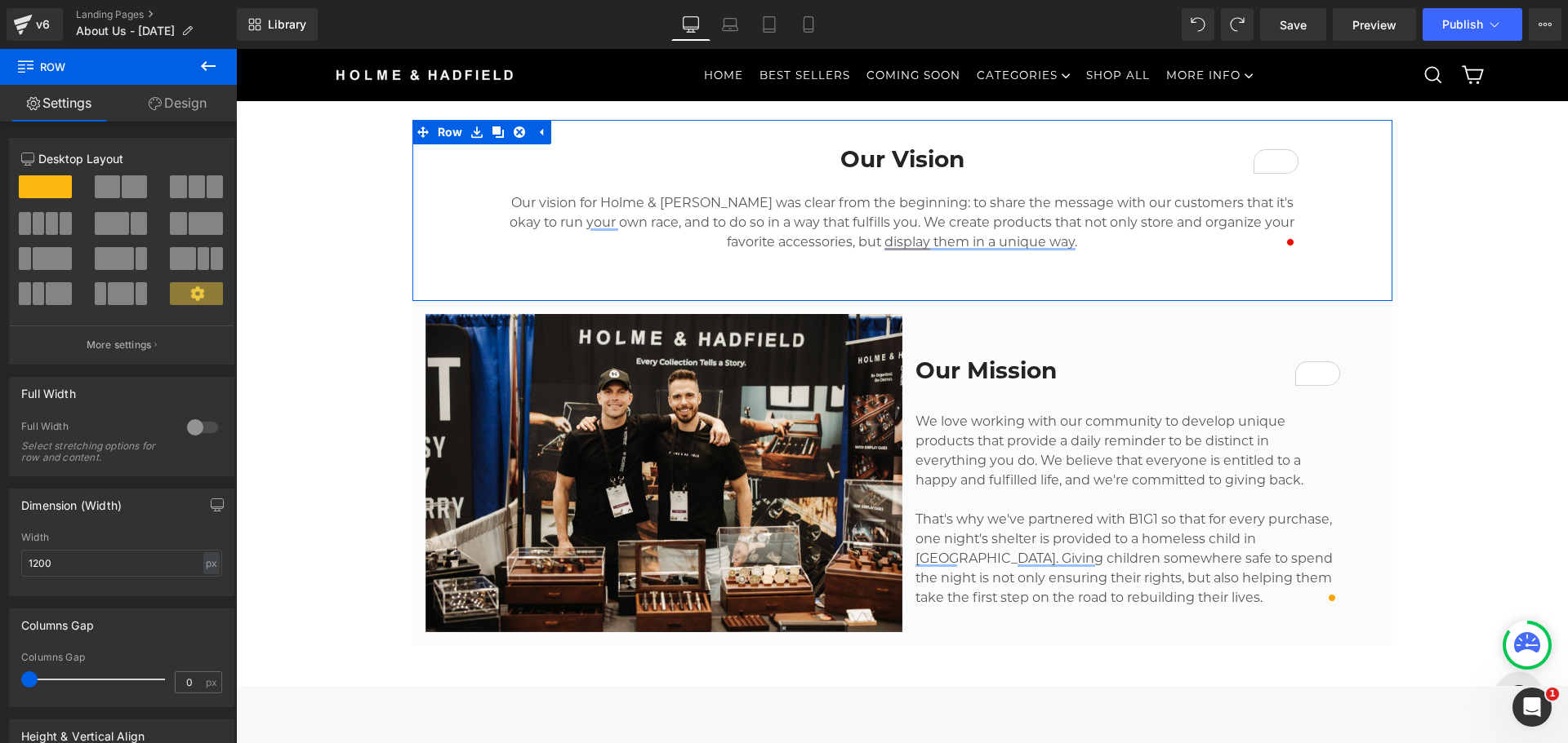
scroll to position [475, 0]
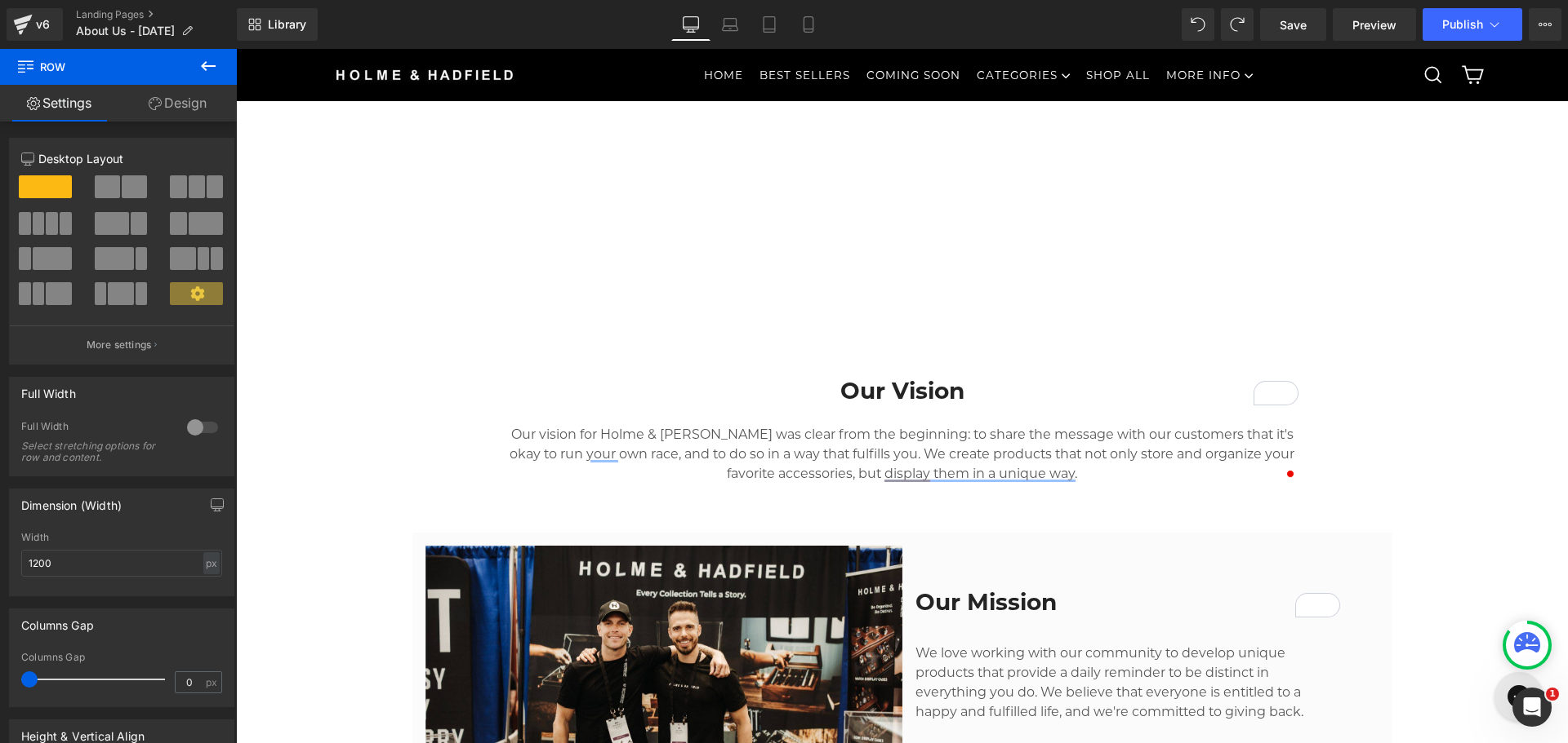
click at [626, 390] on h2 "Our Vision" at bounding box center [902, 391] width 792 height 30
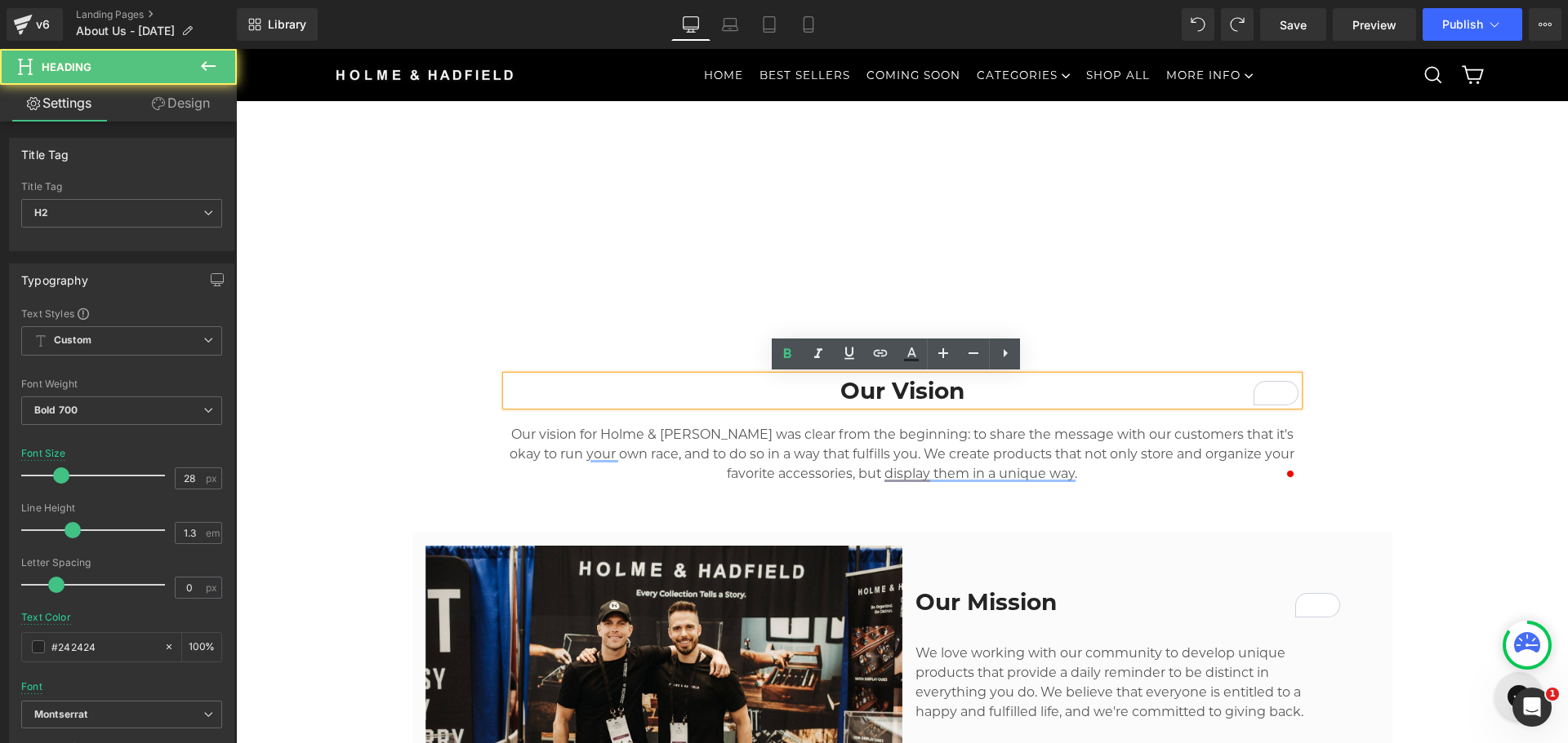
click at [550, 361] on div "Our Vision Heading Our vision for Holme & Hadfield was clear from the beginning…" at bounding box center [903, 418] width 817 height 132
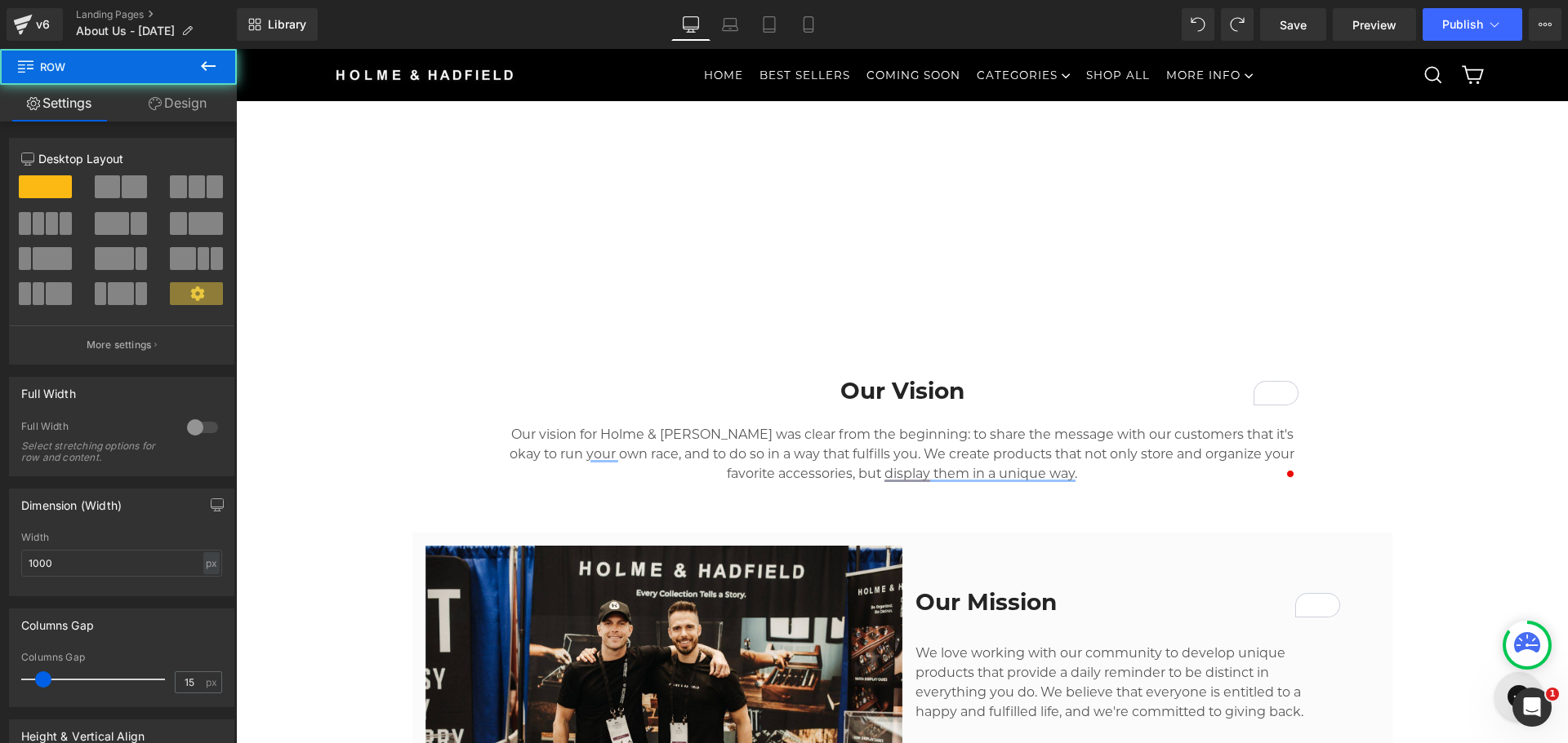
click at [654, 359] on div "Our Vision Heading Our vision for Holme & Hadfield was clear from the beginning…" at bounding box center [903, 418] width 817 height 132
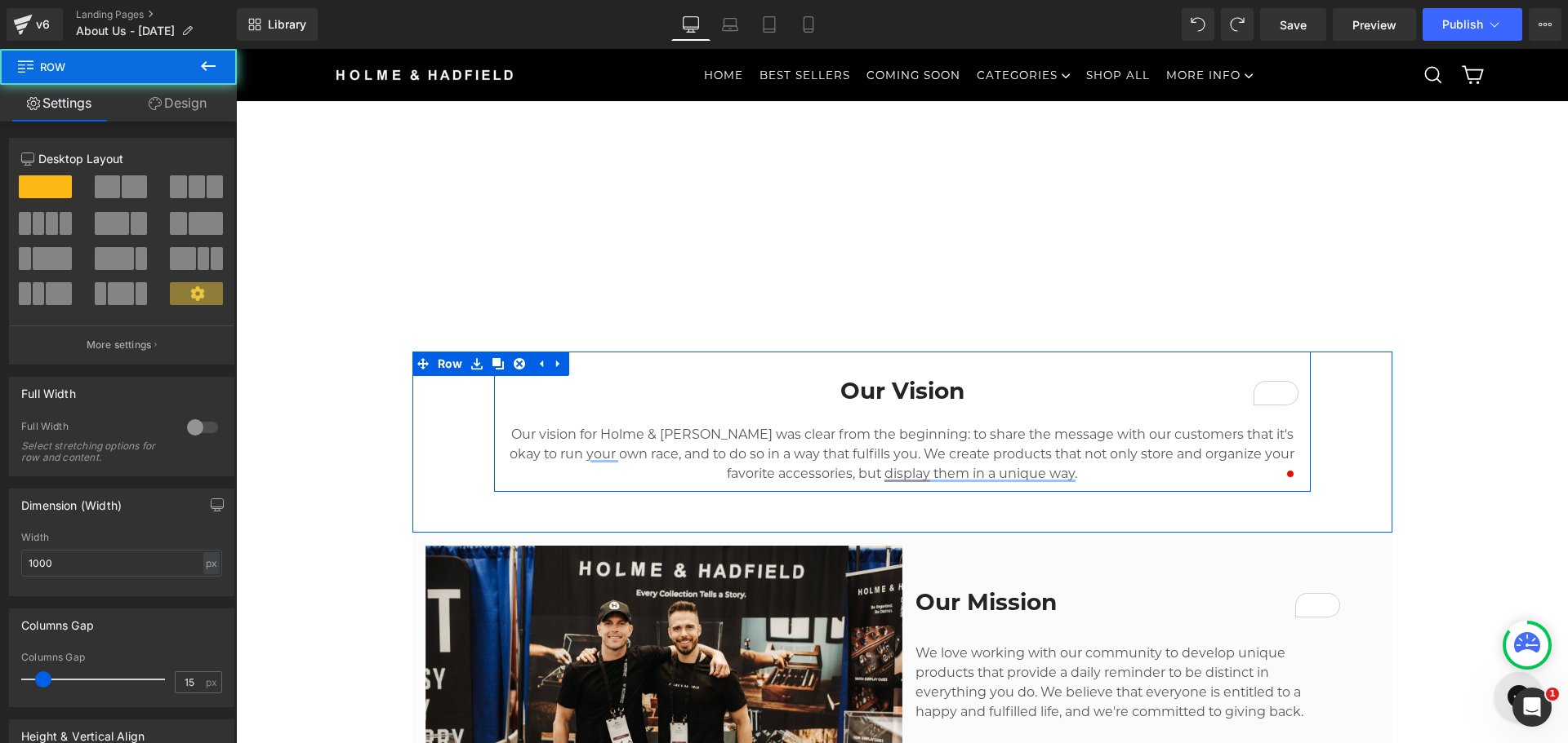
click at [653, 364] on div "Our Vision Heading Our vision for Holme & Hadfield was clear from the beginning…" at bounding box center [903, 418] width 817 height 132
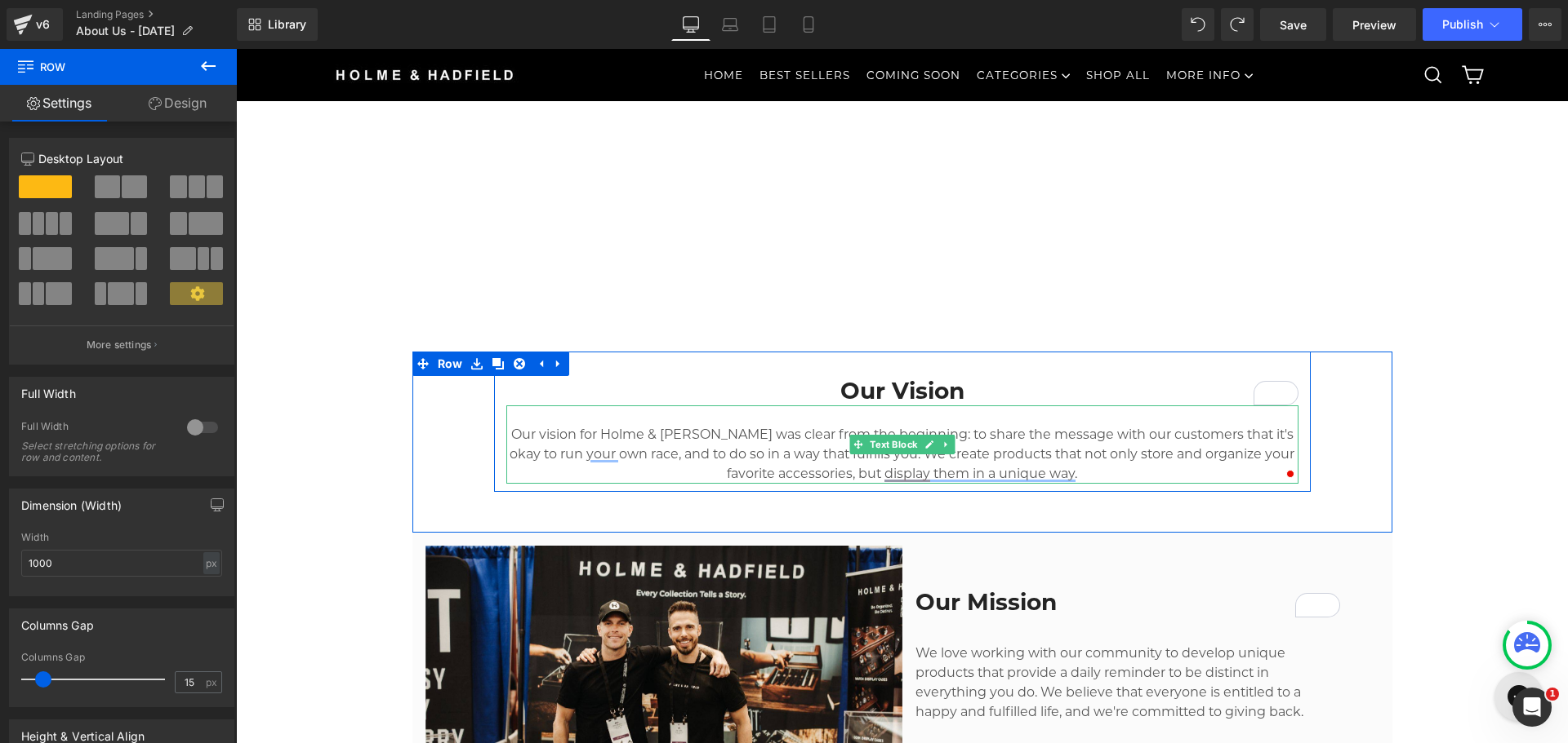
click at [747, 463] on p "Our vision for Holme & Hadfield was clear from the beginning: to share the mess…" at bounding box center [902, 454] width 792 height 58
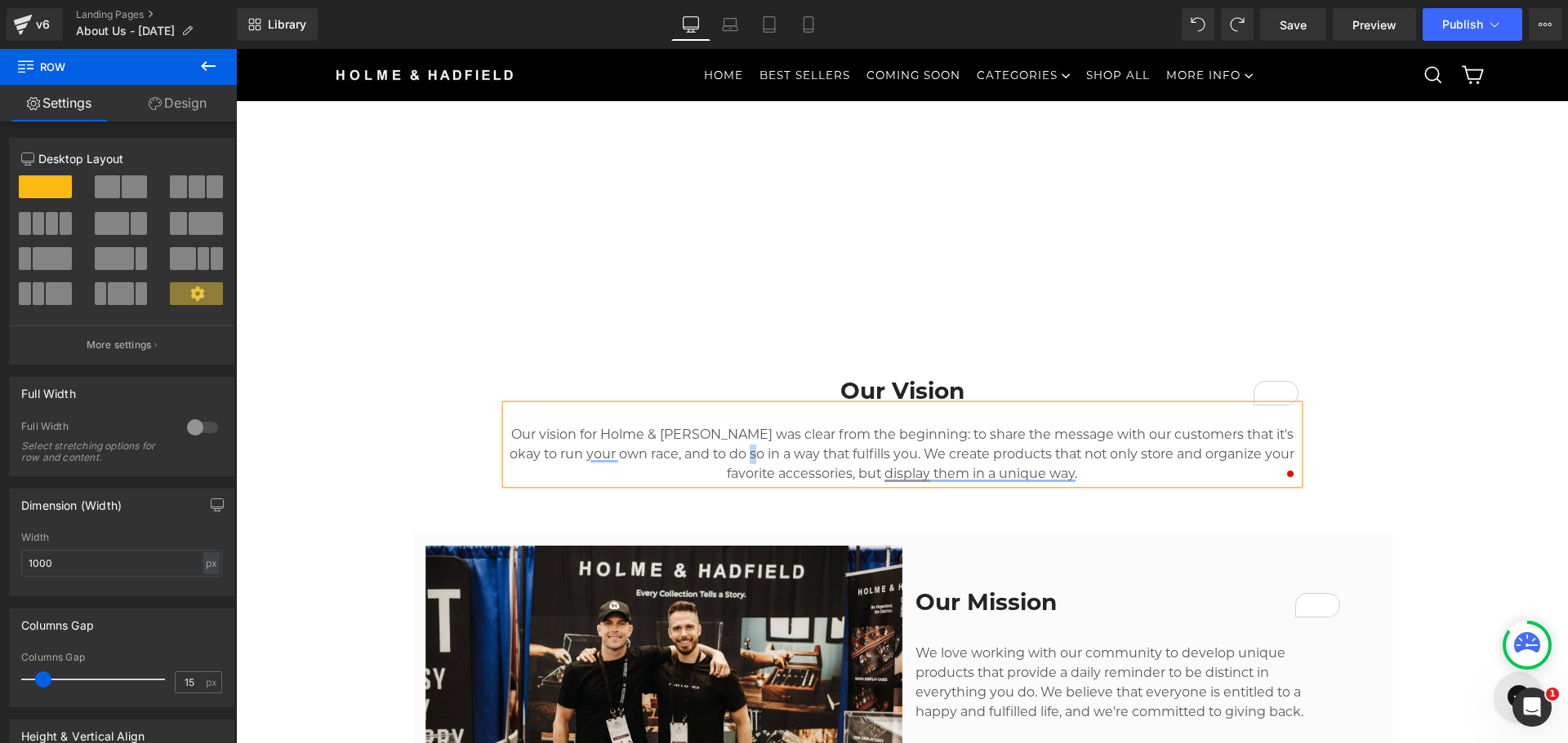
click at [747, 463] on p "Our vision for Holme & Hadfield was clear from the beginning: to share the mess…" at bounding box center [902, 454] width 792 height 58
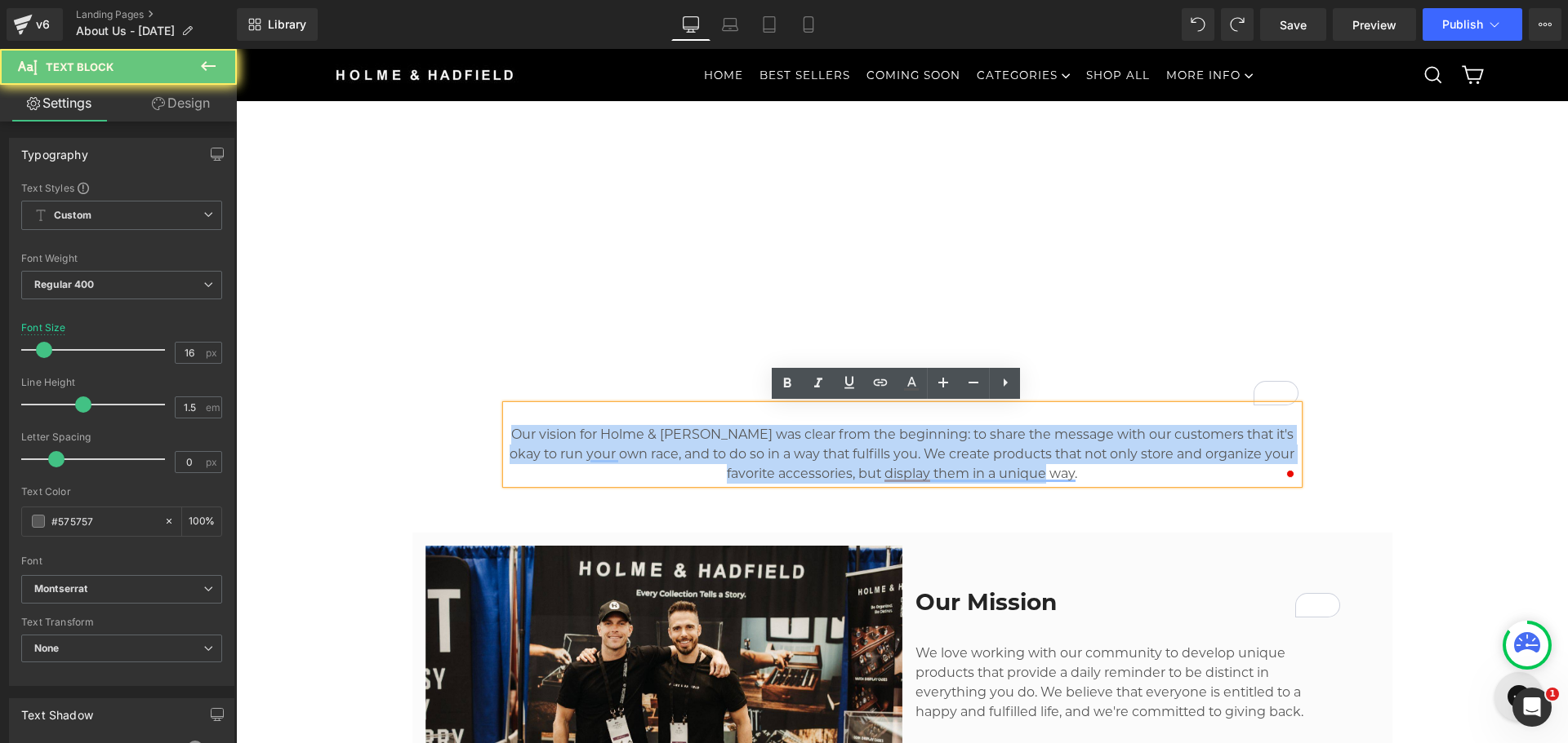
copy p "Our vision for Holme & Hadfield was clear from the beginning: to share the mess…"
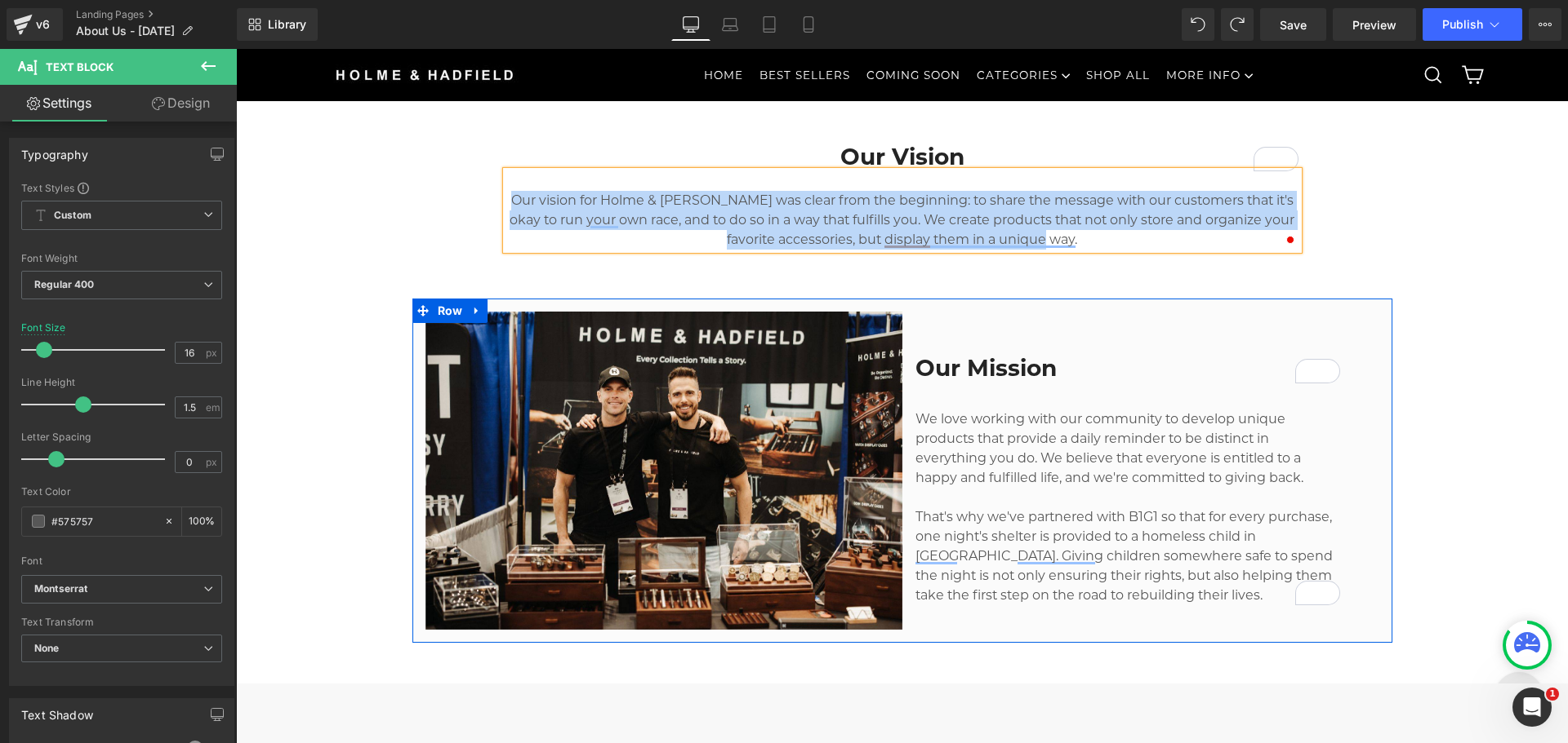
scroll to position [802, 0]
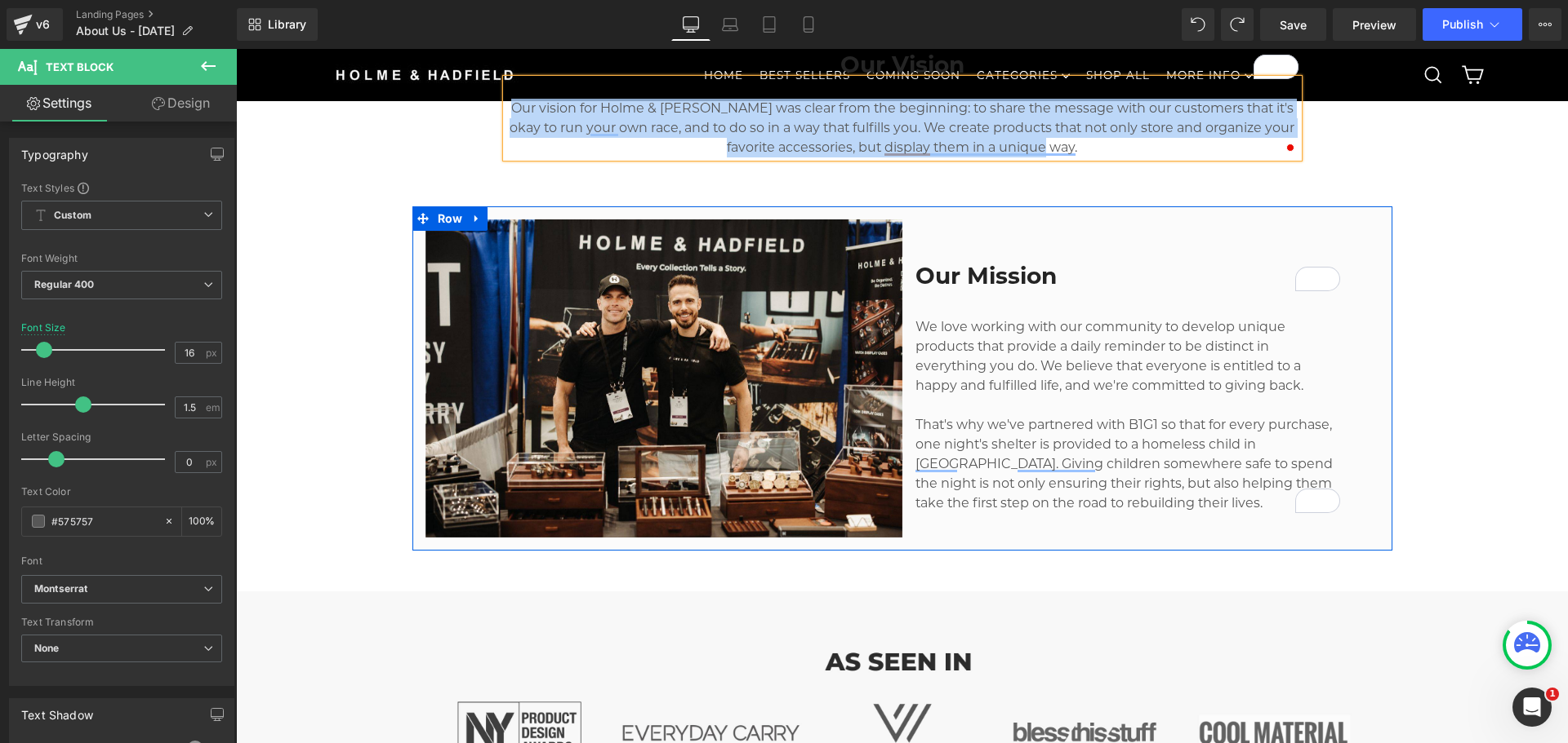
click at [1016, 382] on p "We love working with our community to develop unique products that provide a da…" at bounding box center [1127, 356] width 424 height 78
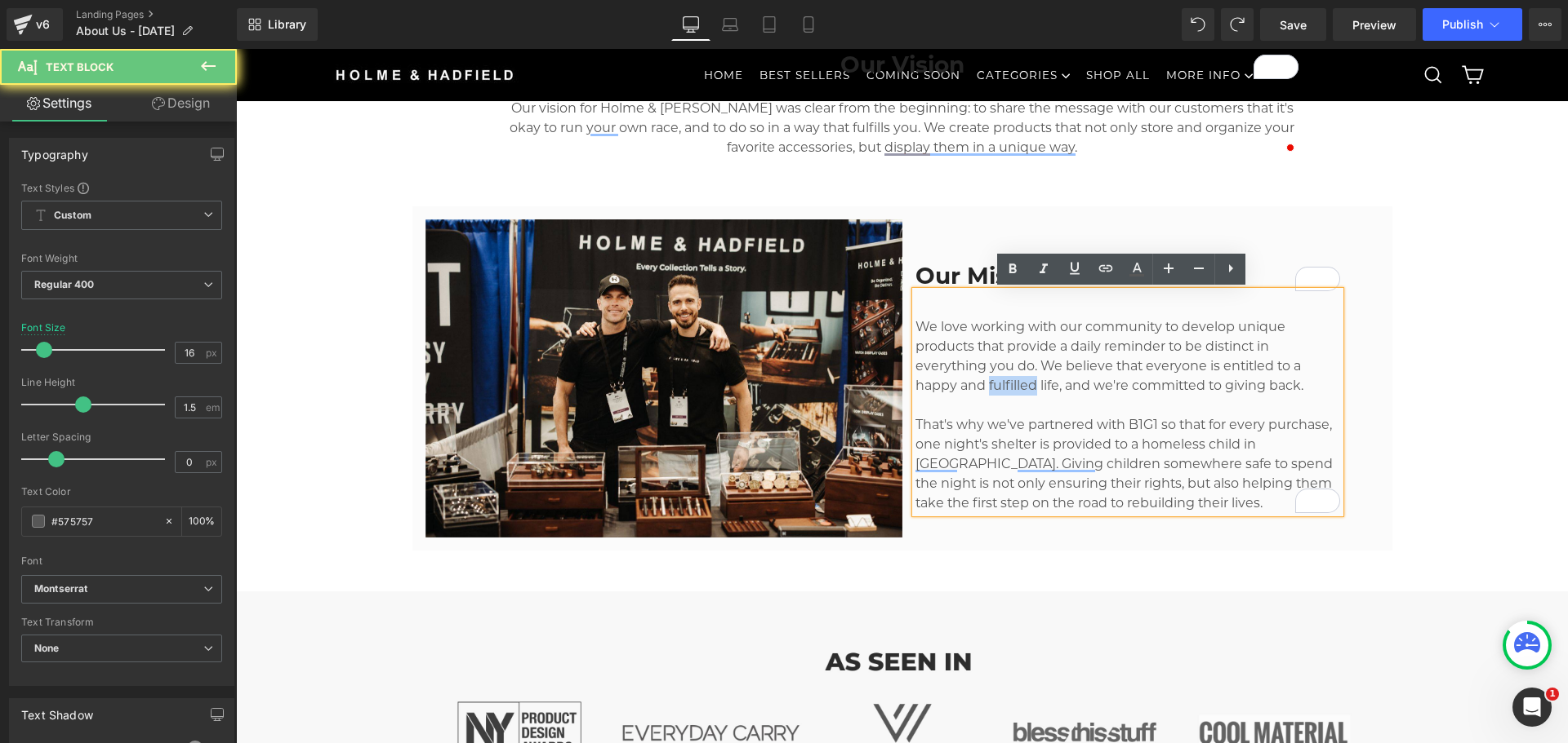
click at [1016, 382] on p "We love working with our community to develop unique products that provide a da…" at bounding box center [1127, 356] width 424 height 78
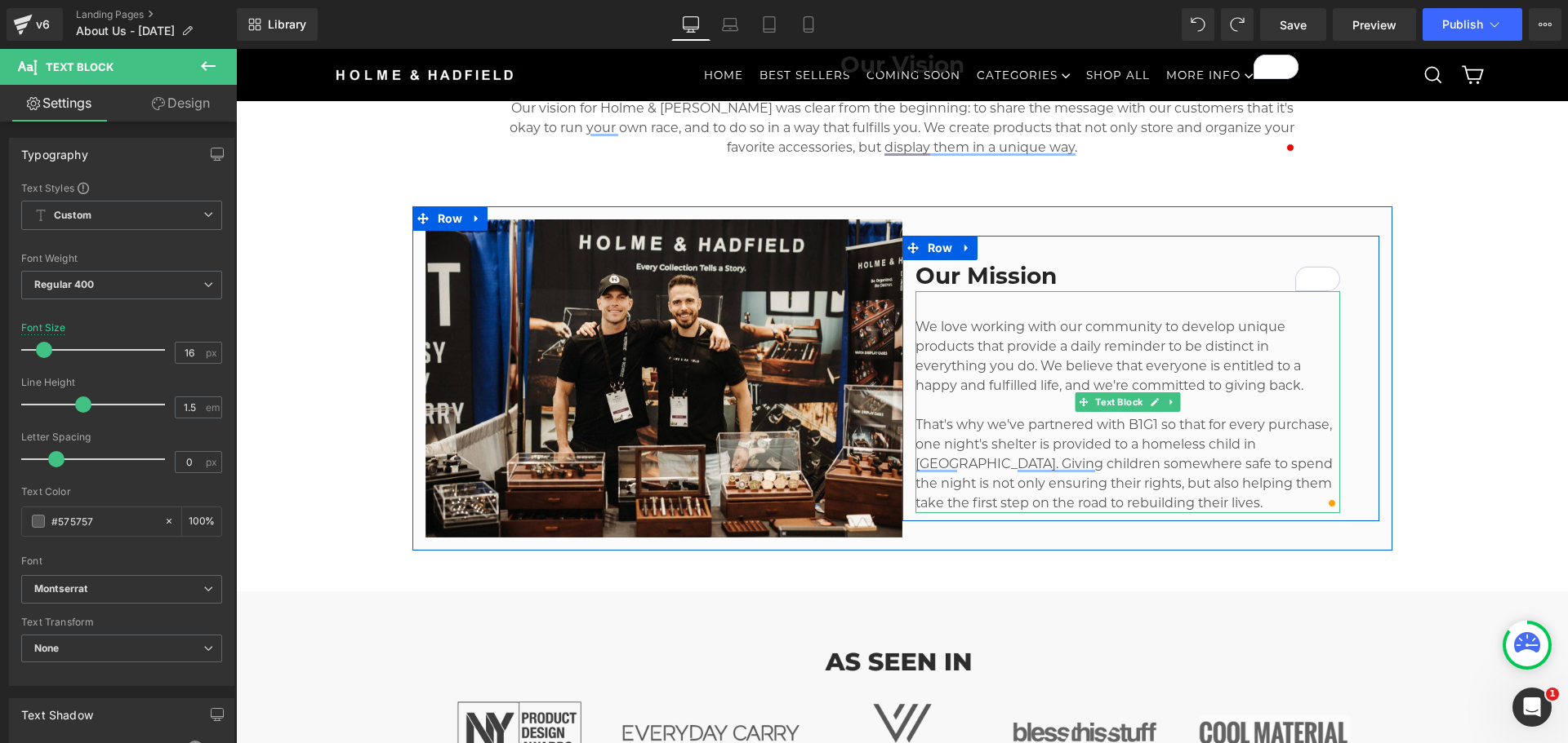
click at [1090, 378] on p "We love working with our community to develop unique products that provide a da…" at bounding box center [1127, 356] width 424 height 78
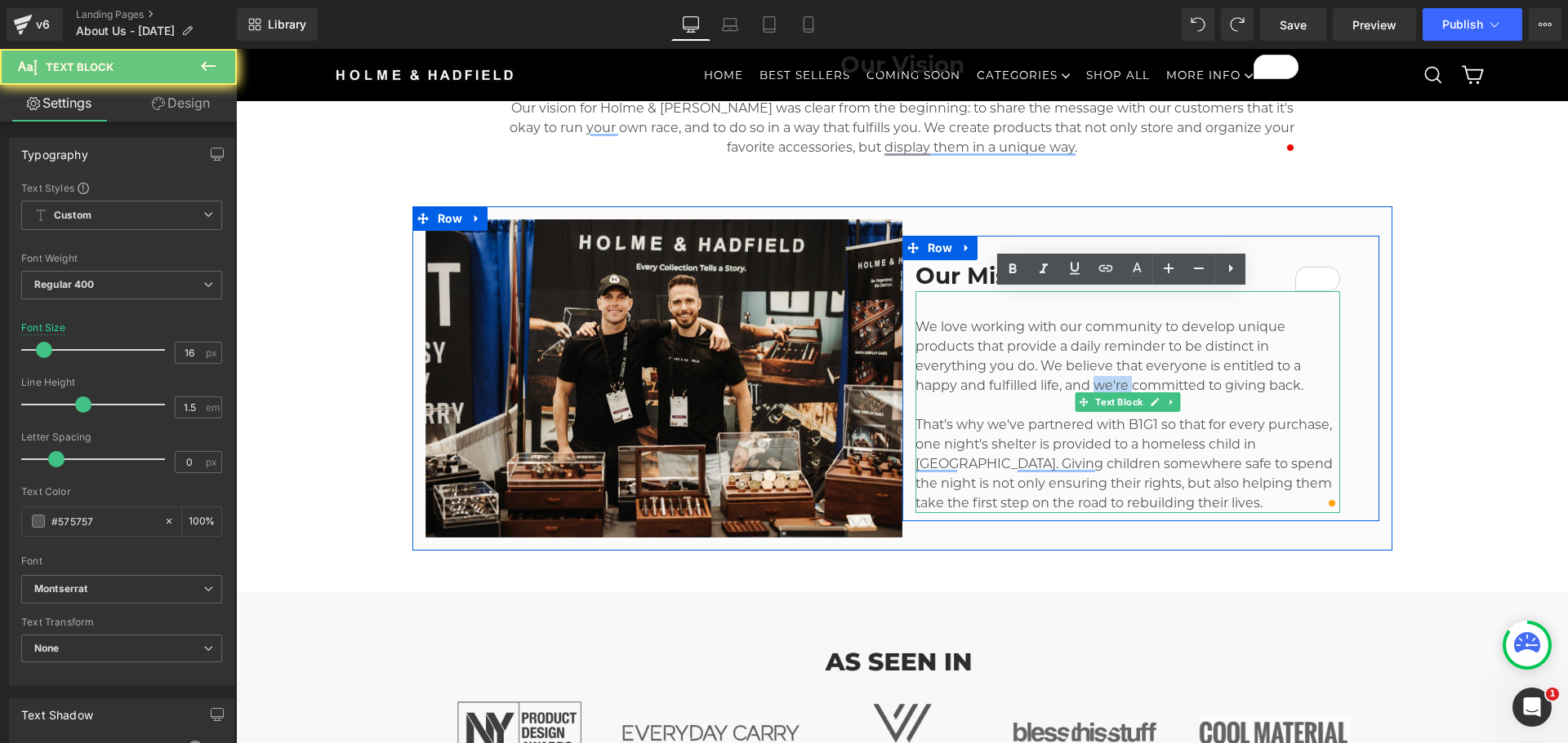
click at [1090, 378] on p "We love working with our community to develop unique products that provide a da…" at bounding box center [1127, 356] width 424 height 78
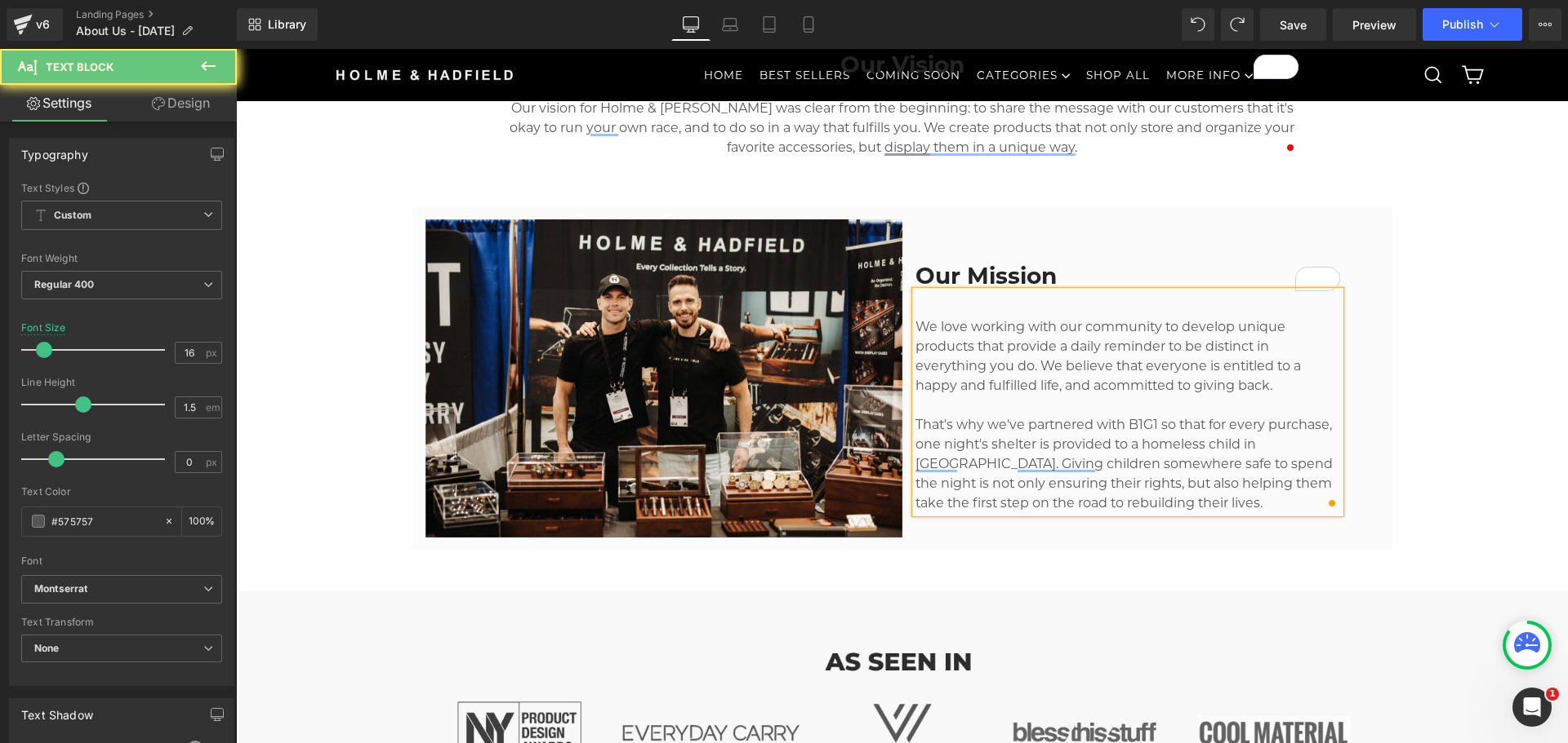
scroll to position [785, 0]
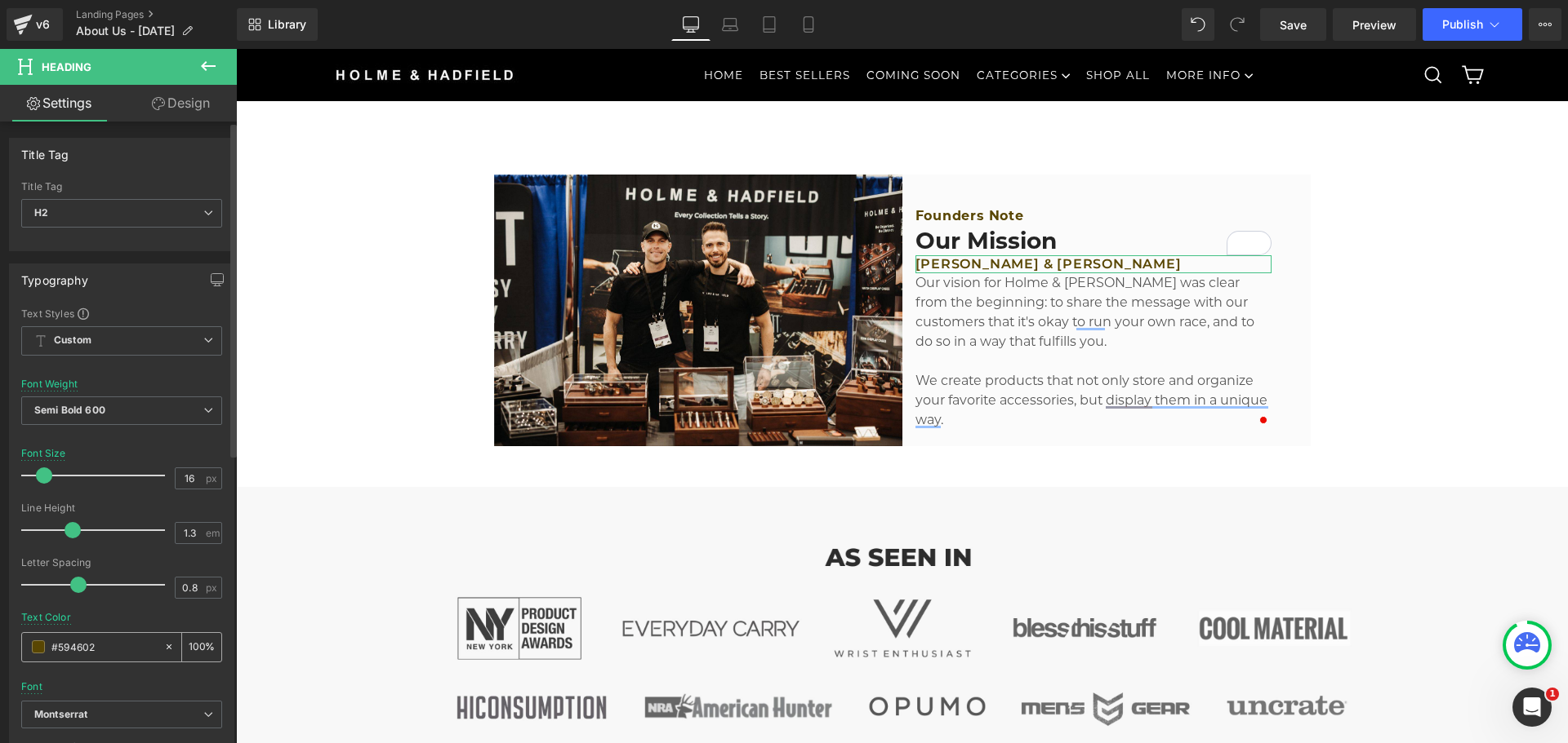
click at [38, 649] on span at bounding box center [38, 646] width 13 height 13
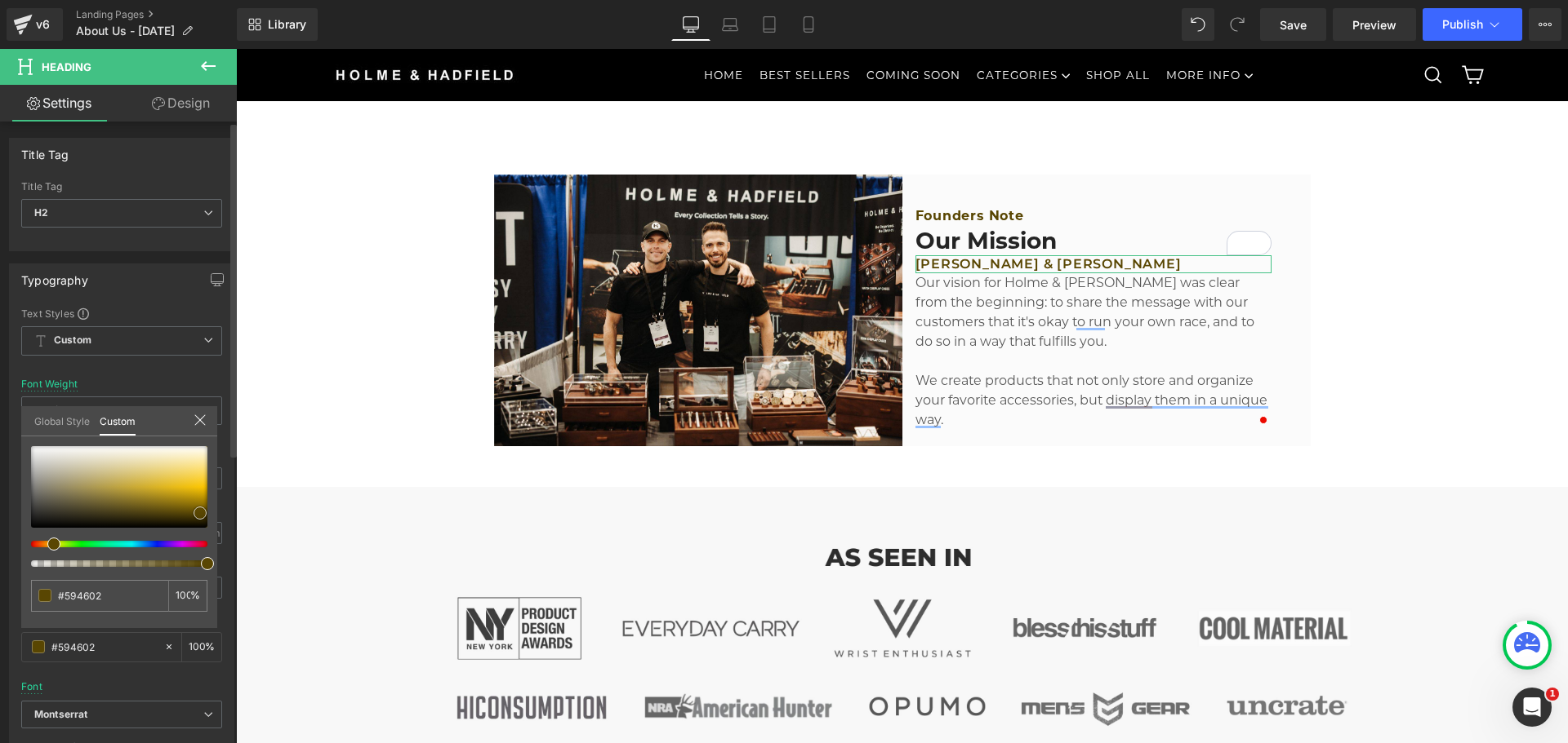
type input "#2f2a18"
type input "#0f0e0a"
type input "#000000"
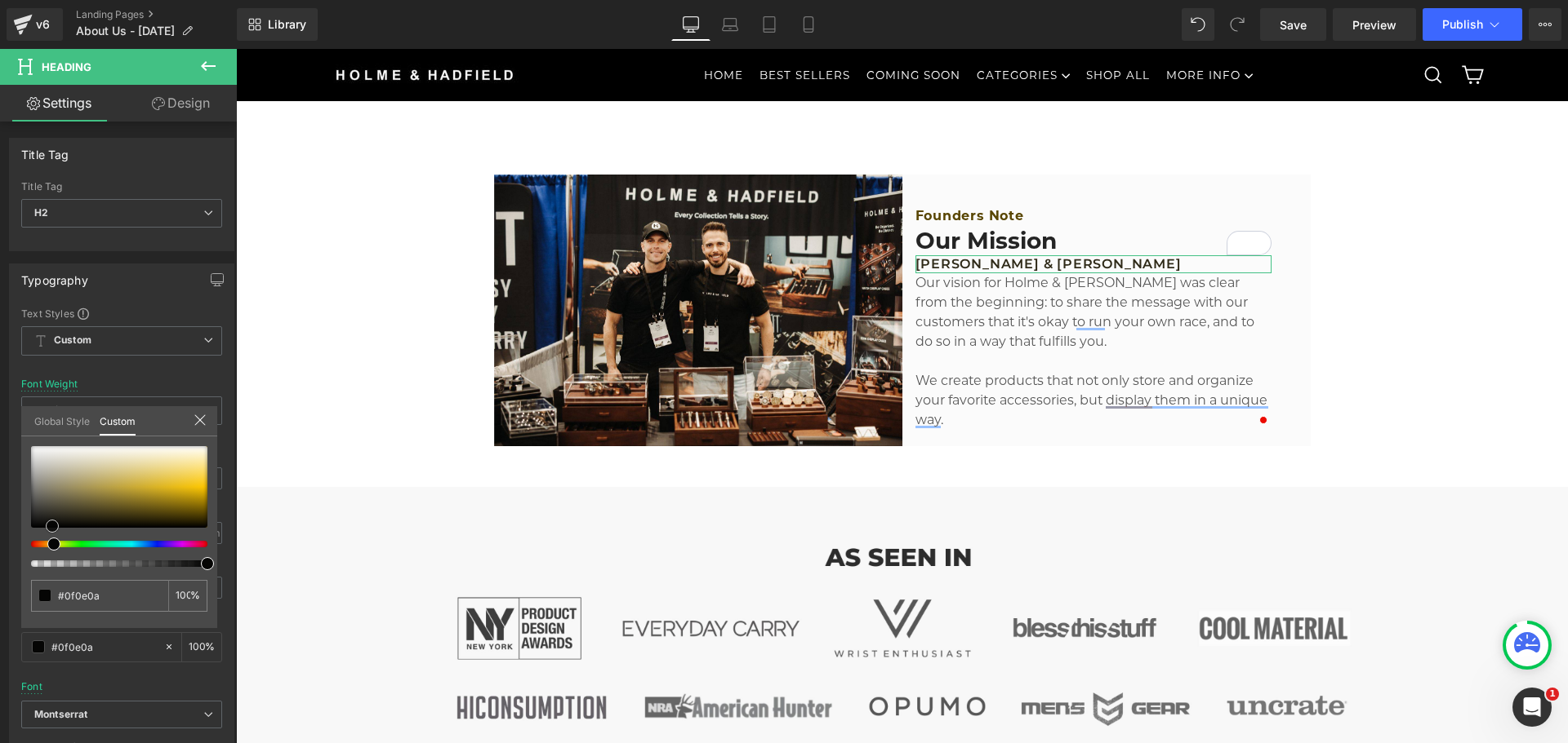
type input "#000000"
drag, startPoint x: 60, startPoint y: 525, endPoint x: 87, endPoint y: 532, distance: 27.9
click at [0, 549] on html "Heading You are previewing how the will restyle your page. You can not edit Ele…" at bounding box center [784, 372] width 1568 height 743
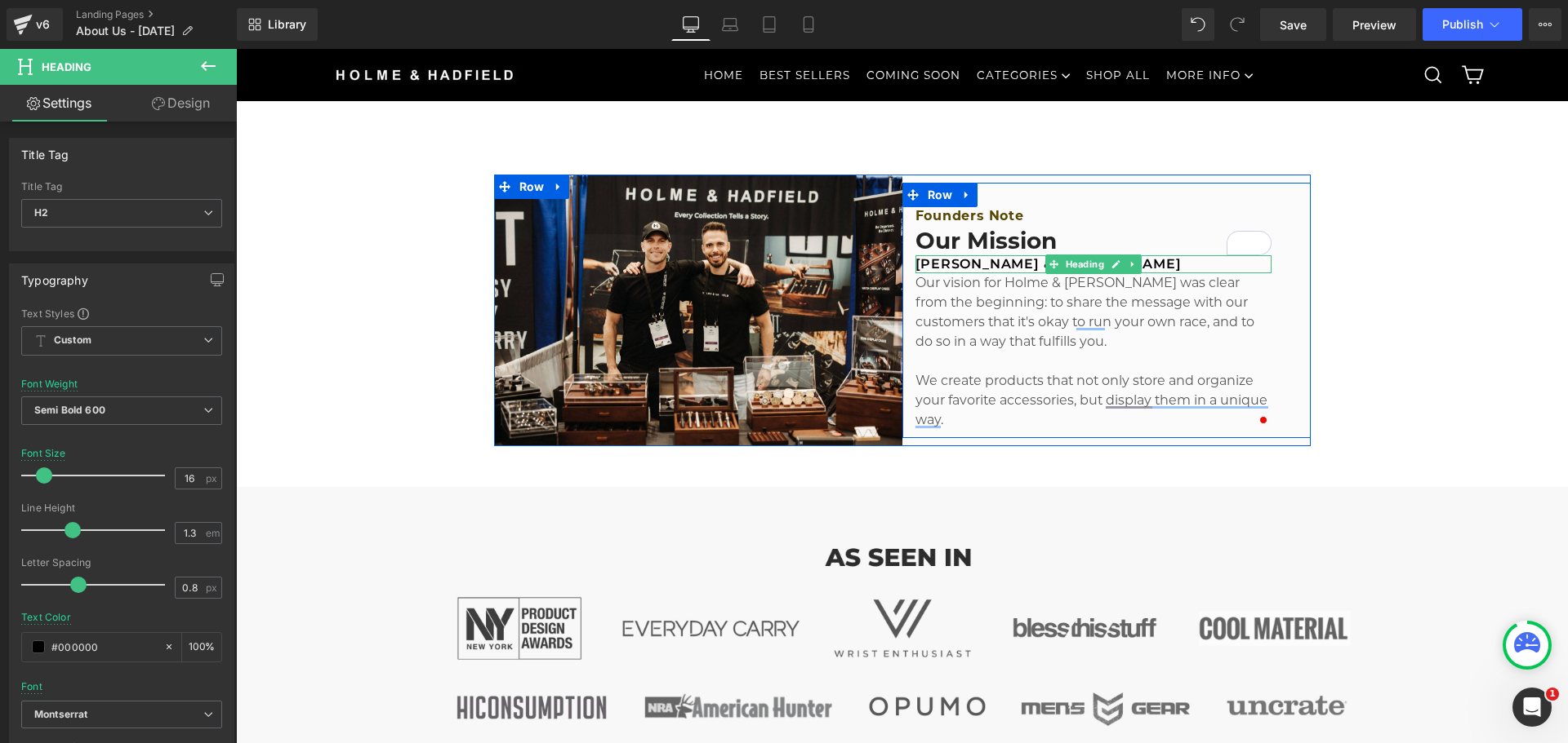
click at [1148, 265] on h2 "[PERSON_NAME] & [PERSON_NAME]" at bounding box center [1093, 264] width 356 height 17
click at [1176, 268] on h2 "[PERSON_NAME] & [PERSON_NAME]" at bounding box center [1093, 264] width 356 height 17
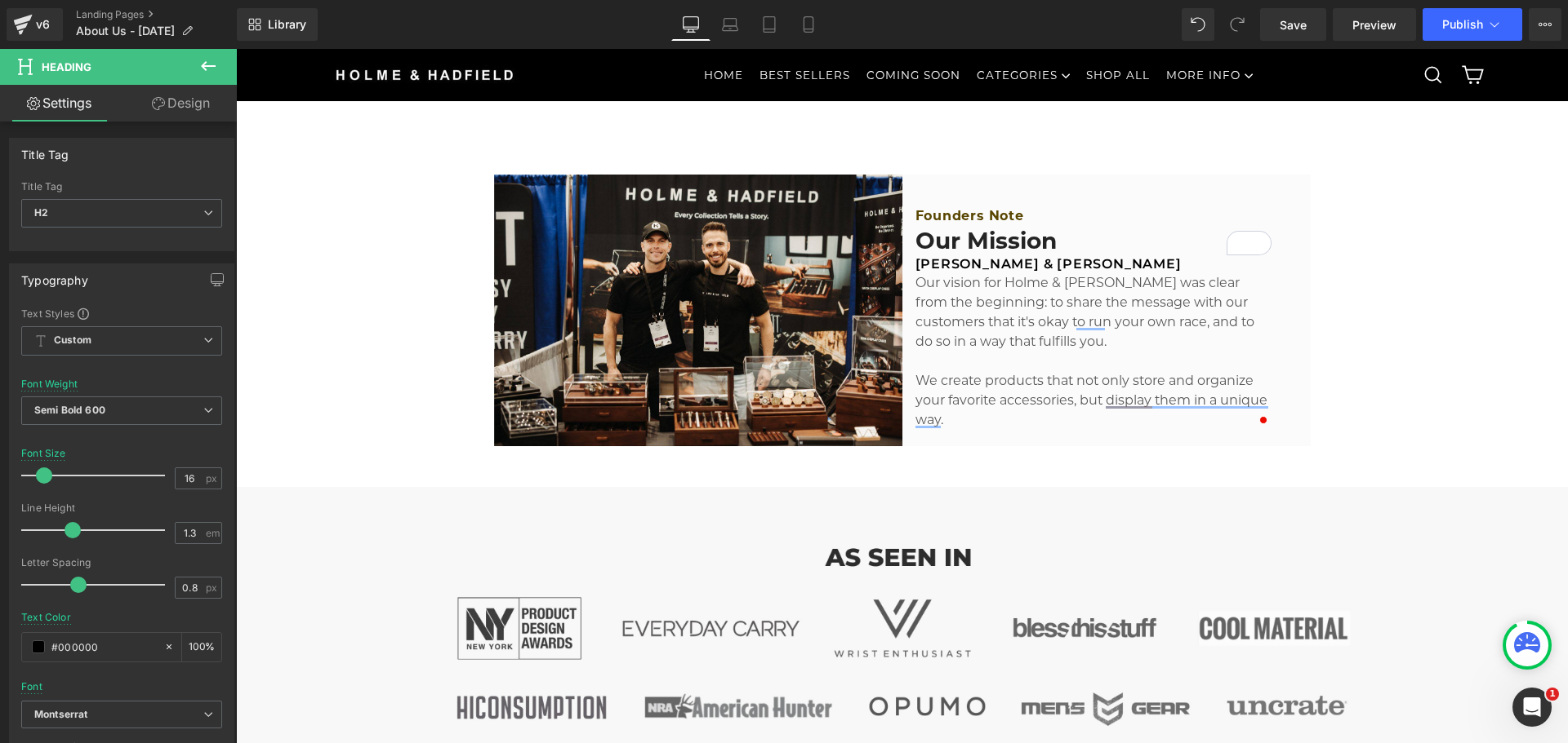
click at [170, 115] on link "Design" at bounding box center [181, 103] width 119 height 37
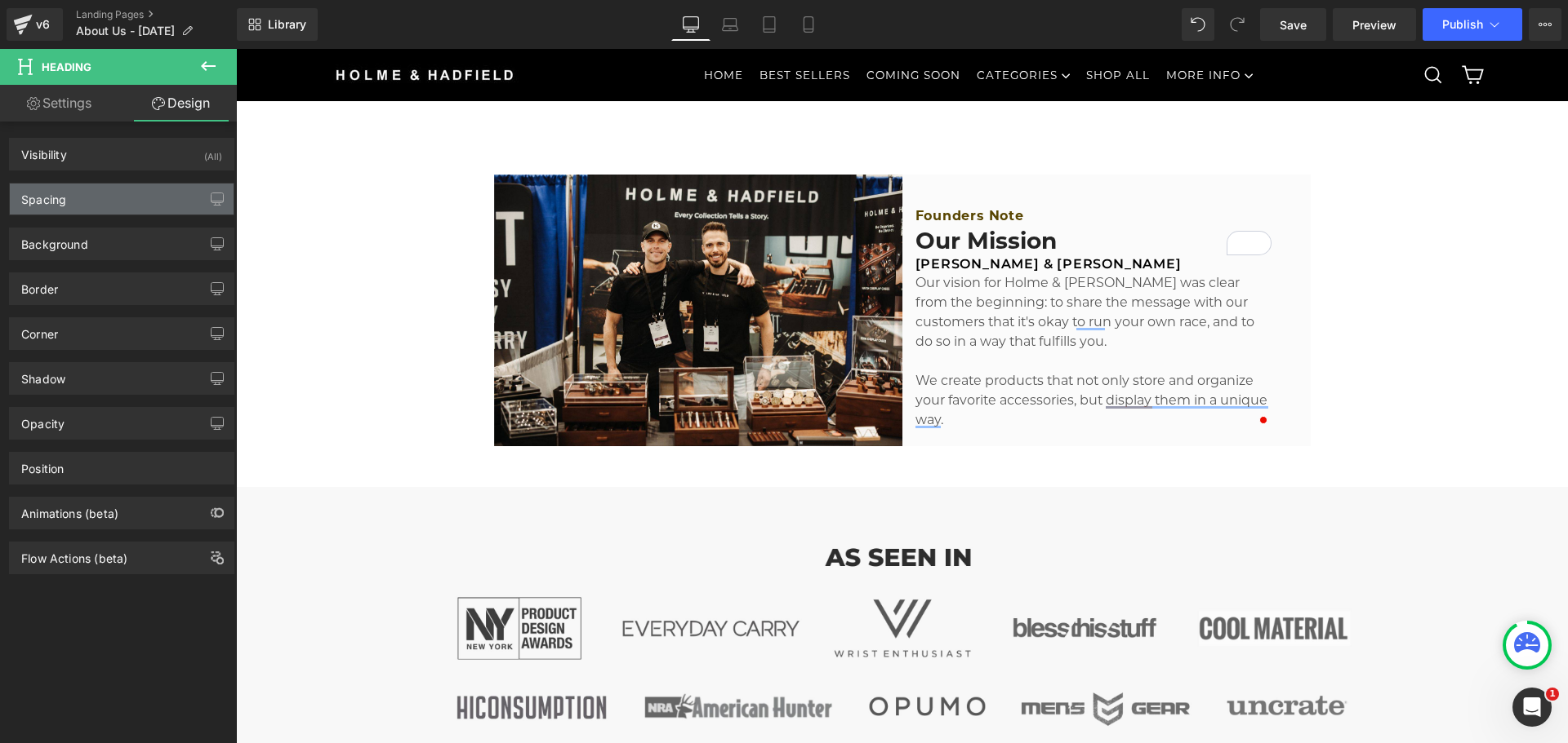
click at [67, 212] on div "Spacing" at bounding box center [122, 199] width 223 height 31
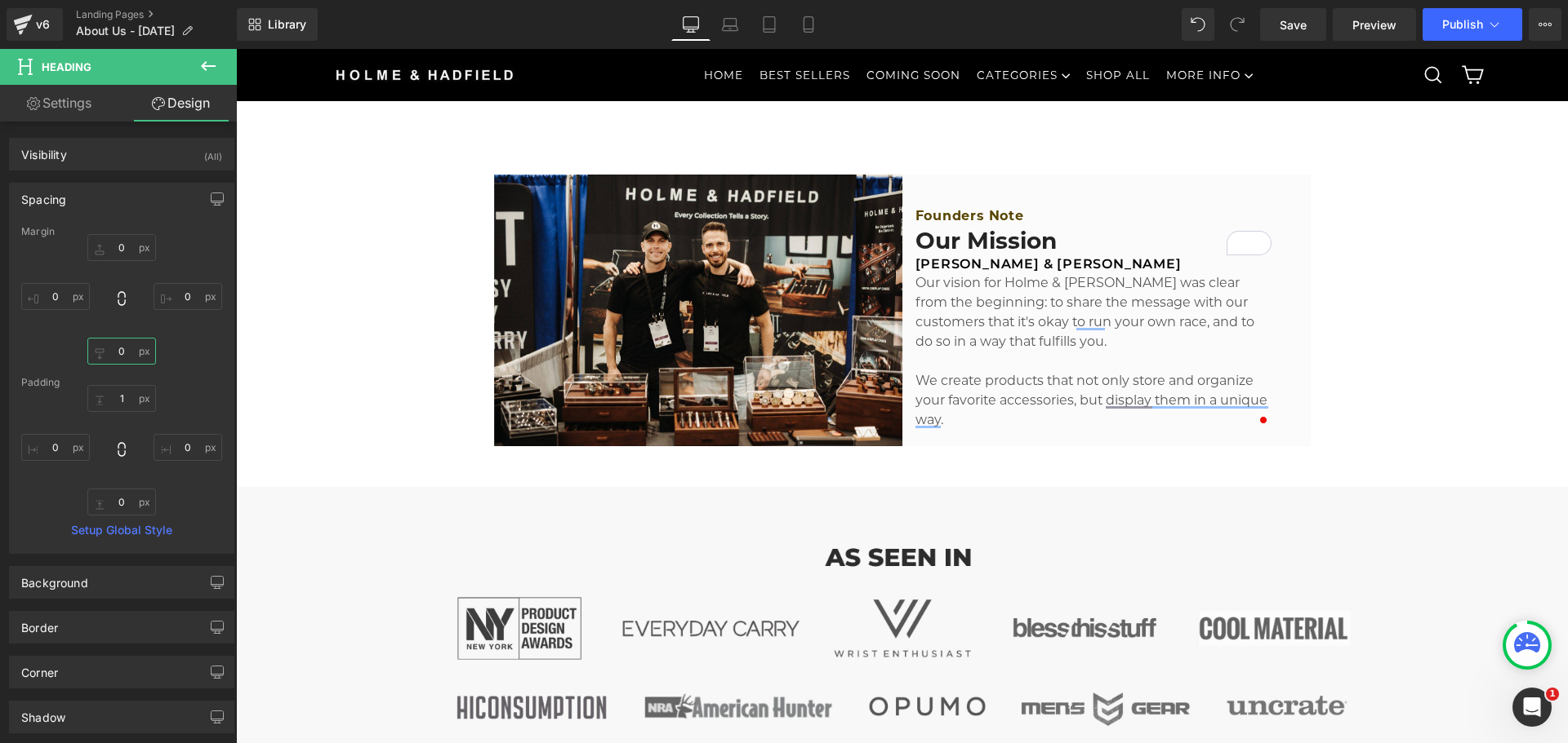
click at [127, 354] on input "0" at bounding box center [121, 351] width 68 height 27
click at [125, 407] on input "1" at bounding box center [121, 398] width 68 height 27
click at [118, 348] on input "0" at bounding box center [121, 351] width 68 height 27
type input "15"
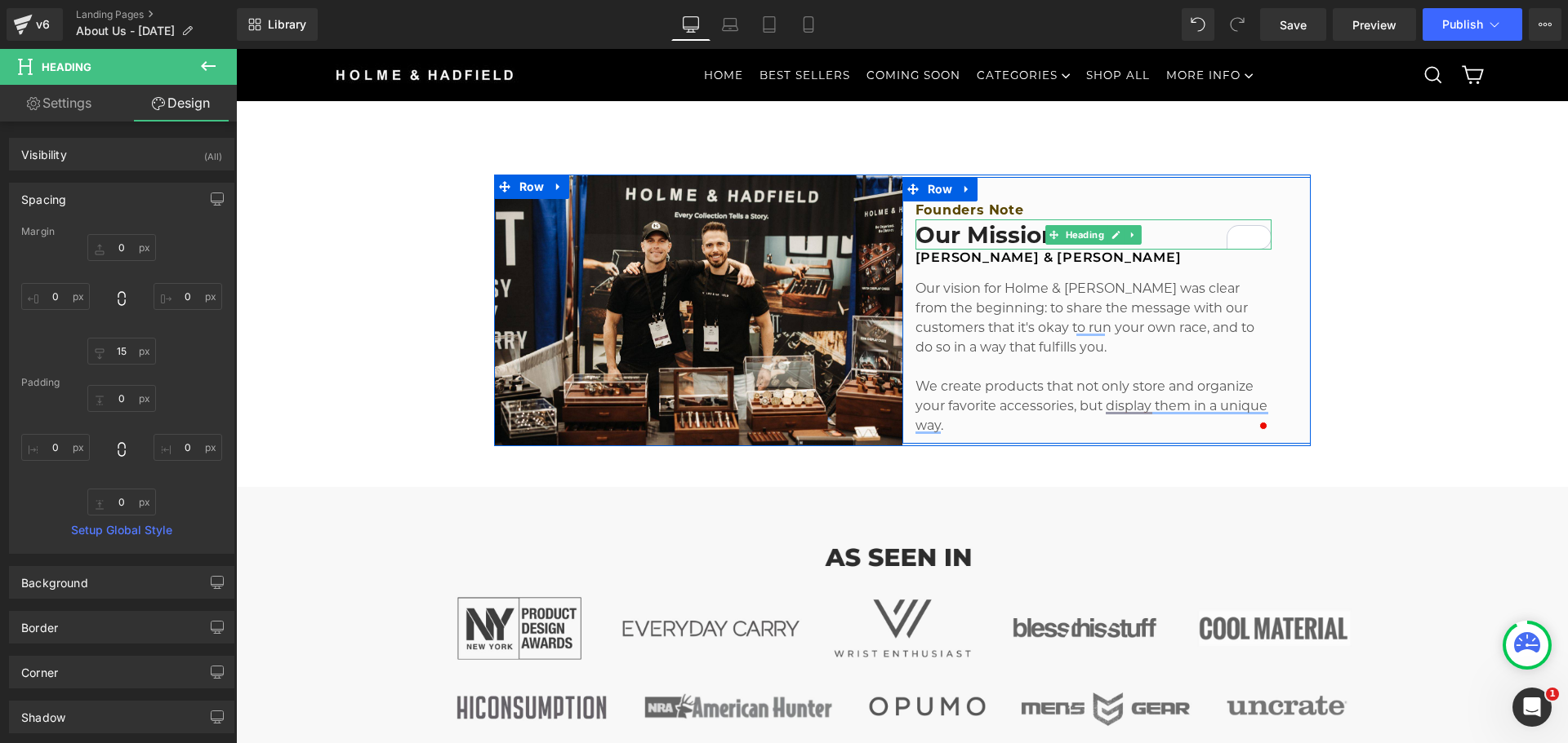
click at [996, 232] on h2 "Our Mission" at bounding box center [1093, 235] width 356 height 30
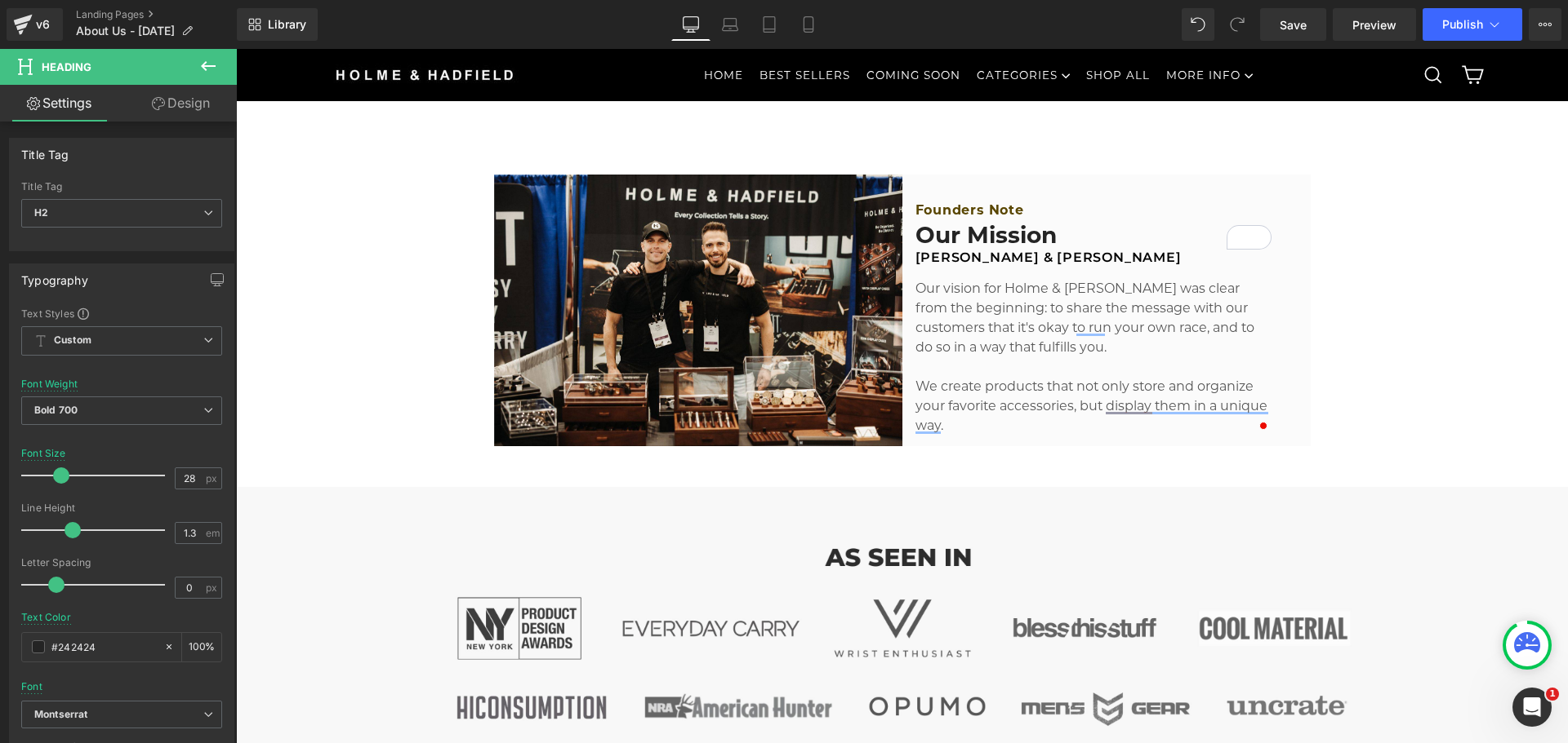
click at [171, 99] on link "Design" at bounding box center [181, 103] width 119 height 37
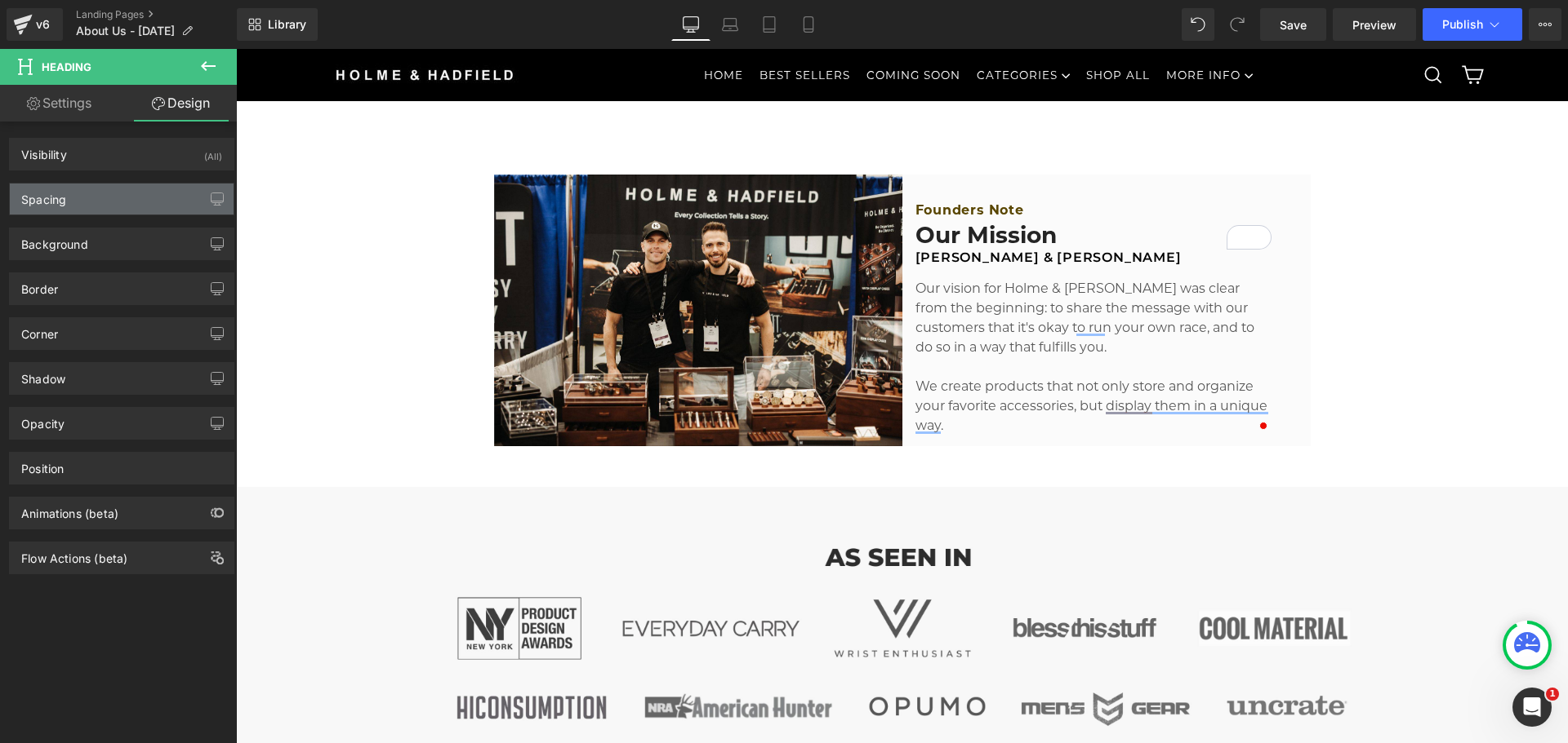
click at [100, 211] on div "Spacing" at bounding box center [122, 199] width 223 height 31
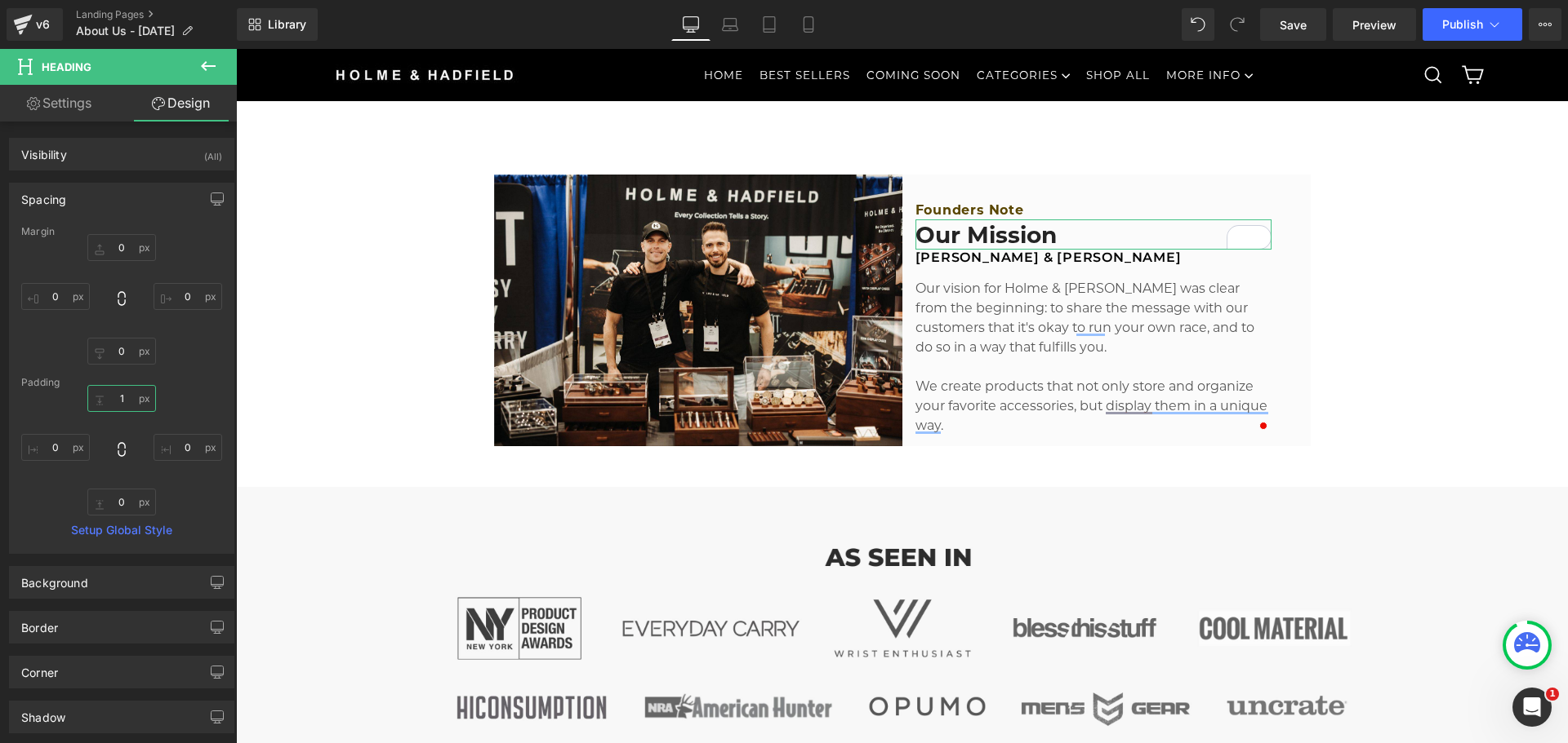
drag, startPoint x: 123, startPoint y: 394, endPoint x: 140, endPoint y: 396, distance: 17.1
click at [123, 394] on input "1" at bounding box center [121, 398] width 68 height 27
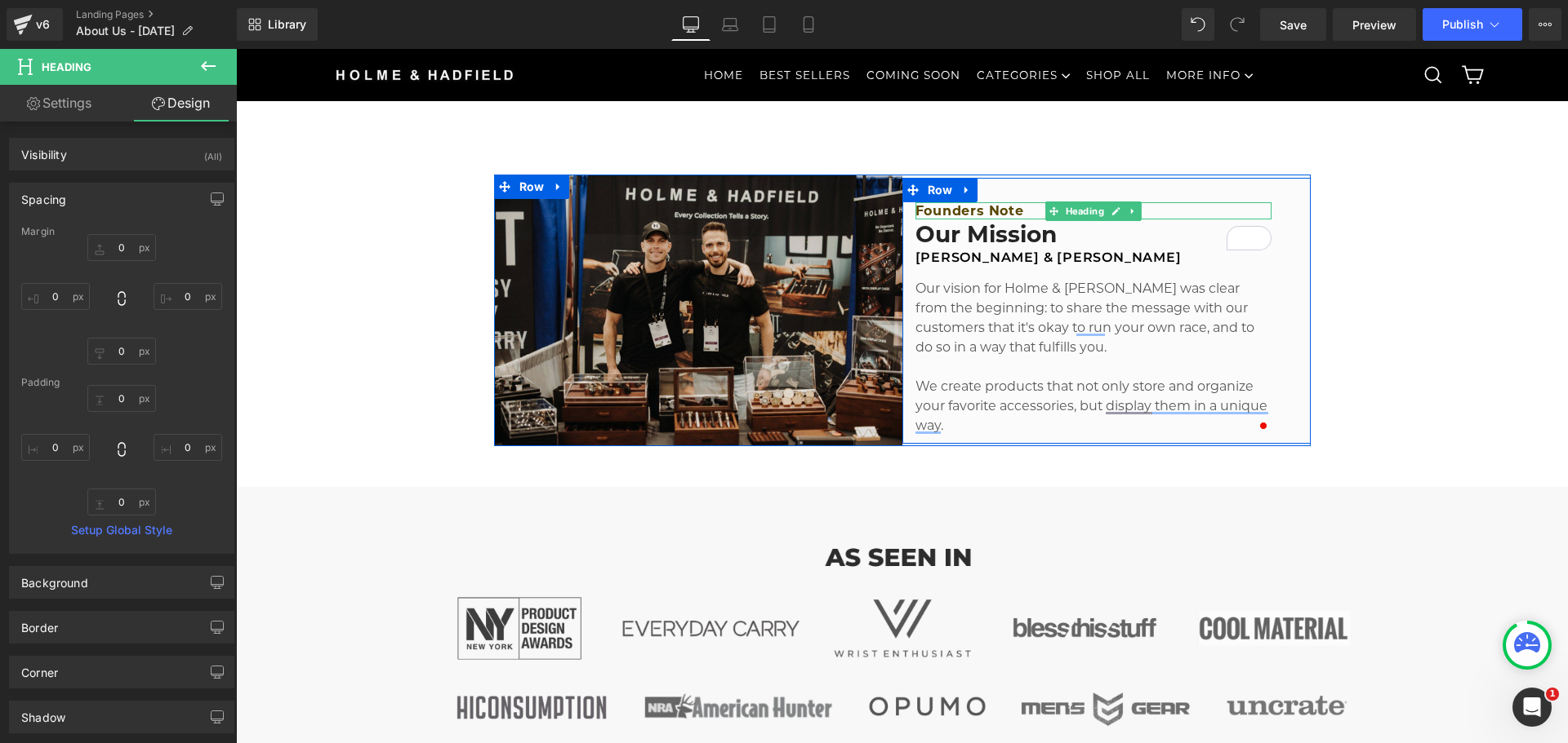
drag, startPoint x: 1002, startPoint y: 212, endPoint x: 841, endPoint y: 227, distance: 161.7
click at [1002, 212] on h2 "Founders Note" at bounding box center [1093, 211] width 356 height 17
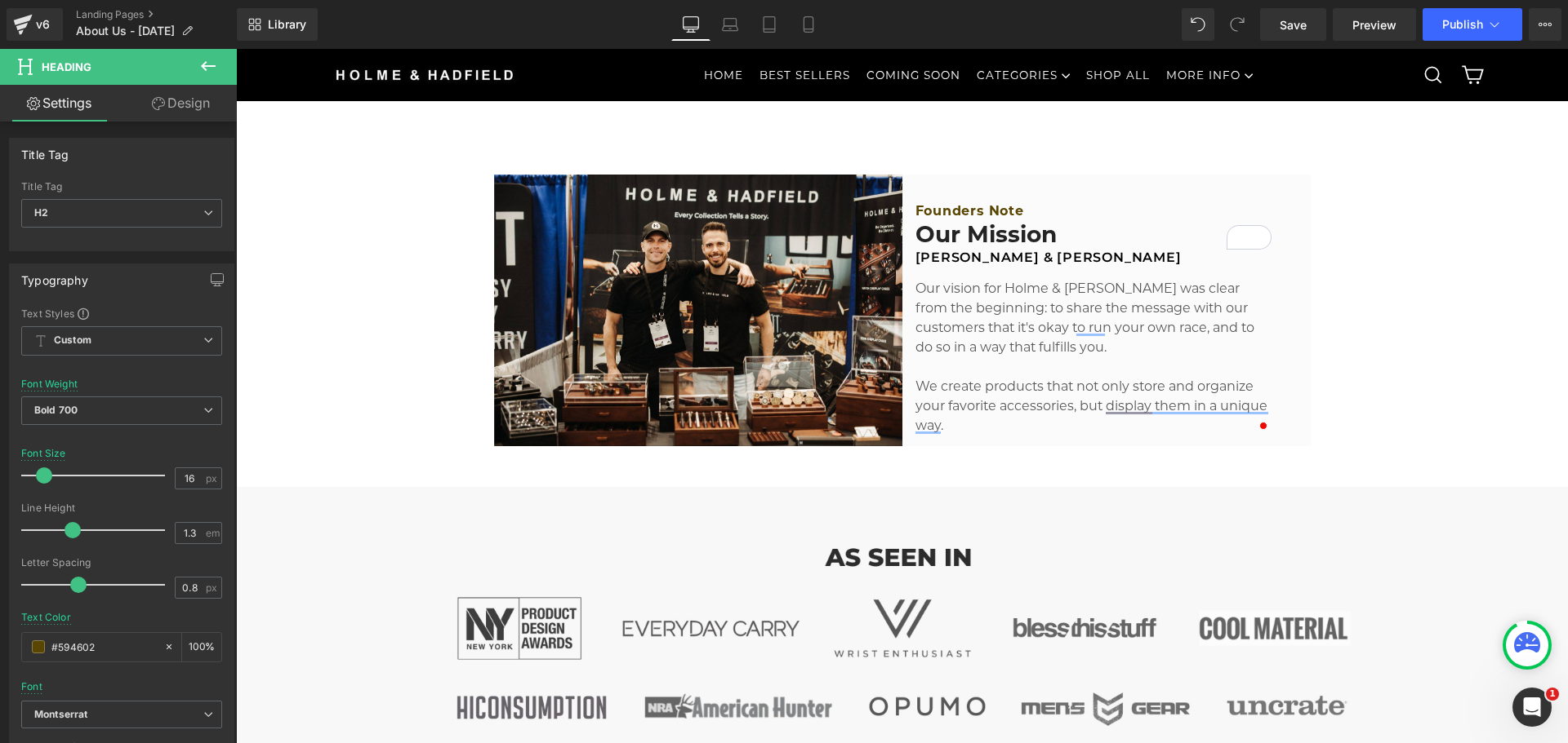
click at [173, 108] on link "Design" at bounding box center [181, 103] width 119 height 37
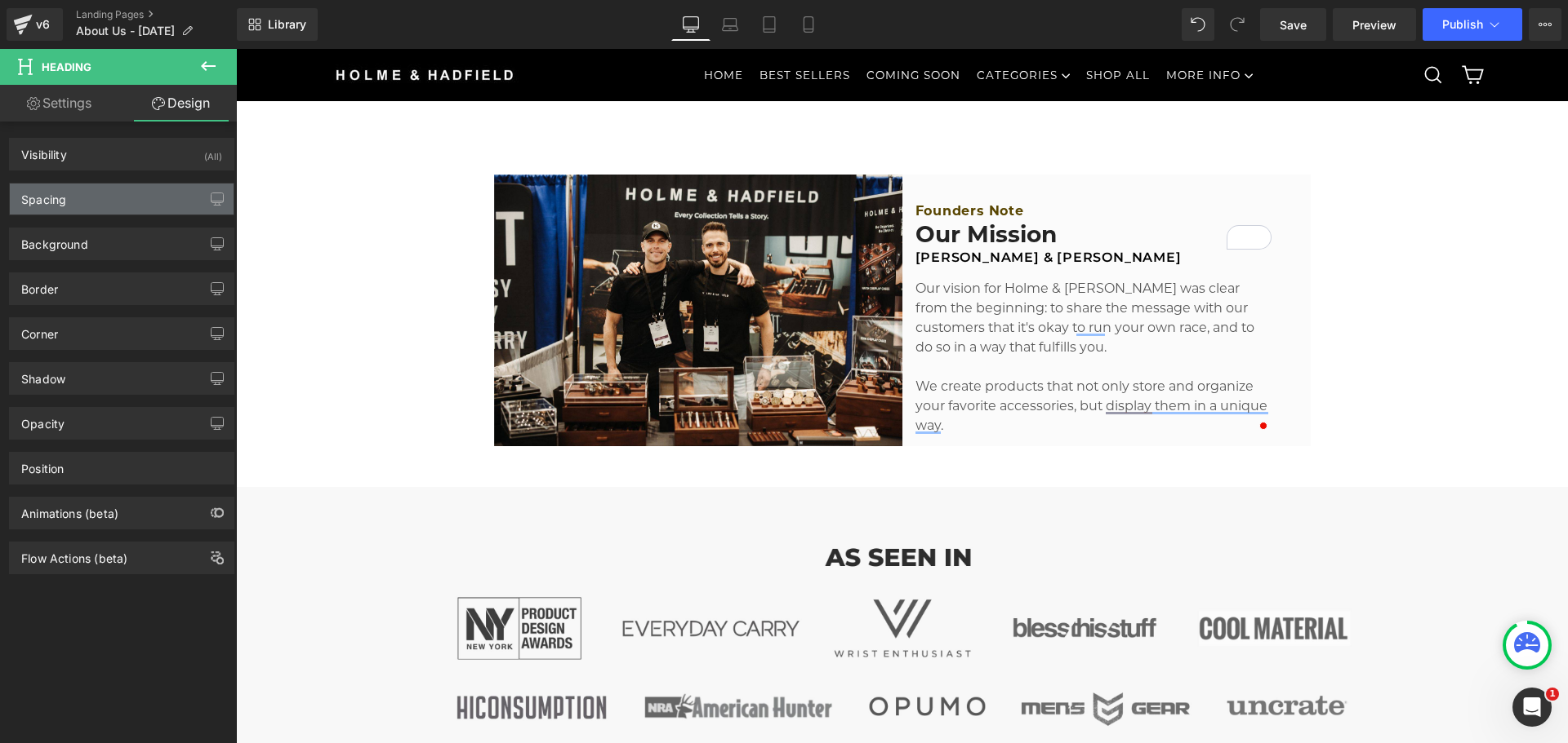
click at [93, 200] on div "Spacing" at bounding box center [122, 199] width 223 height 31
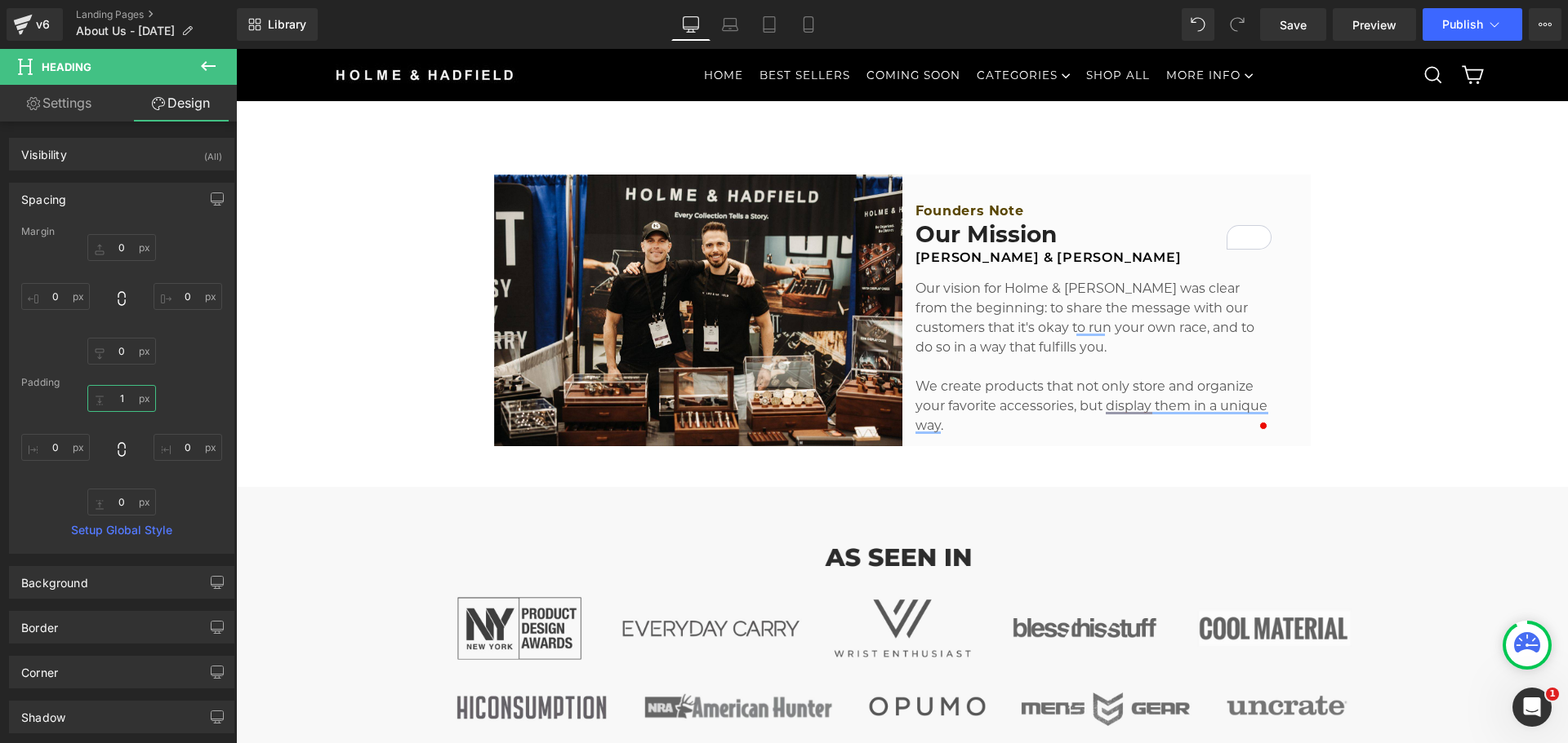
click at [121, 392] on input "1" at bounding box center [121, 398] width 68 height 27
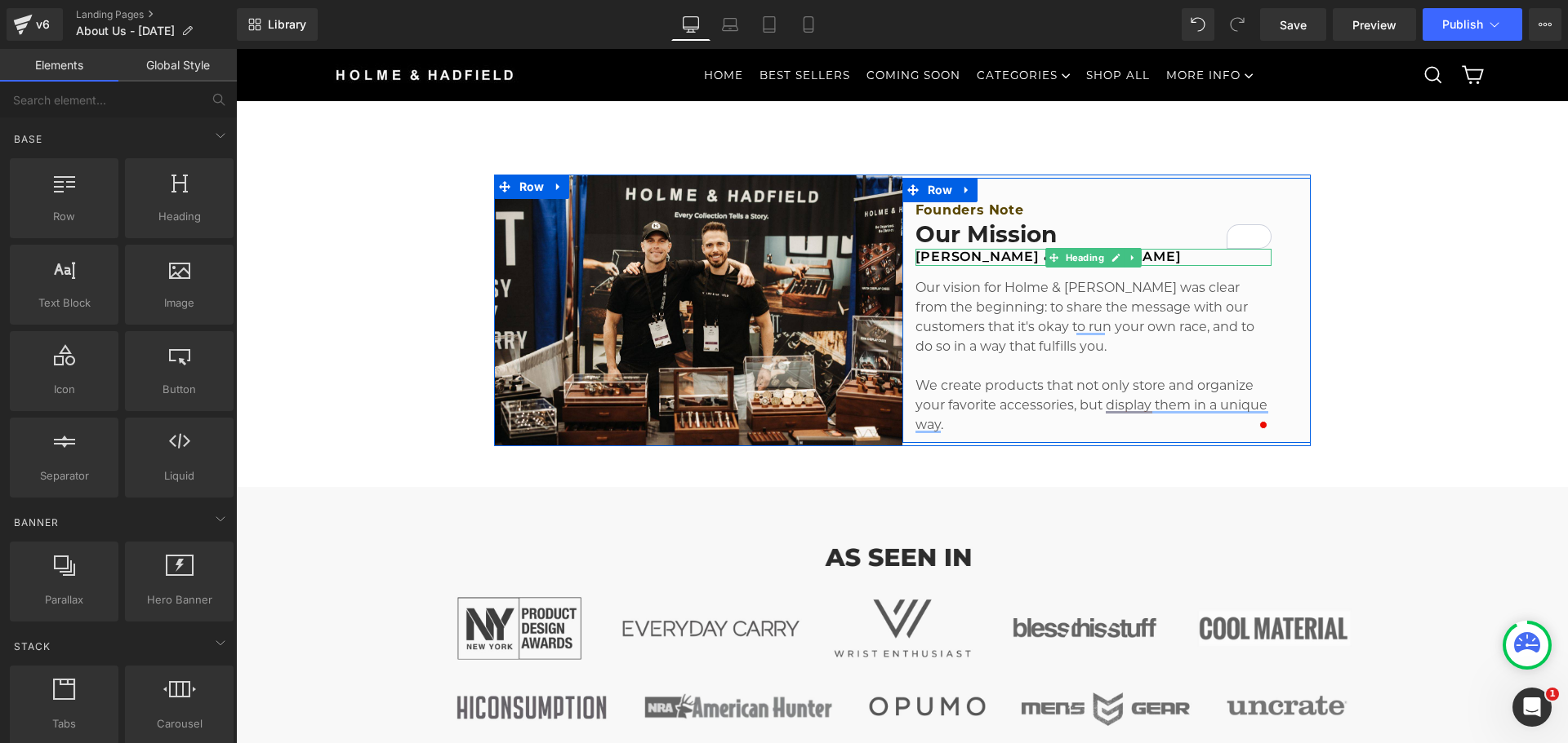
drag, startPoint x: 970, startPoint y: 256, endPoint x: 1270, endPoint y: 274, distance: 300.5
click at [970, 256] on h2 "[PERSON_NAME] & [PERSON_NAME]" at bounding box center [1093, 257] width 356 height 17
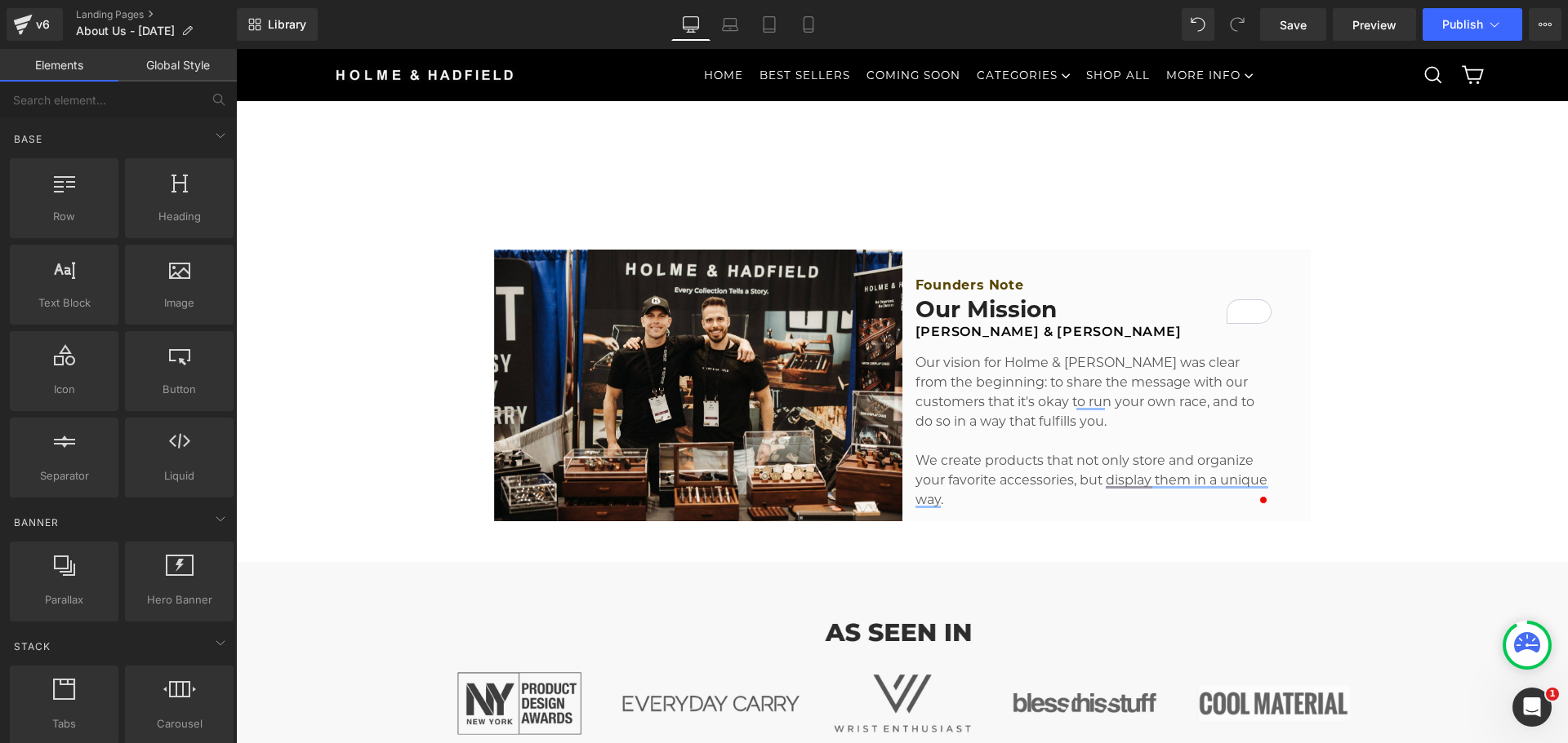
scroll to position [571, 0]
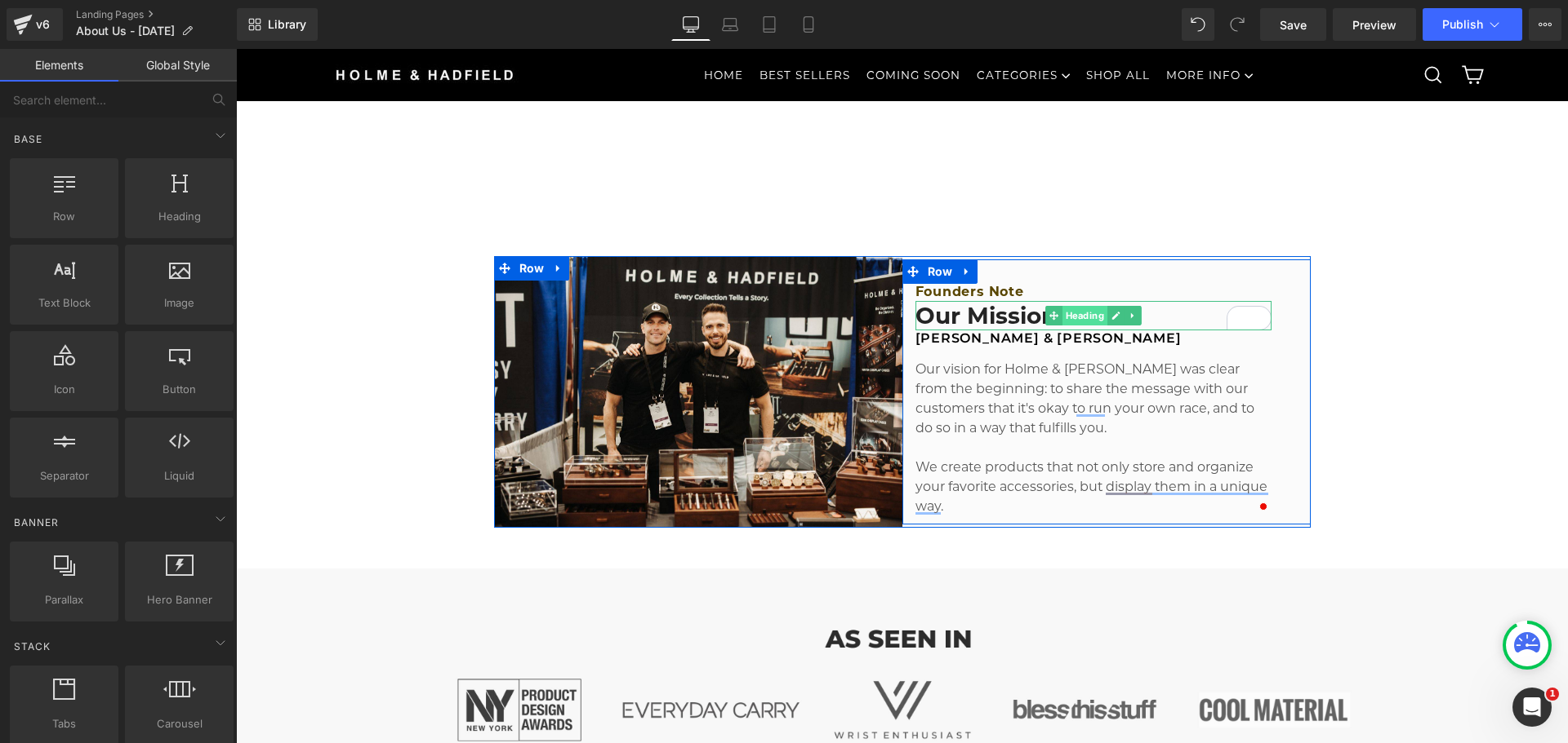
click at [1088, 310] on span "Heading" at bounding box center [1084, 316] width 44 height 20
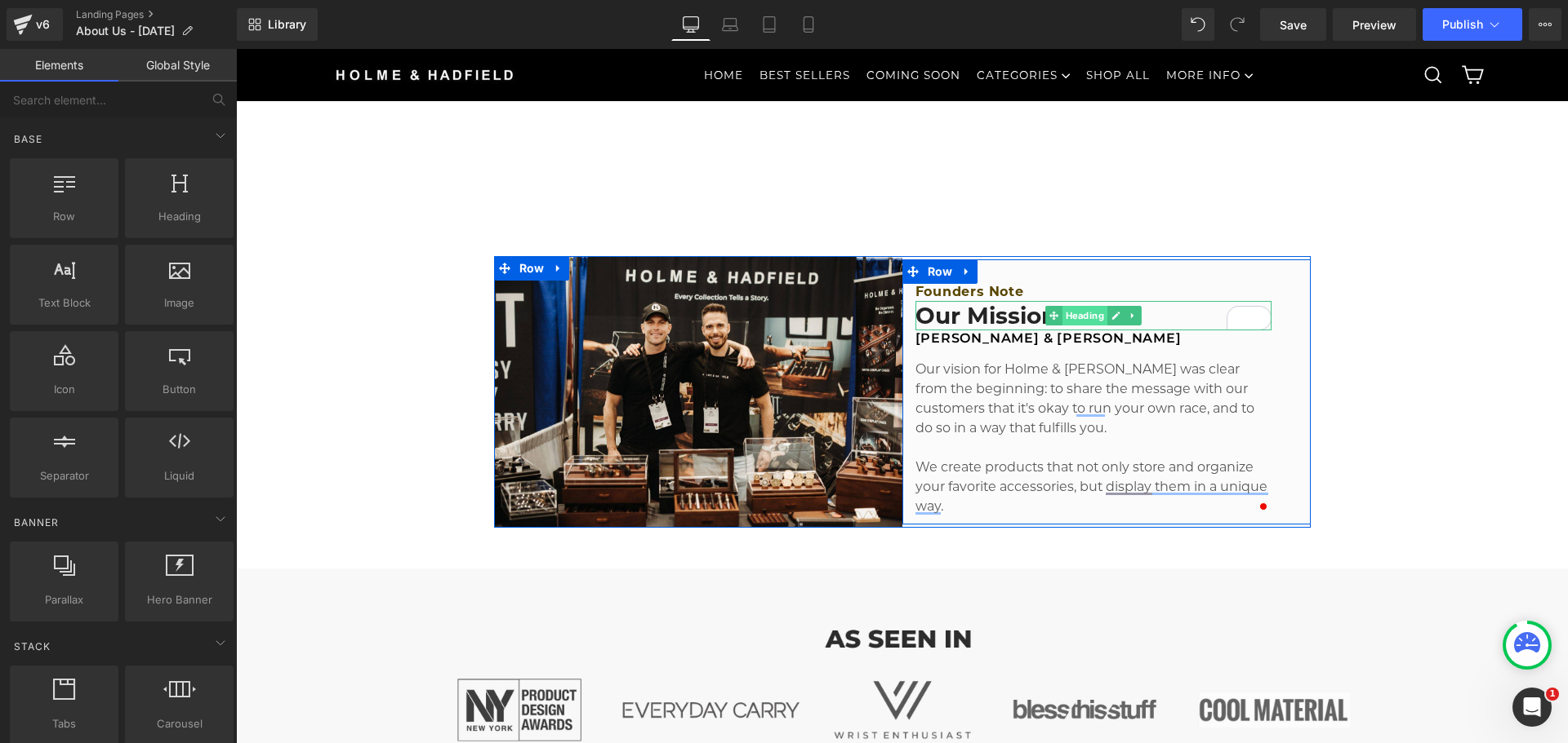
click at [1074, 314] on span "Heading" at bounding box center [1084, 316] width 44 height 20
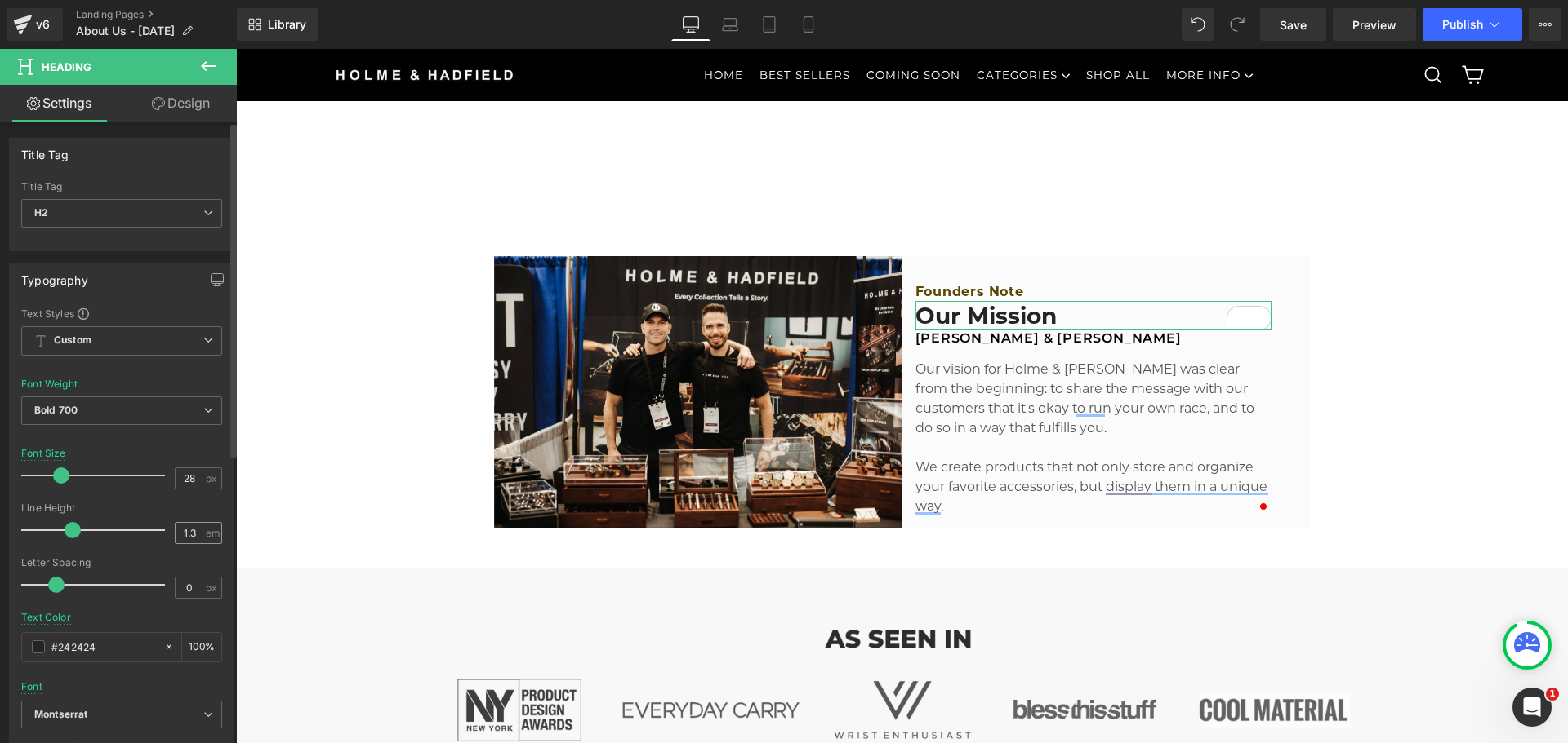
click at [206, 533] on span "em" at bounding box center [213, 533] width 14 height 11
click at [189, 533] on input "1.3" at bounding box center [190, 533] width 29 height 21
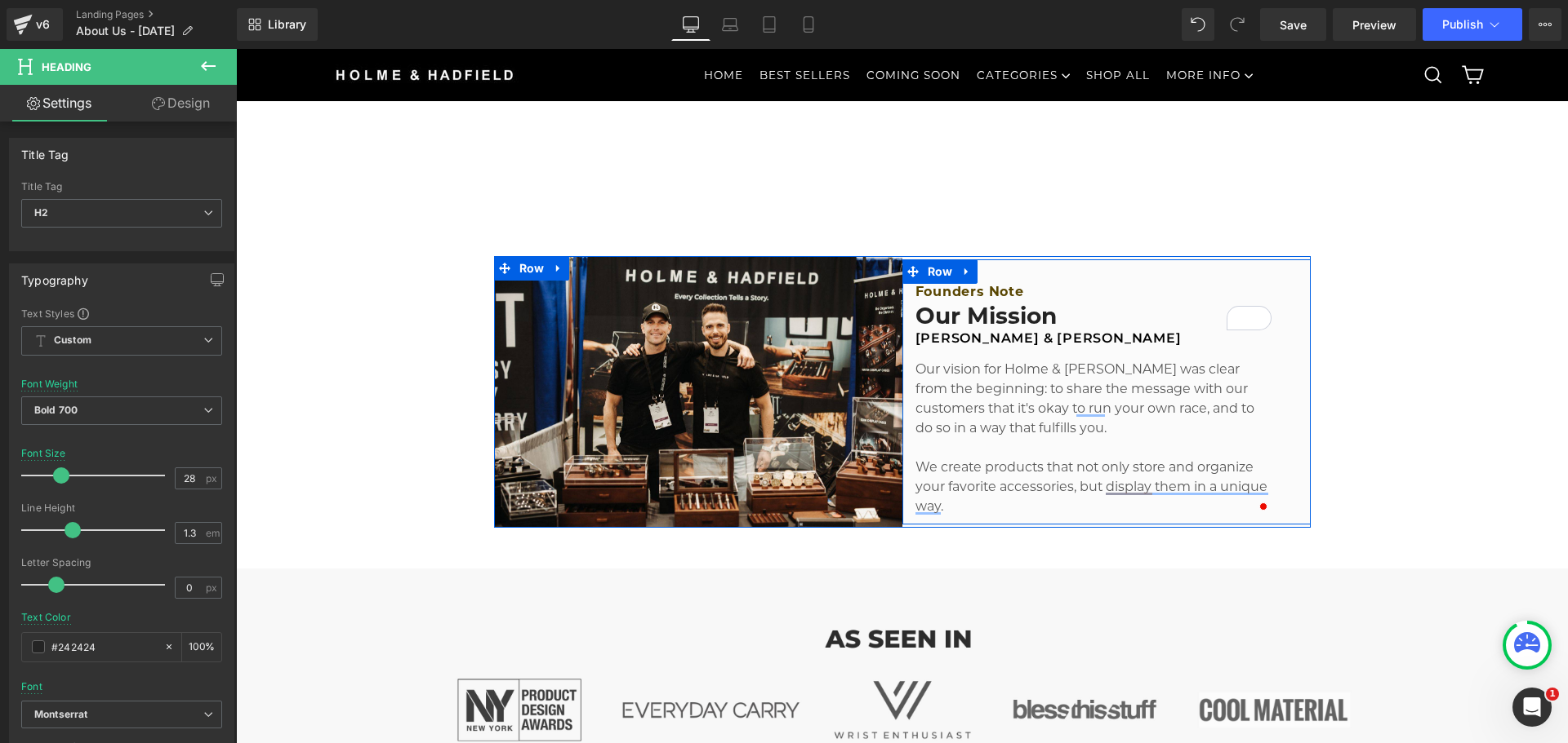
click at [993, 345] on h2 "[PERSON_NAME] & [PERSON_NAME]" at bounding box center [1093, 338] width 356 height 17
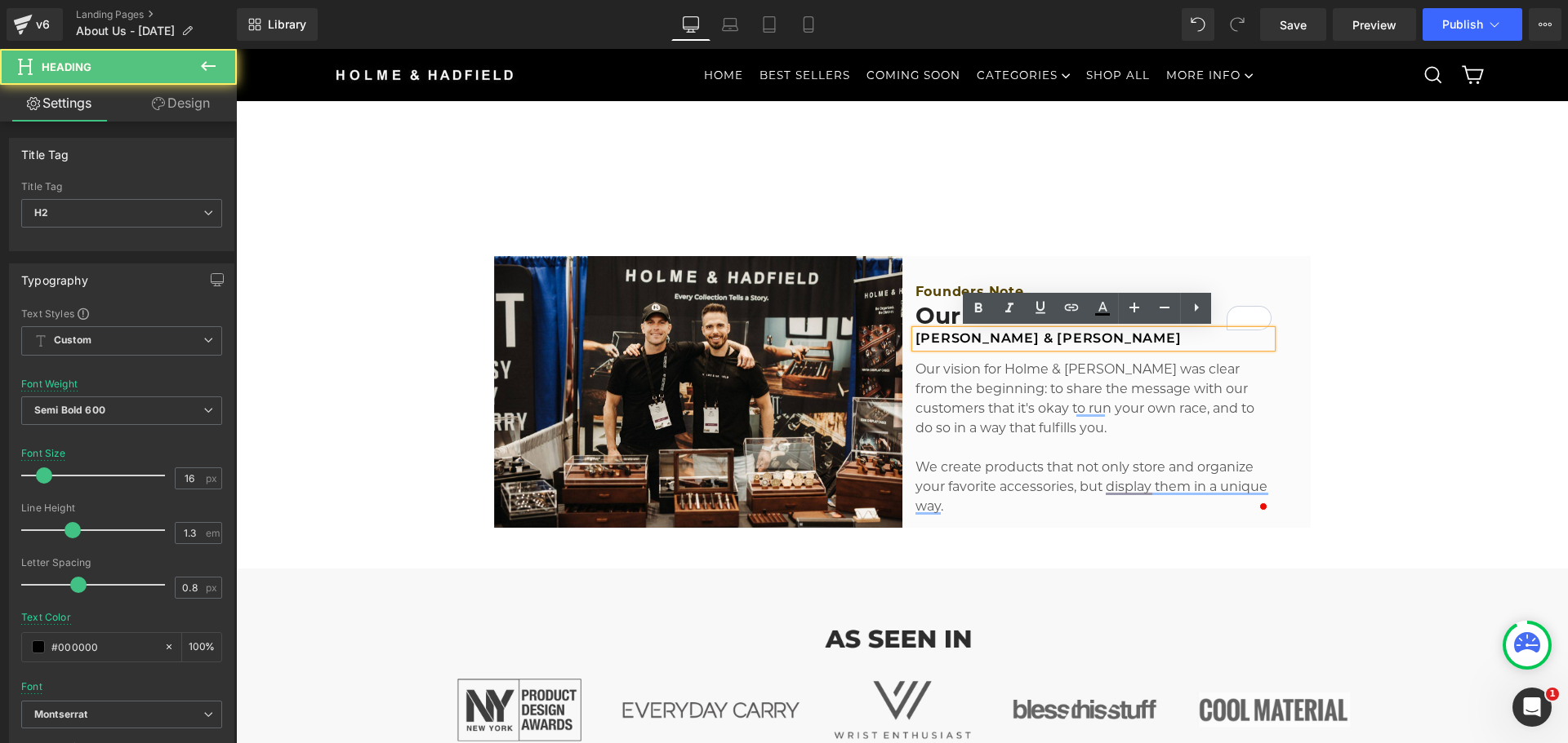
click at [947, 319] on h2 "Our Mission" at bounding box center [1093, 316] width 356 height 30
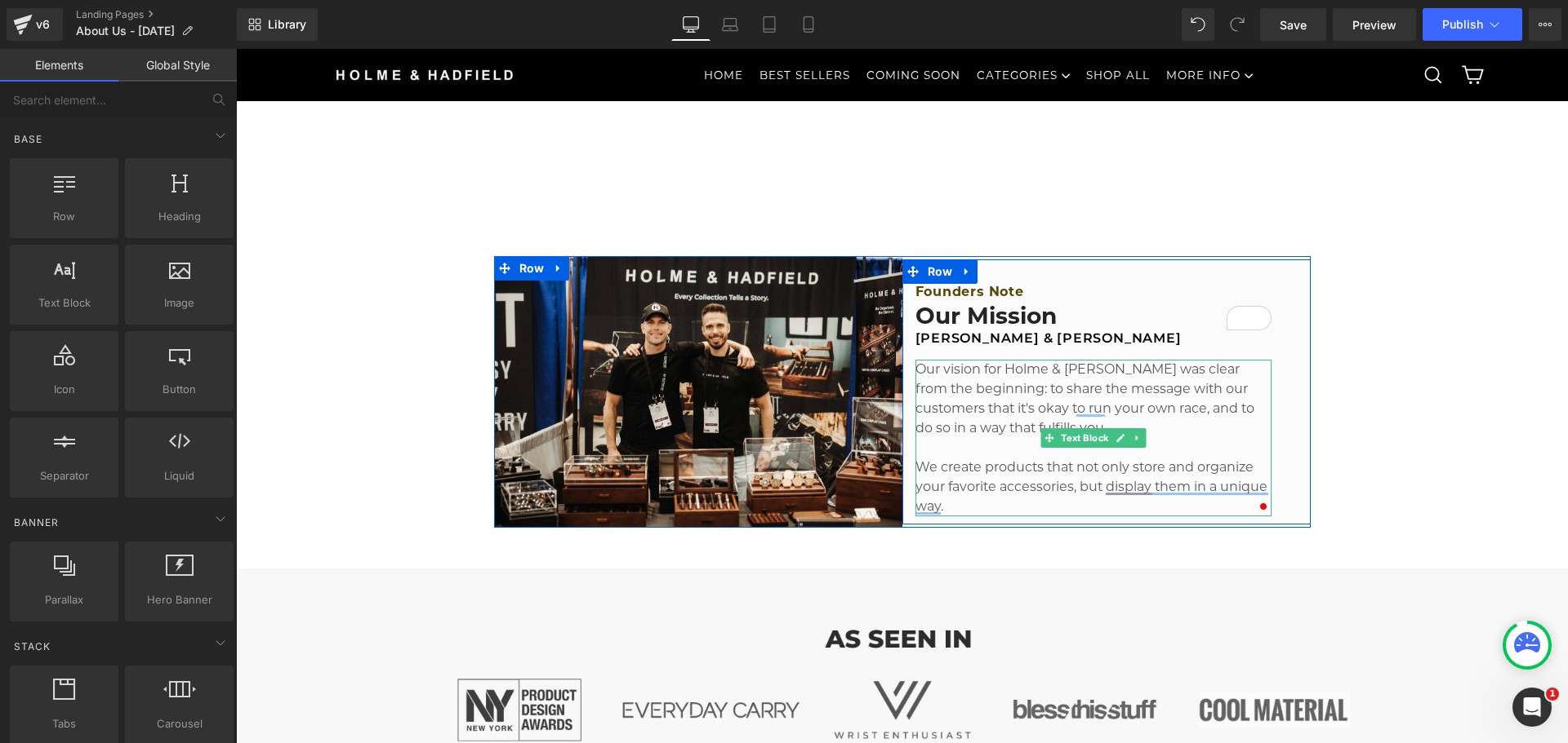
click at [972, 404] on p "Our vision for Holme & [PERSON_NAME] was clear from the beginning: to share the…" at bounding box center [1093, 398] width 356 height 78
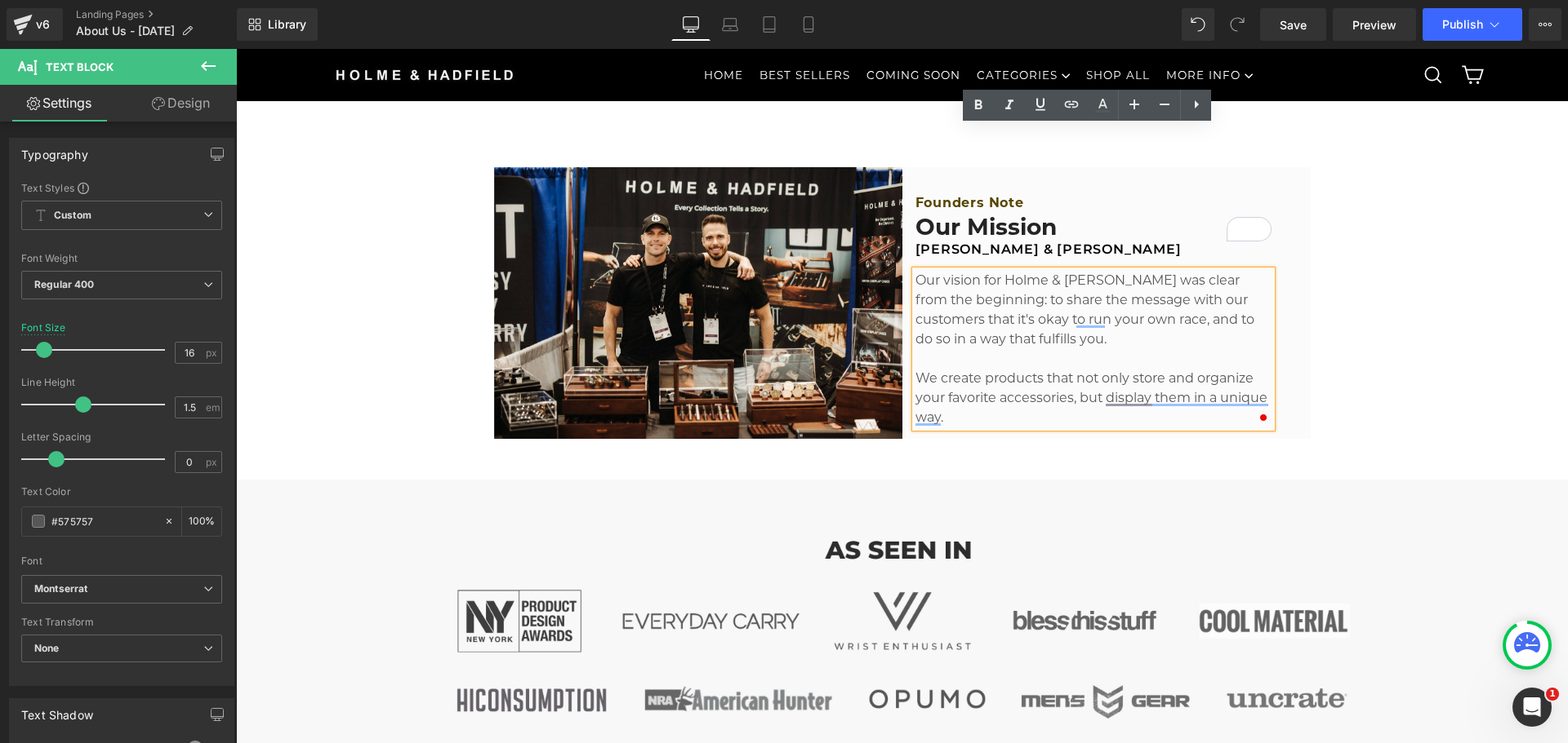
scroll to position [653, 0]
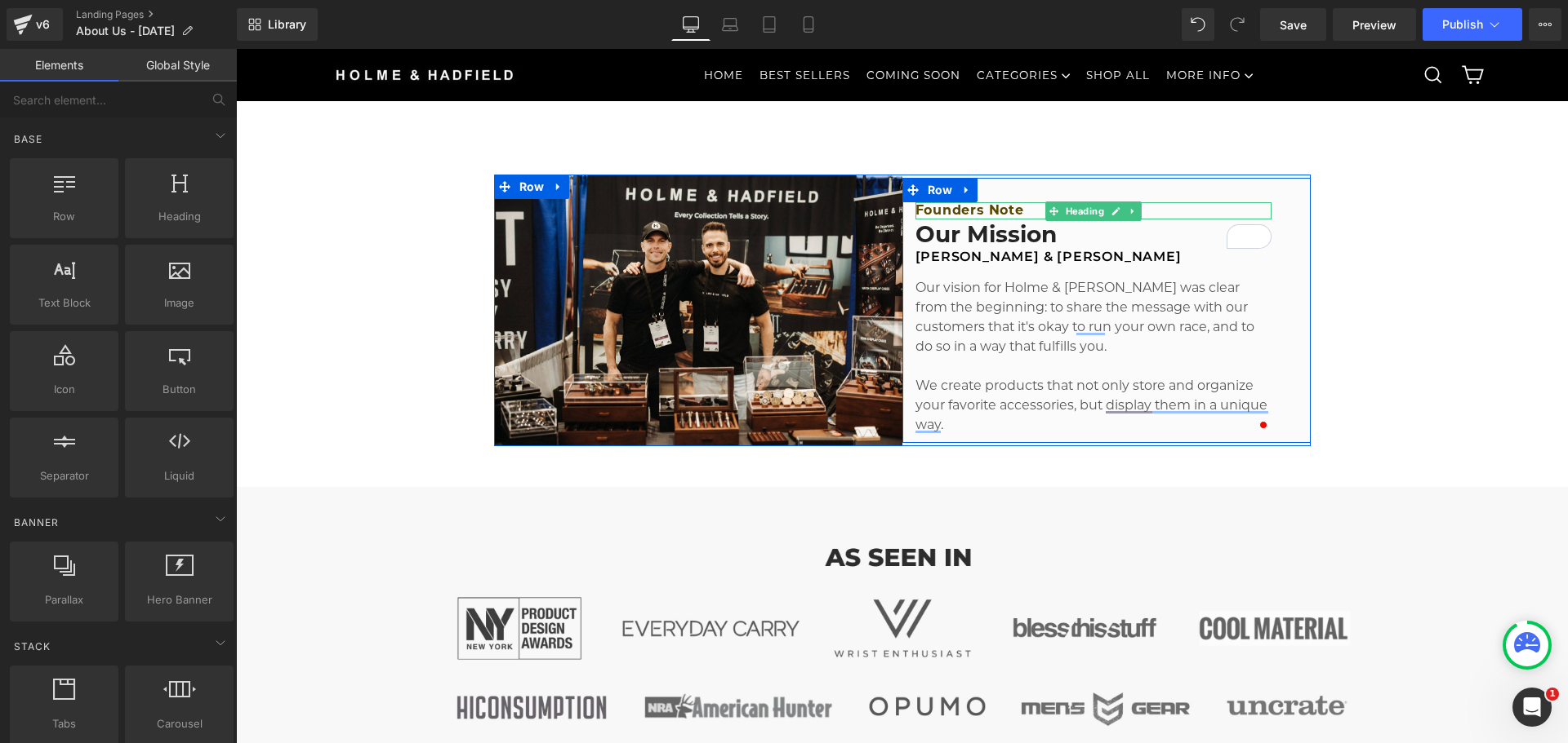
click at [954, 210] on h2 "Founders Note" at bounding box center [1093, 210] width 356 height 17
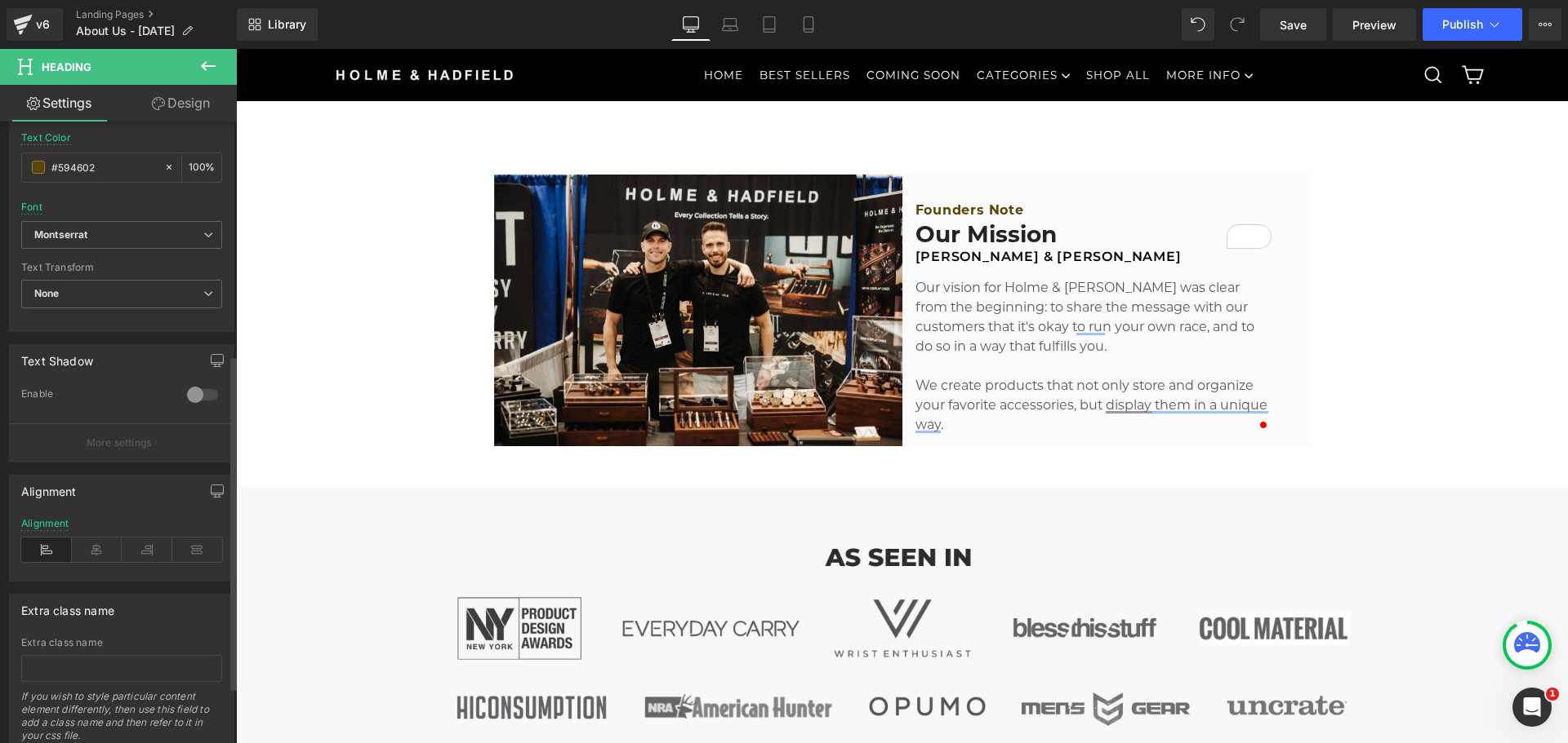
scroll to position [490, 0]
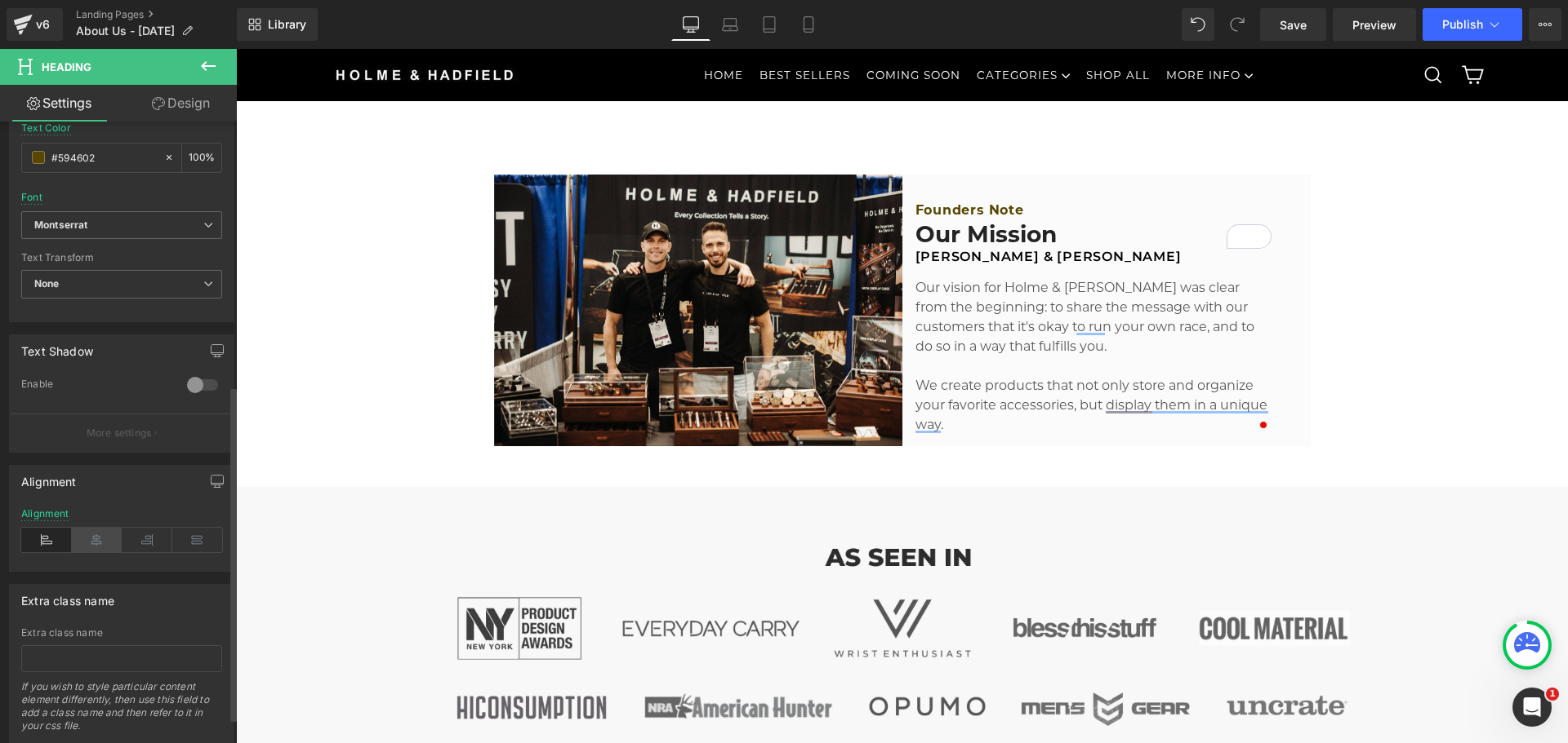
click at [107, 541] on icon at bounding box center [97, 539] width 50 height 25
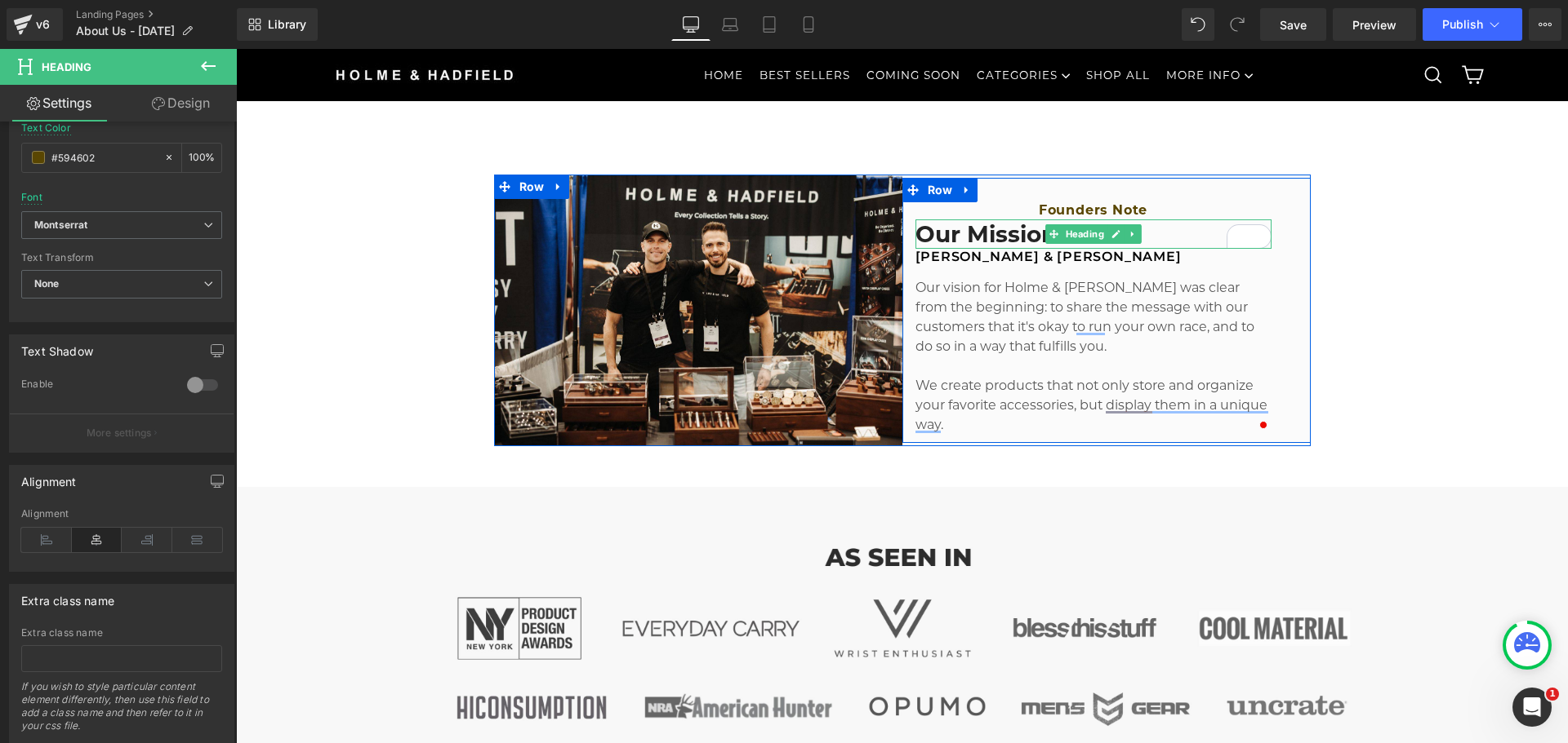
click at [978, 229] on h2 "Our Mission" at bounding box center [1093, 234] width 356 height 30
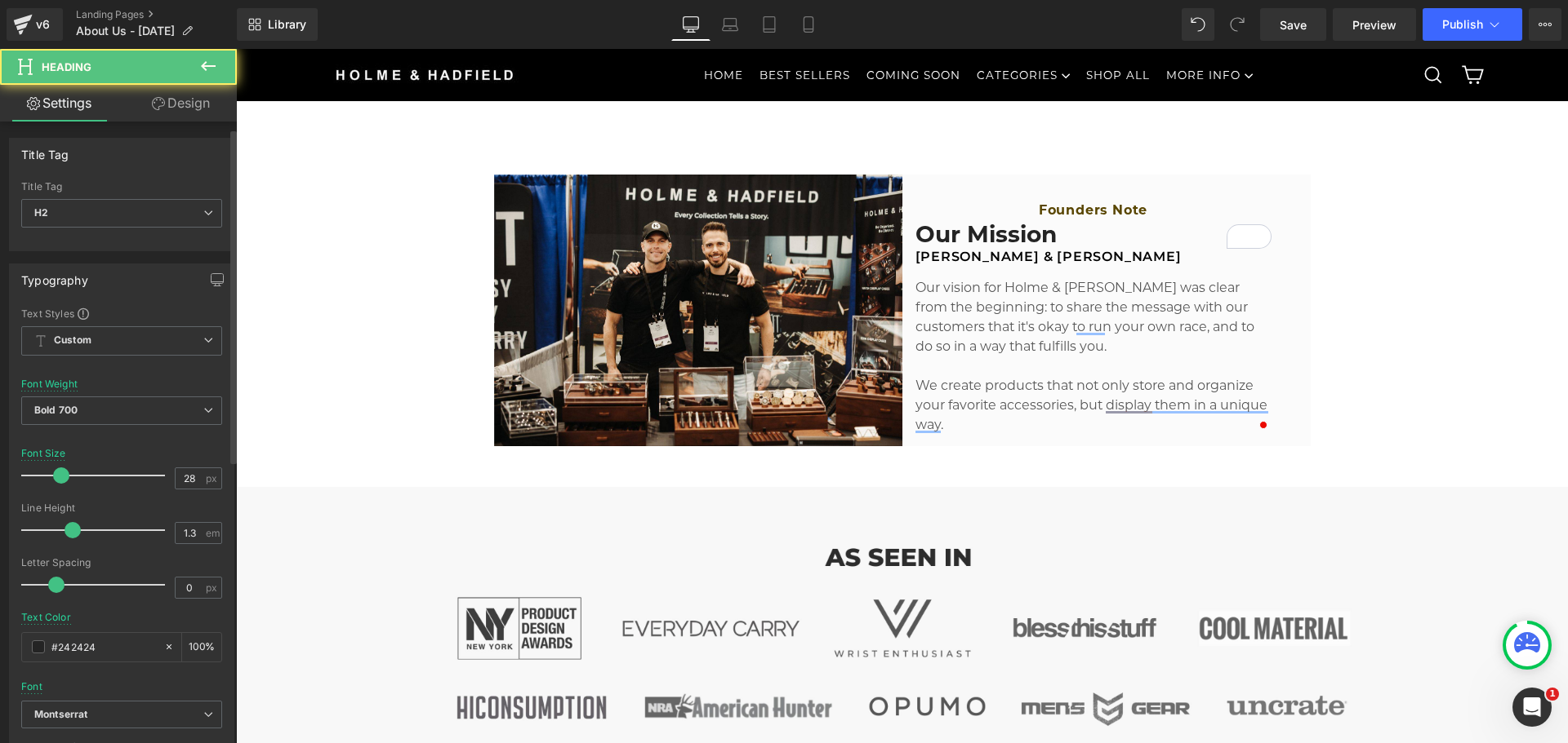
scroll to position [408, 0]
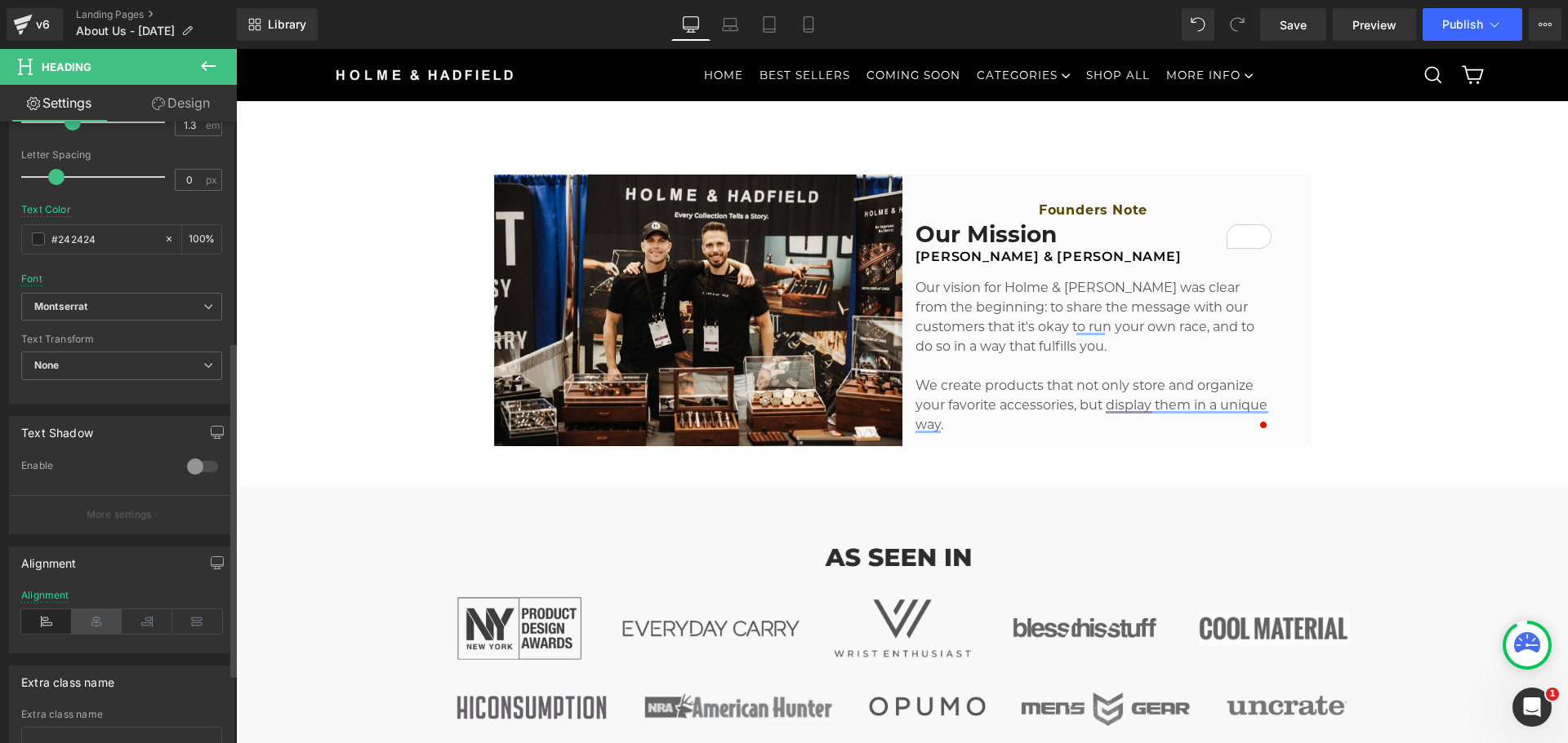
click at [94, 616] on icon at bounding box center [97, 621] width 50 height 25
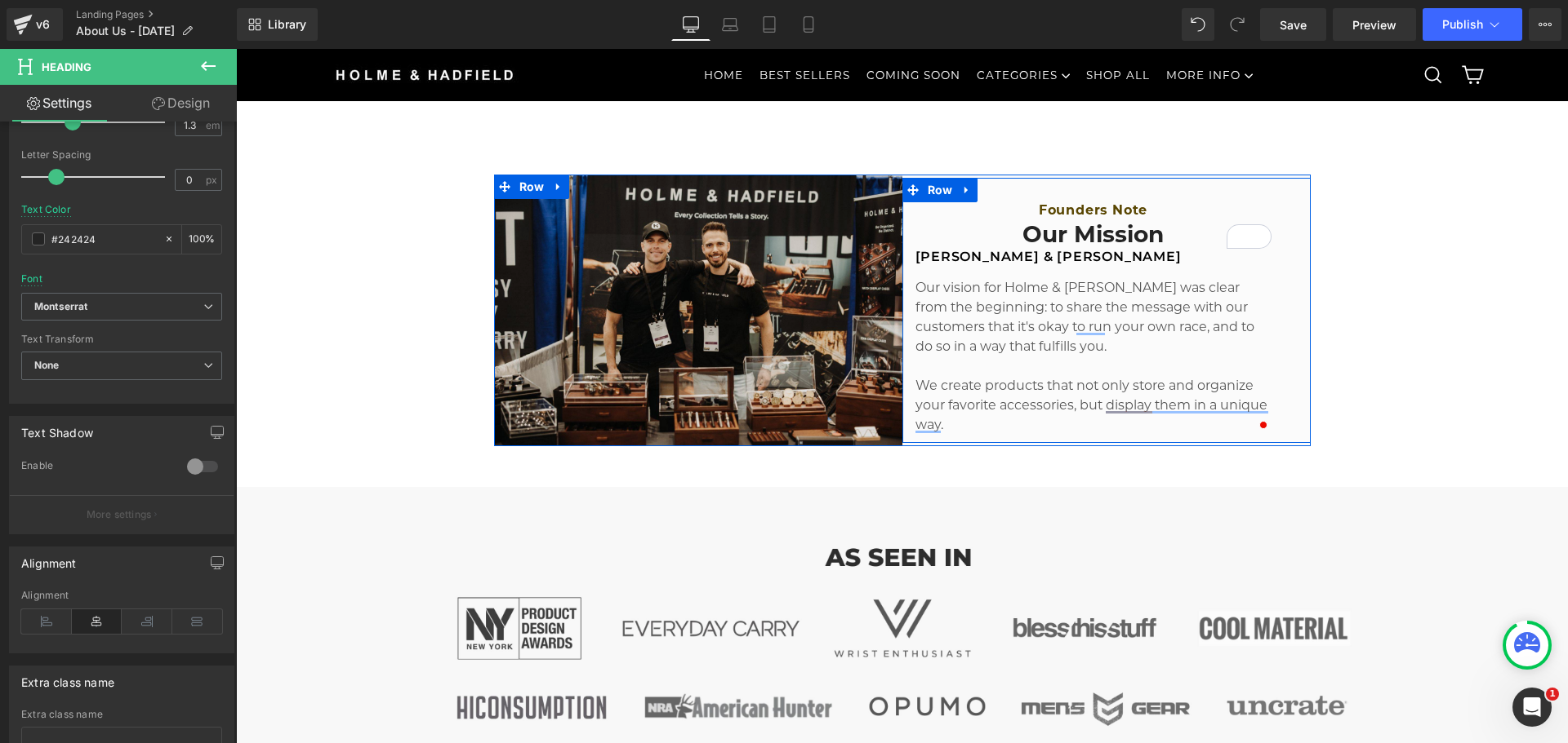
drag, startPoint x: 944, startPoint y: 257, endPoint x: 878, endPoint y: 415, distance: 171.2
click at [944, 257] on h2 "[PERSON_NAME] & [PERSON_NAME]" at bounding box center [1093, 257] width 356 height 17
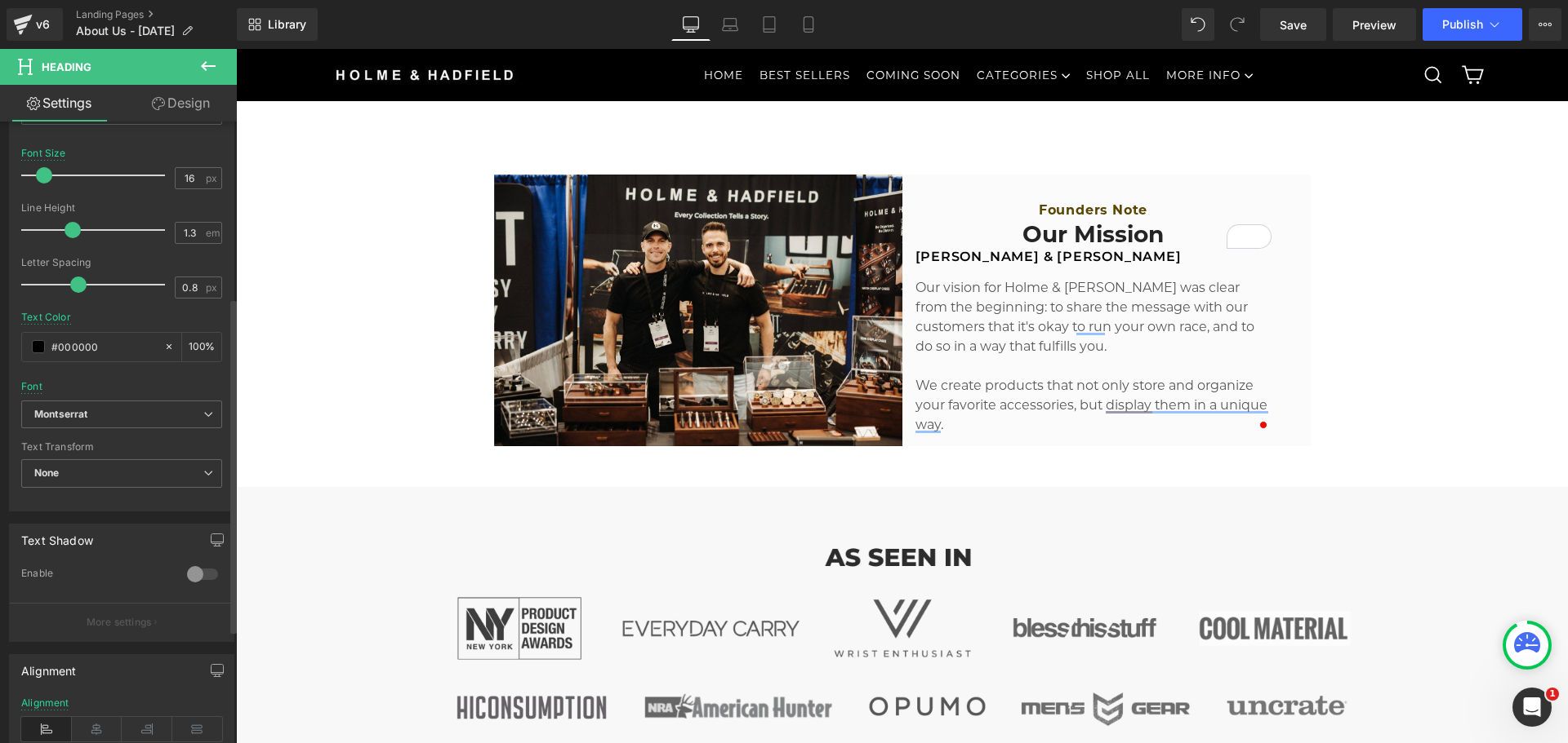
scroll to position [326, 0]
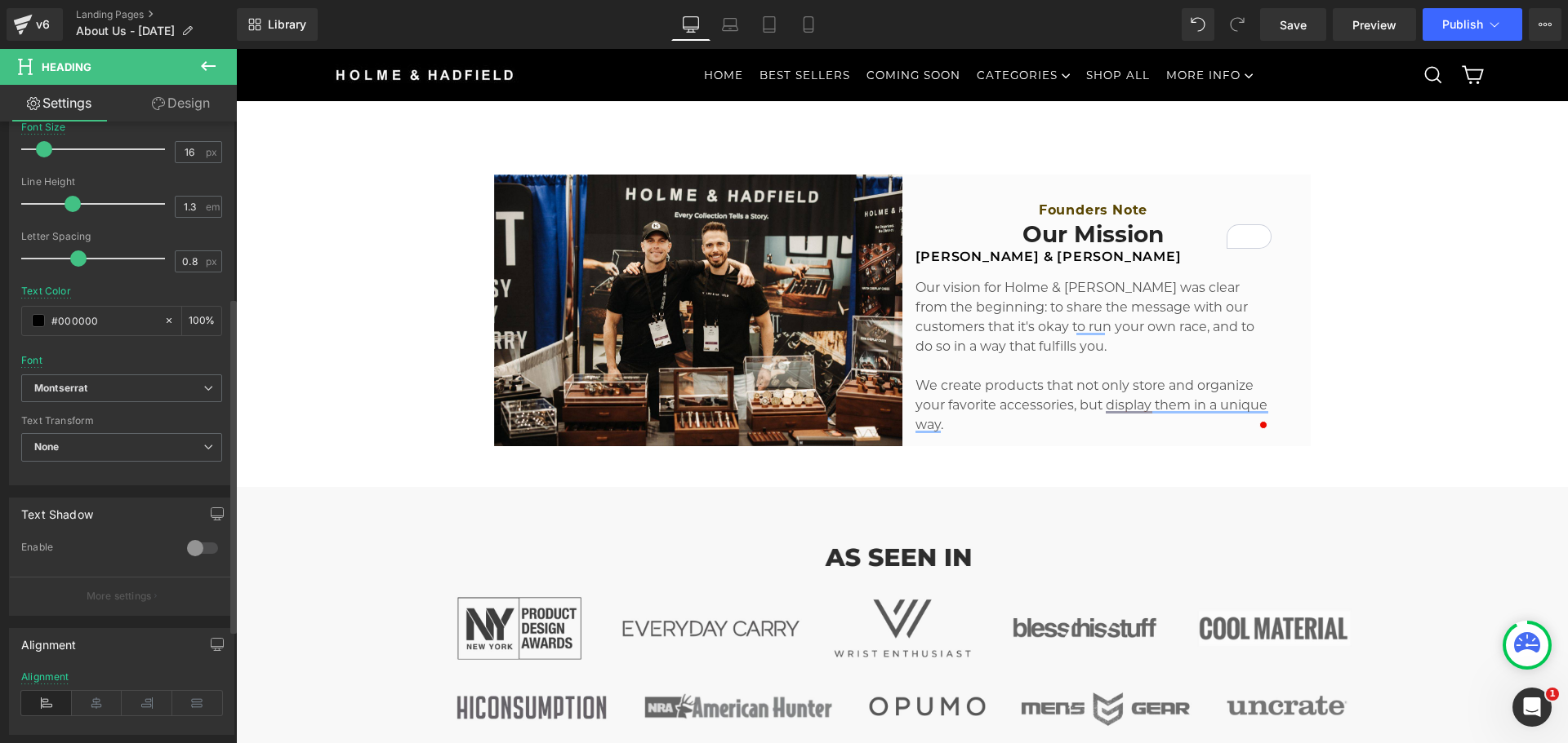
click at [102, 691] on div "Alignment" at bounding box center [121, 703] width 201 height 63
click at [96, 707] on icon at bounding box center [97, 703] width 50 height 25
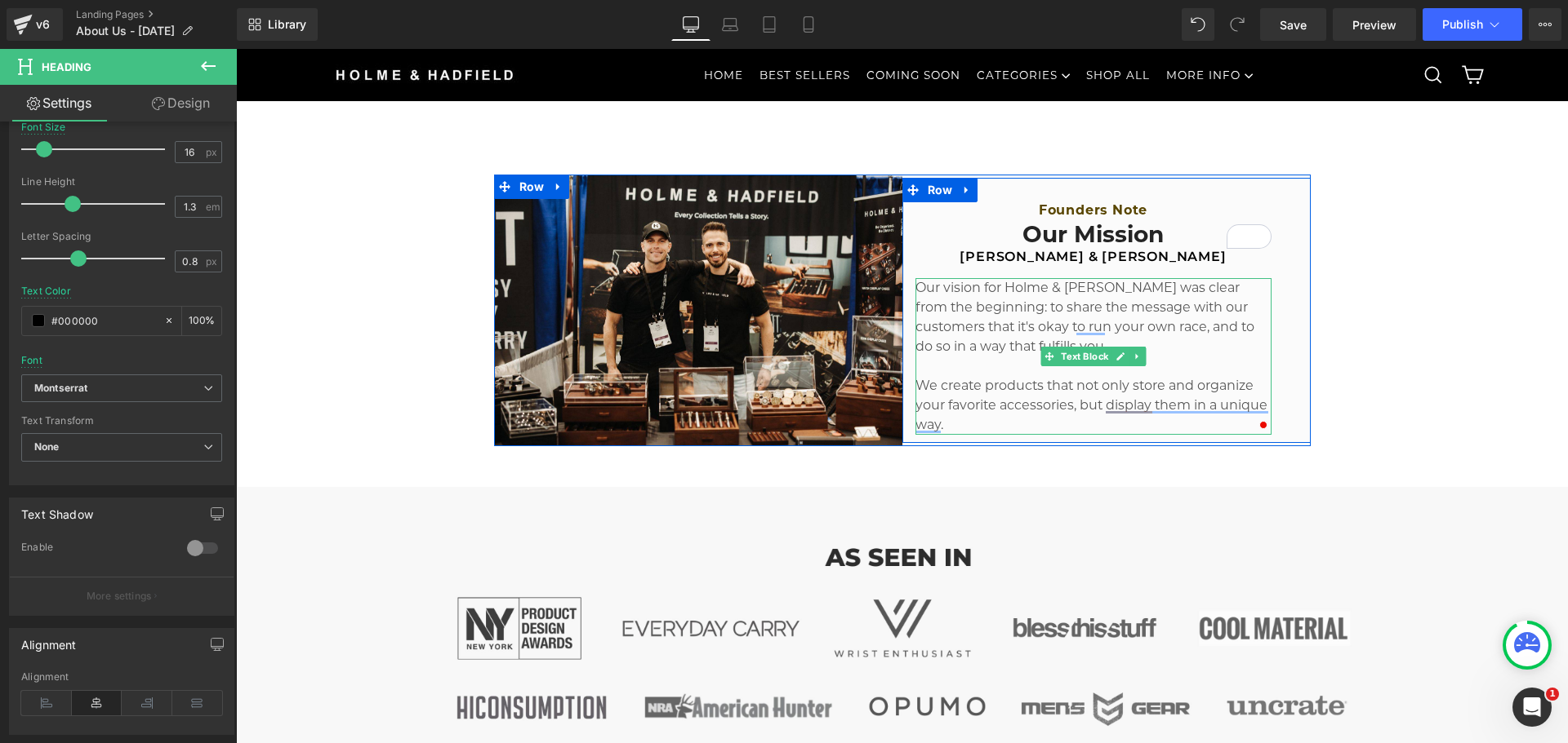
click at [922, 307] on p "Our vision for Holme & [PERSON_NAME] was clear from the beginning: to share the…" at bounding box center [1093, 317] width 356 height 78
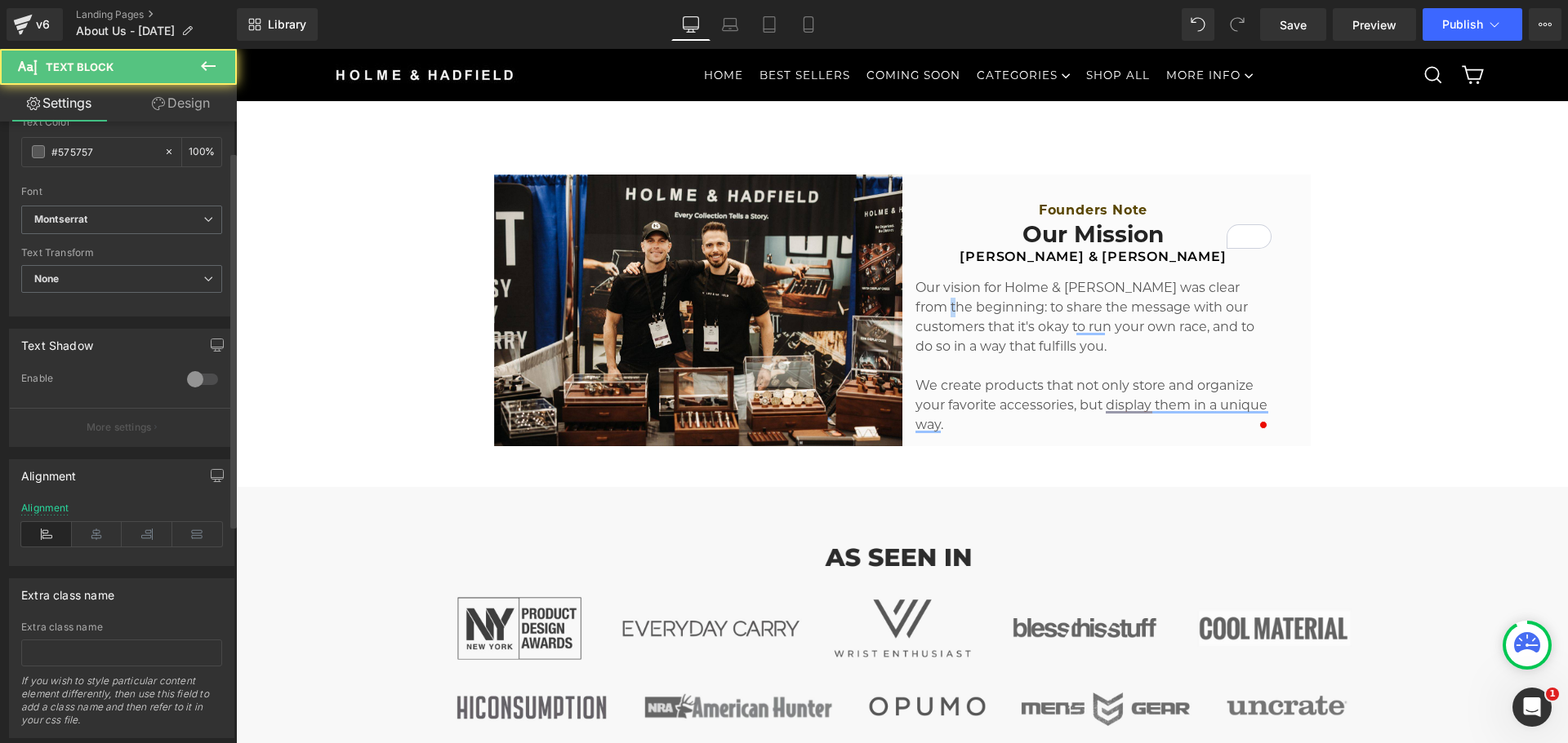
scroll to position [410, 0]
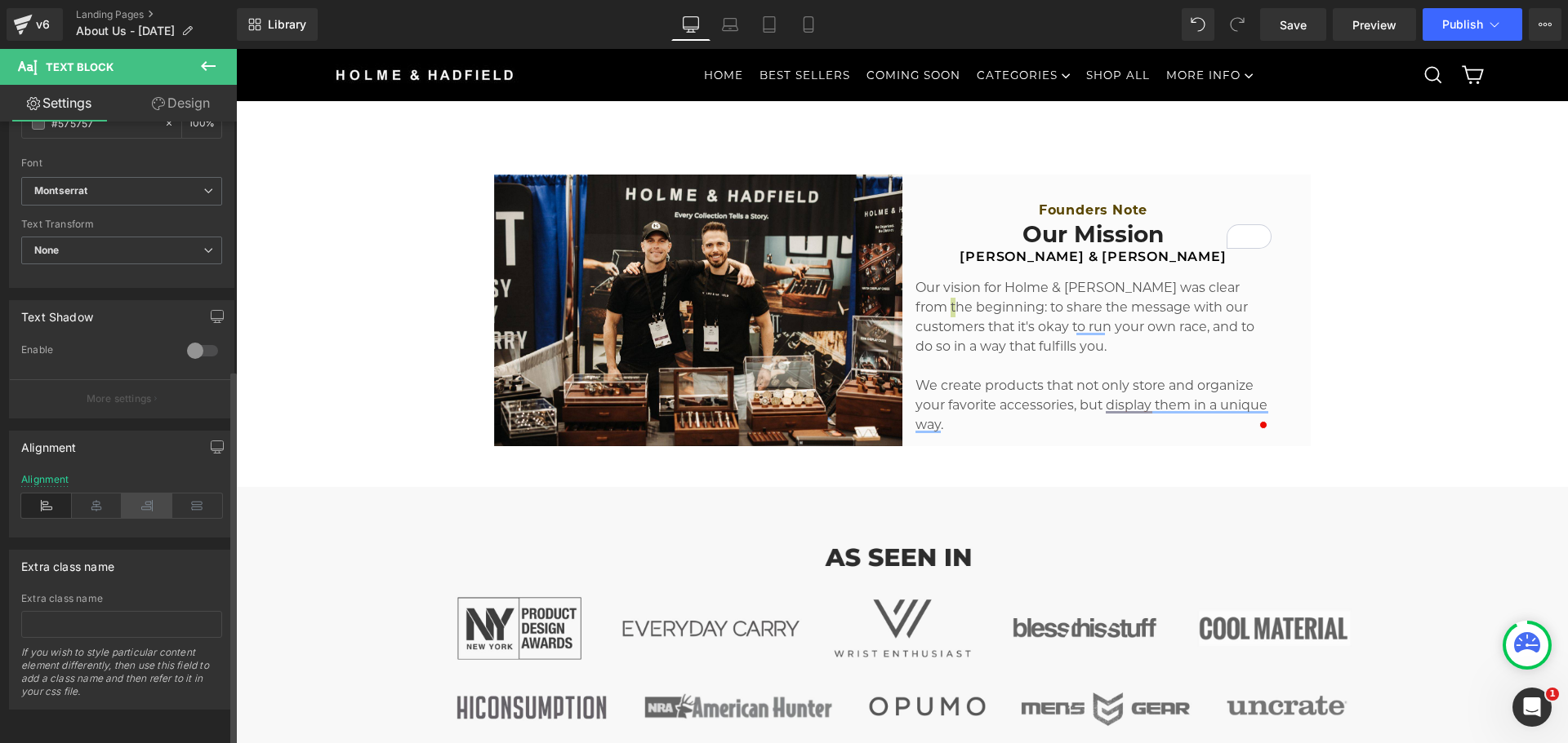
drag, startPoint x: 104, startPoint y: 491, endPoint x: 125, endPoint y: 488, distance: 21.2
click at [103, 494] on icon at bounding box center [97, 506] width 50 height 25
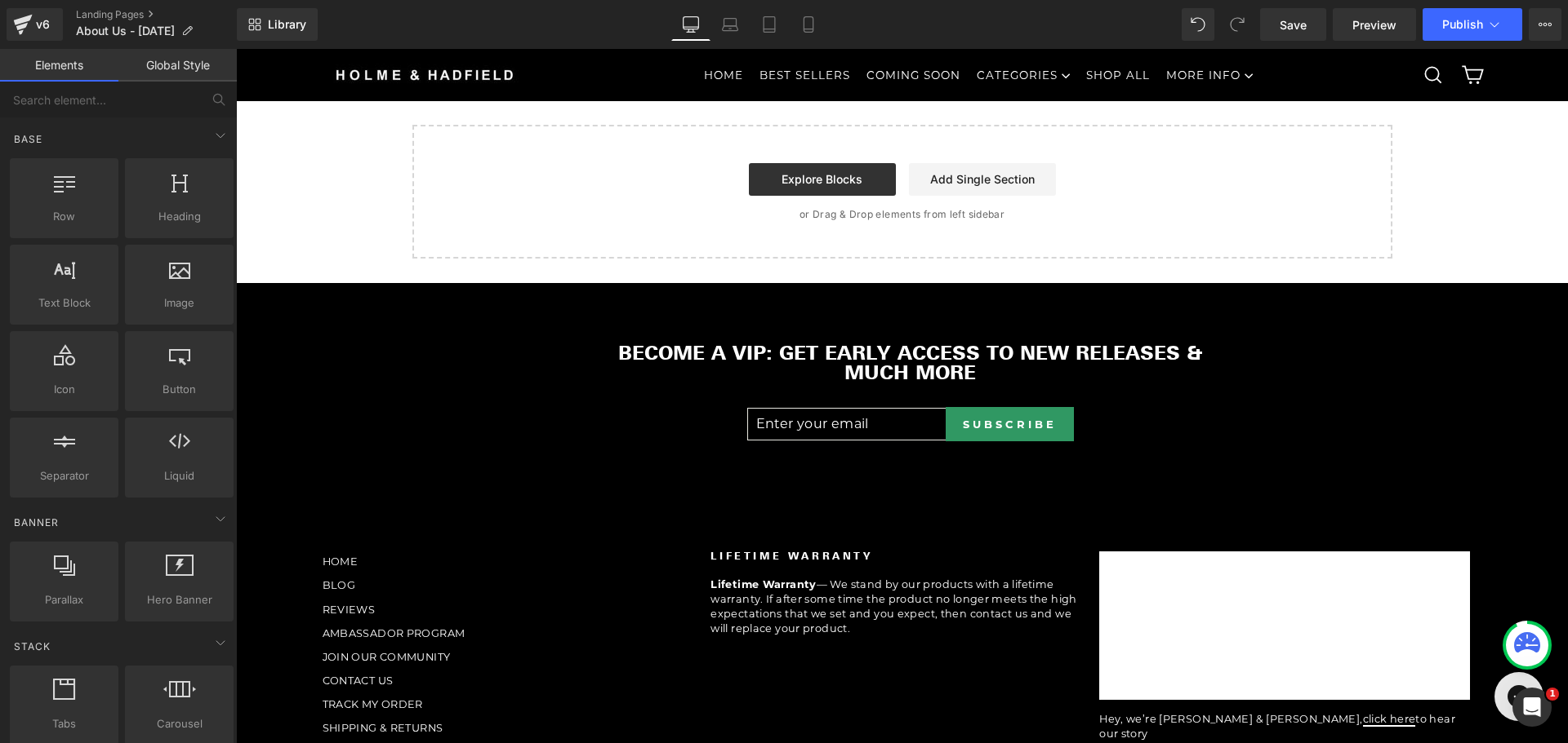
scroll to position [2856, 0]
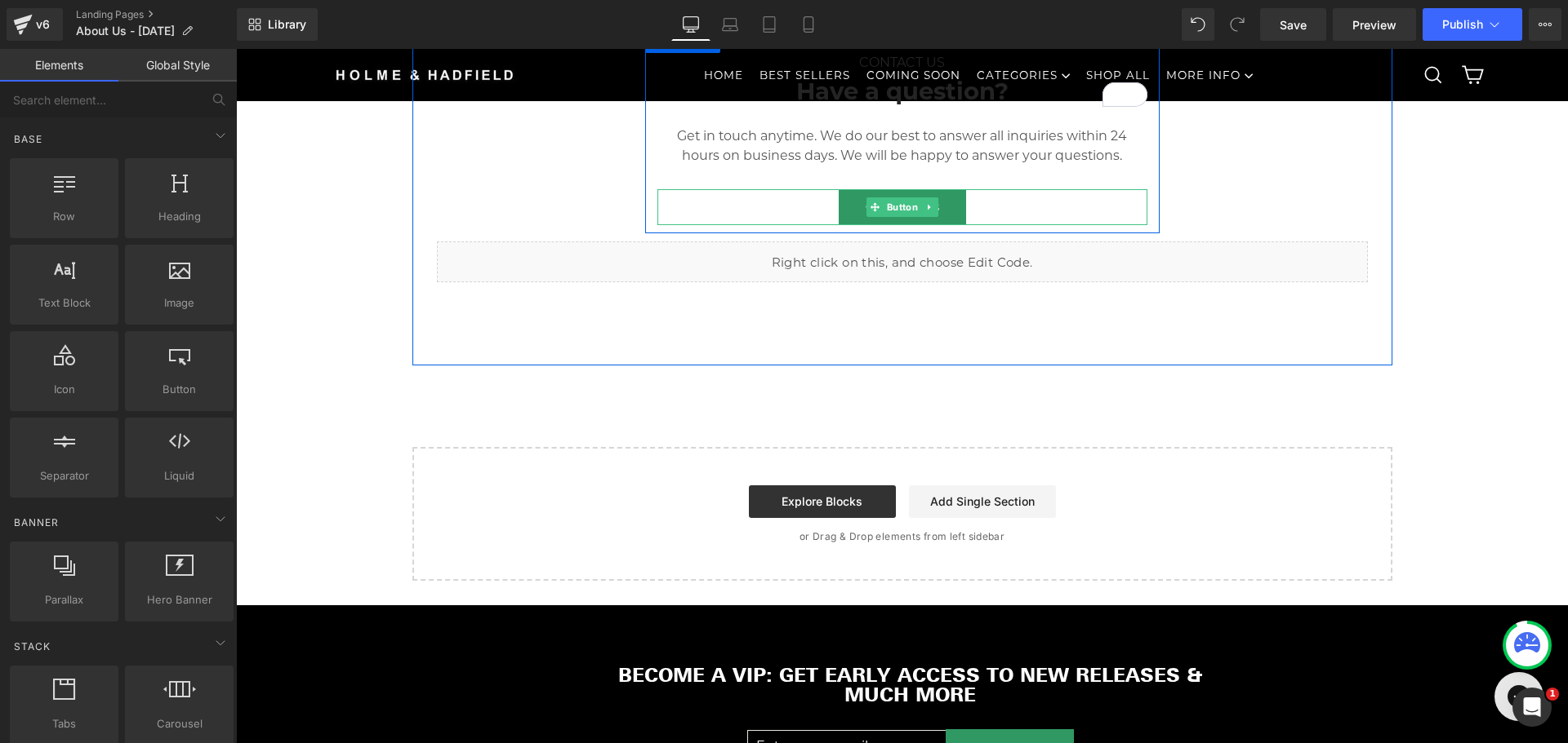
click at [987, 225] on div "Contact Us" at bounding box center [903, 207] width 490 height 36
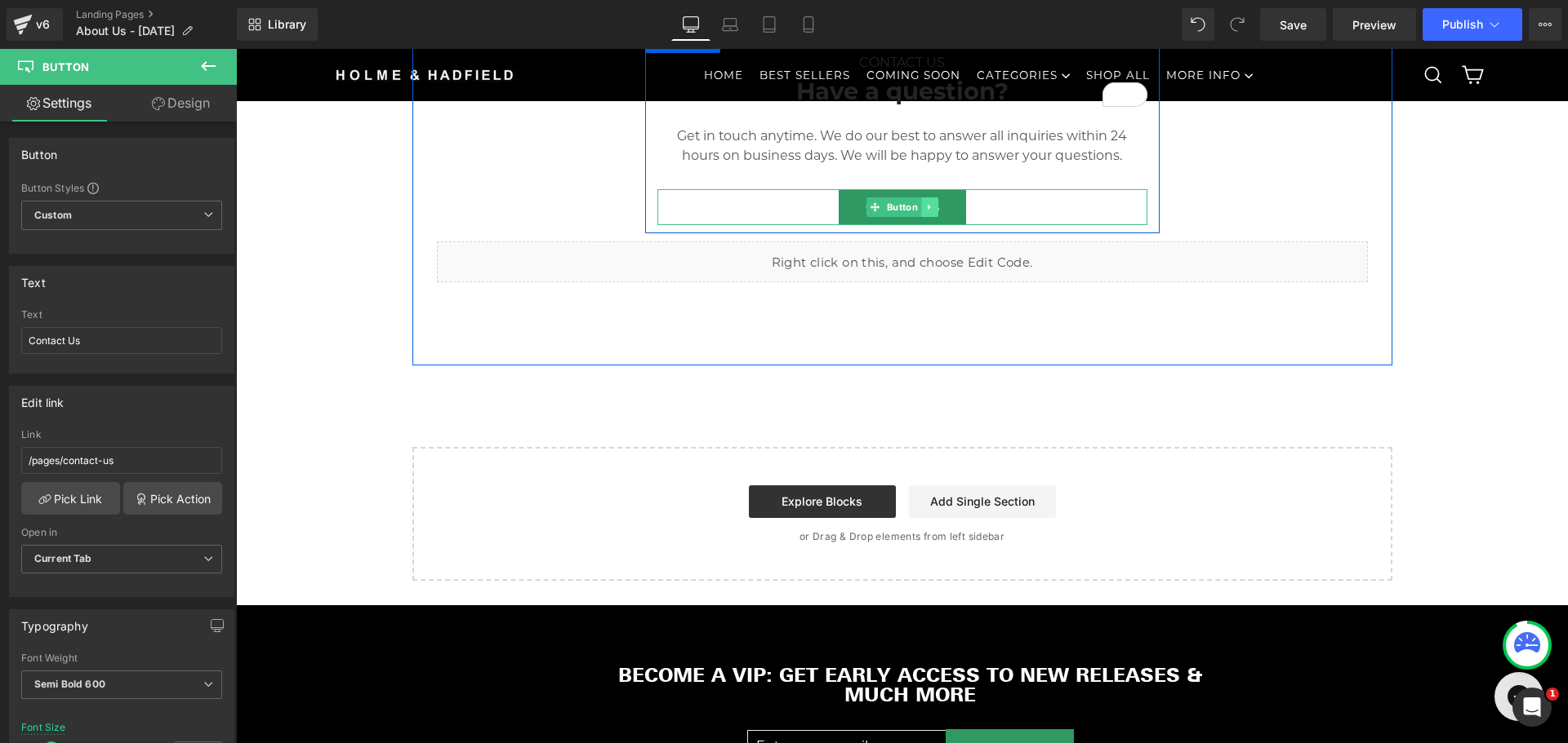
click at [926, 210] on icon at bounding box center [927, 207] width 2 height 6
click at [916, 212] on icon at bounding box center [920, 207] width 9 height 10
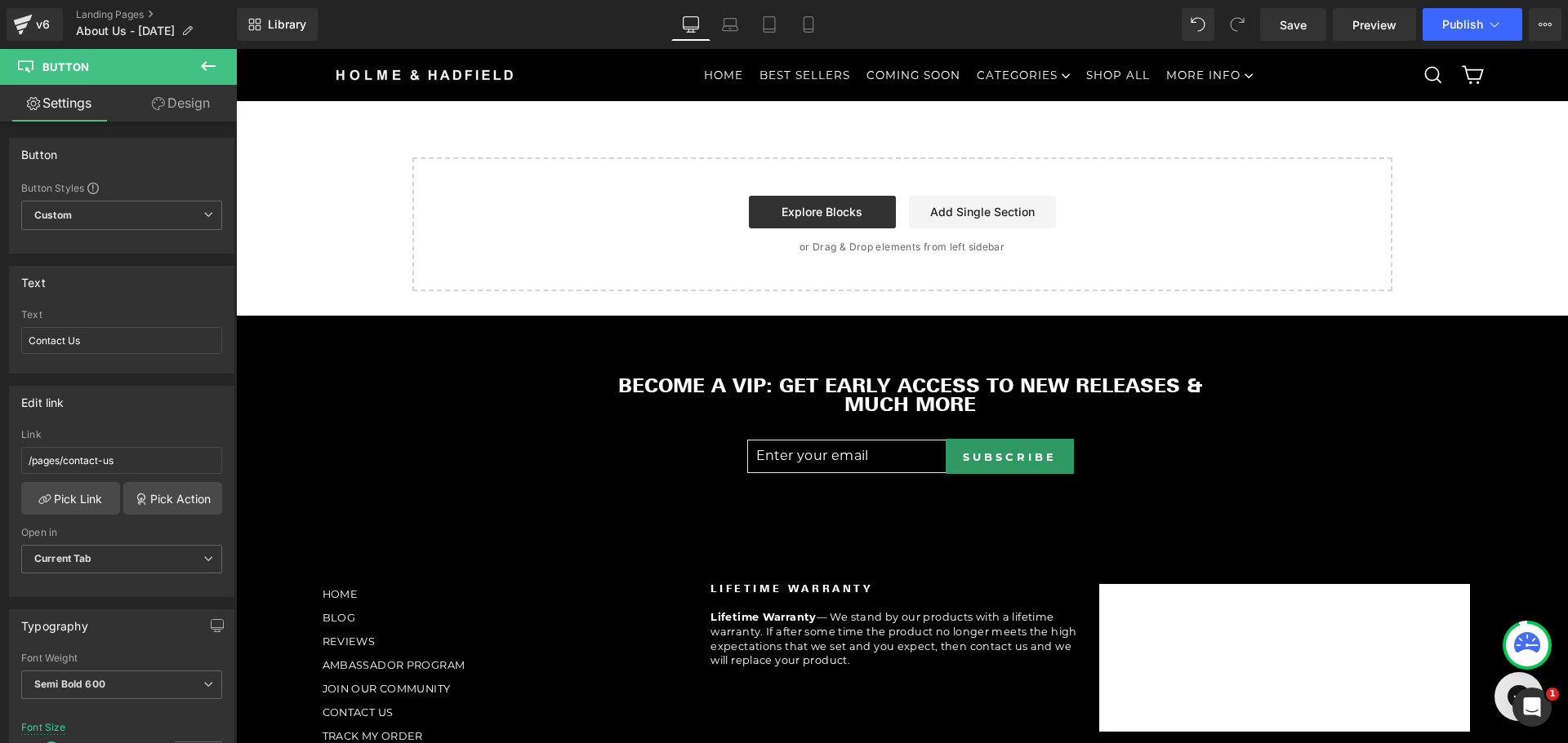
scroll to position [3164, 0]
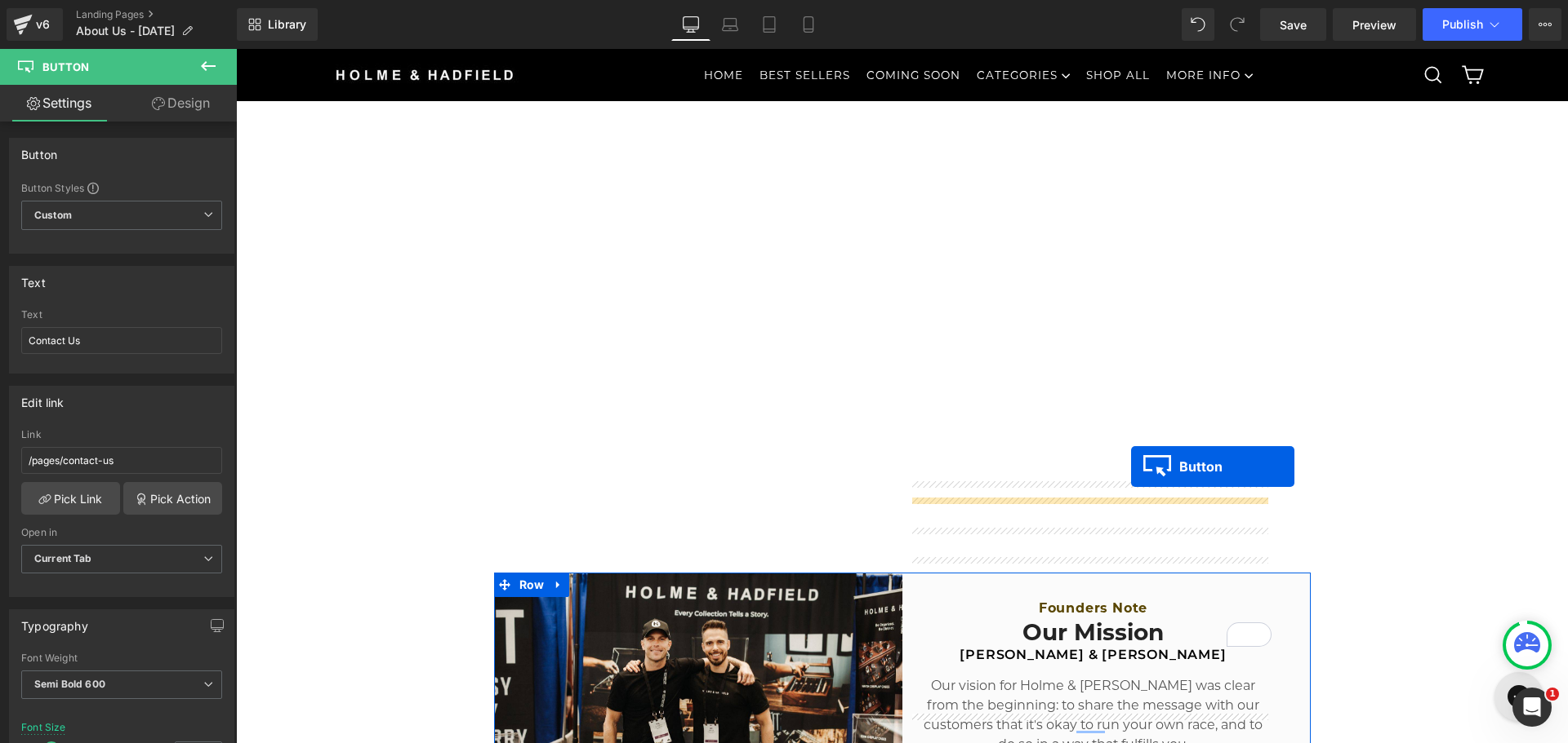
scroll to position [552, 0]
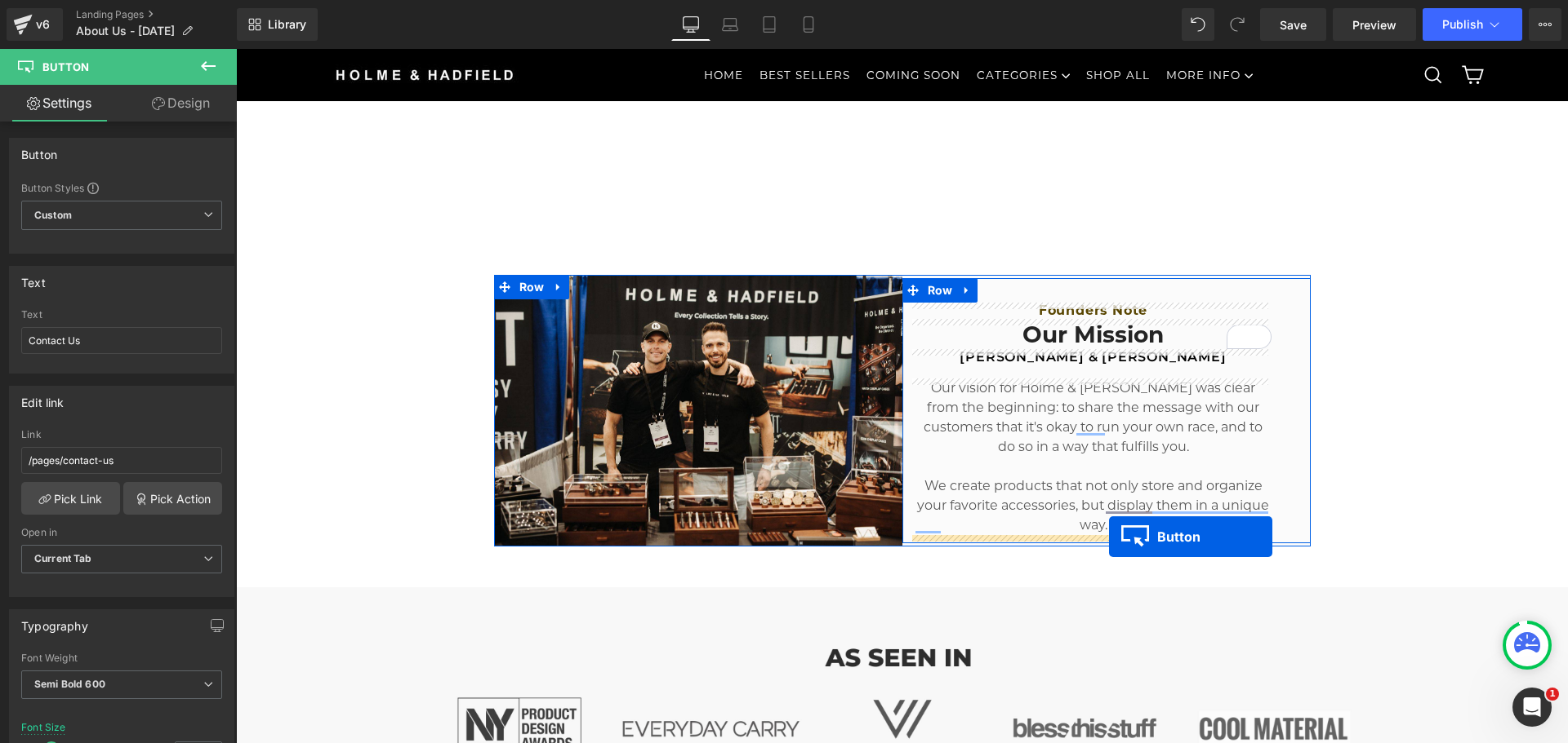
drag, startPoint x: 860, startPoint y: 352, endPoint x: 1109, endPoint y: 537, distance: 310.2
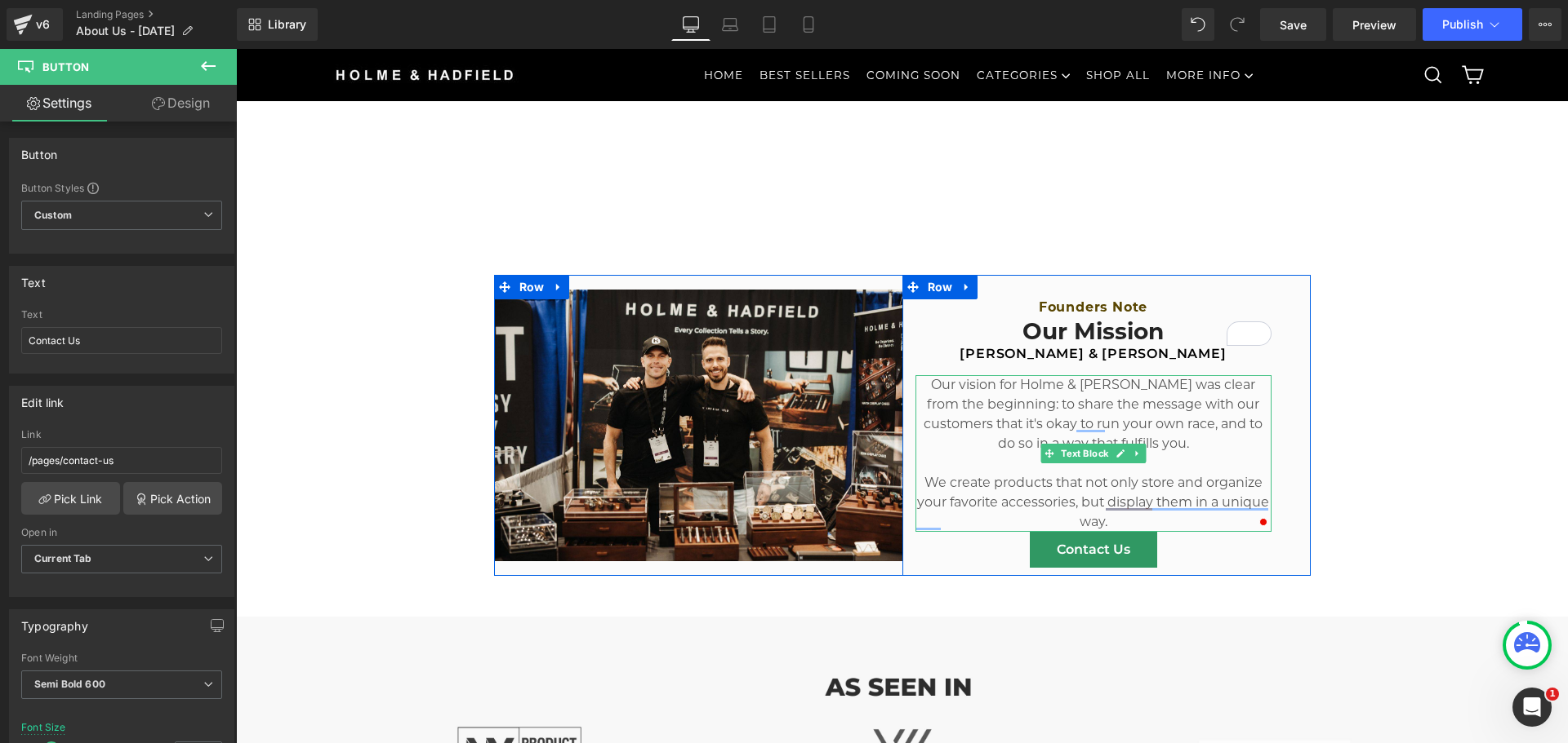
click at [1081, 516] on span "We create products that not only store and organize your favorite accessories, …" at bounding box center [1092, 502] width 352 height 54
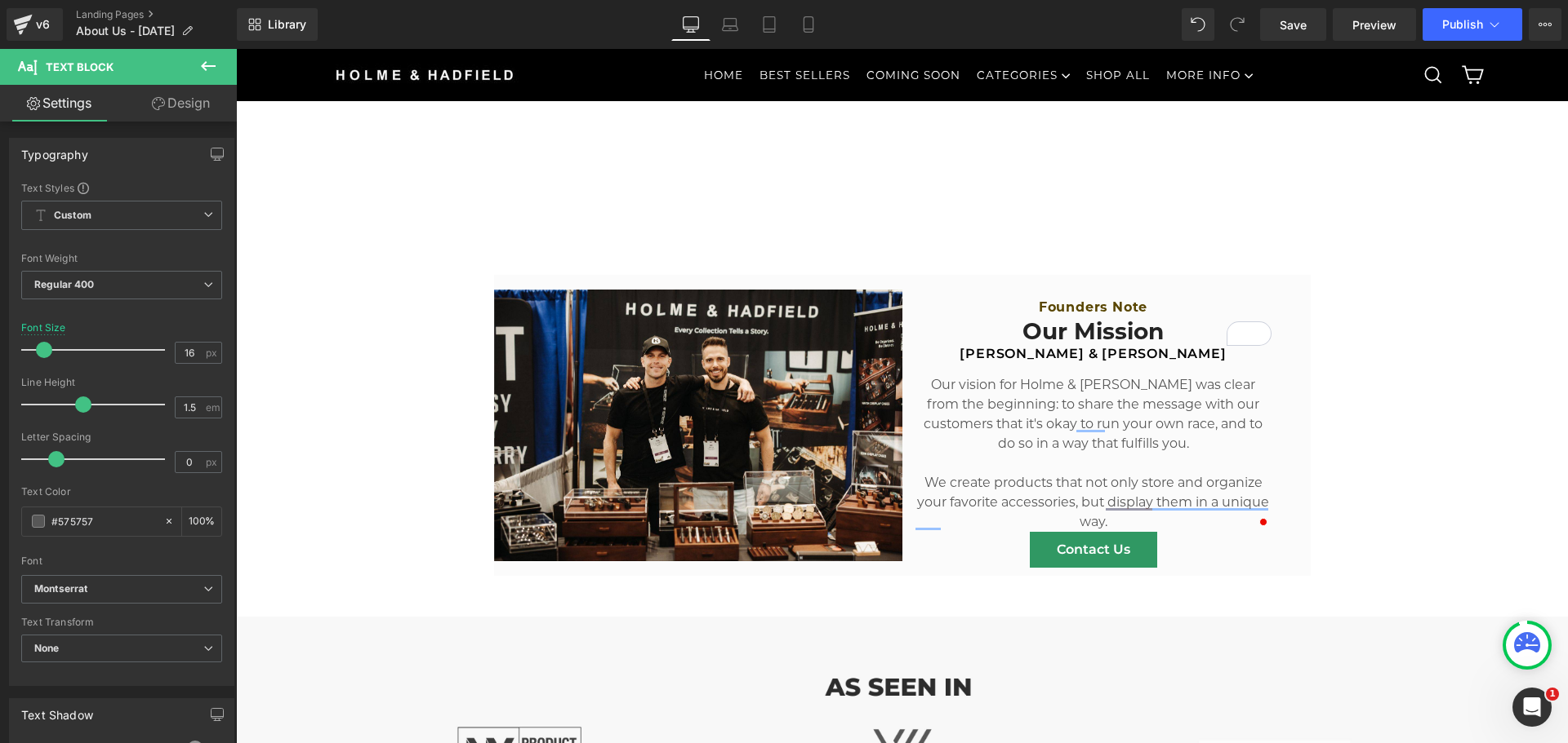
click at [165, 109] on link "Design" at bounding box center [181, 103] width 119 height 37
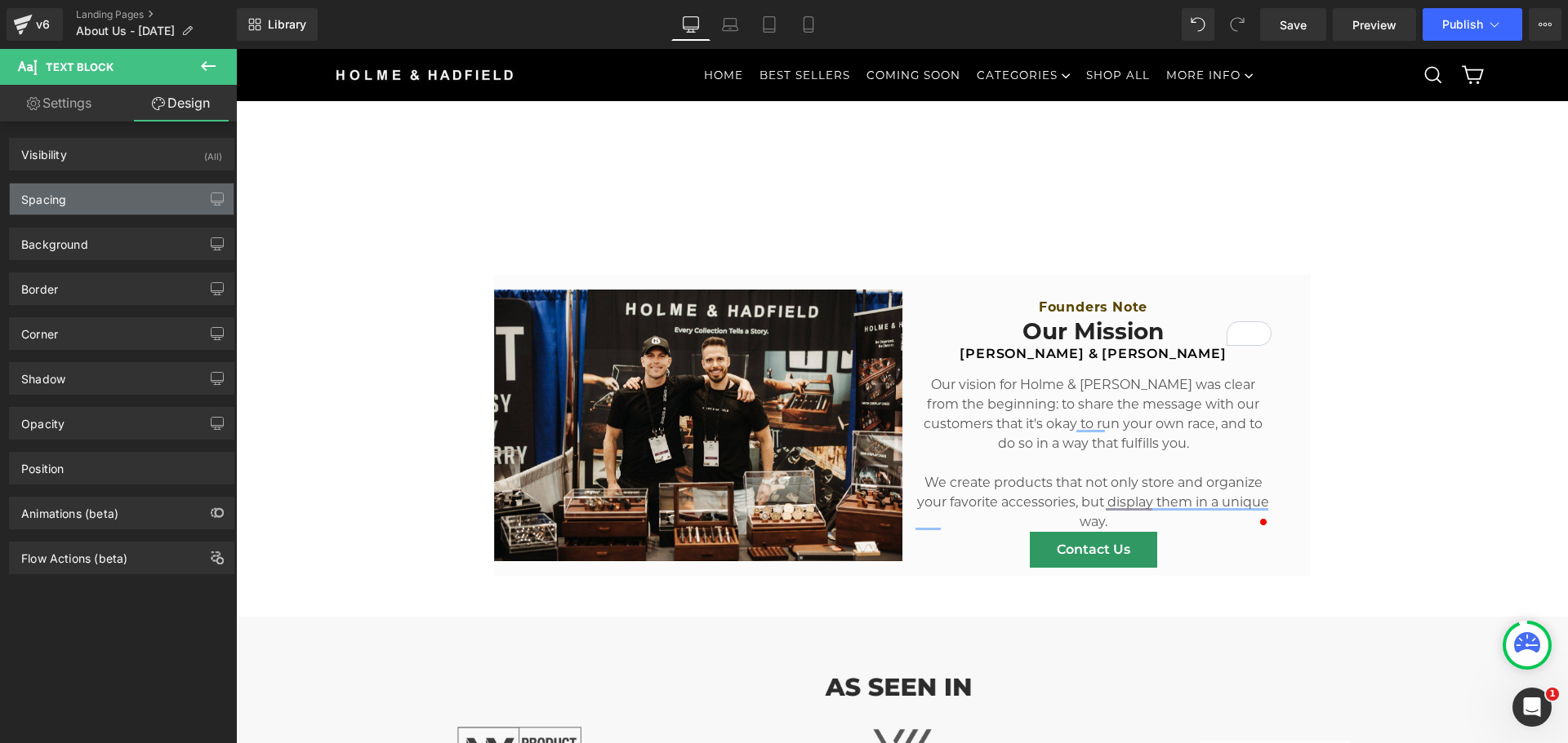
click at [95, 193] on div "Spacing" at bounding box center [122, 199] width 223 height 31
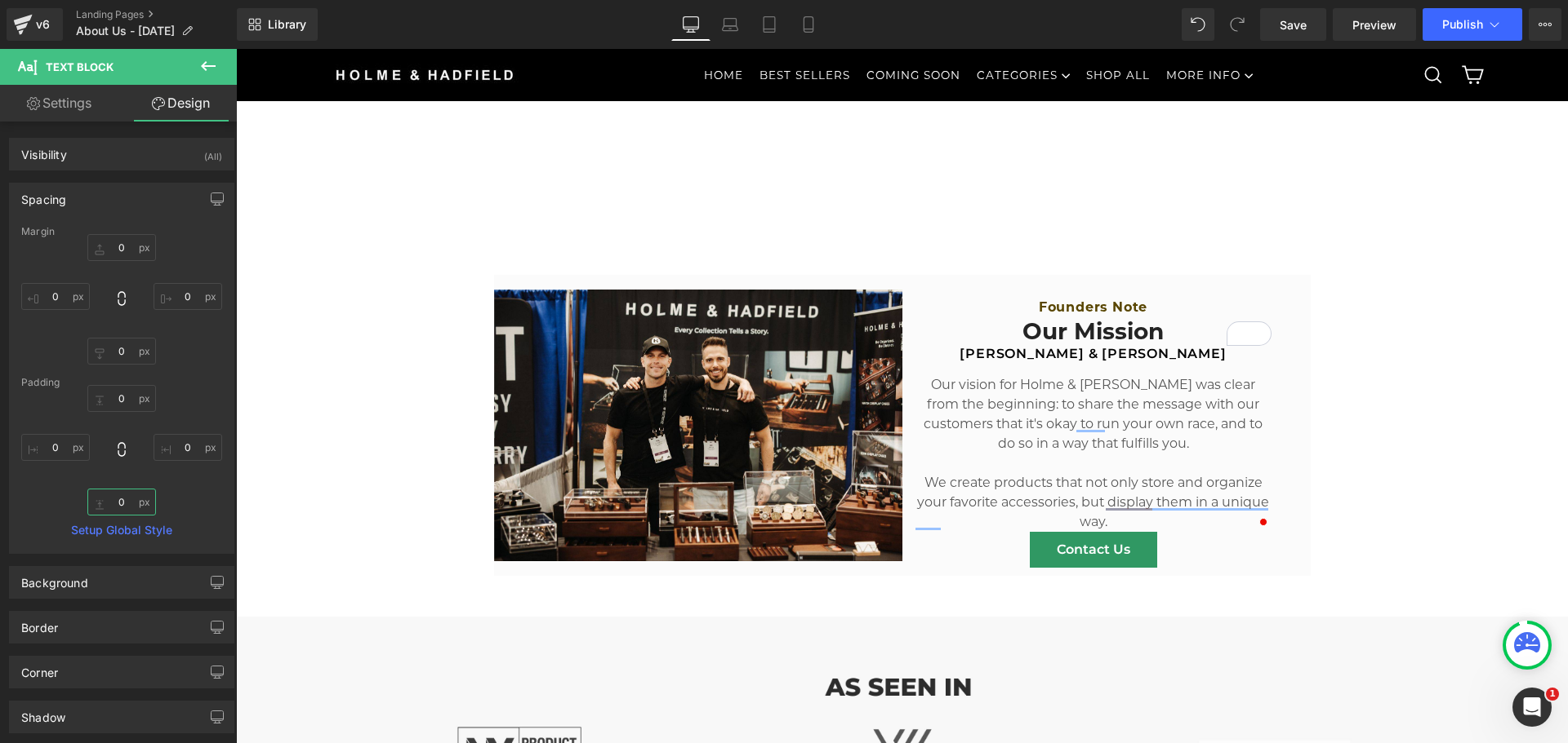
click at [116, 497] on input "0" at bounding box center [121, 502] width 68 height 27
click at [122, 347] on input "0" at bounding box center [121, 351] width 68 height 27
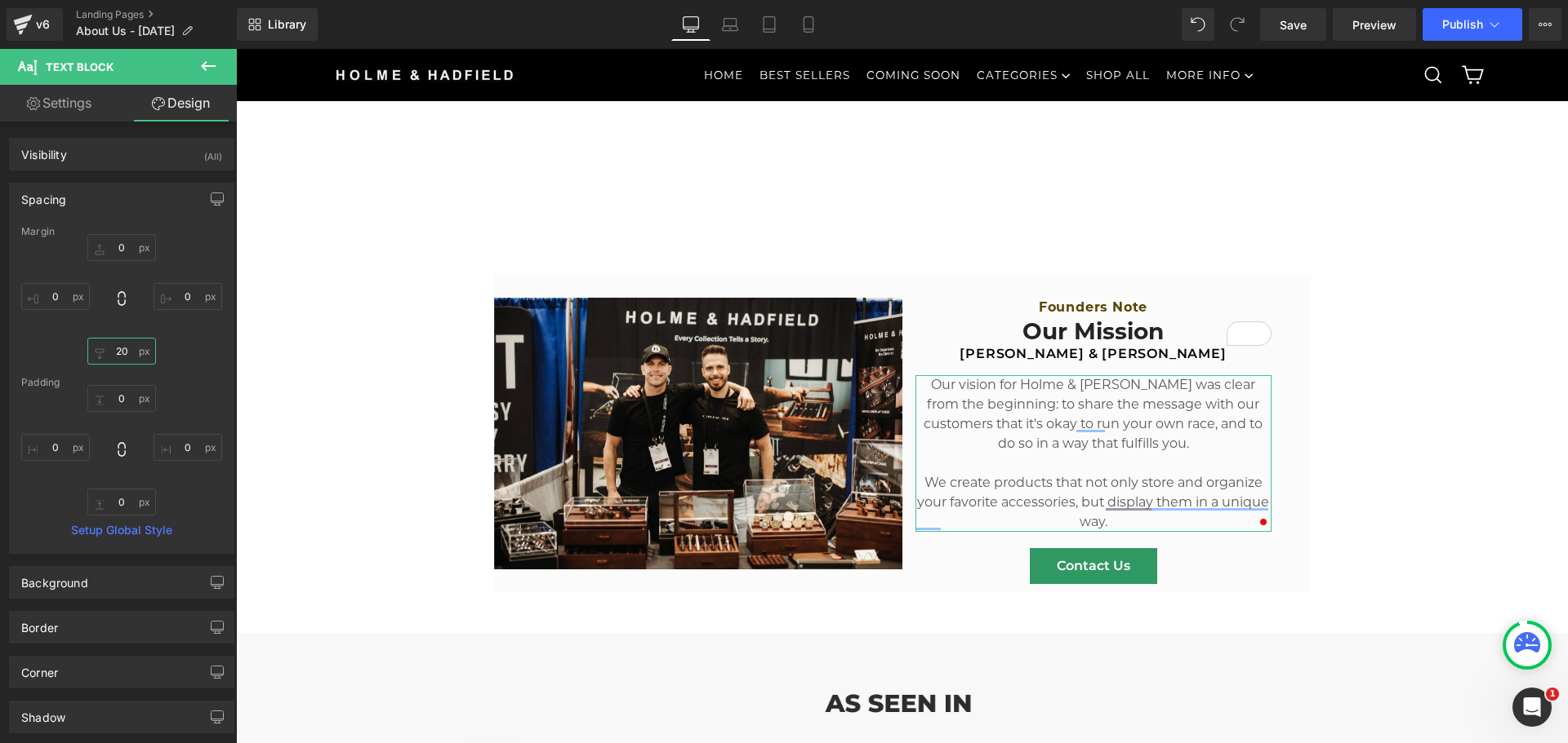
type input "2"
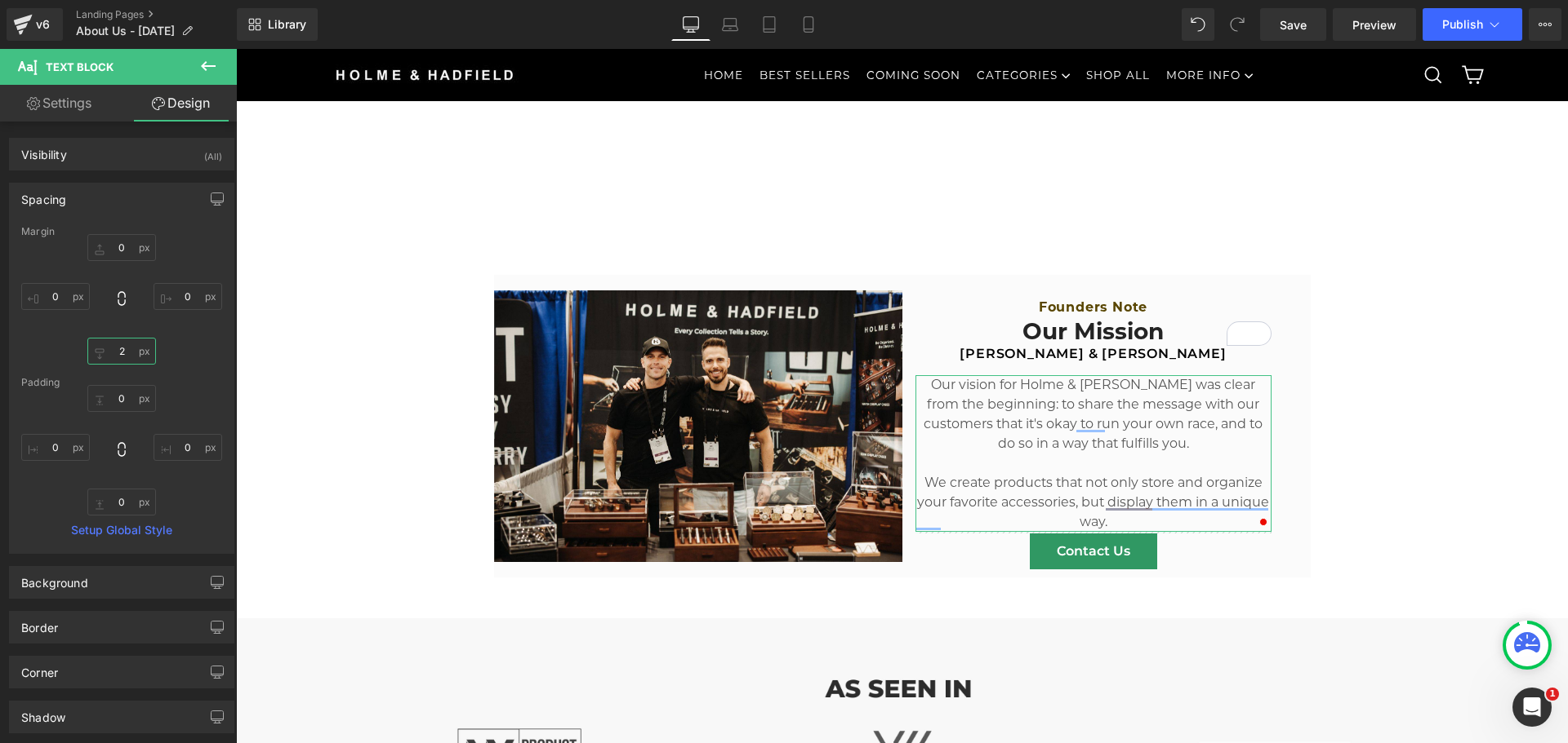
click at [125, 345] on input "2" at bounding box center [121, 351] width 68 height 27
click at [118, 495] on input "0" at bounding box center [121, 502] width 68 height 27
click at [117, 495] on input "0" at bounding box center [121, 502] width 68 height 27
type input "20"
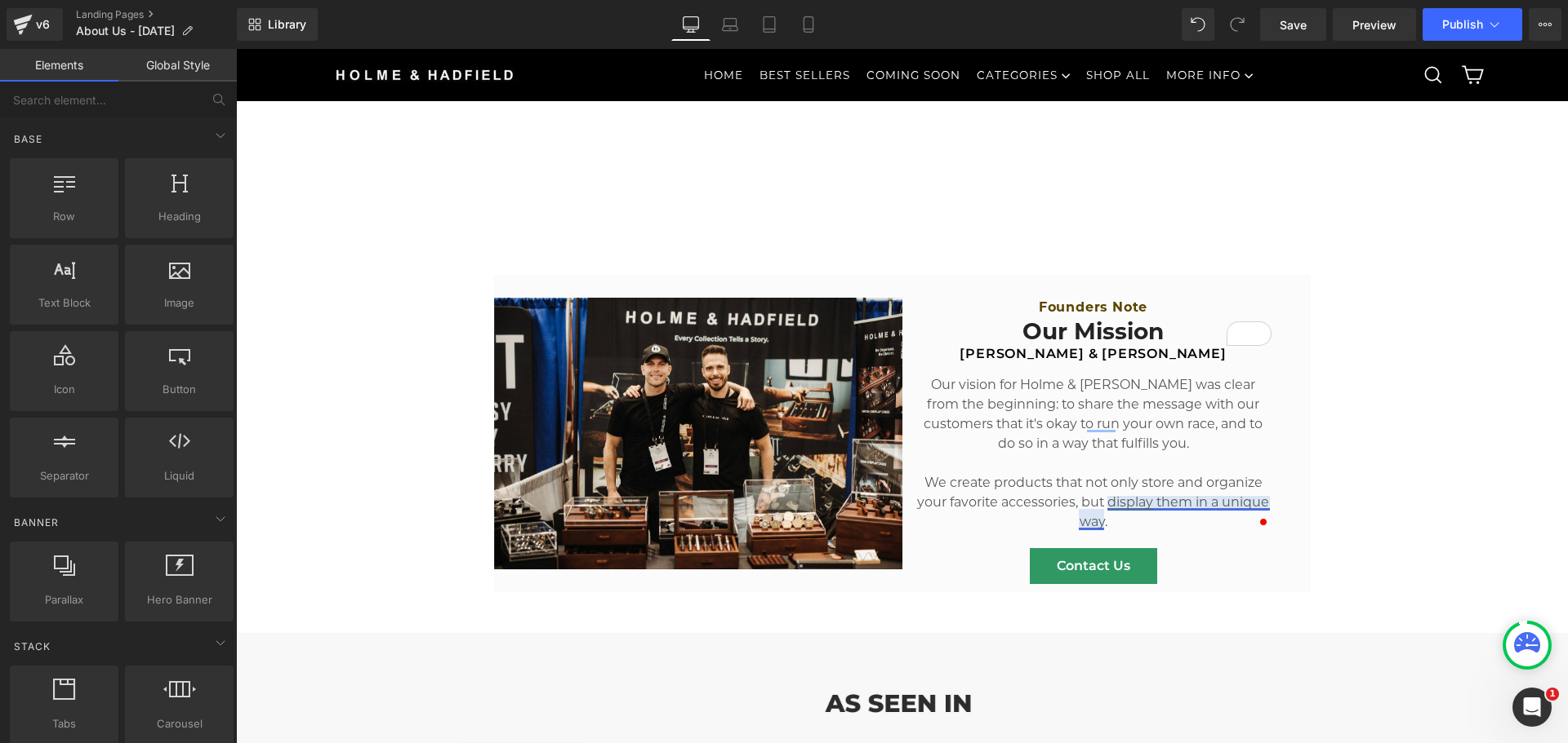
drag, startPoint x: 1091, startPoint y: 510, endPoint x: 1079, endPoint y: 527, distance: 20.8
click at [1091, 510] on p "We create products that not only store and organize your favorite accessories, …" at bounding box center [1093, 502] width 356 height 58
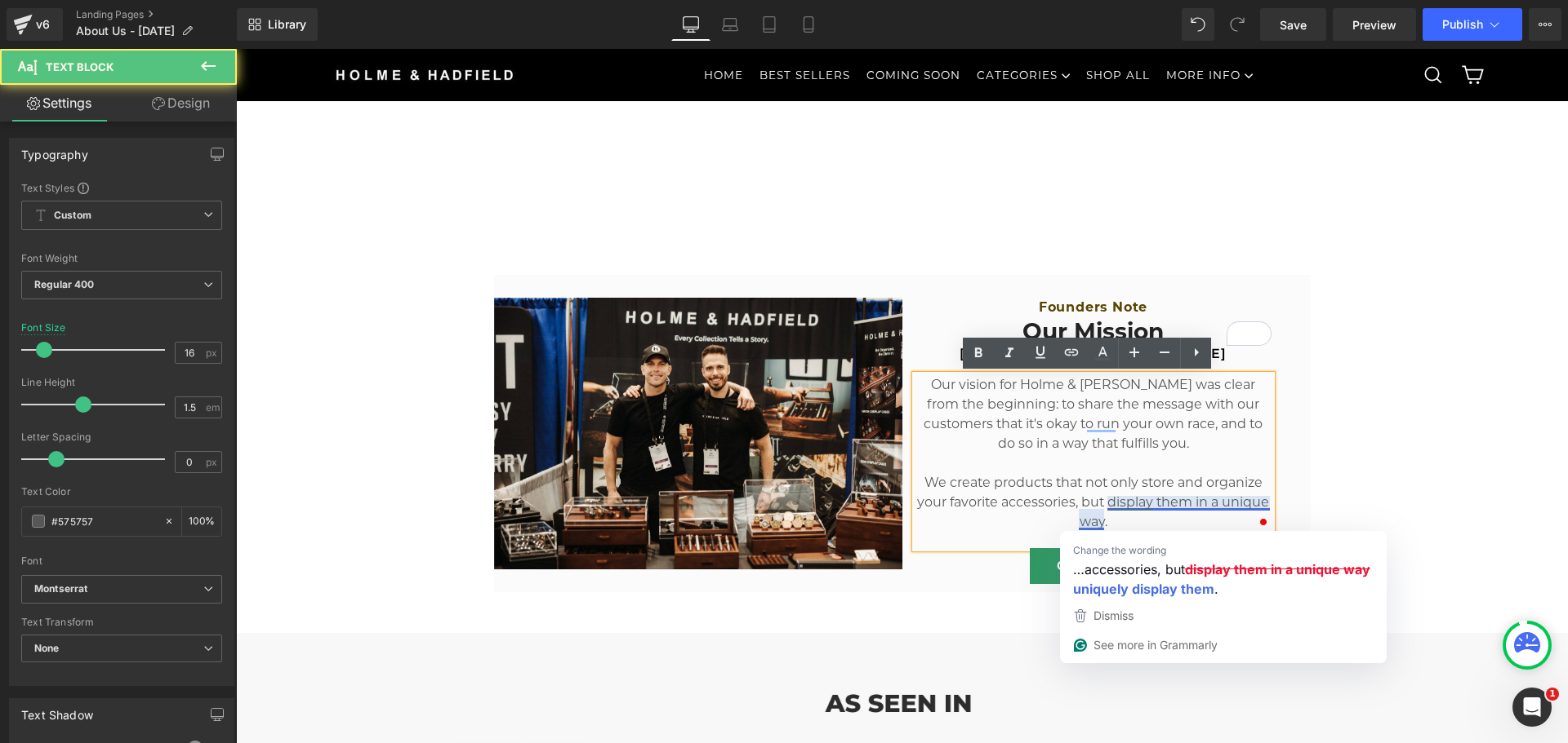
click at [963, 538] on div "Our vision for Holme & [PERSON_NAME] was clear from the beginning: to share the…" at bounding box center [1093, 461] width 356 height 173
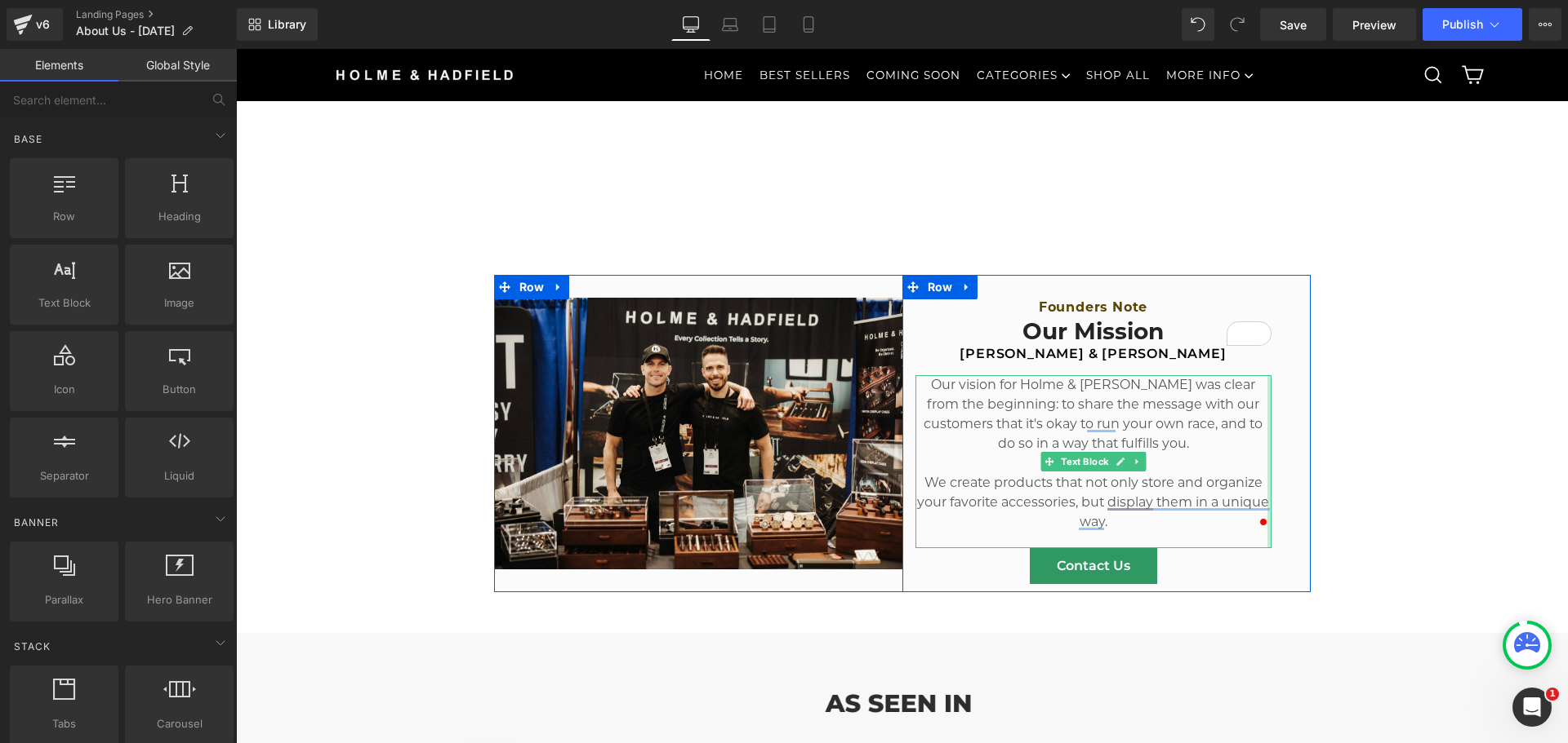
drag, startPoint x: 1186, startPoint y: 567, endPoint x: 1231, endPoint y: 564, distance: 45.1
click at [1186, 567] on div "Contact Us" at bounding box center [1093, 566] width 356 height 36
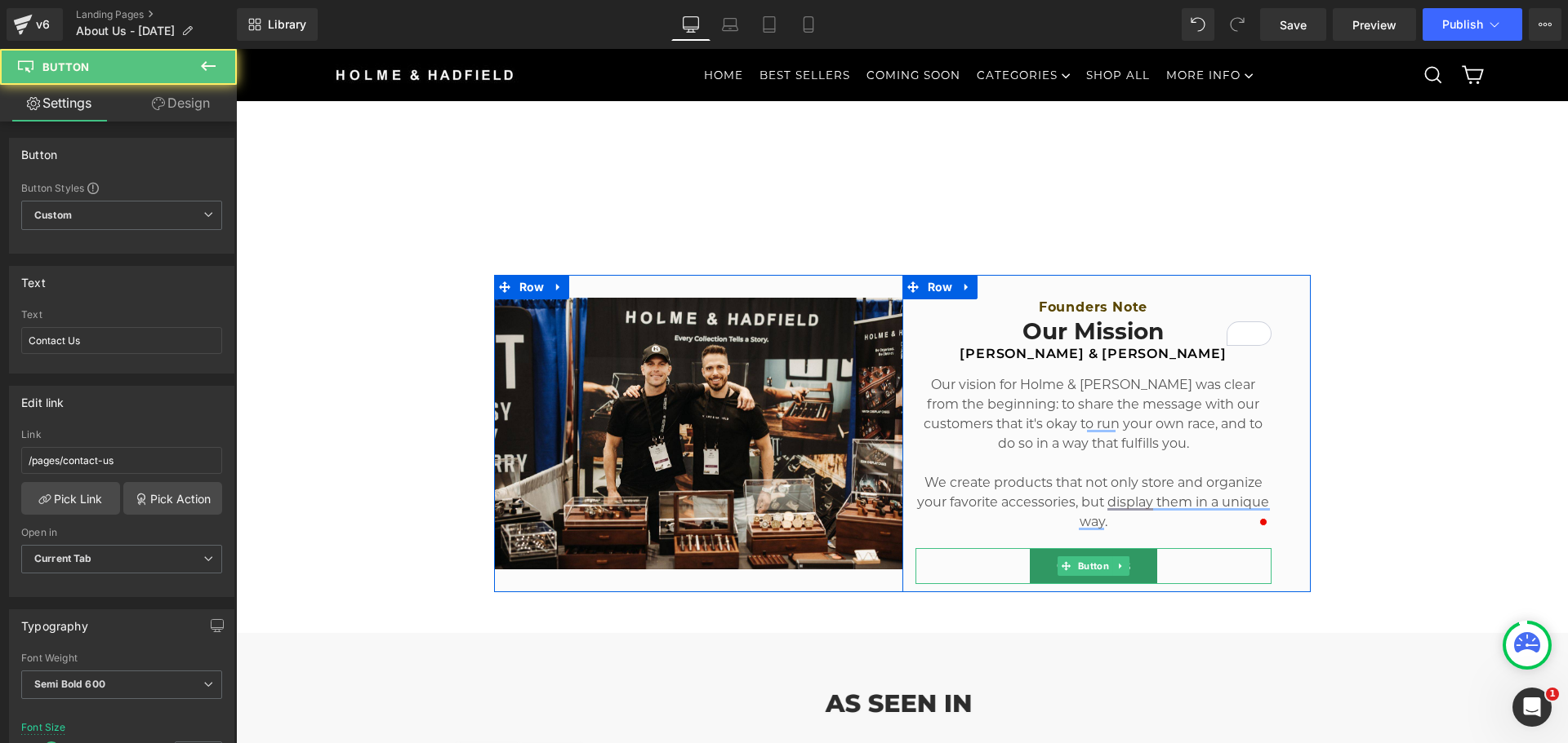
click at [980, 576] on div "Contact Us" at bounding box center [1093, 566] width 356 height 36
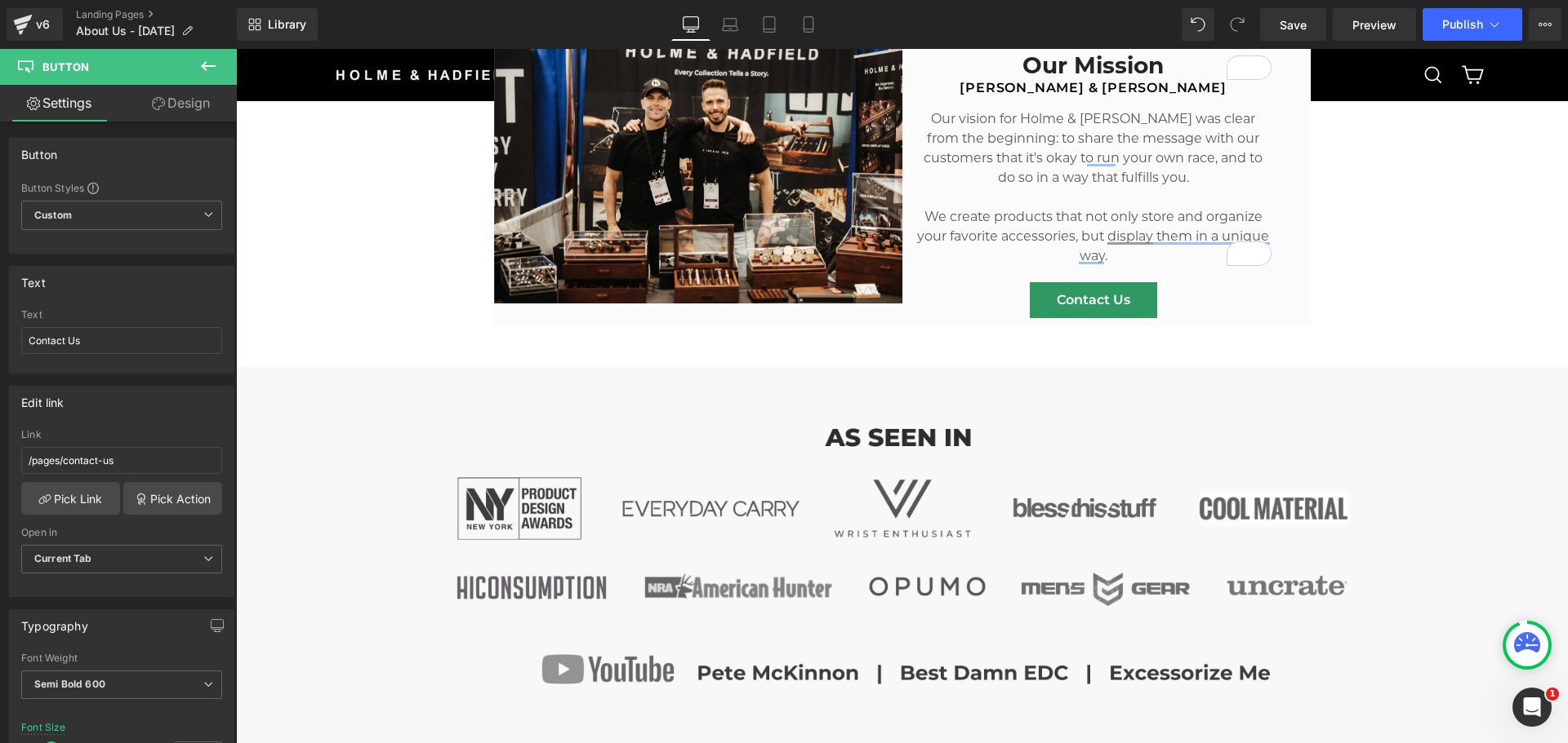
scroll to position [816, 0]
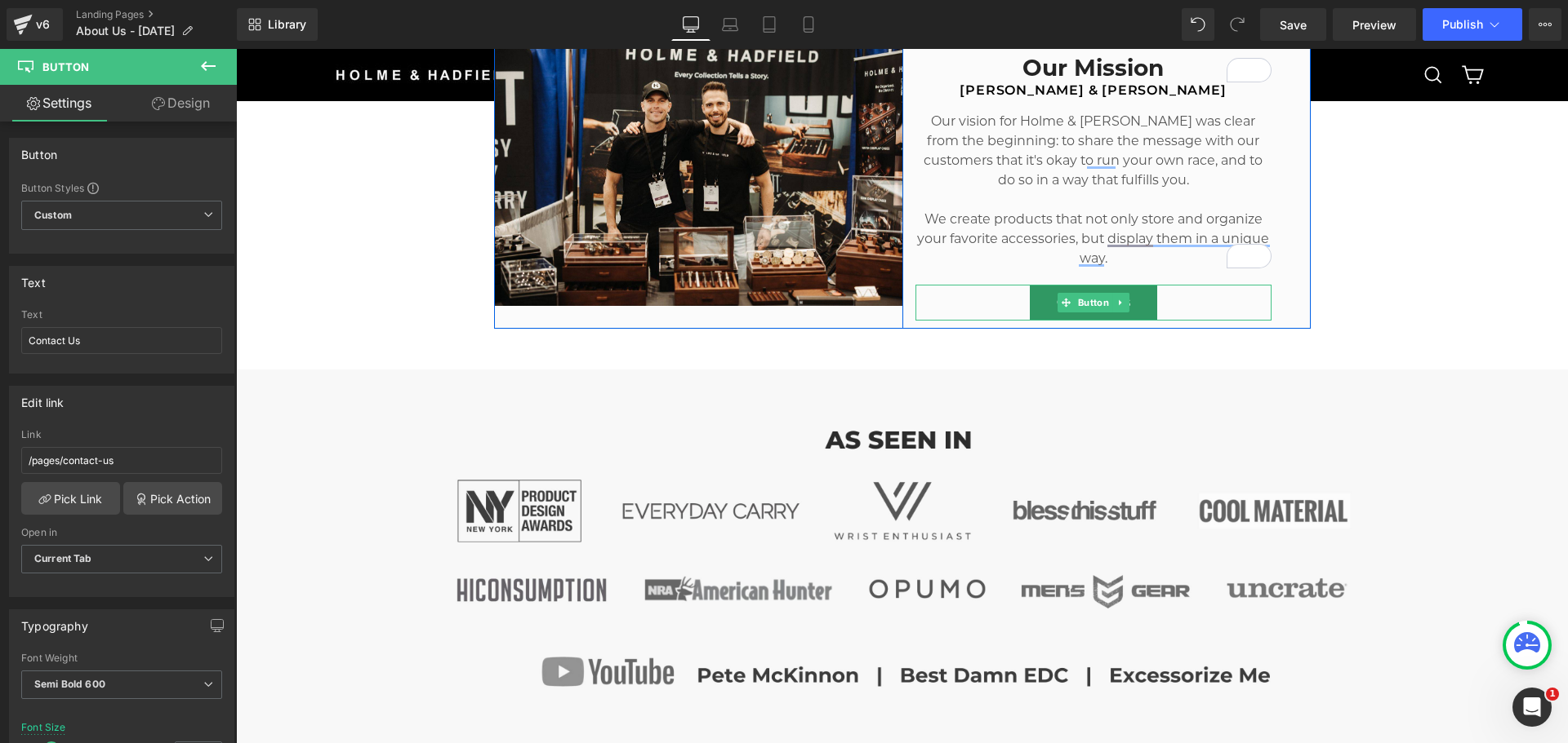
click at [1214, 302] on div "Contact Us" at bounding box center [1093, 302] width 356 height 36
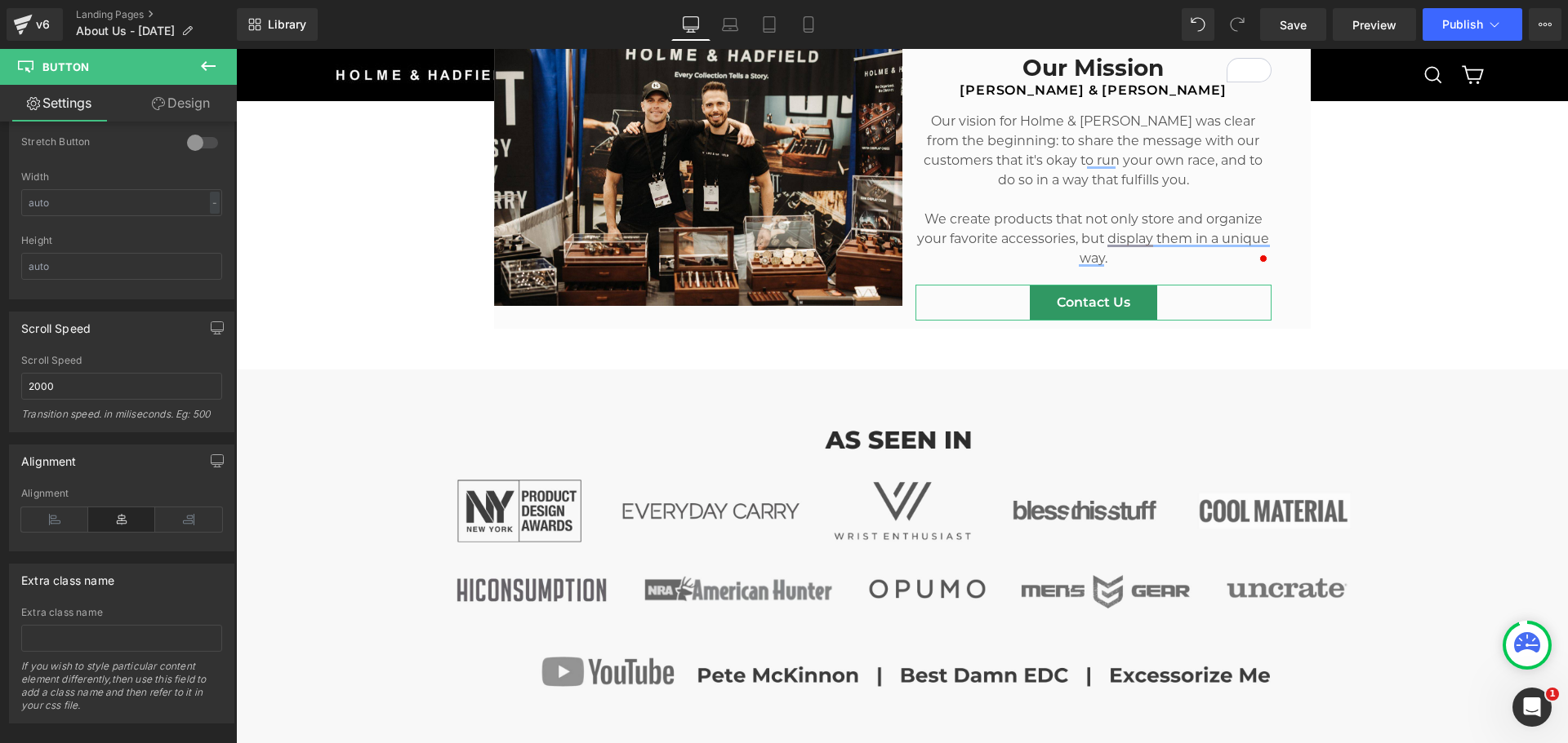
scroll to position [1223, 0]
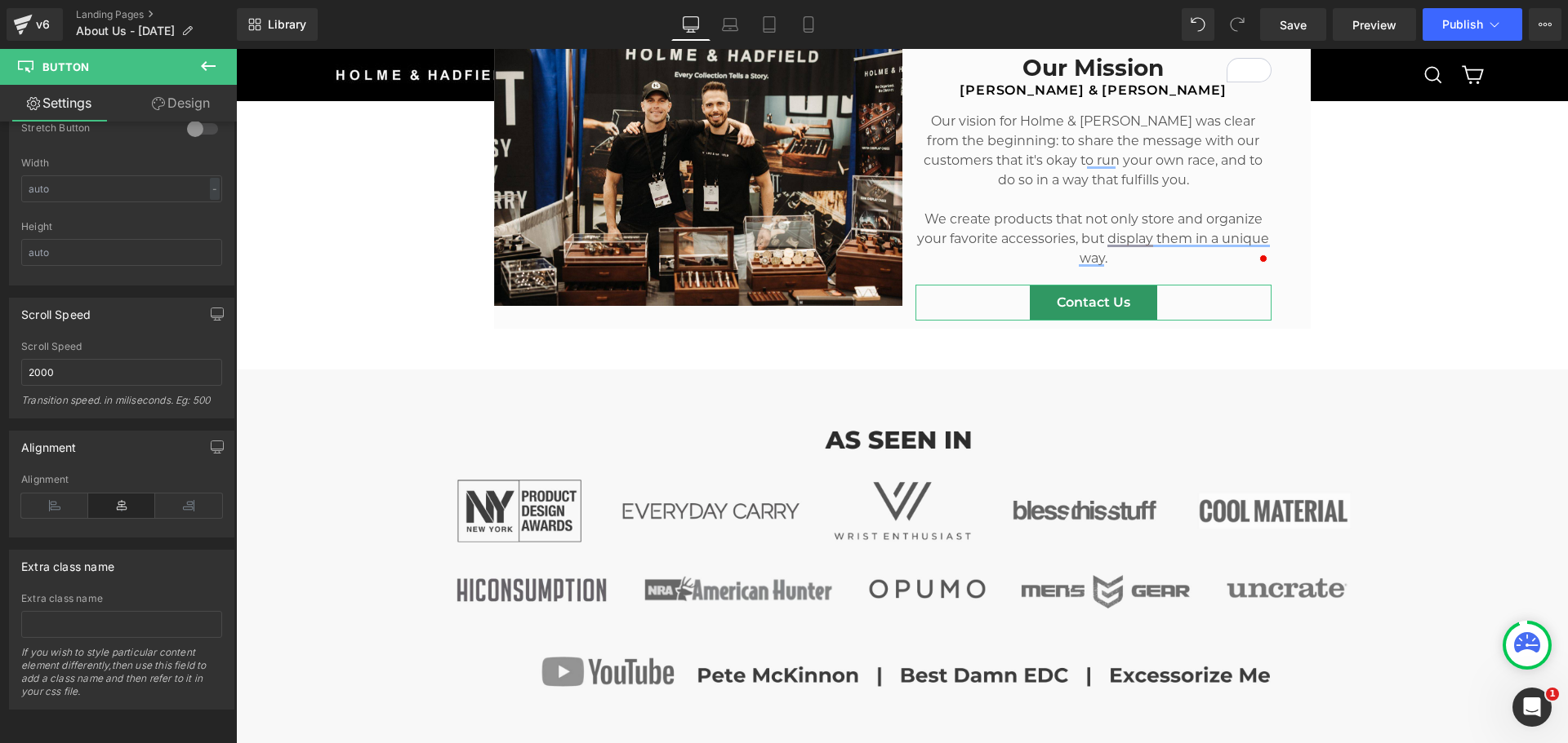
click at [176, 113] on link "Design" at bounding box center [181, 103] width 119 height 37
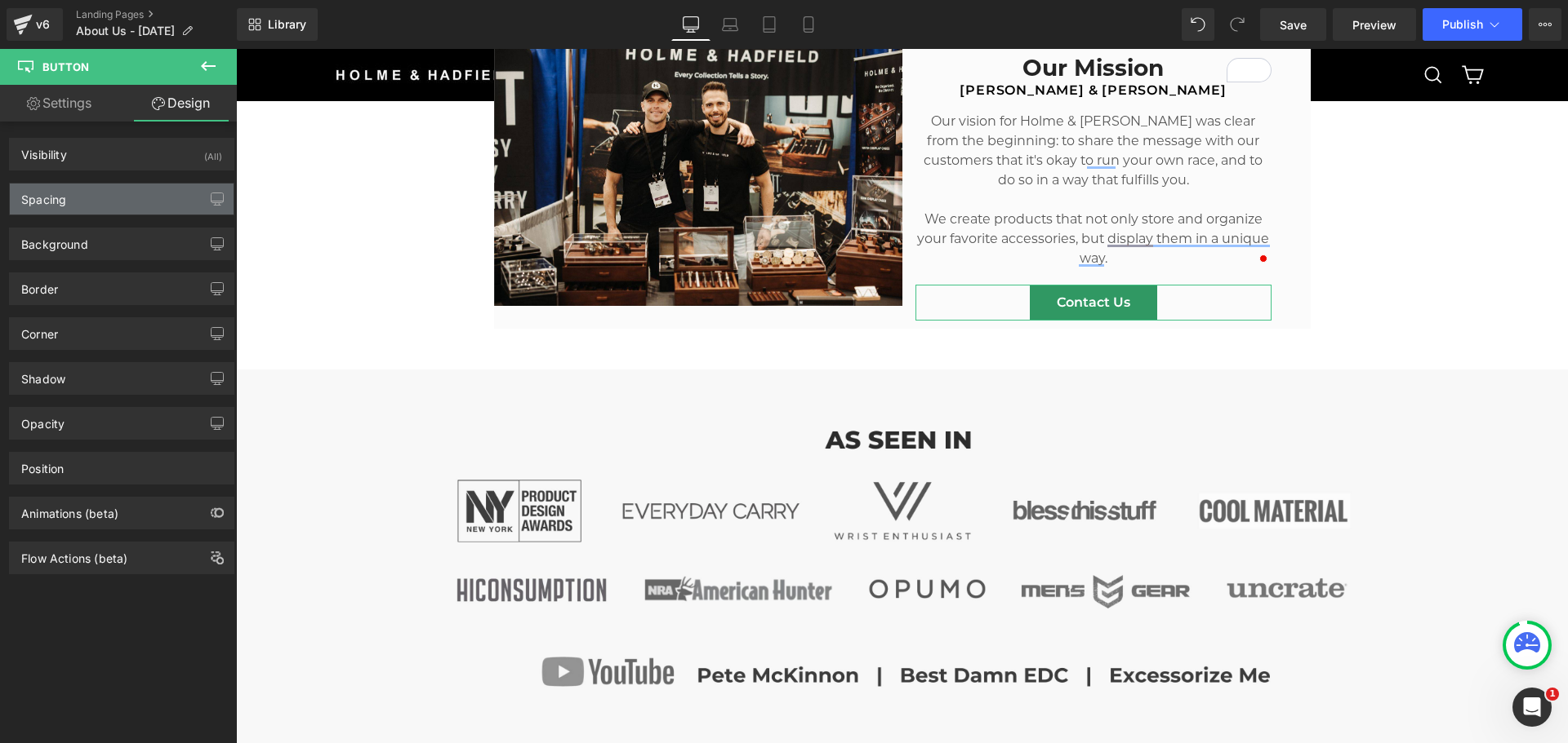
click at [87, 206] on div "Spacing" at bounding box center [122, 199] width 223 height 31
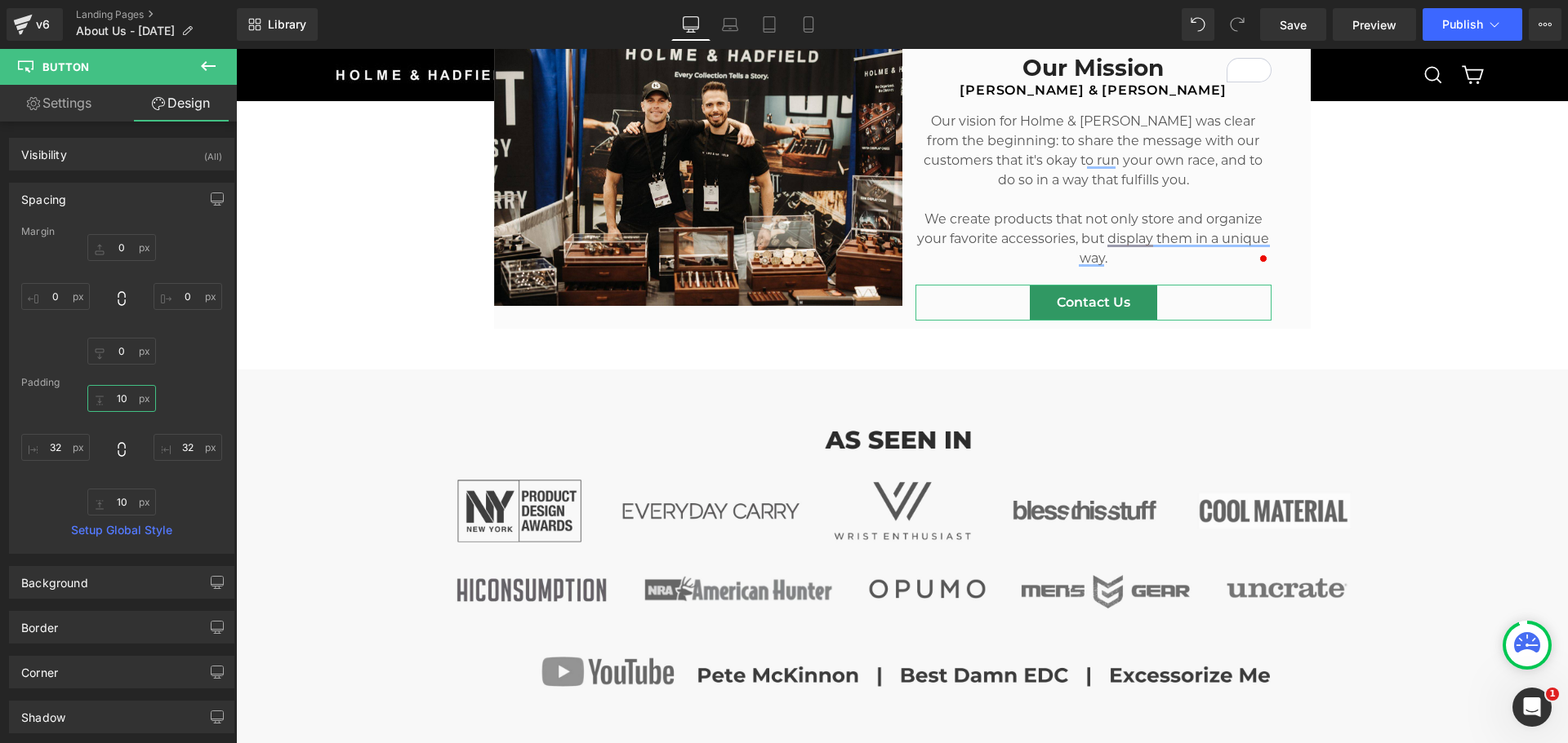
click at [125, 398] on input "10" at bounding box center [121, 398] width 68 height 27
click at [51, 444] on input "32" at bounding box center [54, 447] width 68 height 27
click at [178, 451] on input "32" at bounding box center [187, 447] width 68 height 27
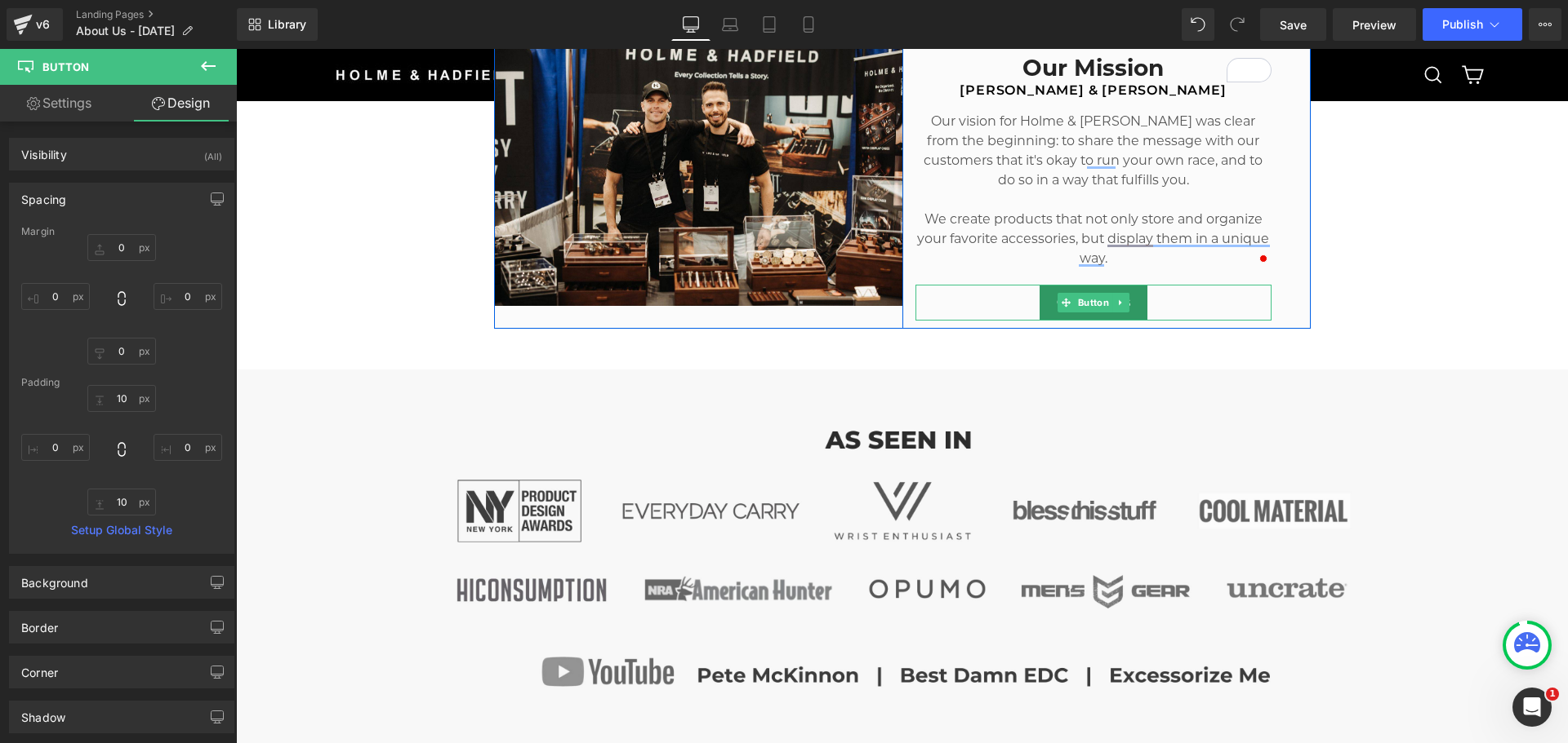
drag, startPoint x: 993, startPoint y: 297, endPoint x: 1006, endPoint y: 297, distance: 13.0
click at [993, 297] on div "Contact Us" at bounding box center [1093, 302] width 356 height 36
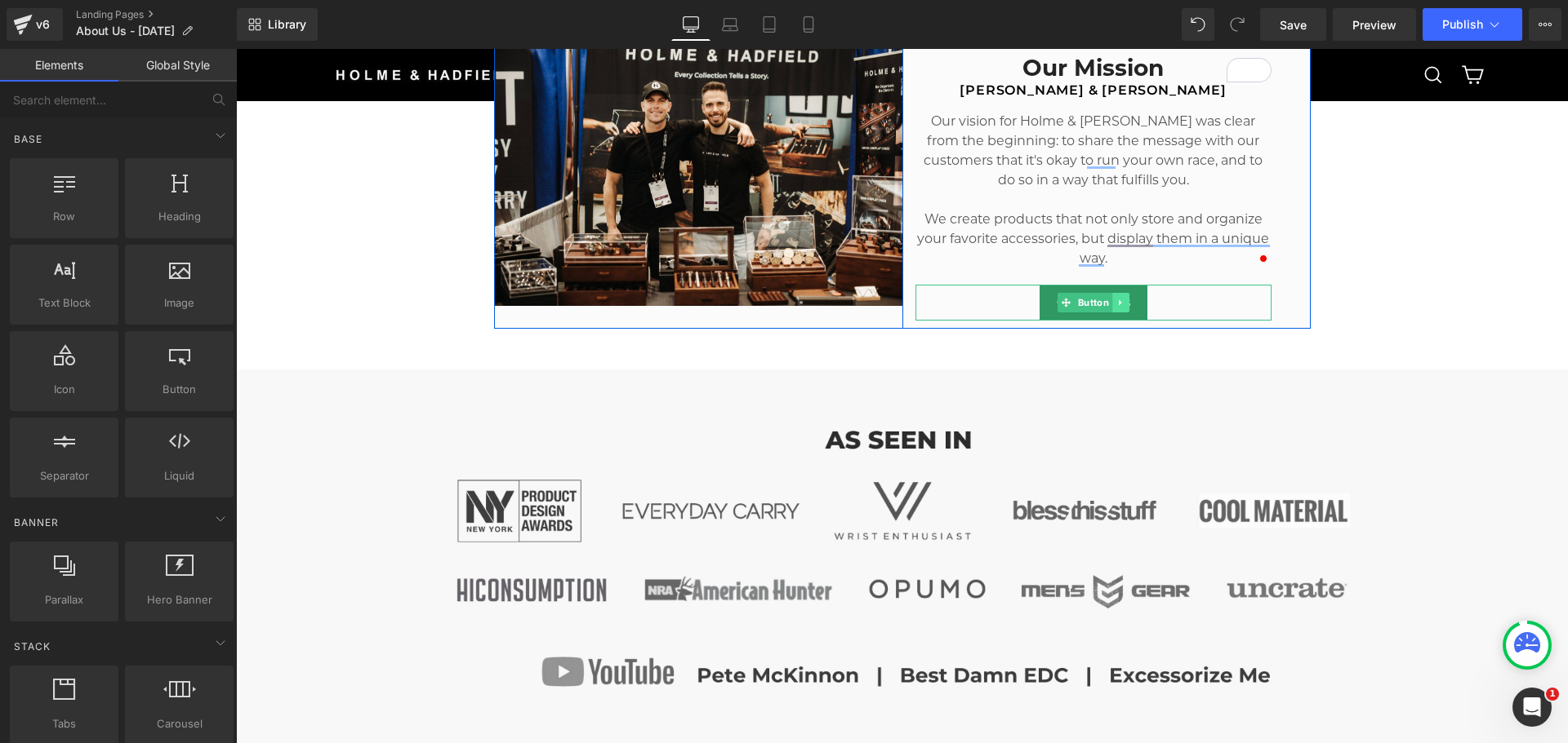
click at [1116, 296] on link at bounding box center [1120, 302] width 17 height 20
click at [1202, 304] on div "Contact Us" at bounding box center [1093, 302] width 356 height 36
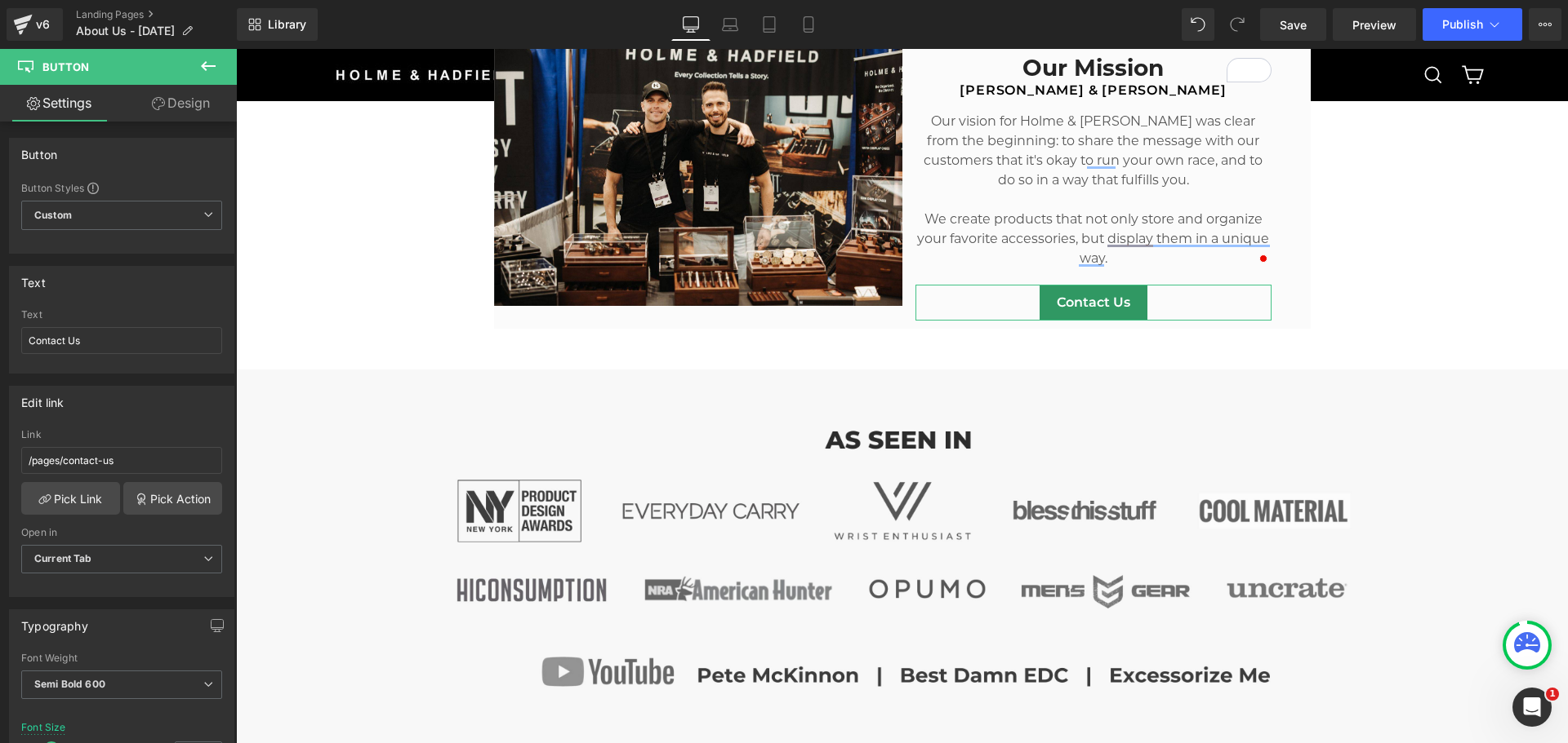
click at [84, 104] on link "Settings" at bounding box center [59, 103] width 119 height 37
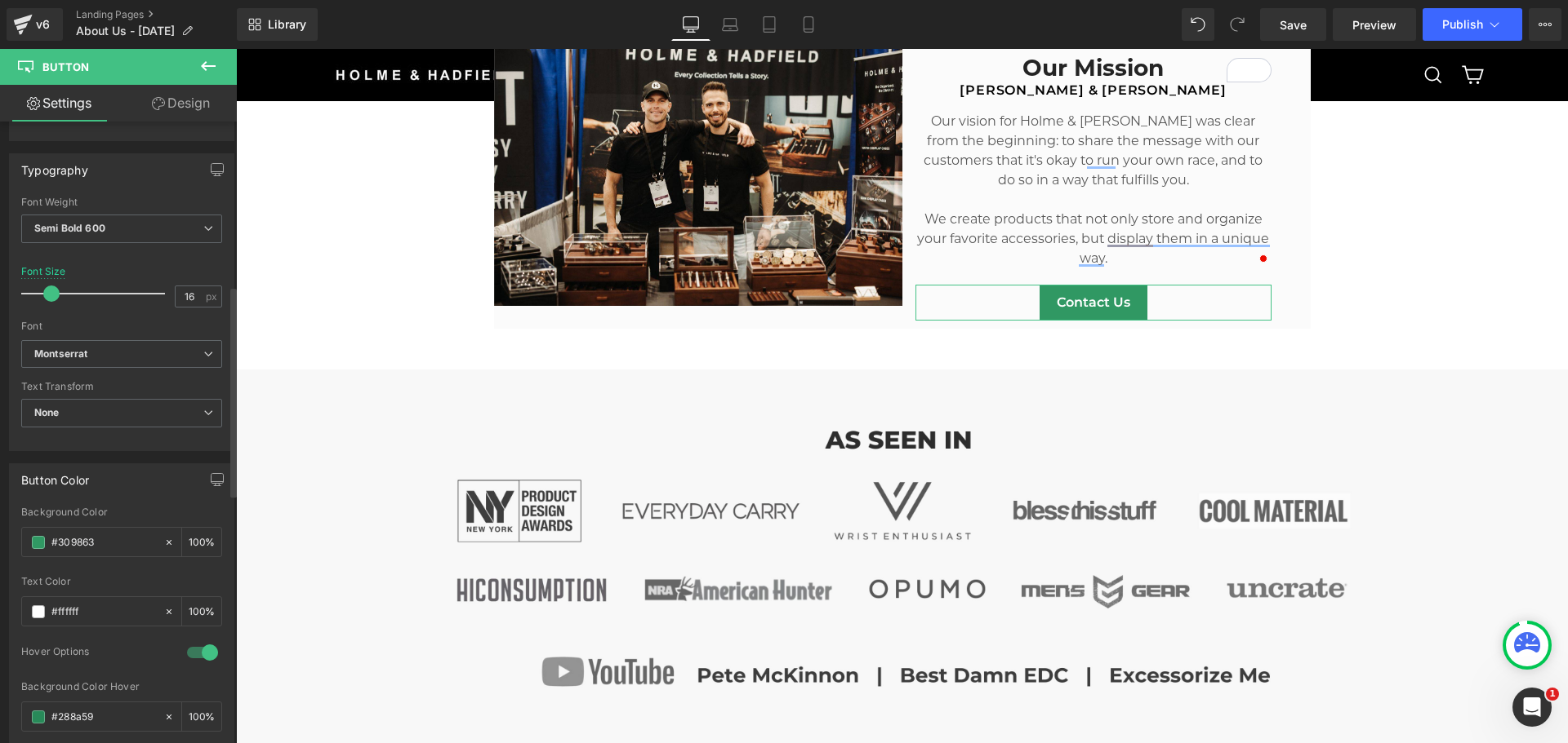
scroll to position [490, 0]
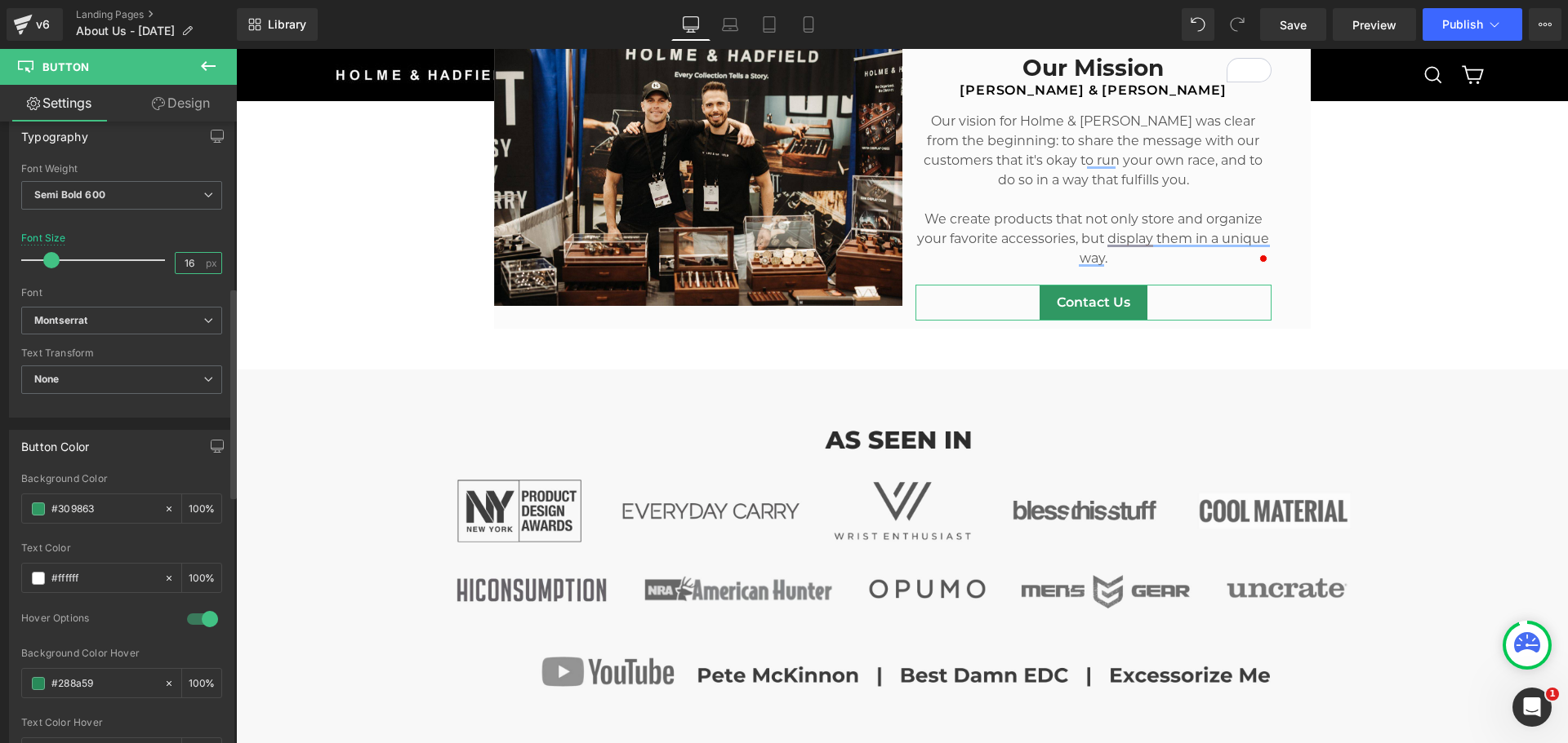
click at [186, 264] on input "16" at bounding box center [190, 263] width 29 height 21
type input "1"
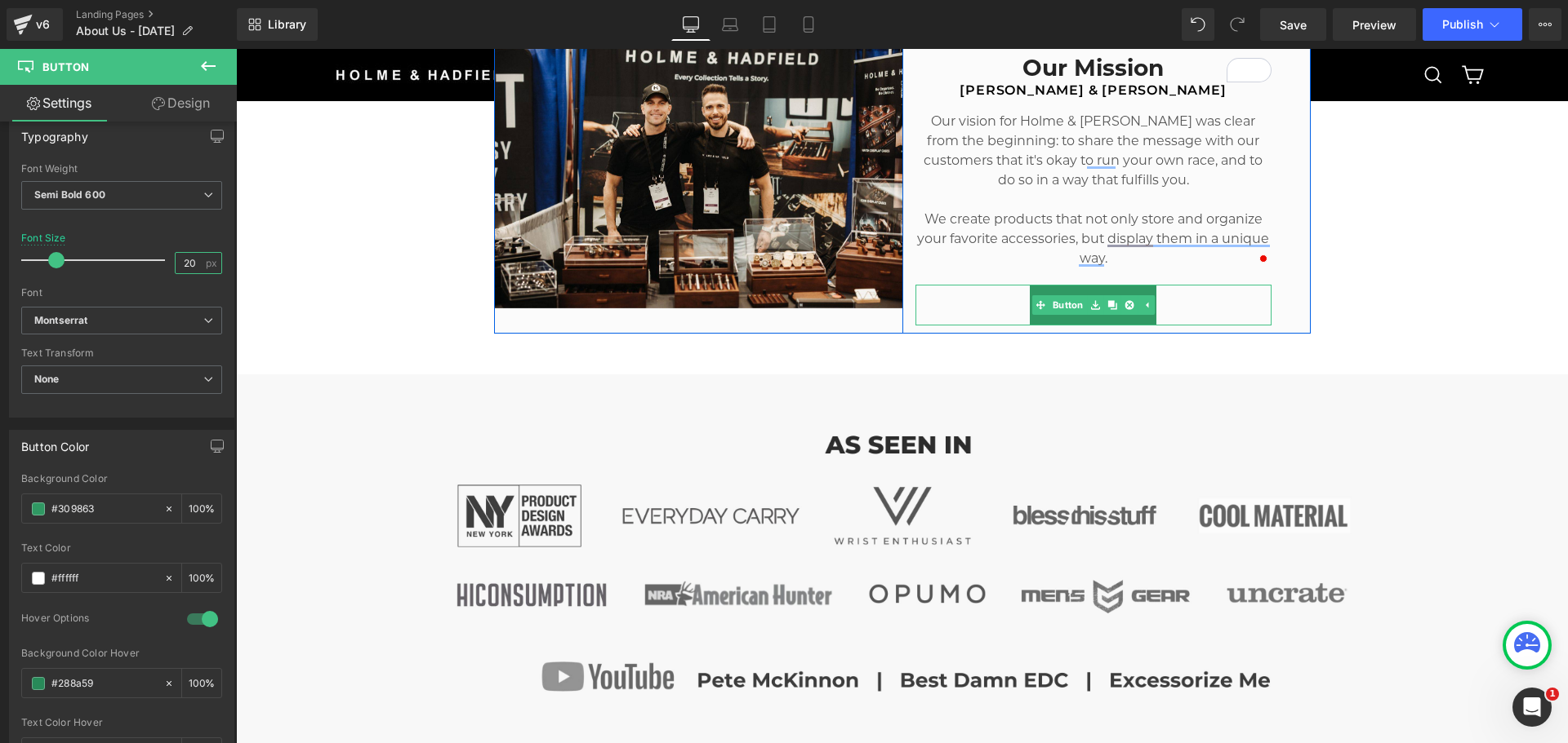
type input "20"
click at [1204, 311] on div "Contact Us" at bounding box center [1093, 304] width 356 height 41
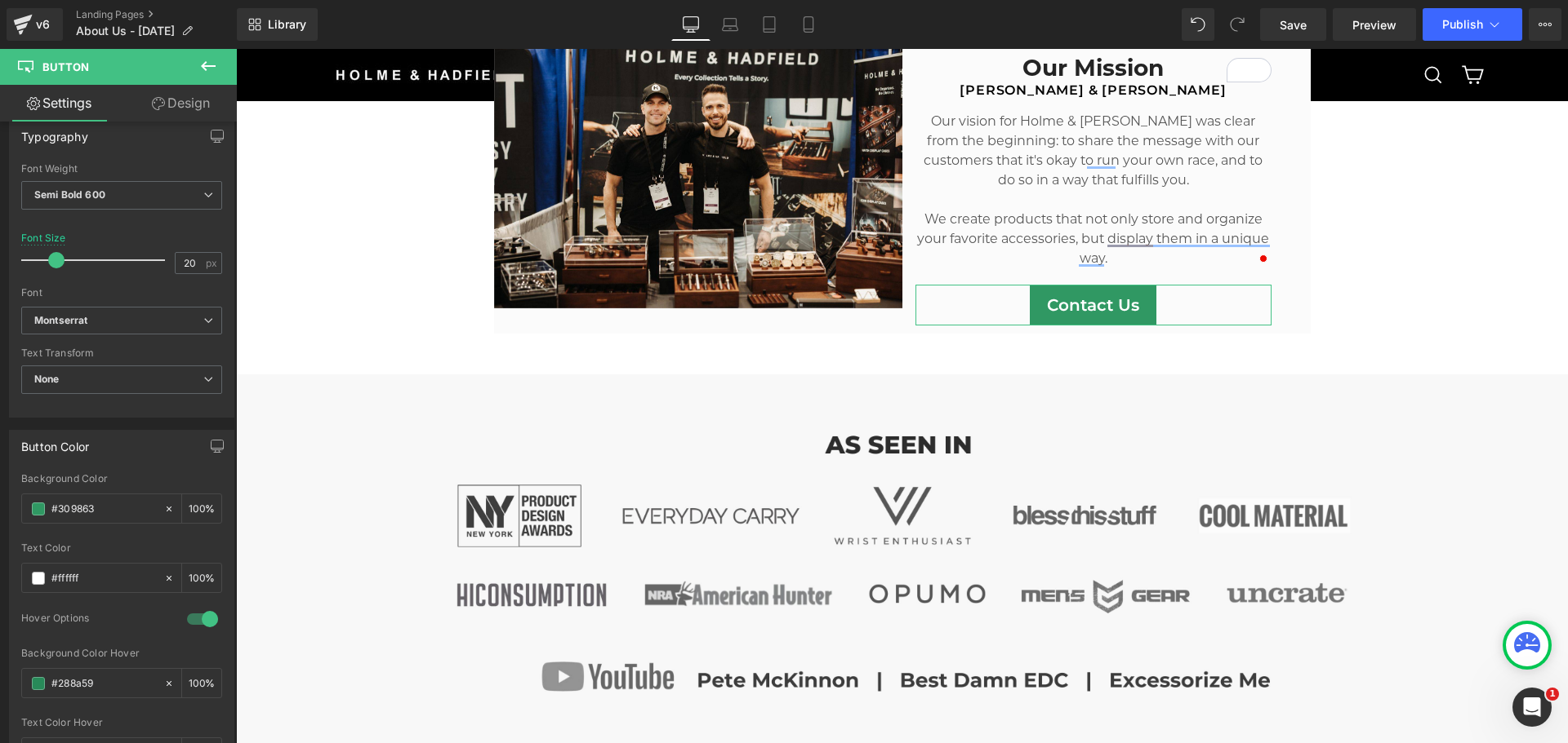
click at [160, 101] on icon at bounding box center [158, 103] width 13 height 13
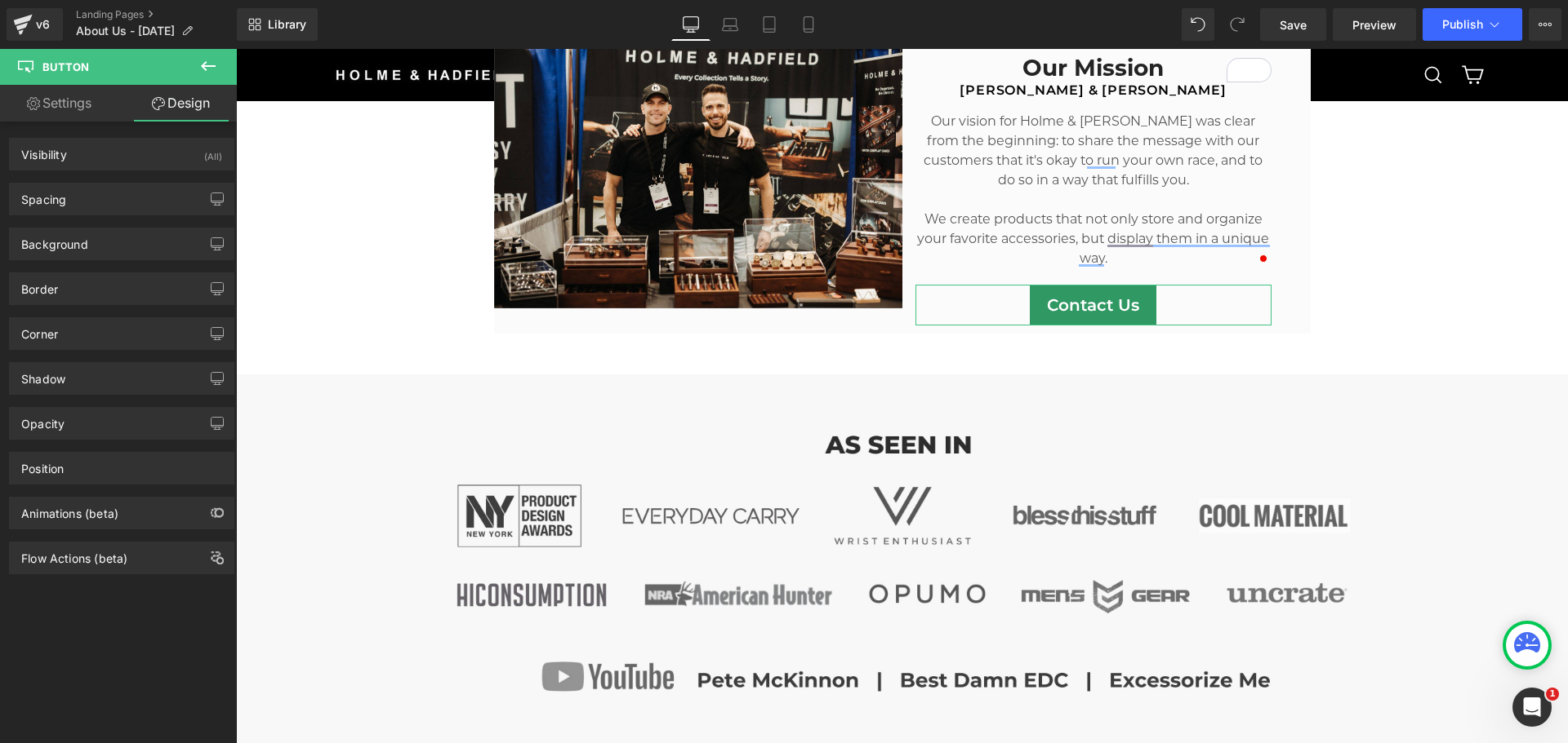
click at [68, 117] on link "Settings" at bounding box center [59, 103] width 119 height 37
type input "100"
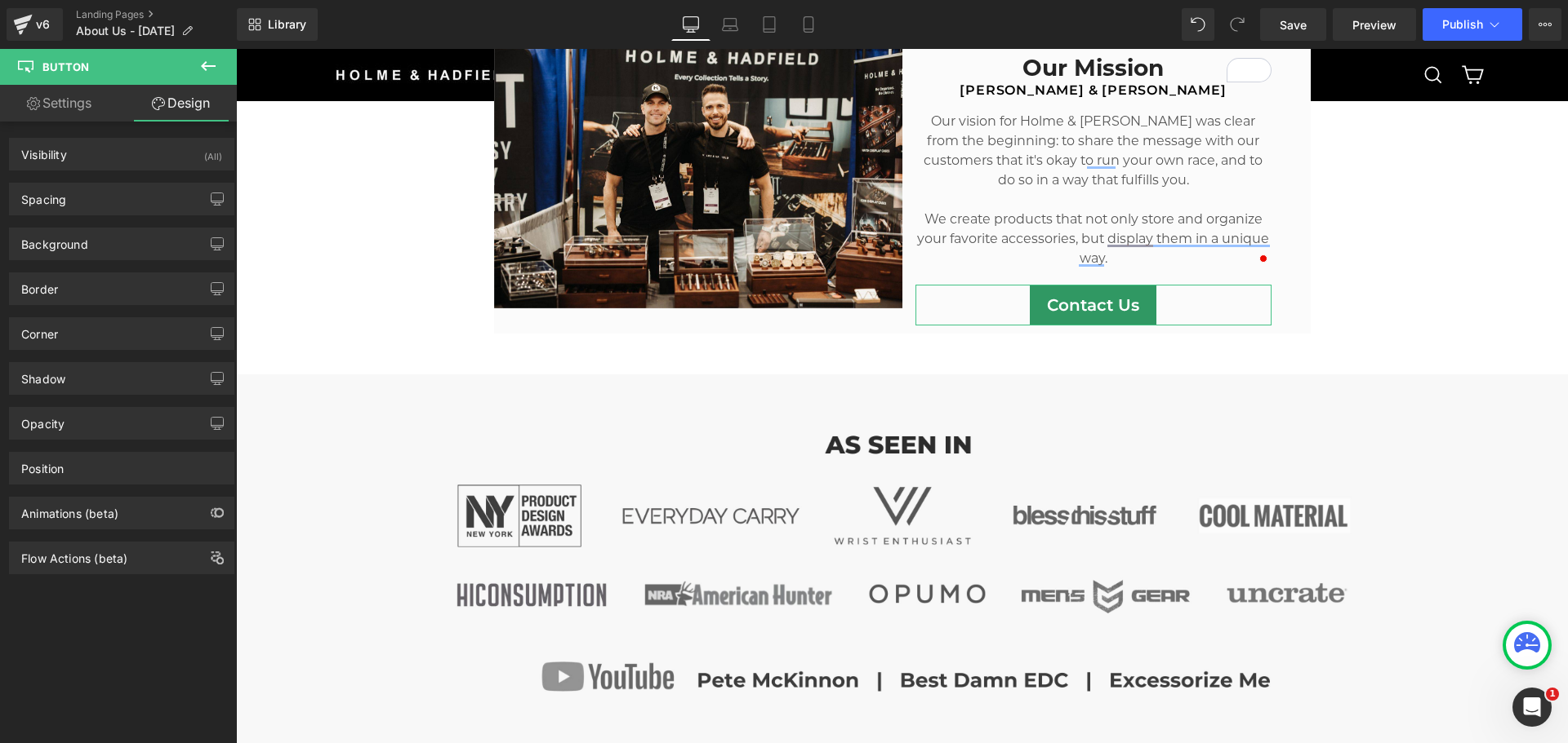
type input "70"
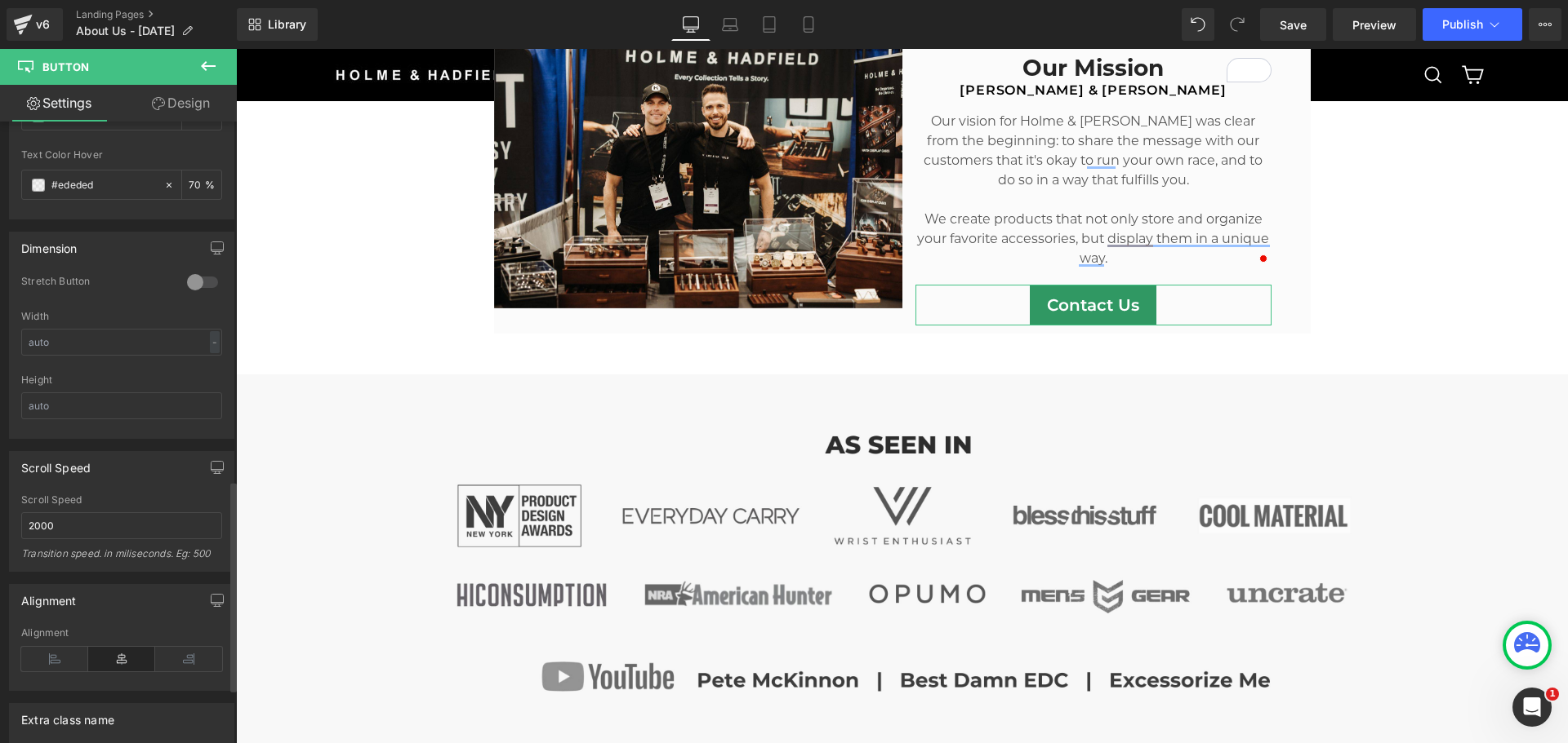
scroll to position [1061, 0]
click at [190, 277] on div at bounding box center [203, 279] width 40 height 26
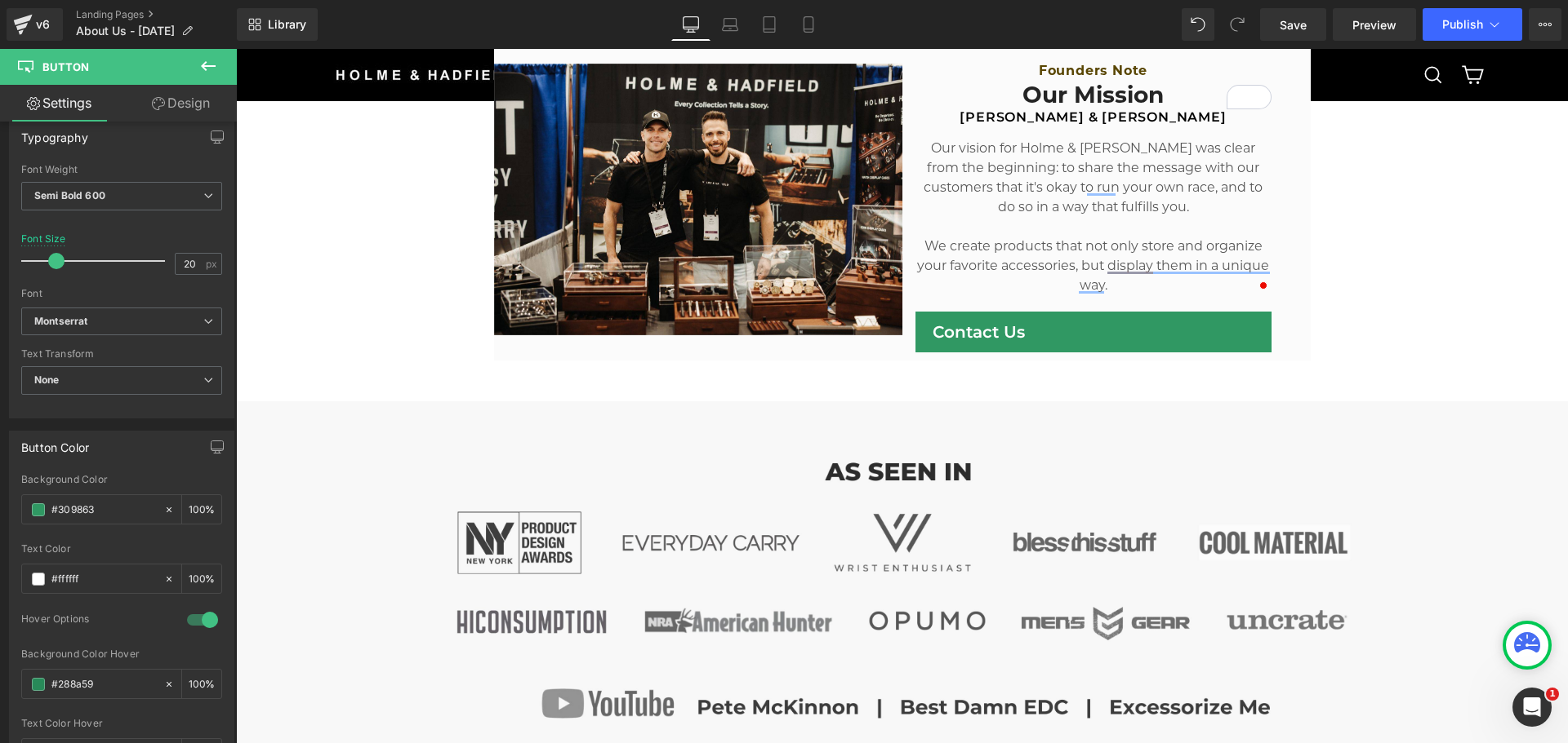
scroll to position [734, 0]
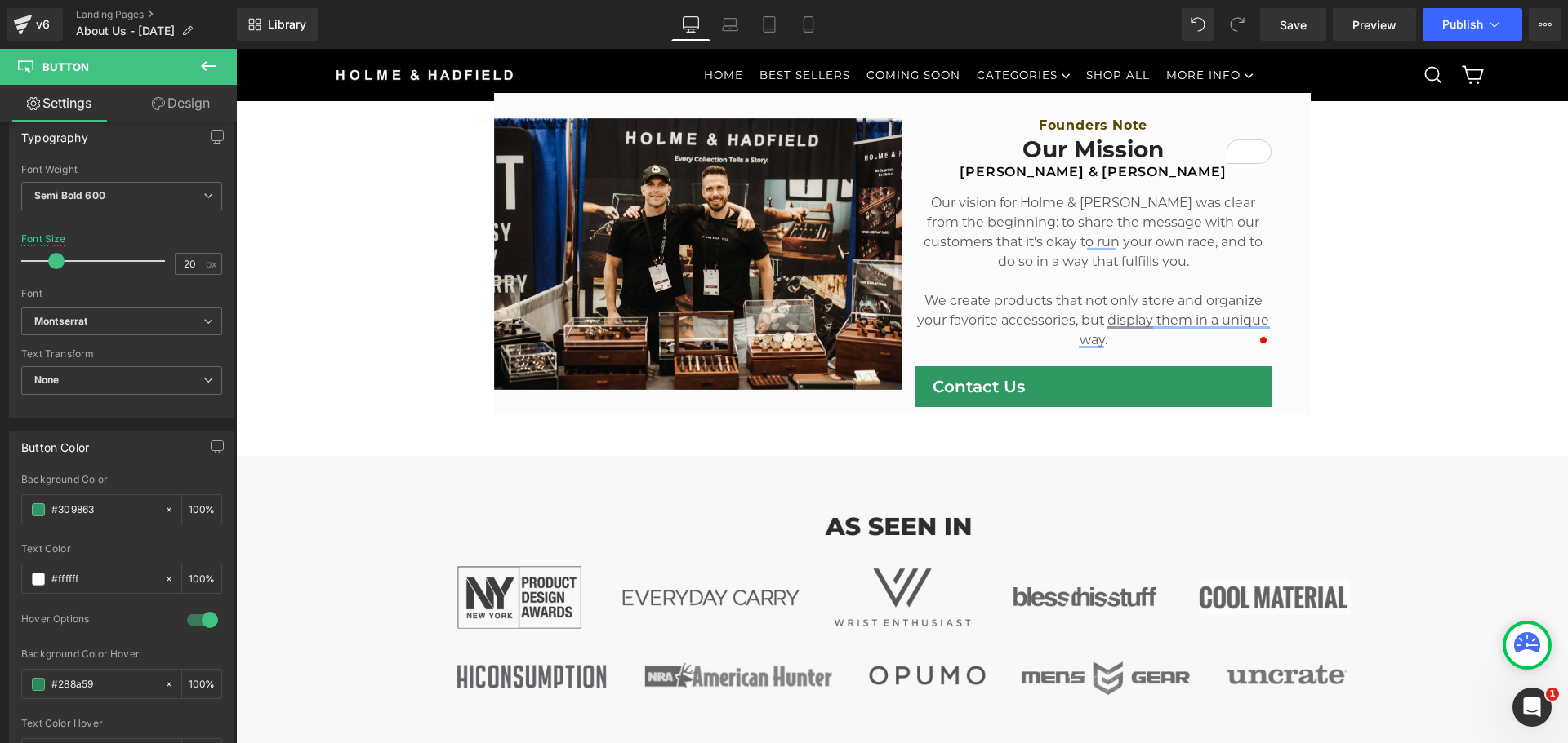
click at [1048, 388] on div "Contact Us Button NaNpx NaNpx" at bounding box center [1093, 386] width 356 height 41
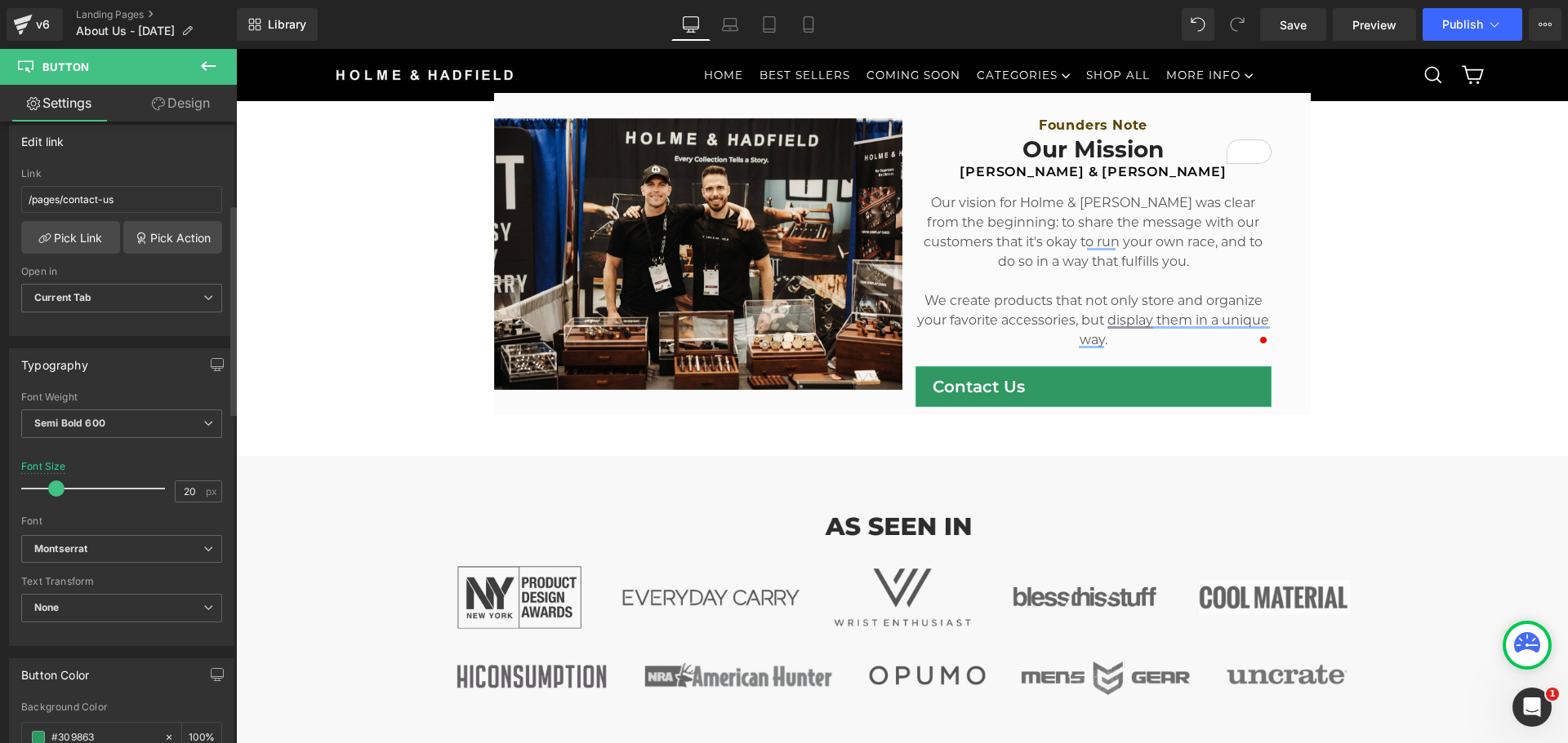
scroll to position [244, 0]
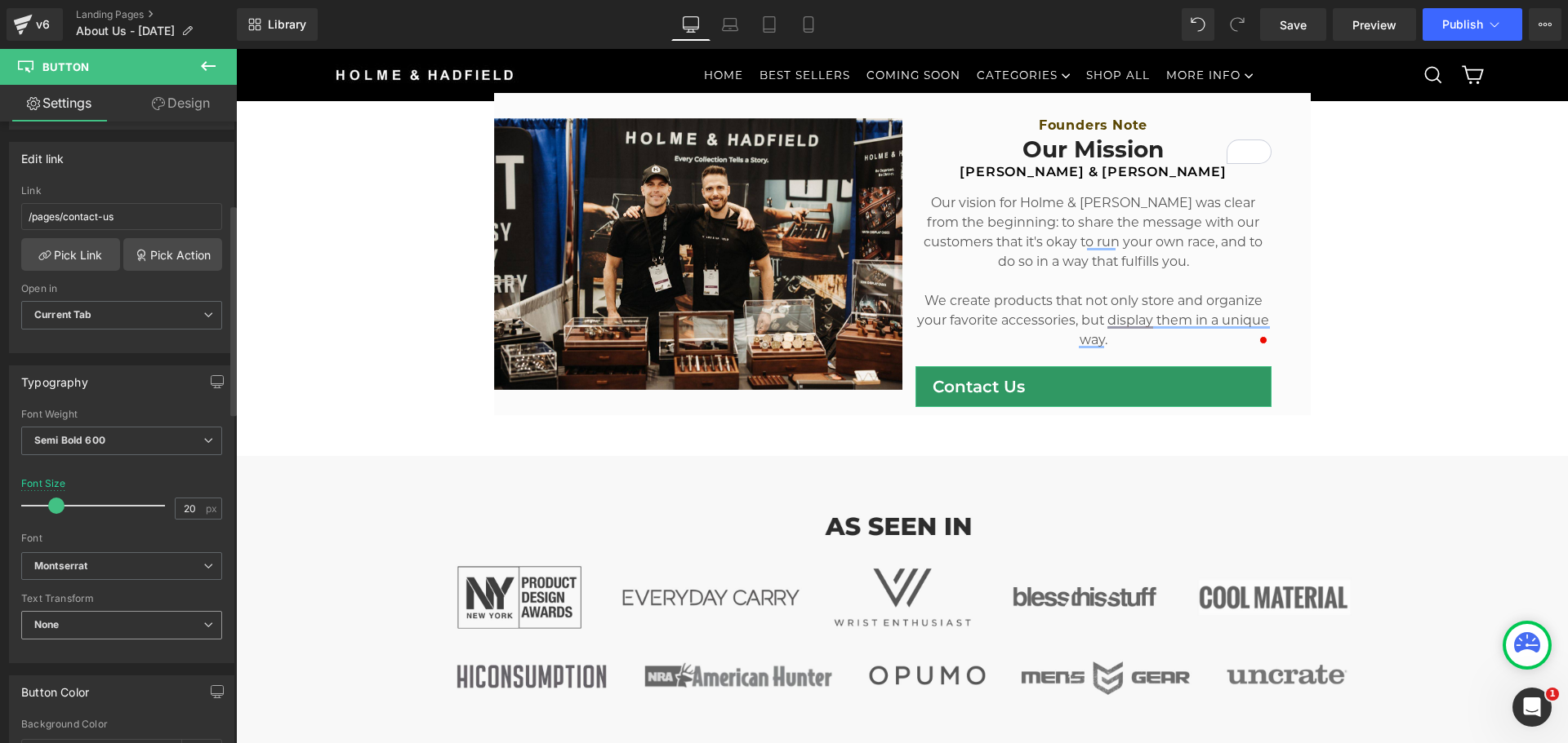
click at [97, 619] on span "None" at bounding box center [121, 625] width 201 height 29
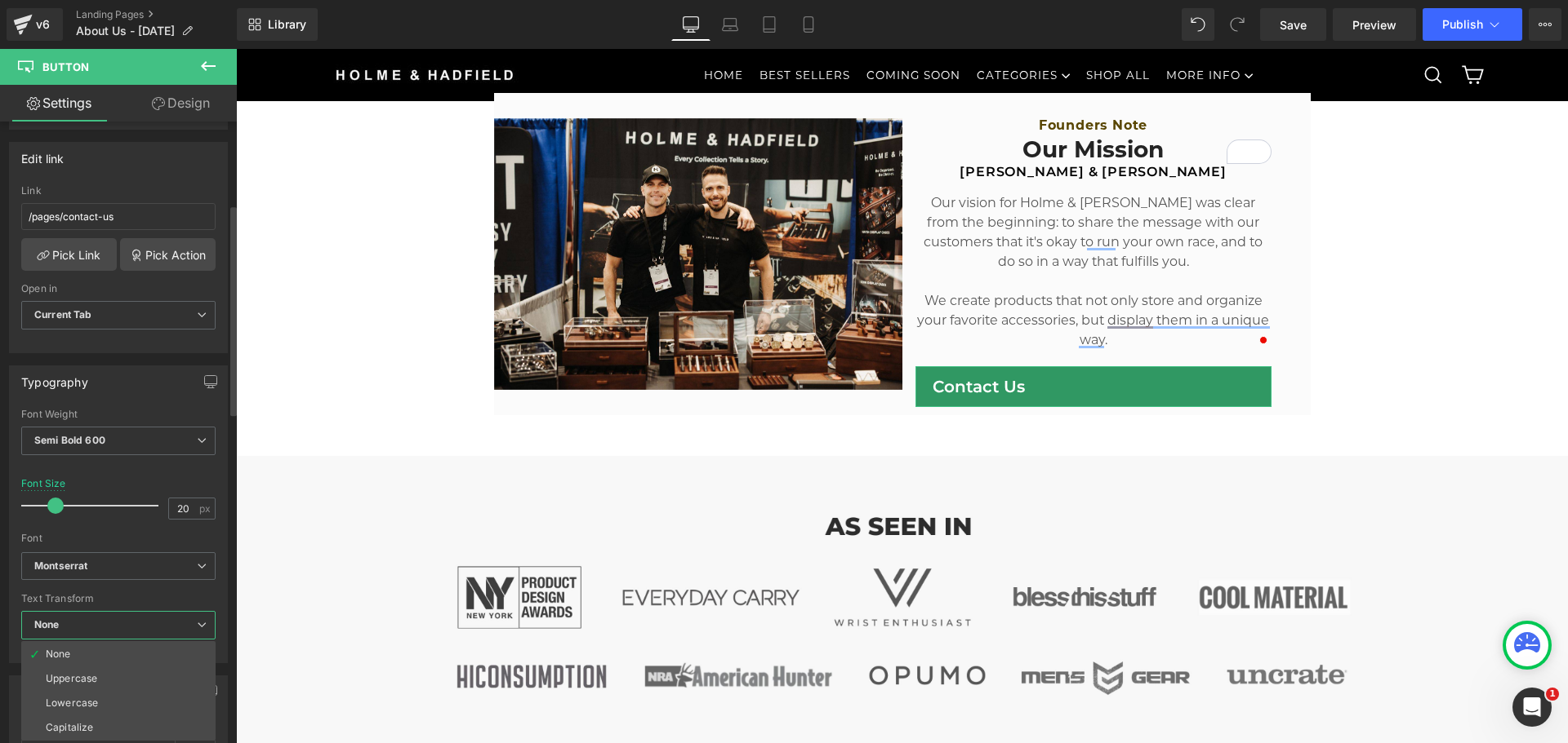
click at [96, 617] on span "None" at bounding box center [118, 625] width 195 height 29
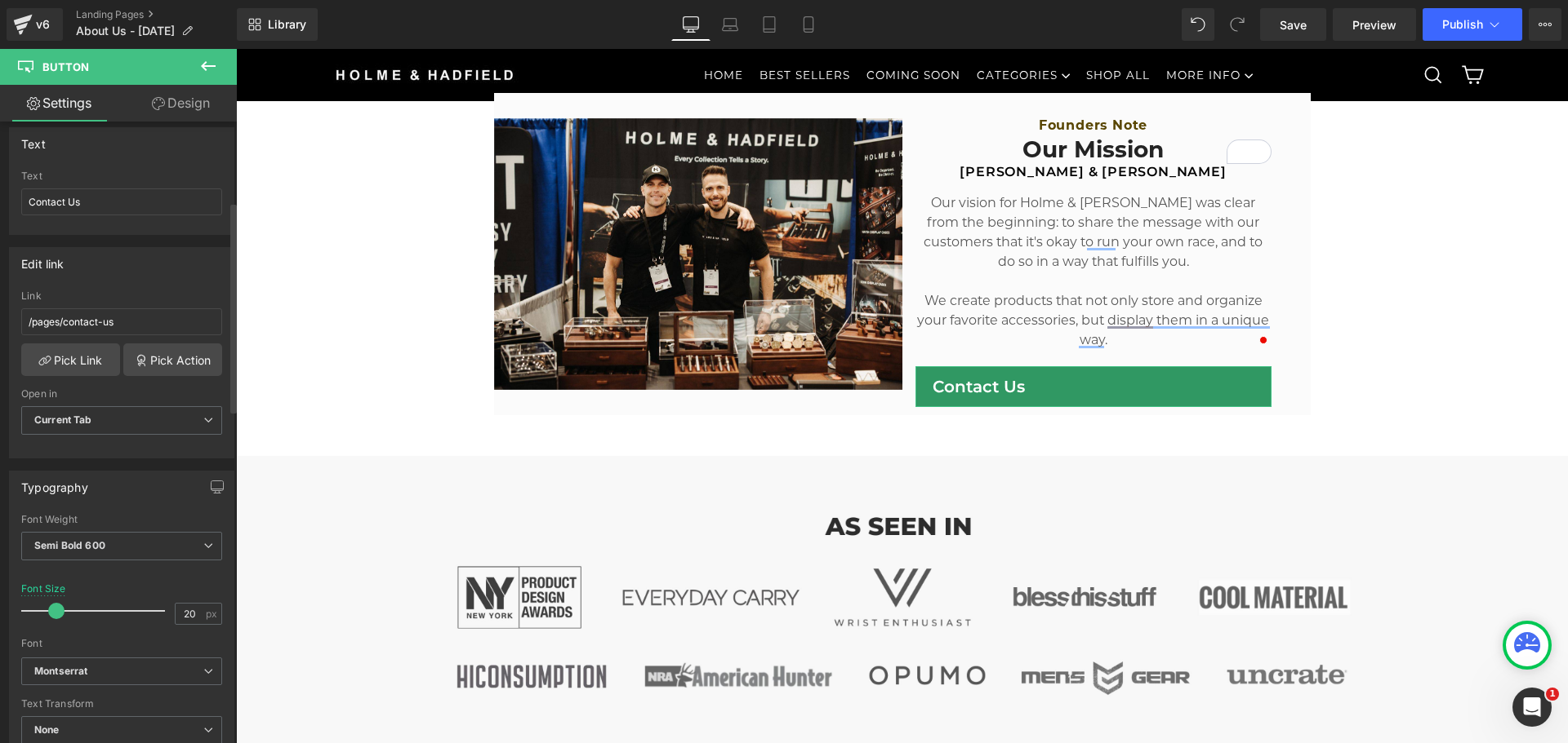
scroll to position [0, 0]
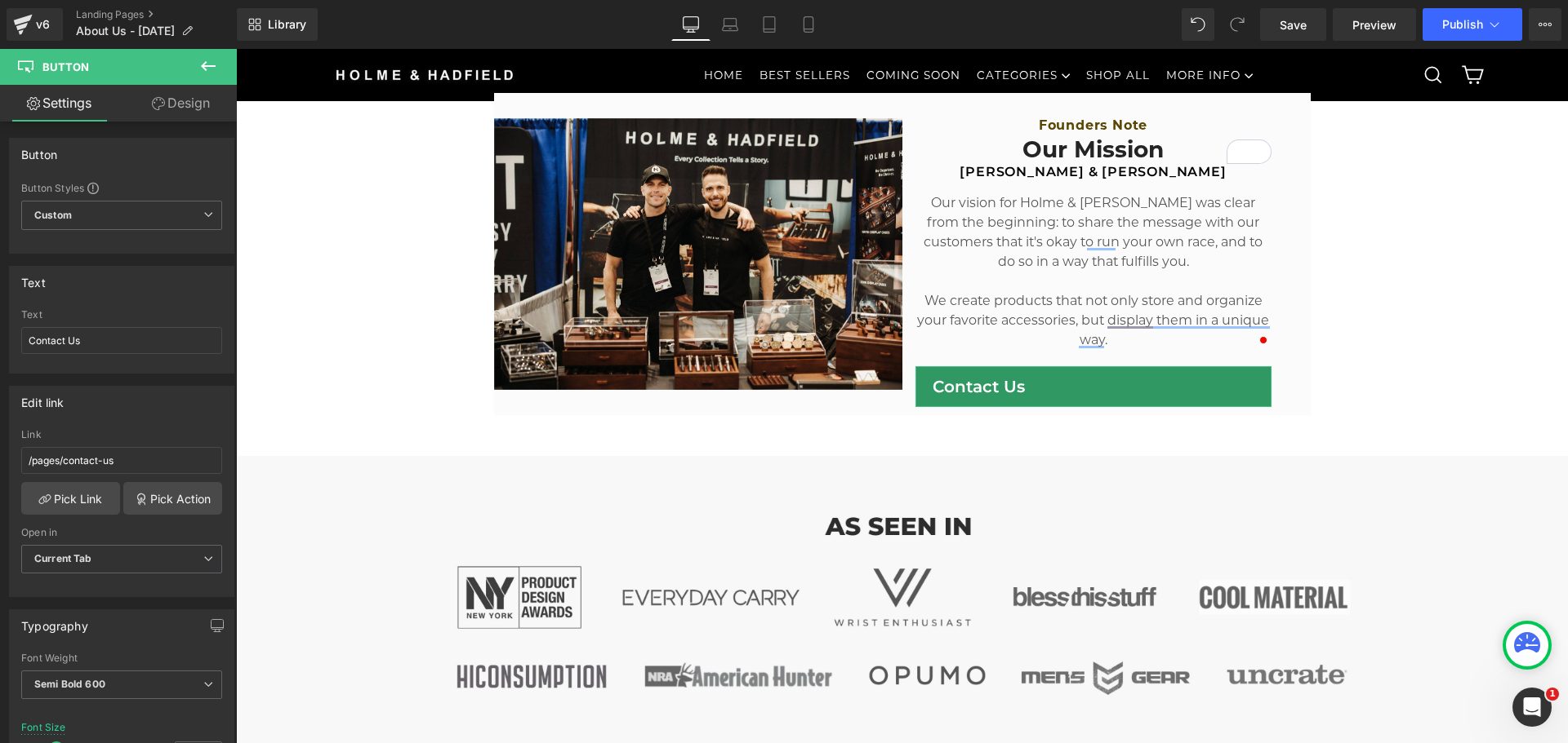
click at [180, 95] on link "Design" at bounding box center [181, 103] width 119 height 37
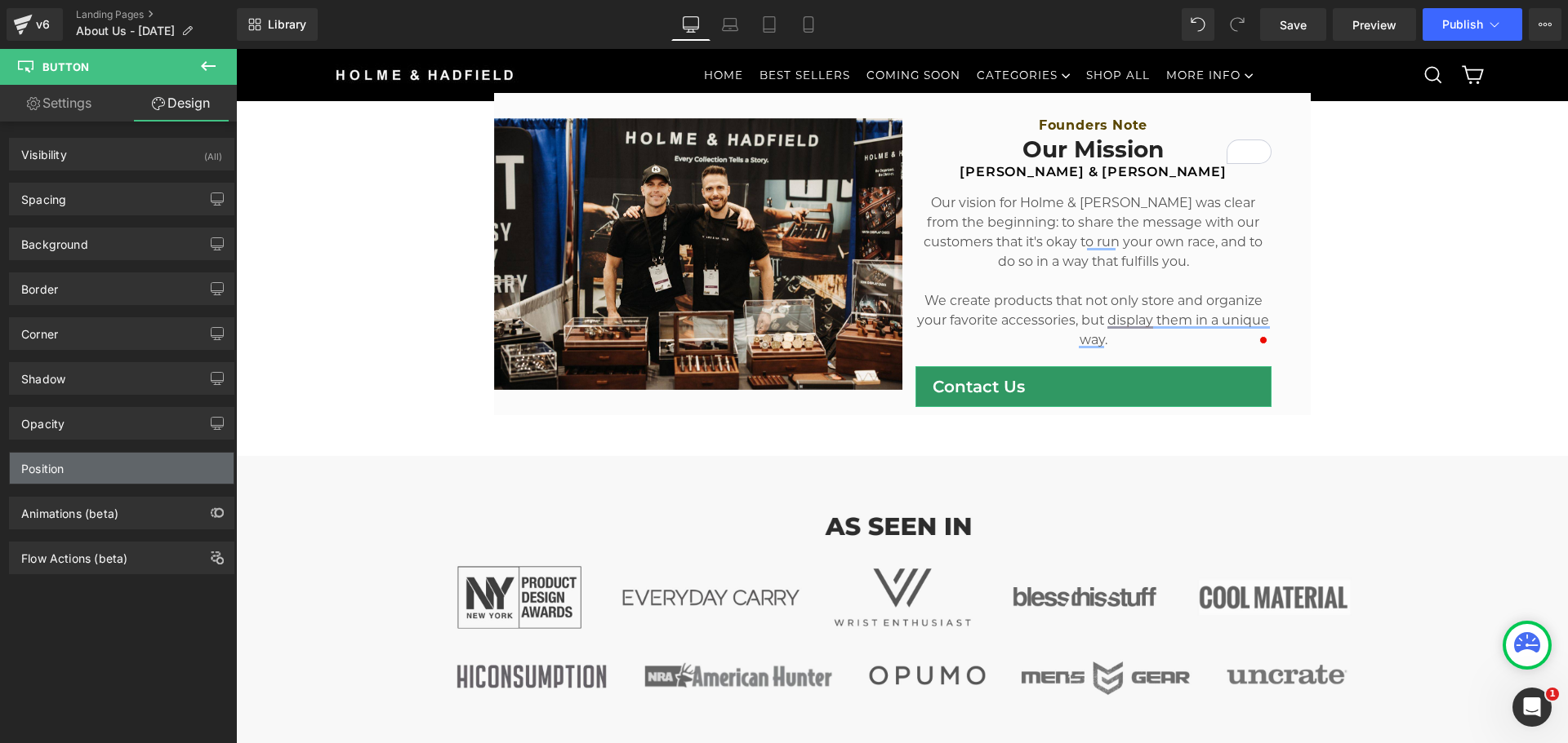
click at [97, 465] on div "Position" at bounding box center [122, 467] width 223 height 31
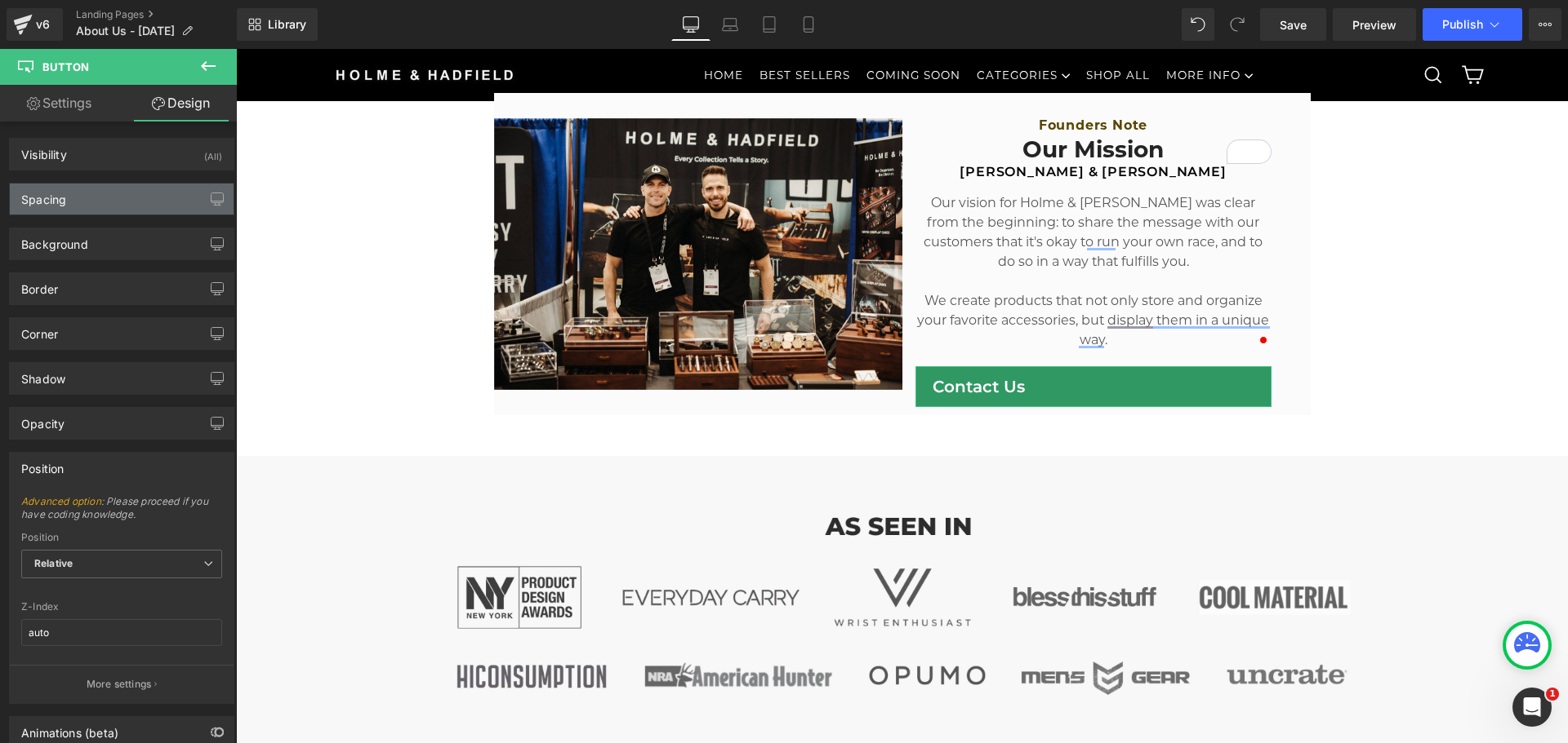
click at [99, 194] on div "Spacing" at bounding box center [122, 199] width 223 height 31
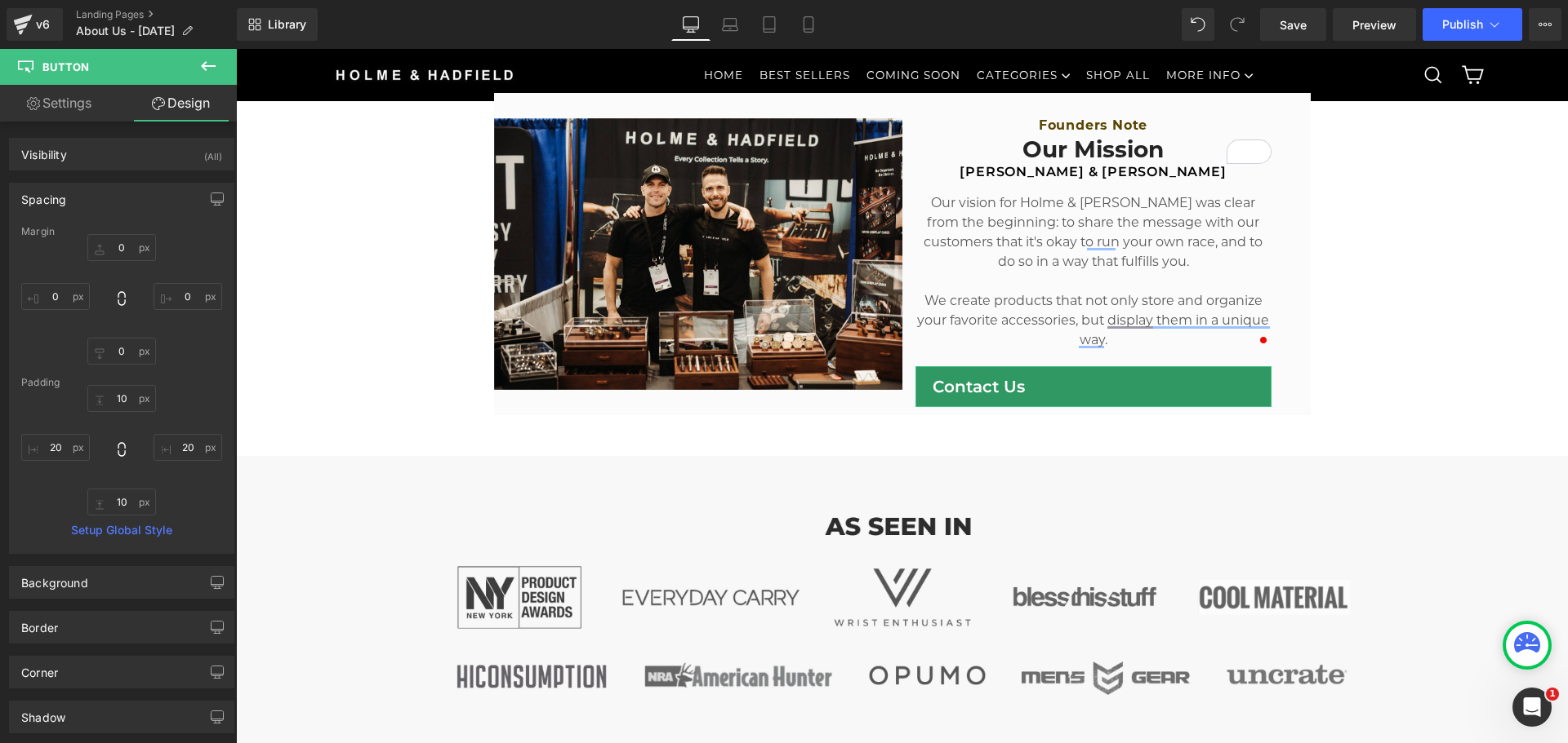
click at [99, 194] on div "Spacing" at bounding box center [122, 199] width 223 height 31
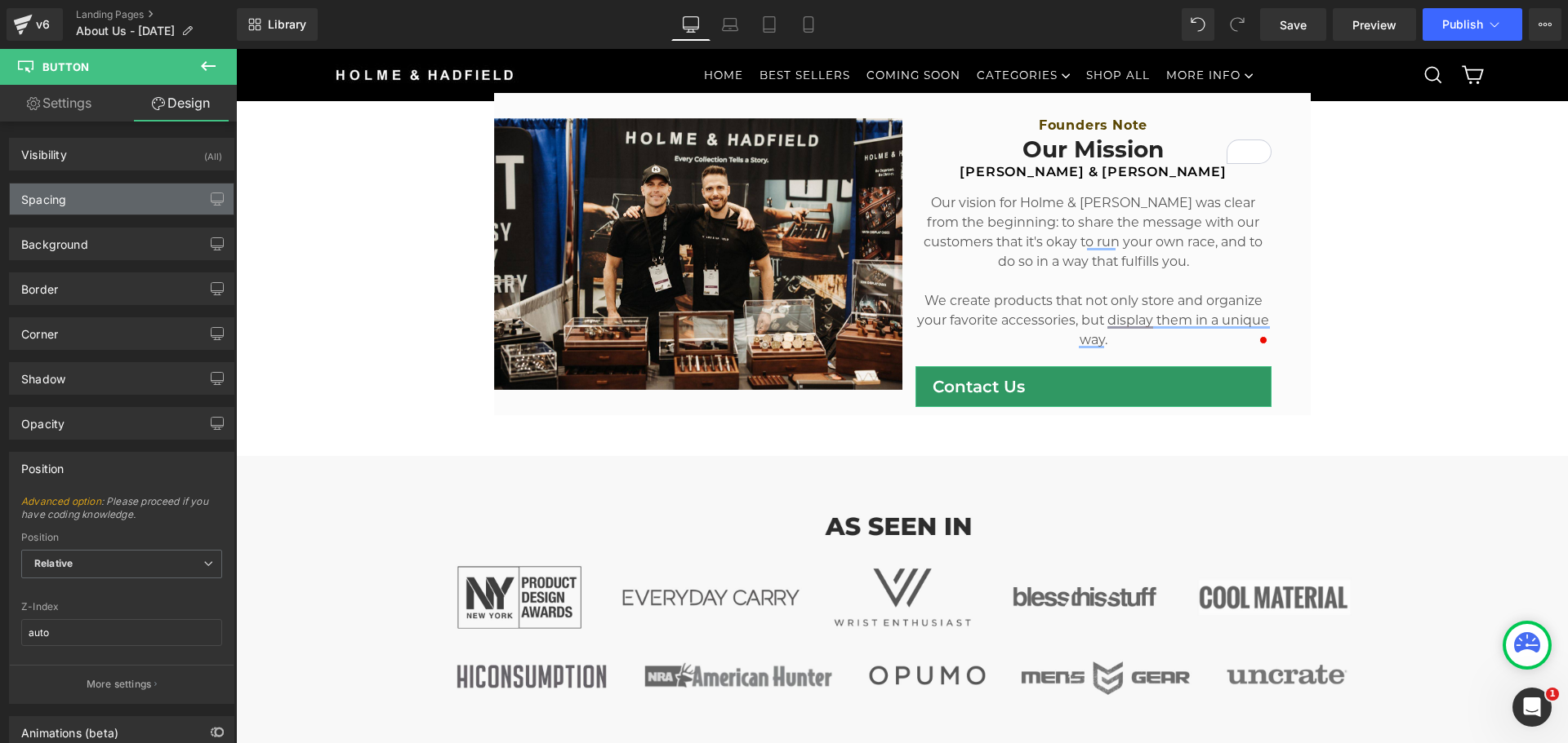
click at [85, 191] on div "Spacing" at bounding box center [122, 199] width 223 height 31
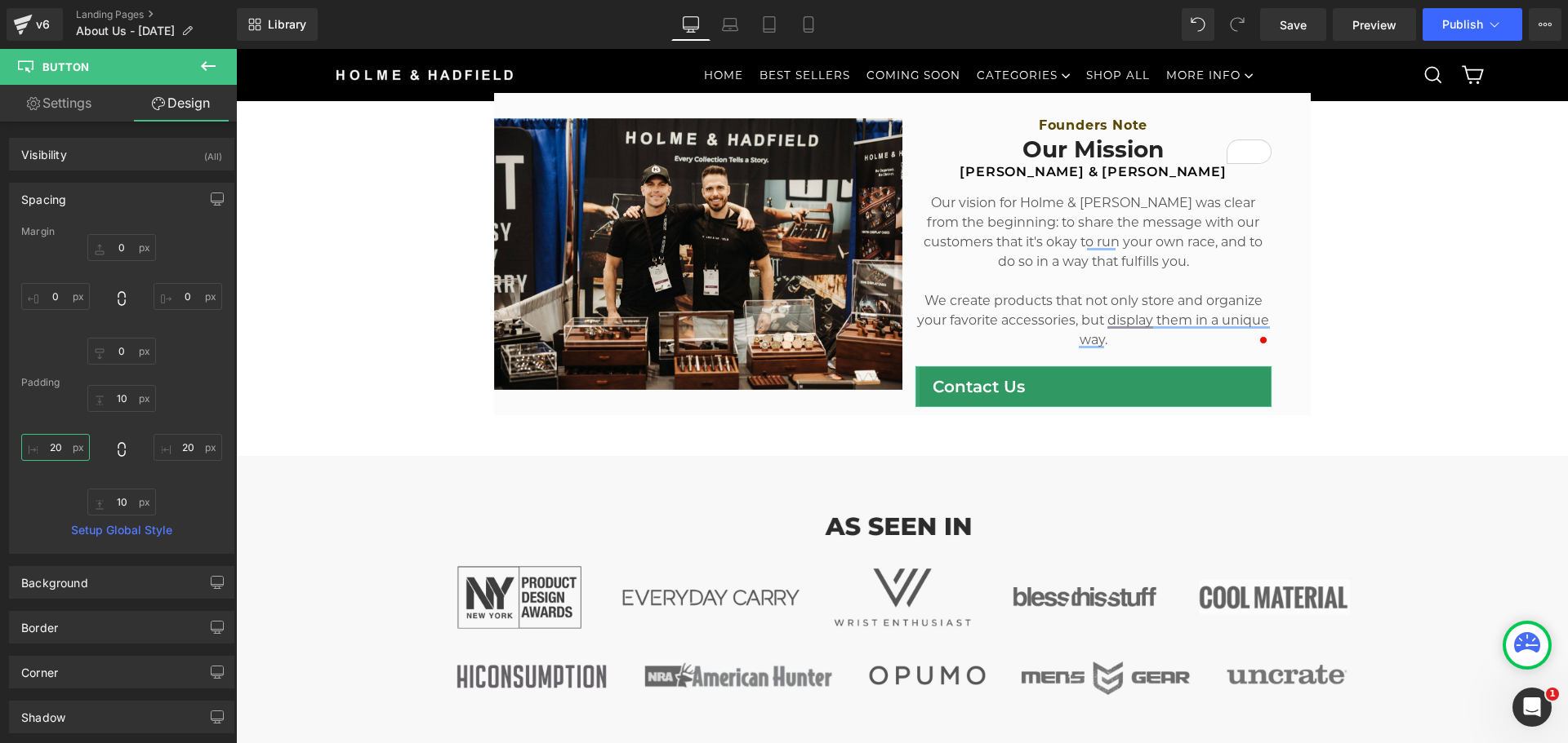
drag, startPoint x: 66, startPoint y: 443, endPoint x: 95, endPoint y: 450, distance: 29.8
click at [66, 443] on input "20" at bounding box center [54, 447] width 68 height 27
click at [182, 448] on input "20" at bounding box center [187, 447] width 68 height 27
click at [68, 454] on input "text" at bounding box center [54, 447] width 68 height 27
type input "a"
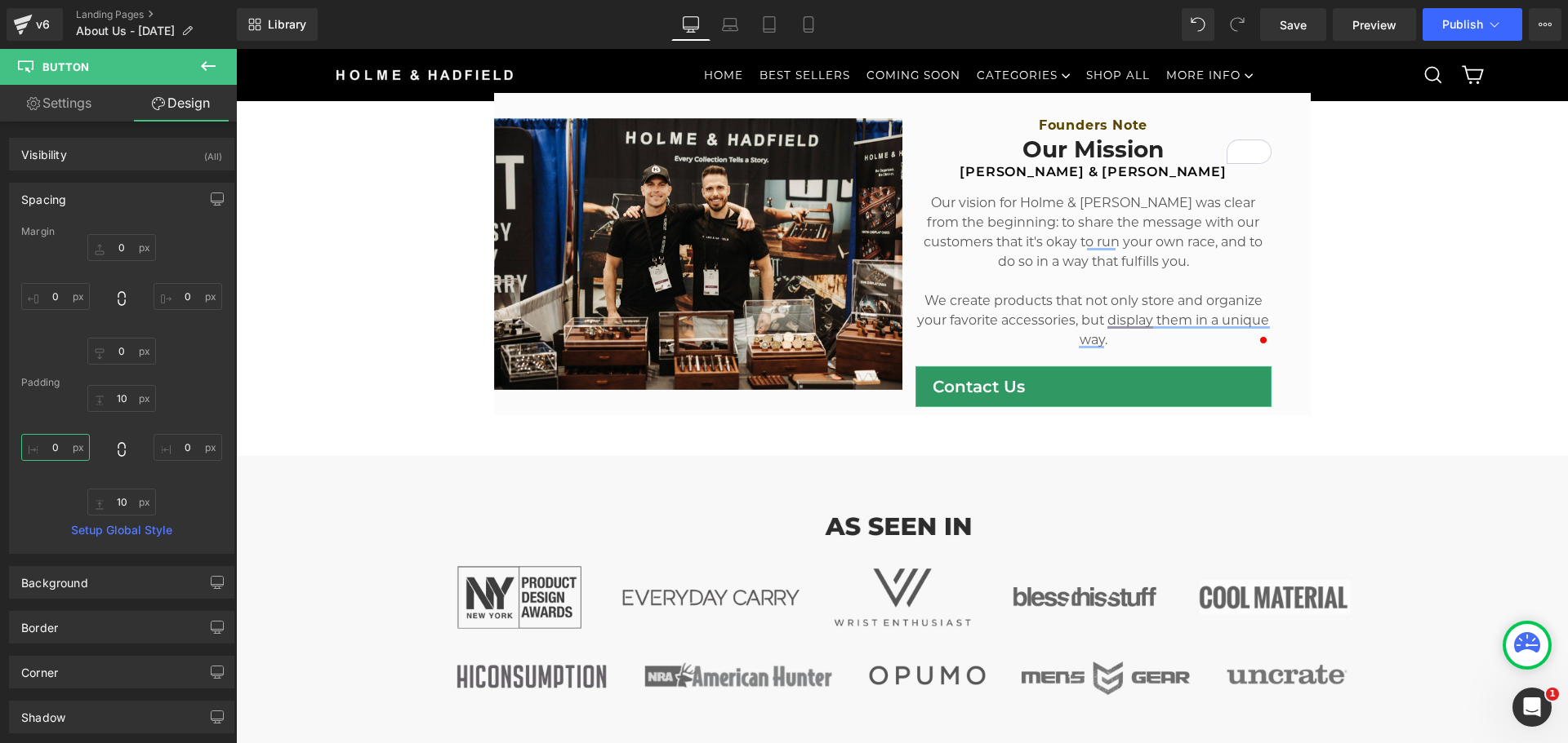
type input "u"
type input "t"
type input "o"
click at [58, 106] on link "Settings" at bounding box center [59, 103] width 119 height 37
type input "100"
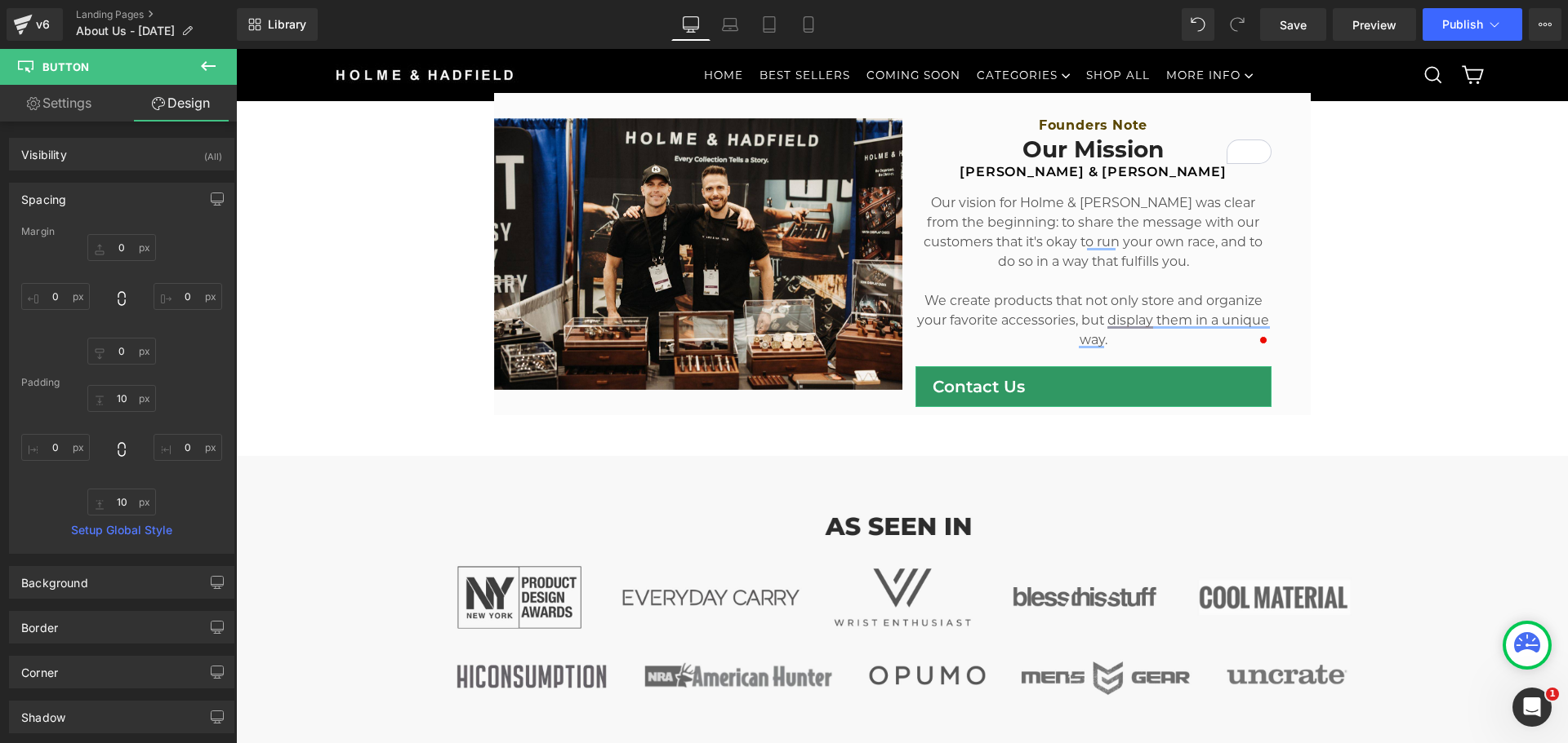
type input "100"
type input "70"
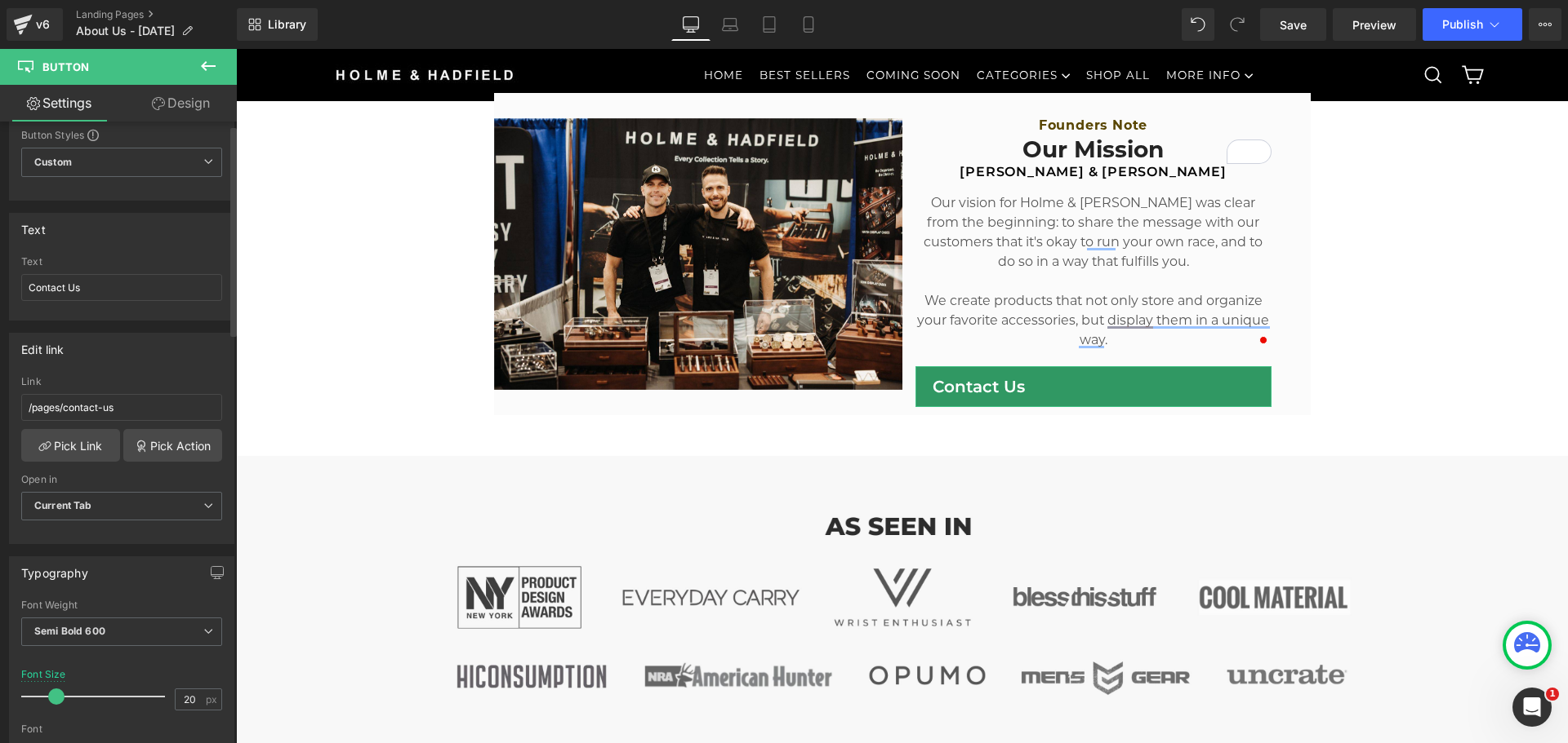
scroll to position [408, 0]
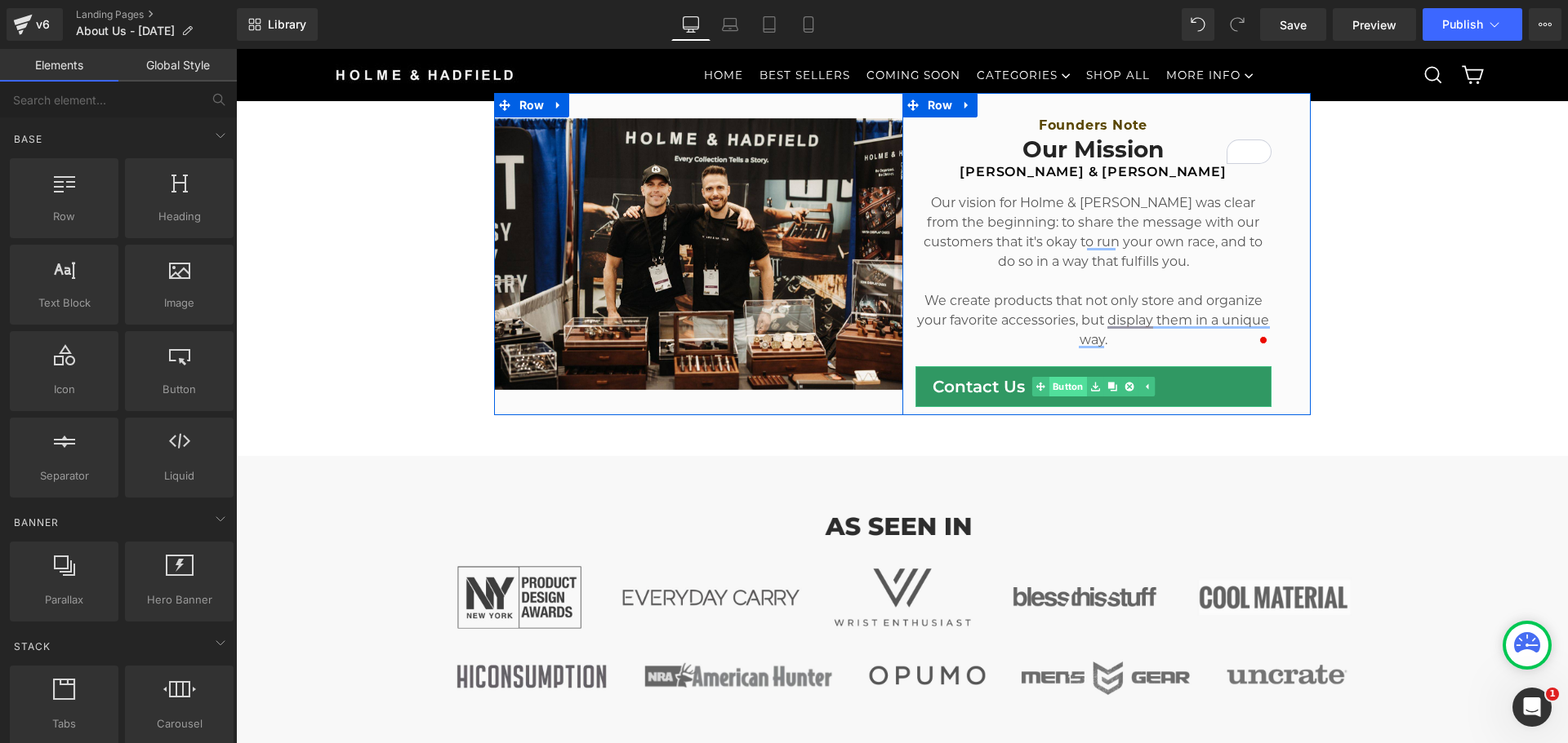
click at [1067, 385] on span "Button" at bounding box center [1067, 387] width 38 height 20
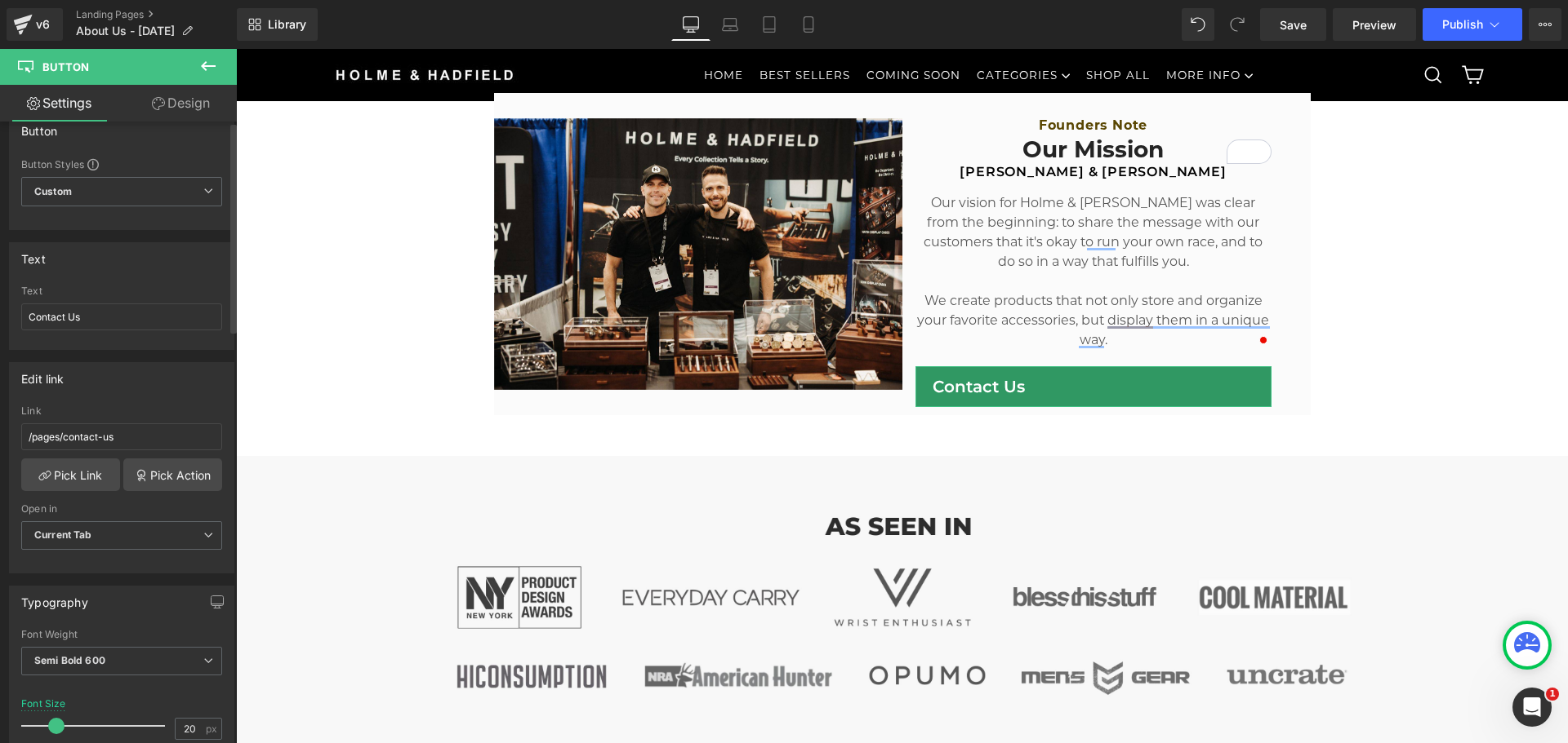
scroll to position [0, 0]
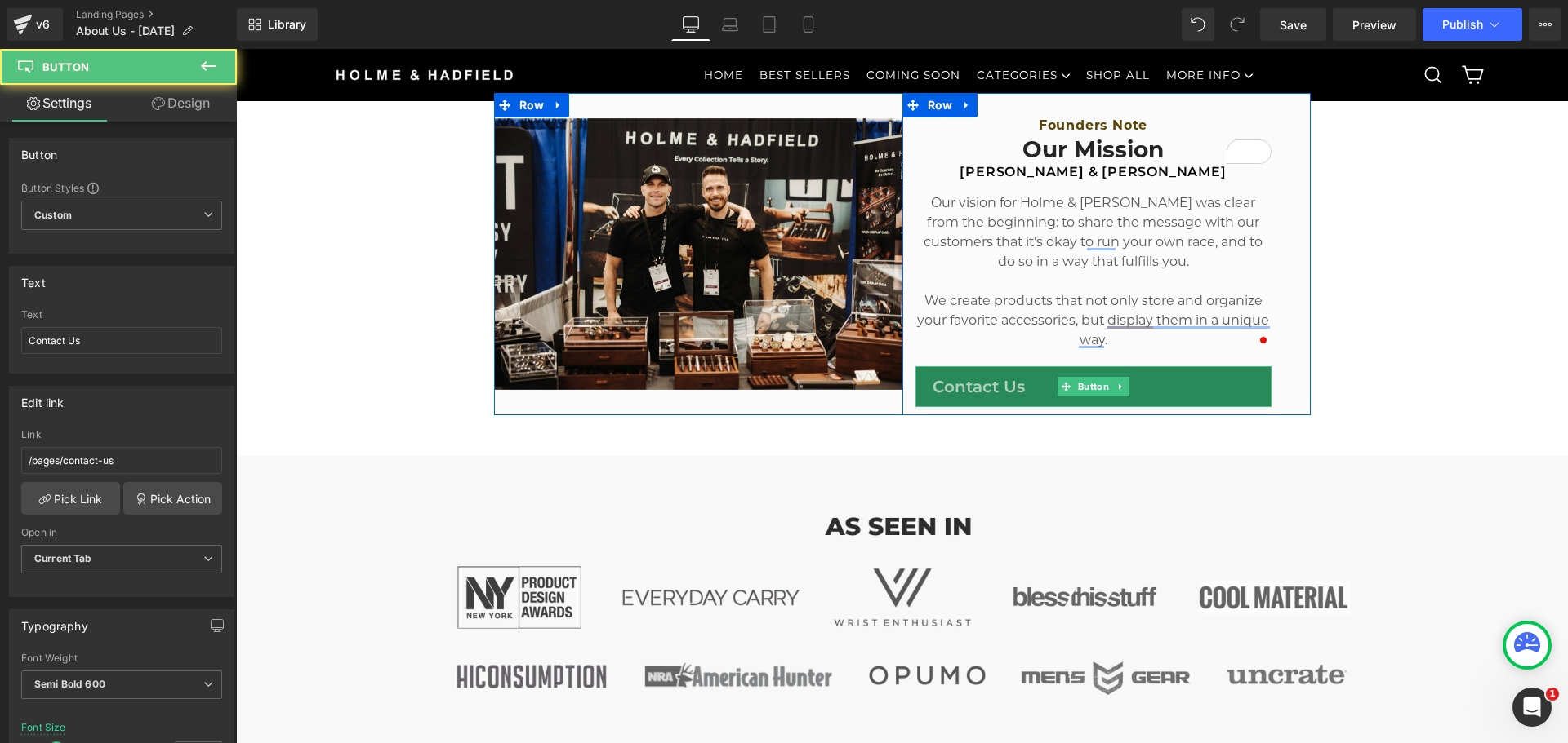
click at [993, 388] on link "Contact Us" at bounding box center [1093, 386] width 356 height 41
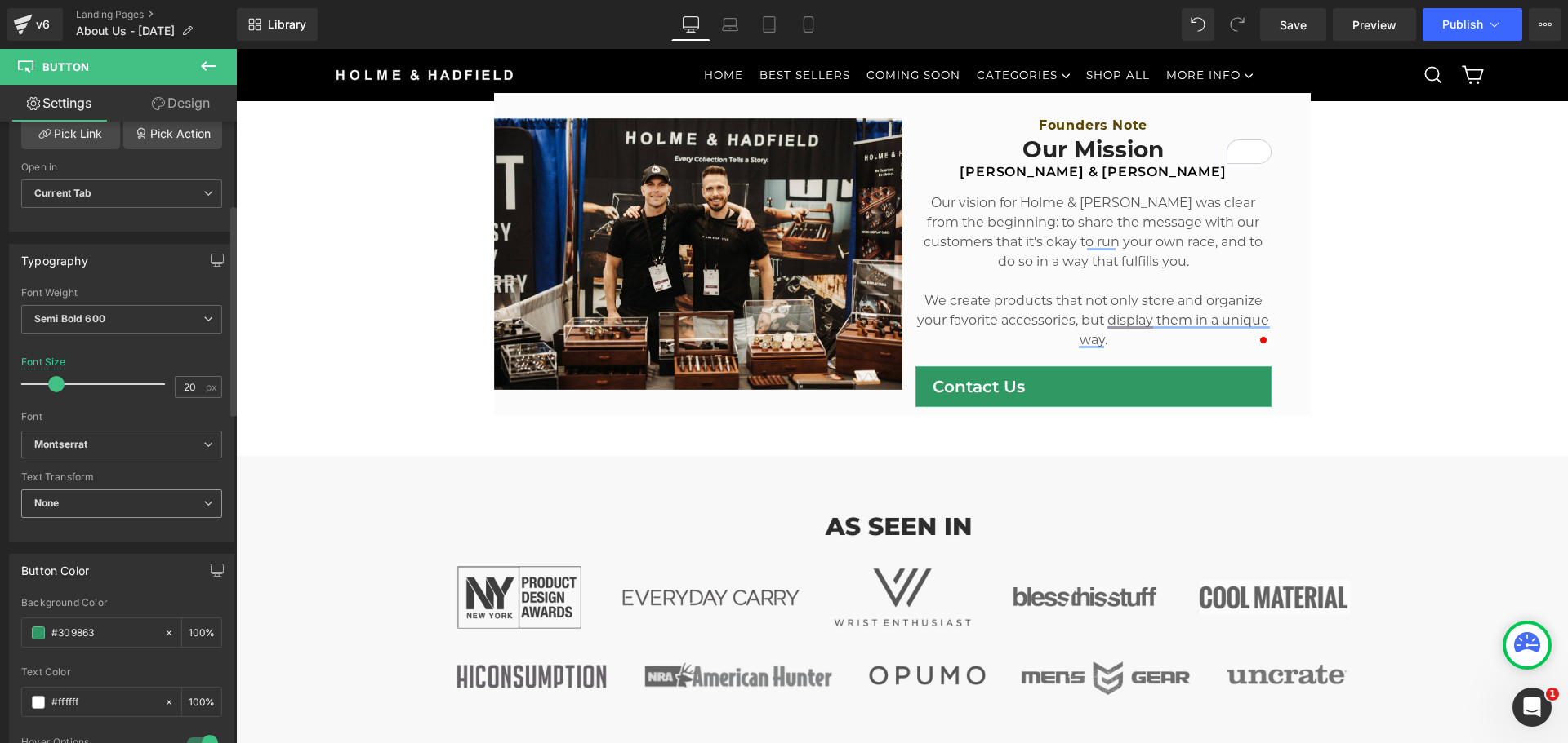
scroll to position [408, 0]
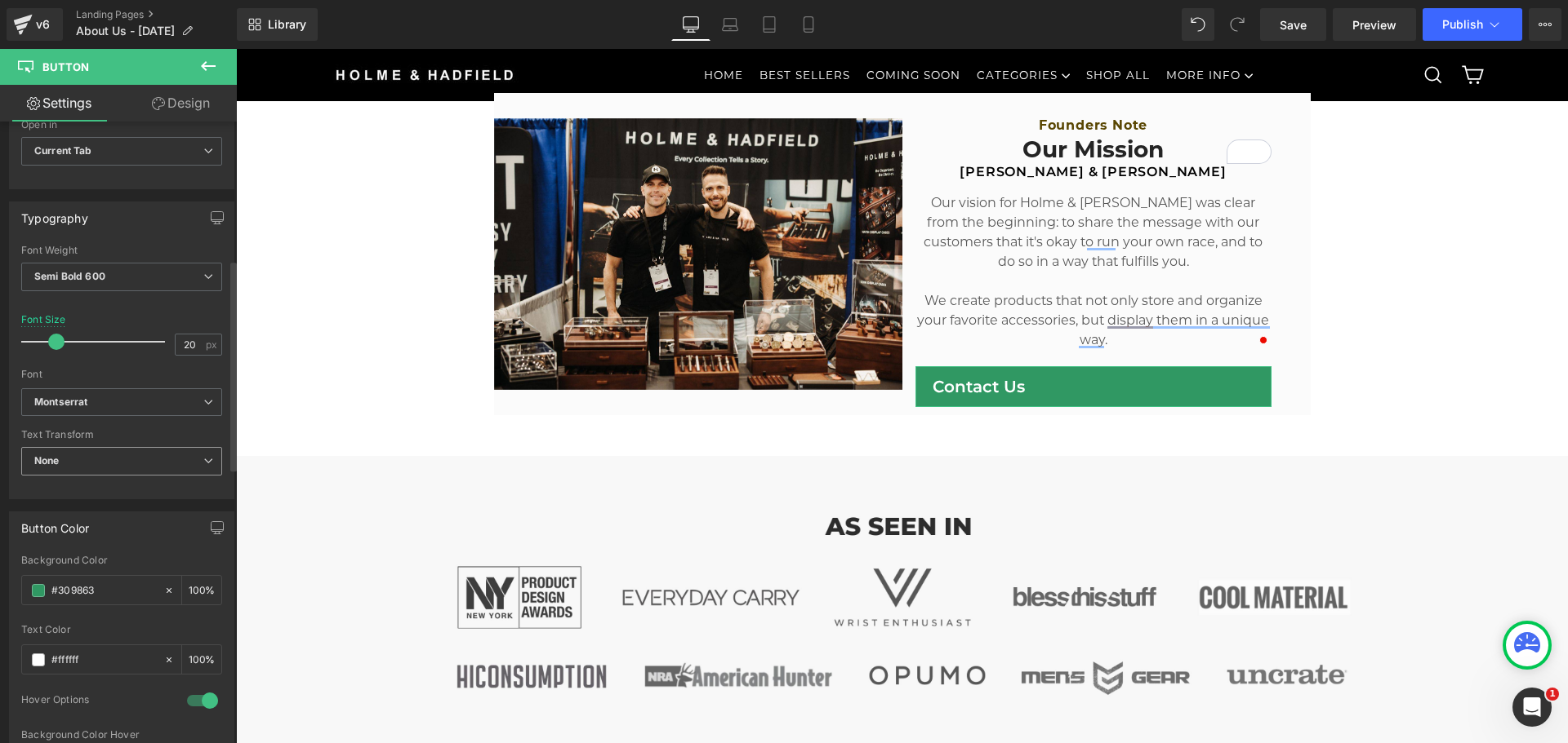
click at [129, 471] on span "None" at bounding box center [121, 461] width 201 height 29
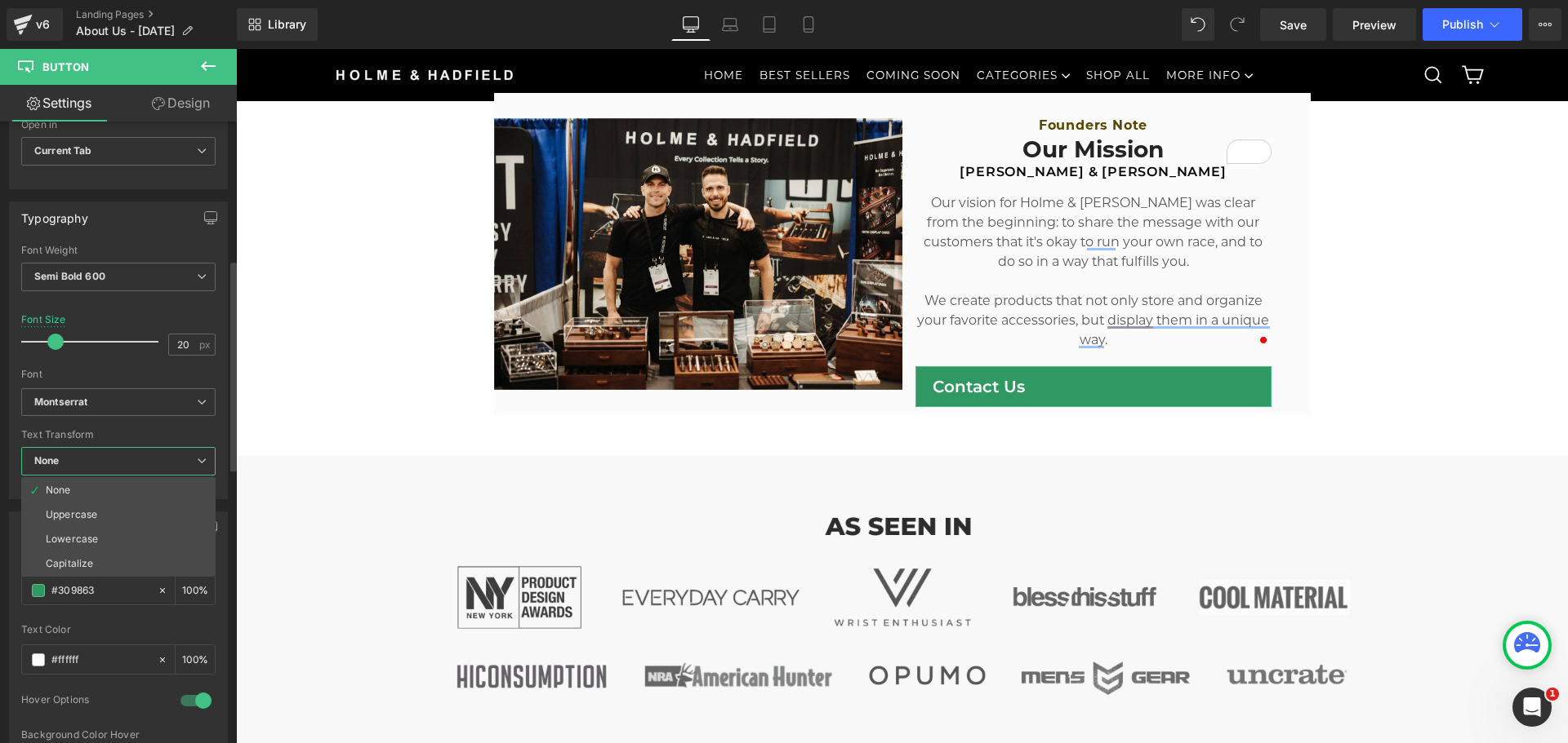
click at [129, 467] on span "None" at bounding box center [118, 461] width 195 height 29
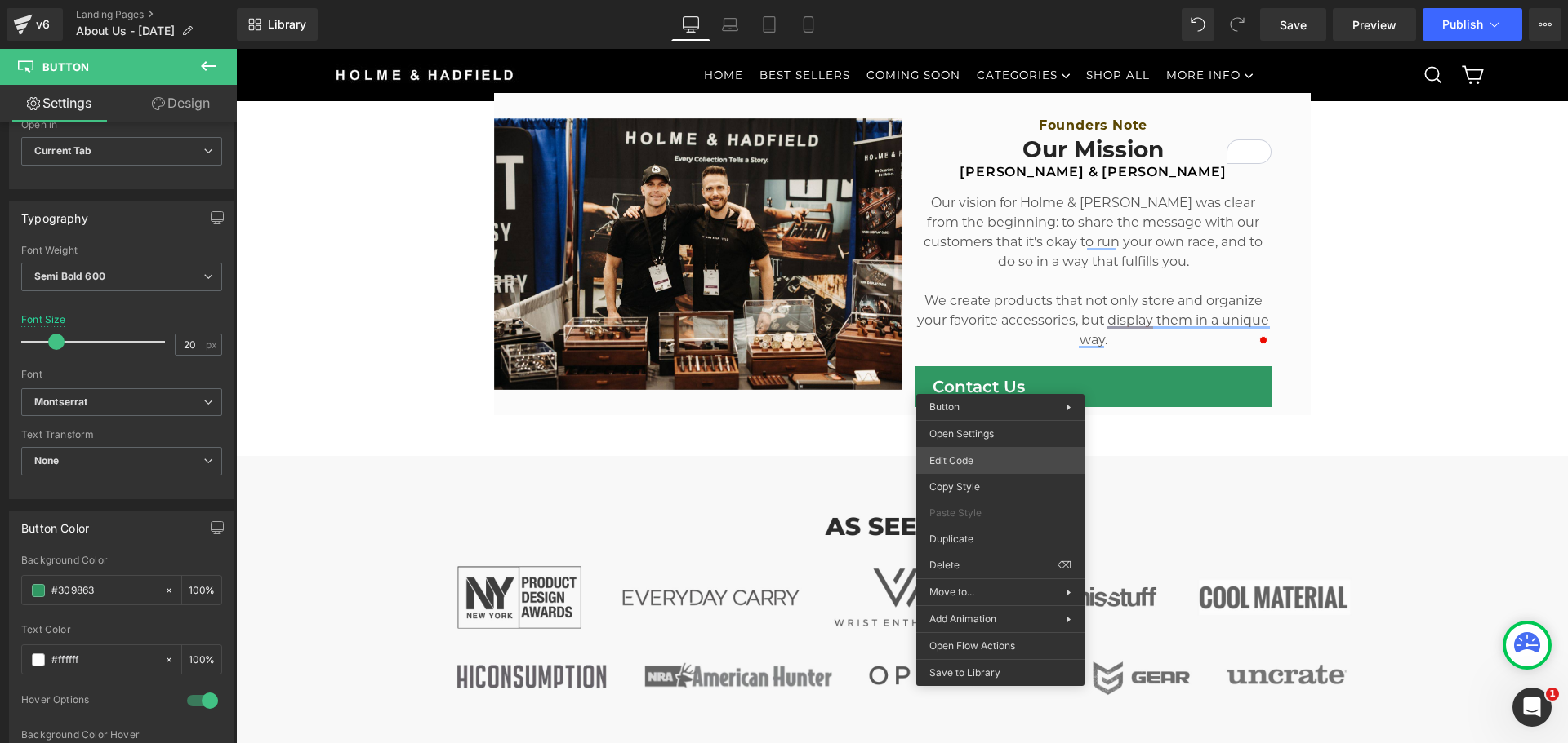
click at [963, 0] on div "Button You are previewing how the will restyle your page. You can not edit Elem…" at bounding box center [784, 0] width 1568 height 0
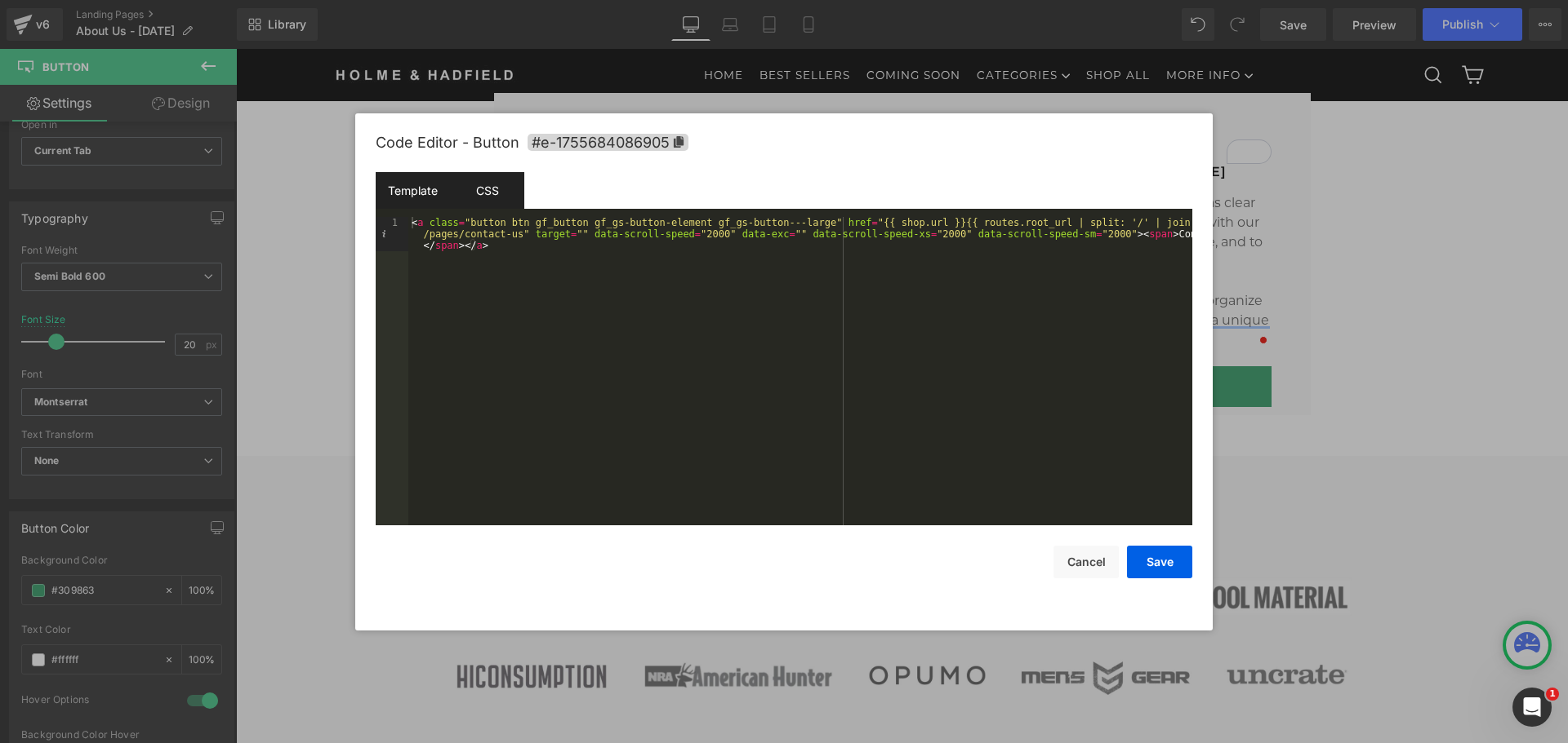
click at [482, 192] on div "CSS" at bounding box center [486, 190] width 74 height 37
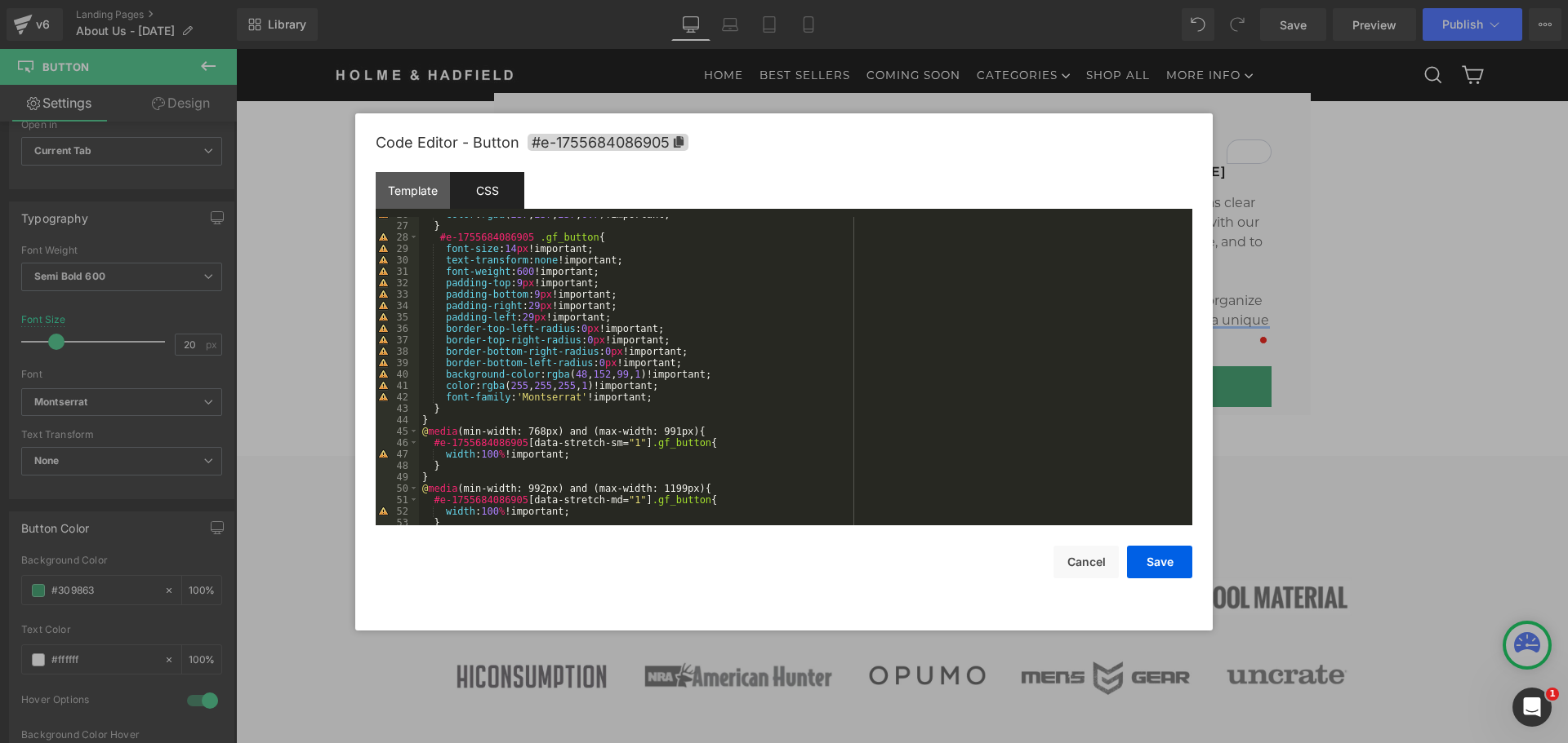
scroll to position [293, 0]
click at [641, 396] on div "color : rgba ( 237 , 237 , 237 , 0.7 )!important; } #e-1755684086905 .gf_button…" at bounding box center [803, 373] width 767 height 331
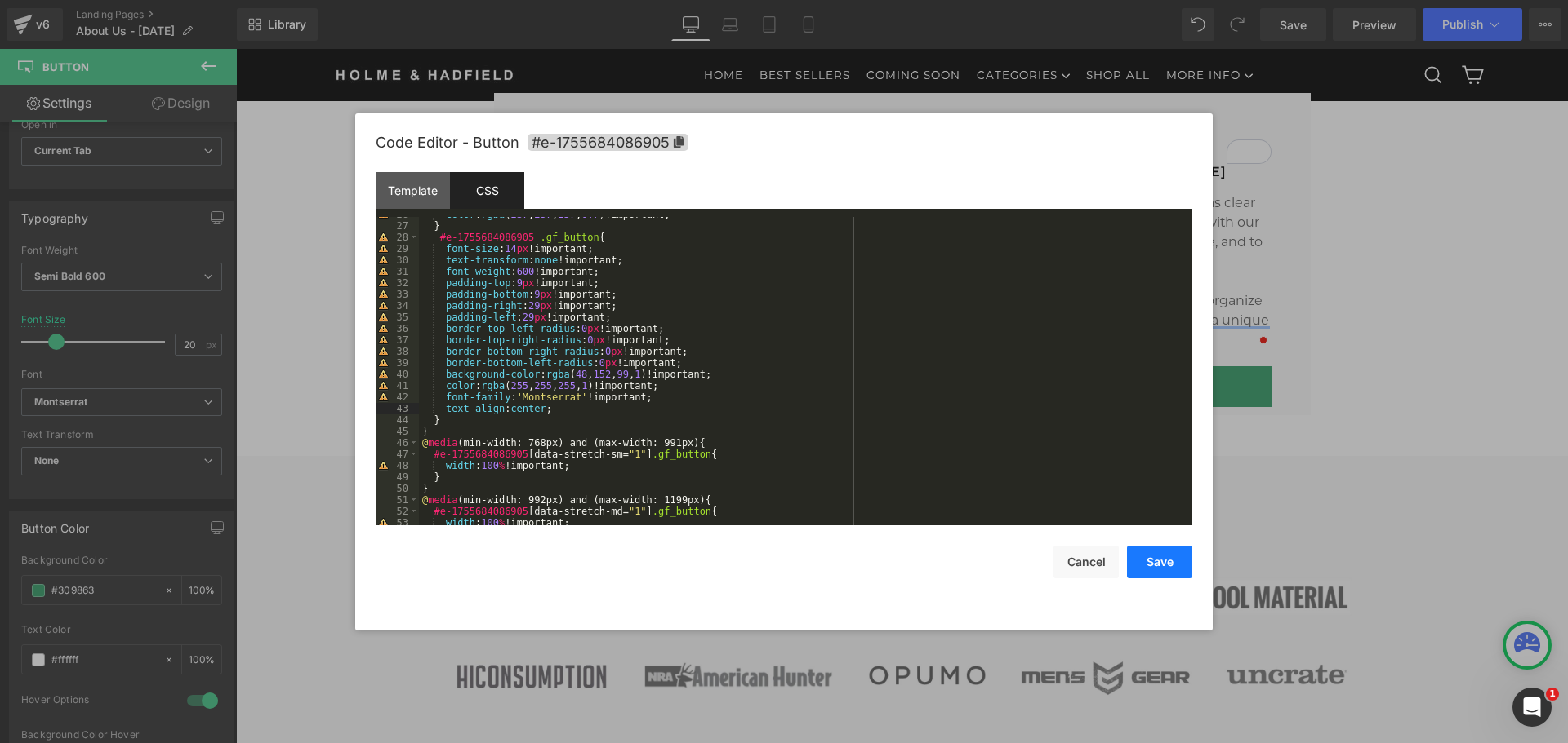
click at [1172, 557] on button "Save" at bounding box center [1160, 562] width 65 height 33
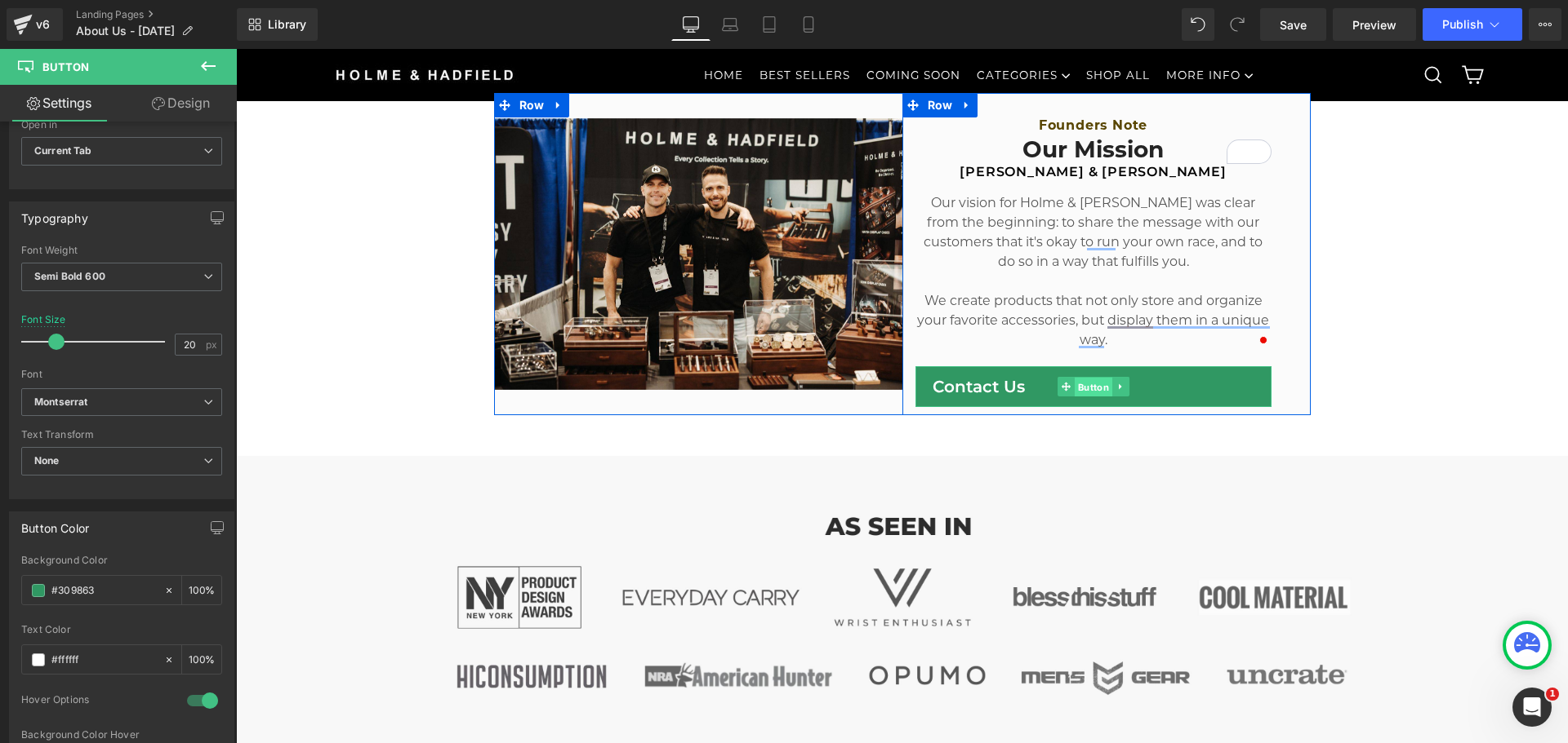
click at [1079, 391] on span "Button" at bounding box center [1092, 387] width 38 height 20
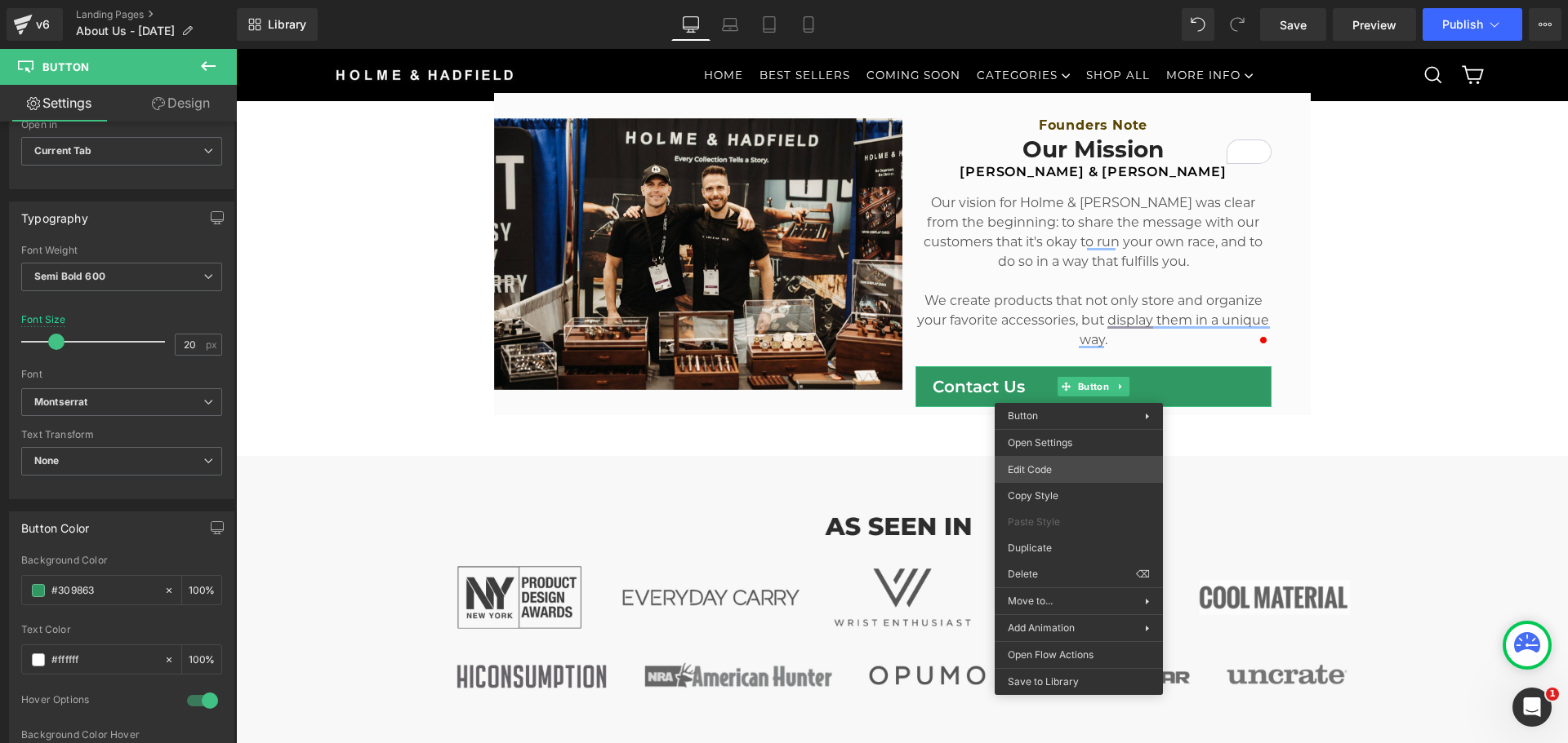
click at [1055, 0] on div "Button You are previewing how the will restyle your page. You can not edit Elem…" at bounding box center [784, 0] width 1568 height 0
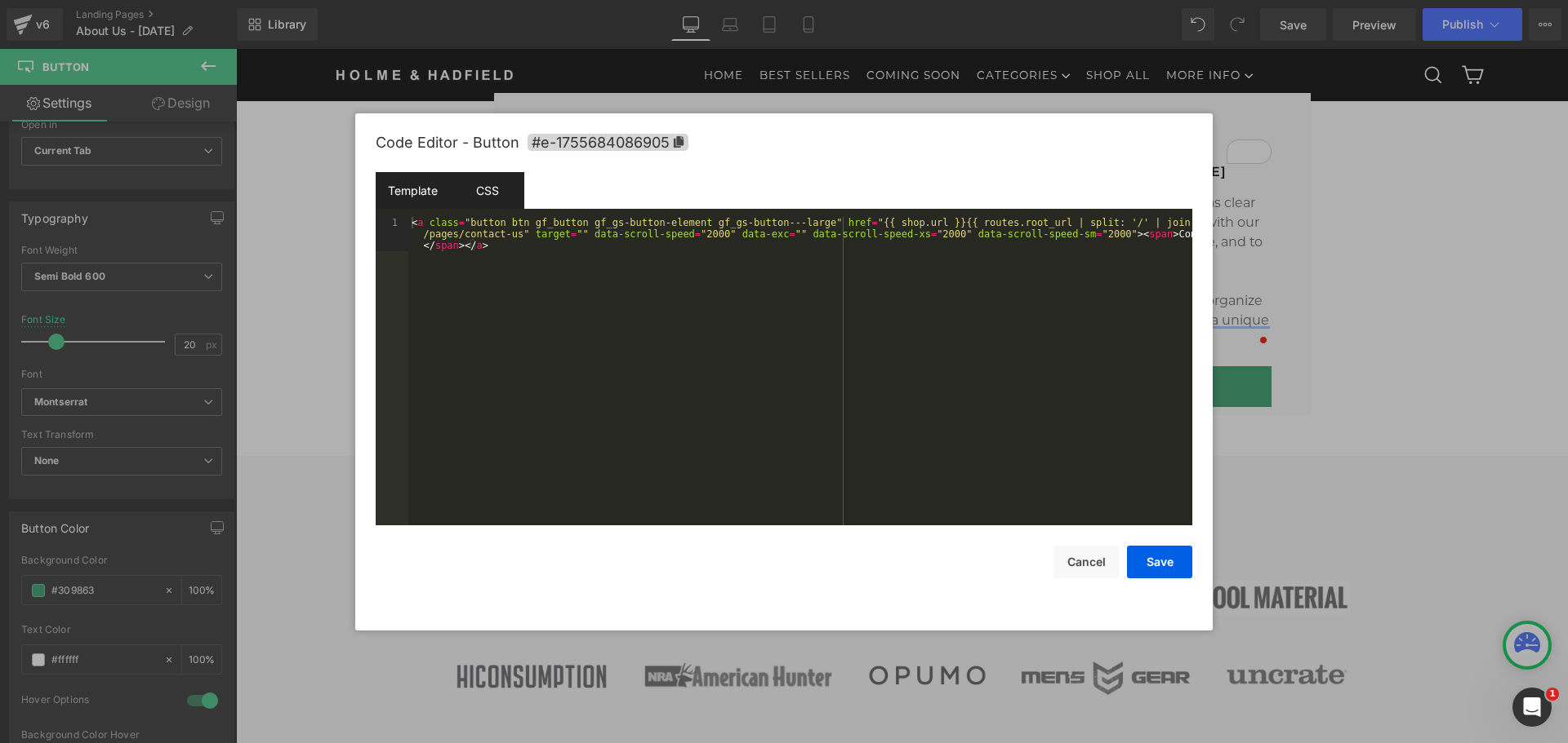
click at [480, 191] on div "CSS" at bounding box center [486, 190] width 74 height 37
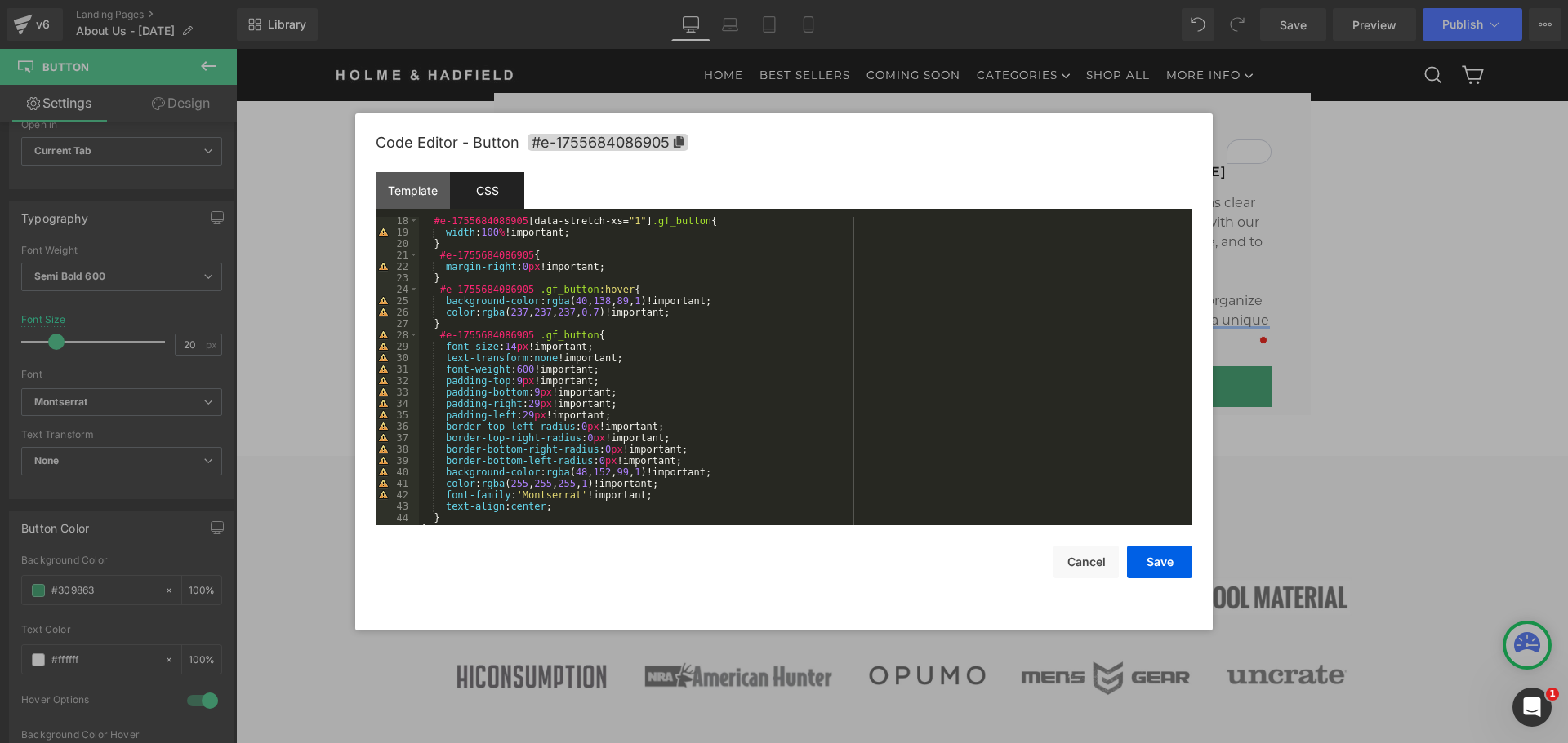
scroll to position [343, 0]
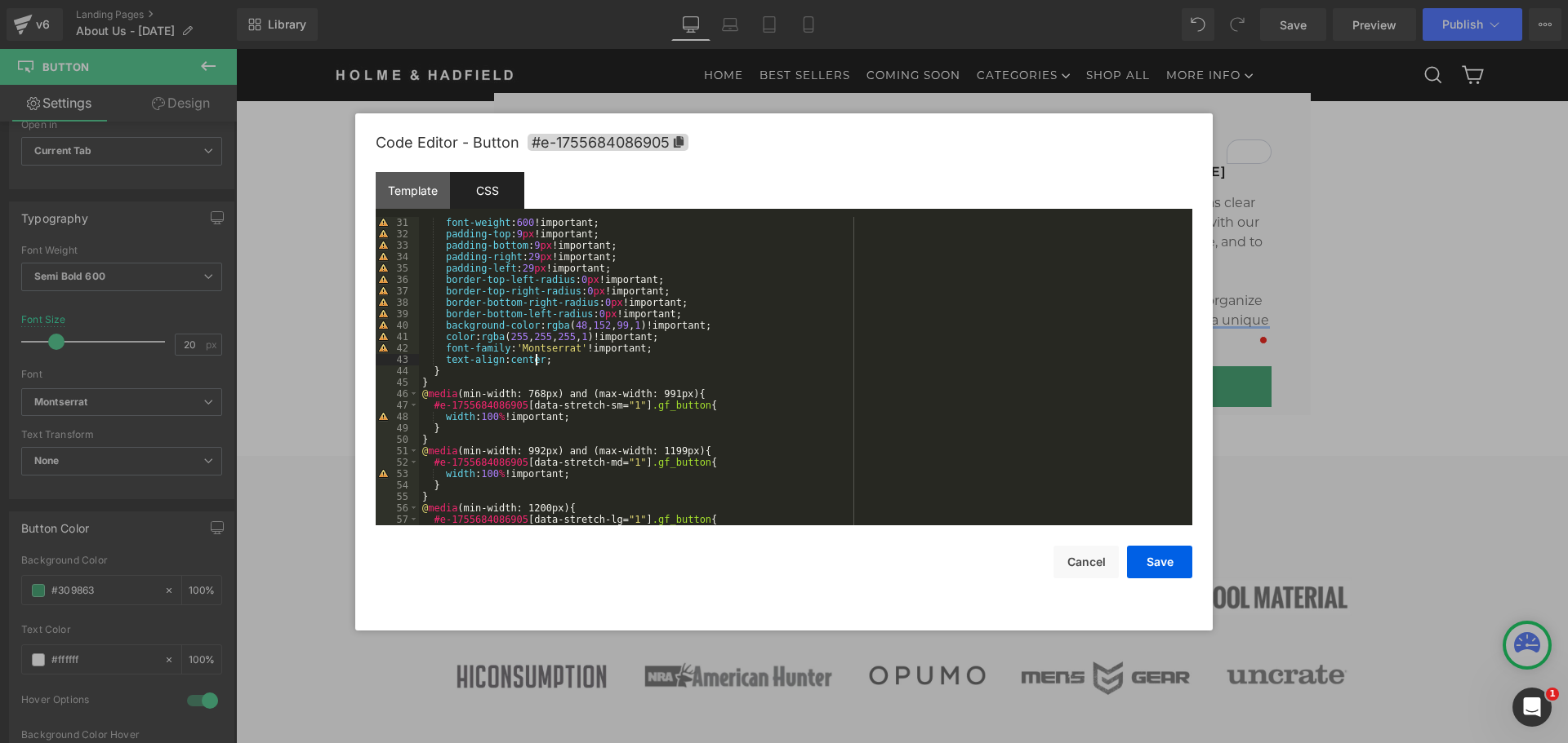
click at [537, 356] on div "font-weight : 600 !important; padding-top : 9 px !important; padding-bottom : 9…" at bounding box center [803, 382] width 767 height 331
click at [541, 357] on div "font-weight : 600 !important; padding-top : 9 px !important; padding-bottom : 9…" at bounding box center [803, 382] width 767 height 331
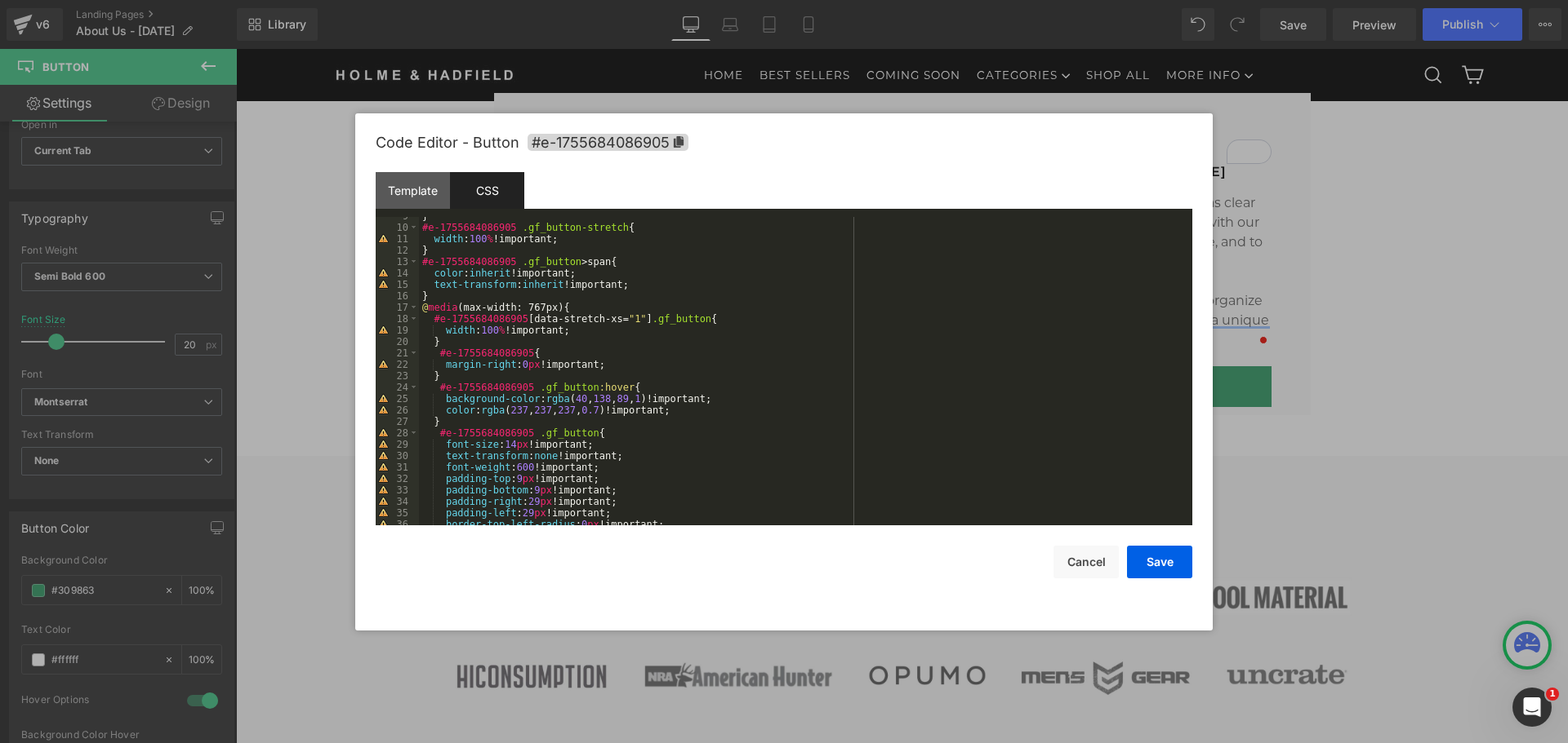
scroll to position [147, 0]
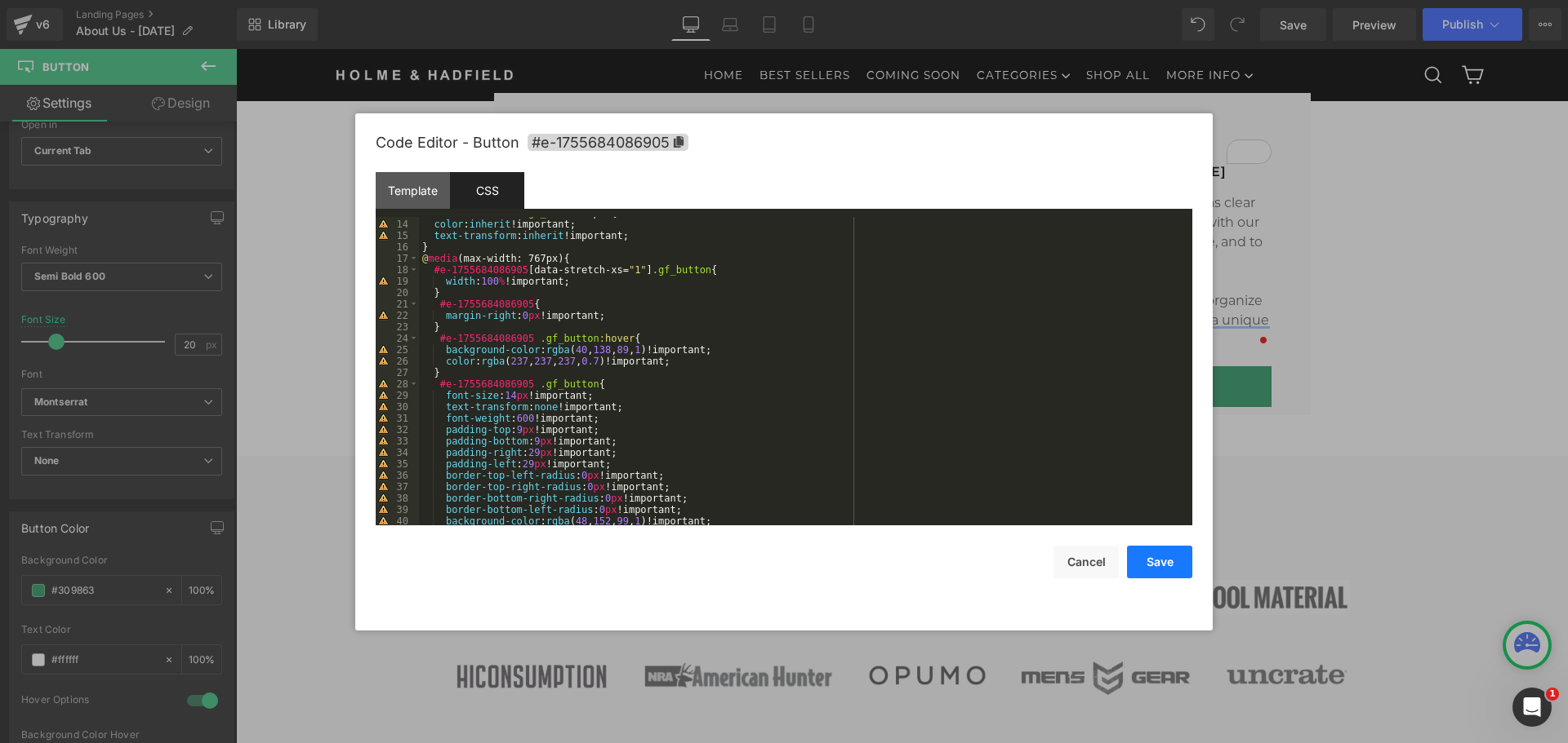
click at [1164, 568] on button "Save" at bounding box center [1160, 562] width 65 height 33
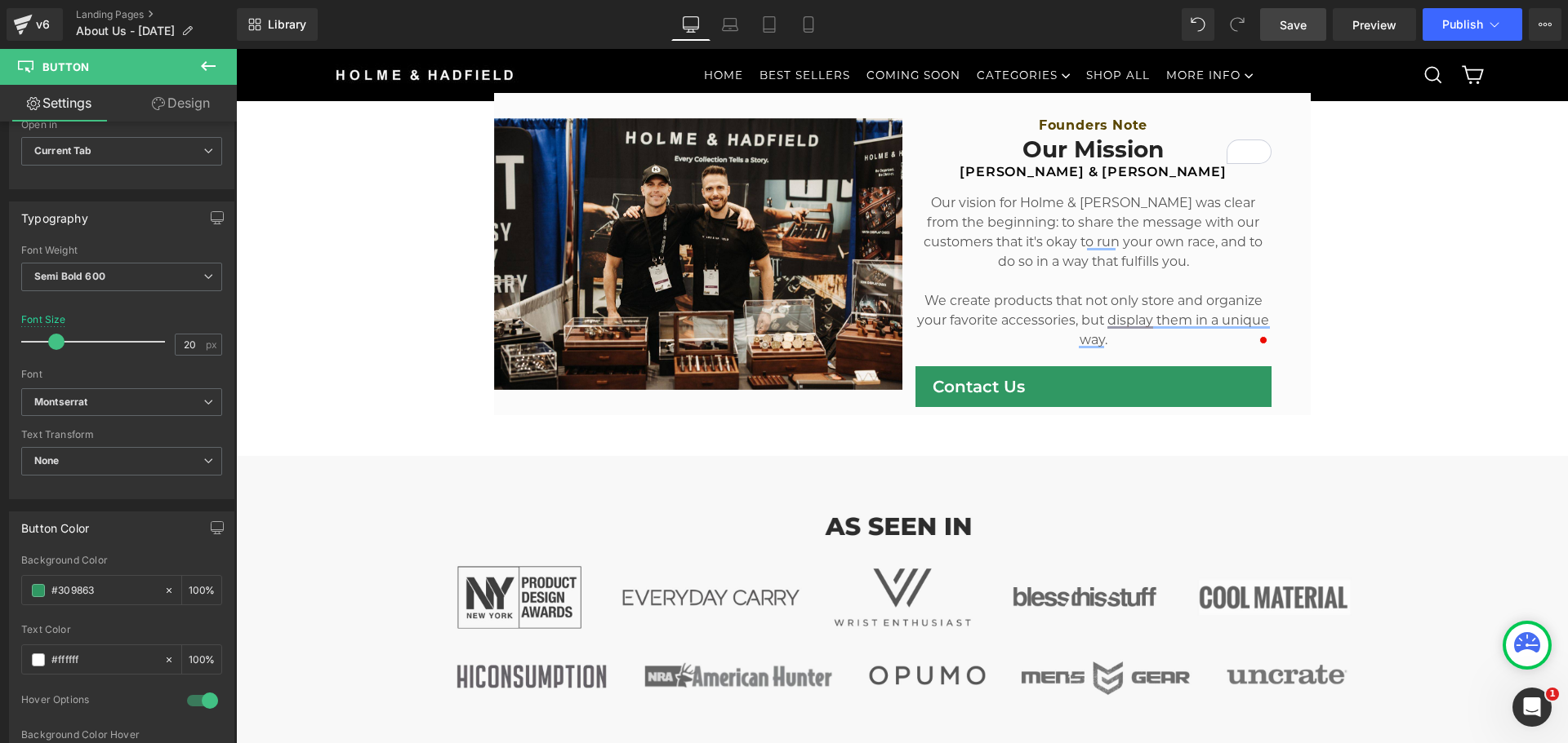
click at [1292, 29] on span "Save" at bounding box center [1292, 25] width 27 height 17
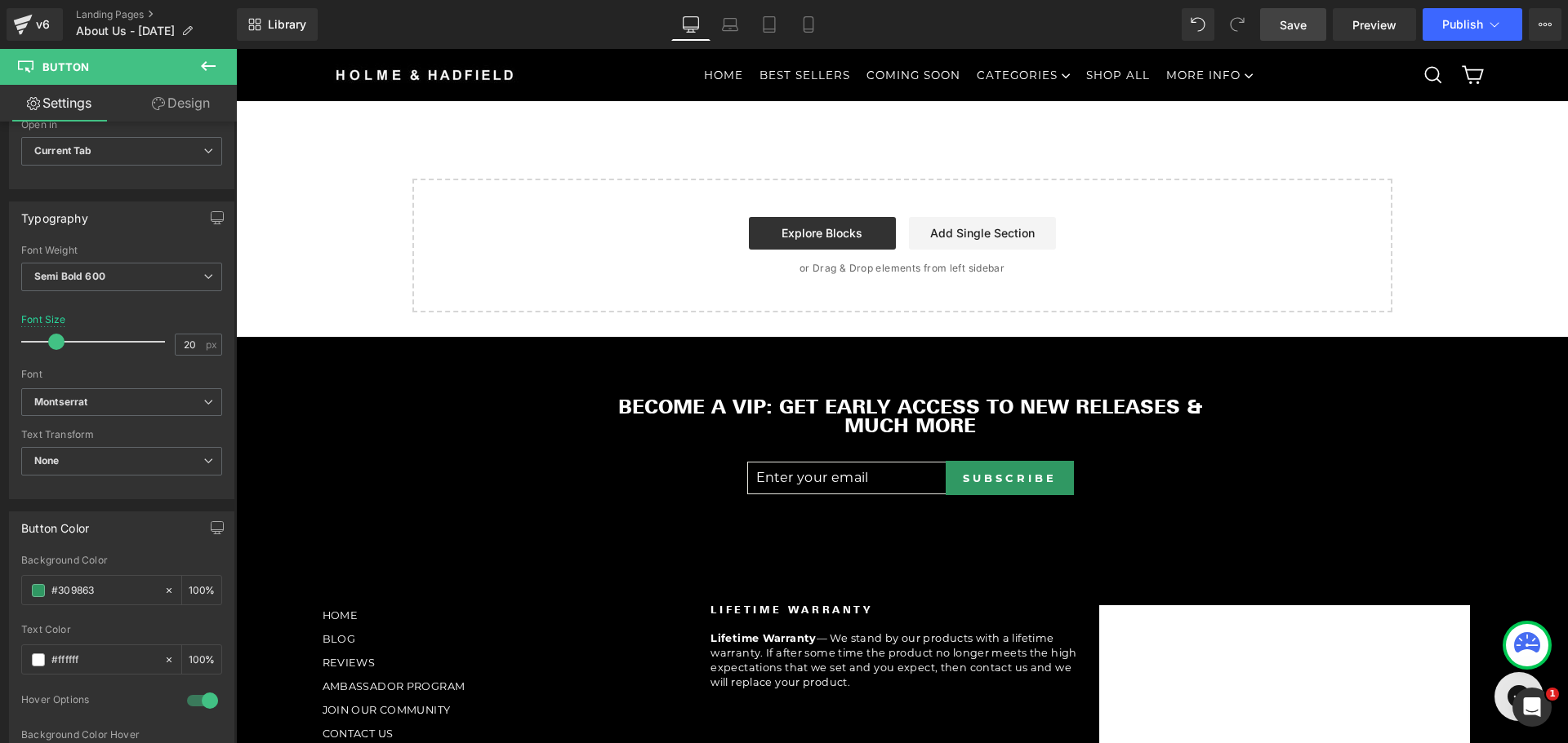
scroll to position [3182, 0]
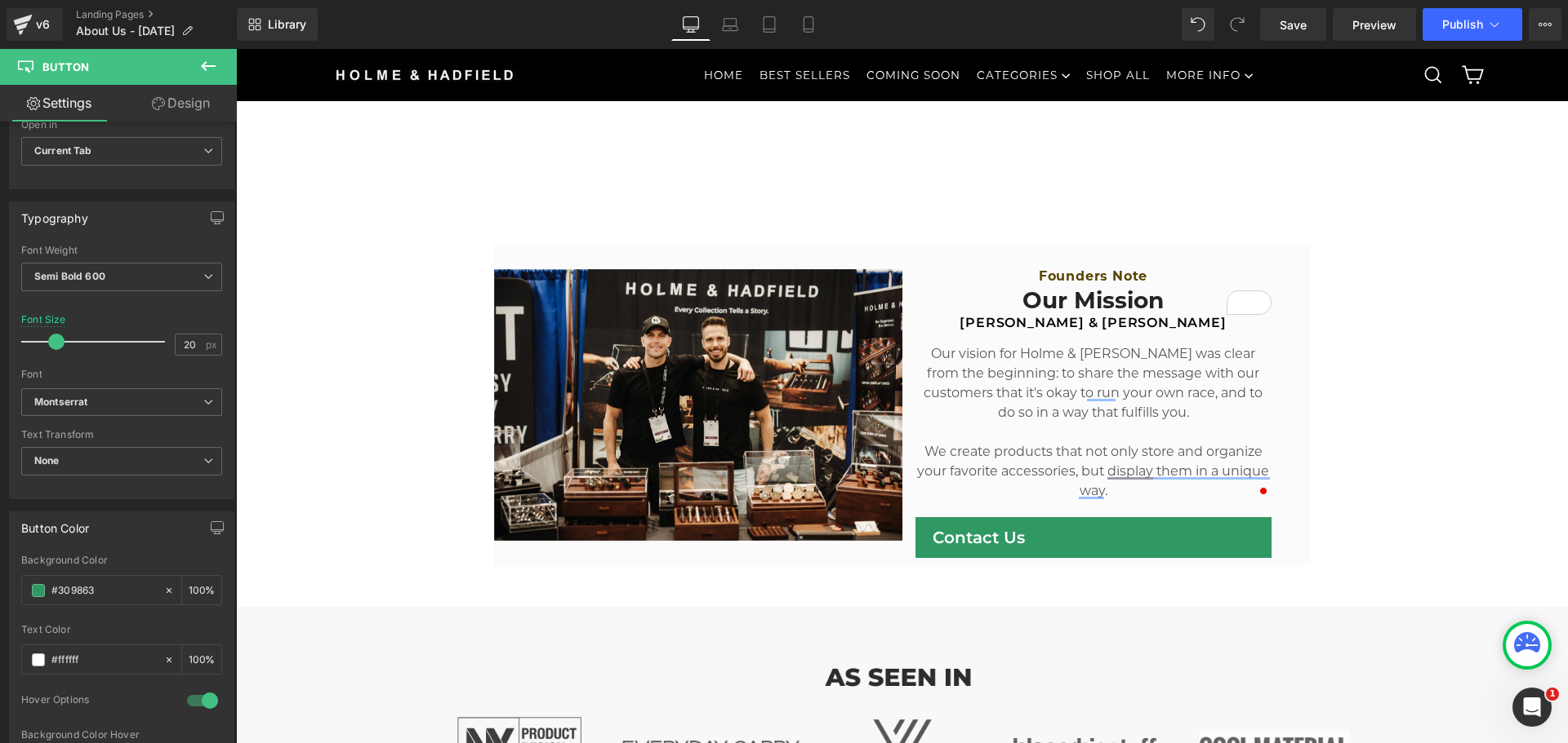
scroll to position [490, 0]
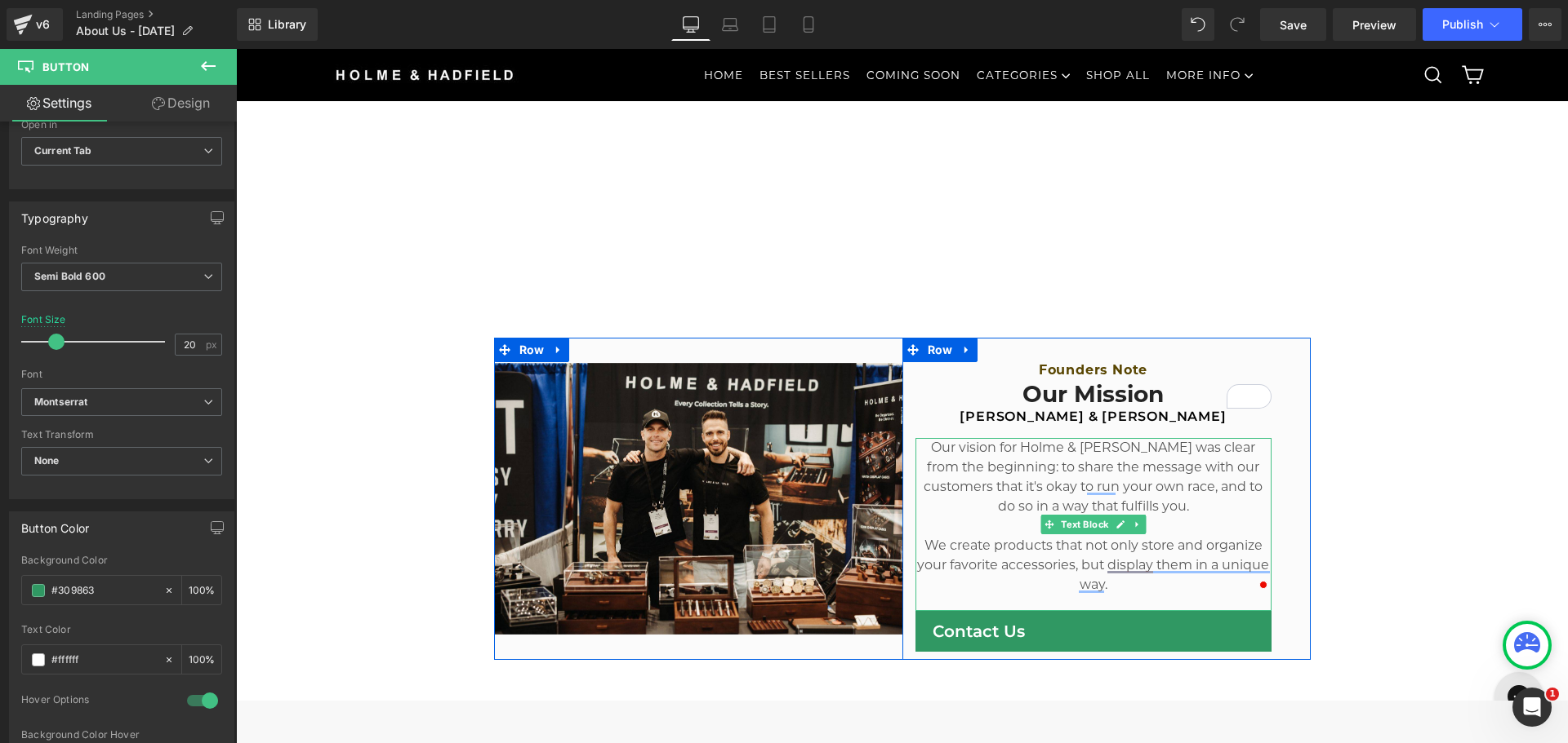
click at [1021, 493] on p "Our vision for Holme & [PERSON_NAME] was clear from the beginning: to share the…" at bounding box center [1093, 476] width 356 height 78
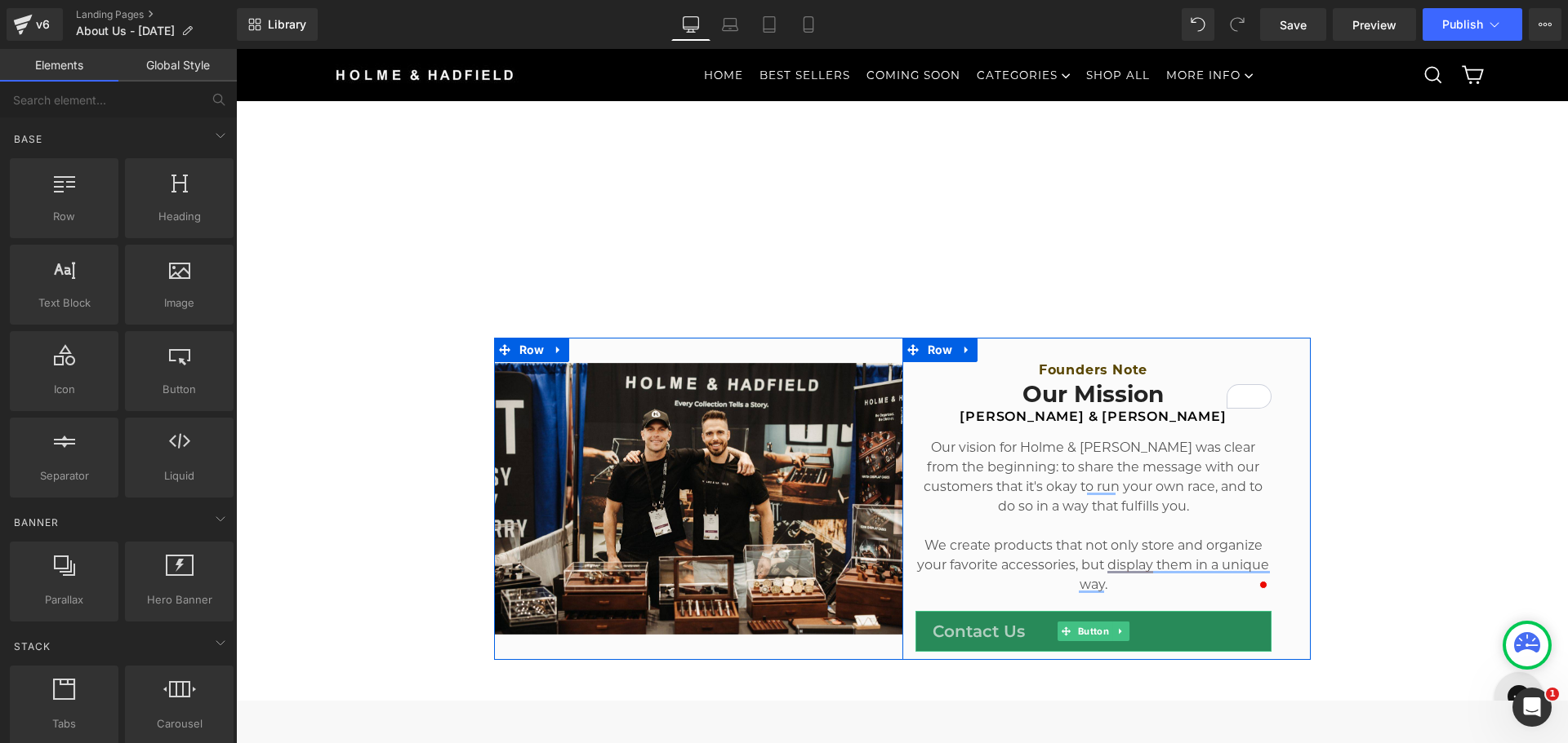
drag, startPoint x: 1036, startPoint y: 635, endPoint x: 1054, endPoint y: 639, distance: 18.4
click at [1036, 635] on link "Contact Us" at bounding box center [1093, 631] width 356 height 41
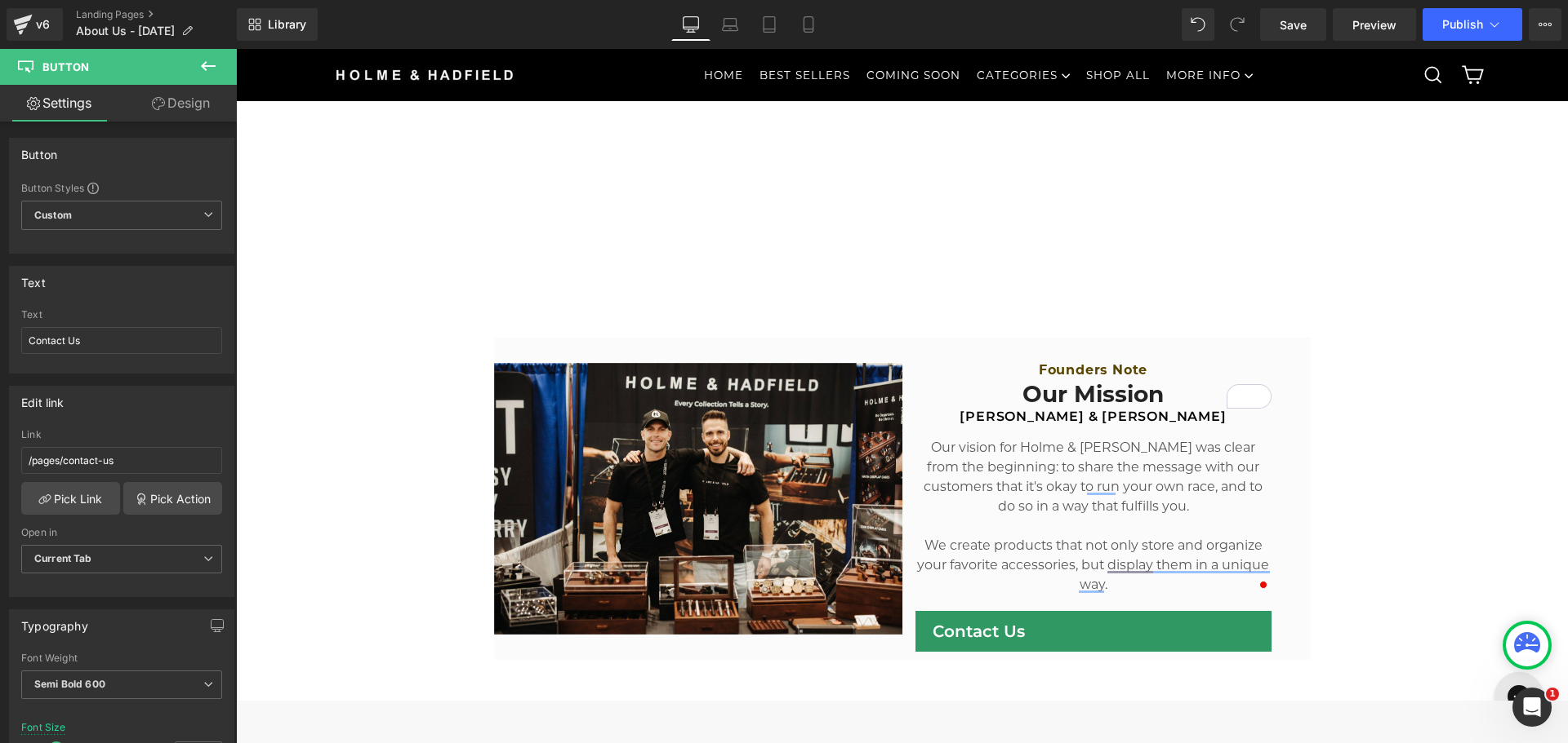
click at [1300, 31] on span "Save" at bounding box center [1292, 25] width 27 height 17
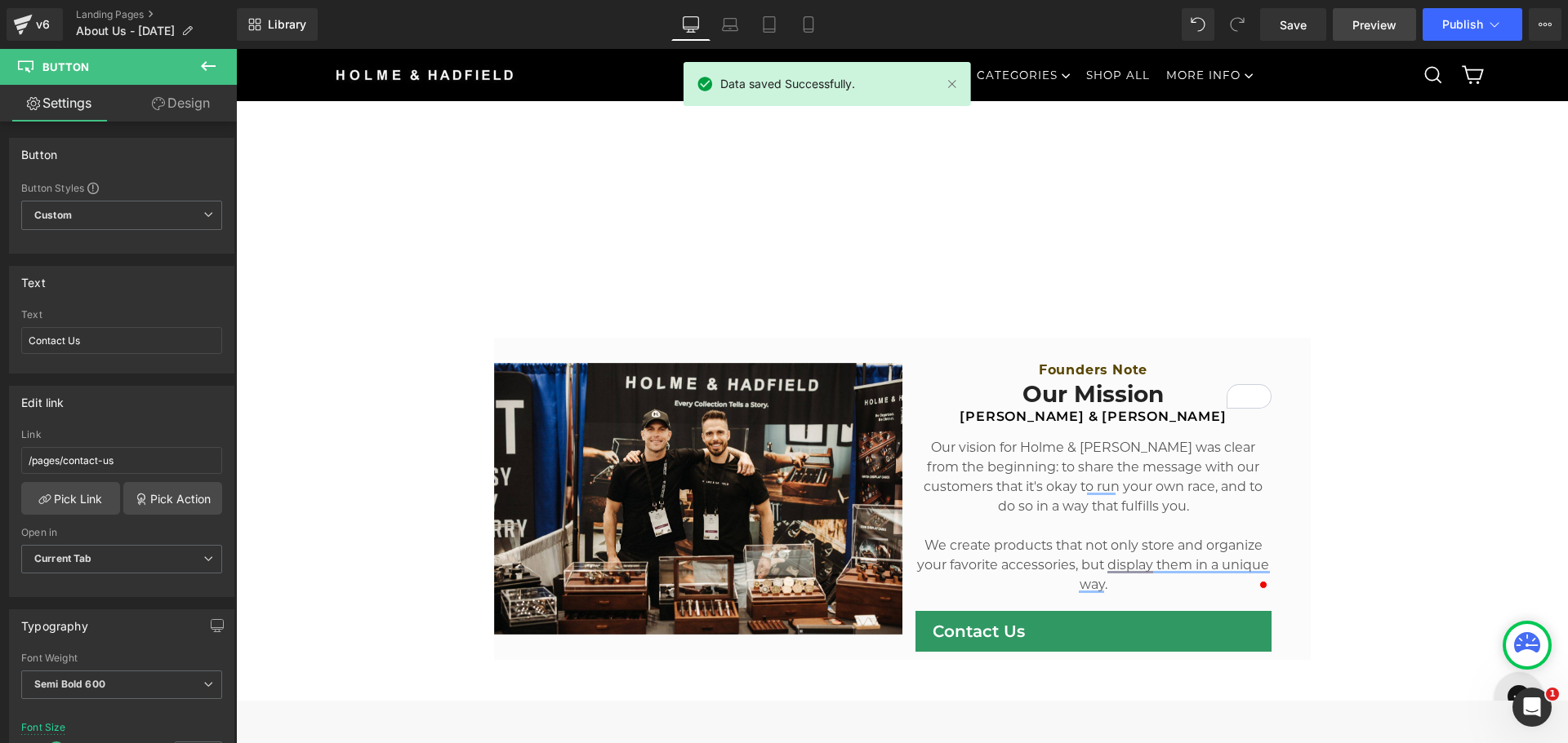
click at [1343, 24] on link "Preview" at bounding box center [1374, 24] width 83 height 33
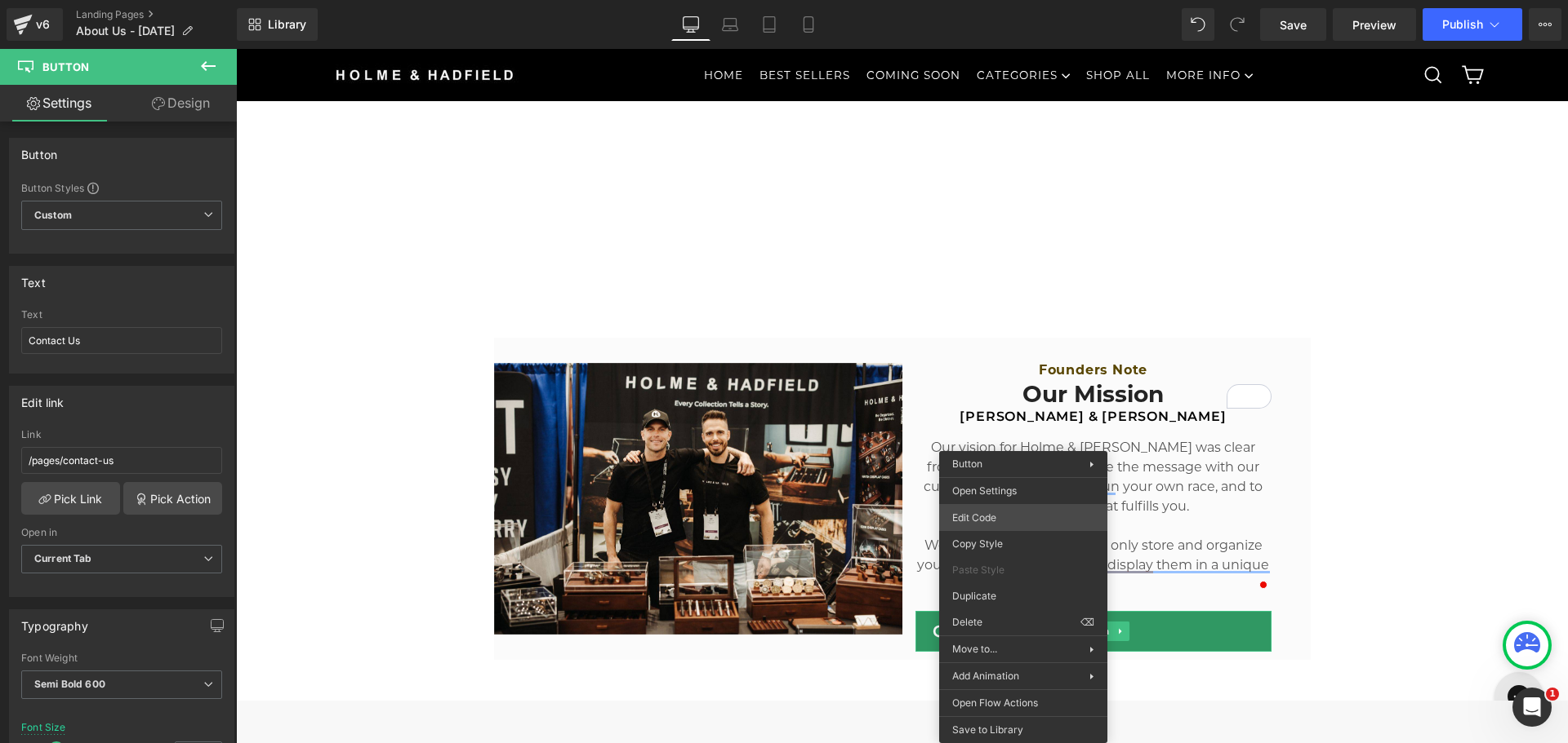
click at [981, 0] on div "Button You are previewing how the will restyle your page. You can not edit Elem…" at bounding box center [784, 0] width 1568 height 0
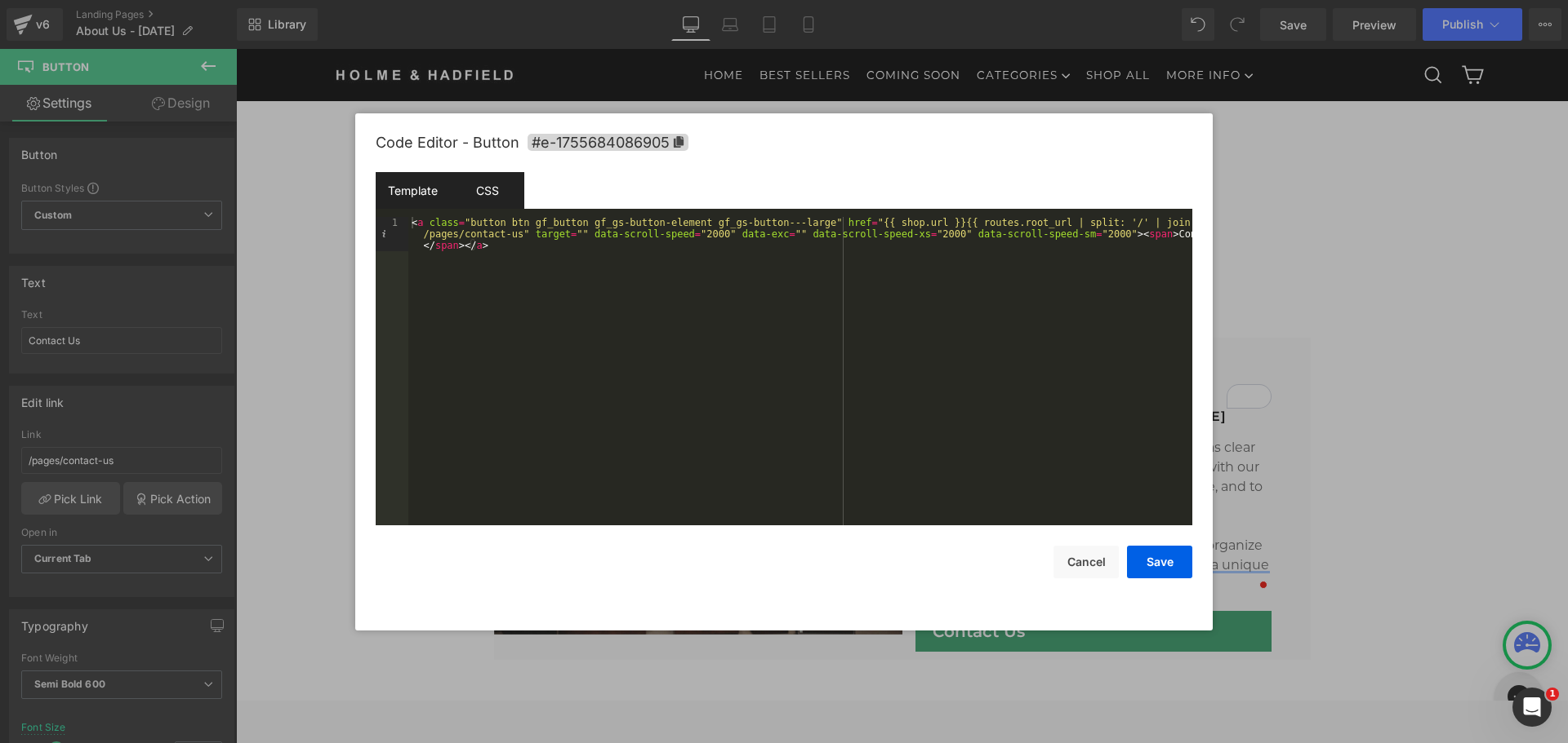
click at [492, 188] on div "CSS" at bounding box center [486, 190] width 74 height 37
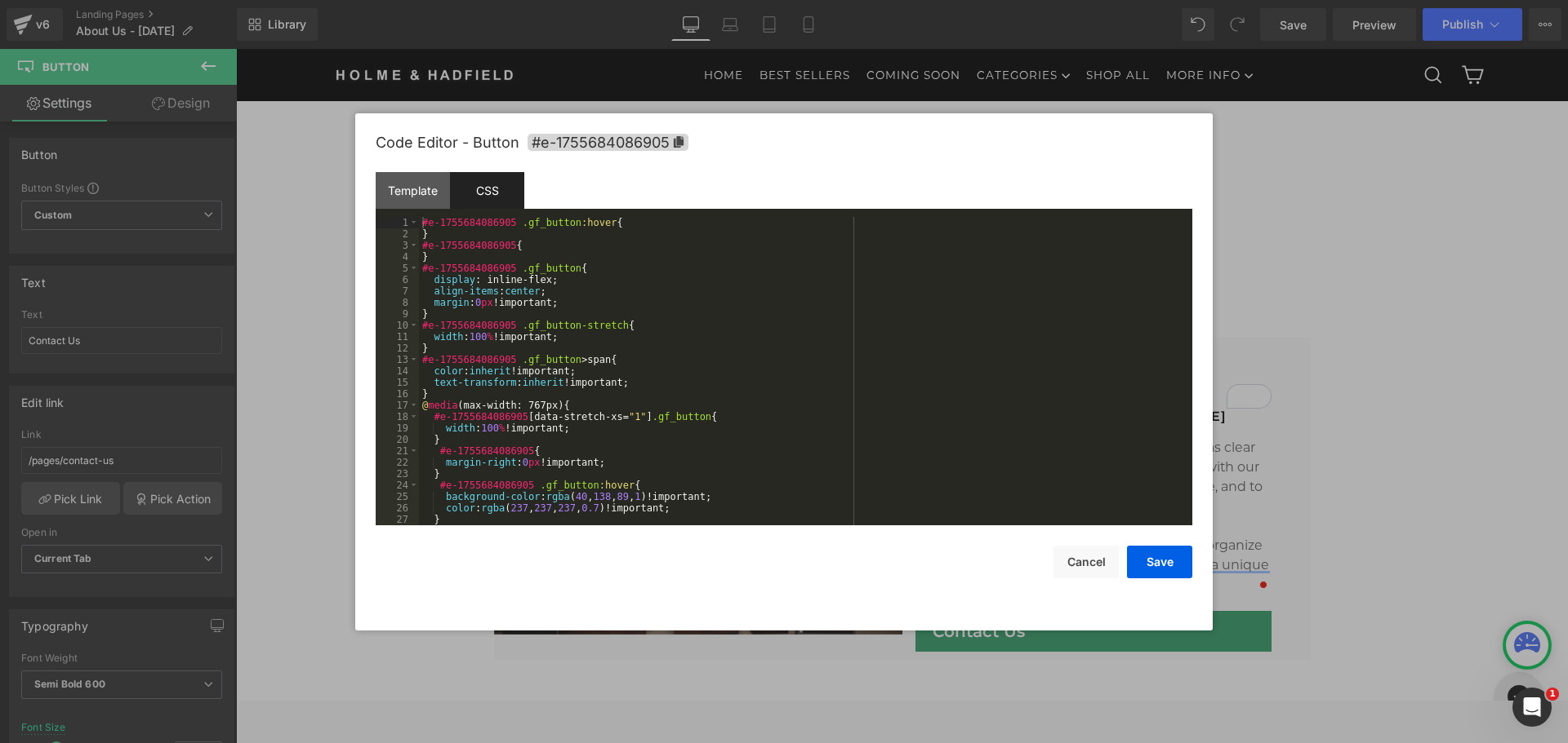
click at [541, 298] on div "#e-1755684086905 .gf_button :hover { } #e-1755684086905 { } #e-1755684086905 .g…" at bounding box center [803, 382] width 767 height 331
click at [626, 382] on div "#e-1755684086905 .gf_button :hover { } #e-1755684086905 { } #e-1755684086905 .g…" at bounding box center [803, 382] width 767 height 331
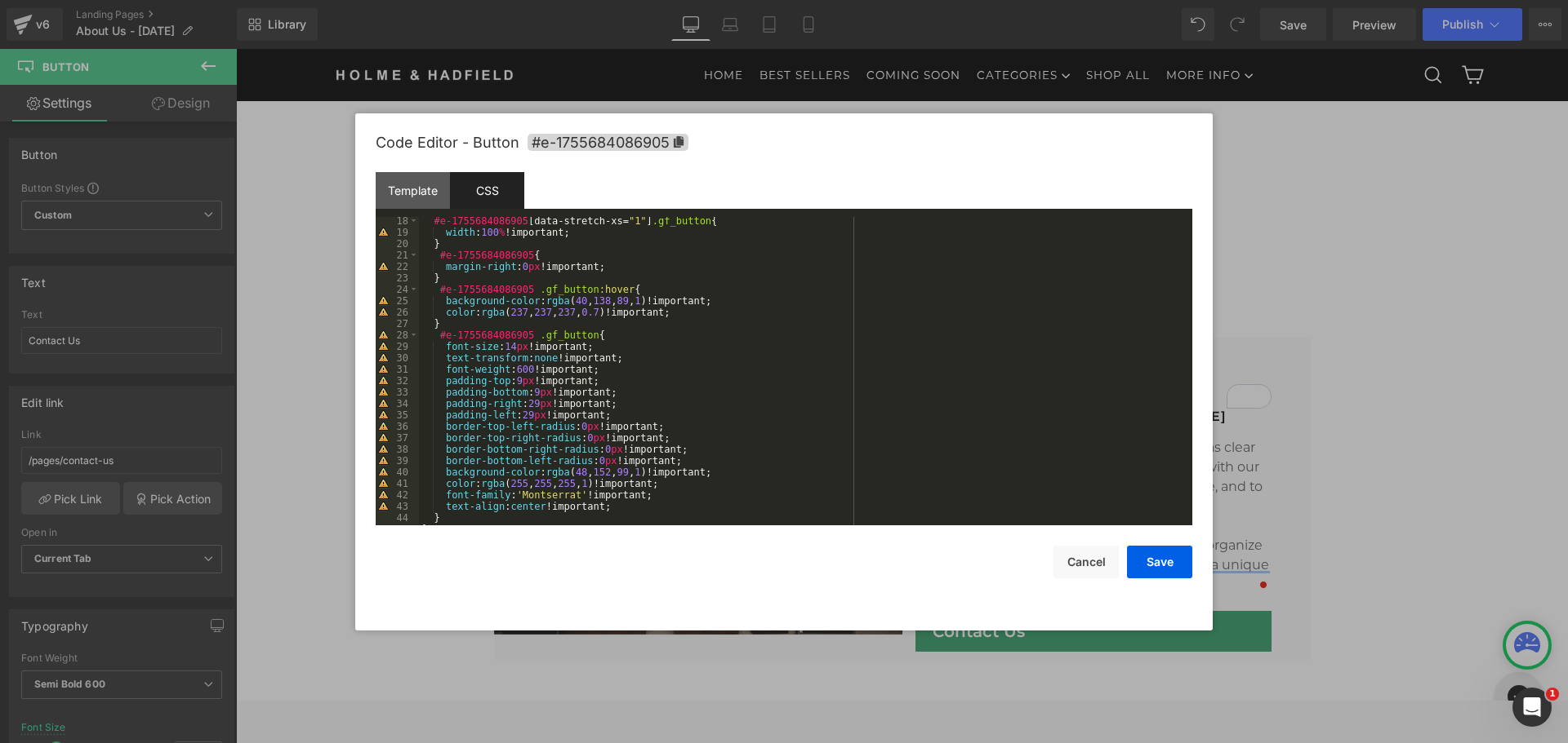
scroll to position [245, 0]
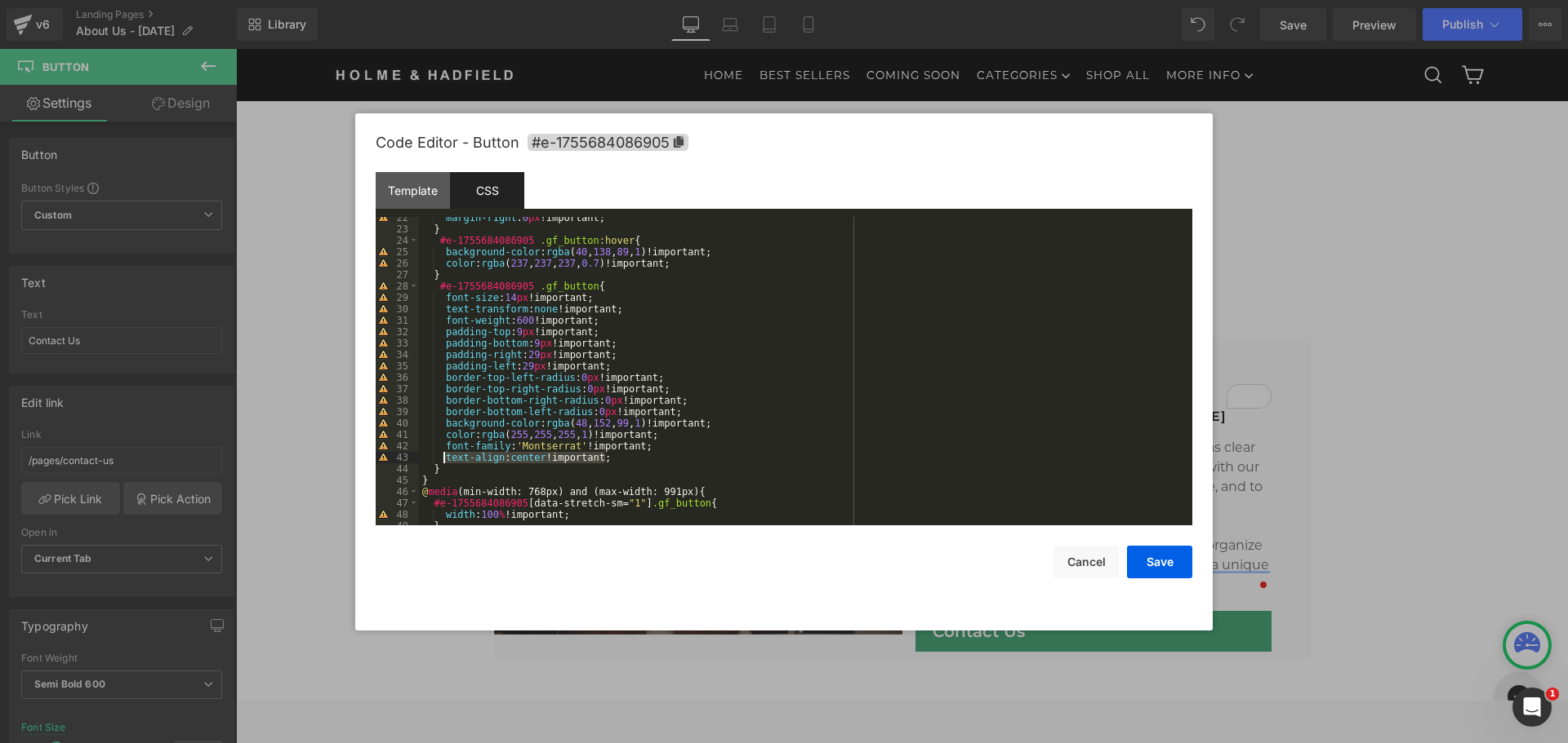
drag, startPoint x: 612, startPoint y: 460, endPoint x: 445, endPoint y: 454, distance: 167.1
click at [445, 454] on div "margin-right : 0 px !important; } #e-1755684086905 .gf_button :hover { backgrou…" at bounding box center [803, 377] width 767 height 331
click at [476, 458] on div "margin-right : 0 px !important; } #e-1755684086905 .gf_button :hover { backgrou…" at bounding box center [803, 377] width 767 height 331
click at [463, 456] on div "margin-right : 0 px !important; } #e-1755684086905 .gf_button :hover { backgrou…" at bounding box center [803, 377] width 767 height 331
click at [1183, 559] on button "Save" at bounding box center [1160, 562] width 65 height 33
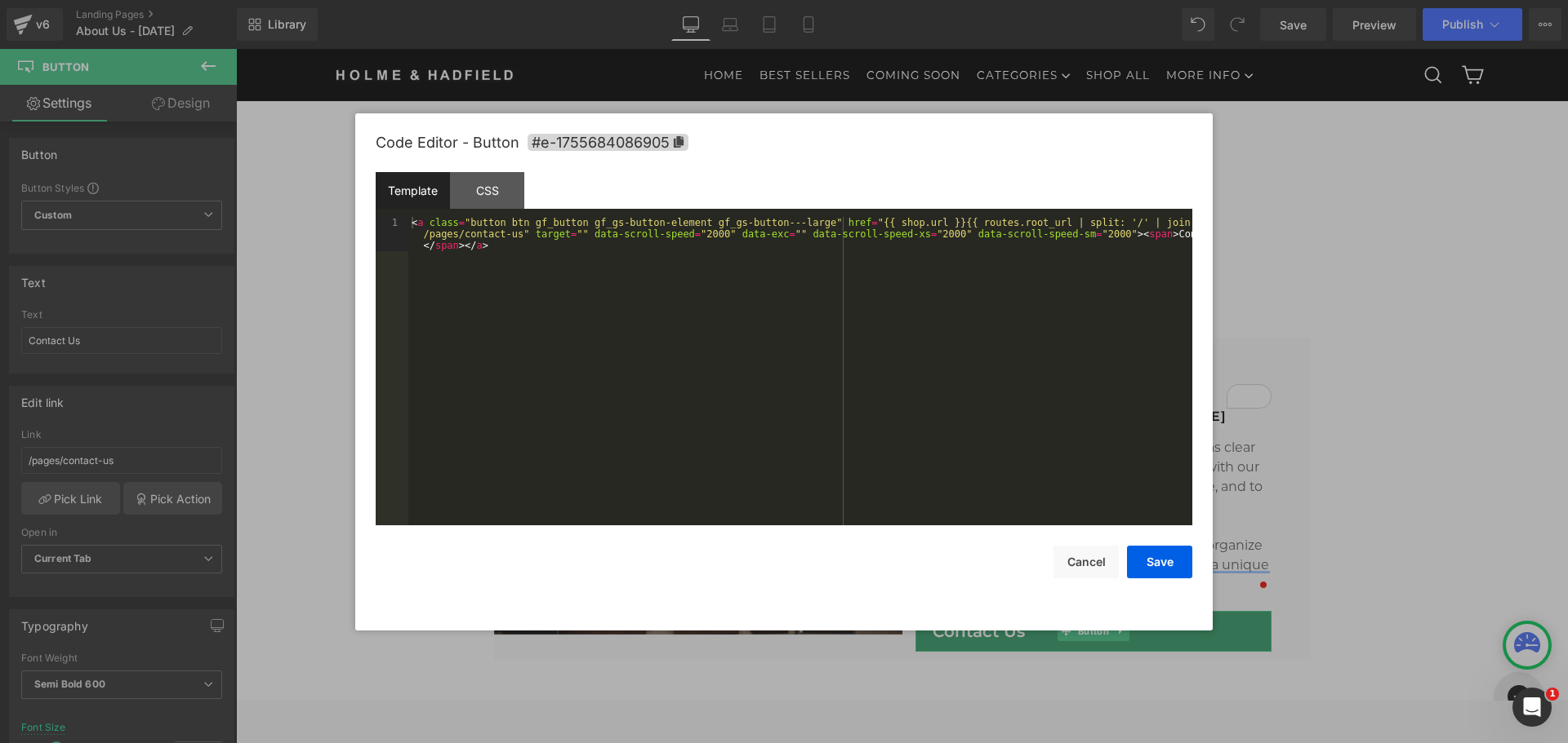
click at [1092, 0] on div "Button You are previewing how the will restyle your page. You can not edit Elem…" at bounding box center [784, 0] width 1568 height 0
click at [485, 201] on div "CSS" at bounding box center [486, 190] width 74 height 37
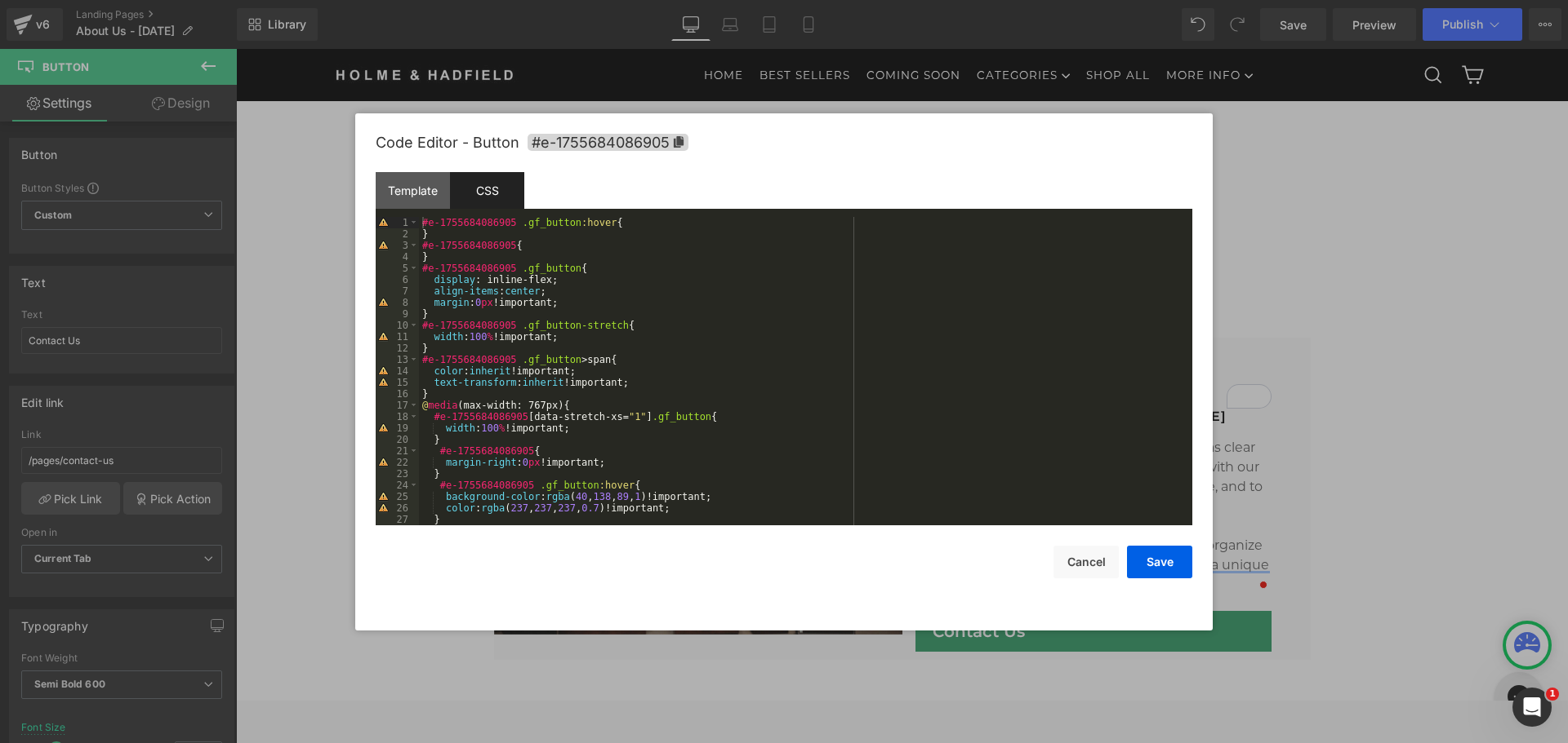
click at [564, 436] on div "#e-1755684086905 .gf_button :hover { } #e-1755684086905 { } #e-1755684086905 .g…" at bounding box center [803, 382] width 767 height 331
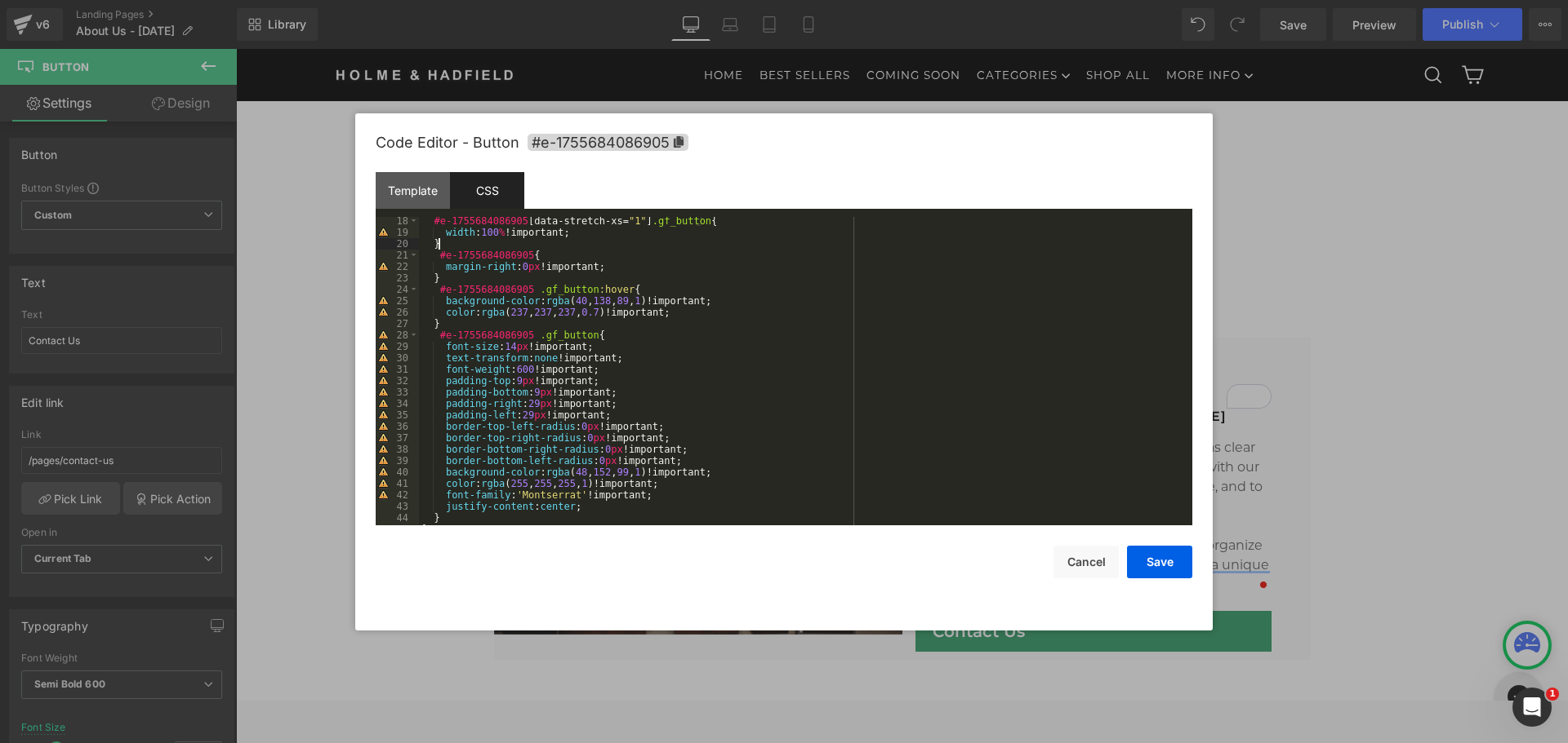
scroll to position [196, 0]
drag, startPoint x: 591, startPoint y: 510, endPoint x: 405, endPoint y: 504, distance: 186.1
click at [405, 504] on pre "18 19 20 21 22 23 24 25 26 27 28 29 30 31 32 33 34 35 36 37 38 39 40 41 42 43 4…" at bounding box center [784, 372] width 817 height 308
click at [405, 504] on div "43" at bounding box center [397, 507] width 44 height 12
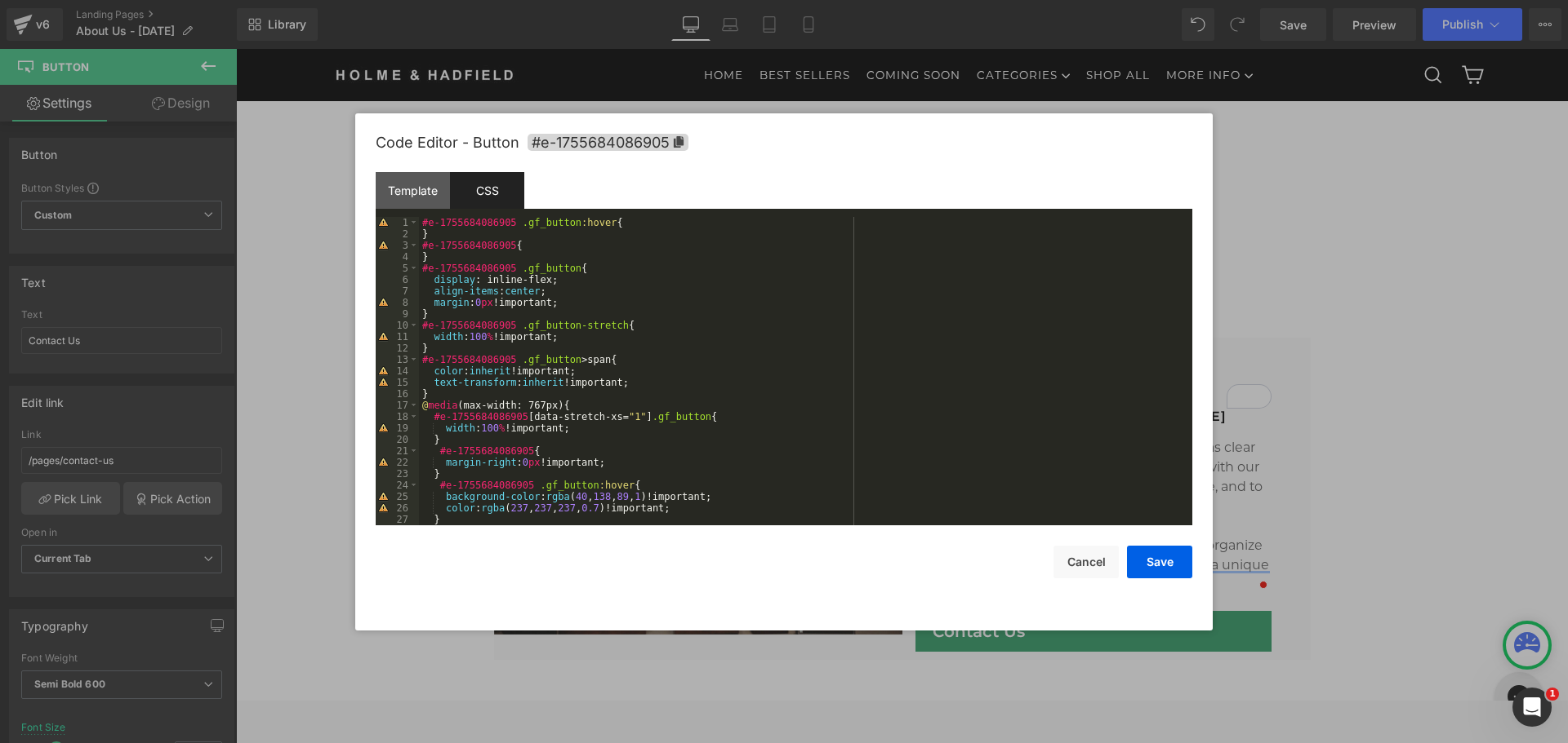
click at [522, 246] on div "#e-1755684086905 .gf_button :hover { } #e-1755684086905 { } #e-1755684086905 .g…" at bounding box center [803, 382] width 767 height 331
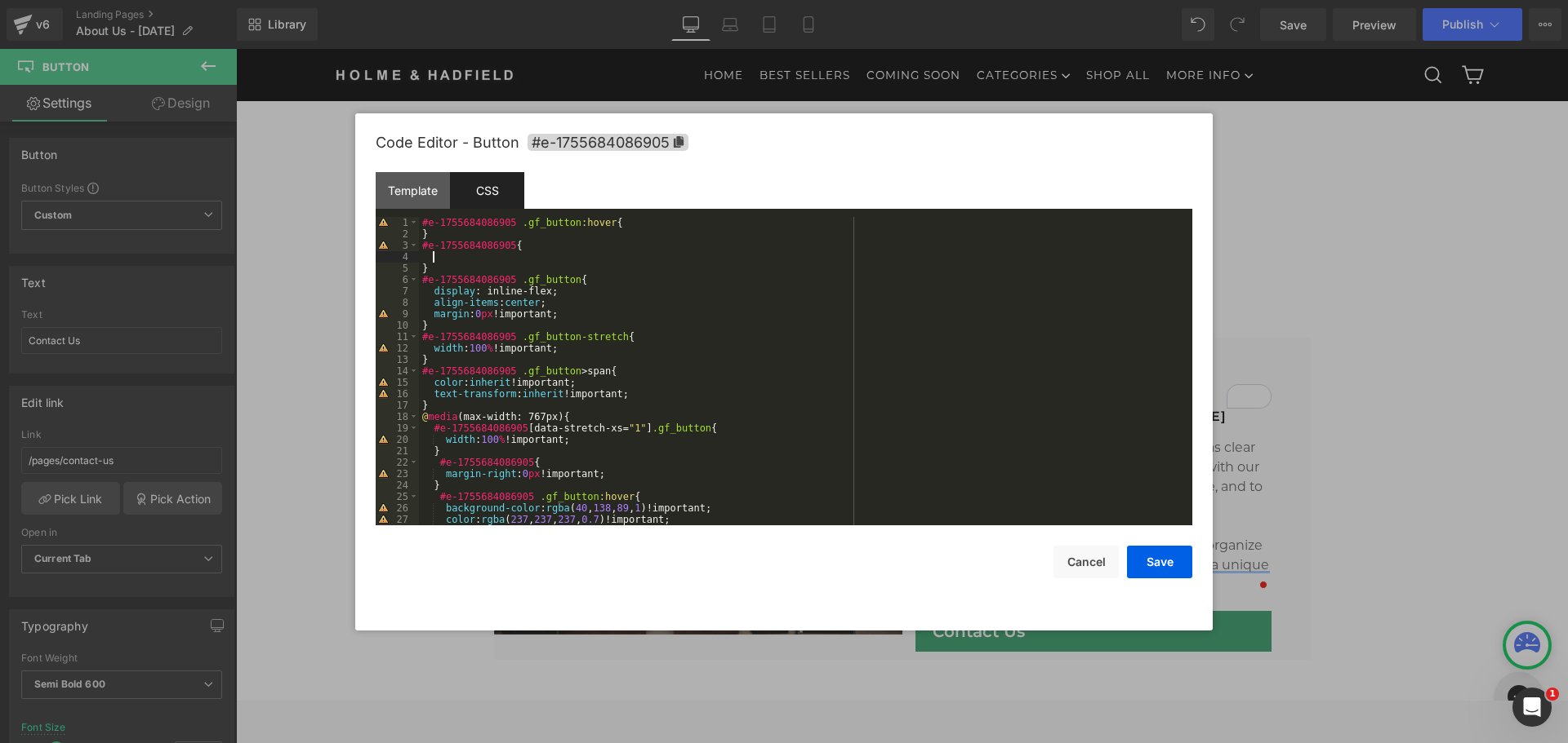
paste textarea
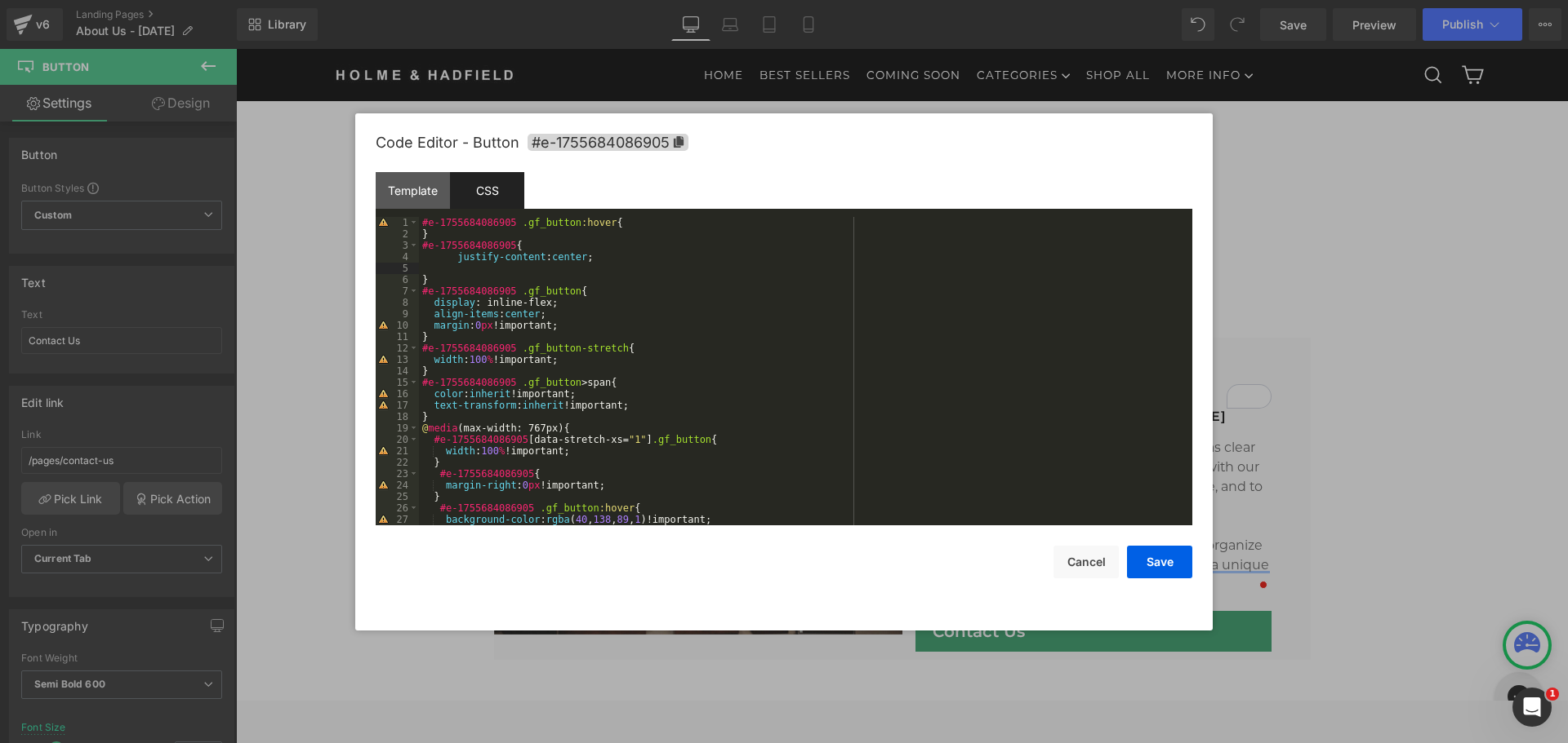
click at [453, 260] on div "#e-1755684086905 .gf_button :hover { } #e-1755684086905 { justify-content : cen…" at bounding box center [803, 382] width 767 height 331
click at [559, 259] on div "#e-1755684086905 .gf_button :hover { } #e-1755684086905 { justify-content : cen…" at bounding box center [803, 382] width 767 height 331
click at [1148, 553] on button "Save" at bounding box center [1160, 562] width 65 height 33
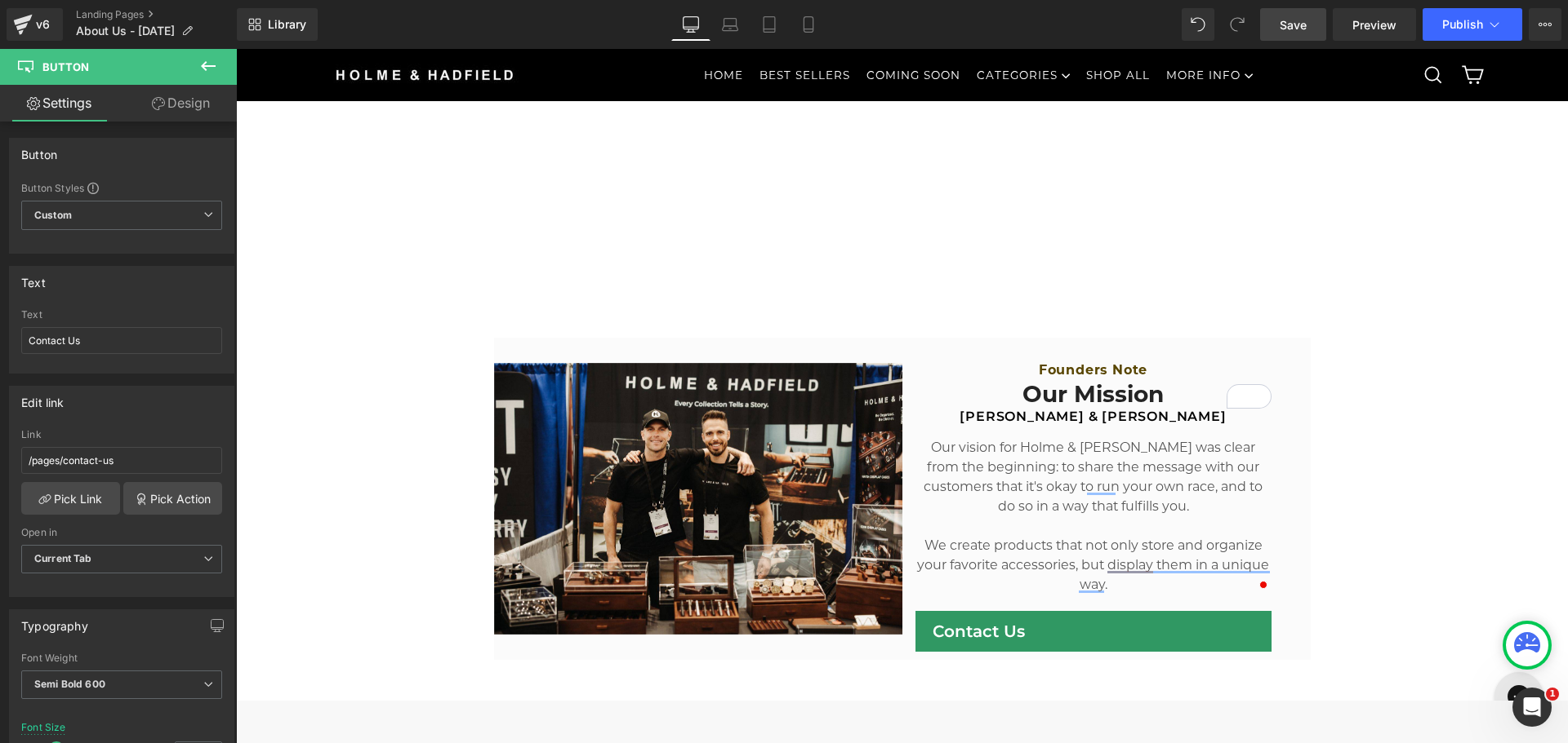
click at [1317, 24] on link "Save" at bounding box center [1292, 24] width 66 height 33
click at [1399, 25] on link "Preview" at bounding box center [1374, 24] width 83 height 33
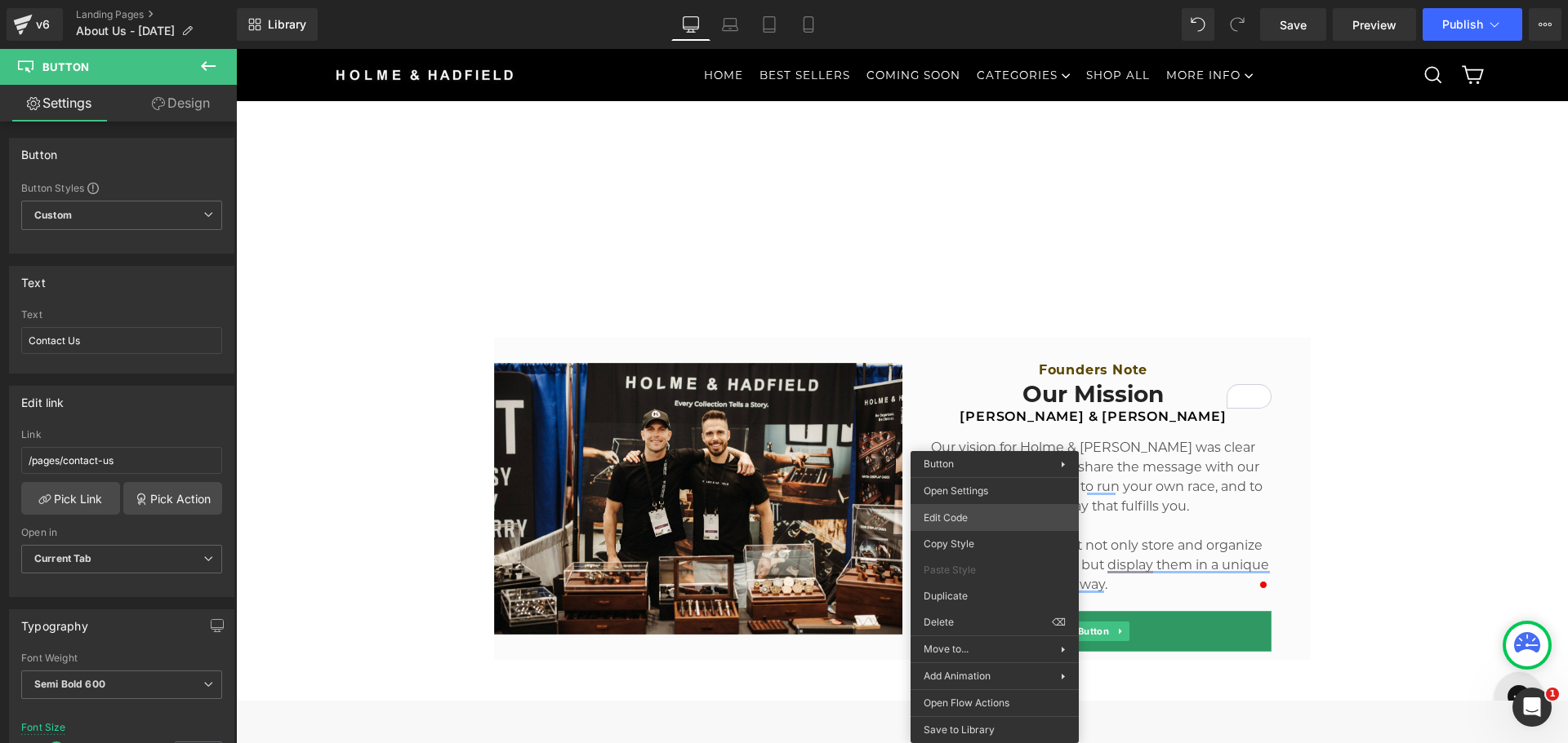
click at [959, 0] on div "Button You are previewing how the will restyle your page. You can not edit Elem…" at bounding box center [784, 0] width 1568 height 0
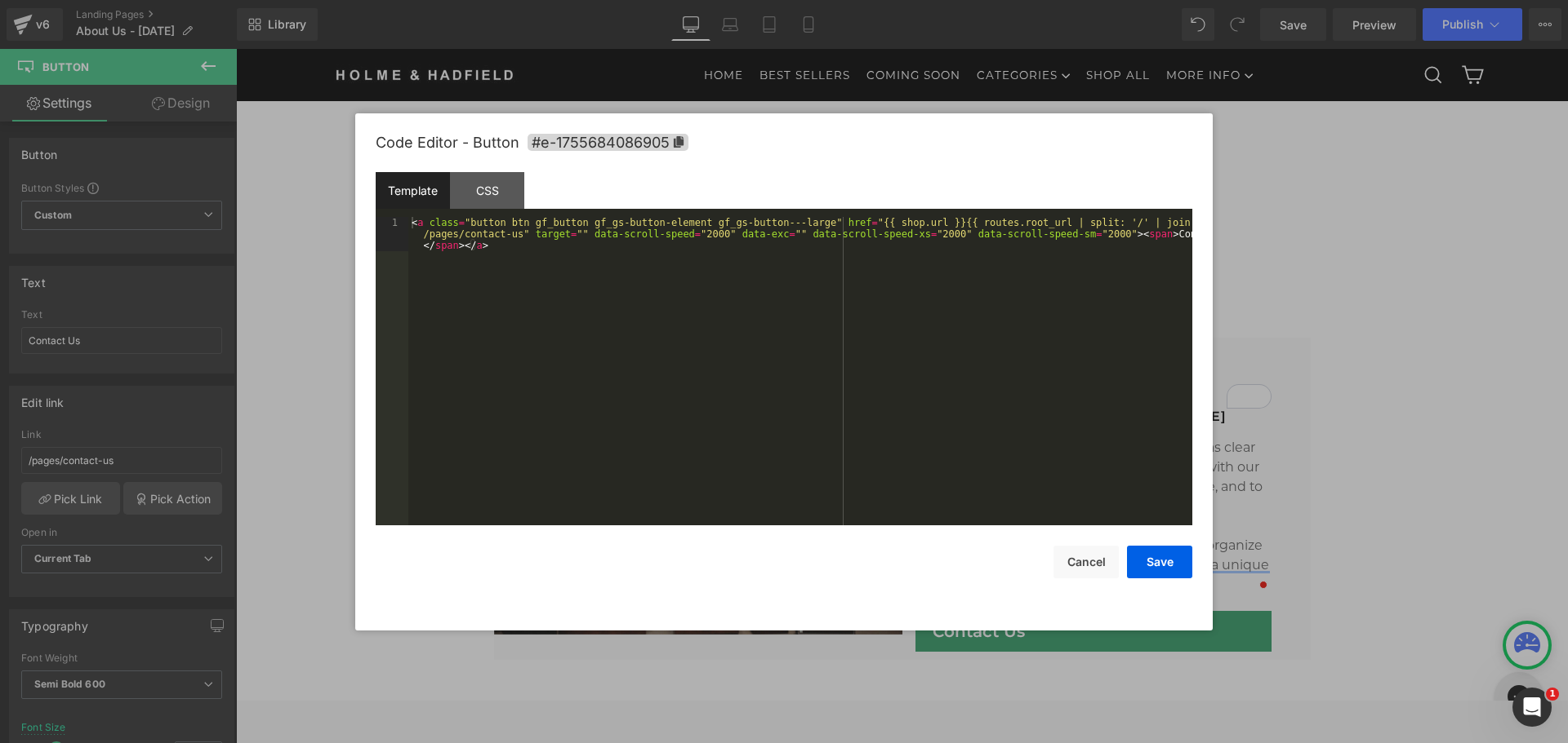
drag, startPoint x: 778, startPoint y: 261, endPoint x: 755, endPoint y: 257, distance: 23.3
click at [778, 262] on div "< a class = "button btn gf_button gf_gs-button-element gf_gs-button---large" hr…" at bounding box center [800, 406] width 784 height 377
click at [463, 195] on div "CSS" at bounding box center [486, 190] width 74 height 37
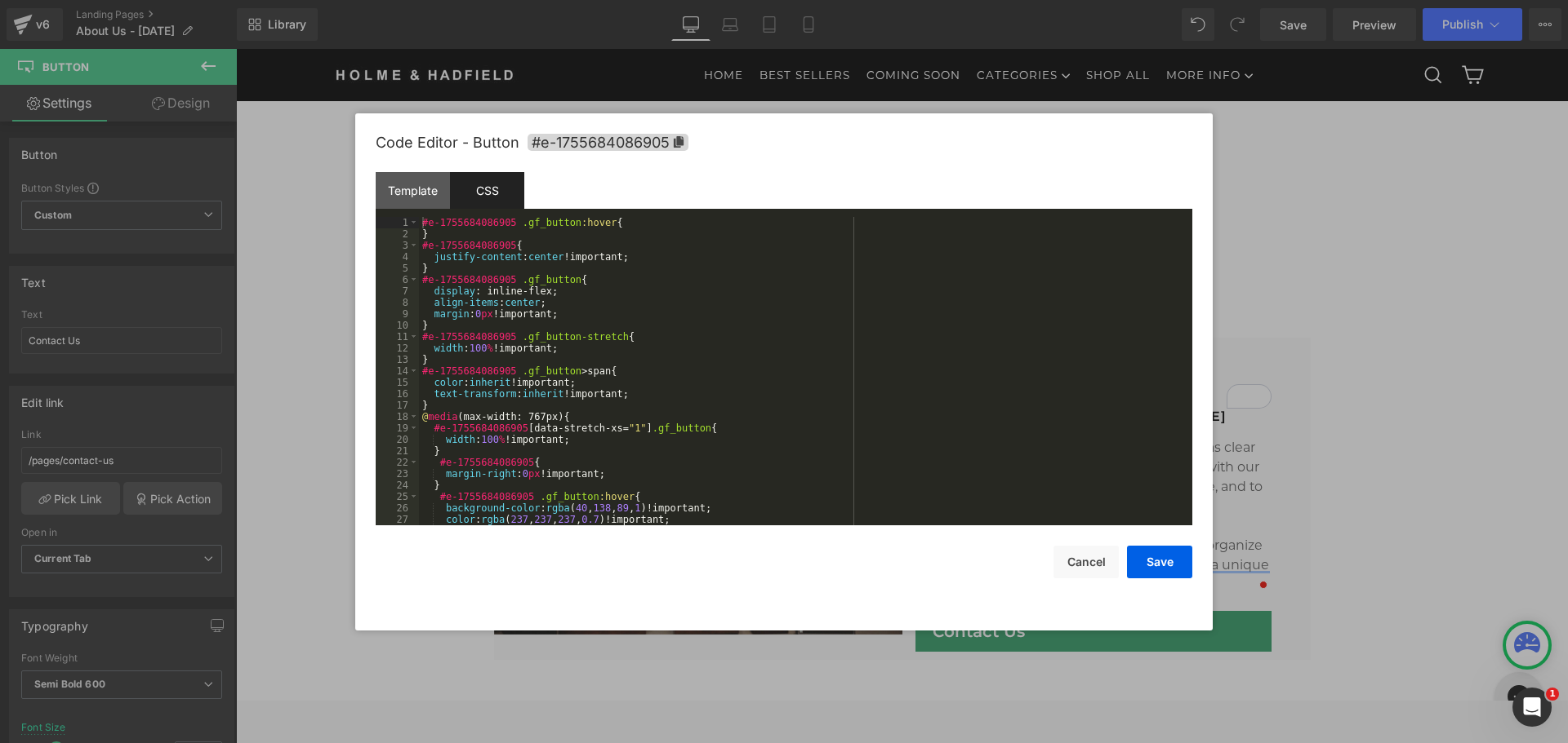
click at [525, 301] on div "#e-1755684086905 .gf_button :hover { } #e-1755684086905 { justify-content : cen…" at bounding box center [803, 382] width 767 height 331
drag, startPoint x: 513, startPoint y: 238, endPoint x: 513, endPoint y: 247, distance: 9.0
click at [513, 238] on div "#e-1755684086905 .gf_button :hover { } #e-1755684086905 { justify-content : cen…" at bounding box center [803, 382] width 767 height 331
click at [424, 218] on div "#e-1755684086905 .gf_button :hover { } #e-1755684086905 { justify-content : cen…" at bounding box center [803, 382] width 767 height 331
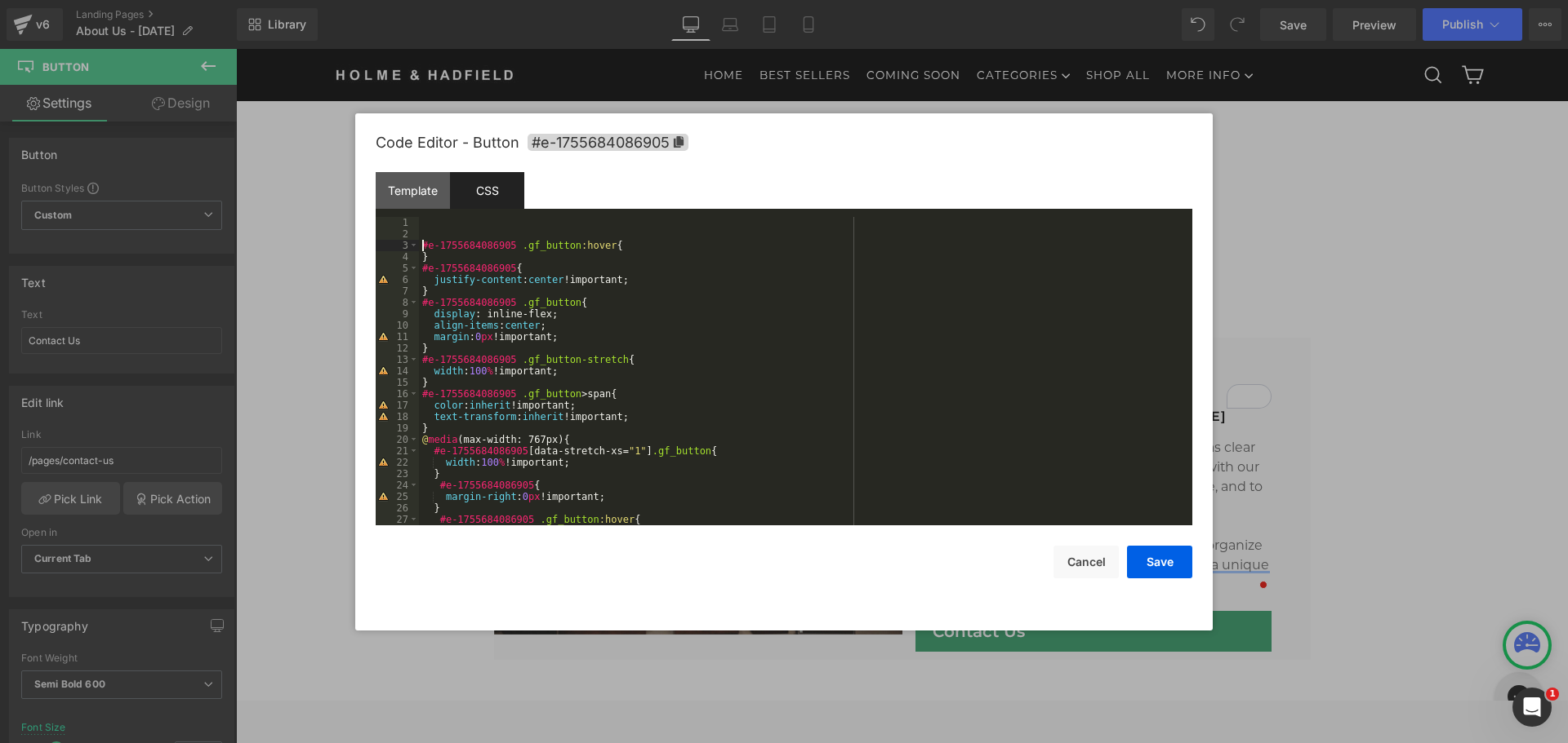
click at [446, 219] on div "#e-1755684086905 .gf_button :hover { } #e-1755684086905 { justify-content : cen…" at bounding box center [803, 382] width 767 height 331
paste textarea
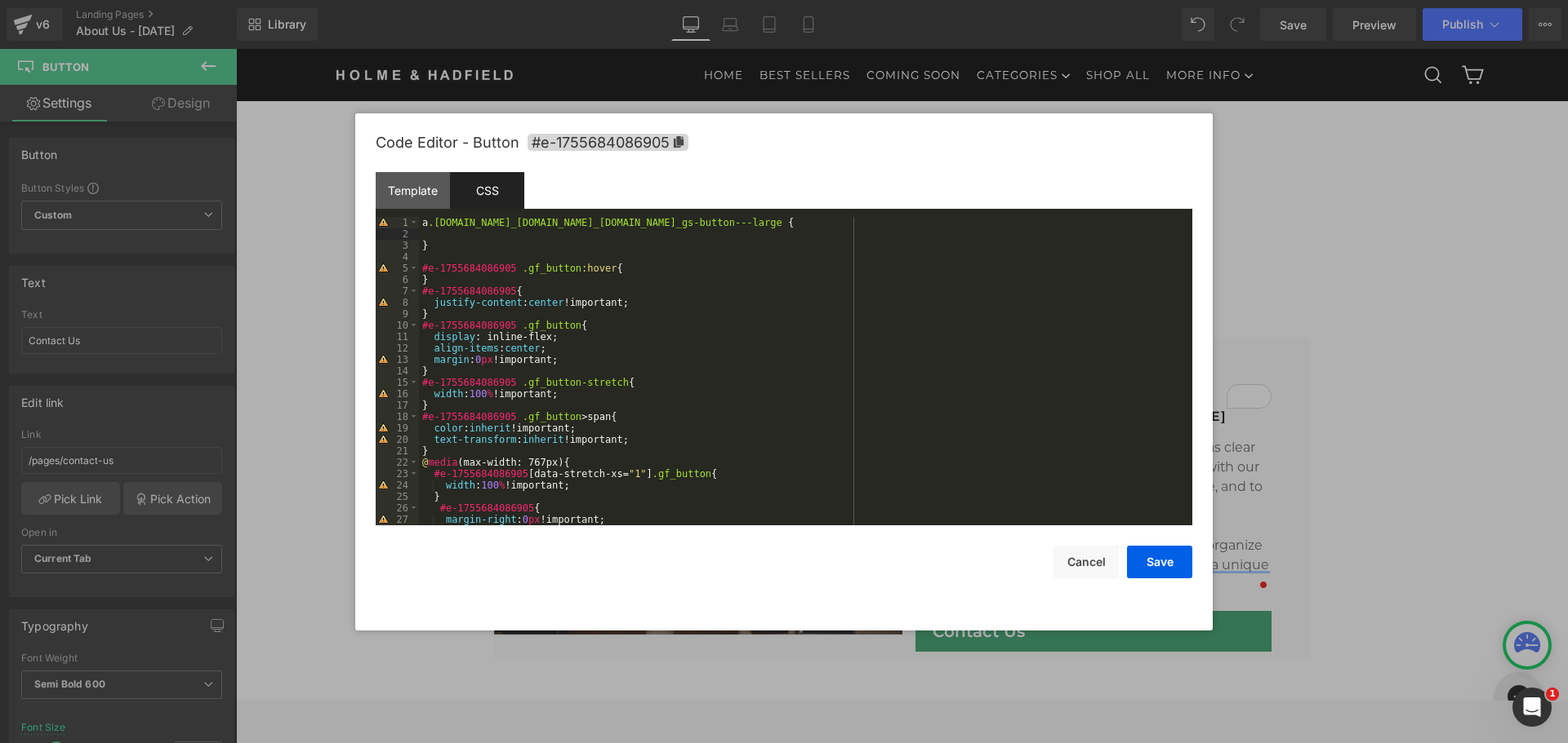
click at [488, 310] on div "a .[DOMAIN_NAME]_[DOMAIN_NAME]_[DOMAIN_NAME]_gs-button---large { } #e-175568408…" at bounding box center [803, 382] width 767 height 331
drag, startPoint x: 636, startPoint y: 298, endPoint x: 434, endPoint y: 289, distance: 202.2
click at [349, 304] on body "Button You are previewing how the will restyle your page. You can not edit Elem…" at bounding box center [784, 372] width 1568 height 743
click at [456, 237] on div "a .[DOMAIN_NAME]_[DOMAIN_NAME]_[DOMAIN_NAME]_gs-button---large { } #e-175568408…" at bounding box center [803, 382] width 767 height 331
click at [447, 237] on div "a .[DOMAIN_NAME]_[DOMAIN_NAME]_[DOMAIN_NAME]_gs-button---large { justify-conten…" at bounding box center [803, 382] width 767 height 331
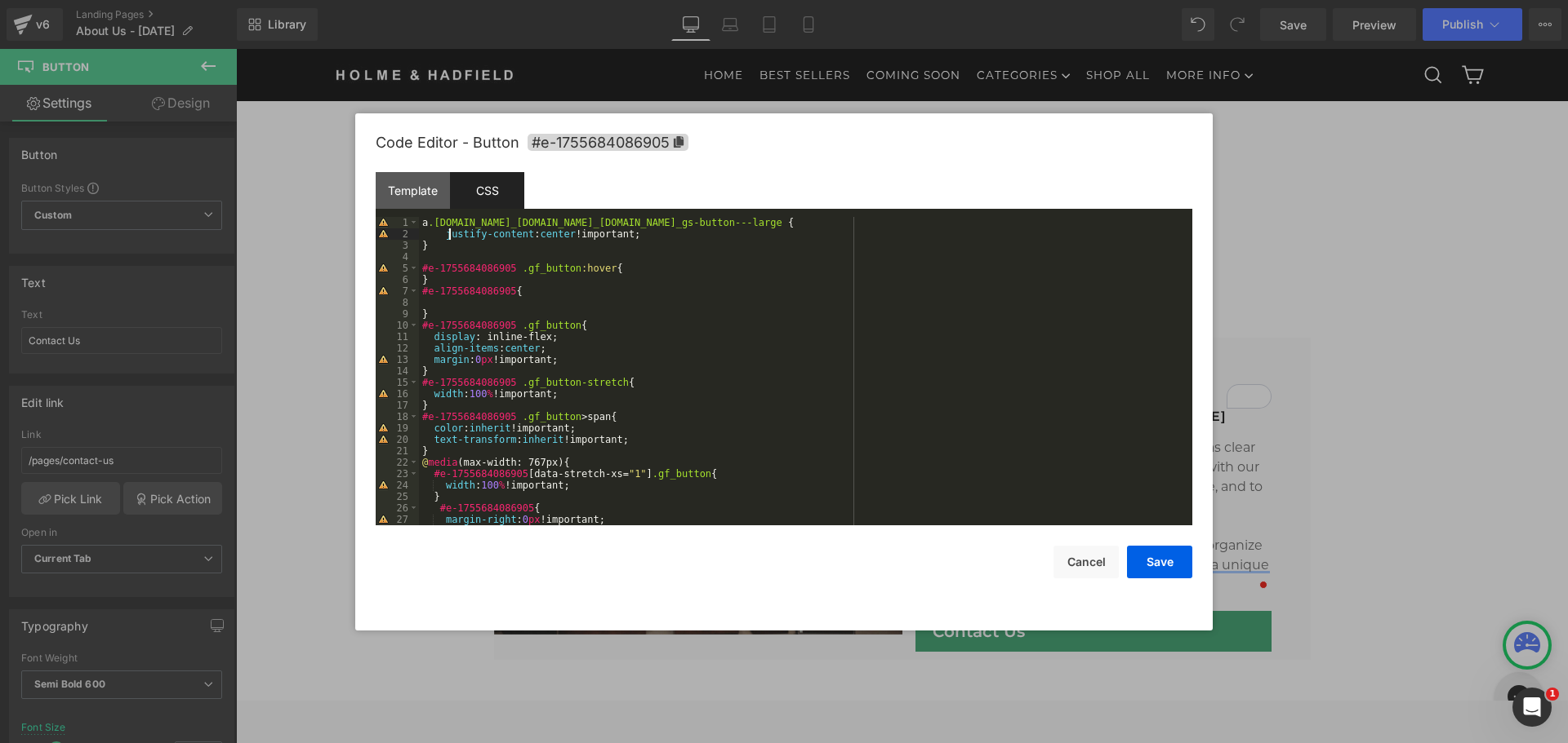
click at [445, 237] on div "a .[DOMAIN_NAME]_[DOMAIN_NAME]_[DOMAIN_NAME]_gs-button---large { justify-conten…" at bounding box center [803, 382] width 767 height 331
click at [505, 246] on div "a .[DOMAIN_NAME]_[DOMAIN_NAME]_[DOMAIN_NAME]_gs-button---large { justify-conten…" at bounding box center [803, 382] width 767 height 331
click at [1171, 561] on button "Save" at bounding box center [1160, 562] width 65 height 33
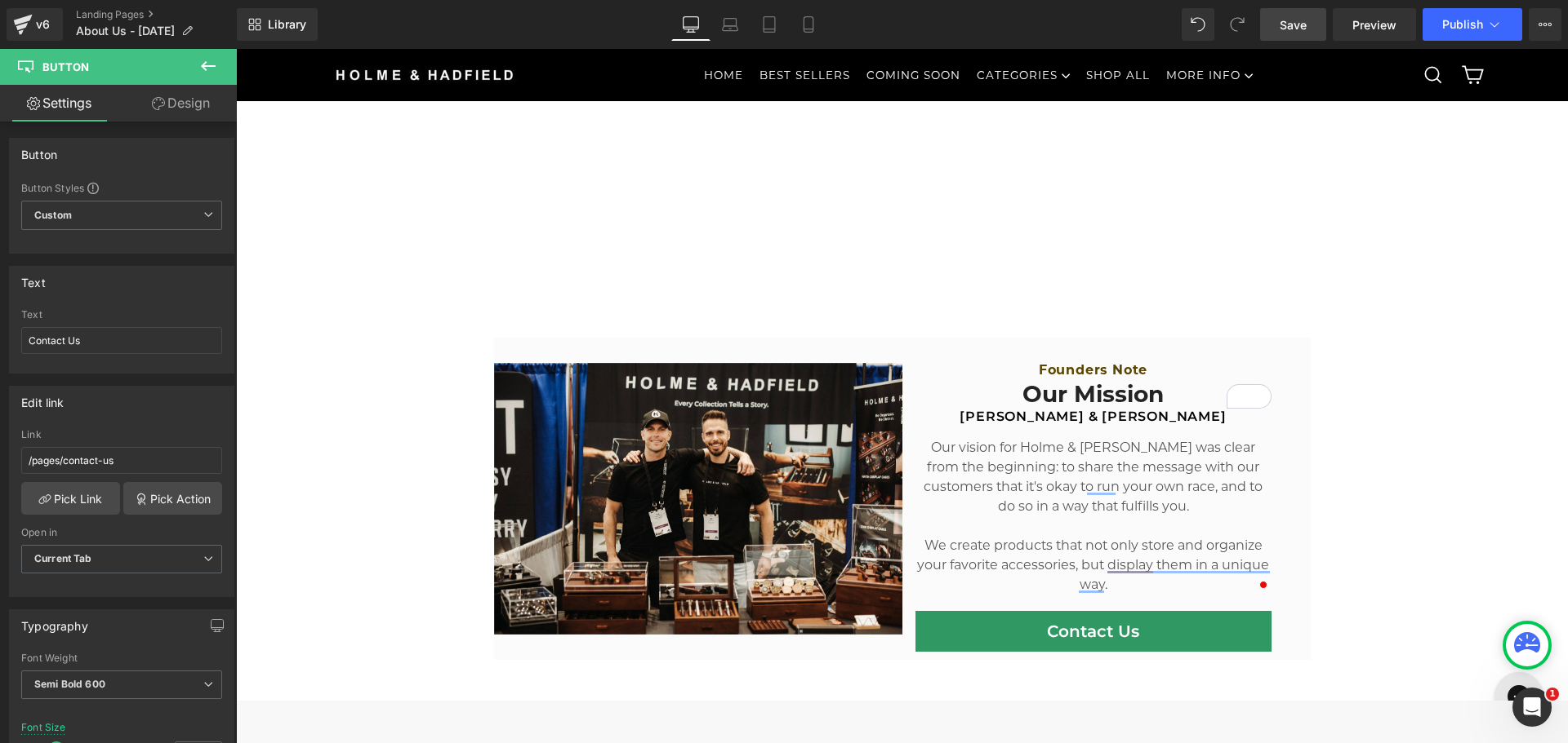
click at [1310, 29] on link "Save" at bounding box center [1292, 24] width 66 height 33
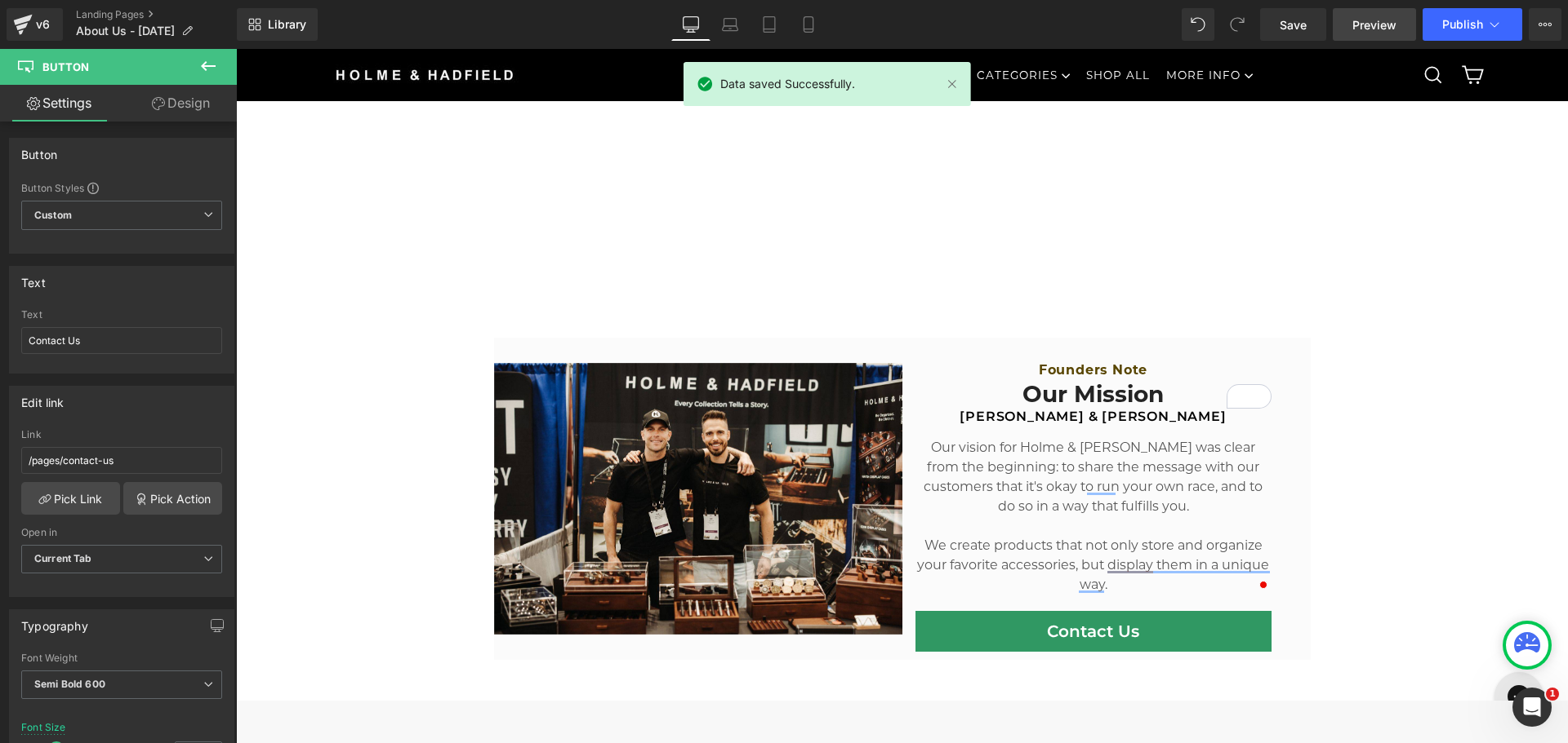
click at [1376, 13] on link "Preview" at bounding box center [1374, 24] width 83 height 33
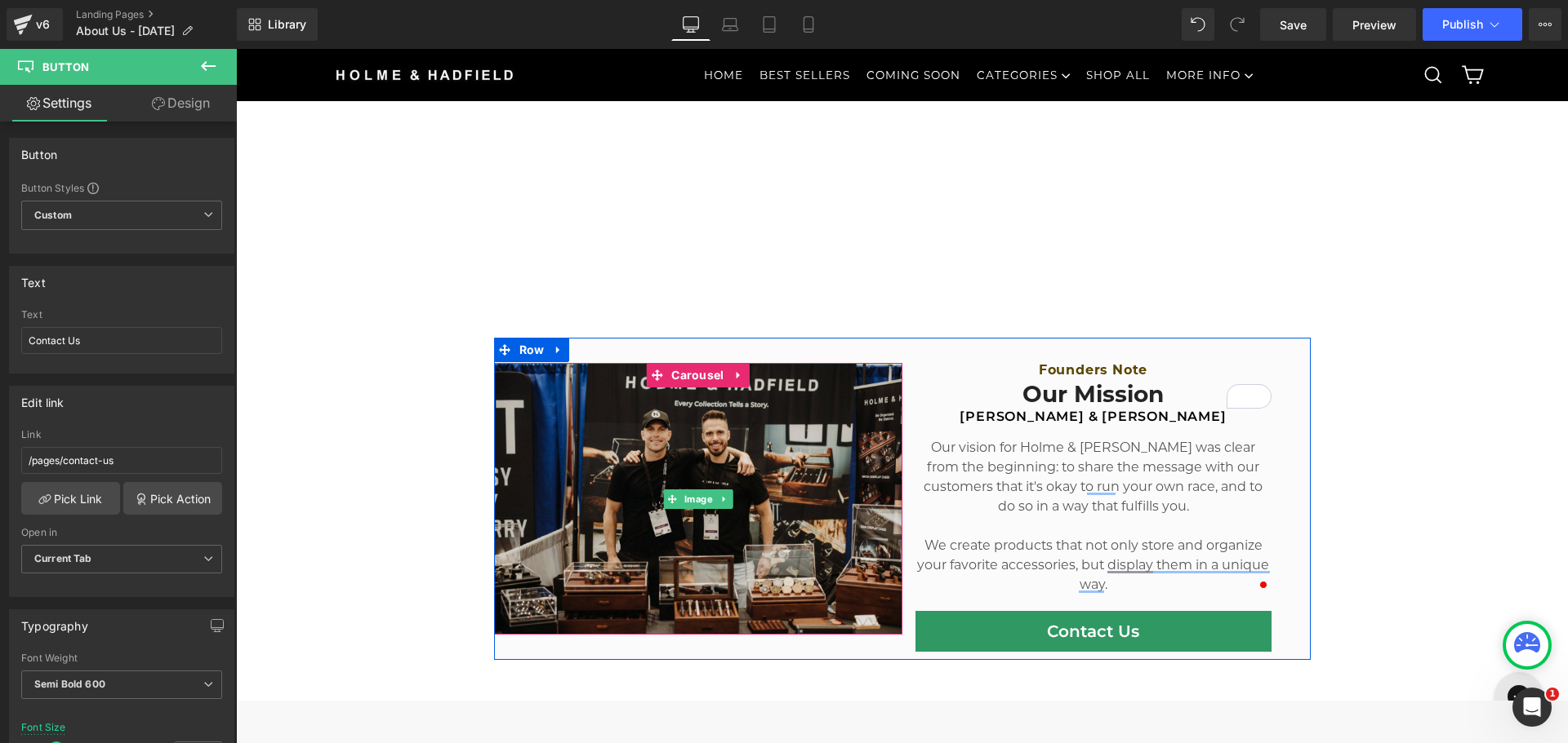
click at [872, 518] on img at bounding box center [698, 499] width 408 height 272
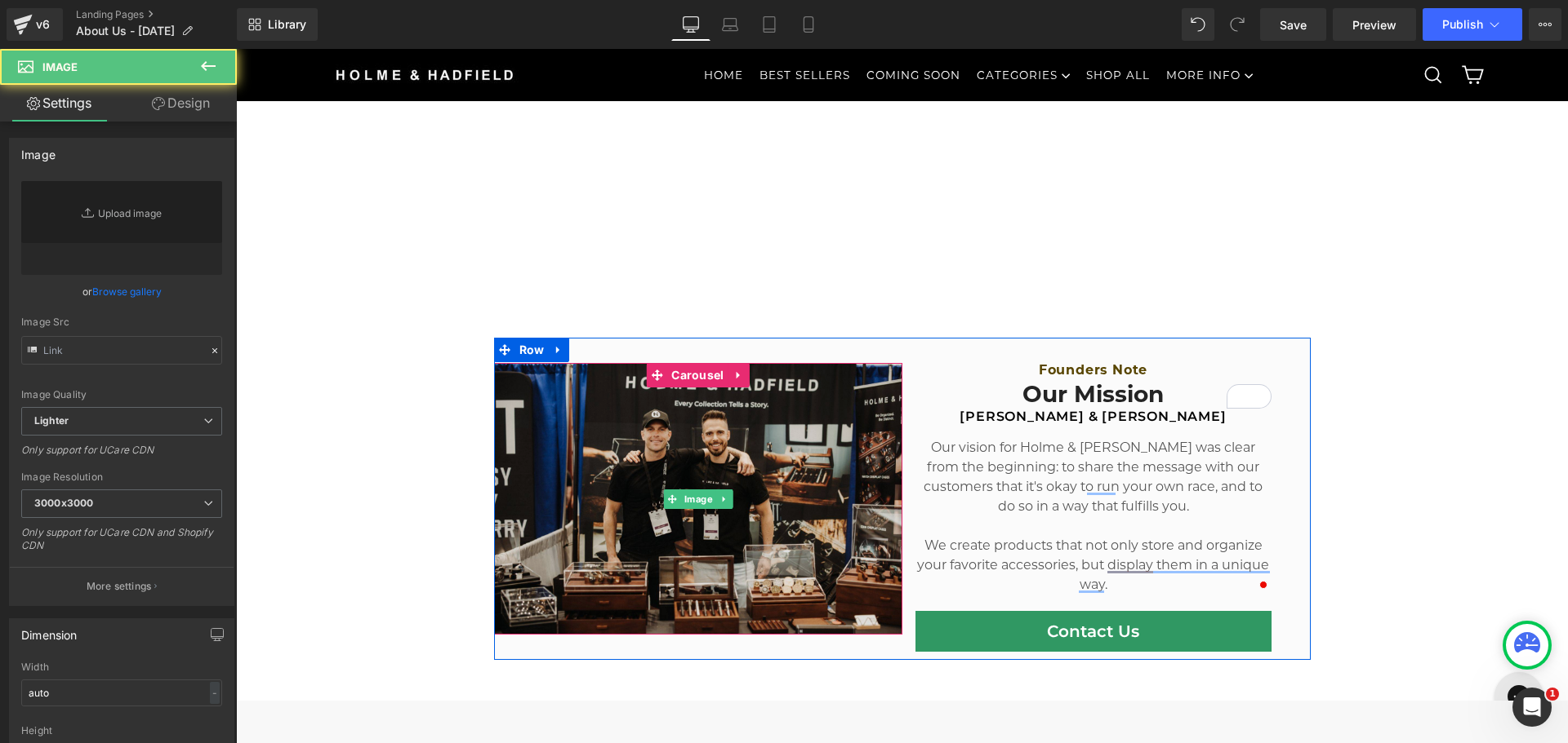
type input "[URL][DOMAIN_NAME]"
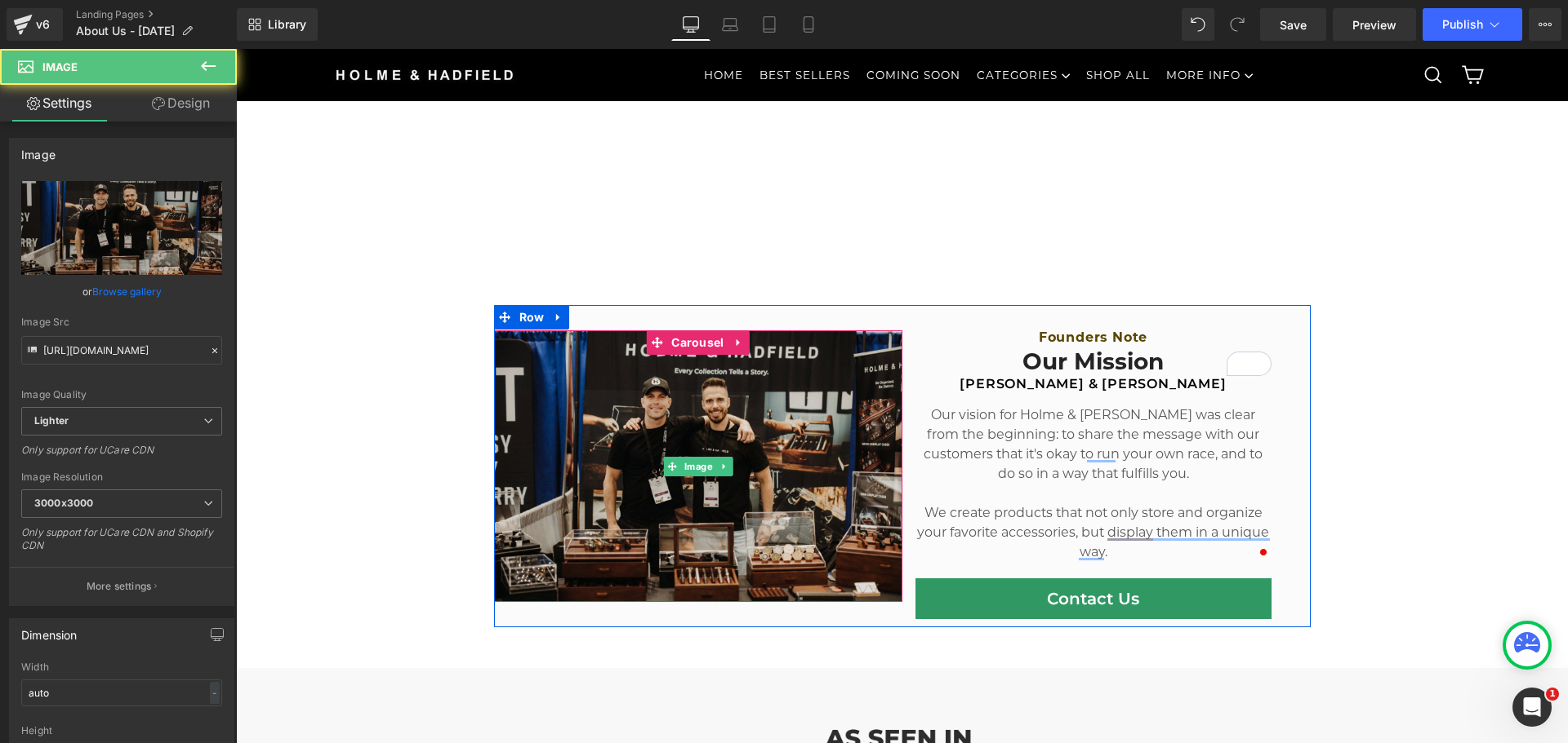
scroll to position [653, 0]
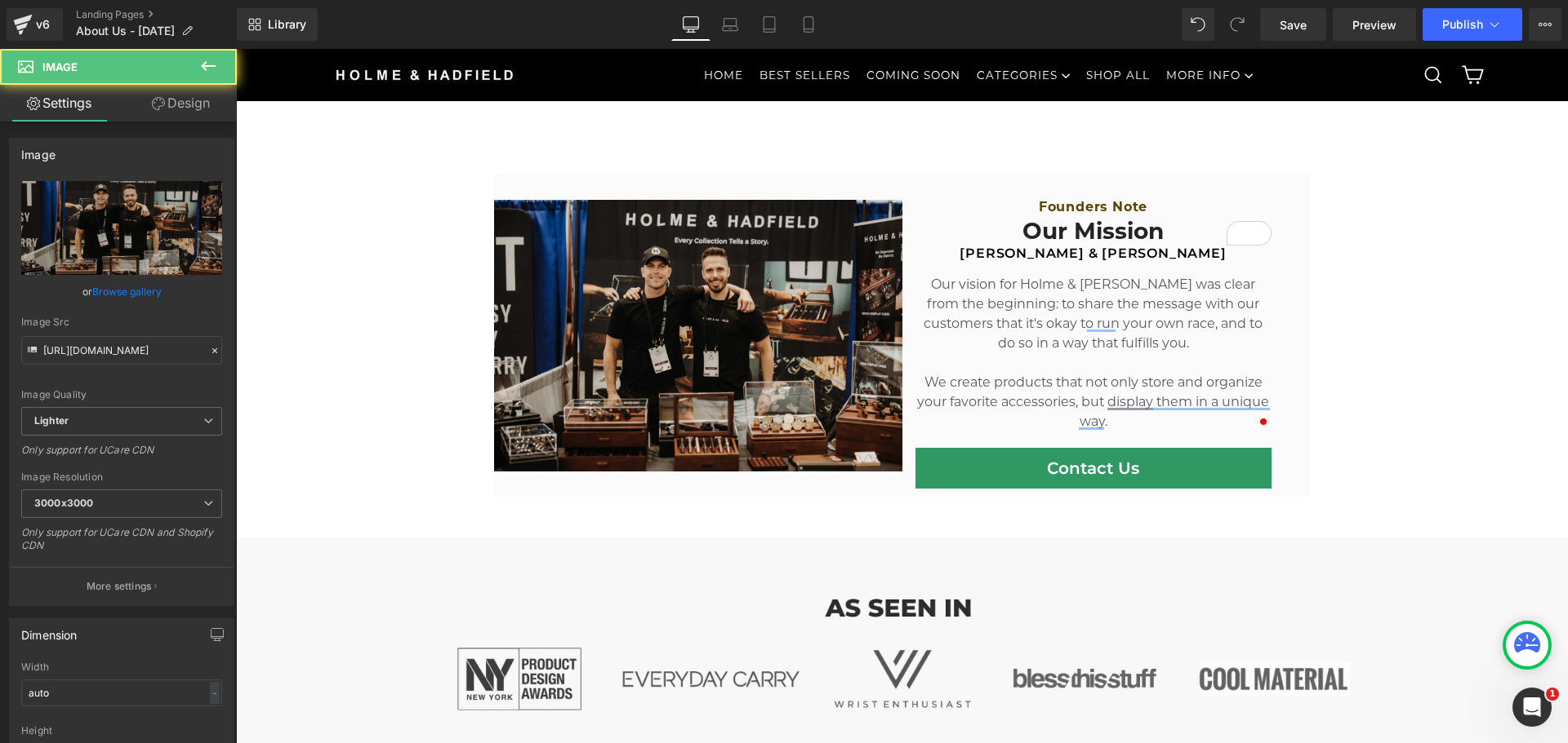
click at [856, 367] on img at bounding box center [698, 335] width 408 height 272
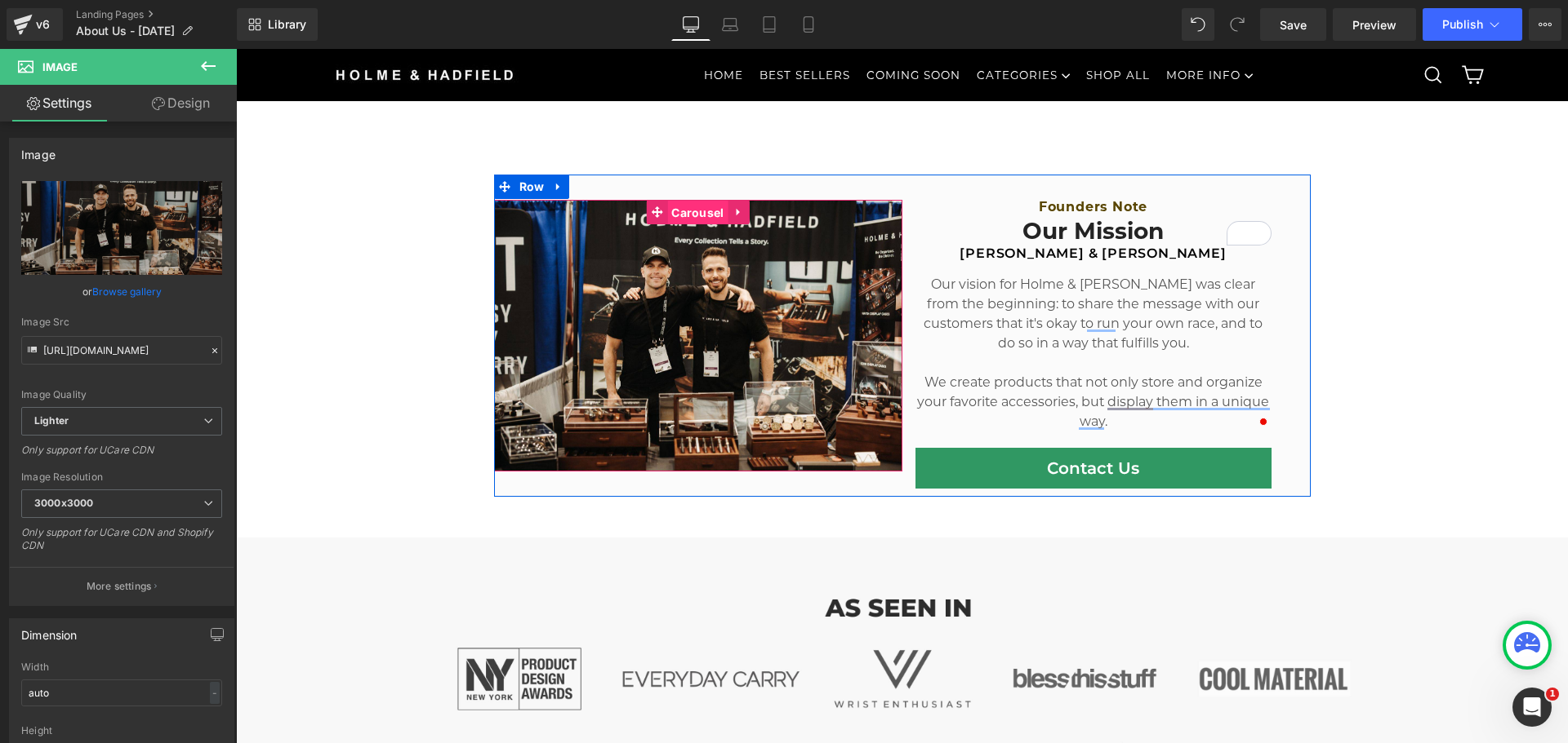
click at [687, 206] on span "Carousel" at bounding box center [697, 212] width 60 height 25
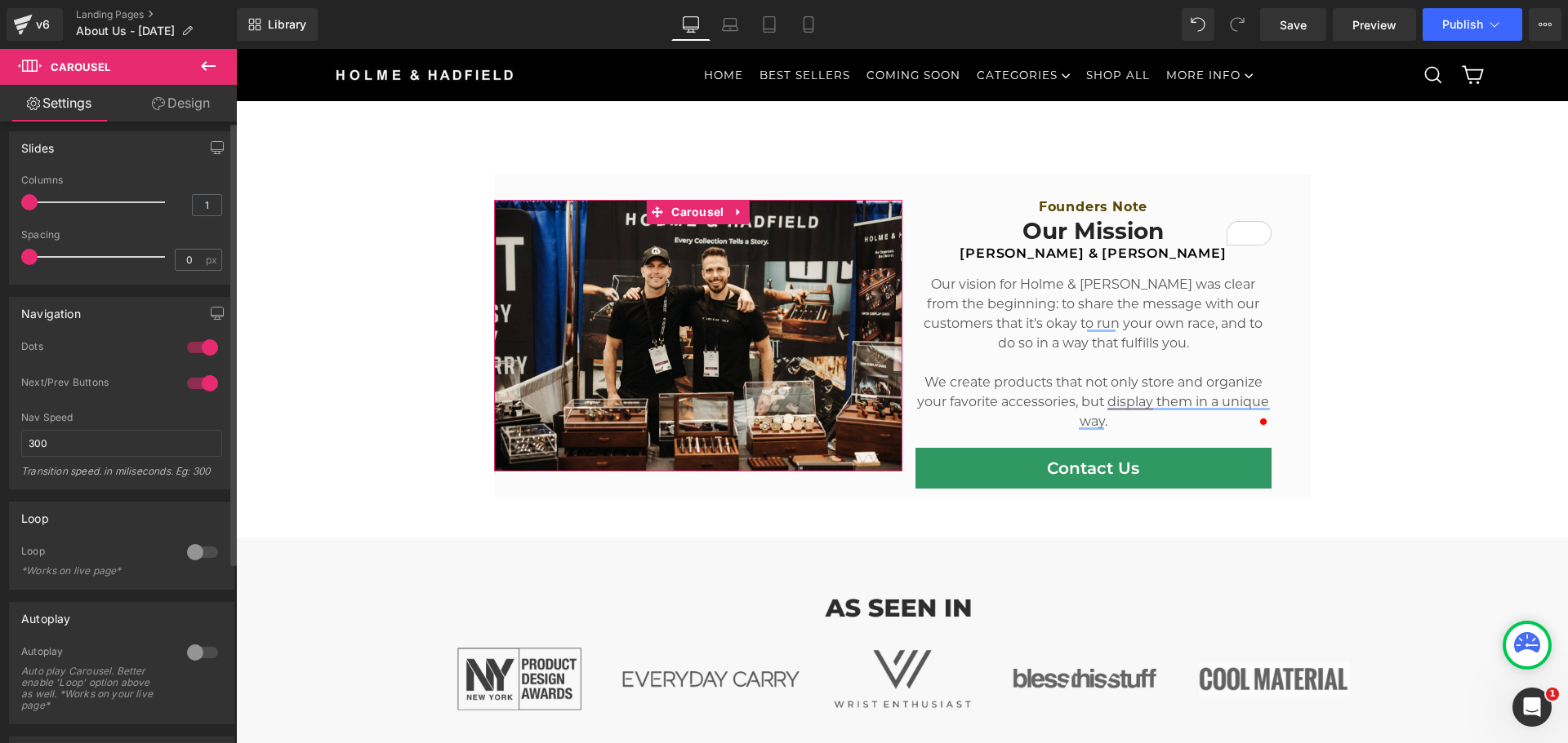
scroll to position [0, 0]
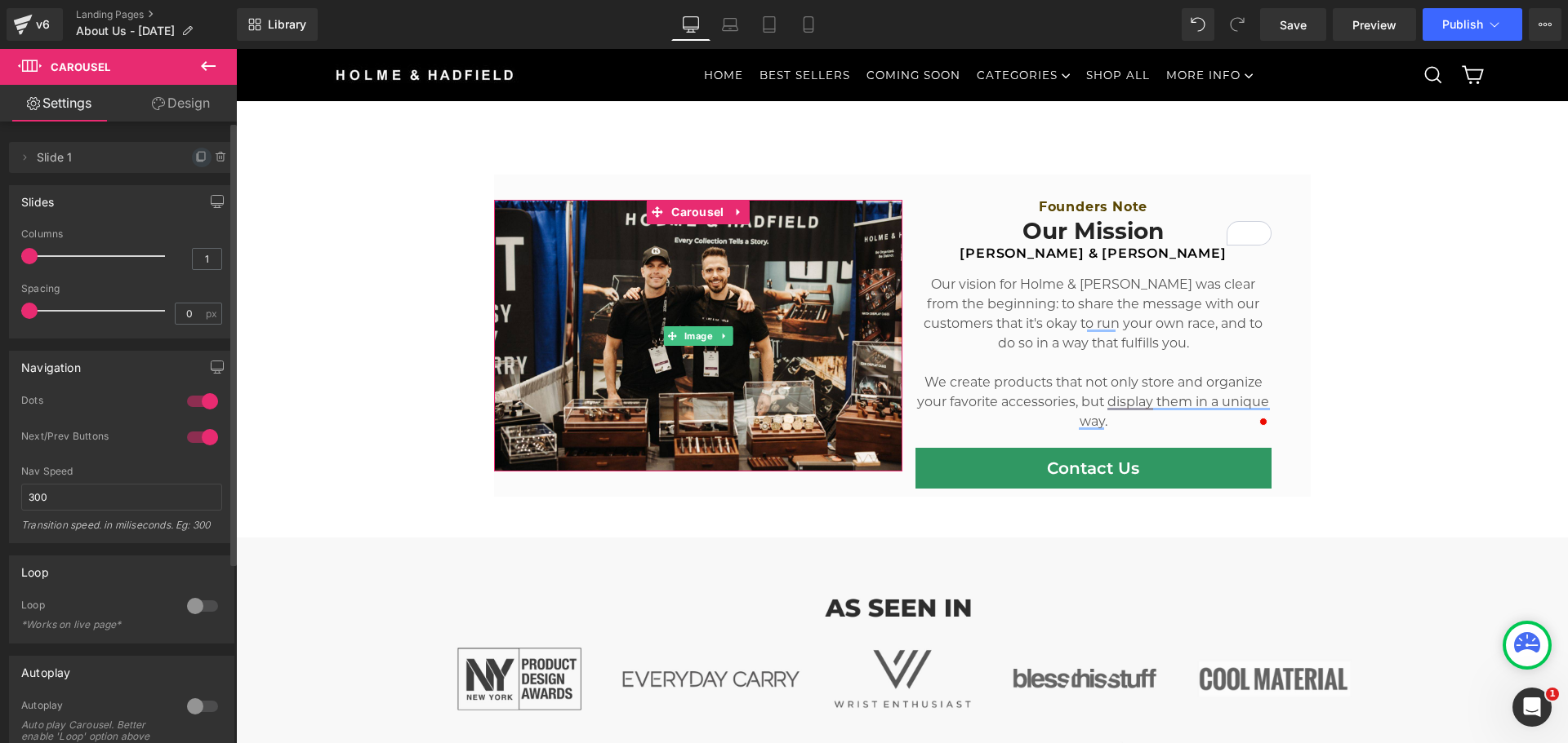
click at [195, 153] on icon at bounding box center [201, 157] width 13 height 13
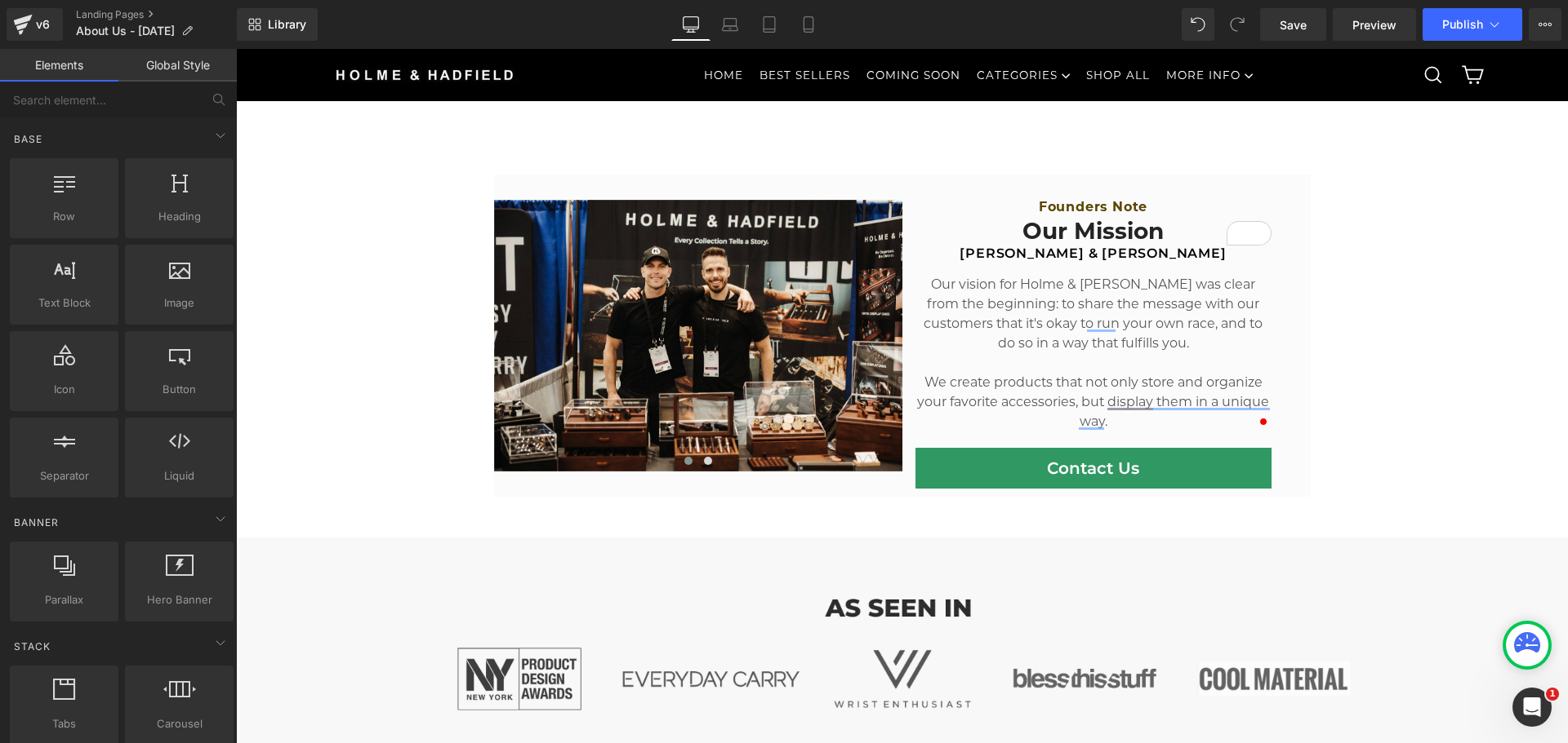
click at [1292, 26] on span "Save" at bounding box center [1292, 25] width 27 height 17
